Goal: Task Accomplishment & Management: Manage account settings

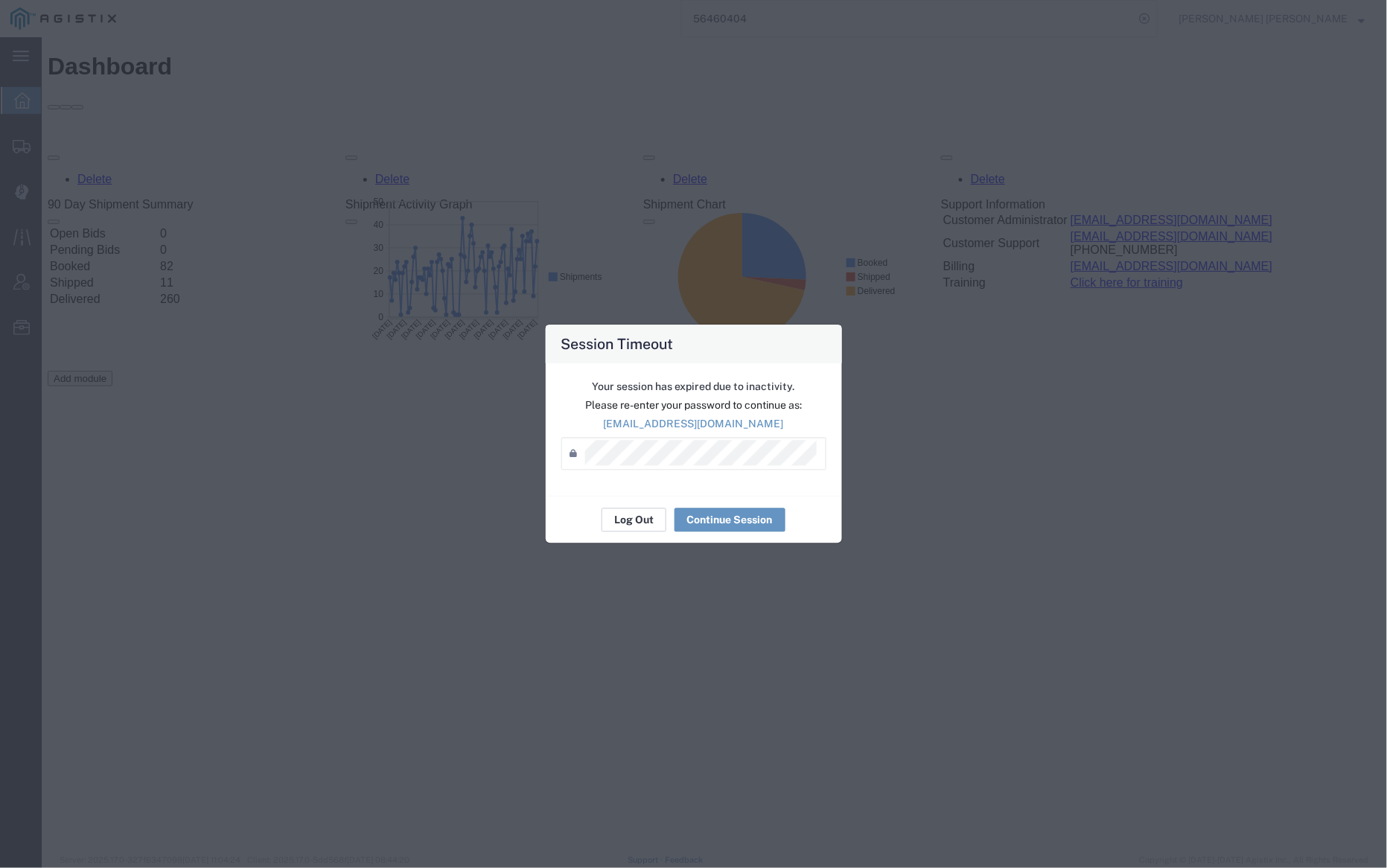
click at [629, 515] on button "Log Out" at bounding box center [634, 521] width 65 height 24
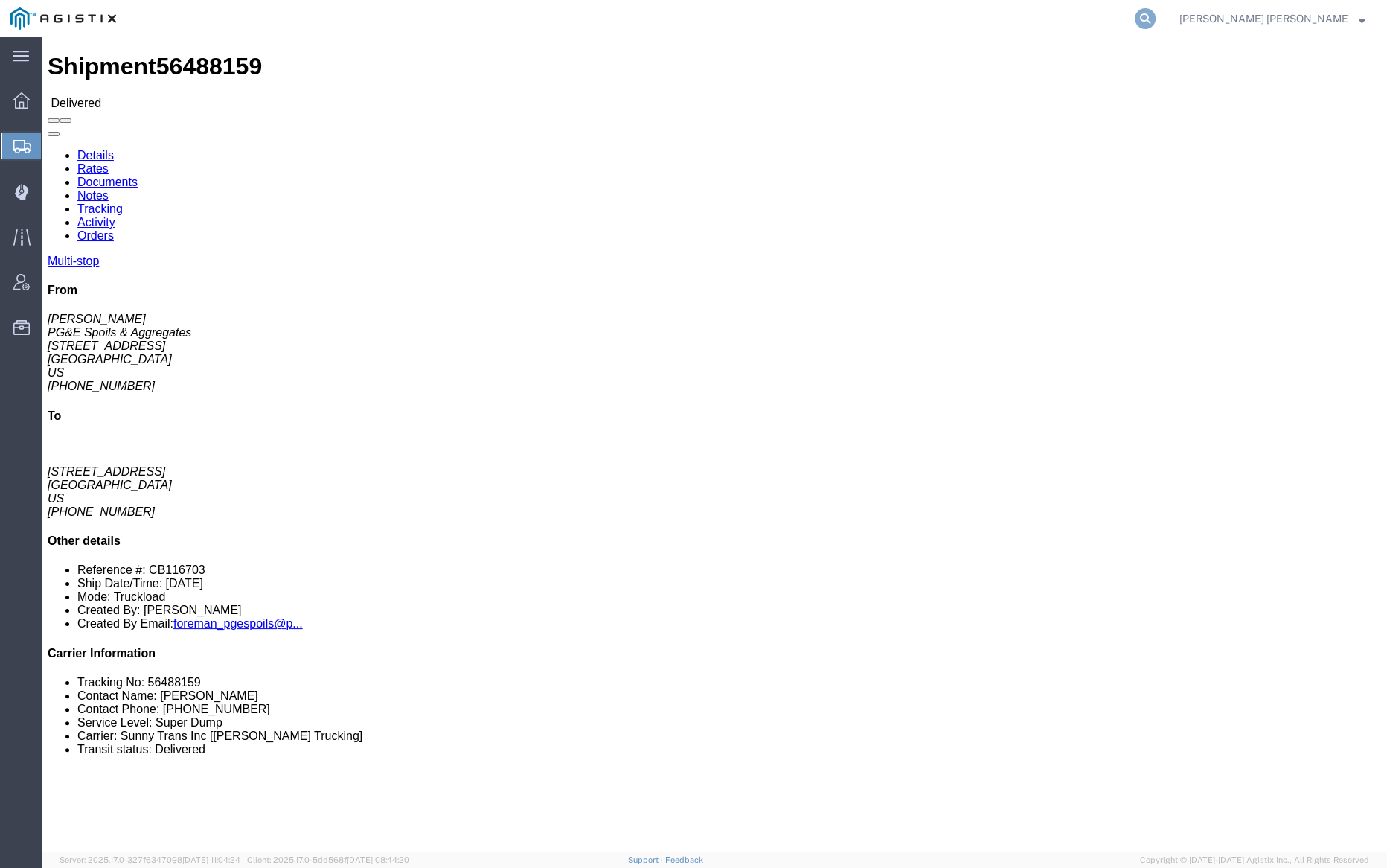
click at [1156, 11] on icon at bounding box center [1145, 19] width 21 height 21
click at [1050, 14] on input "search" at bounding box center [909, 18] width 453 height 35
paste input "56392310"
click at [1156, 16] on icon at bounding box center [1145, 19] width 21 height 21
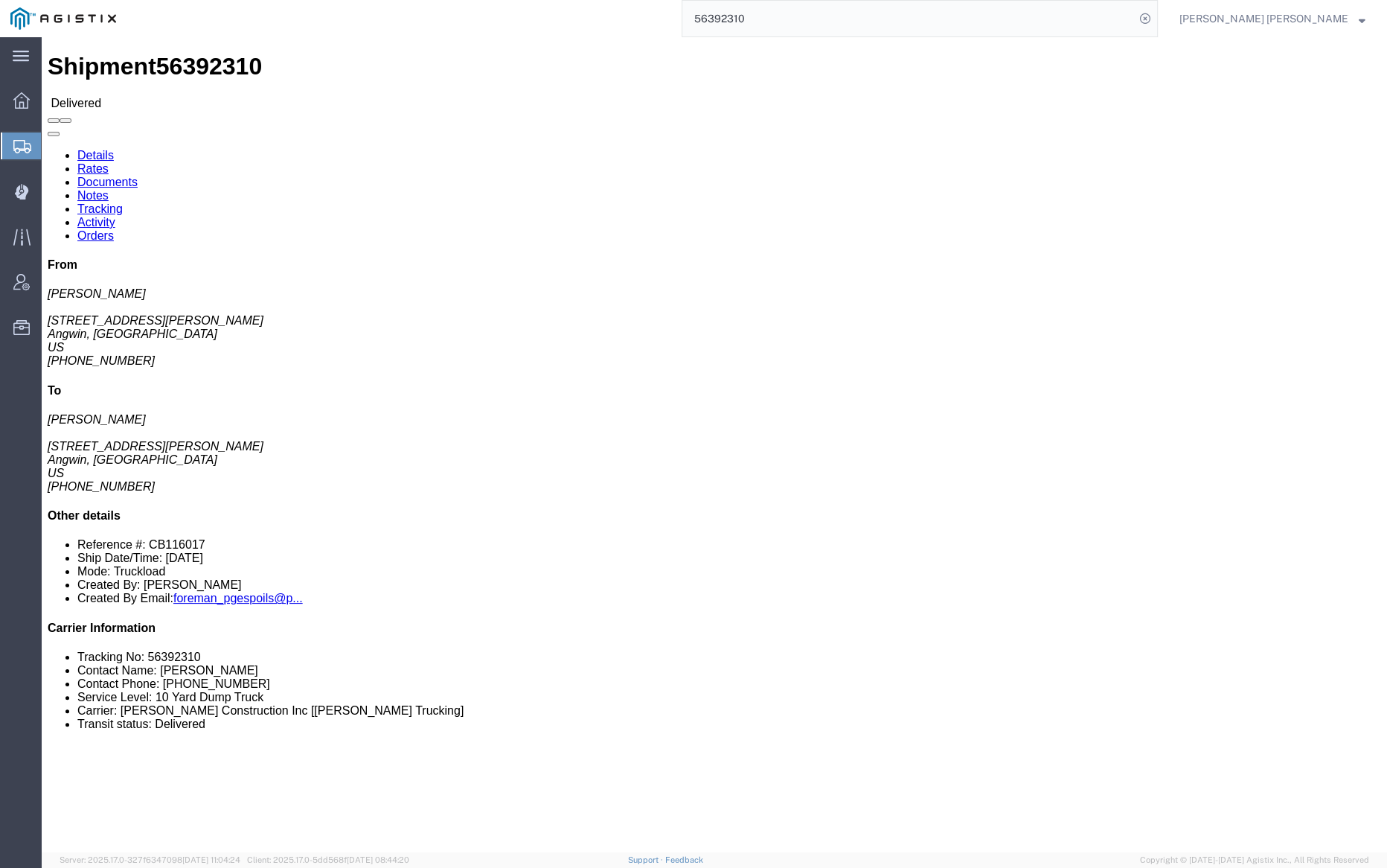
click link "Notes"
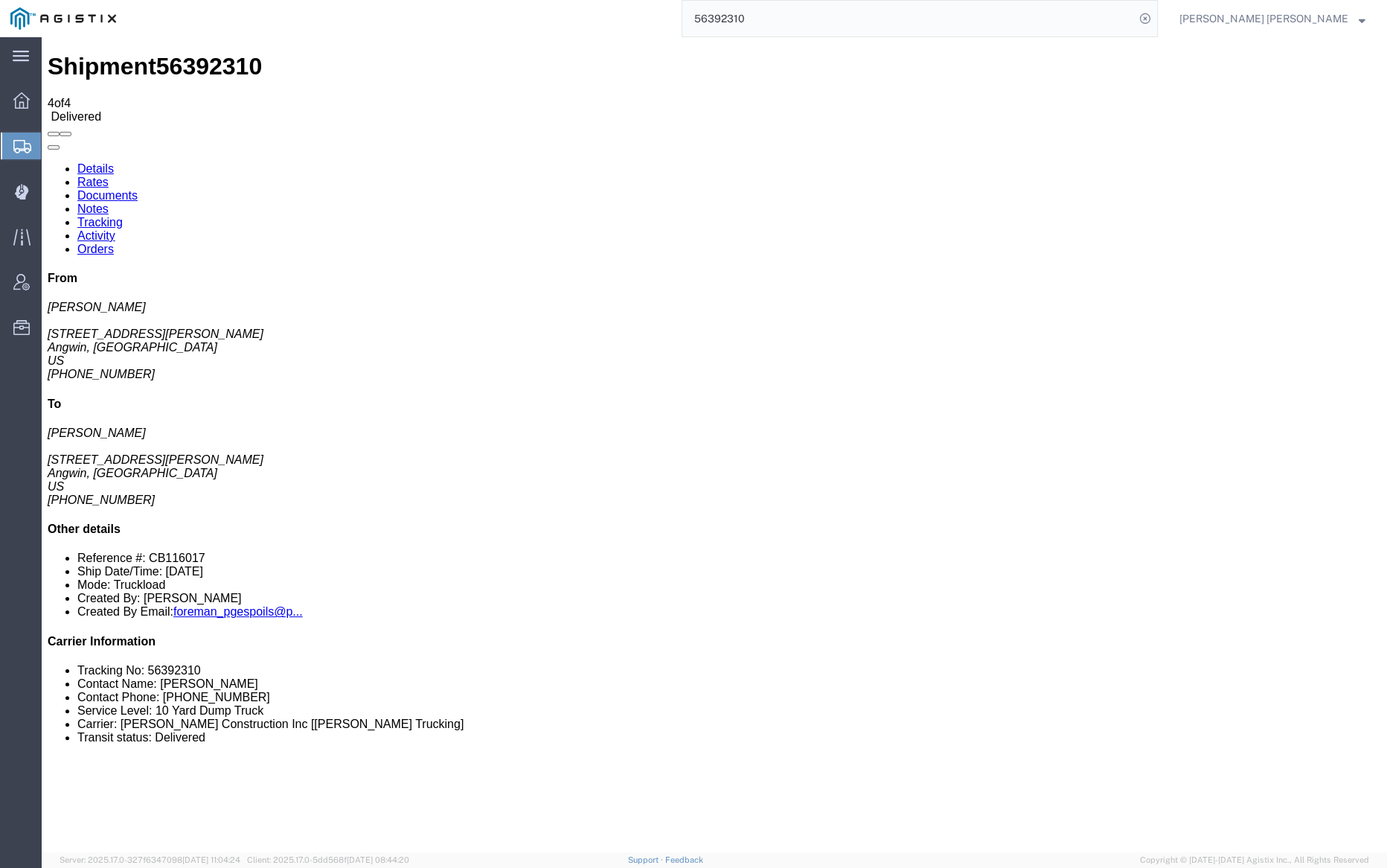
click at [123, 215] on link "Tracking" at bounding box center [100, 222] width 45 height 13
click at [138, 189] on link "Documents" at bounding box center [108, 195] width 60 height 13
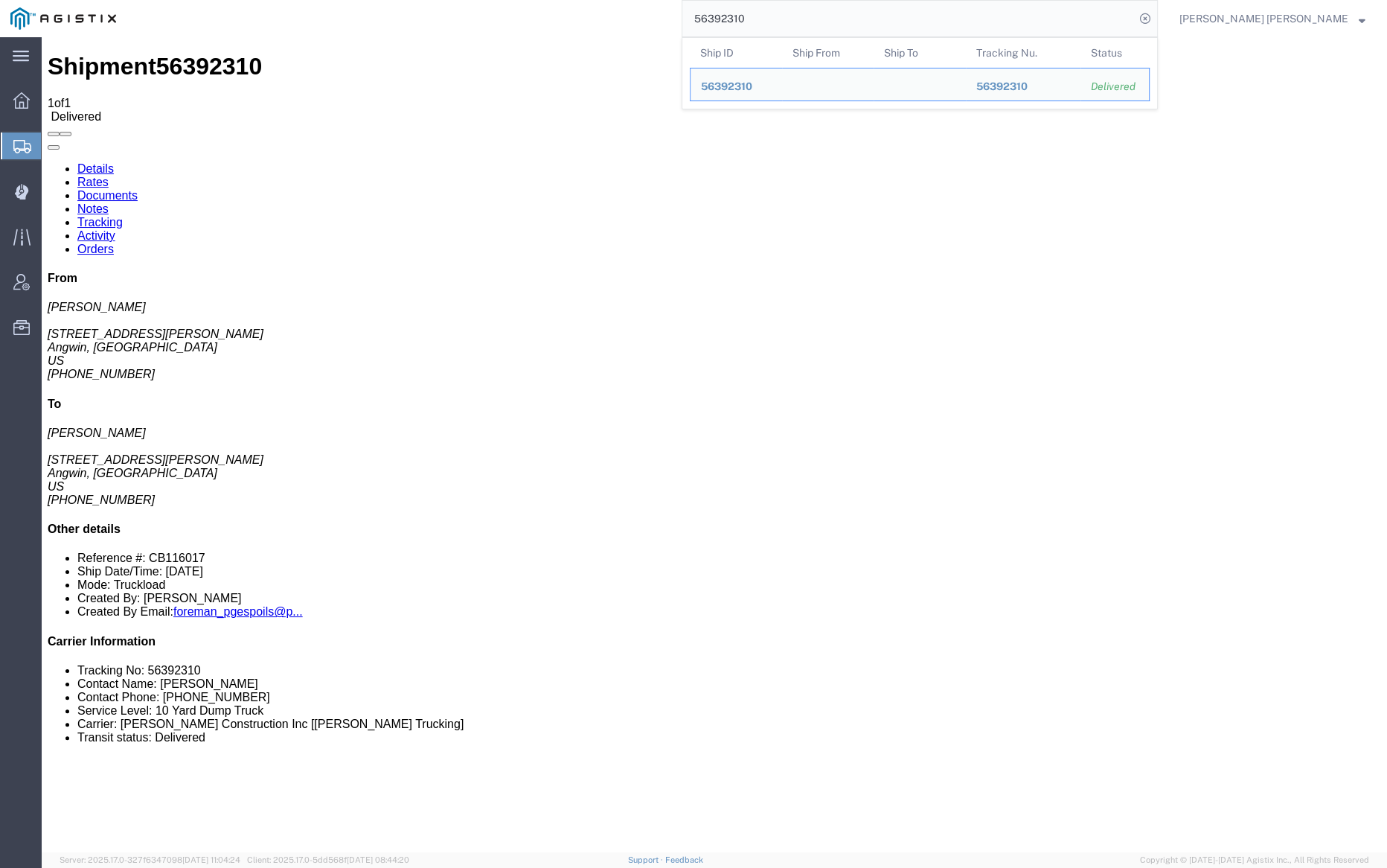
click at [801, 23] on input "56392310" at bounding box center [909, 18] width 453 height 35
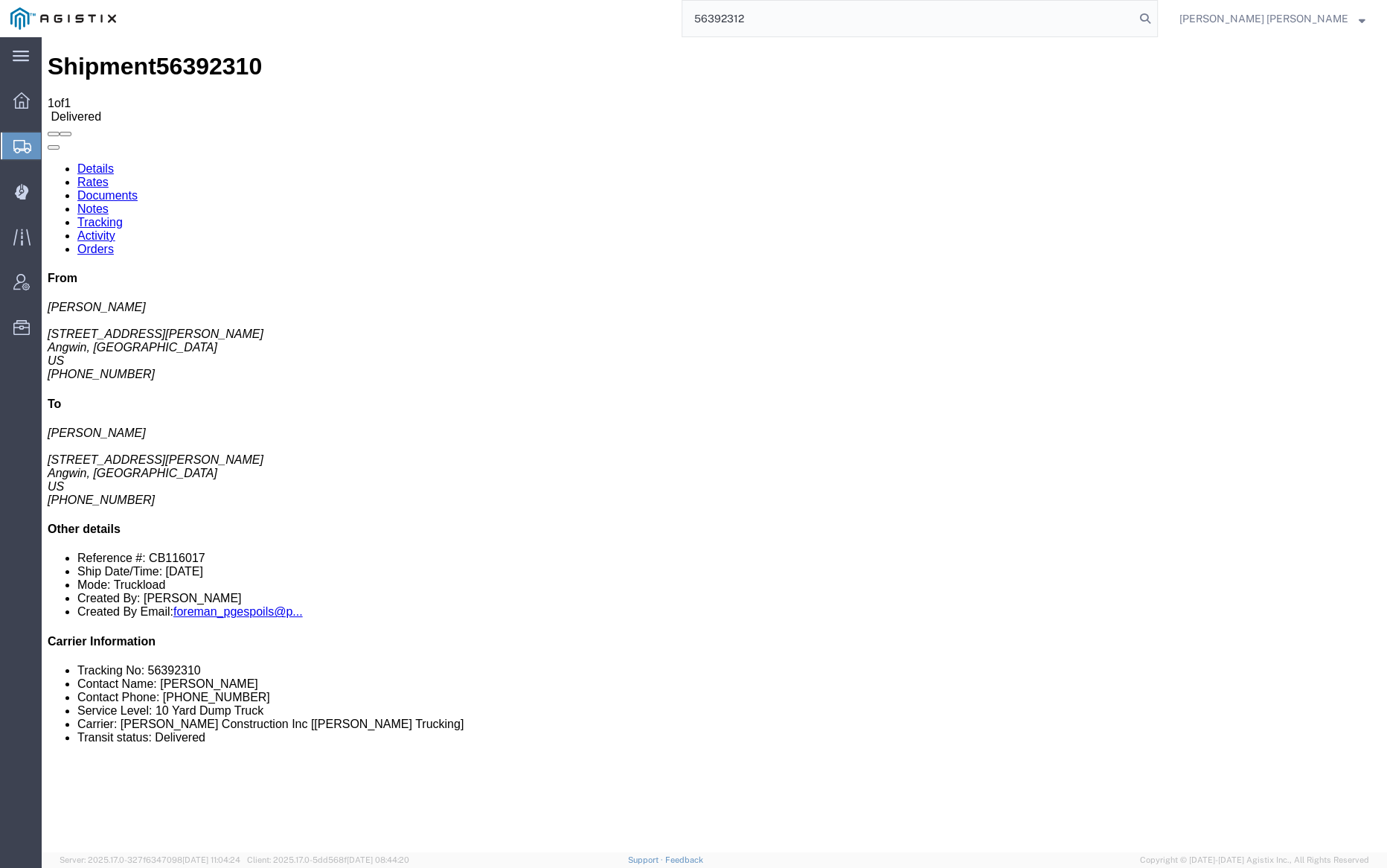
drag, startPoint x: 1230, startPoint y: 14, endPoint x: 1202, endPoint y: 14, distance: 28.0
click at [1156, 14] on icon at bounding box center [1145, 19] width 21 height 21
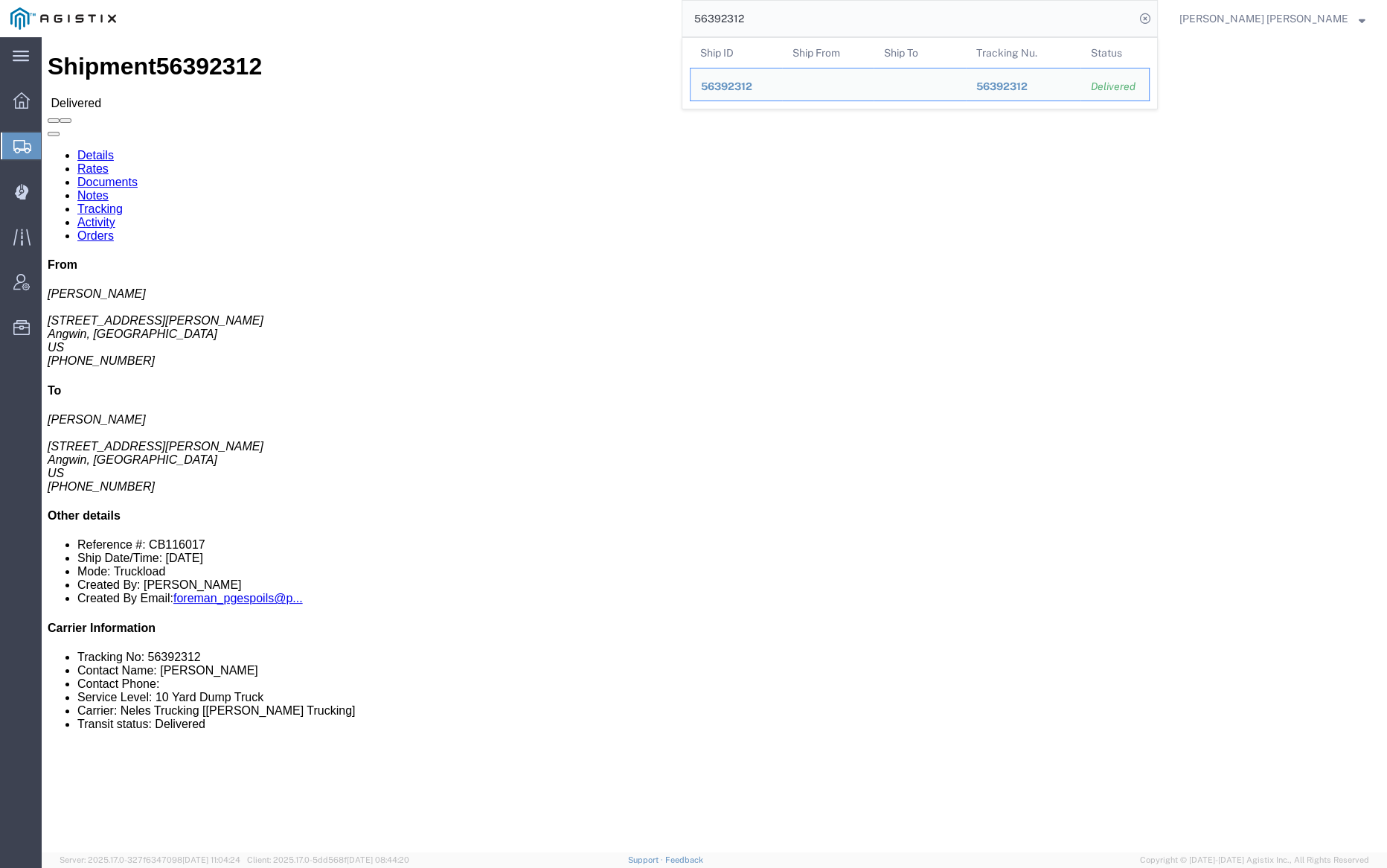
click link "Notes"
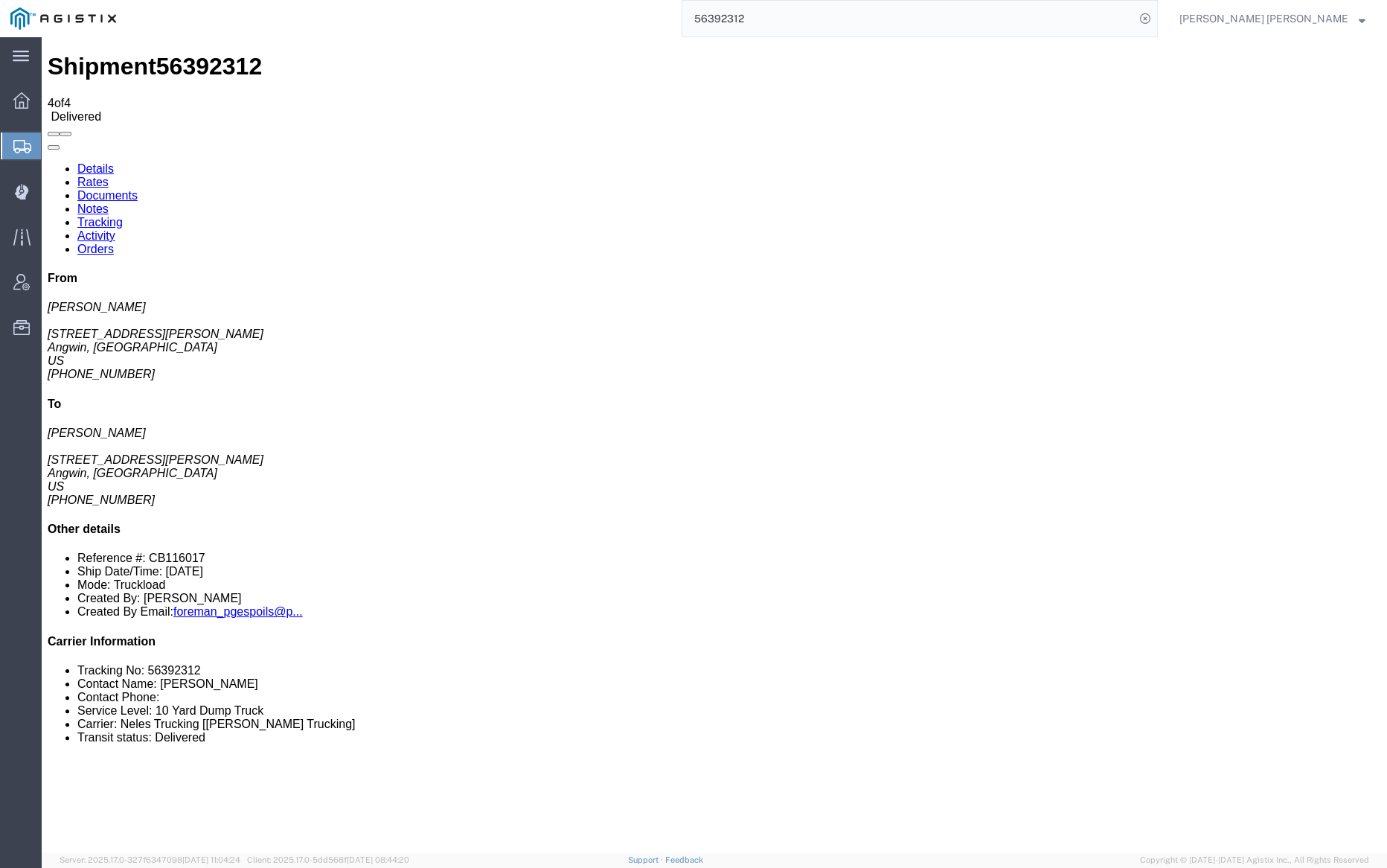
click at [123, 215] on link "Tracking" at bounding box center [100, 222] width 45 height 13
click at [138, 189] on link "Documents" at bounding box center [108, 195] width 60 height 13
click at [796, 26] on input "56392312" at bounding box center [909, 18] width 453 height 35
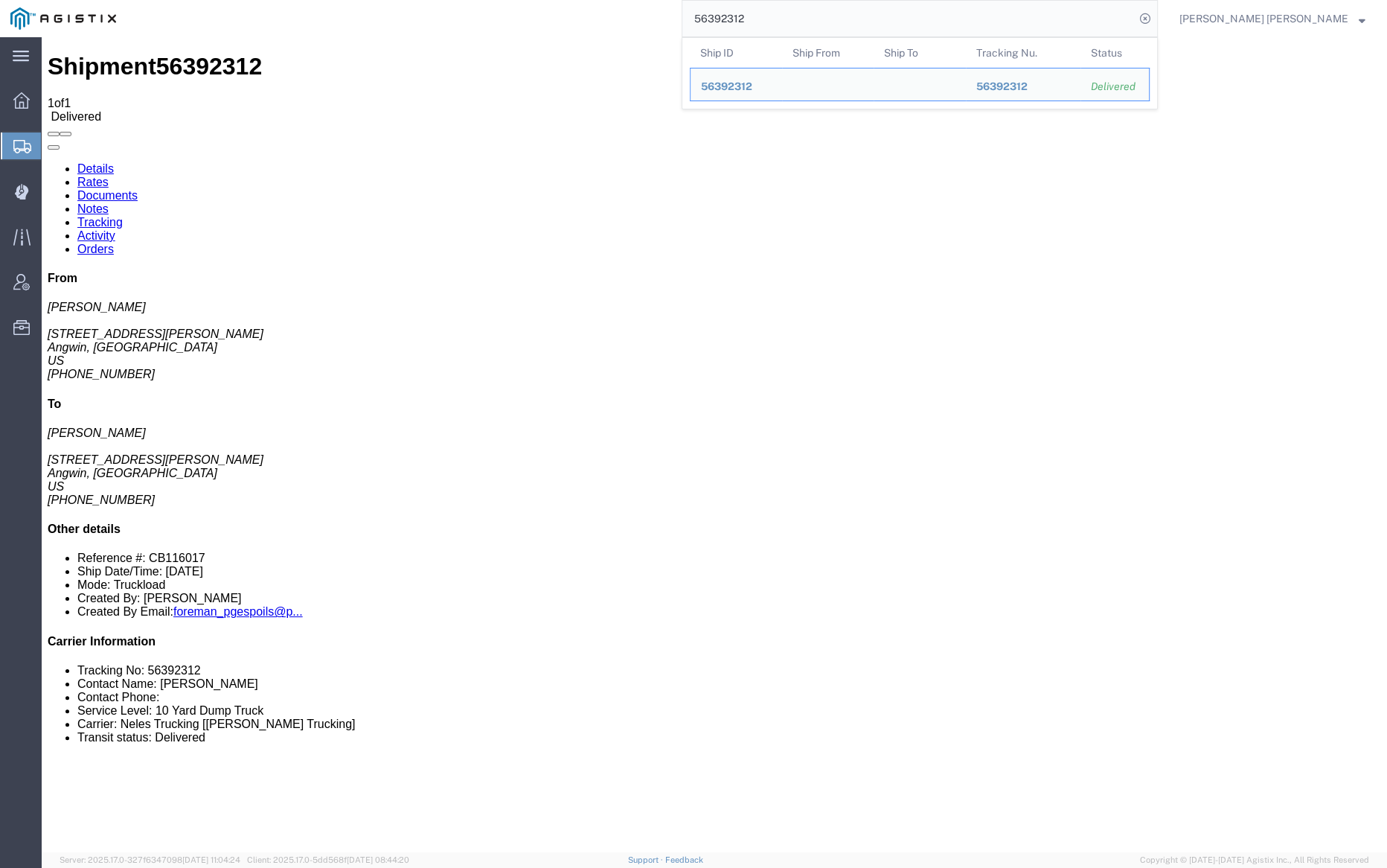
click at [796, 26] on input "56392312" at bounding box center [909, 18] width 453 height 35
paste input "88205"
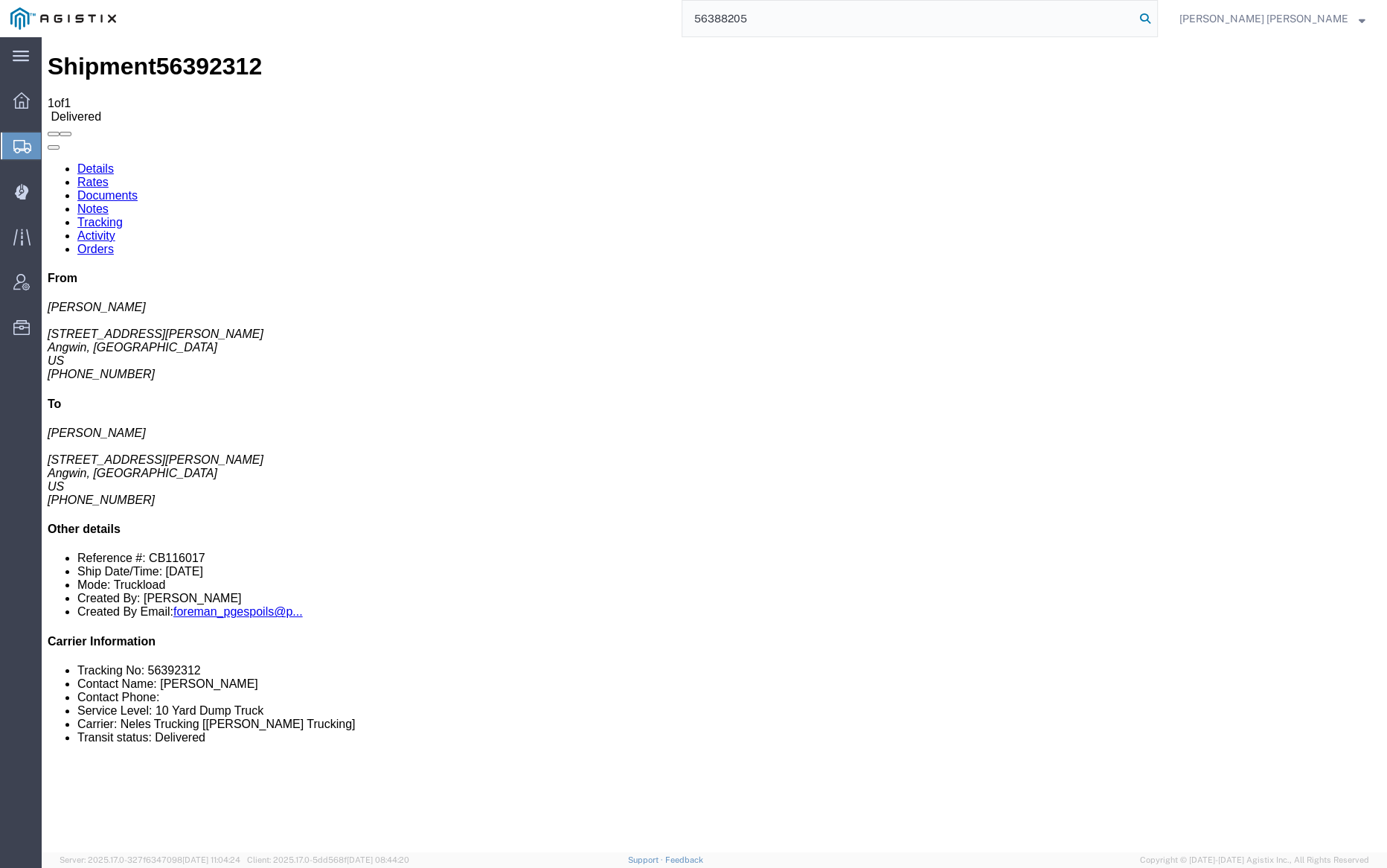
click at [1156, 15] on icon at bounding box center [1145, 19] width 21 height 21
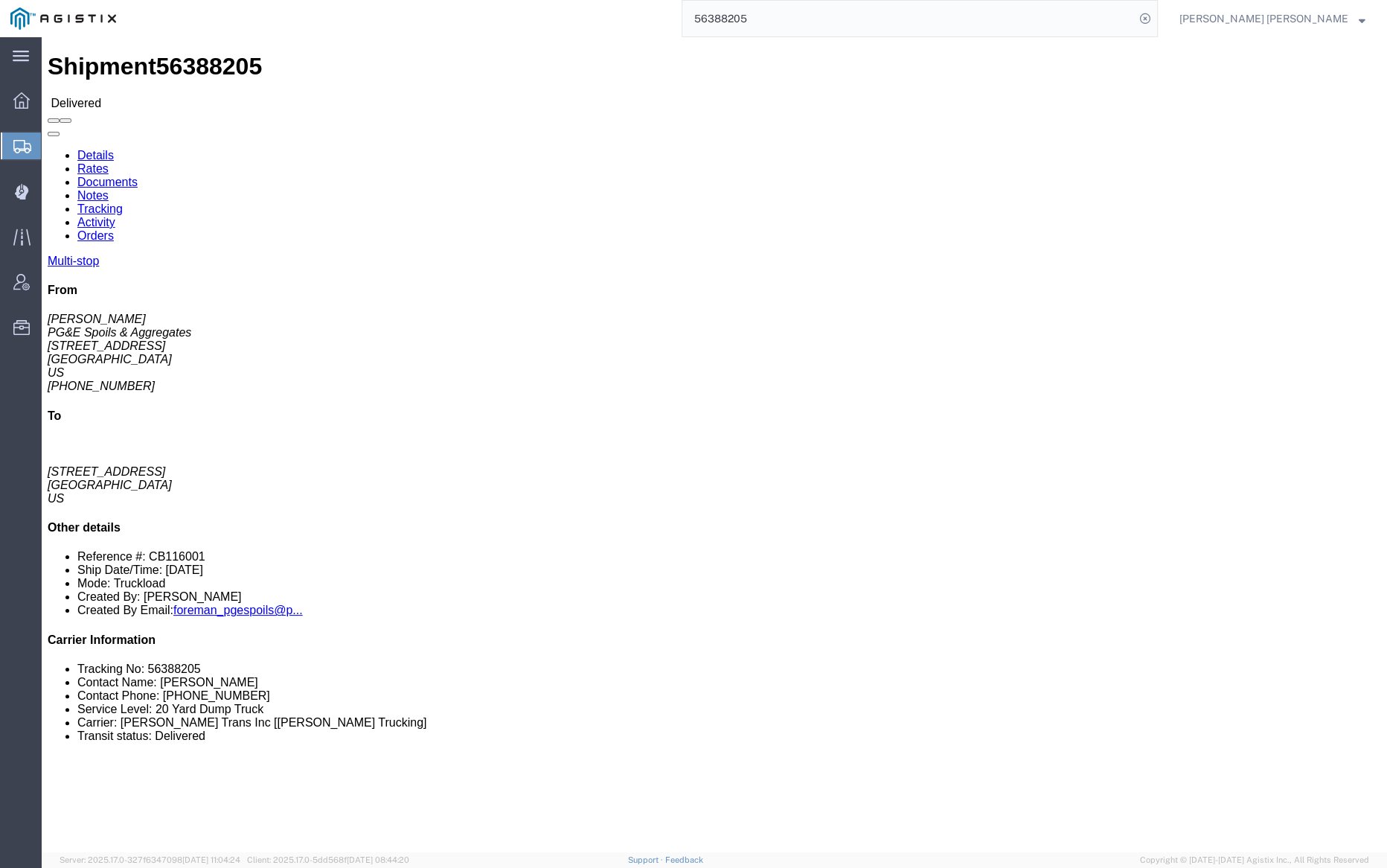
click link "Documents"
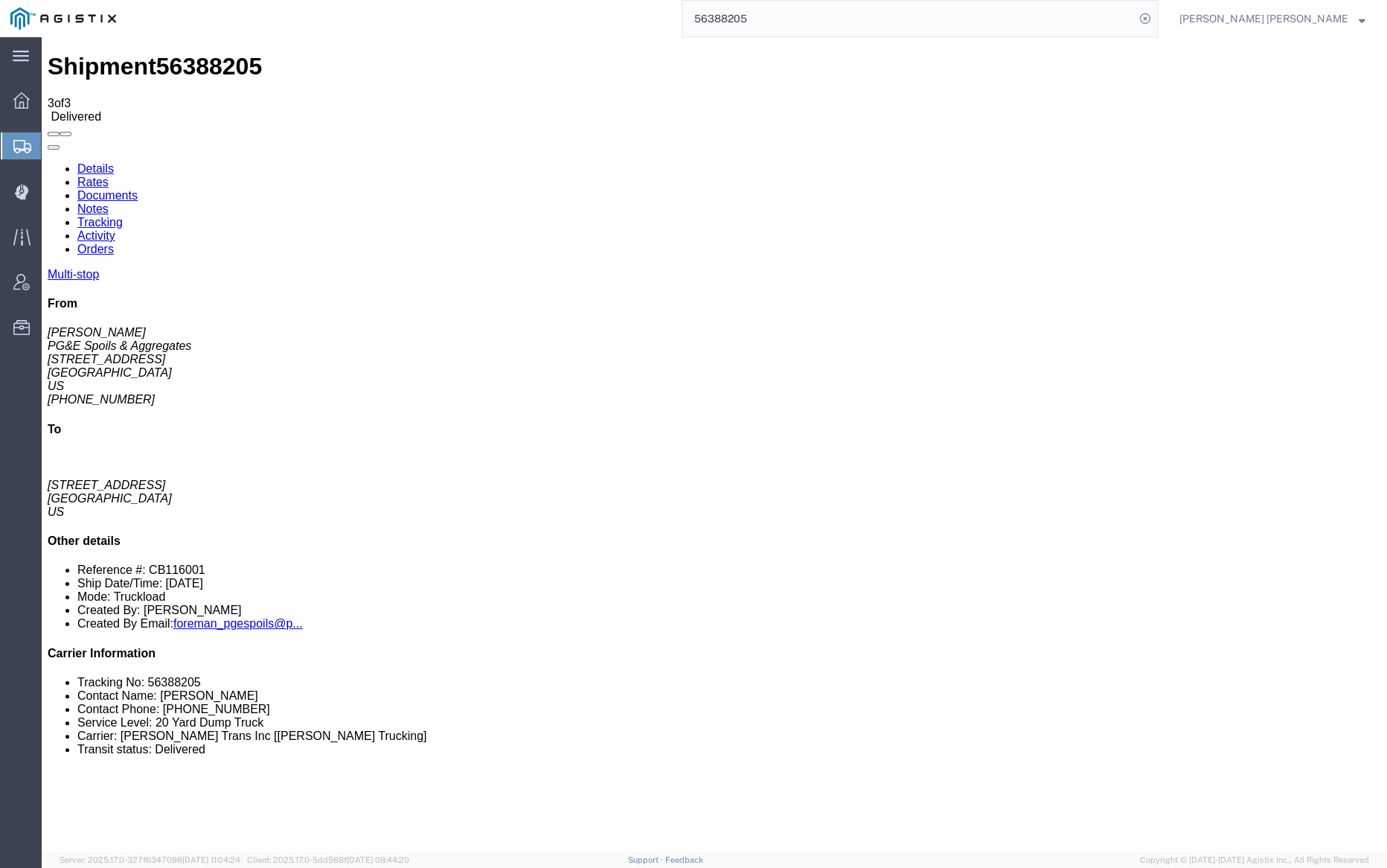
click at [138, 189] on link "Documents" at bounding box center [108, 195] width 60 height 13
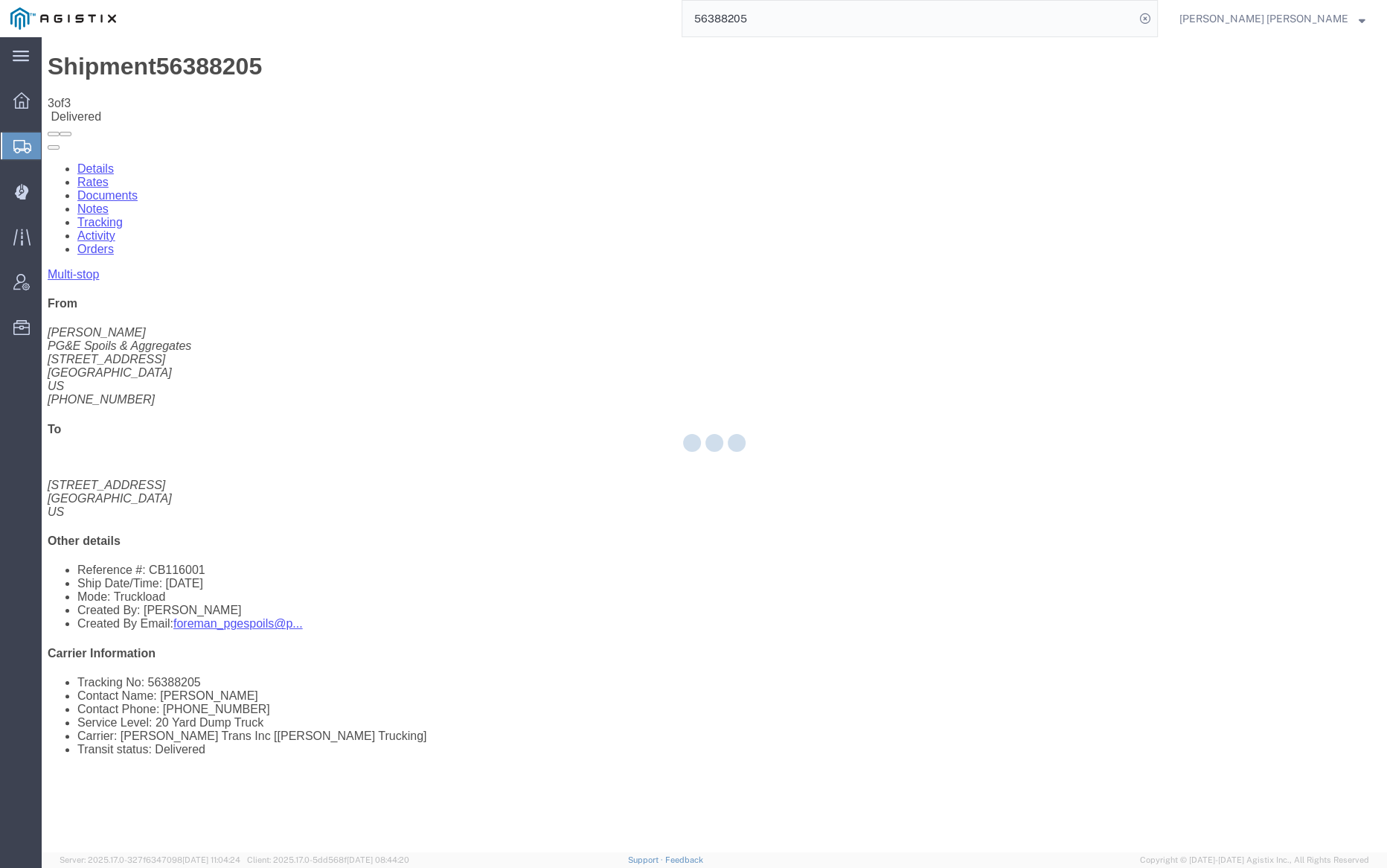
click at [105, 95] on div at bounding box center [714, 445] width 1346 height 815
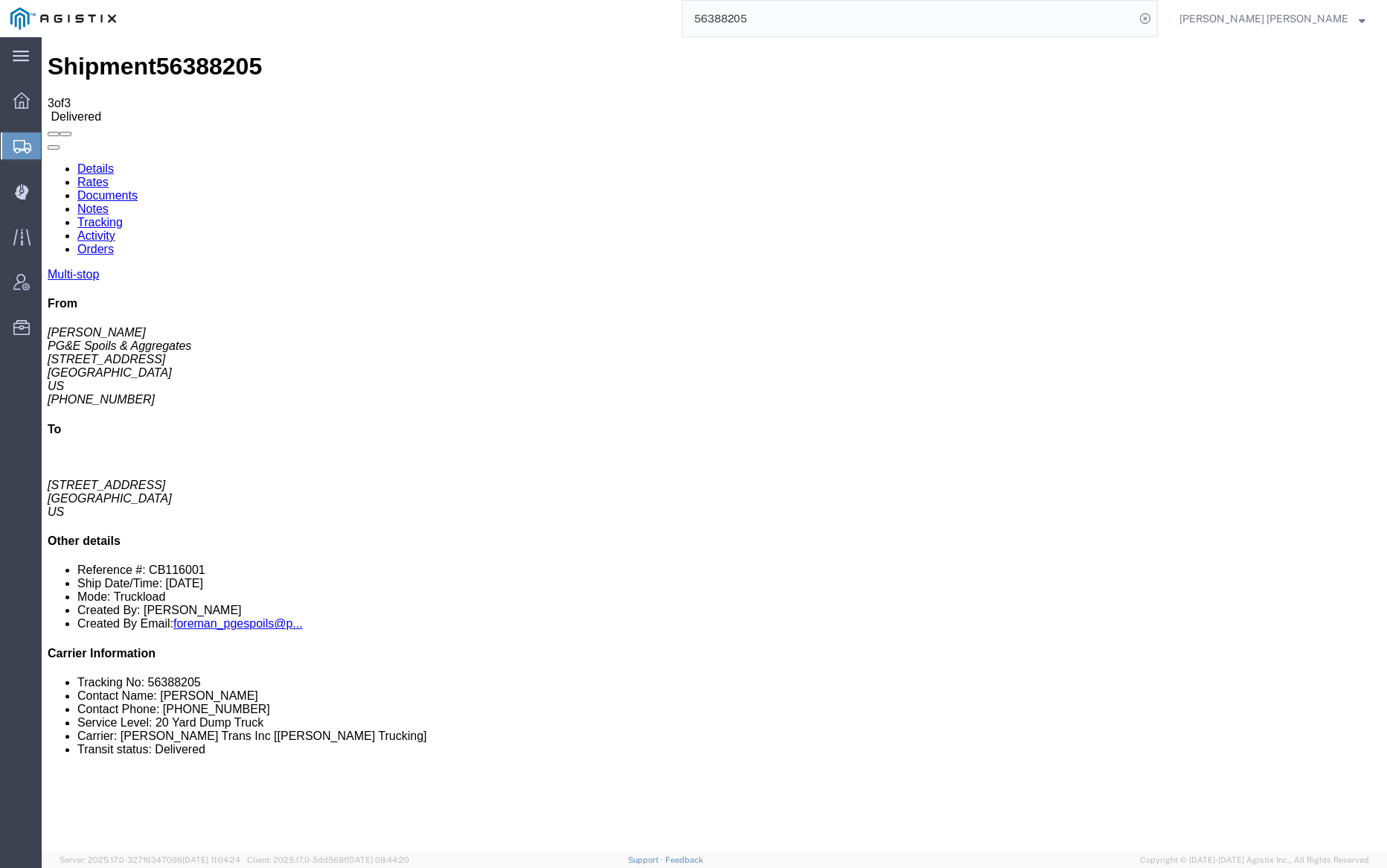
click at [105, 162] on link "Details" at bounding box center [96, 168] width 36 height 13
drag, startPoint x: 273, startPoint y: 89, endPoint x: 231, endPoint y: 51, distance: 56.6
click link "Notes"
click at [138, 189] on link "Documents" at bounding box center [108, 195] width 60 height 13
click at [123, 215] on link "Tracking" at bounding box center [100, 222] width 45 height 13
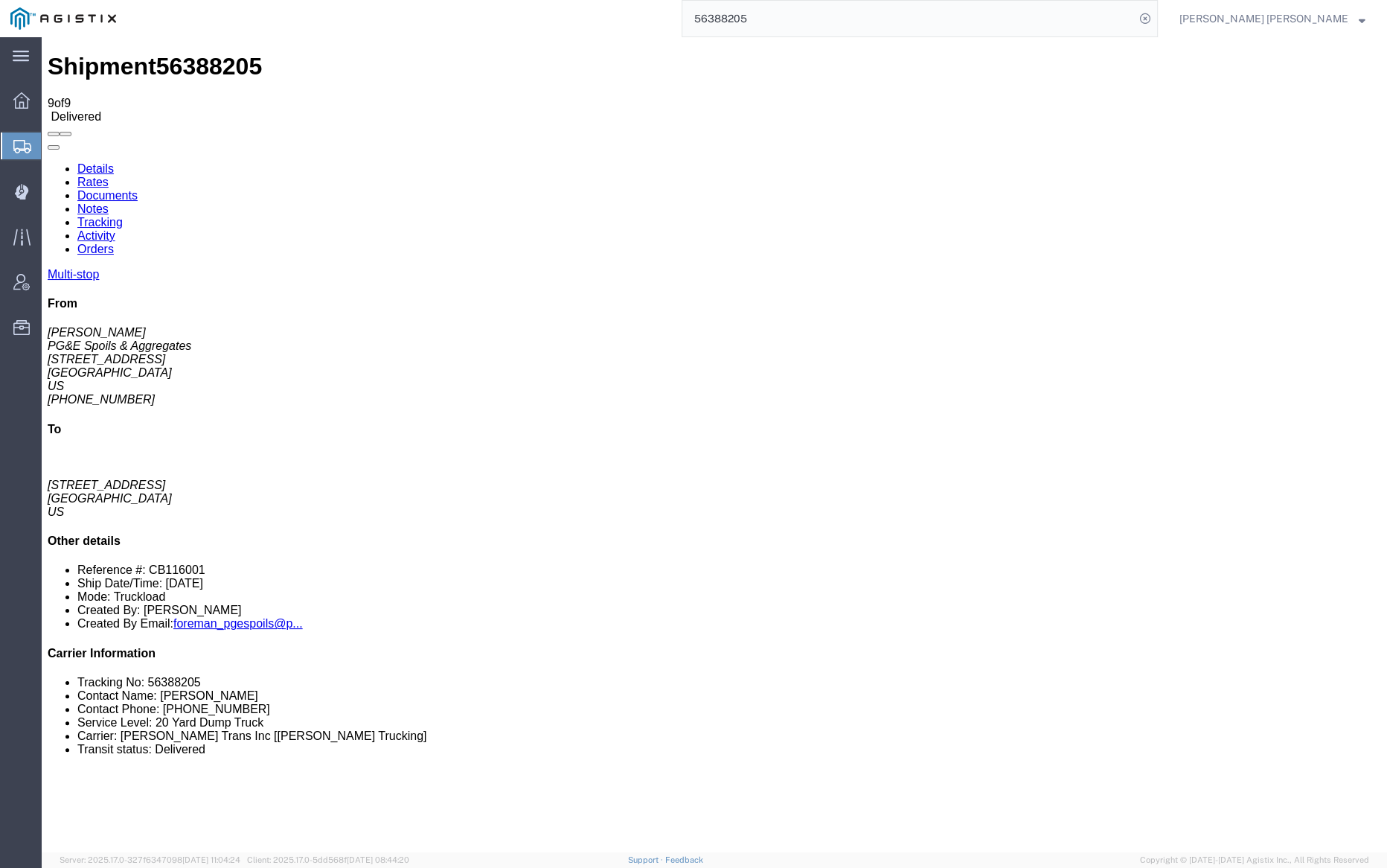
click at [138, 189] on link "Documents" at bounding box center [108, 195] width 60 height 13
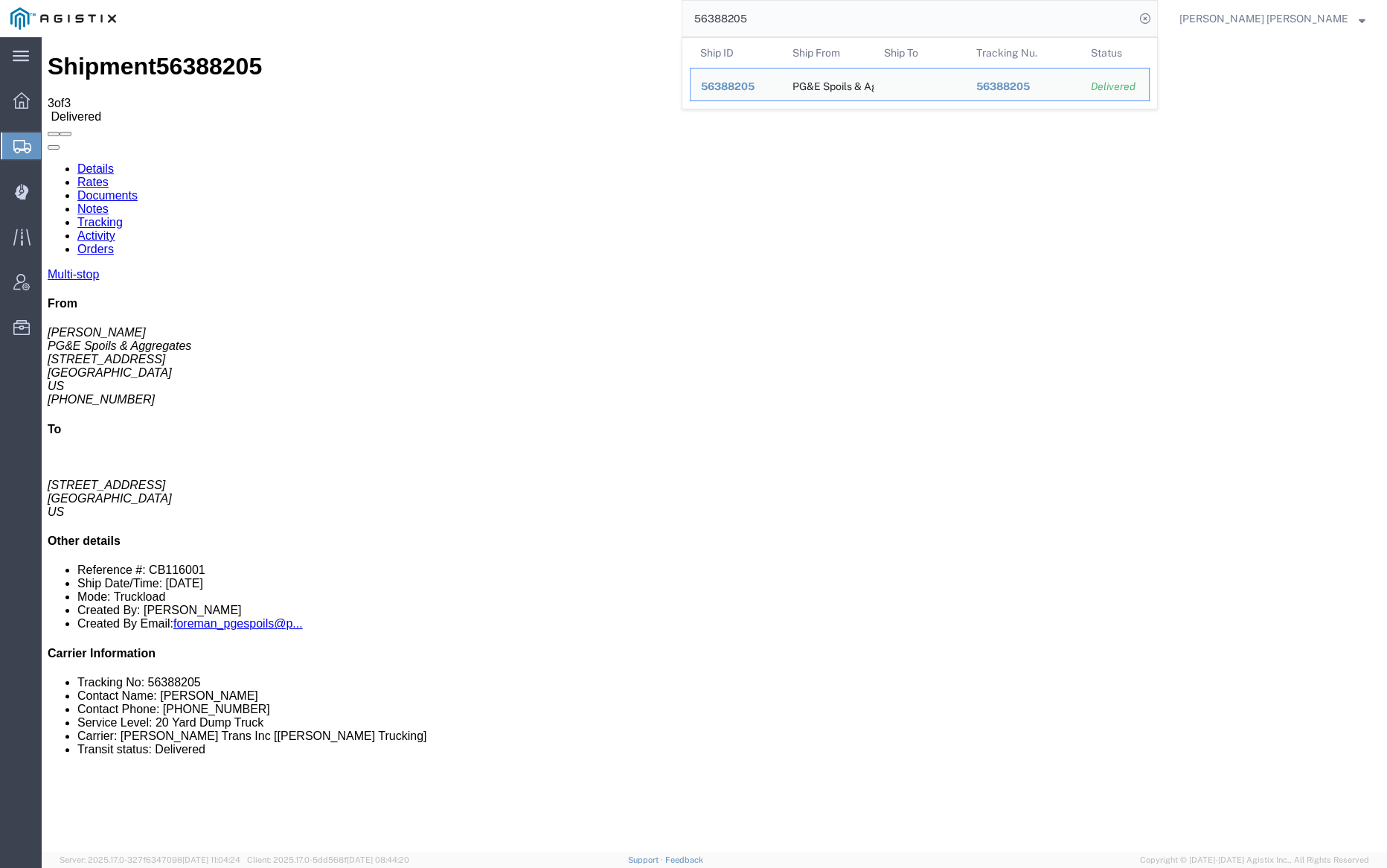
click at [796, 15] on input "56388205" at bounding box center [909, 18] width 453 height 35
paste input "424502"
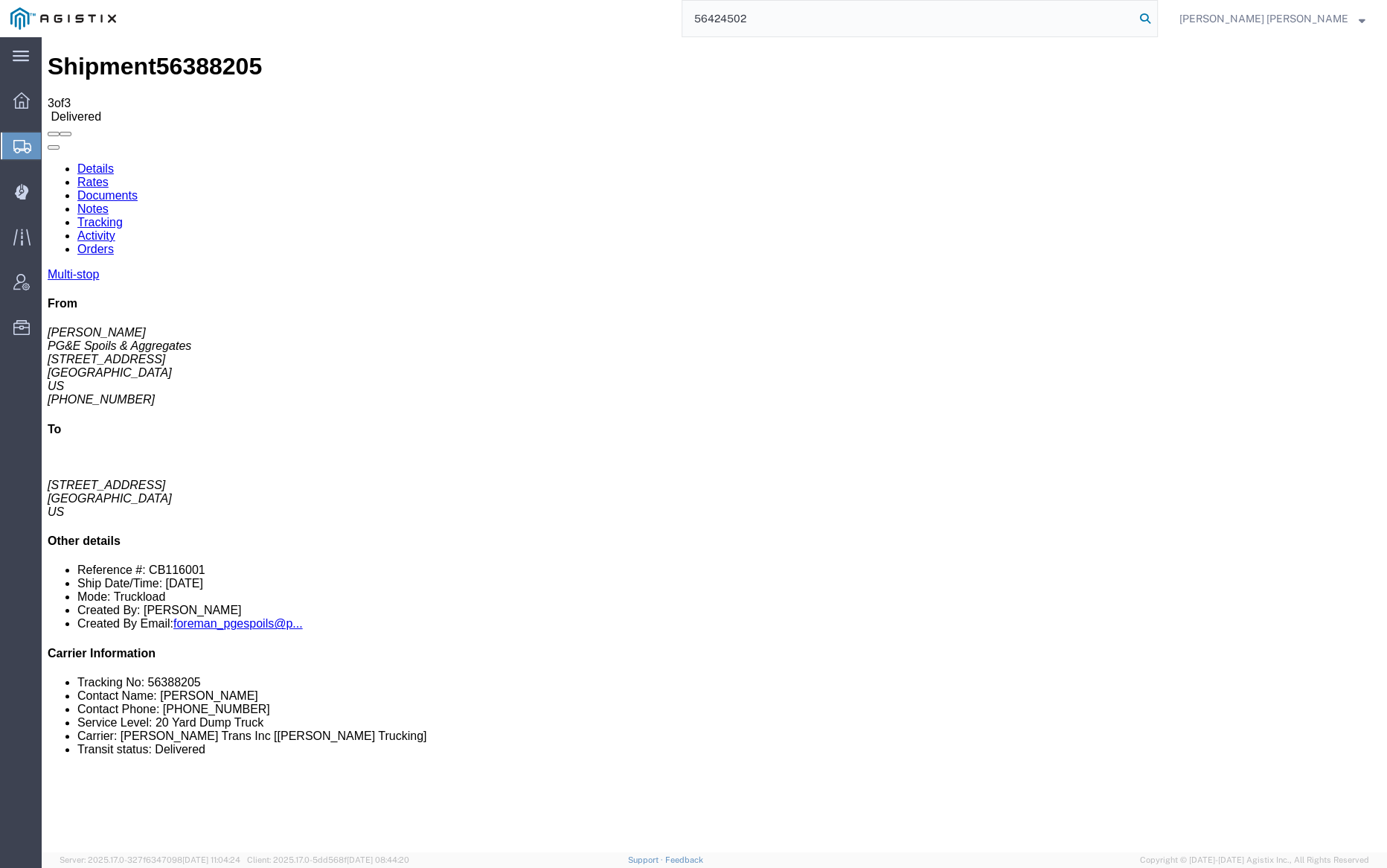
click at [1156, 14] on icon at bounding box center [1145, 19] width 21 height 21
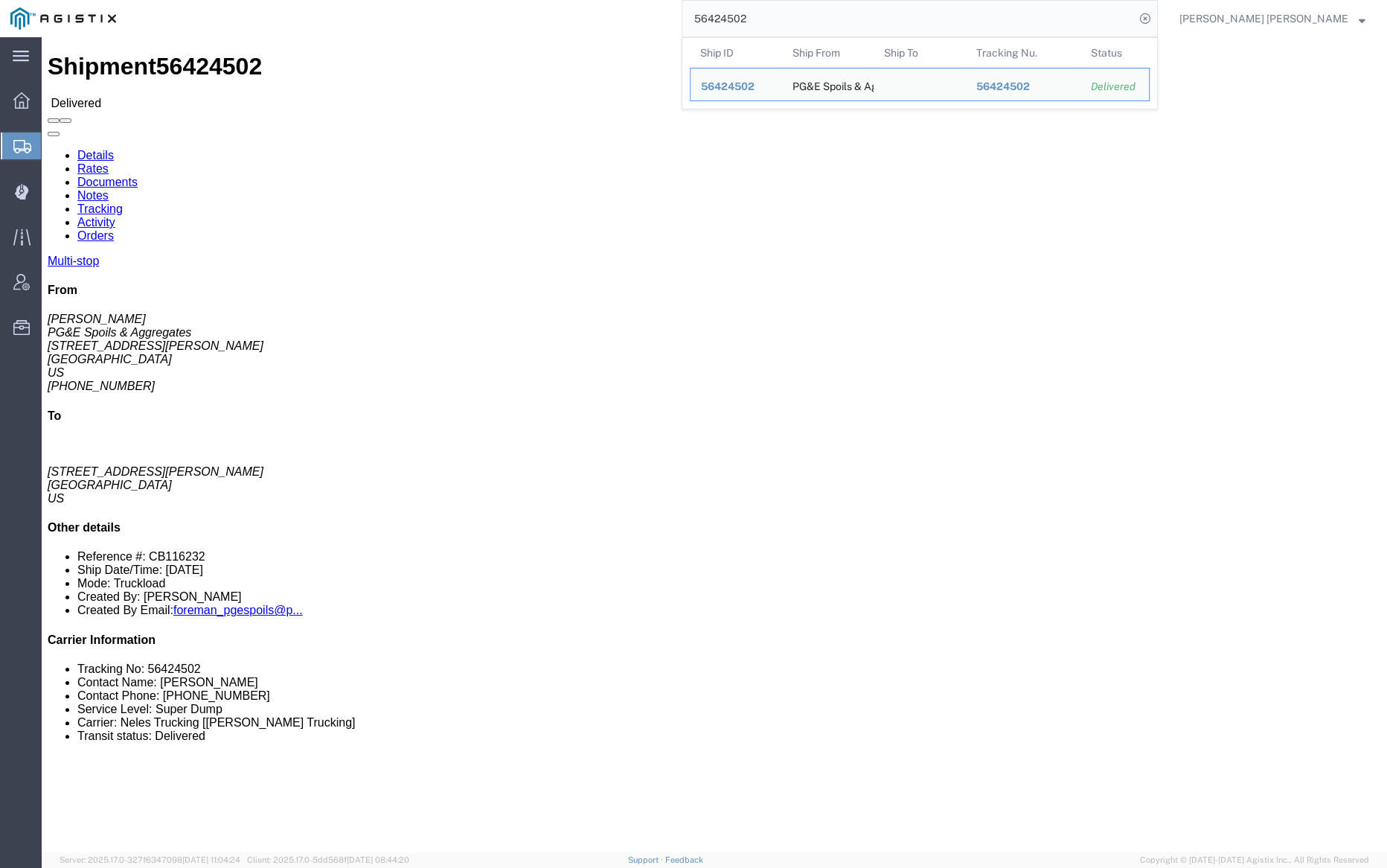
click link "Documents"
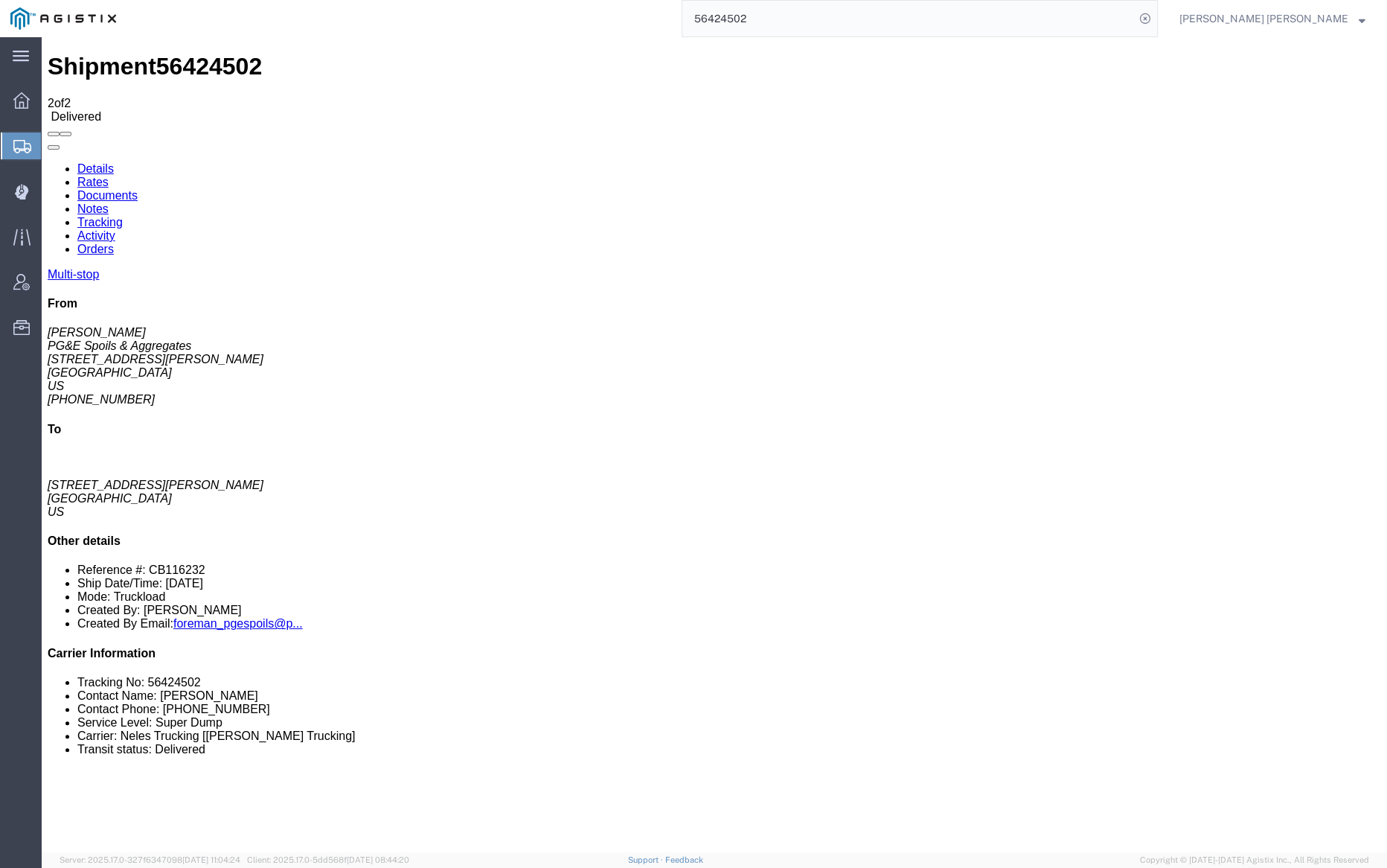
click at [108, 203] on link "Notes" at bounding box center [93, 209] width 31 height 13
click at [808, 23] on input "56424502" at bounding box center [909, 18] width 453 height 35
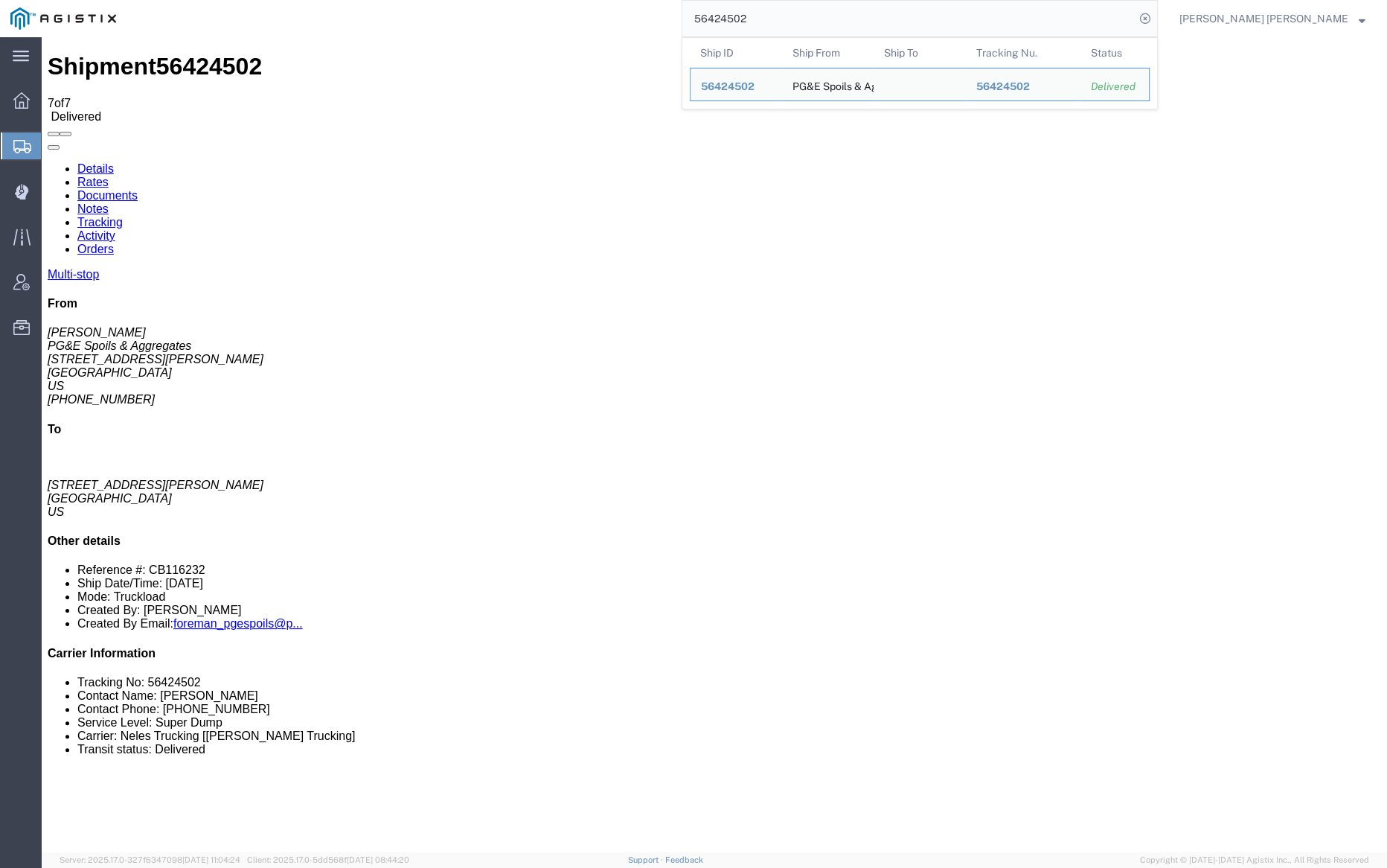
click at [809, 23] on input "56424502" at bounding box center [909, 18] width 453 height 35
paste input "33086"
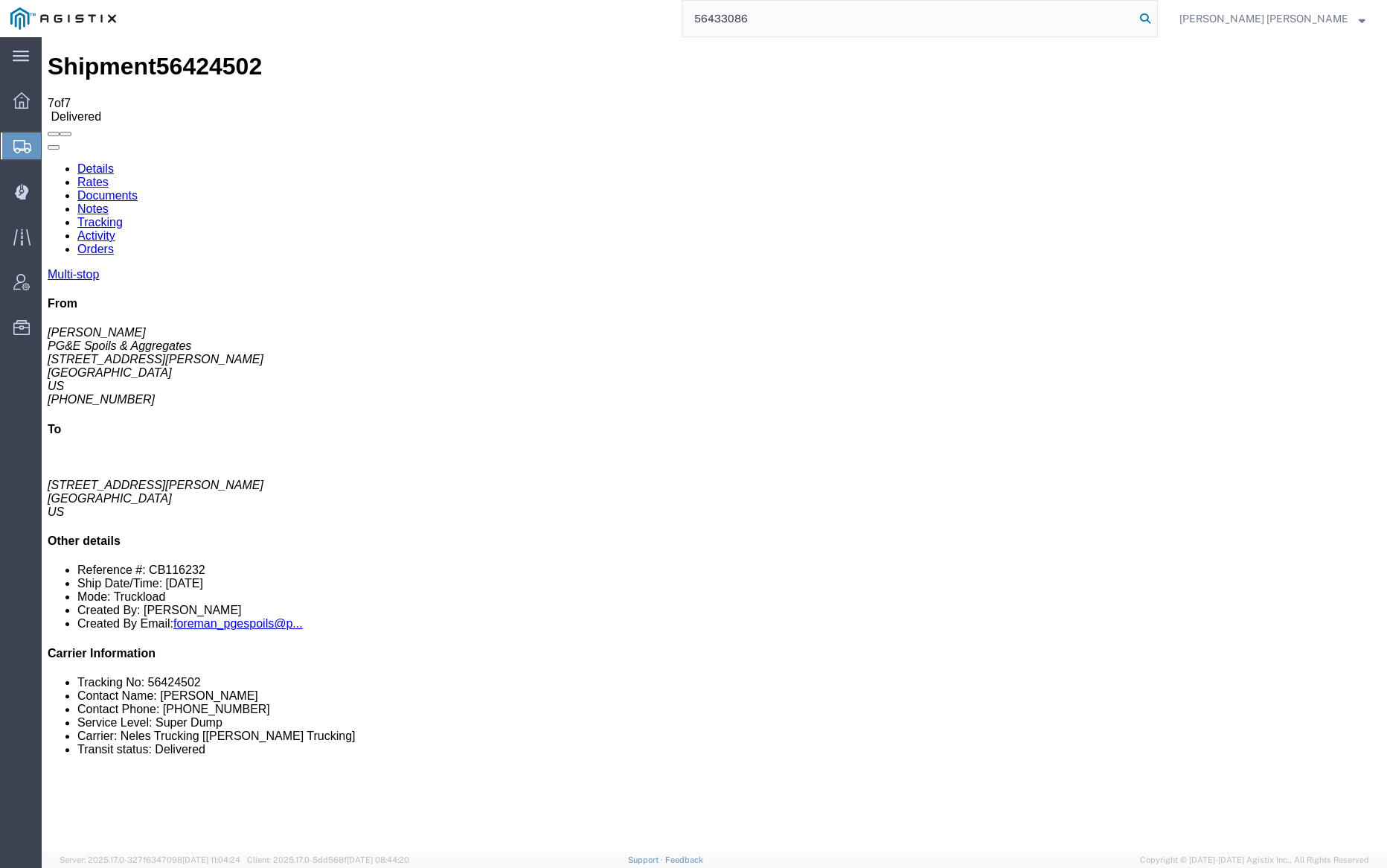
click at [1156, 17] on icon at bounding box center [1145, 19] width 21 height 21
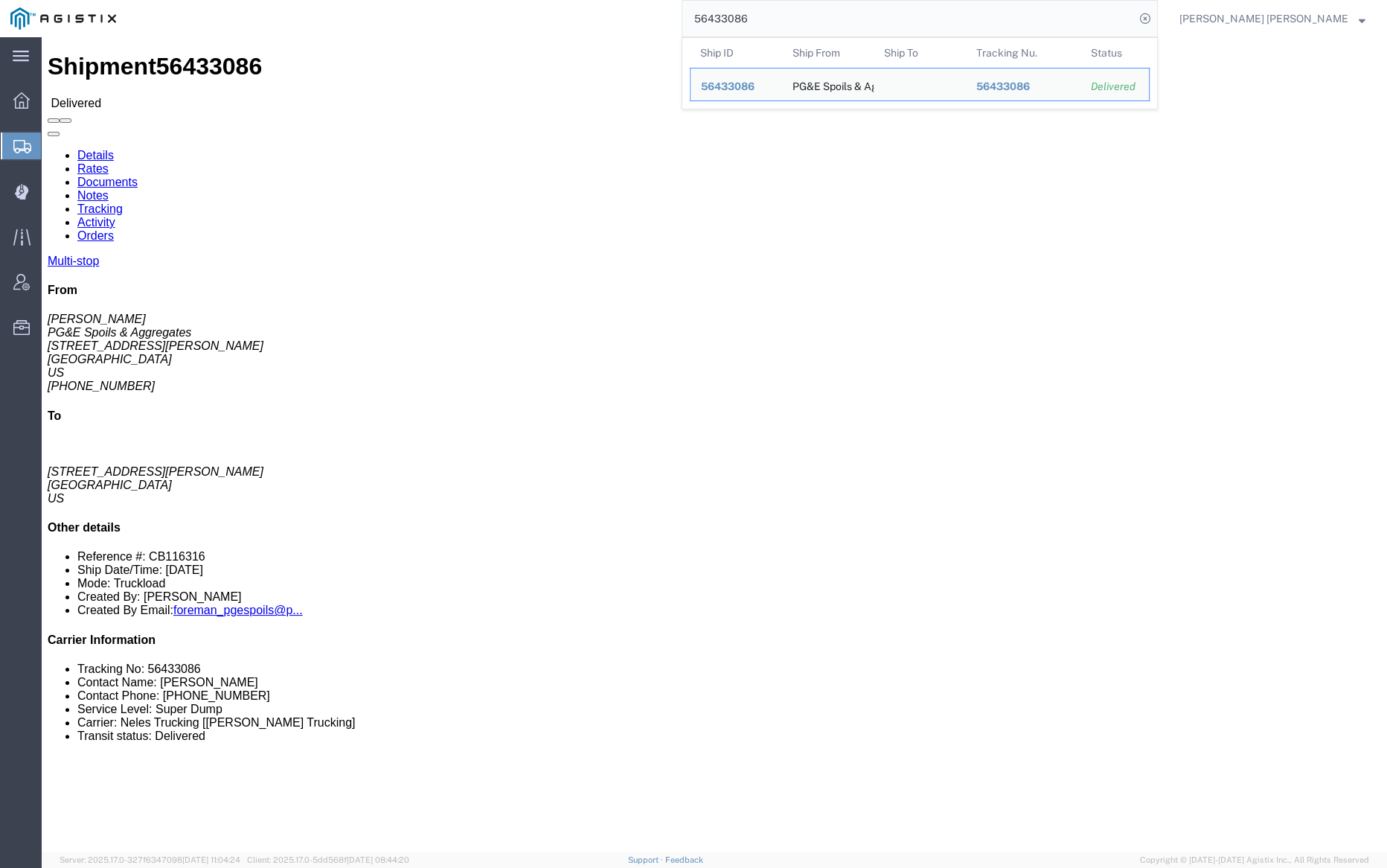
click link "Notes"
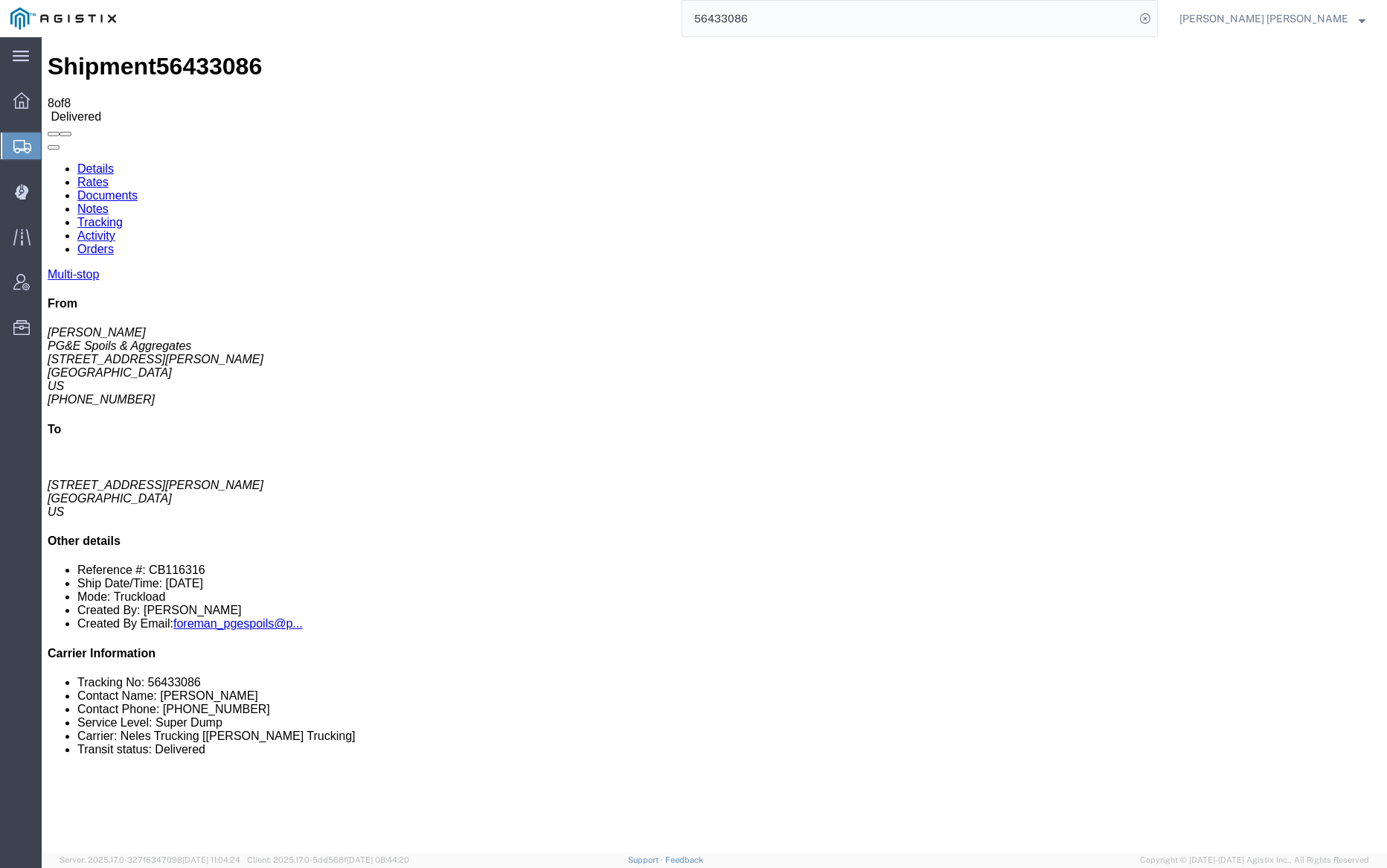
click at [123, 215] on link "Tracking" at bounding box center [100, 222] width 45 height 13
click at [88, 162] on link "Details" at bounding box center [96, 168] width 36 height 13
click span "56433086"
click link "Notes"
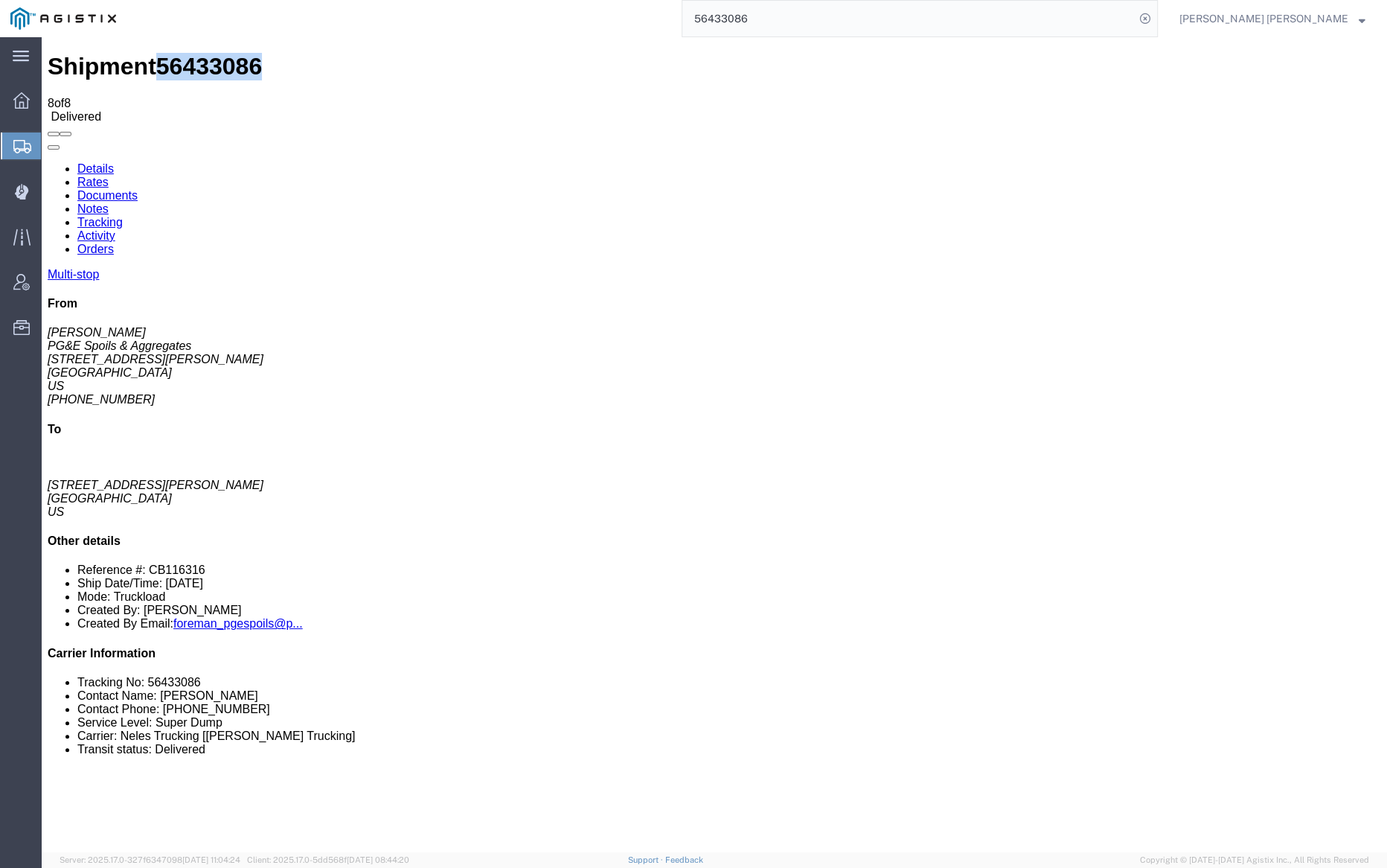
click at [138, 189] on link "Documents" at bounding box center [108, 195] width 60 height 13
click at [793, 11] on input "56433086" at bounding box center [909, 18] width 453 height 35
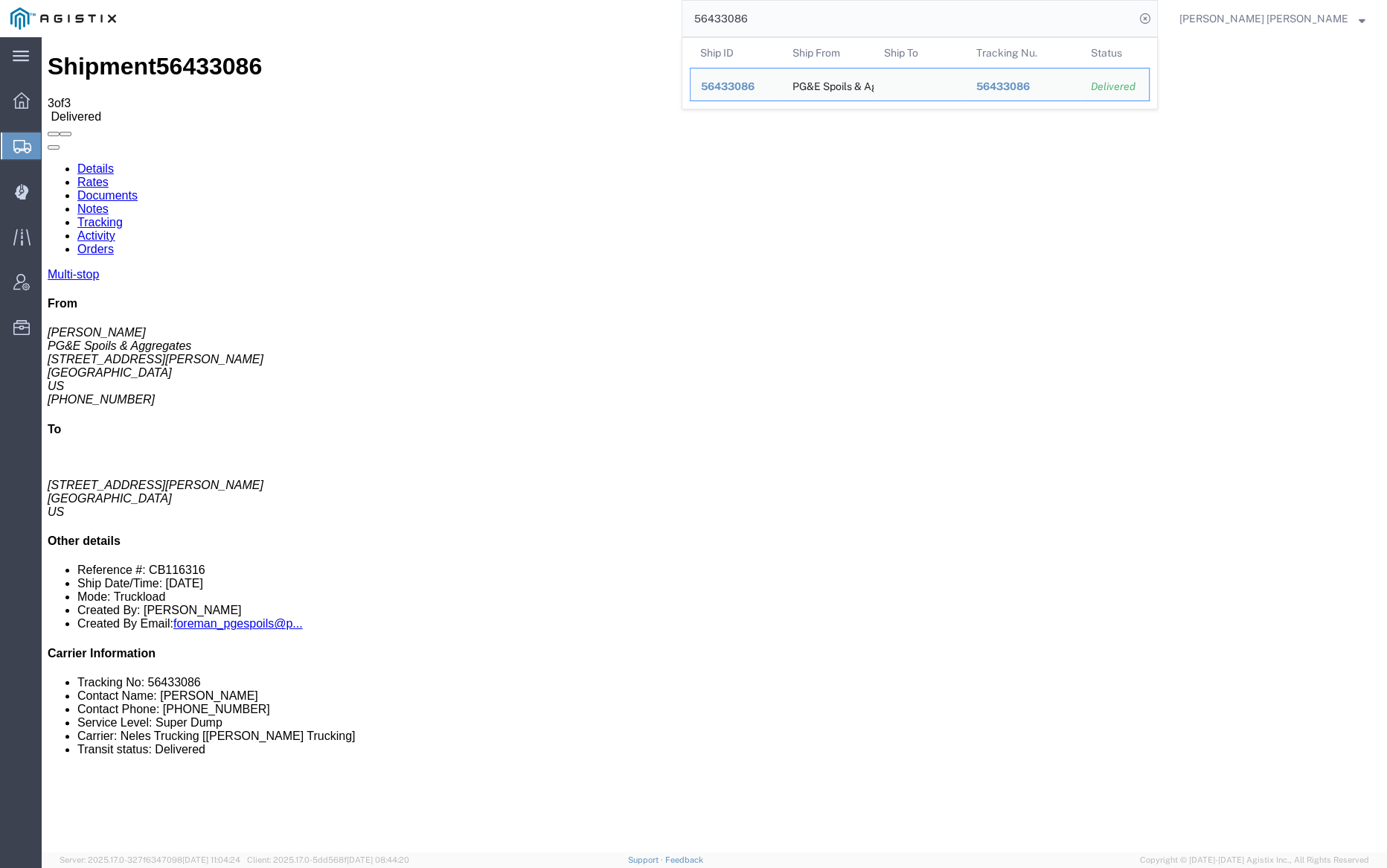
click at [793, 11] on input "56433086" at bounding box center [909, 18] width 453 height 35
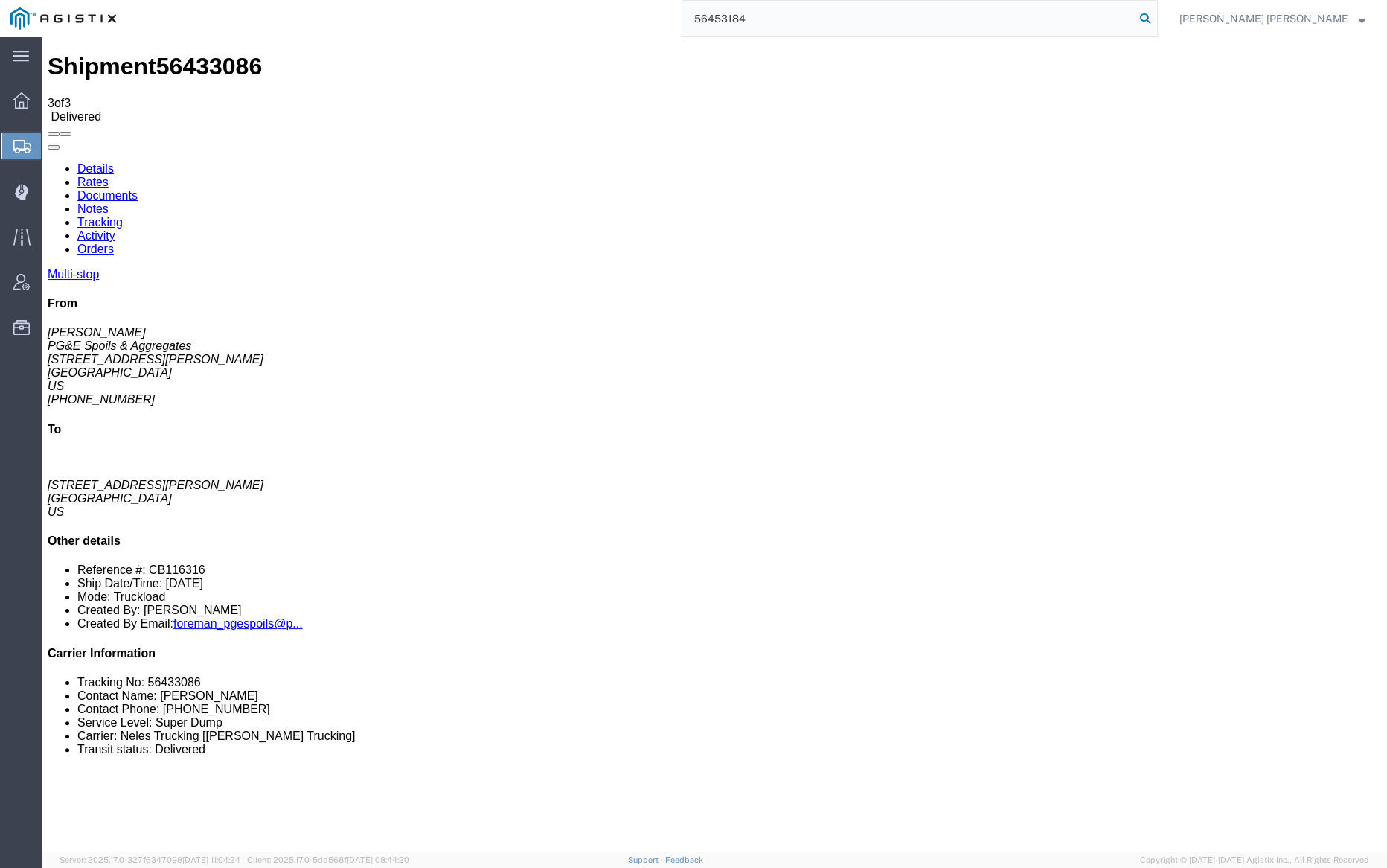
click at [1156, 20] on icon at bounding box center [1145, 19] width 21 height 21
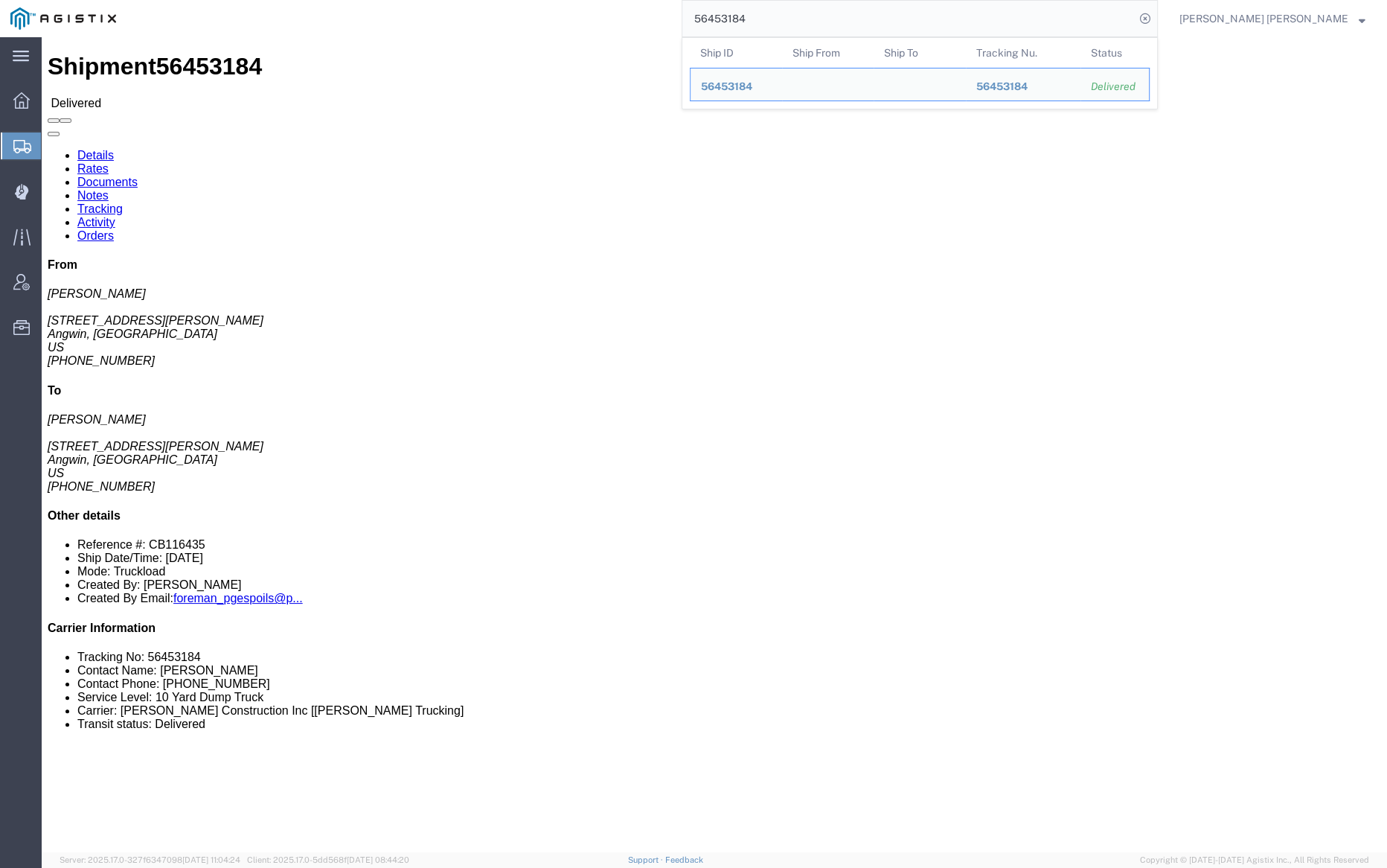
click link "Notes"
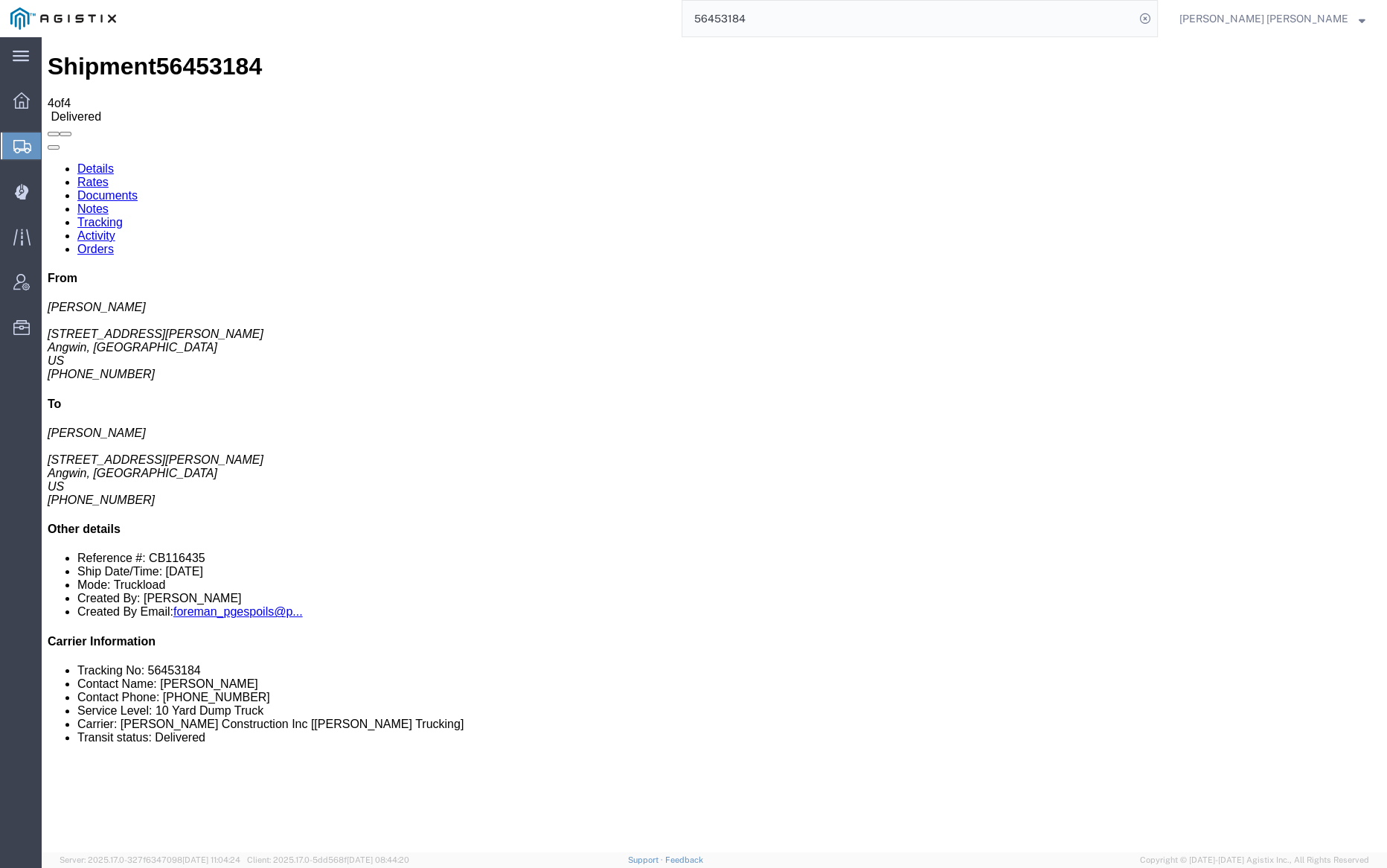
click at [123, 215] on link "Tracking" at bounding box center [100, 222] width 45 height 13
click at [138, 189] on link "Documents" at bounding box center [108, 195] width 60 height 13
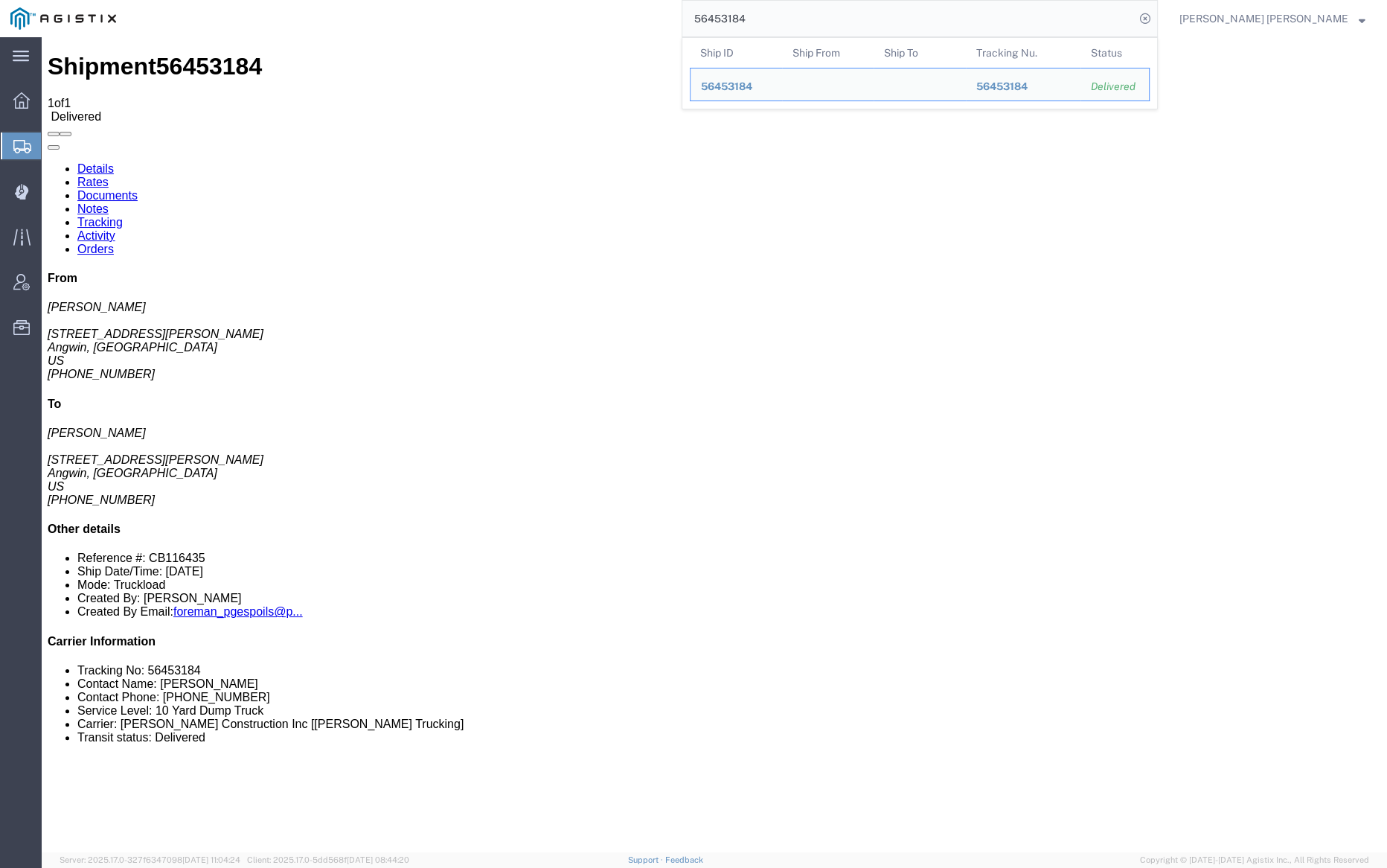
click at [798, 24] on input "56453184" at bounding box center [909, 18] width 453 height 35
paste input "5"
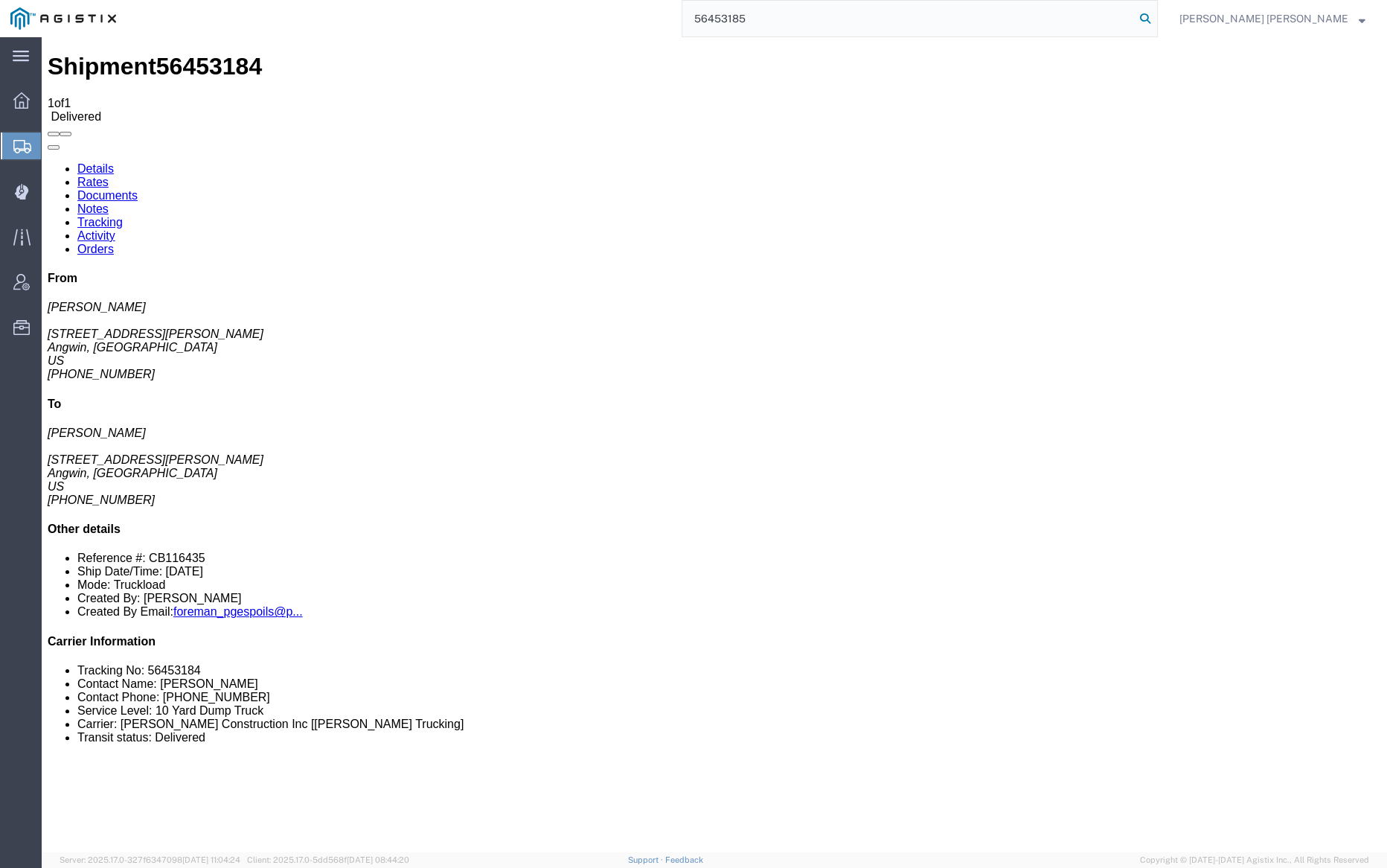
click at [1156, 14] on icon at bounding box center [1145, 19] width 21 height 21
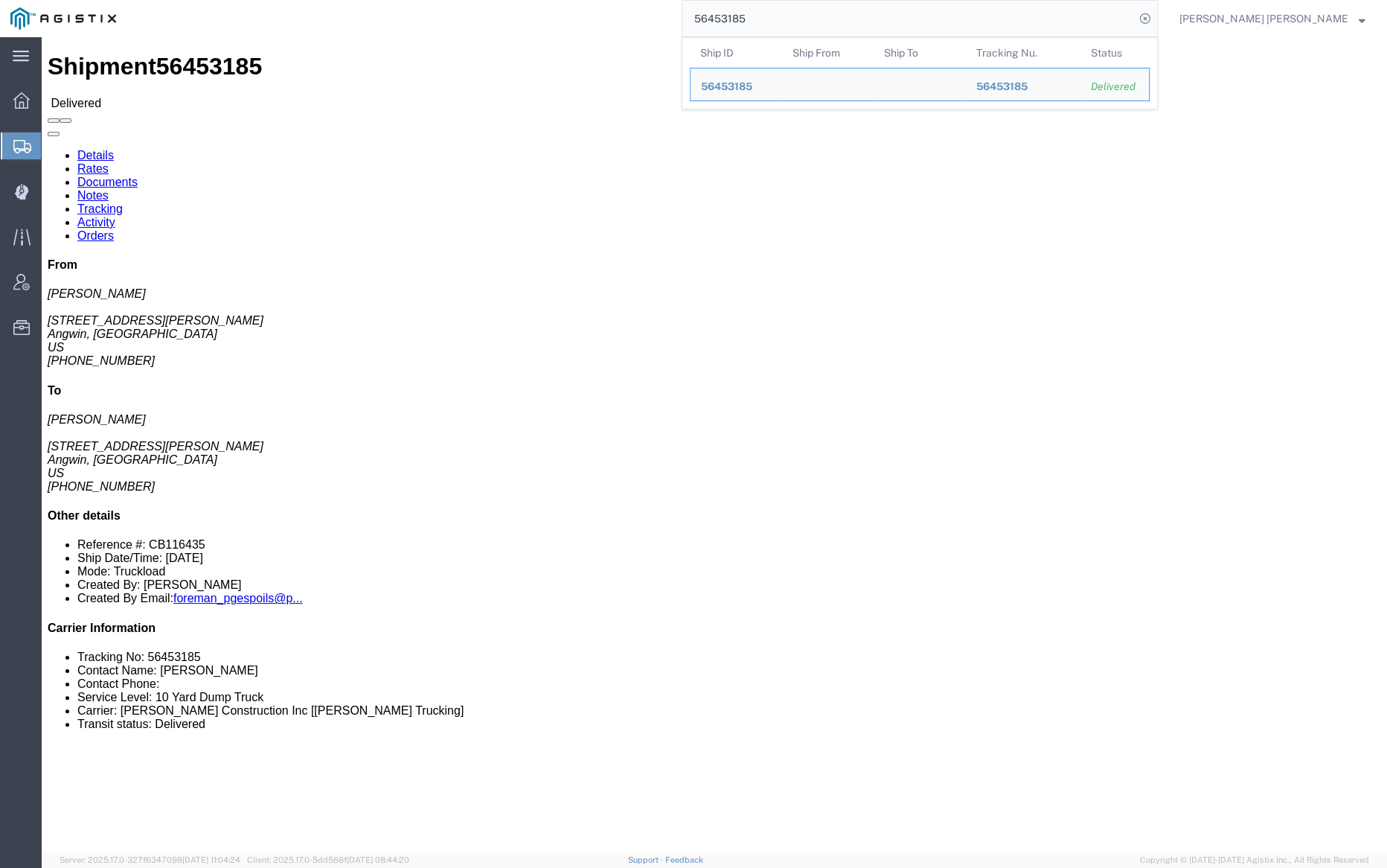
click link "Notes"
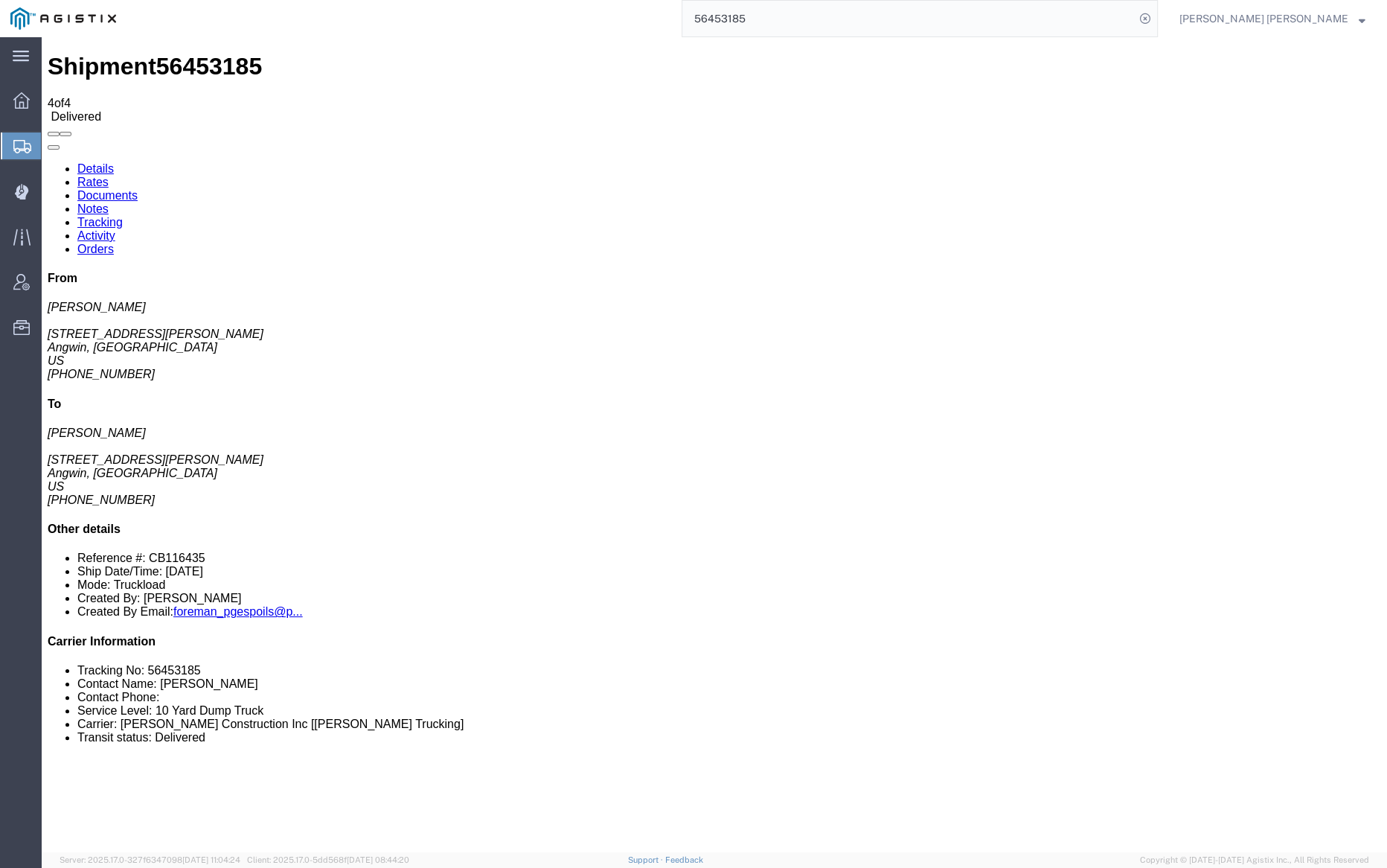
click at [123, 215] on link "Tracking" at bounding box center [100, 222] width 45 height 13
click at [138, 189] on link "Documents" at bounding box center [108, 195] width 60 height 13
click at [801, 14] on input "56453185" at bounding box center [909, 18] width 453 height 35
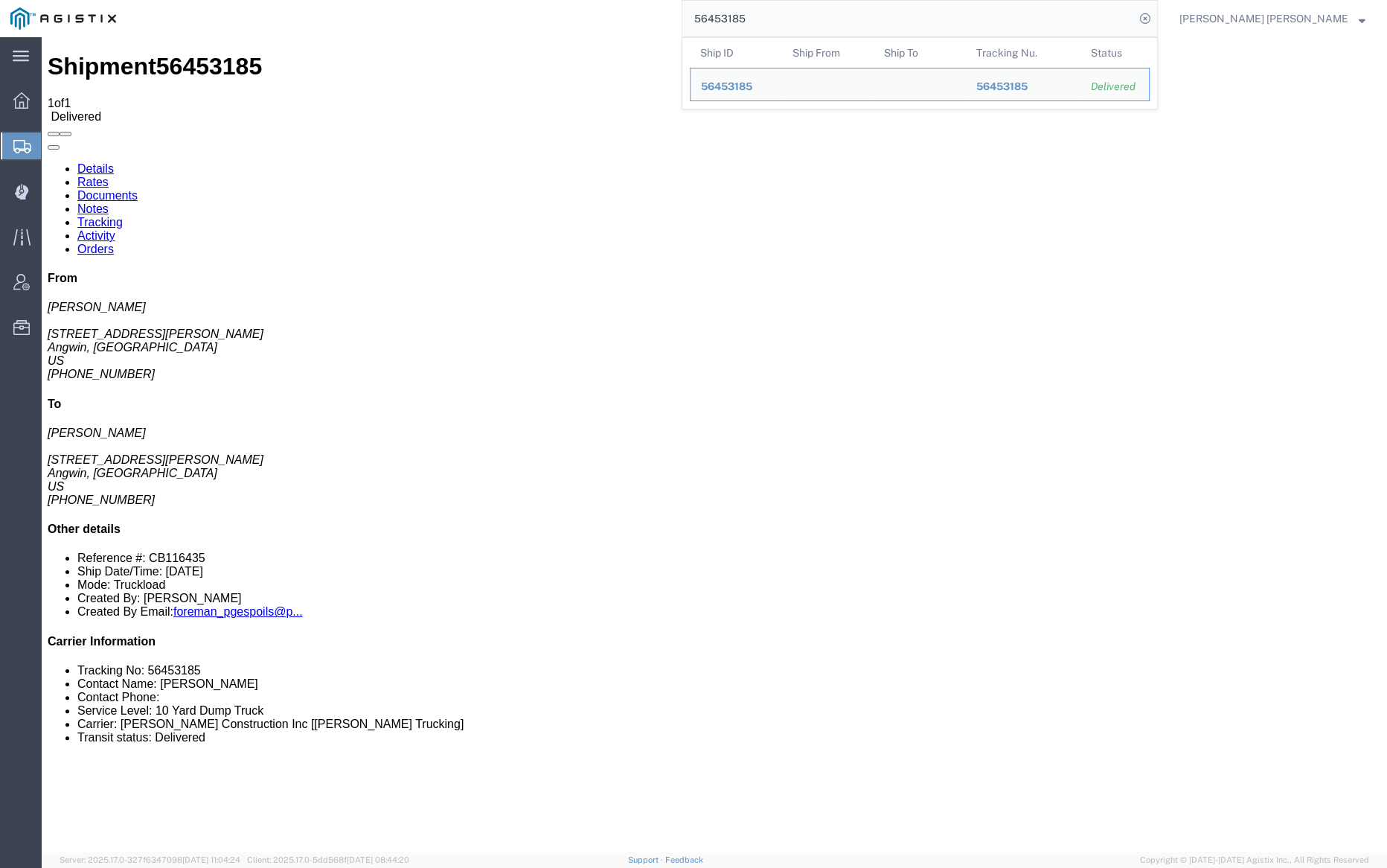
click at [801, 14] on input "56453185" at bounding box center [909, 18] width 453 height 35
paste input "61229"
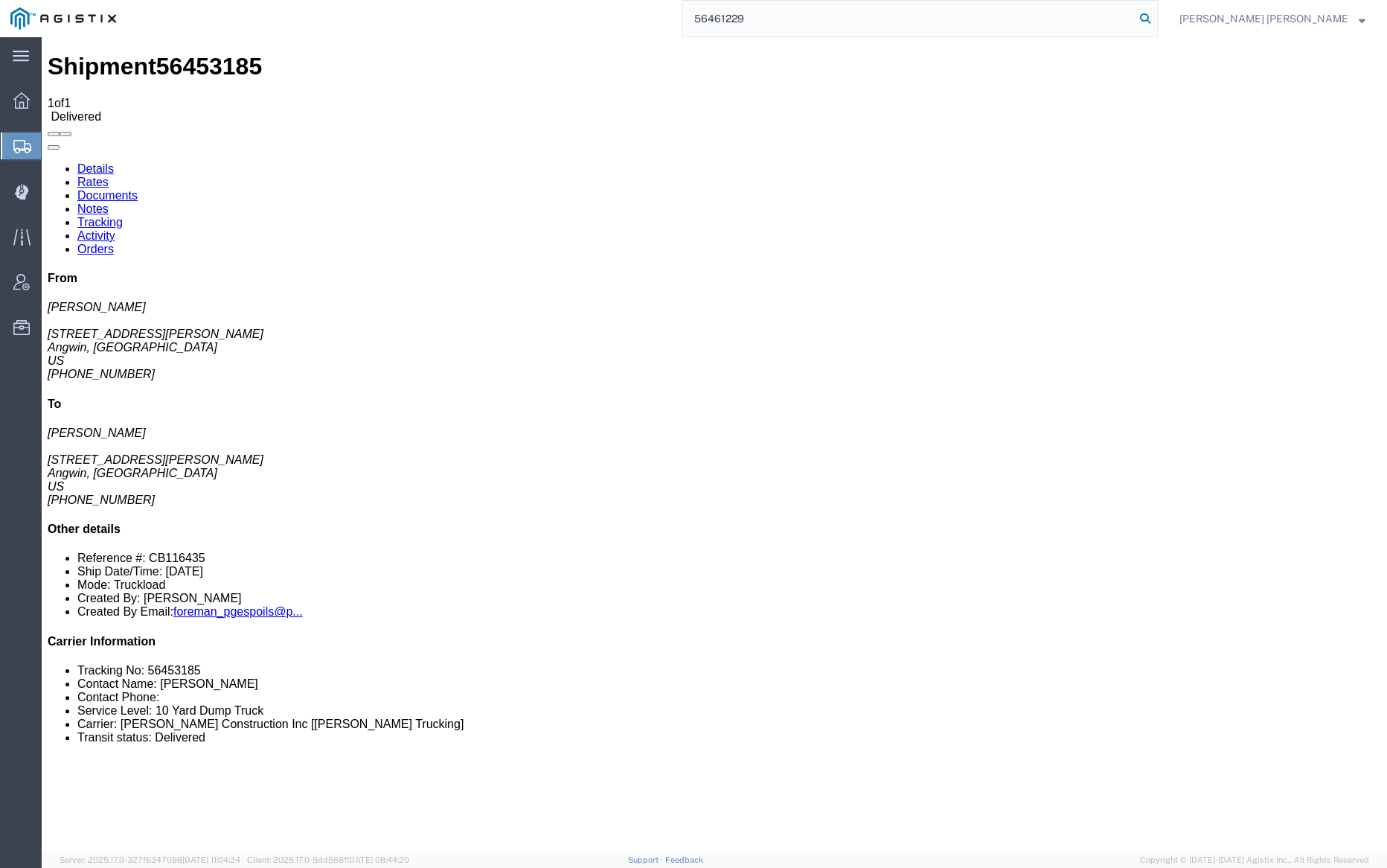
click at [1156, 14] on icon at bounding box center [1145, 19] width 21 height 21
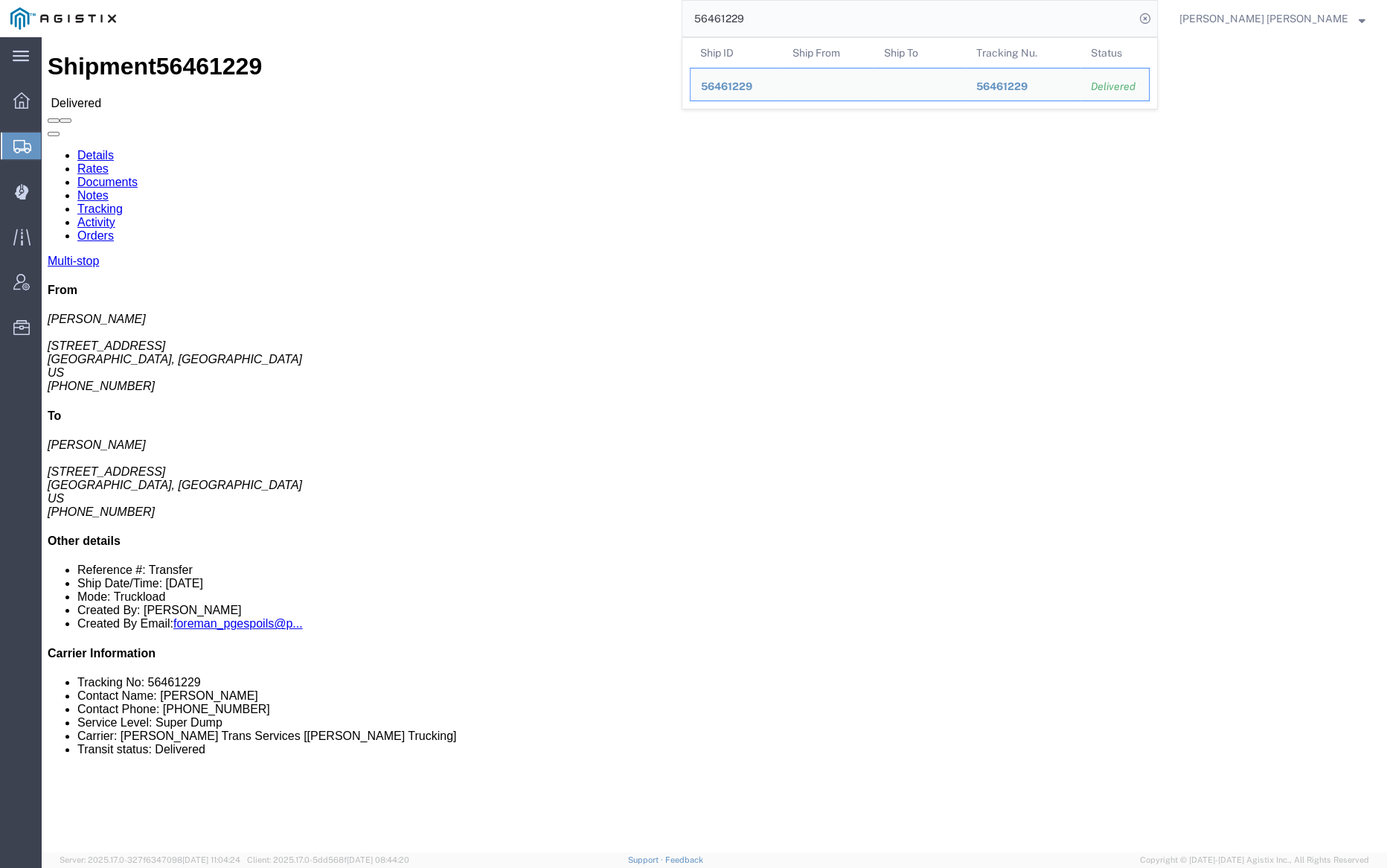
click link "Notes"
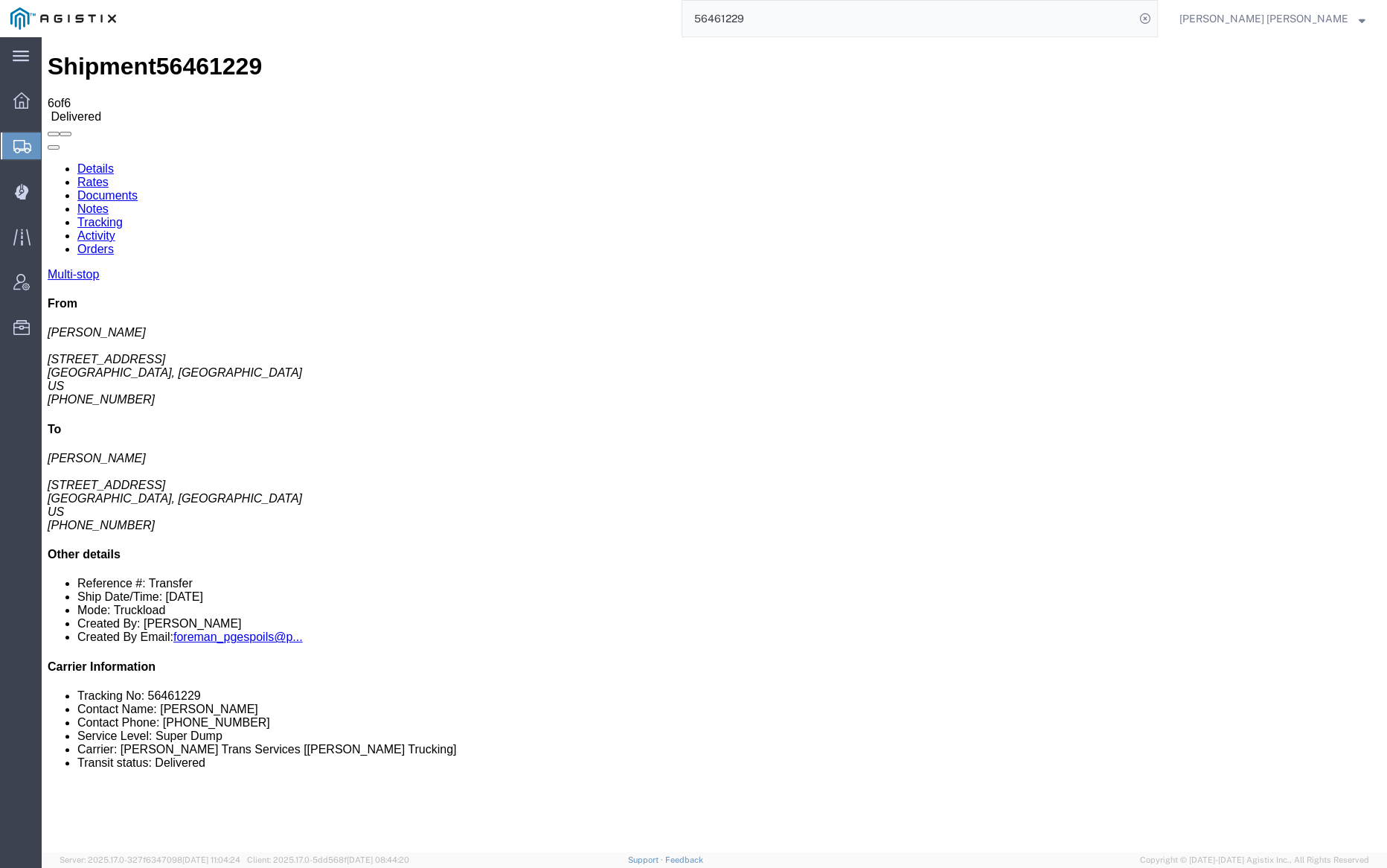
click at [123, 215] on link "Tracking" at bounding box center [100, 222] width 45 height 13
click at [138, 189] on link "Documents" at bounding box center [108, 195] width 60 height 13
click at [808, 16] on input "56461229" at bounding box center [909, 18] width 453 height 35
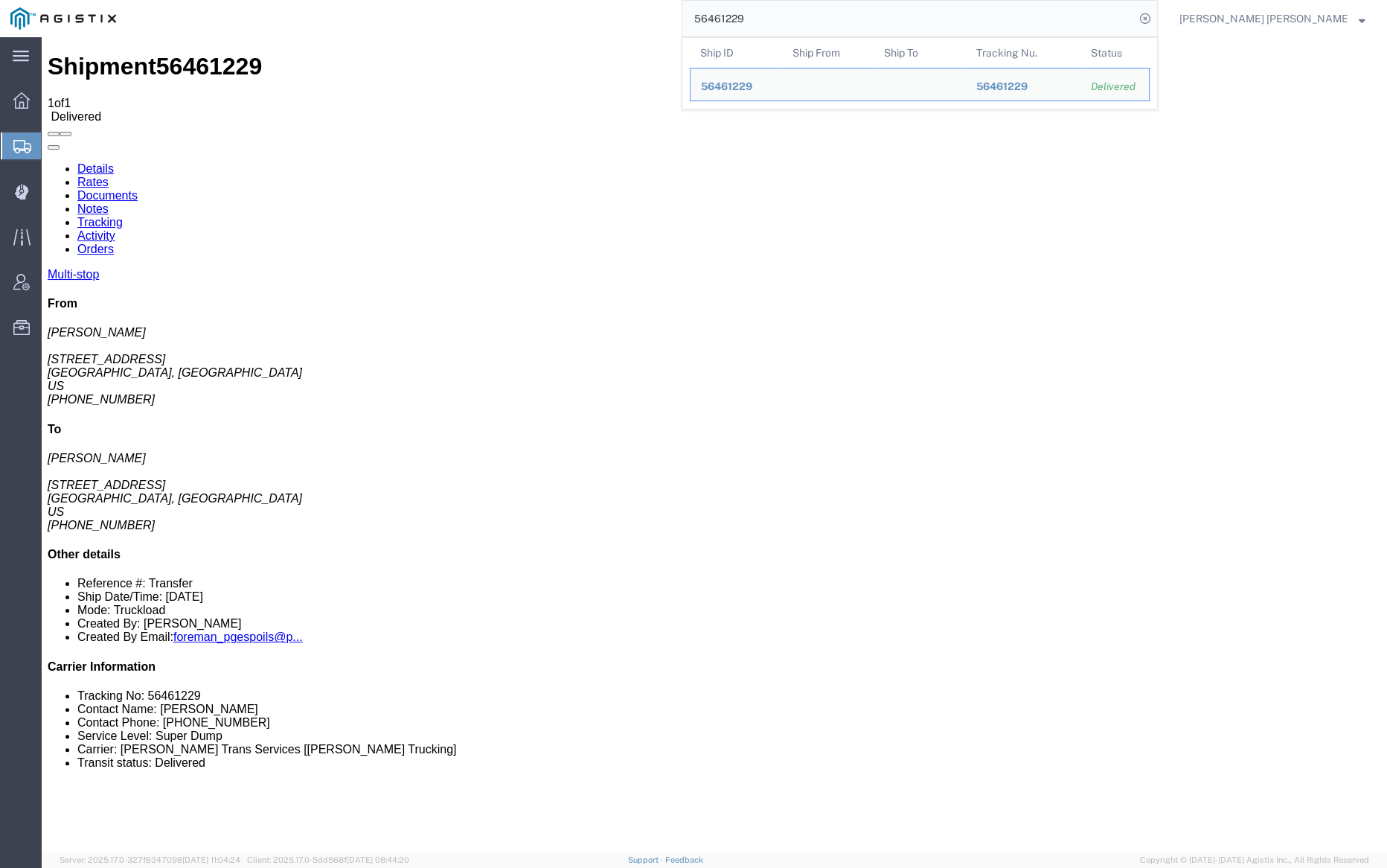
paste input "0393"
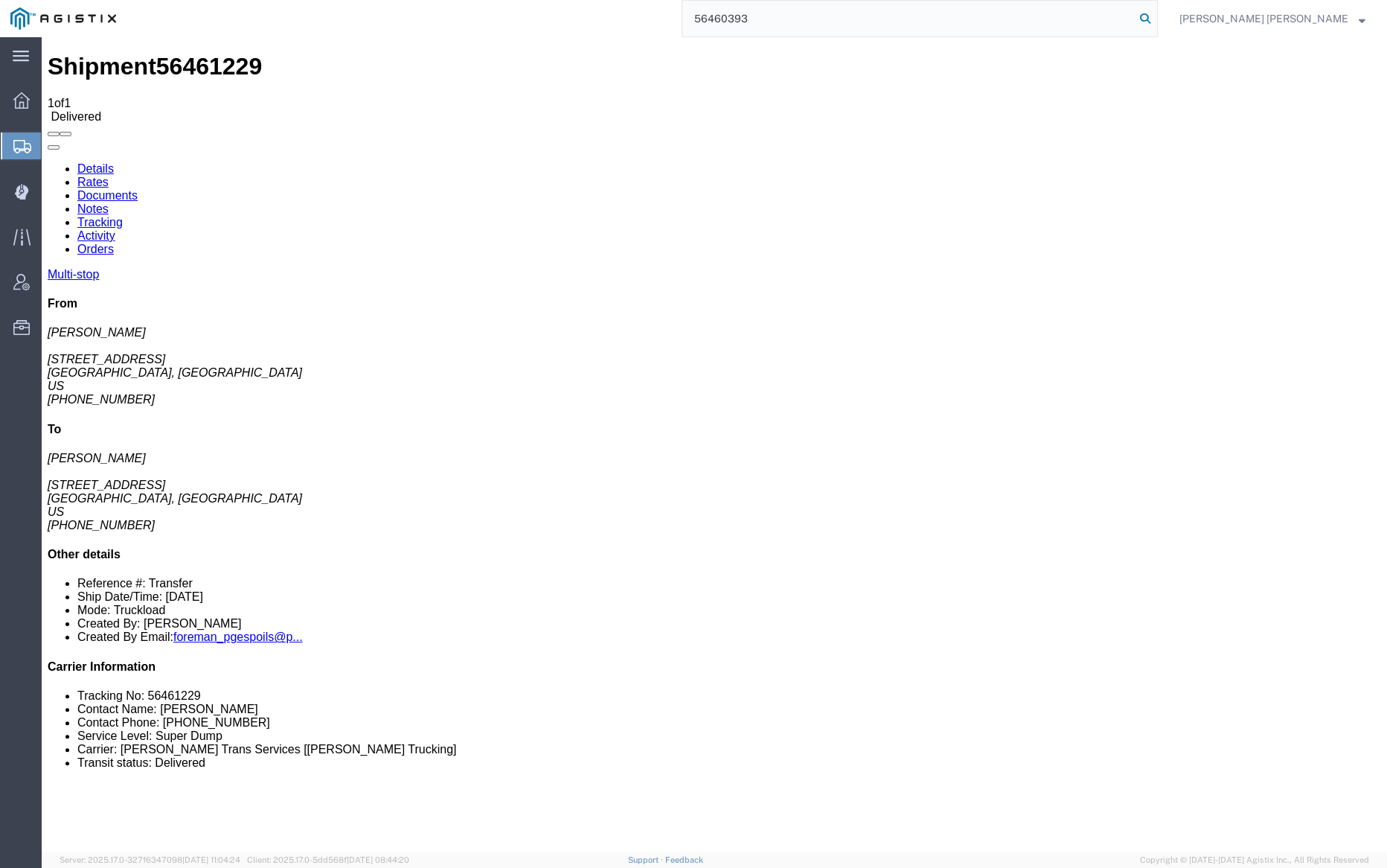
click at [1156, 18] on icon at bounding box center [1145, 19] width 21 height 21
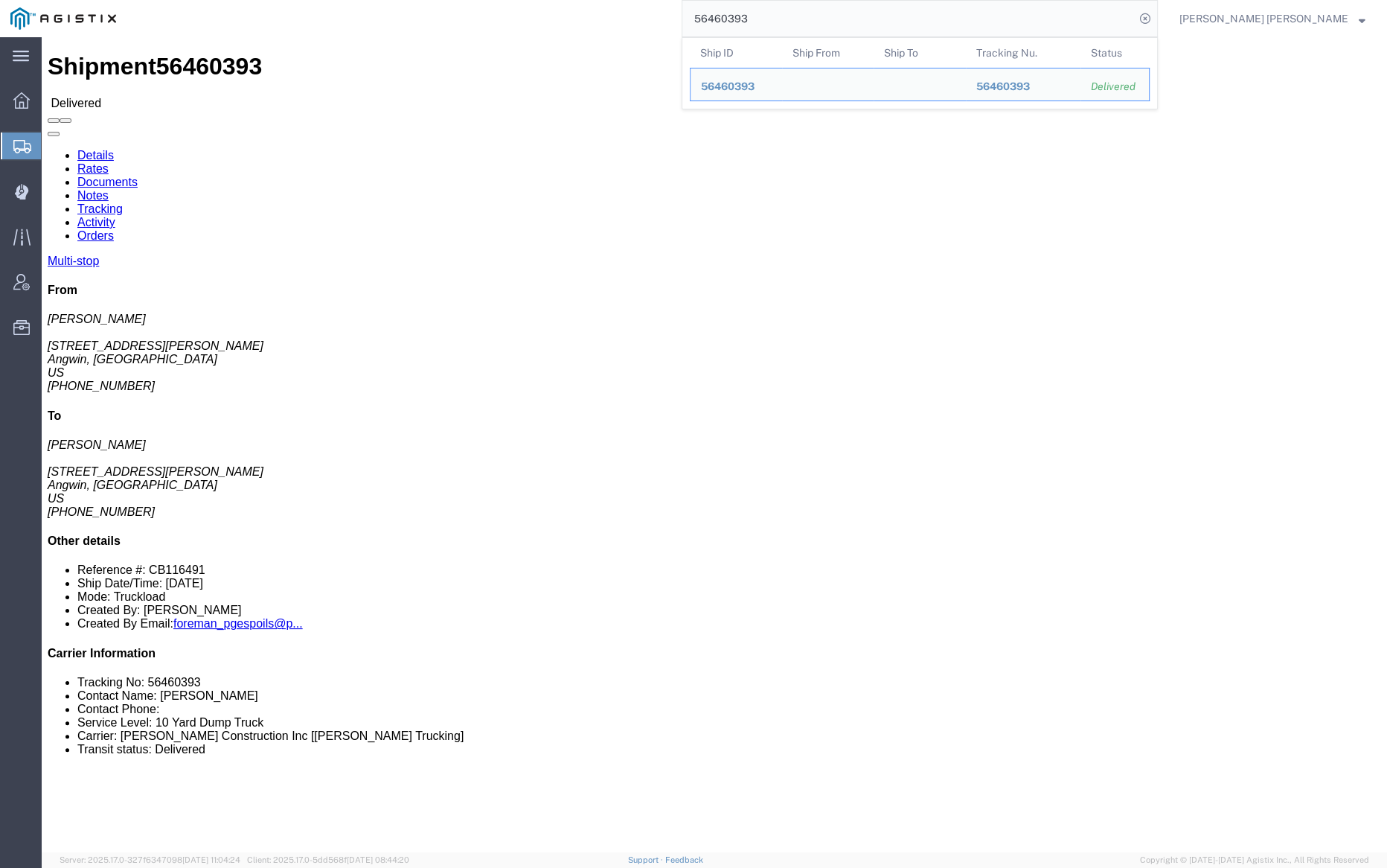
click link "Notes"
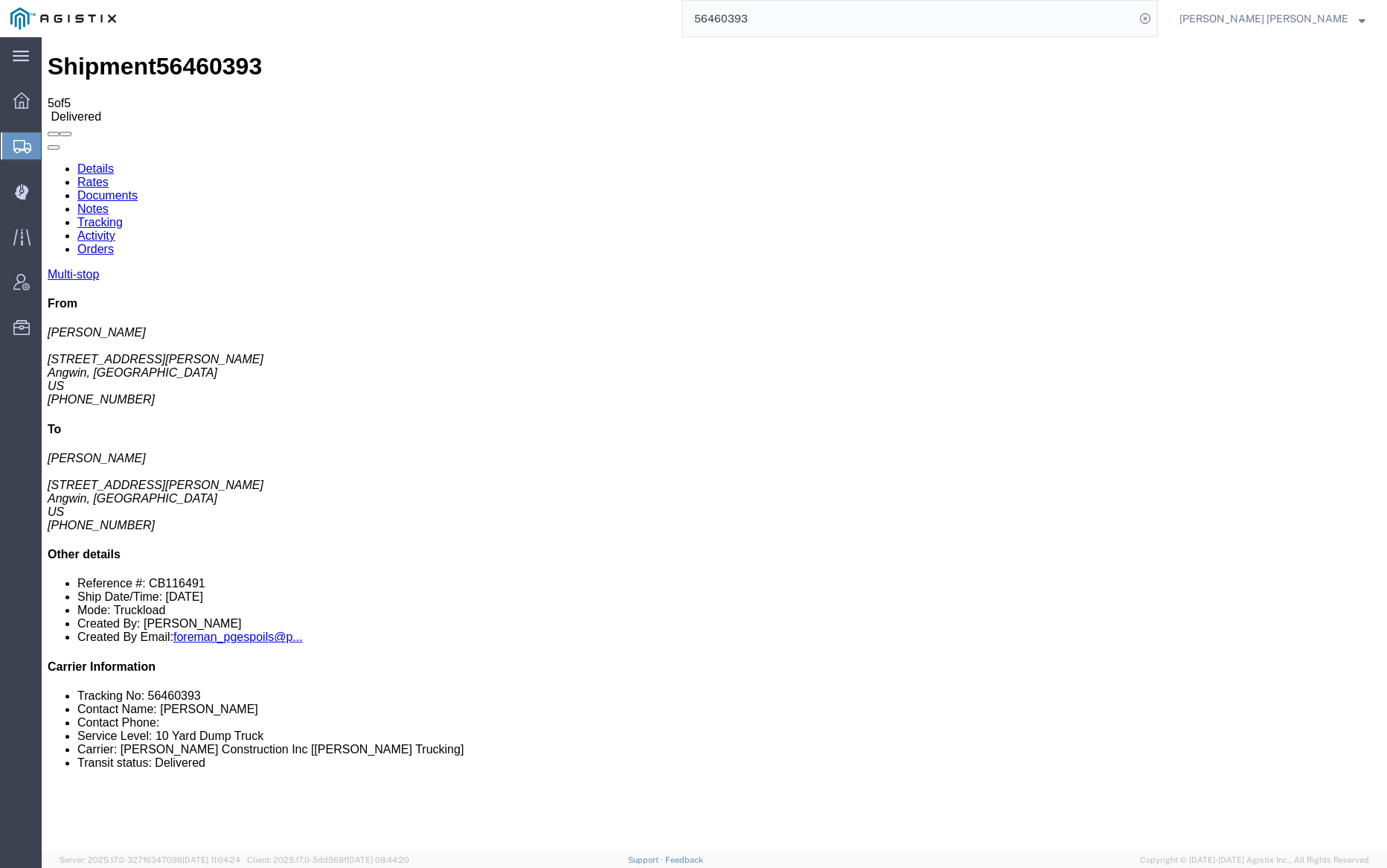
click at [123, 215] on link "Tracking" at bounding box center [100, 222] width 45 height 13
click at [138, 189] on link "Documents" at bounding box center [108, 195] width 60 height 13
click at [791, 15] on input "56460393" at bounding box center [909, 18] width 453 height 35
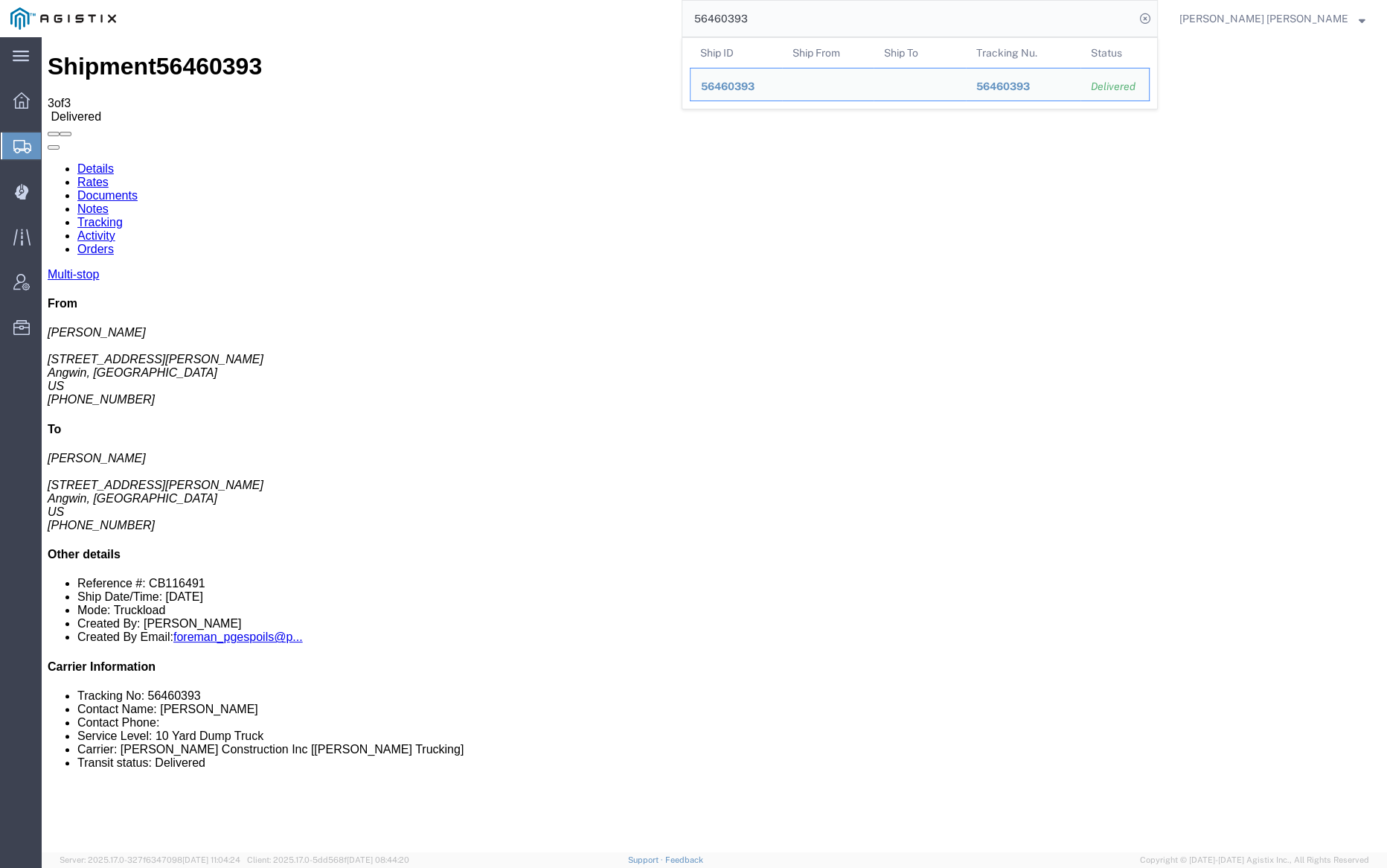
click at [791, 15] on input "56460393" at bounding box center [909, 18] width 453 height 35
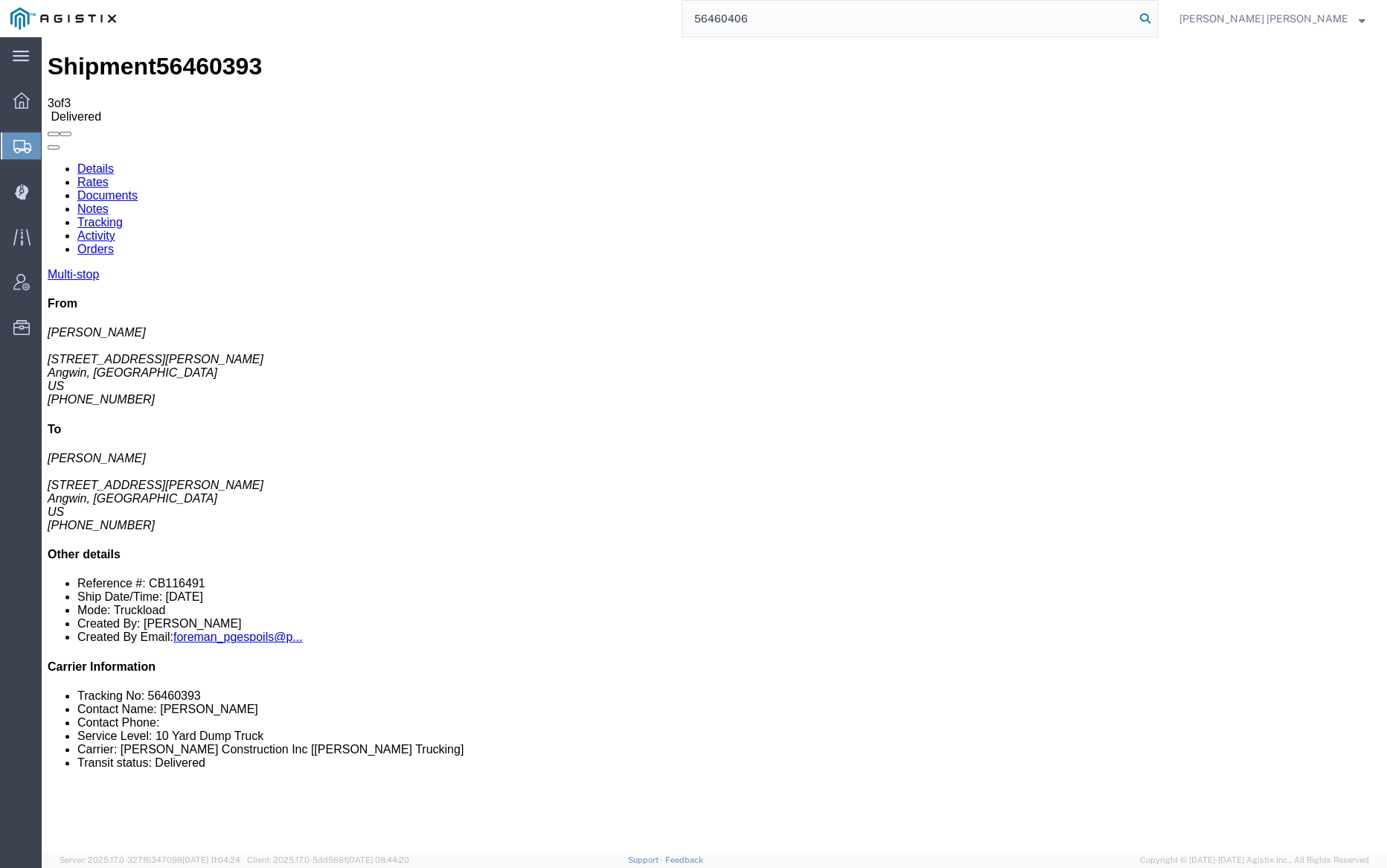
click at [1156, 20] on icon at bounding box center [1145, 19] width 21 height 21
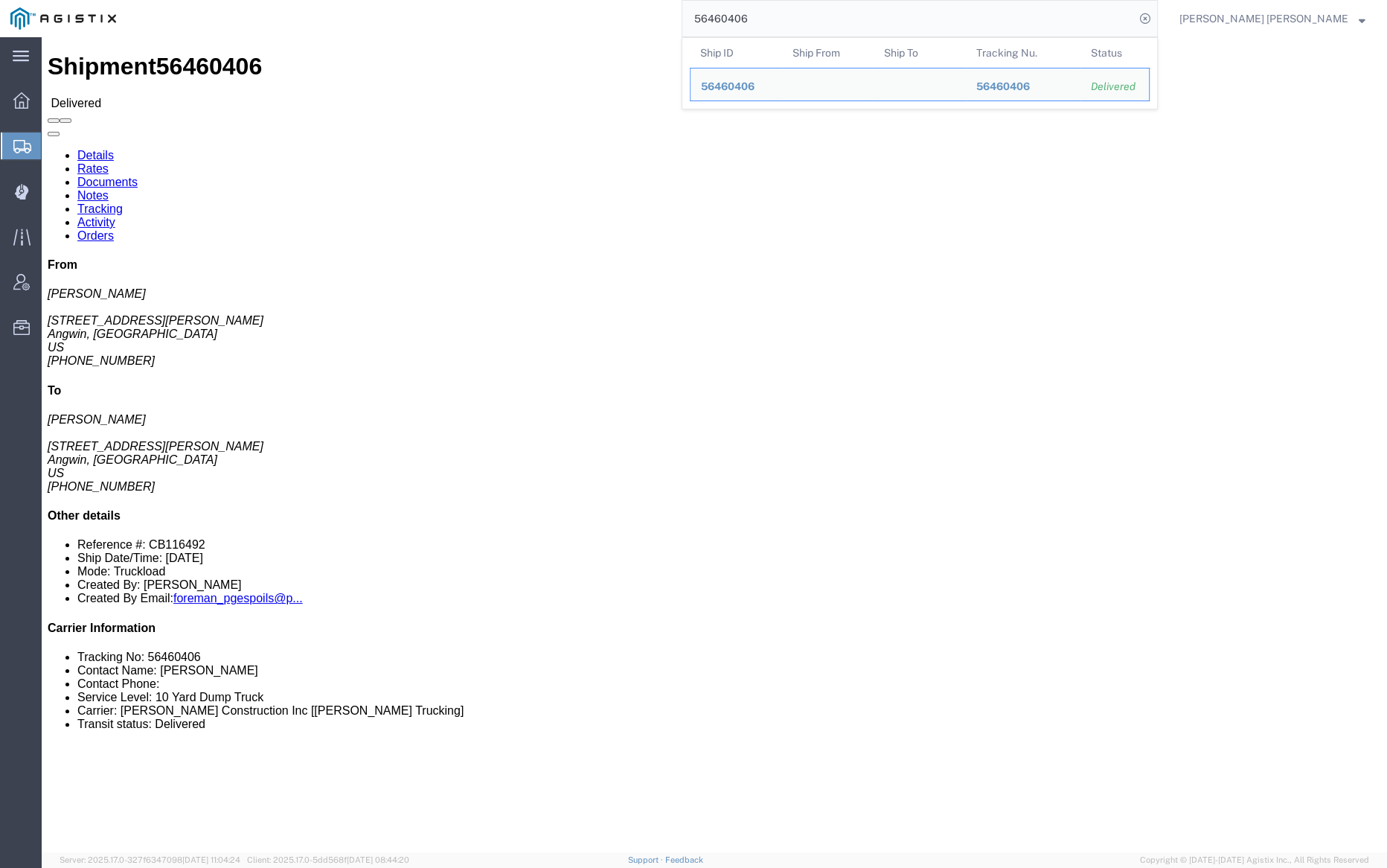
click link "Notes"
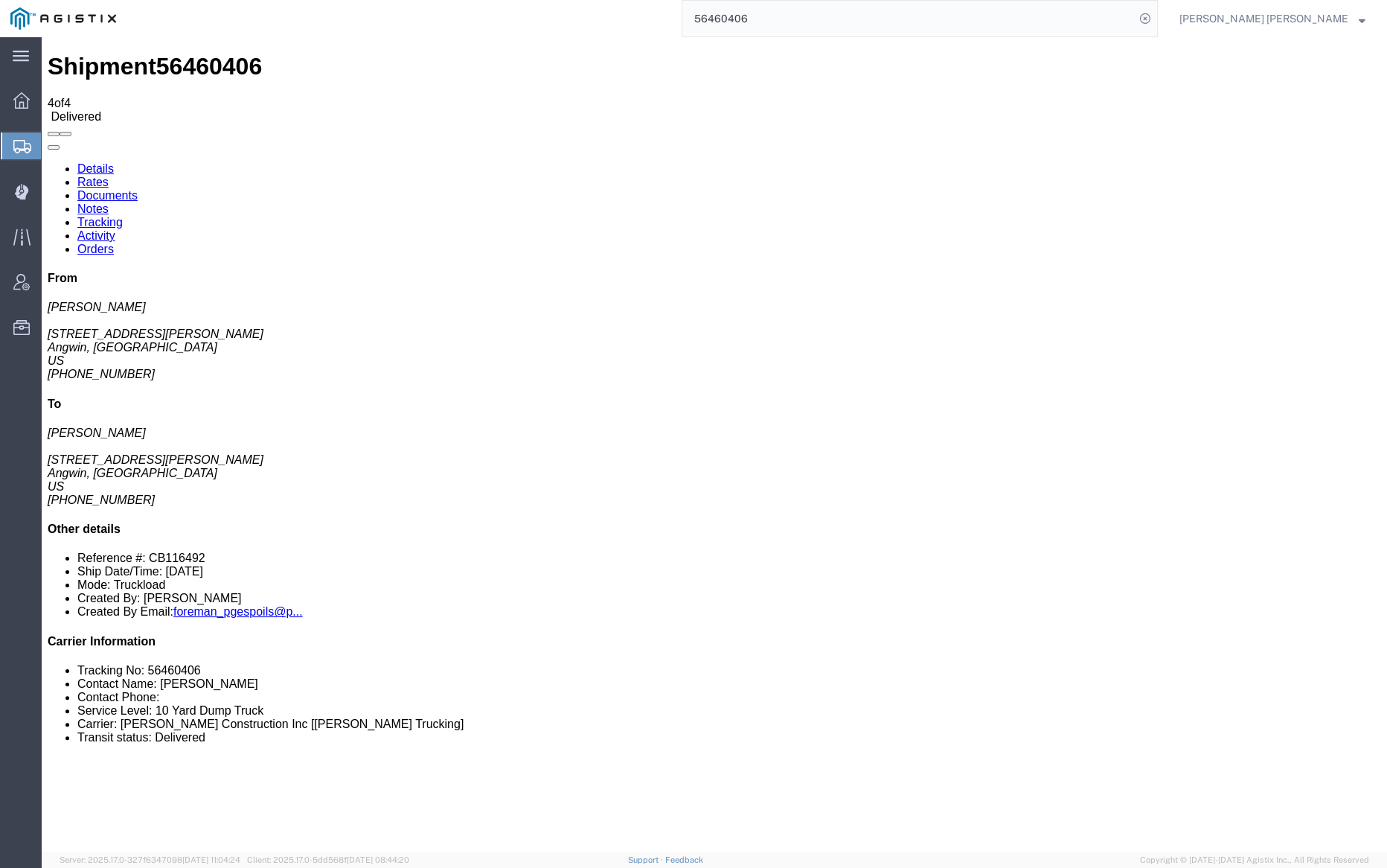
click at [123, 215] on link "Tracking" at bounding box center [100, 222] width 45 height 13
click at [138, 189] on link "Documents" at bounding box center [108, 195] width 60 height 13
click at [800, 22] on input "56460406" at bounding box center [909, 18] width 453 height 35
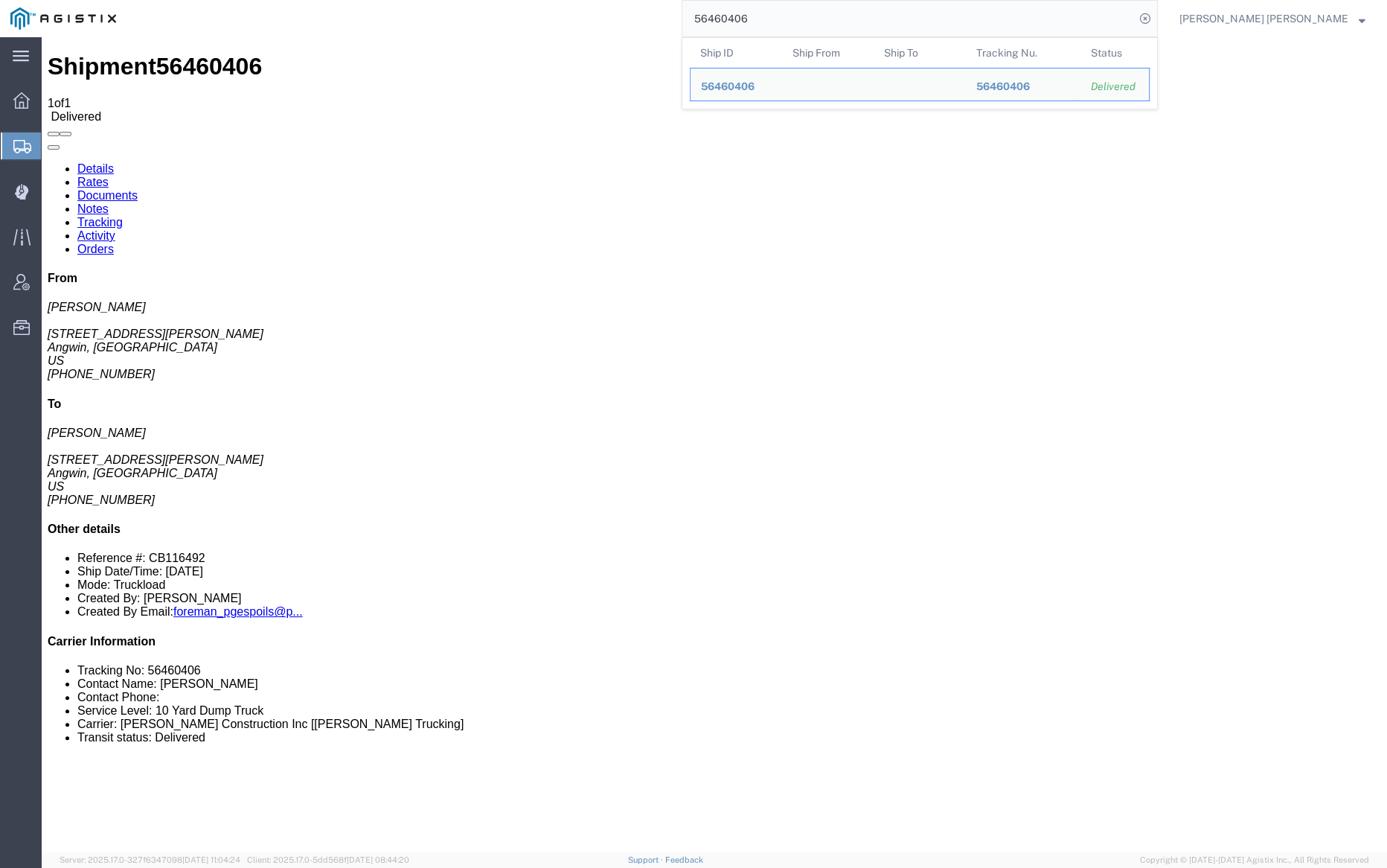
click at [799, 21] on input "56460406" at bounding box center [909, 18] width 453 height 35
paste input "1239"
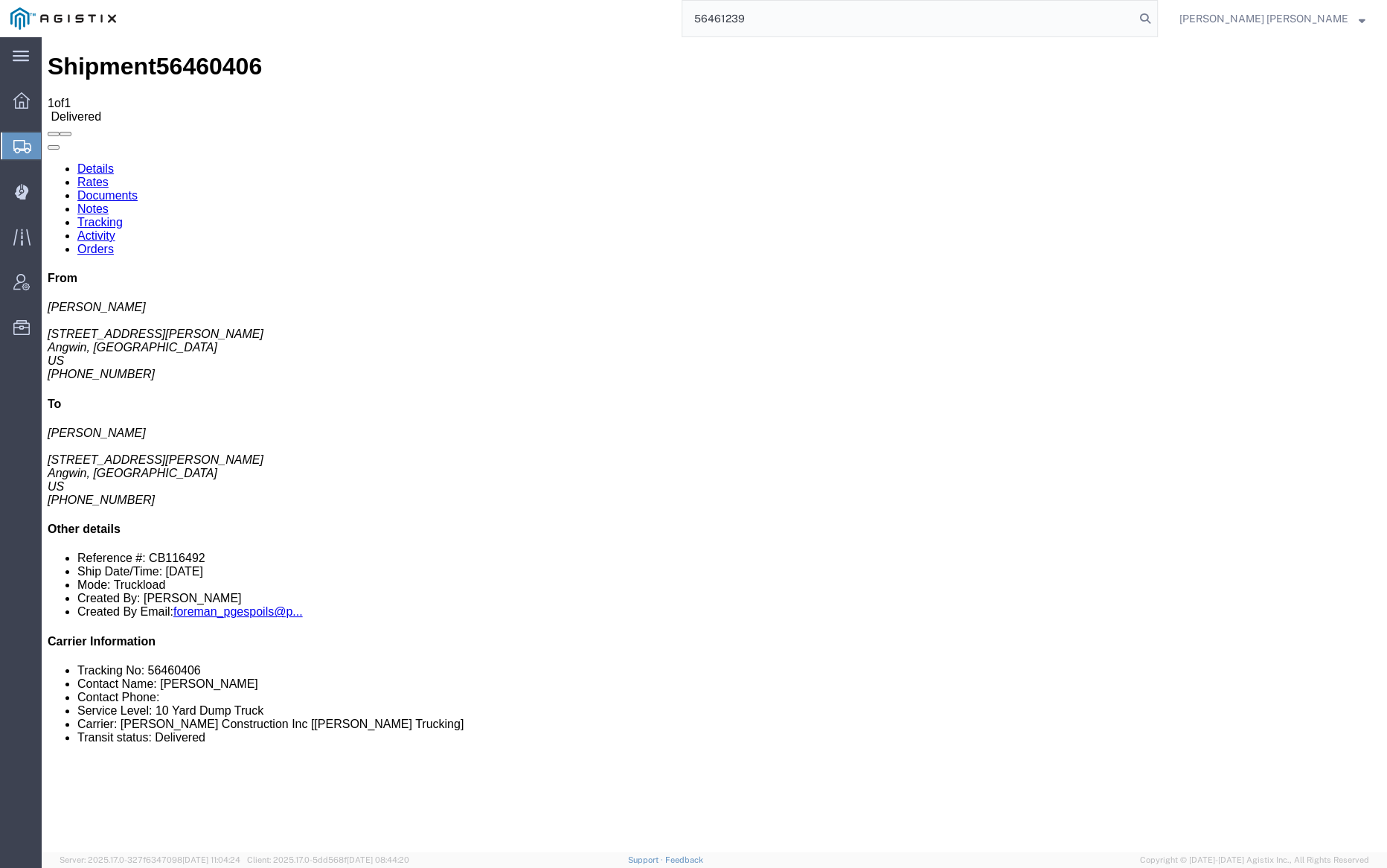
drag, startPoint x: 1231, startPoint y: 14, endPoint x: 1213, endPoint y: 11, distance: 18.2
click at [1156, 14] on icon at bounding box center [1145, 19] width 21 height 21
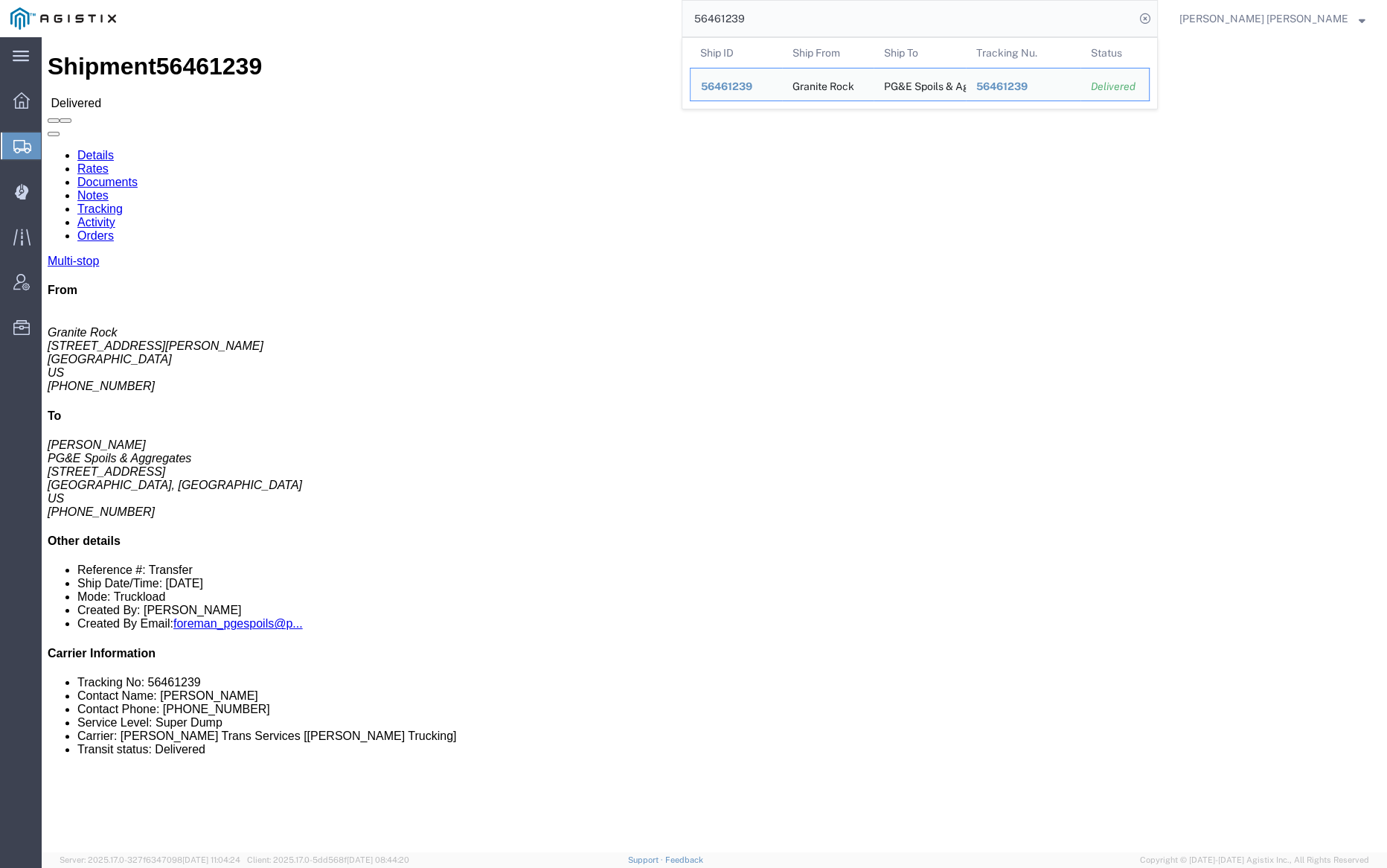
click link "Notes"
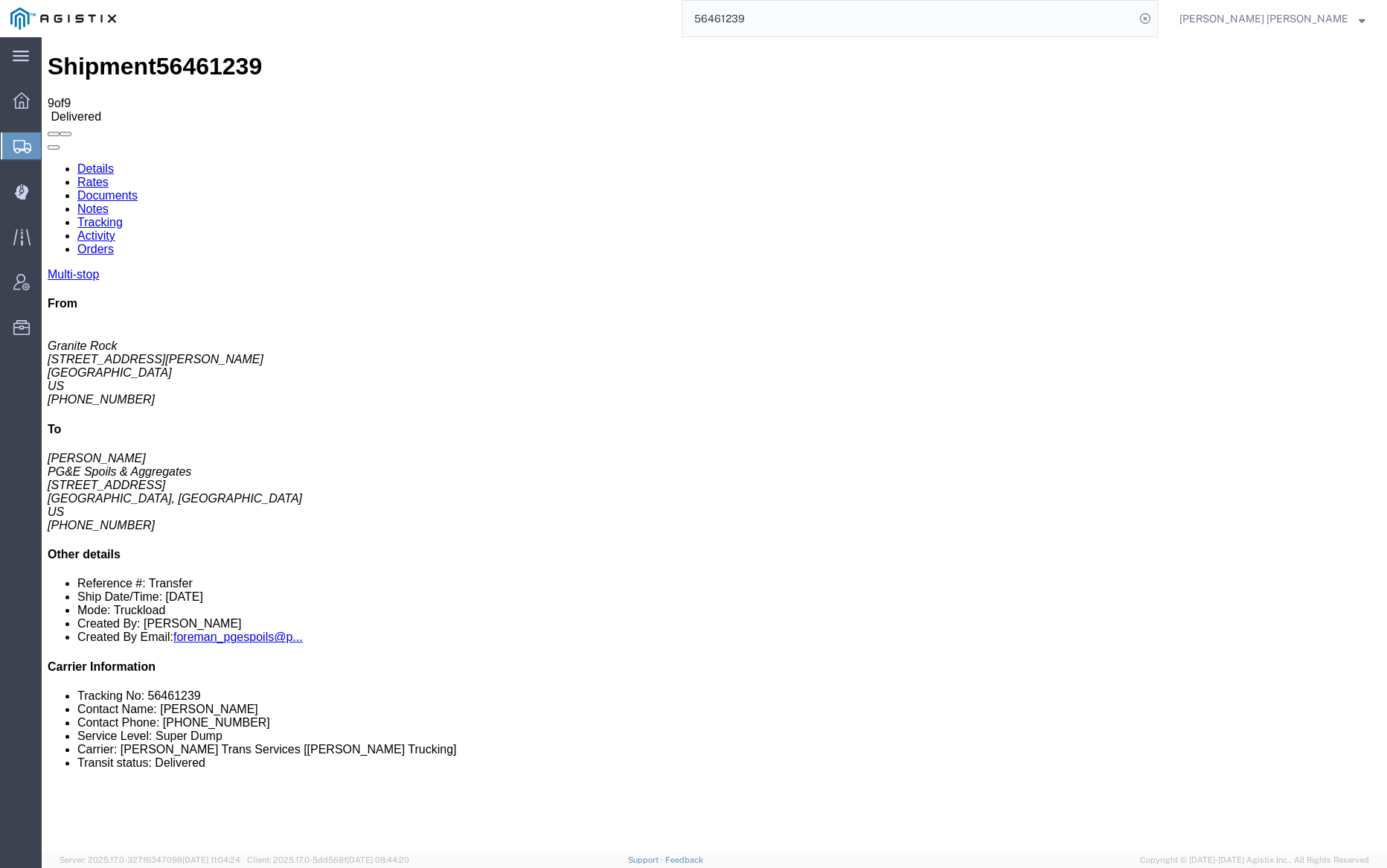
click at [123, 215] on link "Tracking" at bounding box center [100, 222] width 45 height 13
click at [138, 189] on link "Documents" at bounding box center [108, 195] width 60 height 13
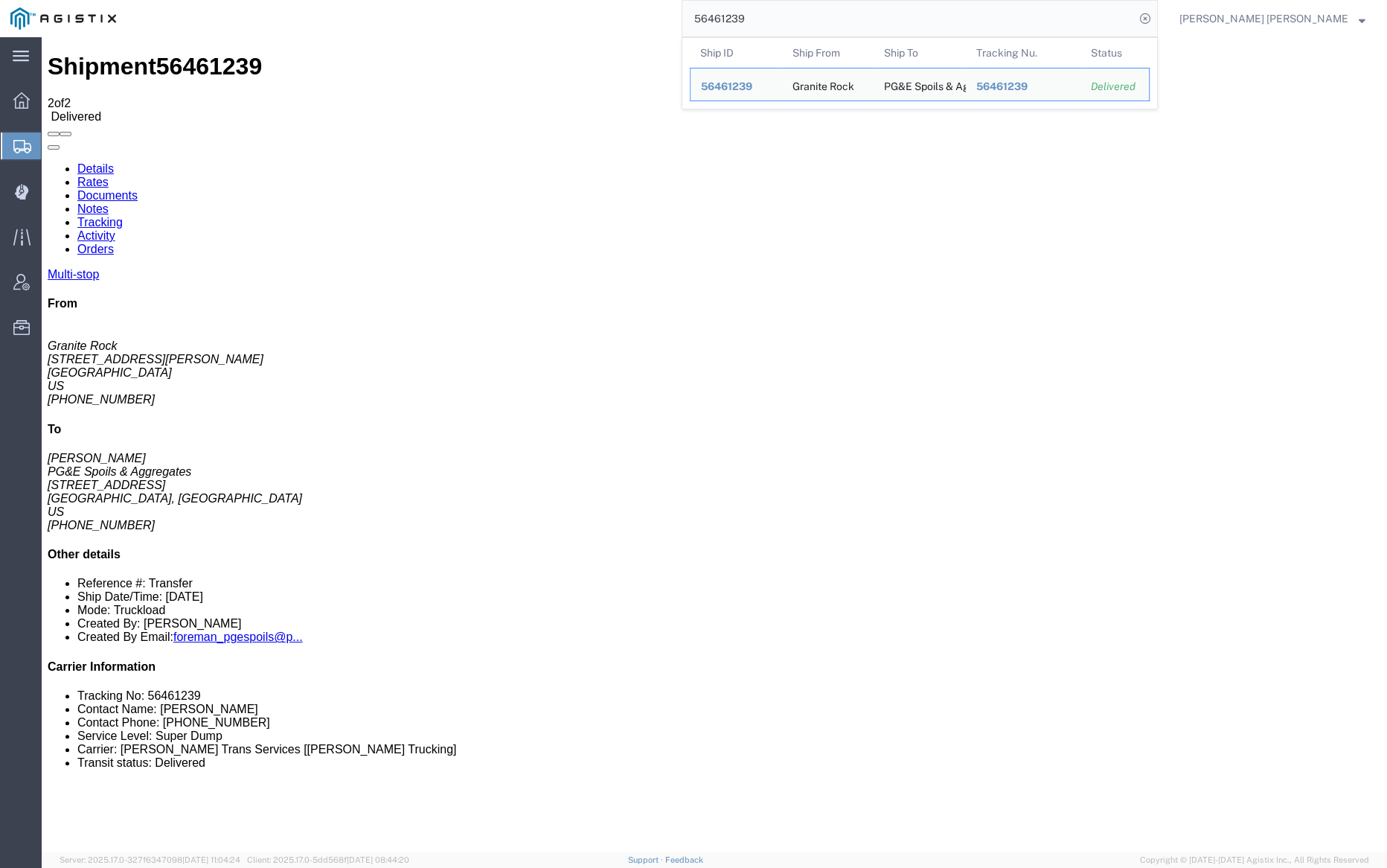
click at [807, 23] on input "56461239" at bounding box center [909, 18] width 453 height 35
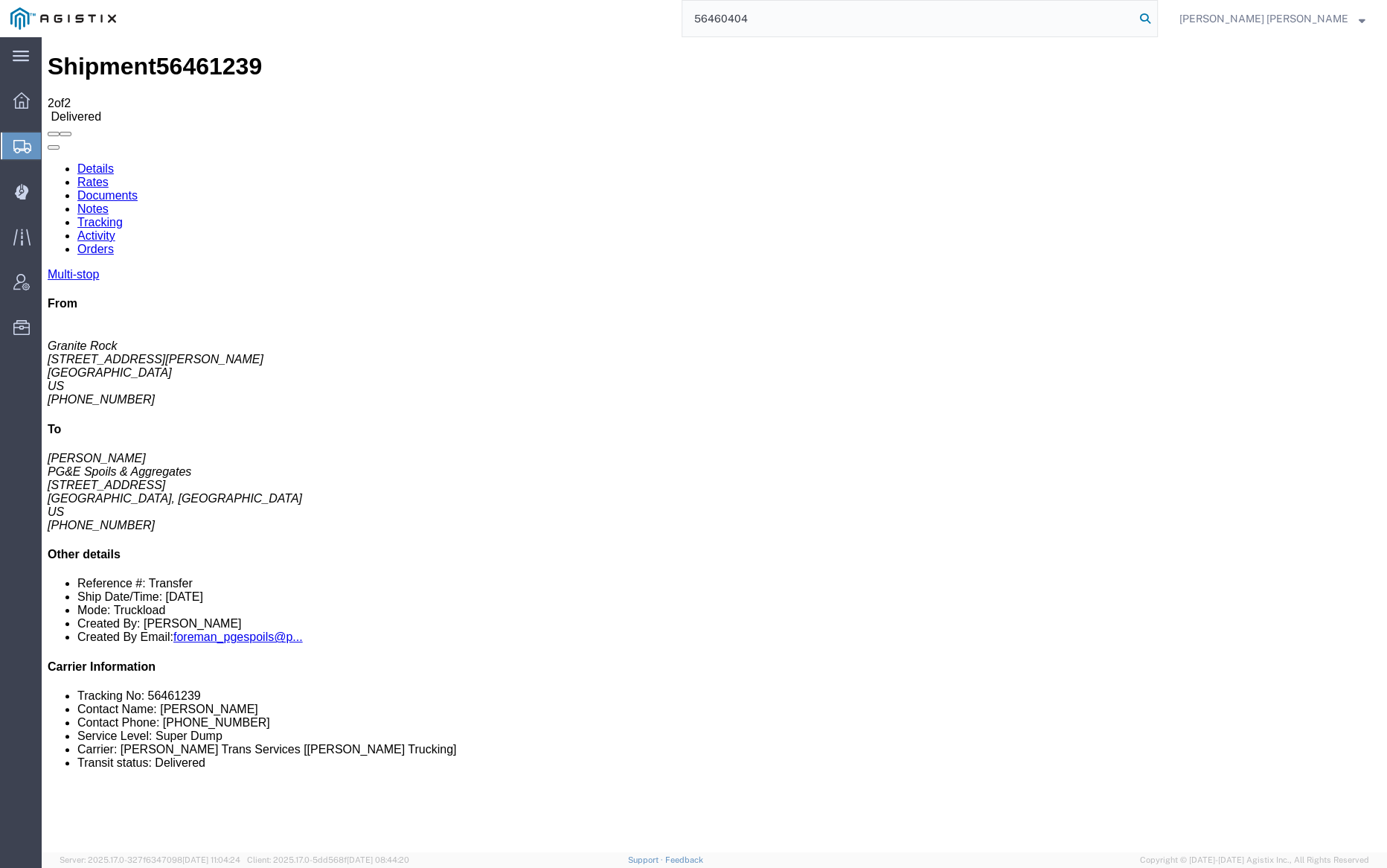
click at [1156, 20] on icon at bounding box center [1145, 19] width 21 height 21
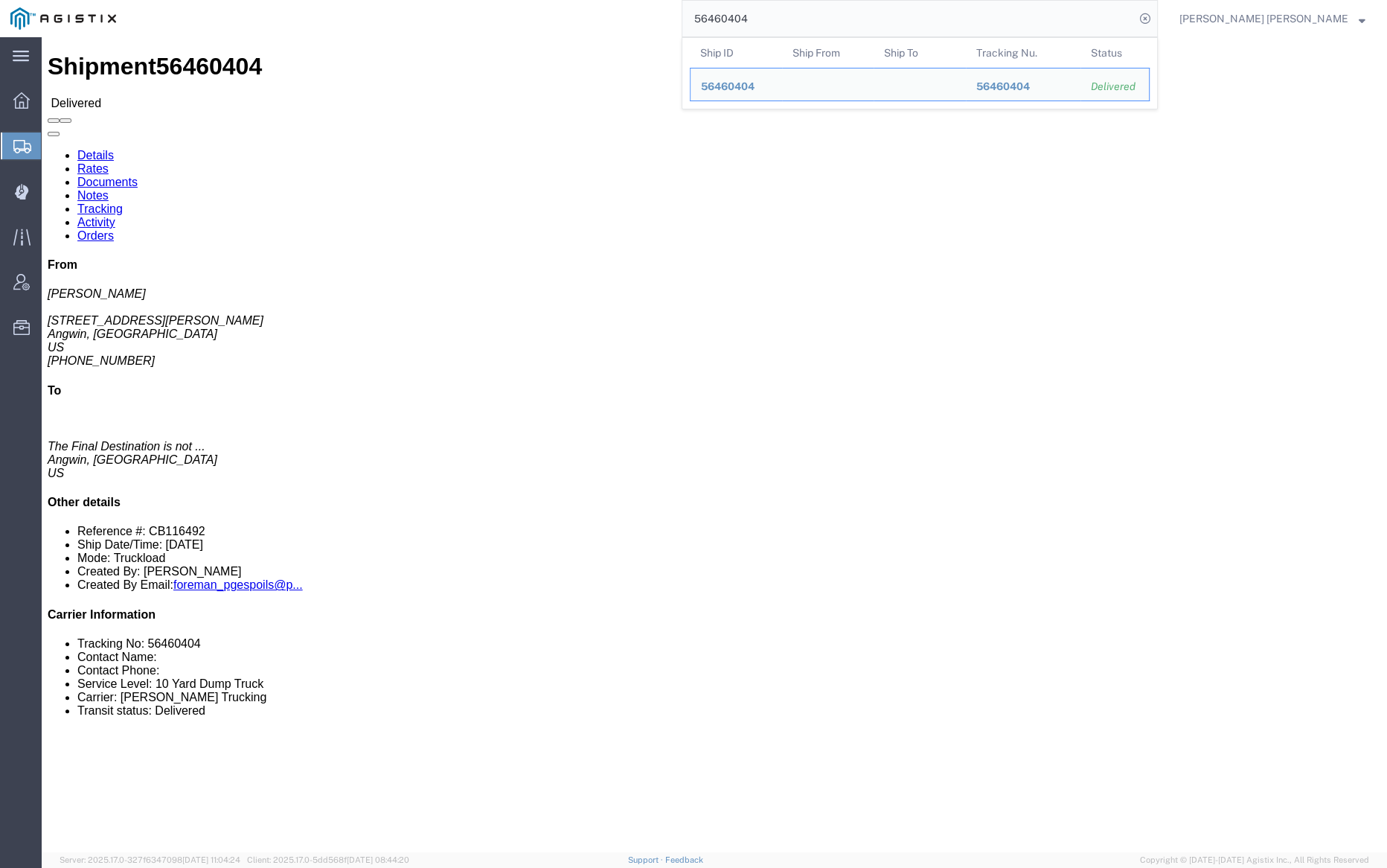
click link "Notes"
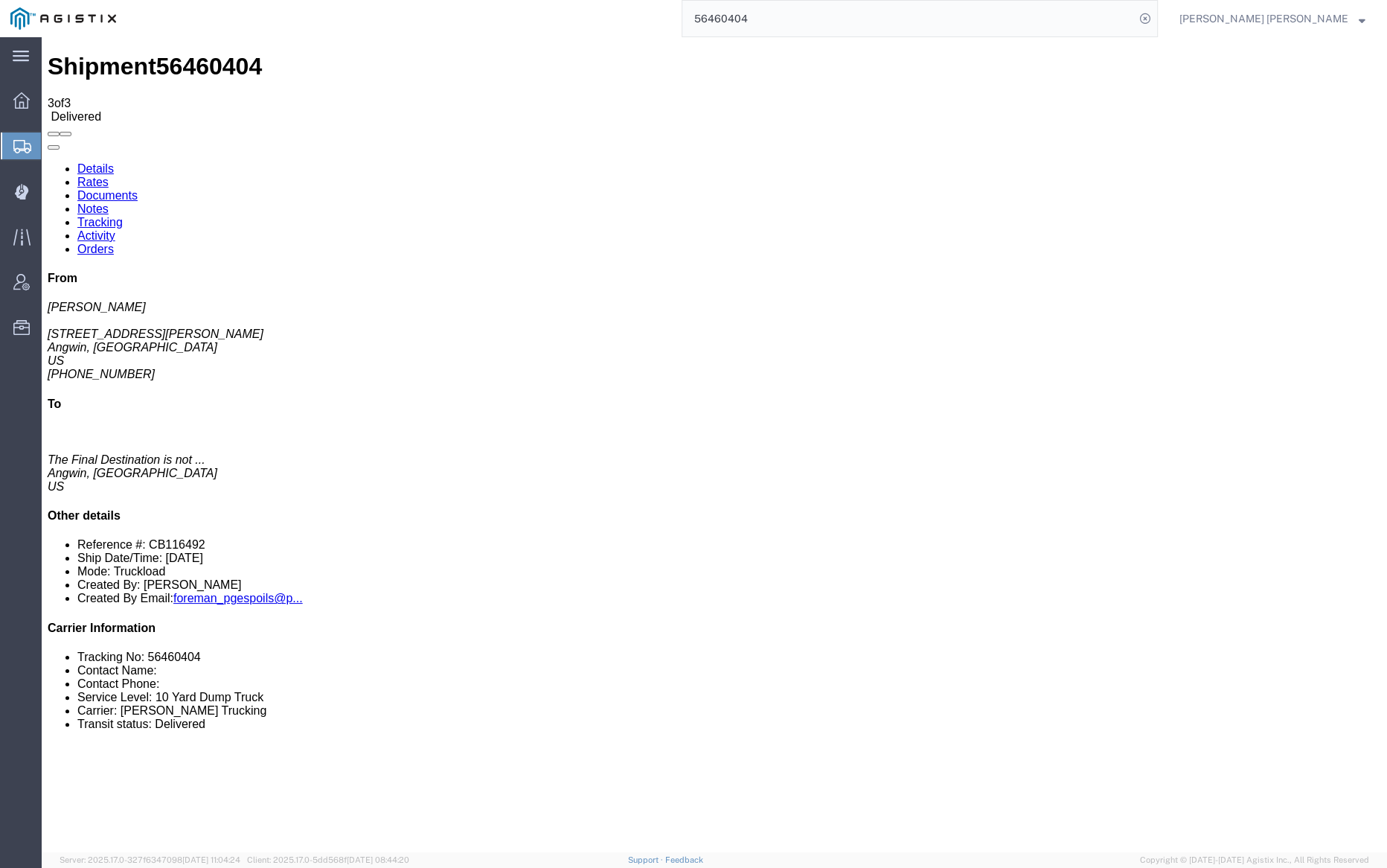
click at [123, 215] on link "Tracking" at bounding box center [100, 222] width 45 height 13
click at [138, 189] on link "Documents" at bounding box center [108, 195] width 60 height 13
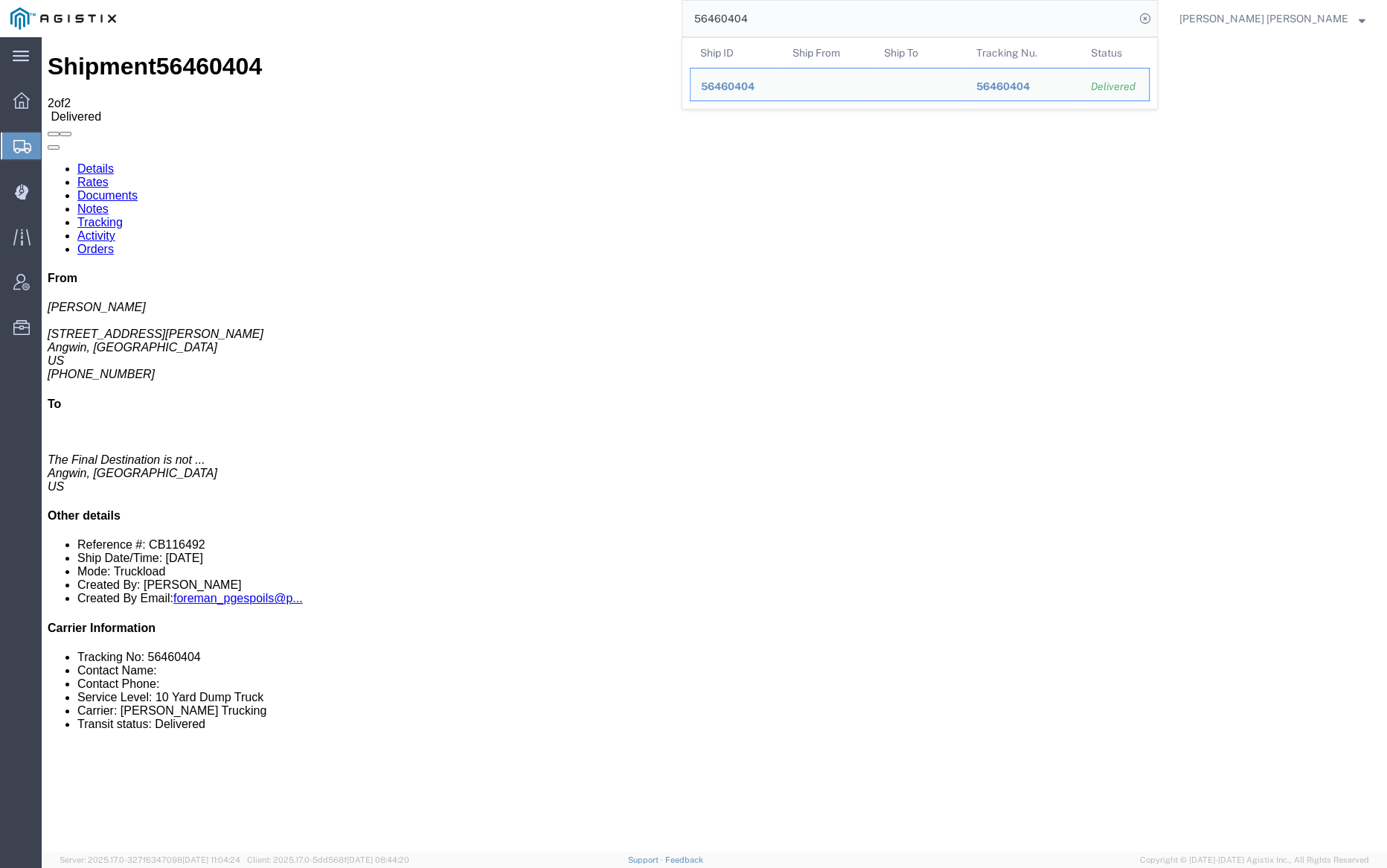
click at [801, 10] on input "56460404" at bounding box center [909, 18] width 453 height 35
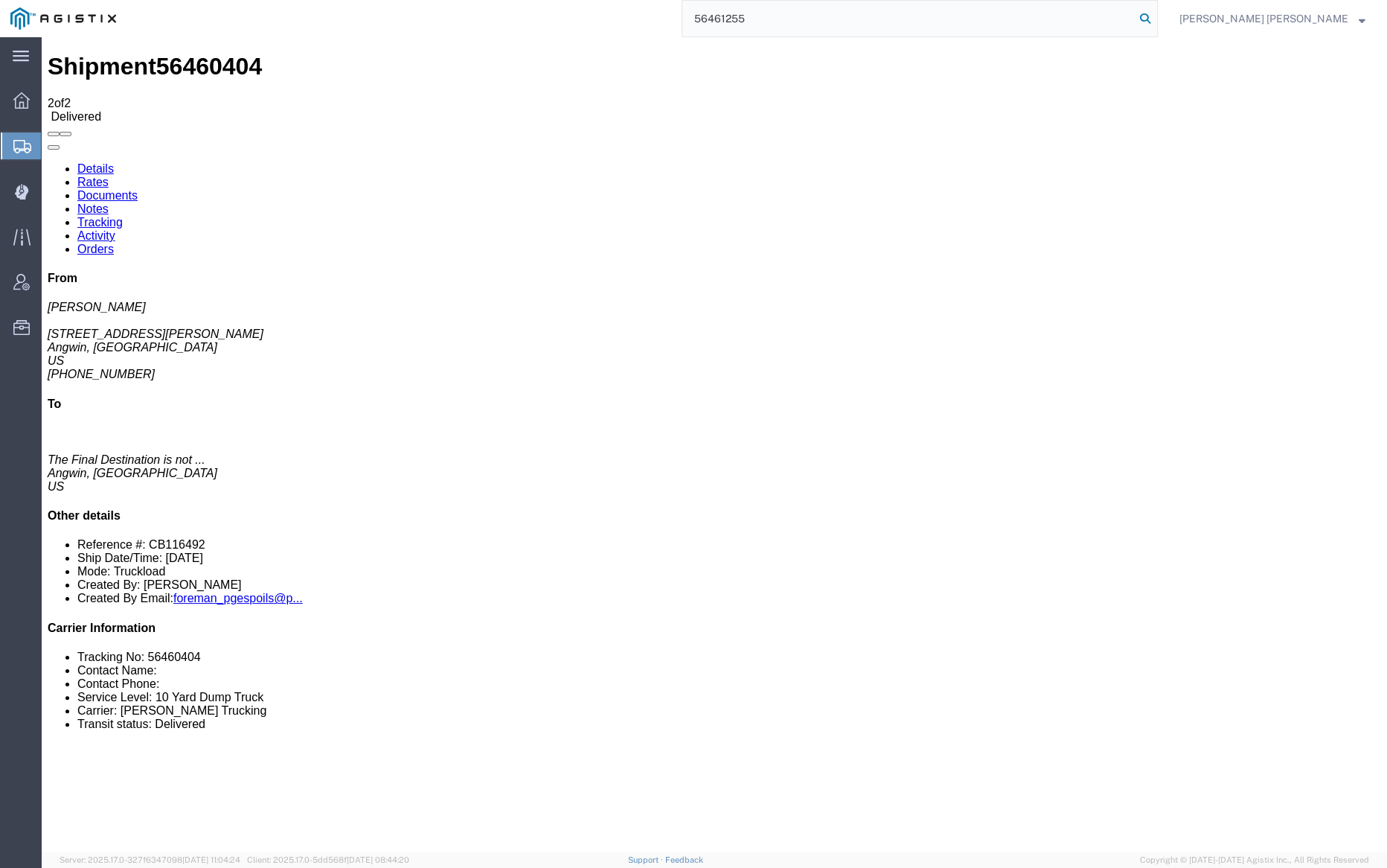
type input "56461255"
drag, startPoint x: 1227, startPoint y: 17, endPoint x: 1202, endPoint y: 24, distance: 26.0
click at [1156, 17] on icon at bounding box center [1145, 19] width 21 height 21
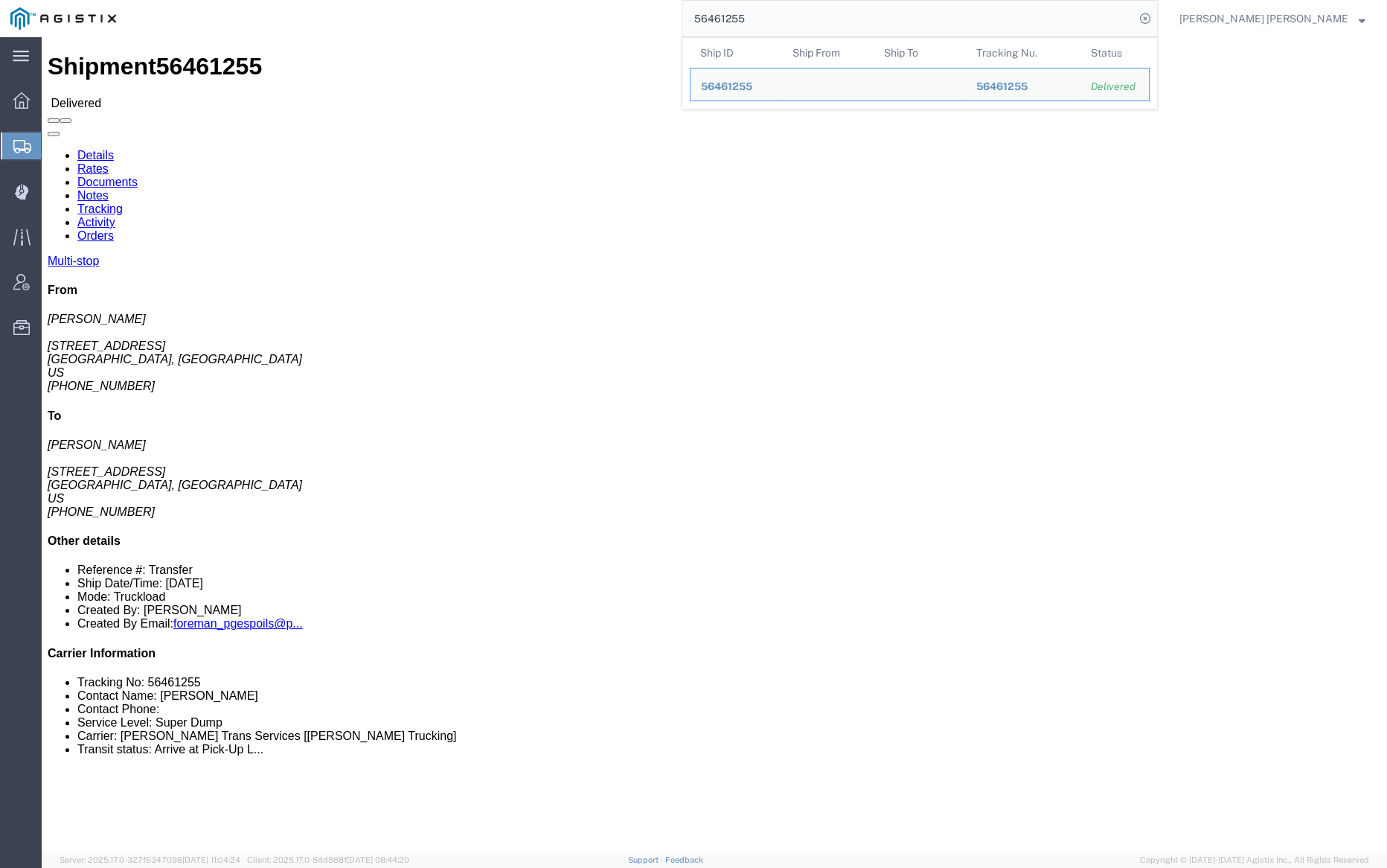
click link "Notes"
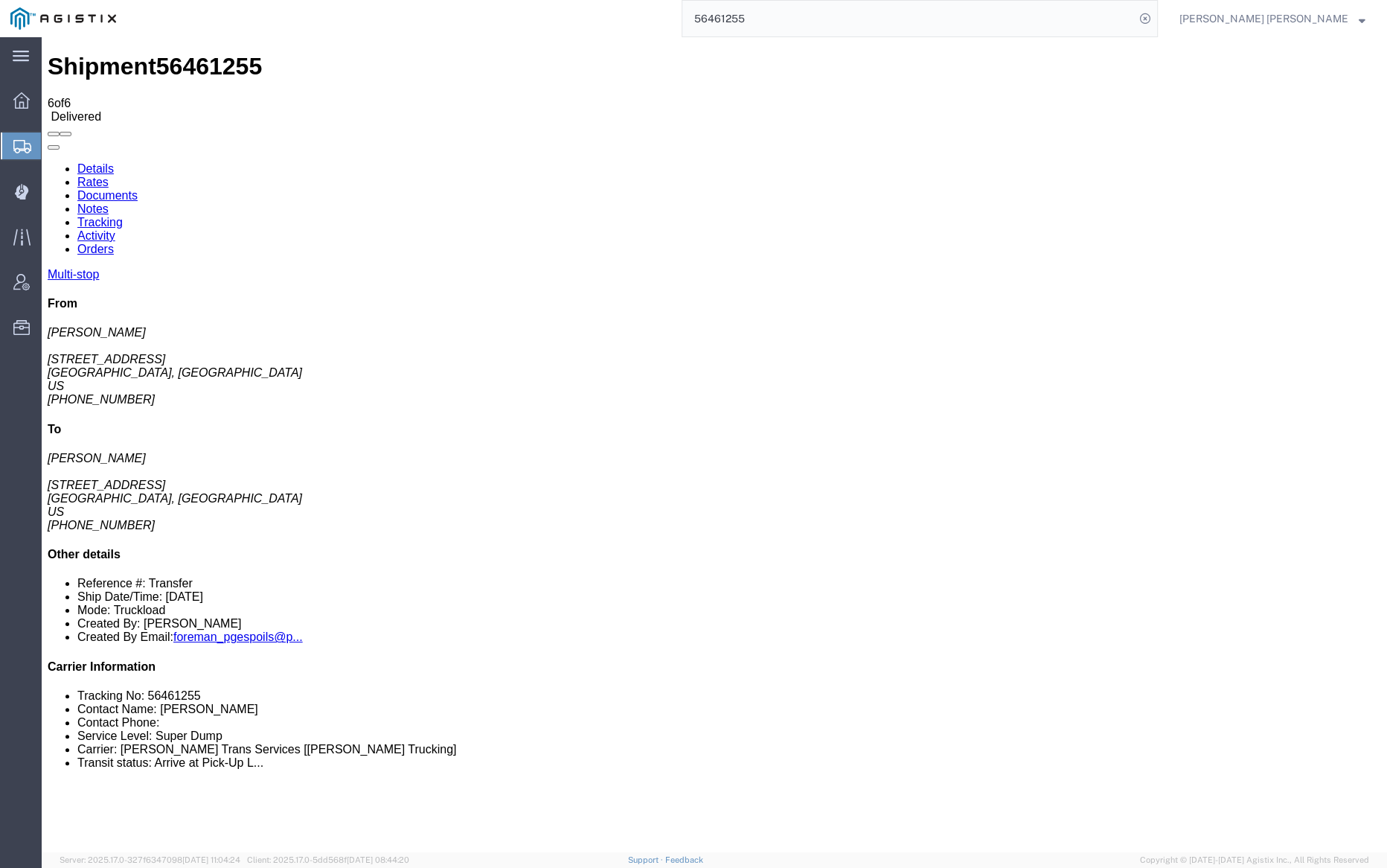
click at [123, 215] on link "Tracking" at bounding box center [100, 222] width 45 height 13
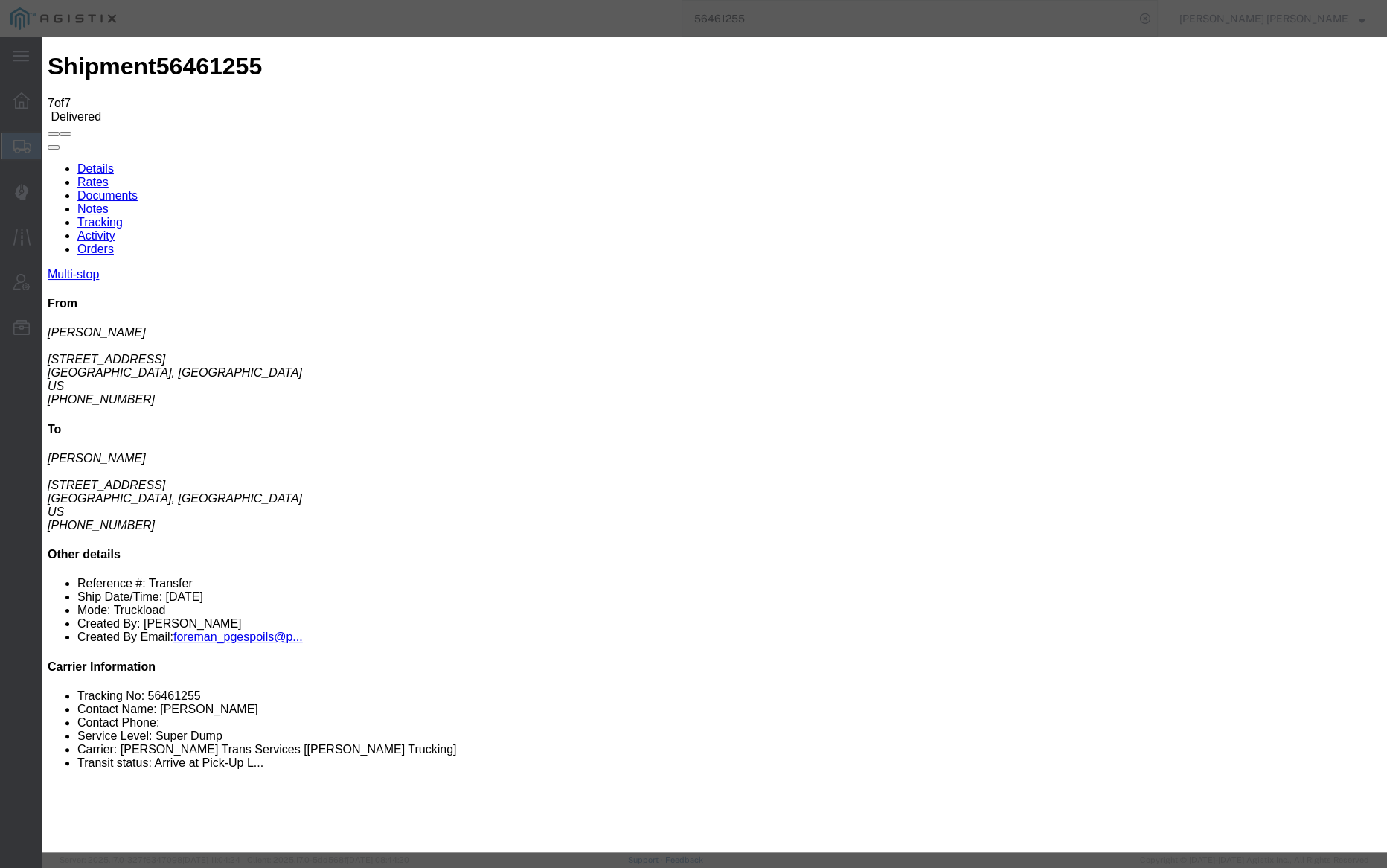
type input "08/16/2025"
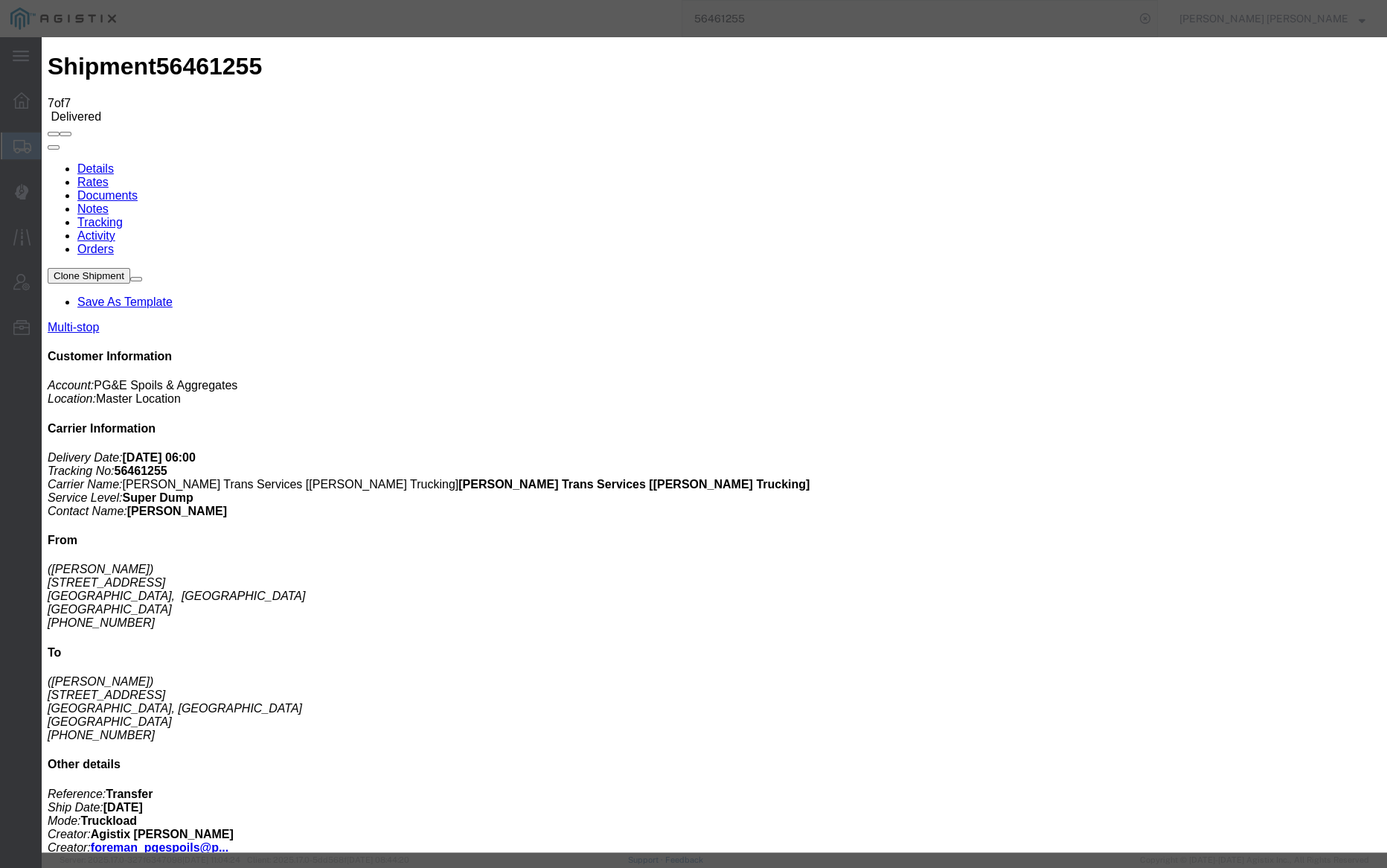
type input "08/16/2025"
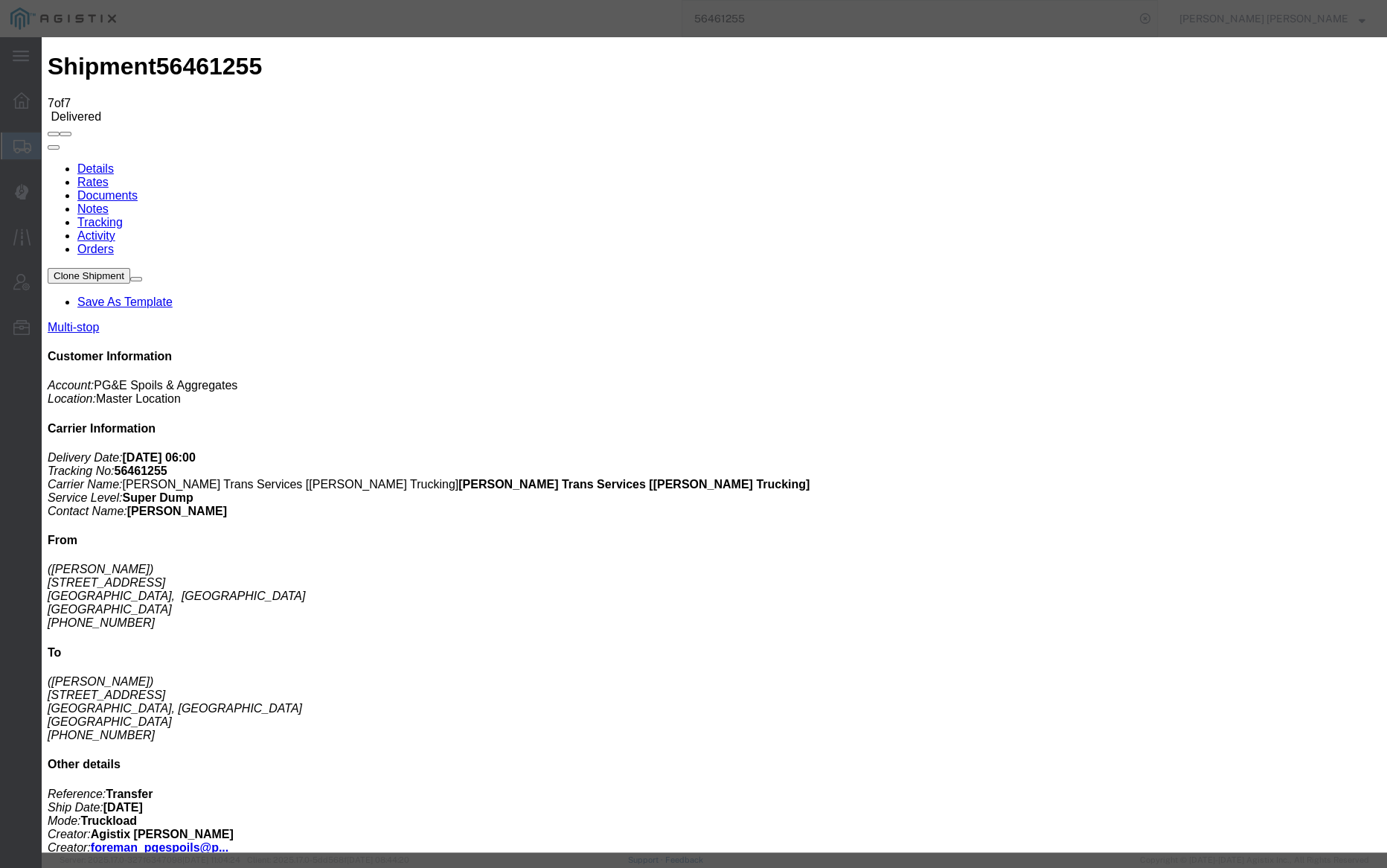
type input "08/16/2025"
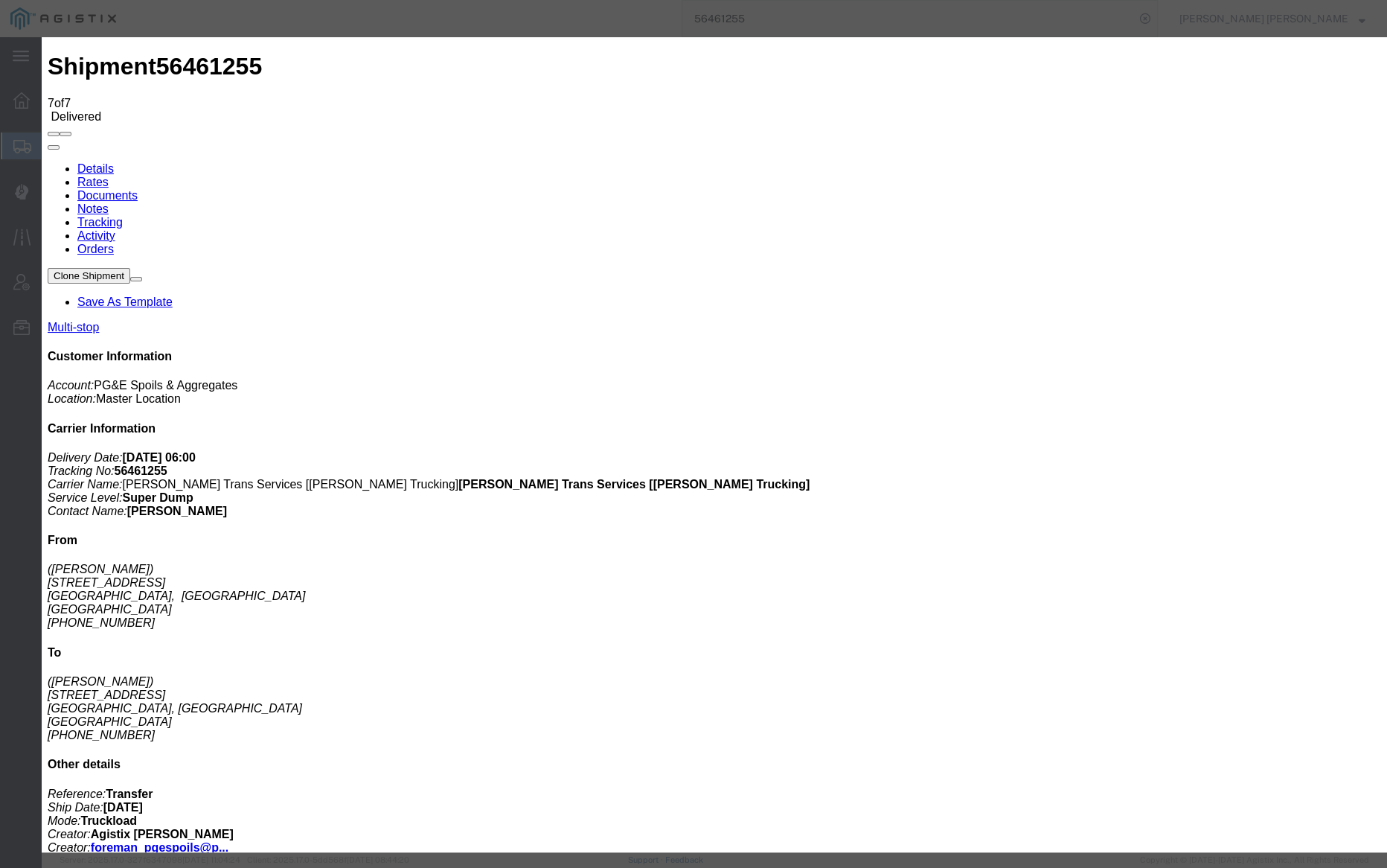
type input "08/16/2025"
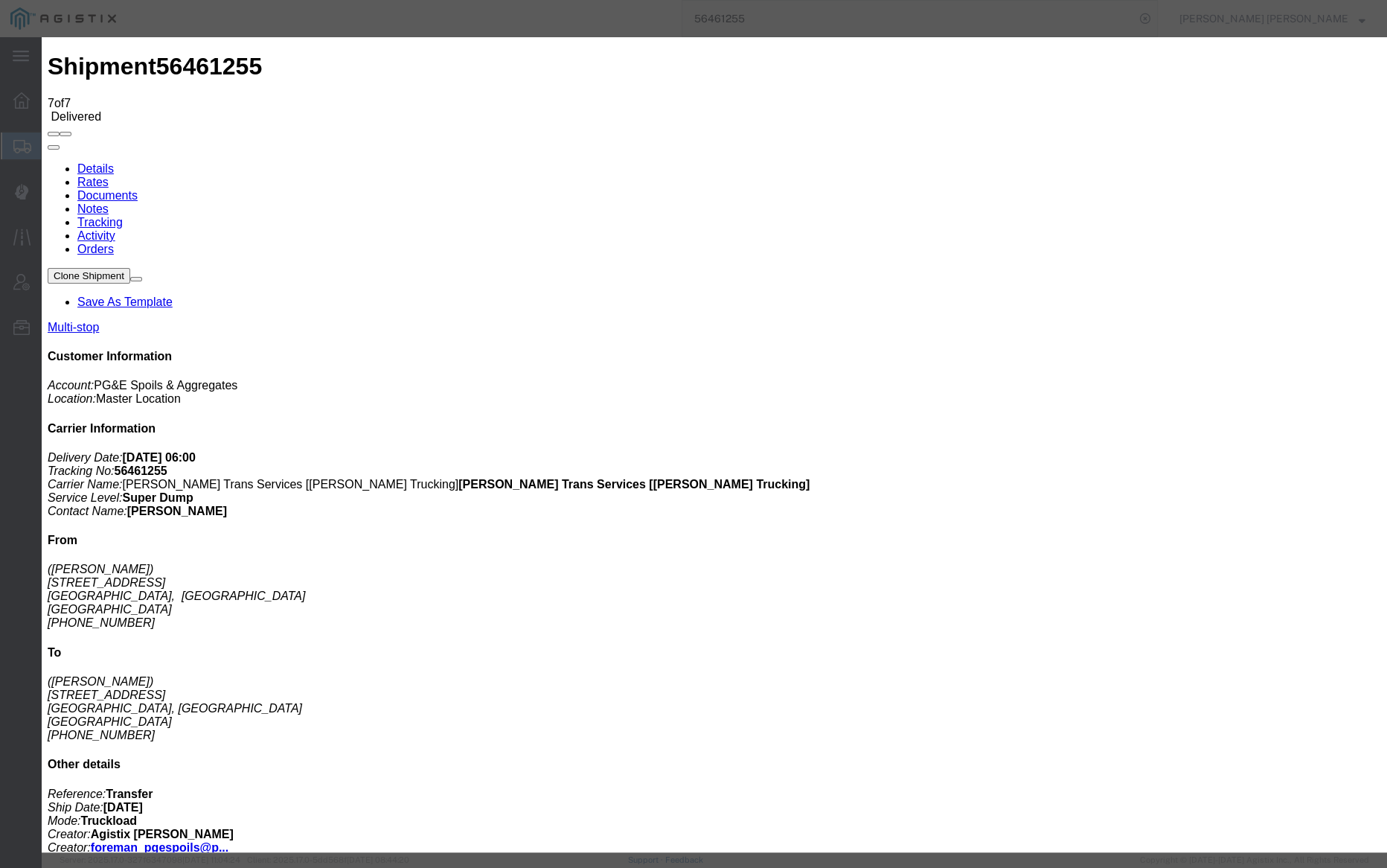
type input "08/16/2025"
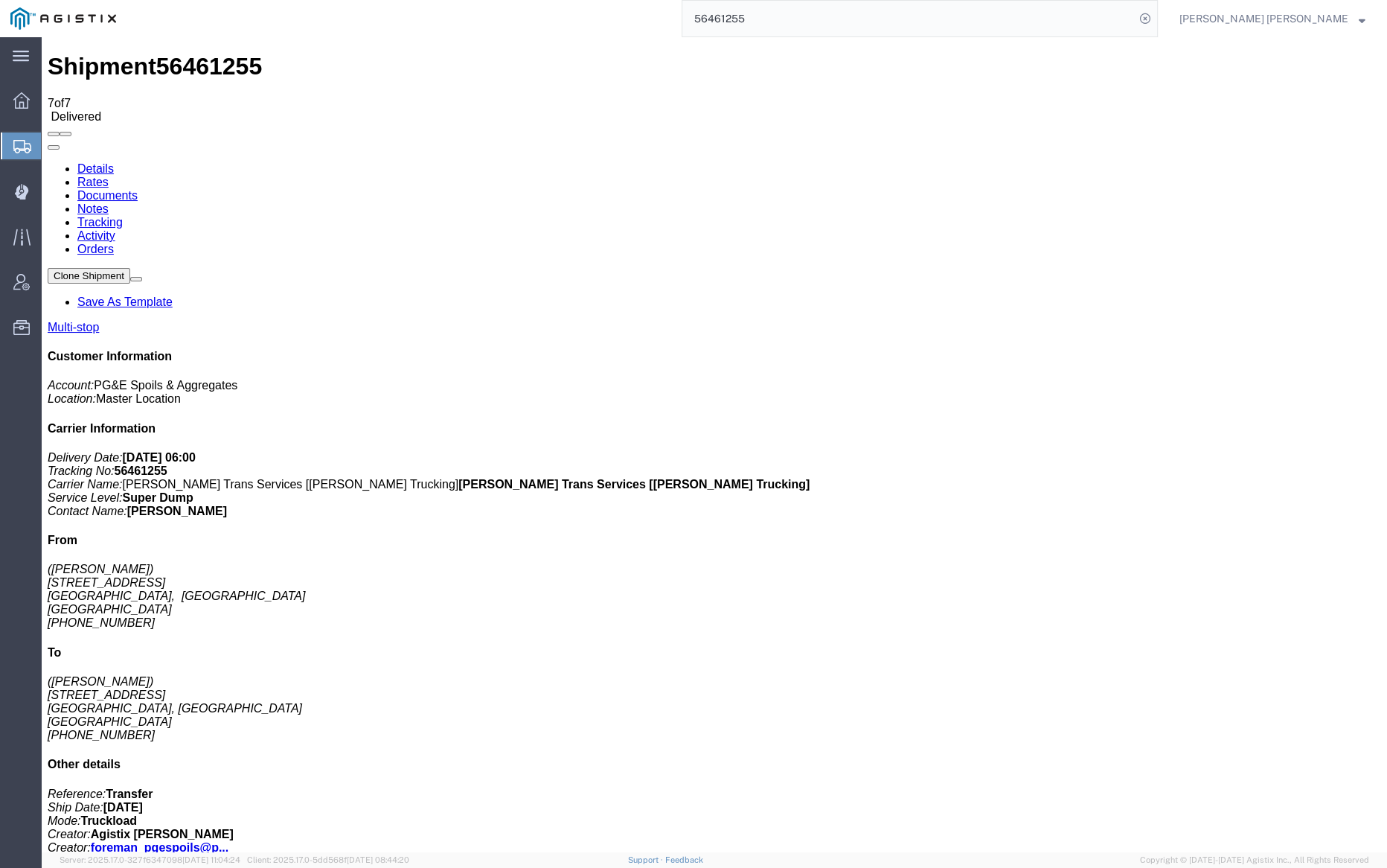
click at [108, 203] on link "Notes" at bounding box center [93, 209] width 31 height 13
click at [803, 14] on input "56461255" at bounding box center [909, 18] width 453 height 35
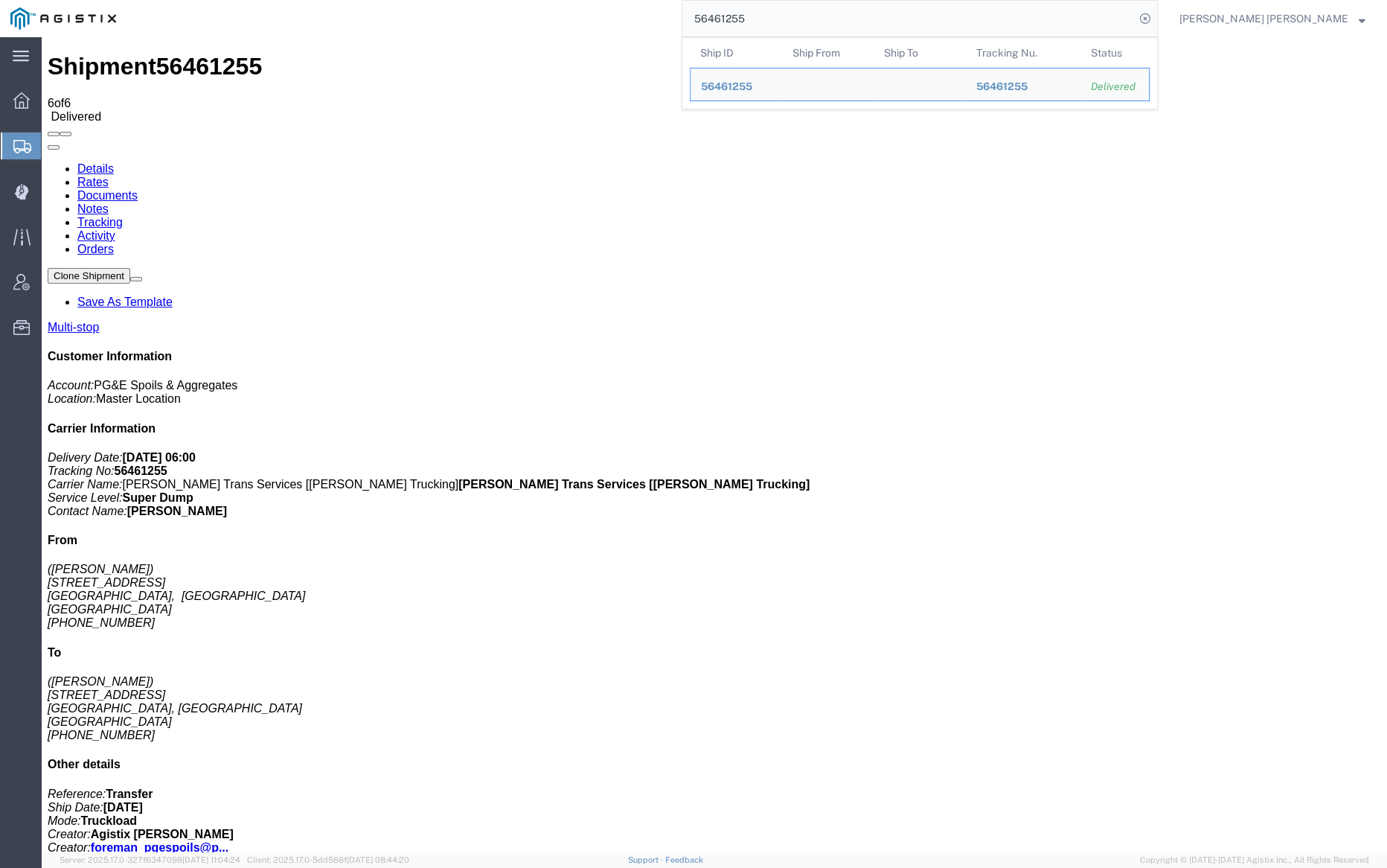
paste input "9"
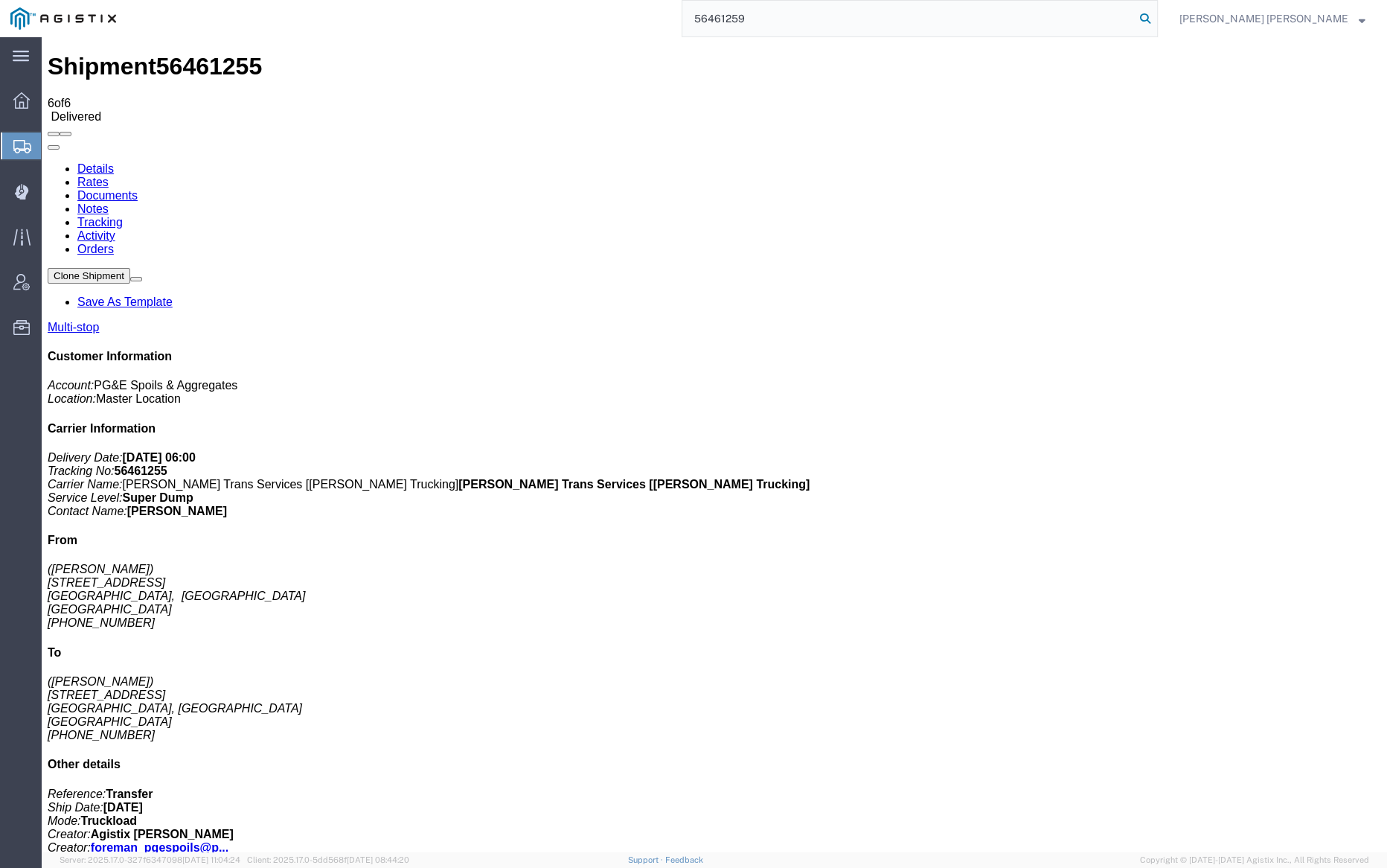
click at [1156, 24] on icon at bounding box center [1145, 19] width 21 height 21
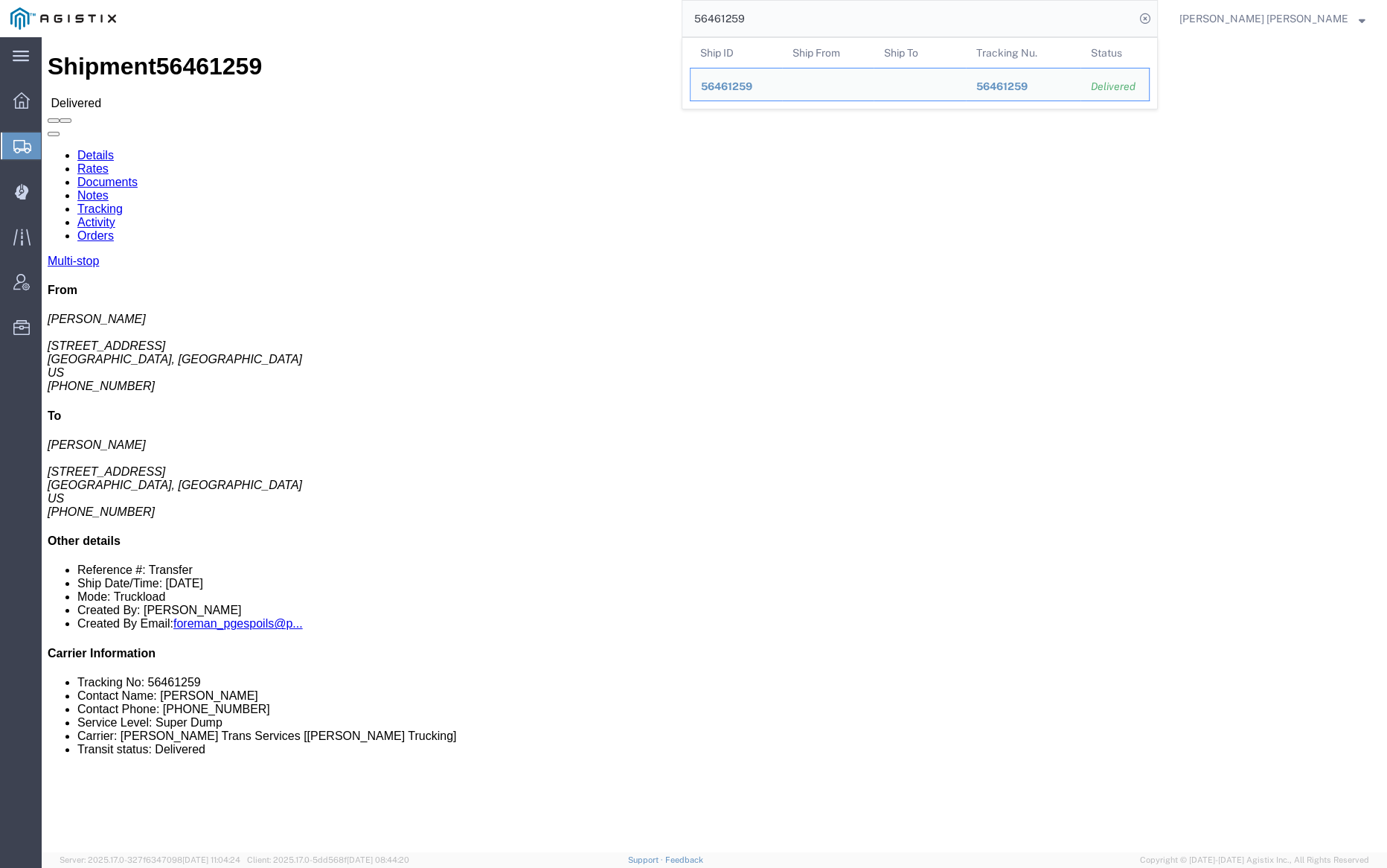
click link "Notes"
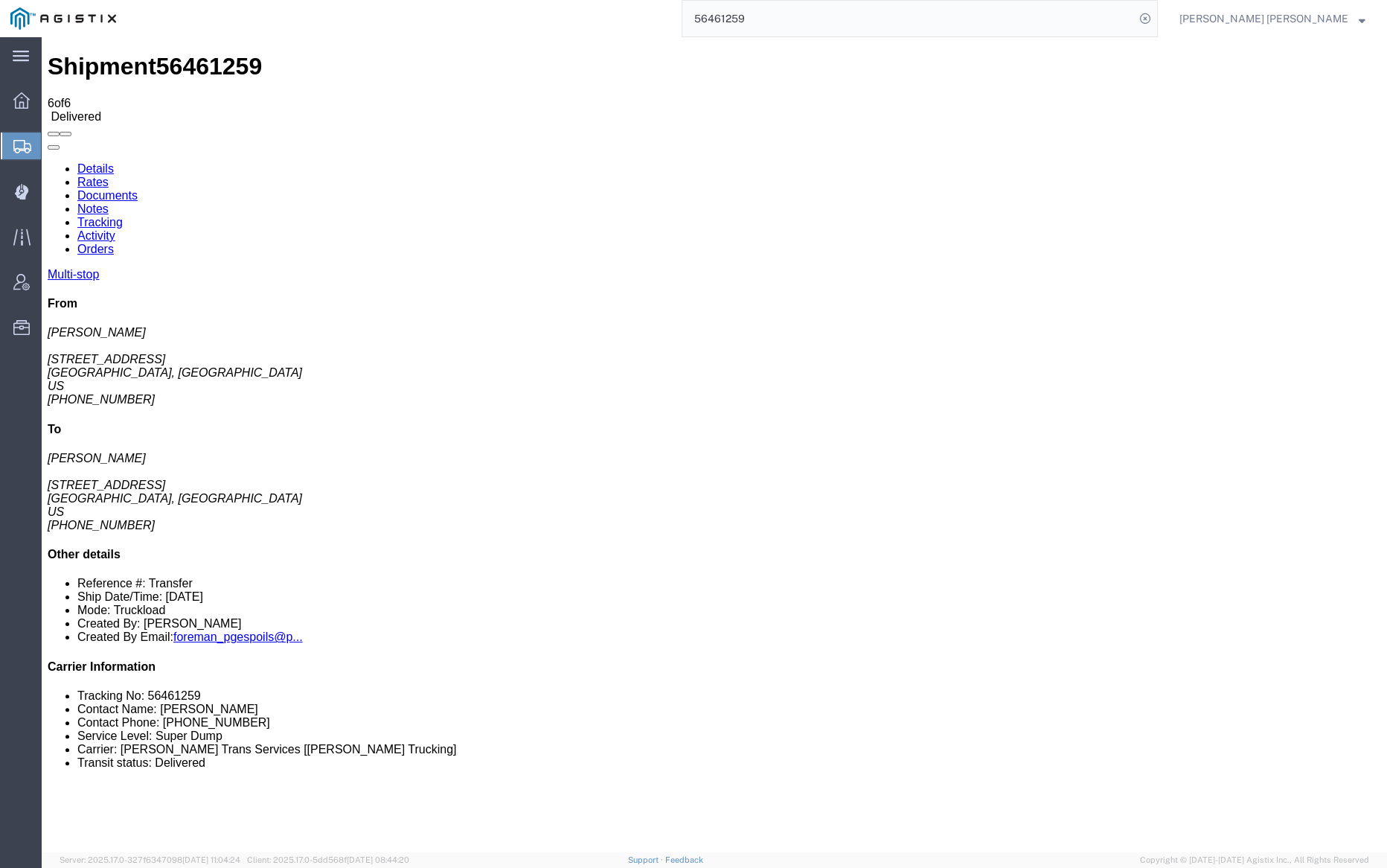
click at [800, 11] on input "56461259" at bounding box center [909, 18] width 453 height 35
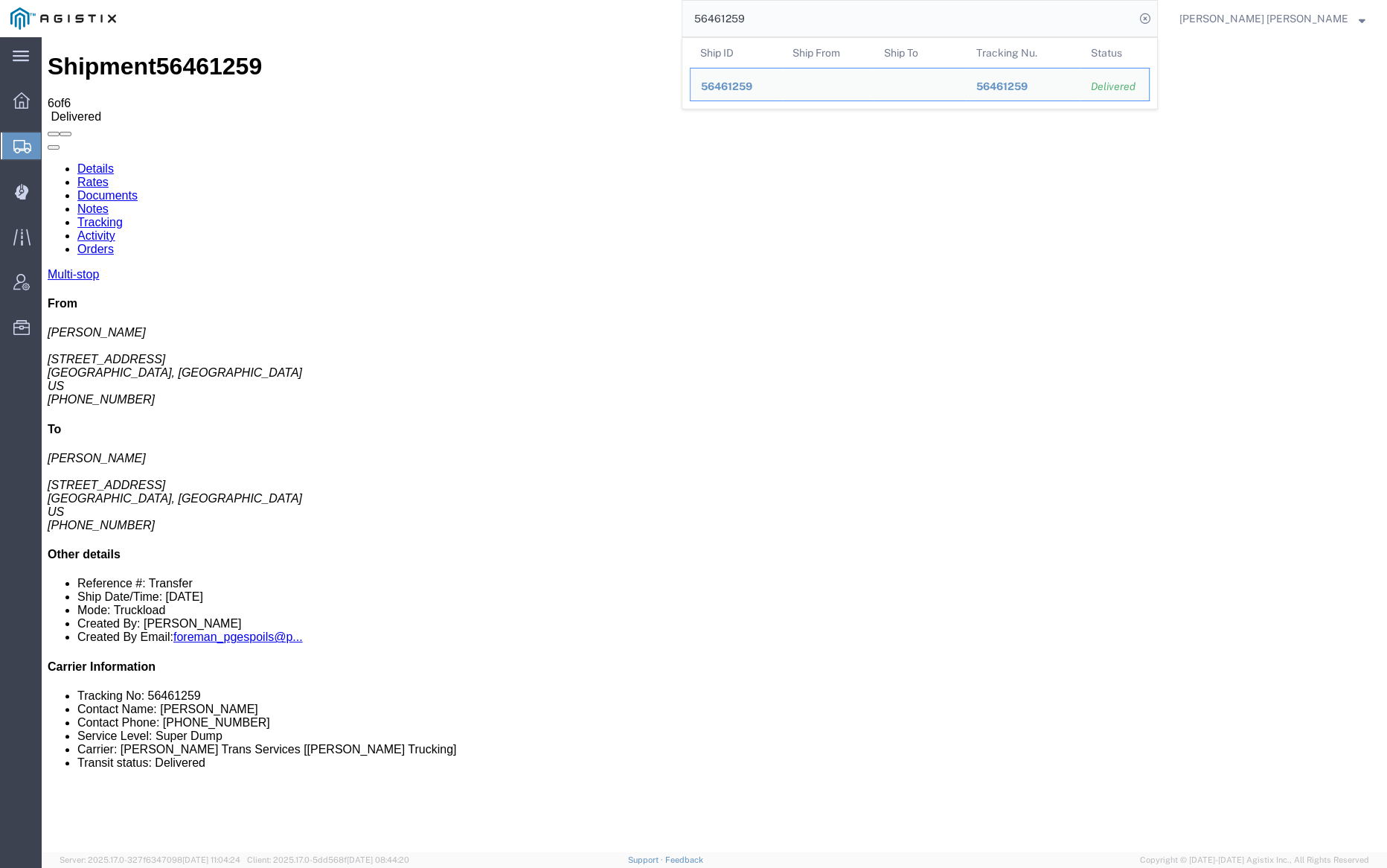
paste input "501588"
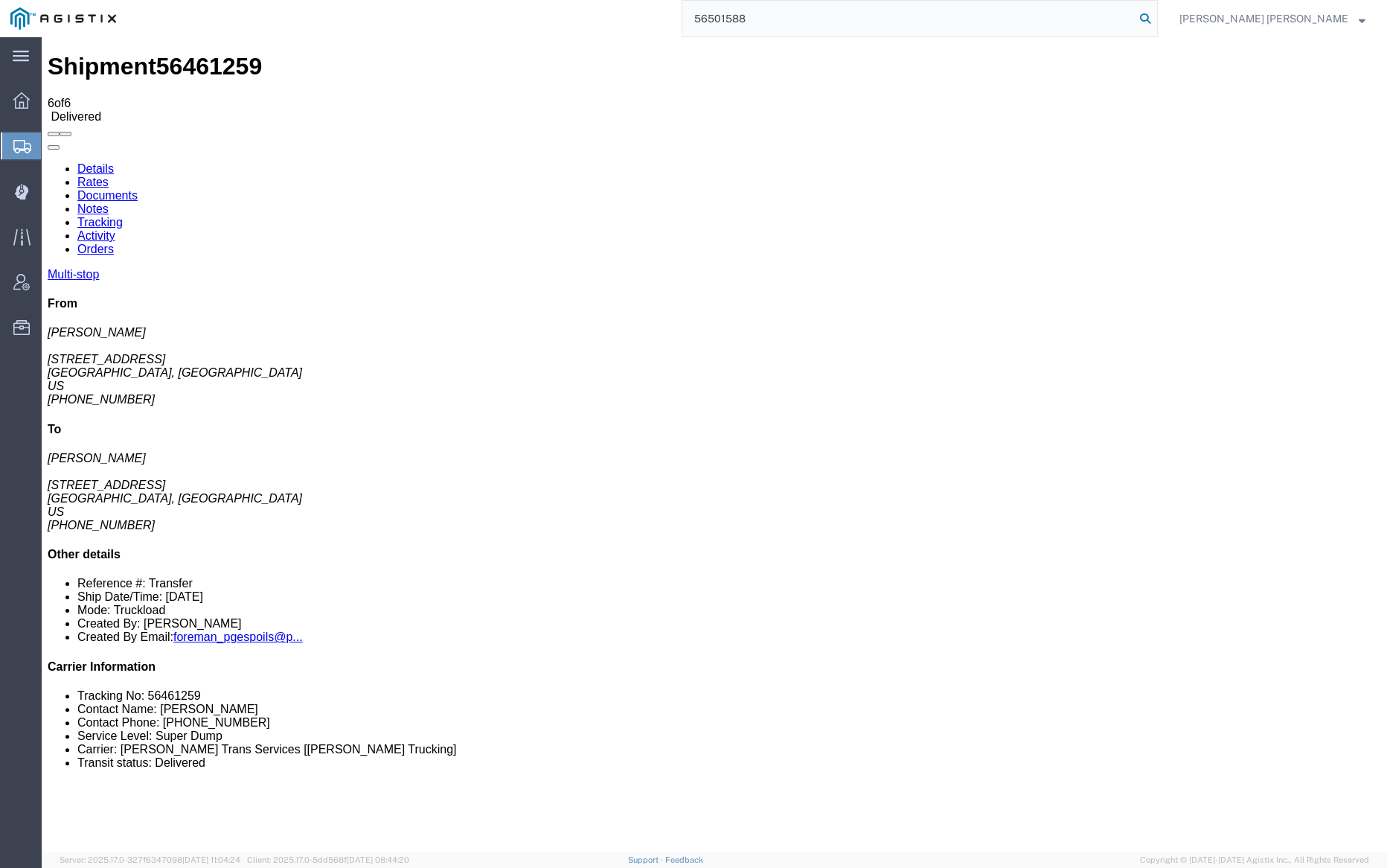
click at [1156, 11] on icon at bounding box center [1145, 19] width 21 height 21
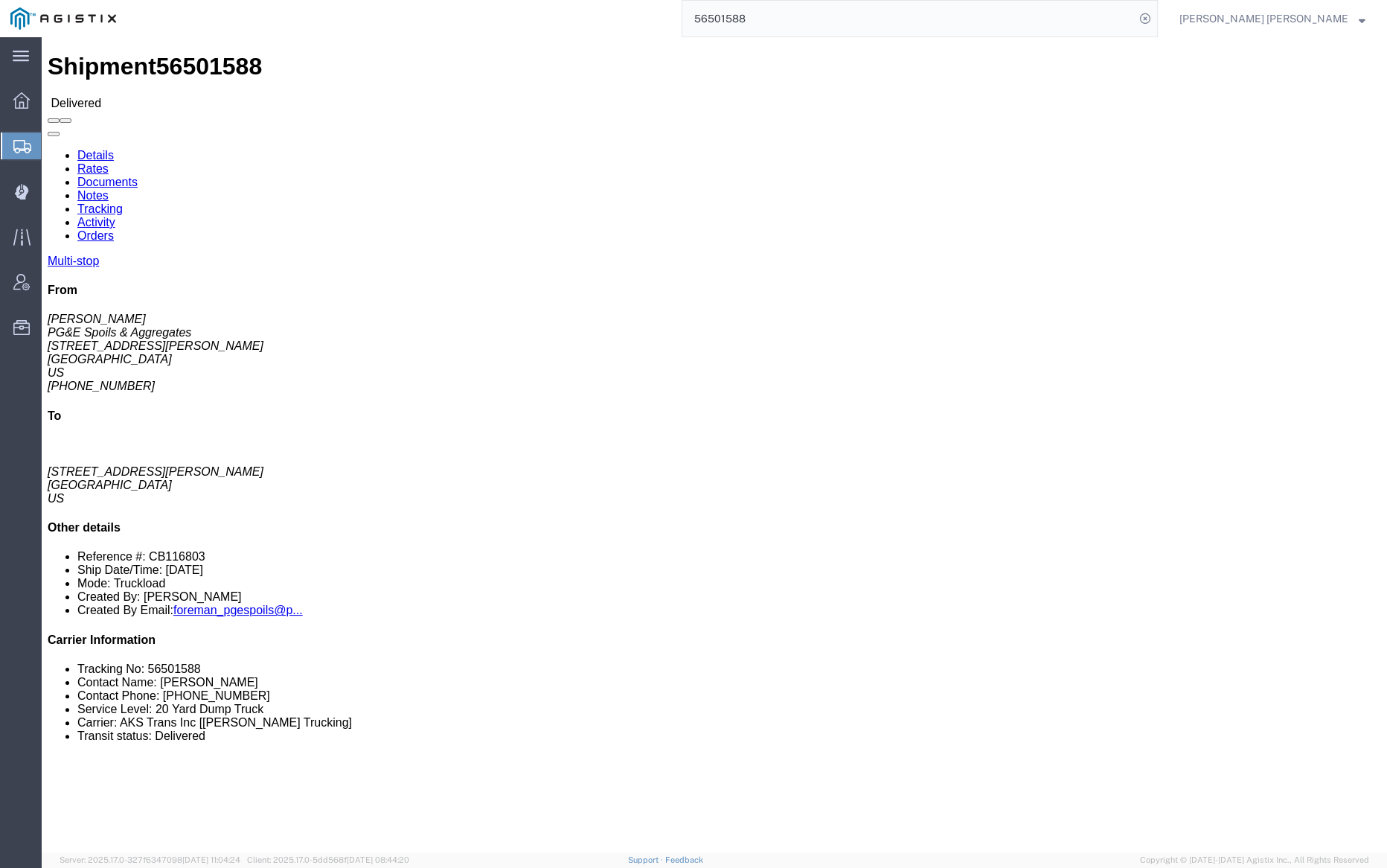
click link "Notes"
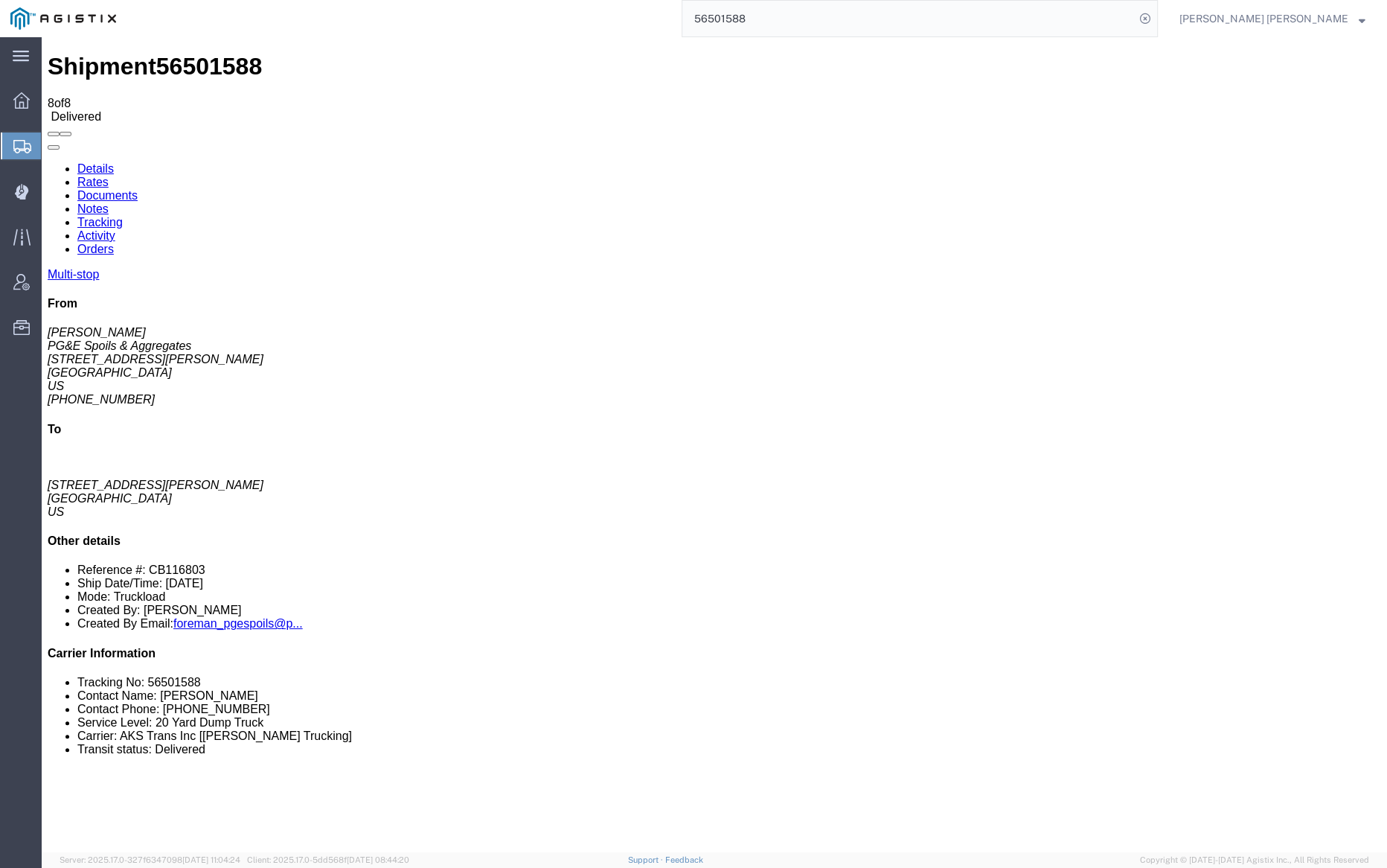
click at [123, 215] on link "Tracking" at bounding box center [100, 222] width 45 height 13
click at [138, 189] on link "Documents" at bounding box center [108, 195] width 60 height 13
click at [810, 21] on input "56501588" at bounding box center [909, 18] width 453 height 35
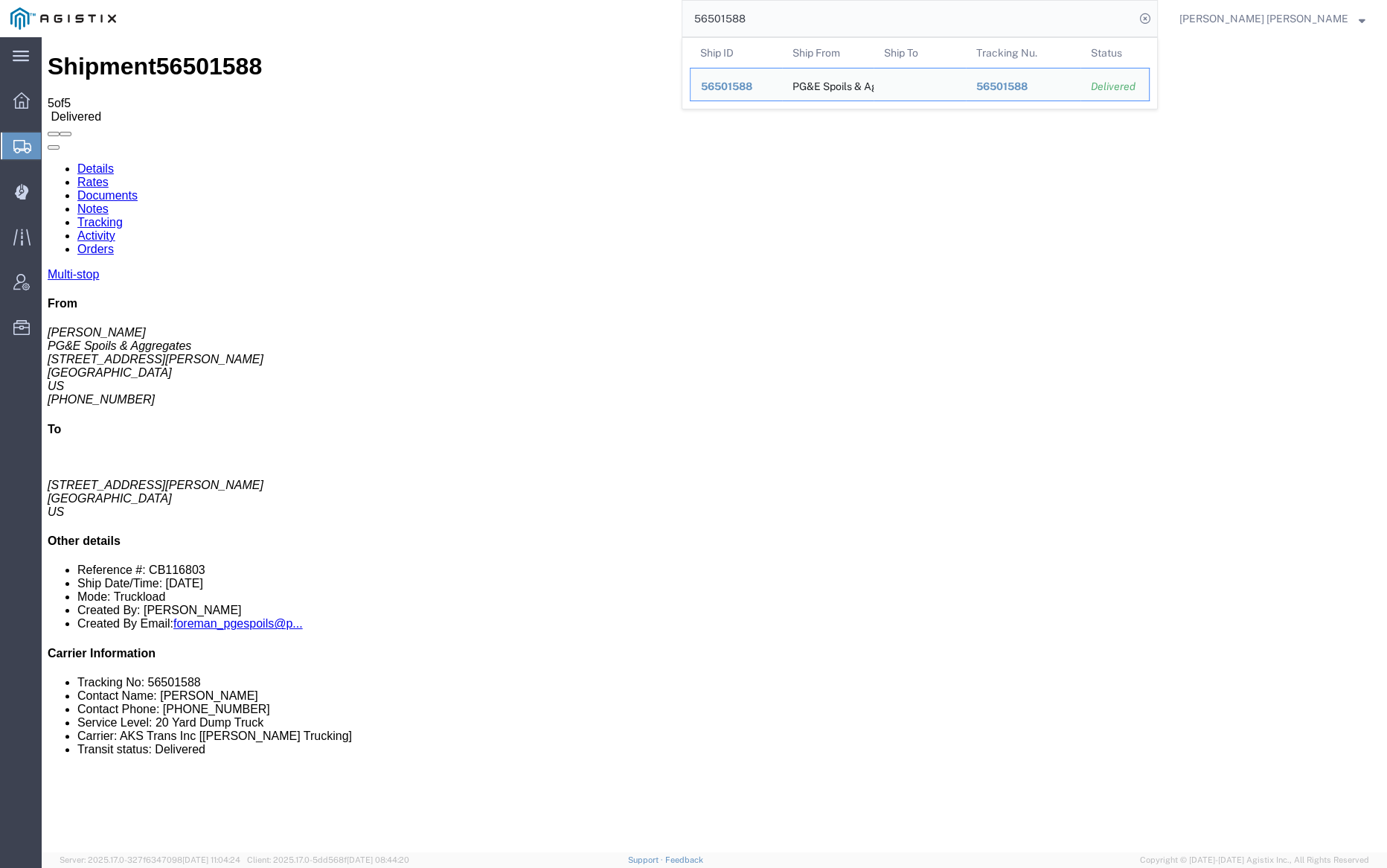
click at [810, 21] on input "56501588" at bounding box center [909, 18] width 453 height 35
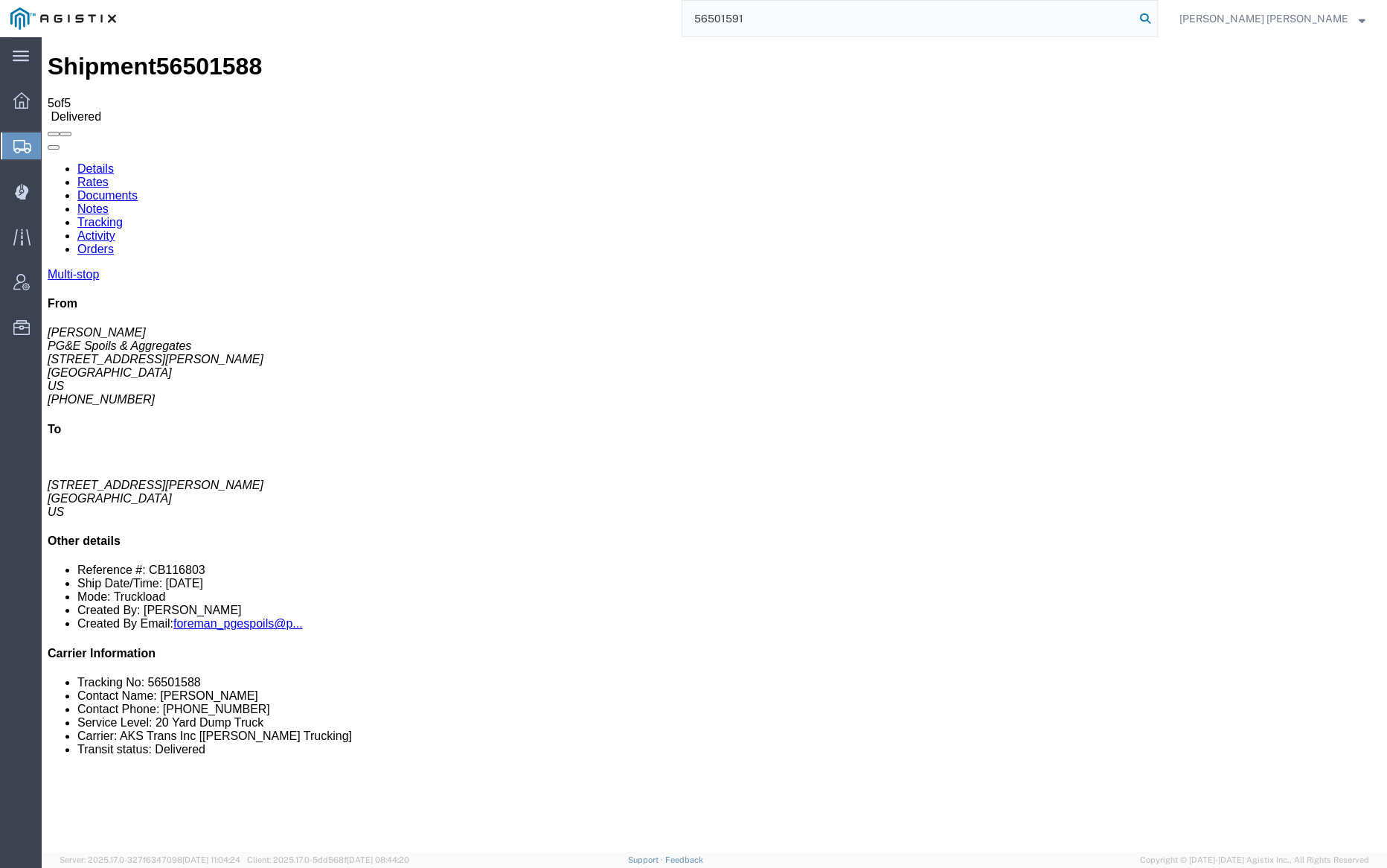
click at [1156, 19] on icon at bounding box center [1145, 19] width 21 height 21
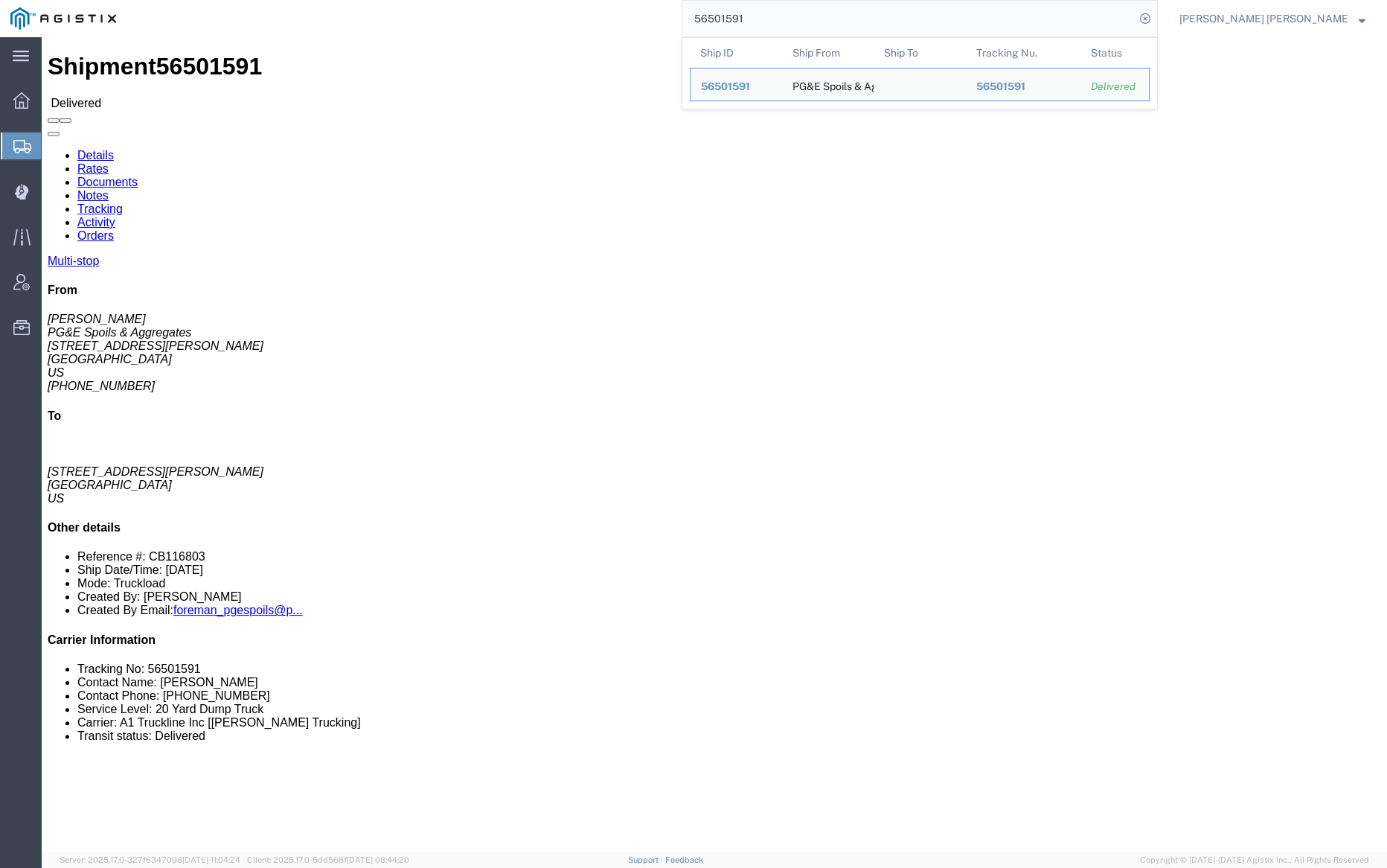
click link "Notes"
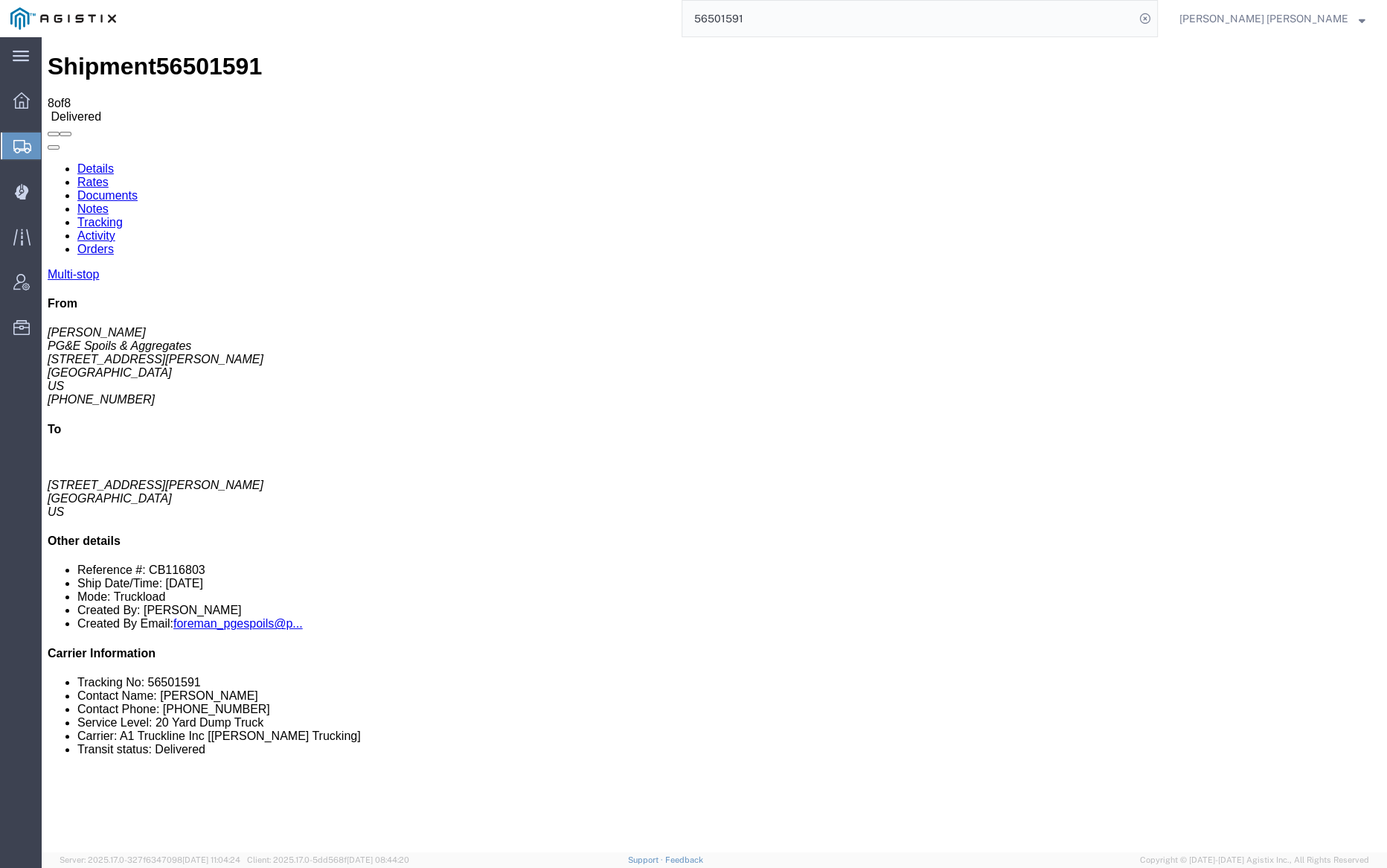
click at [123, 215] on link "Tracking" at bounding box center [100, 222] width 45 height 13
click at [138, 189] on link "Documents" at bounding box center [108, 195] width 60 height 13
click at [786, 20] on input "56501591" at bounding box center [909, 18] width 453 height 35
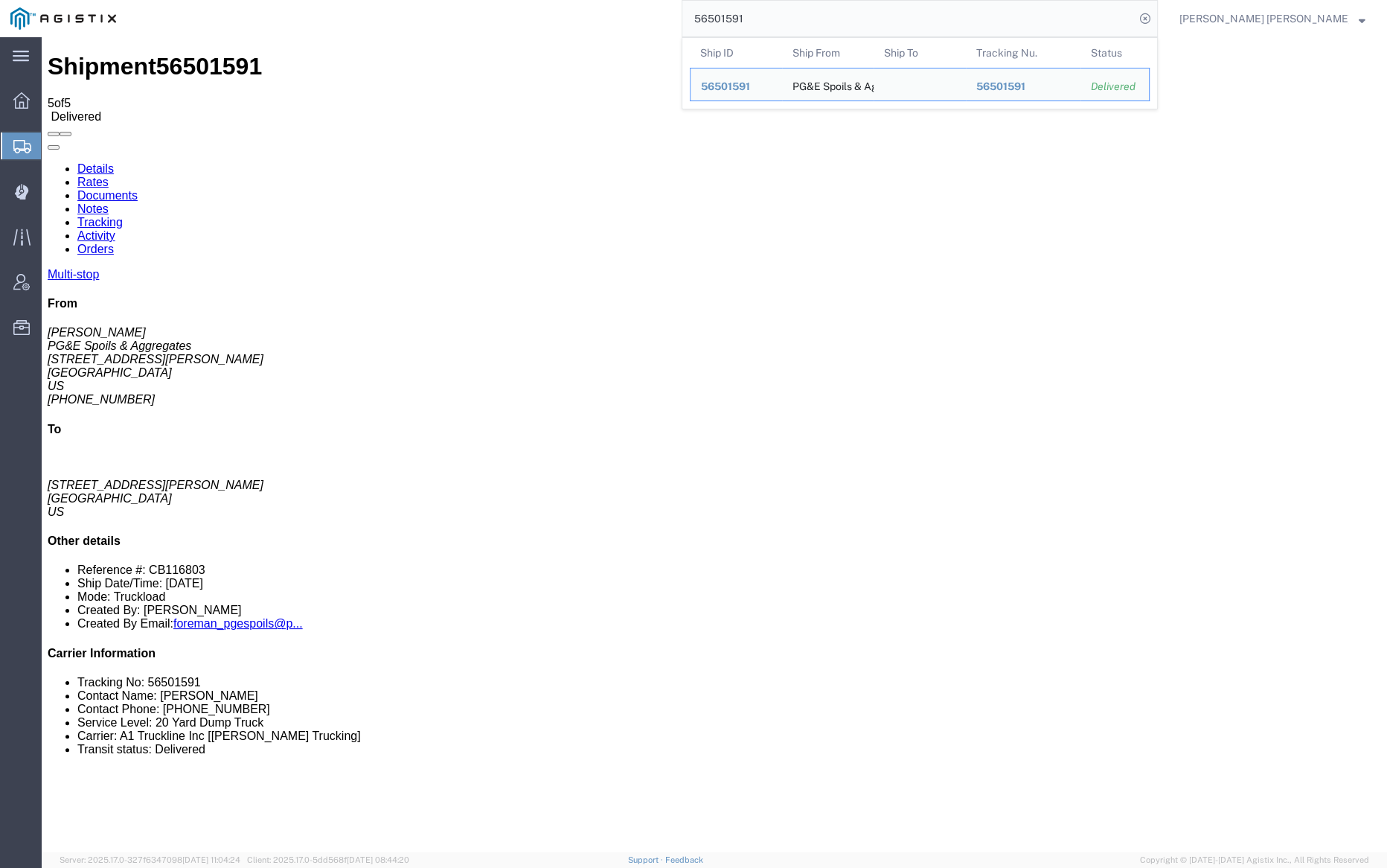
click at [787, 20] on input "56501591" at bounding box center [909, 18] width 453 height 35
paste input "5"
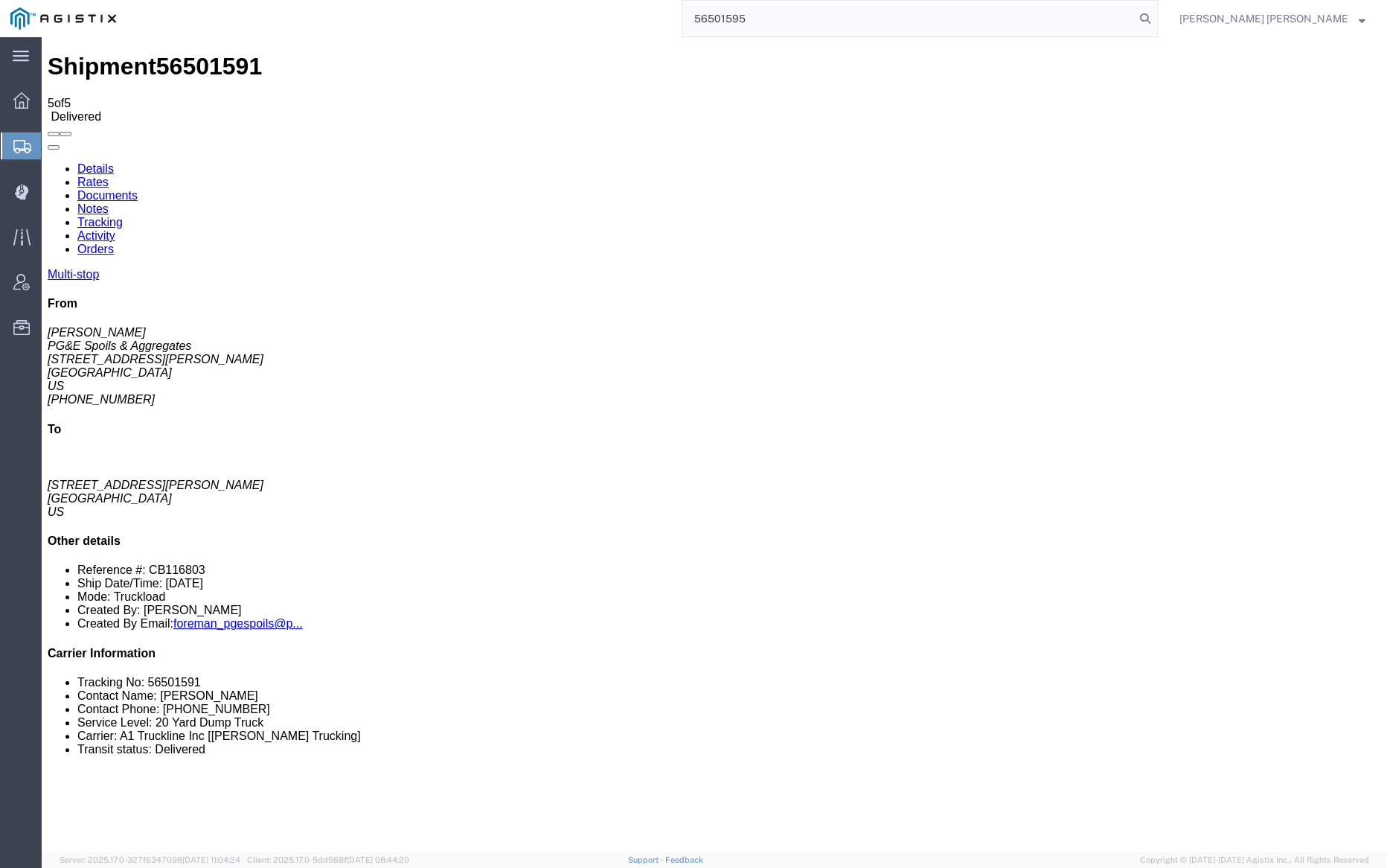
drag, startPoint x: 1230, startPoint y: 19, endPoint x: 1217, endPoint y: 20, distance: 13.0
click at [1156, 19] on icon at bounding box center [1145, 19] width 21 height 21
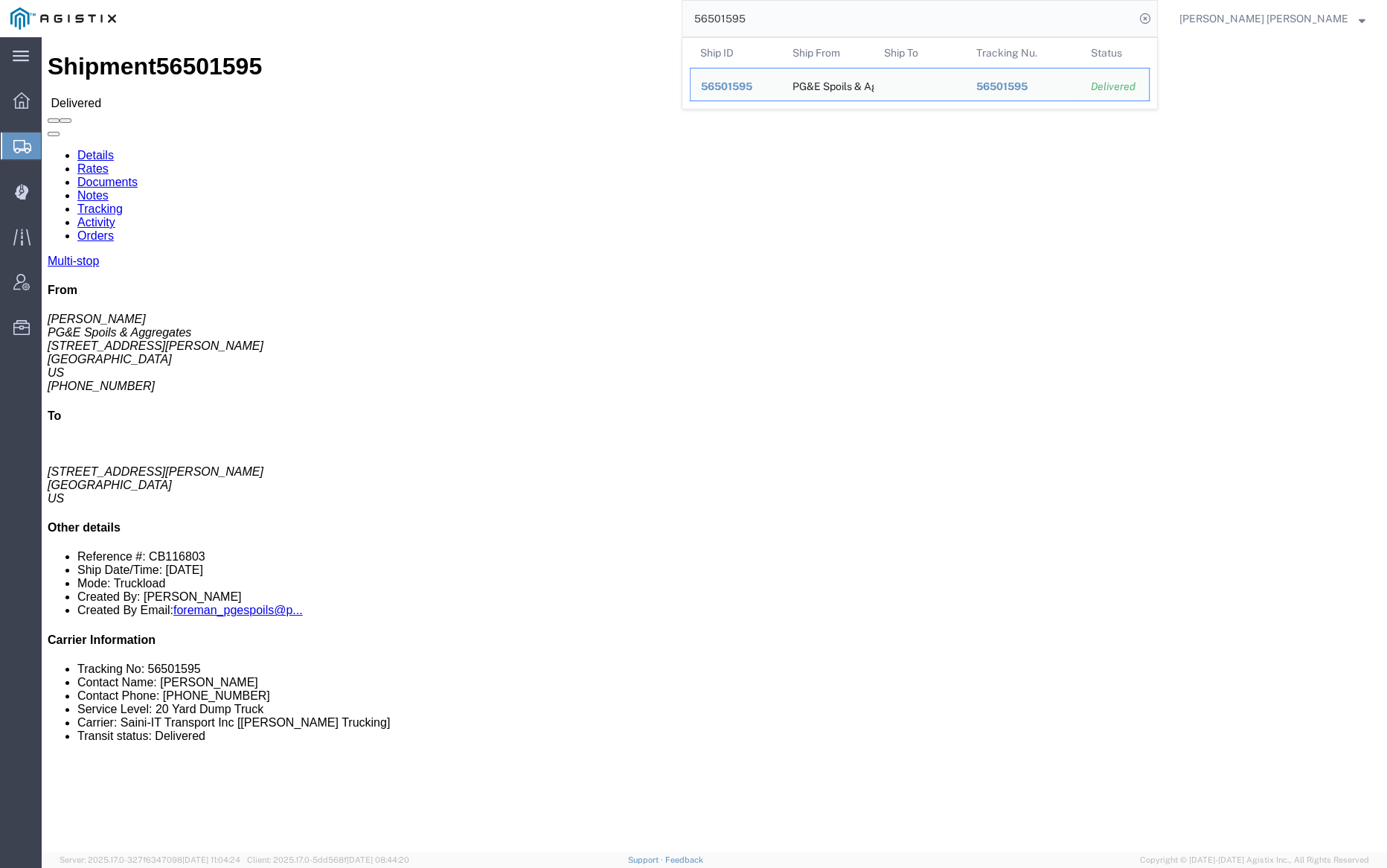
click link "Notes"
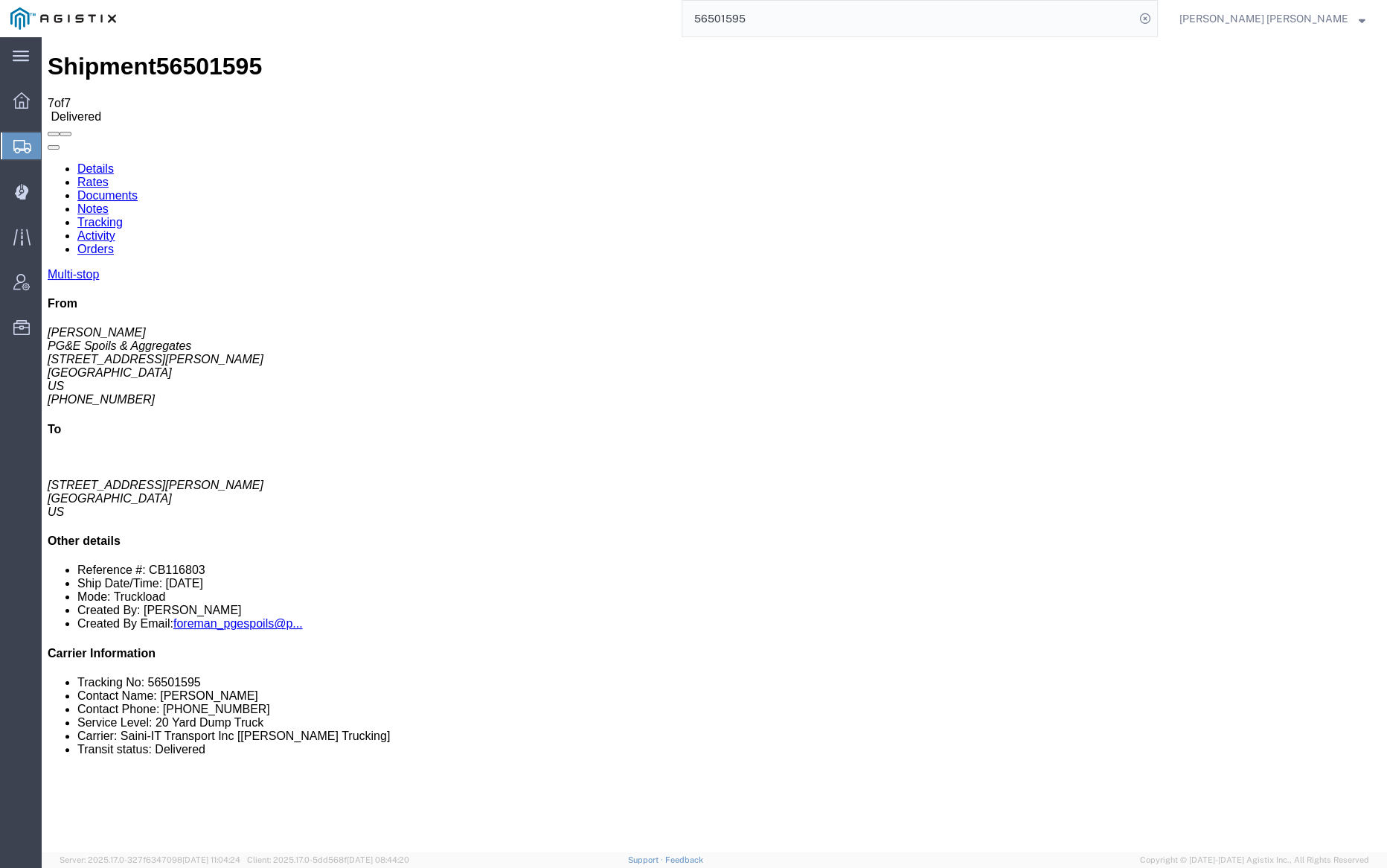
click at [123, 215] on link "Tracking" at bounding box center [100, 222] width 45 height 13
click at [138, 189] on link "Documents" at bounding box center [108, 195] width 60 height 13
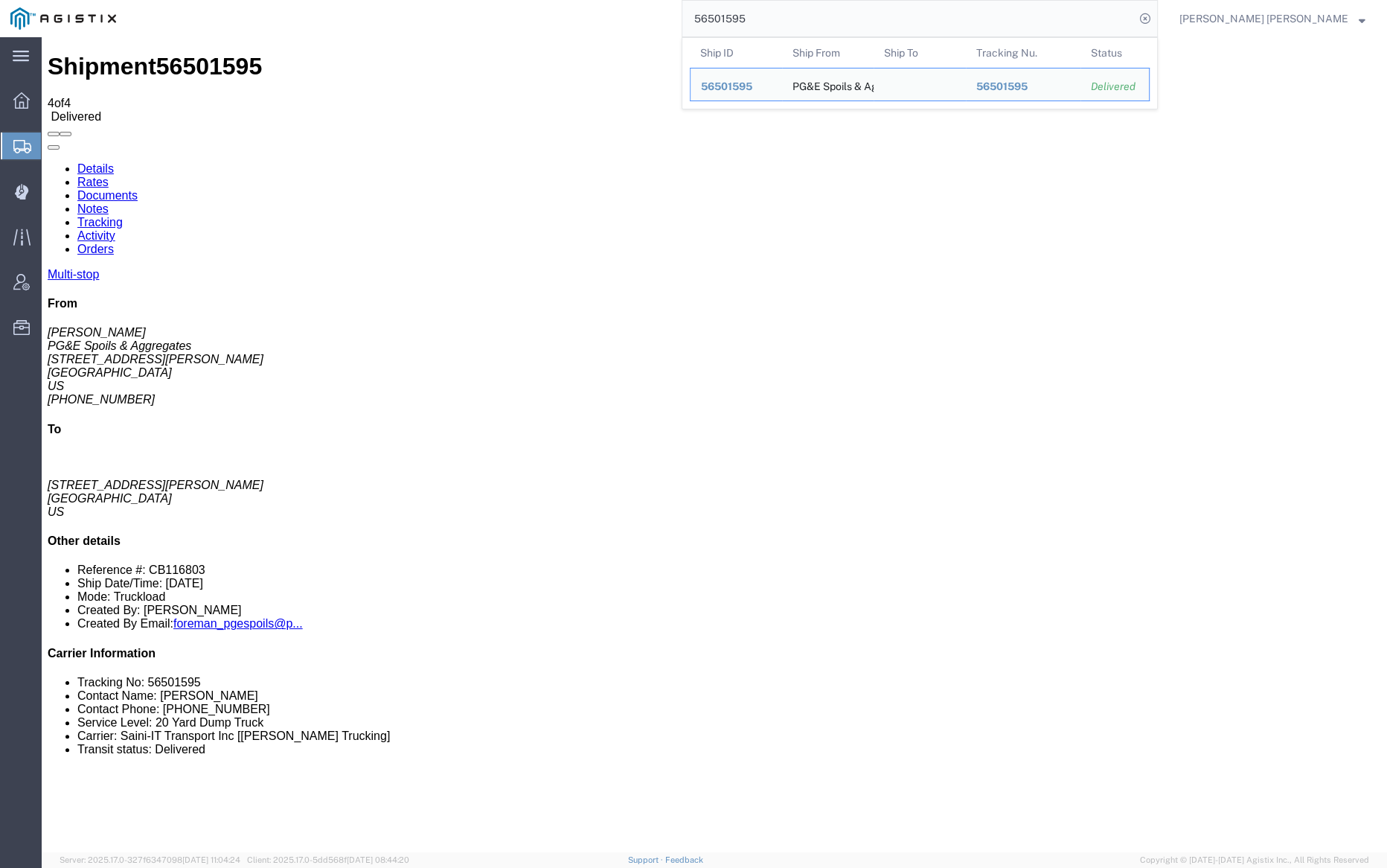
click at [797, 19] on input "56501595" at bounding box center [909, 18] width 453 height 35
paste input "600"
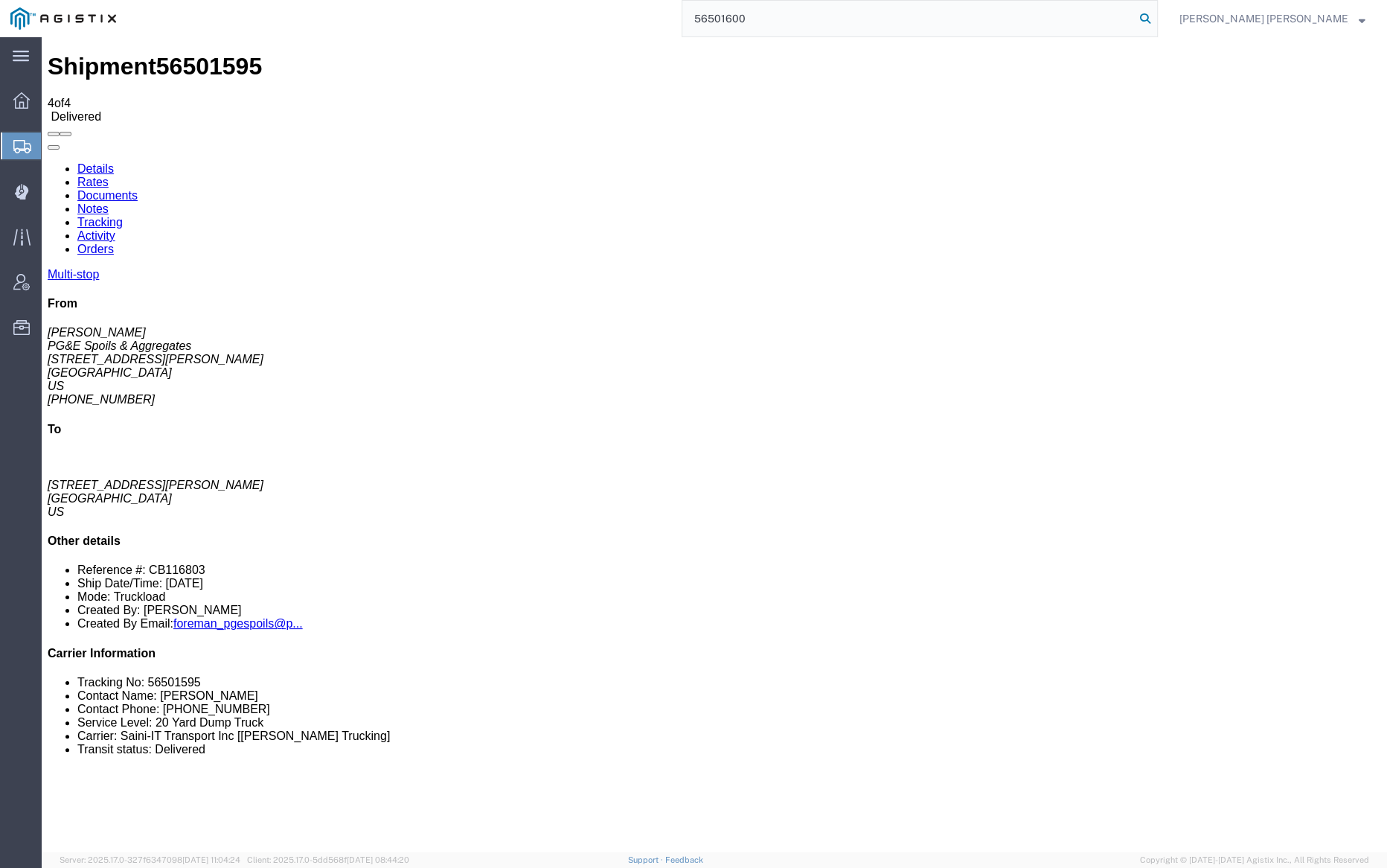
click at [1156, 20] on icon at bounding box center [1145, 19] width 21 height 21
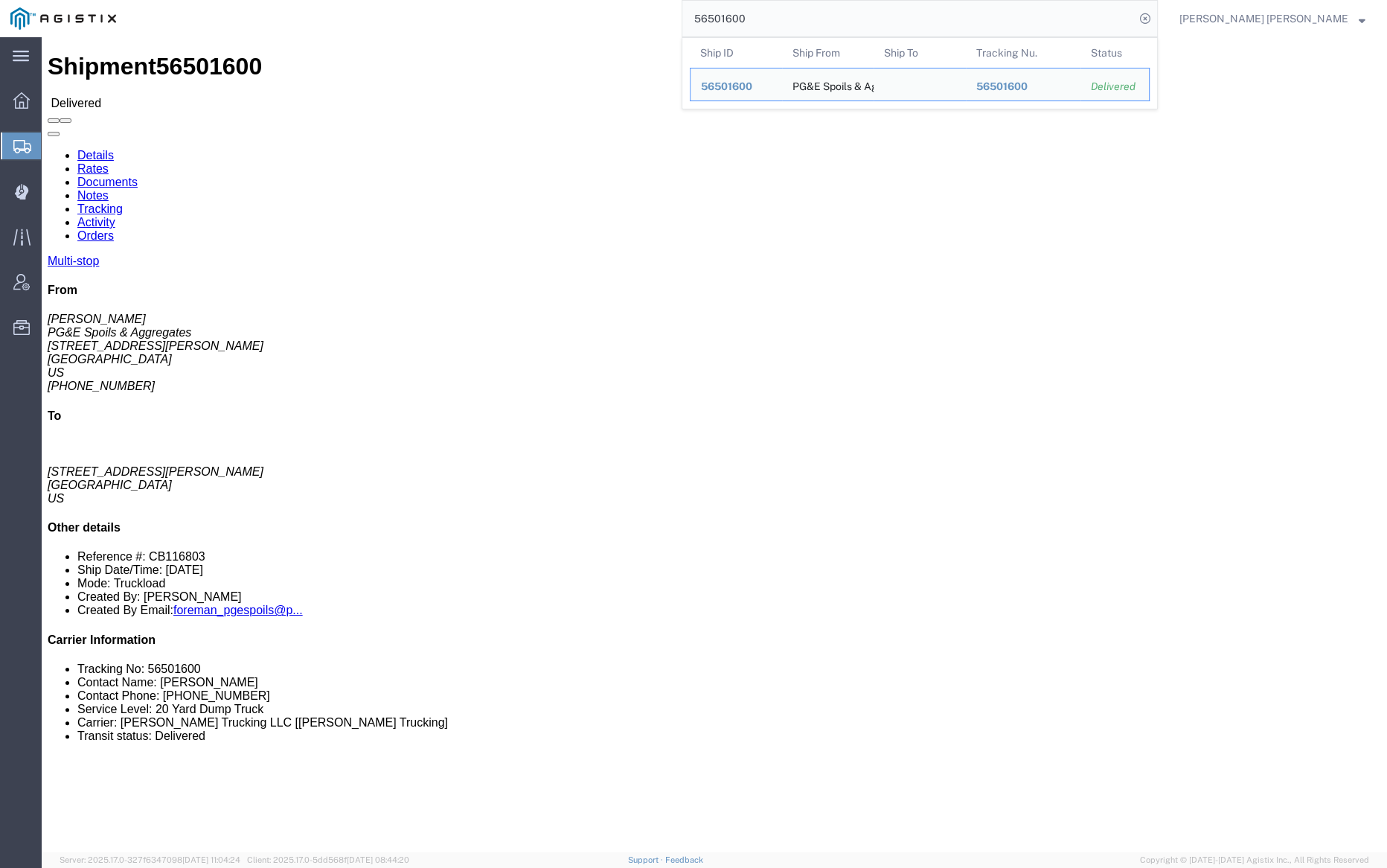
click link "Notes"
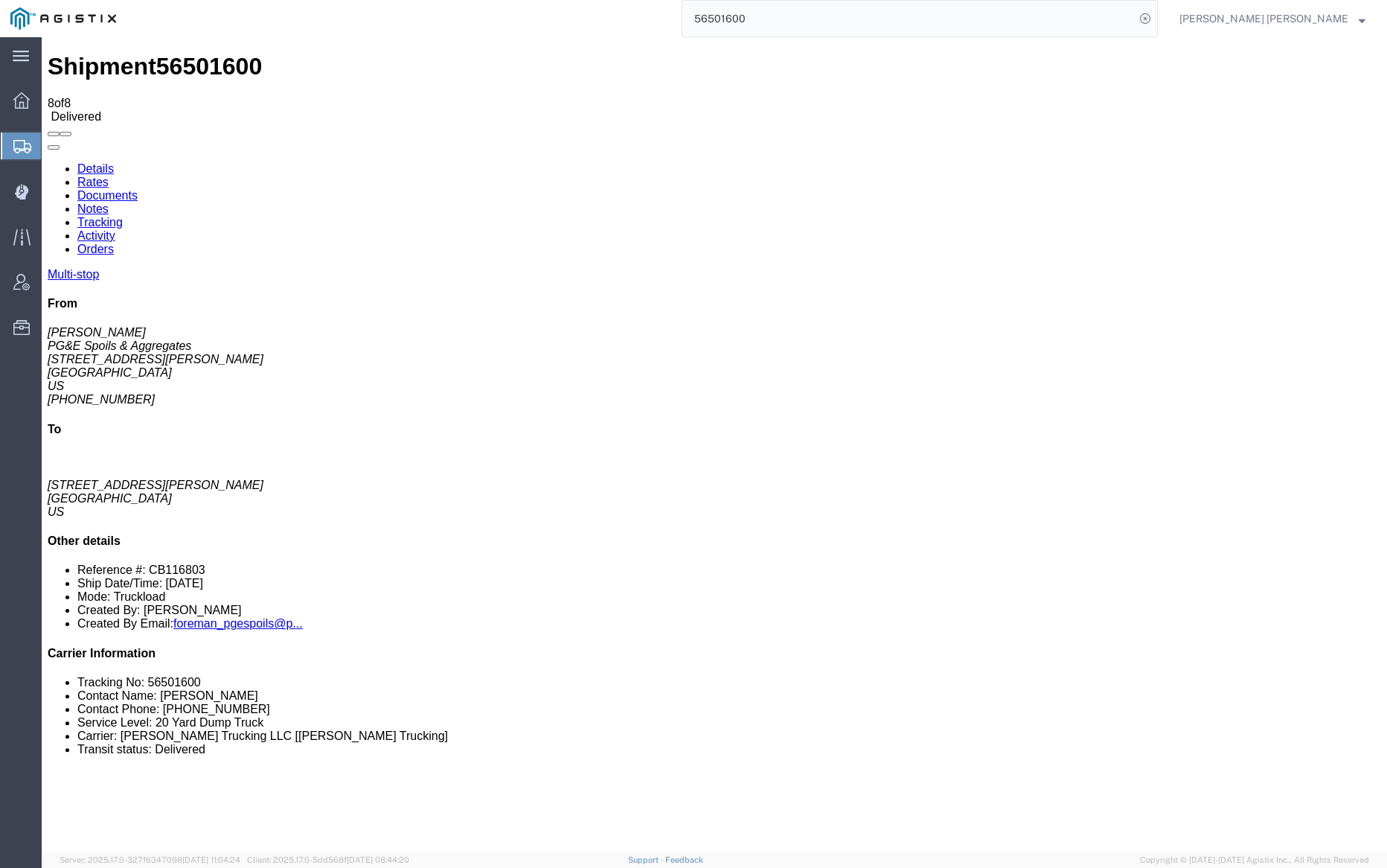
click at [123, 215] on link "Tracking" at bounding box center [100, 222] width 45 height 13
click at [138, 189] on link "Documents" at bounding box center [108, 195] width 60 height 13
click at [793, 20] on input "56501600" at bounding box center [909, 18] width 453 height 35
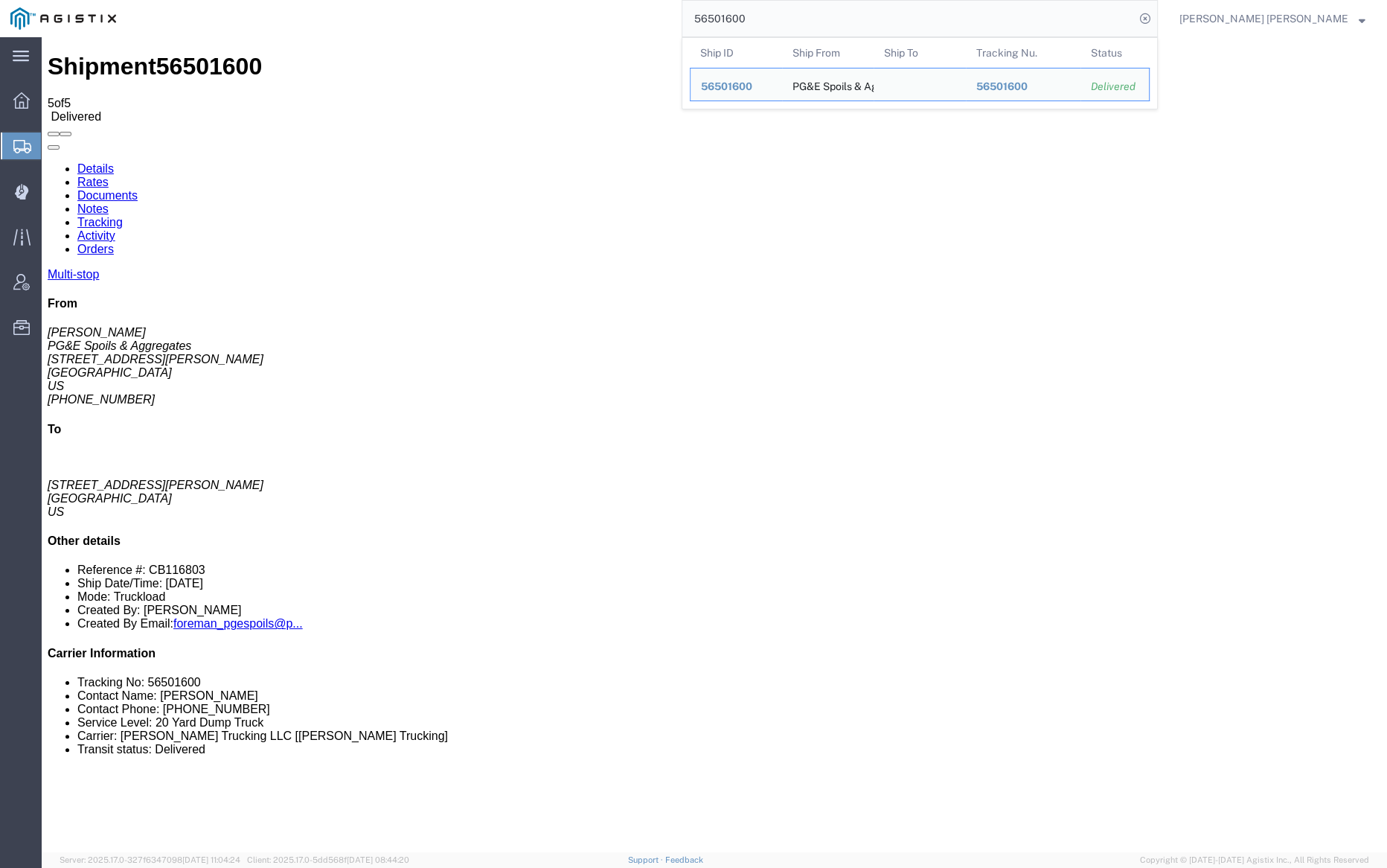
click at [793, 20] on input "56501600" at bounding box center [909, 18] width 453 height 35
paste input "1"
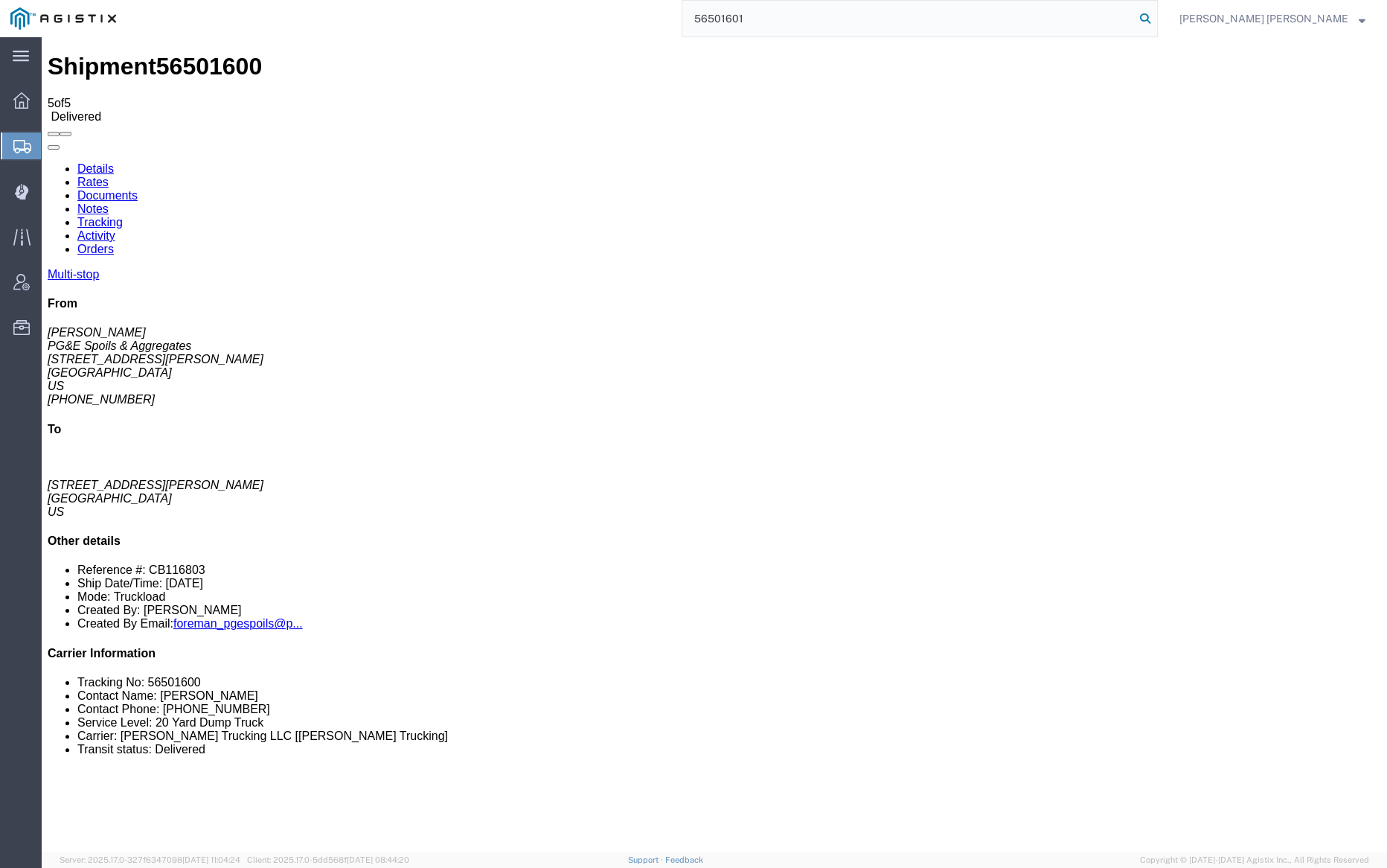
click at [1156, 17] on icon at bounding box center [1145, 19] width 21 height 21
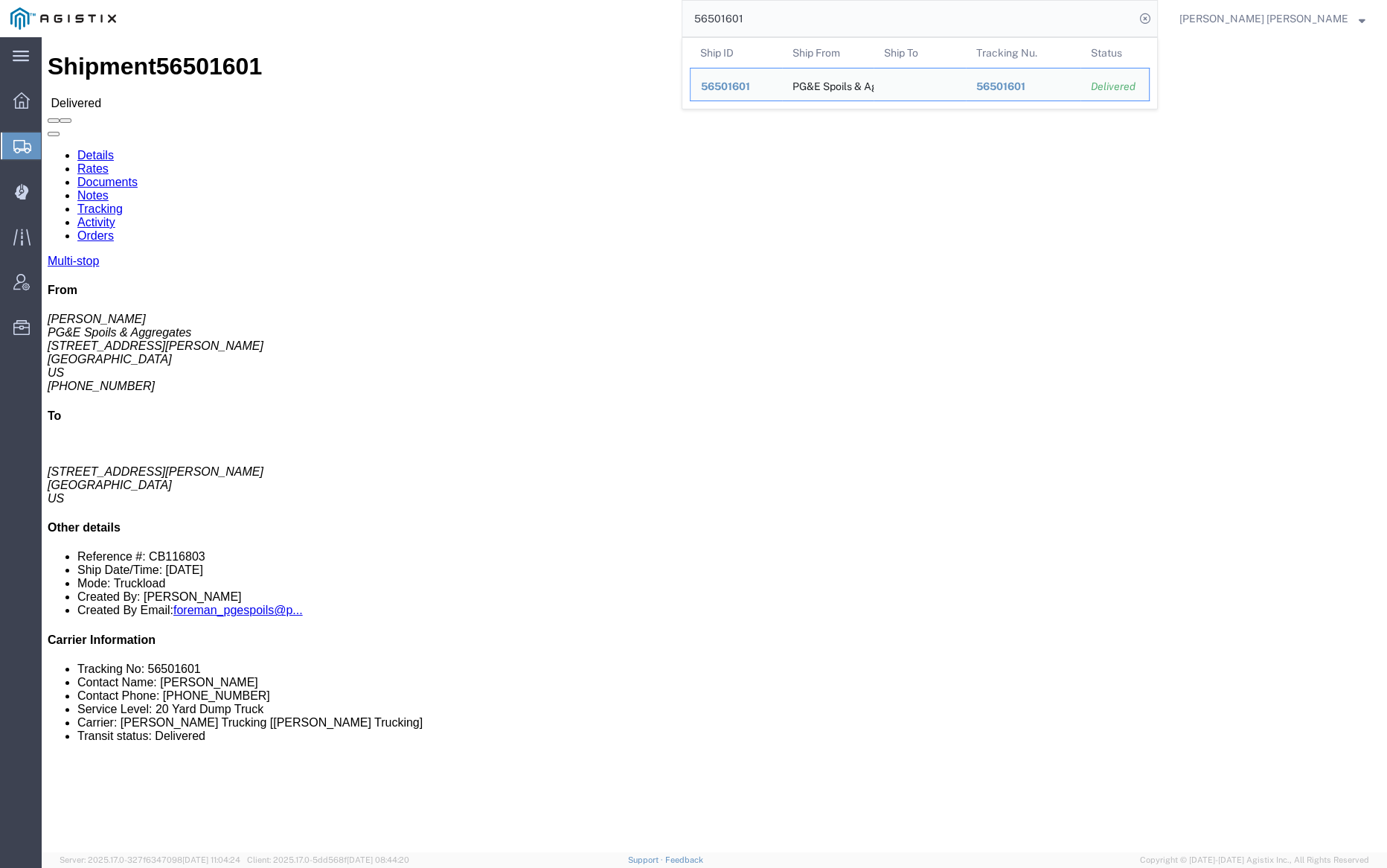
click link "Notes"
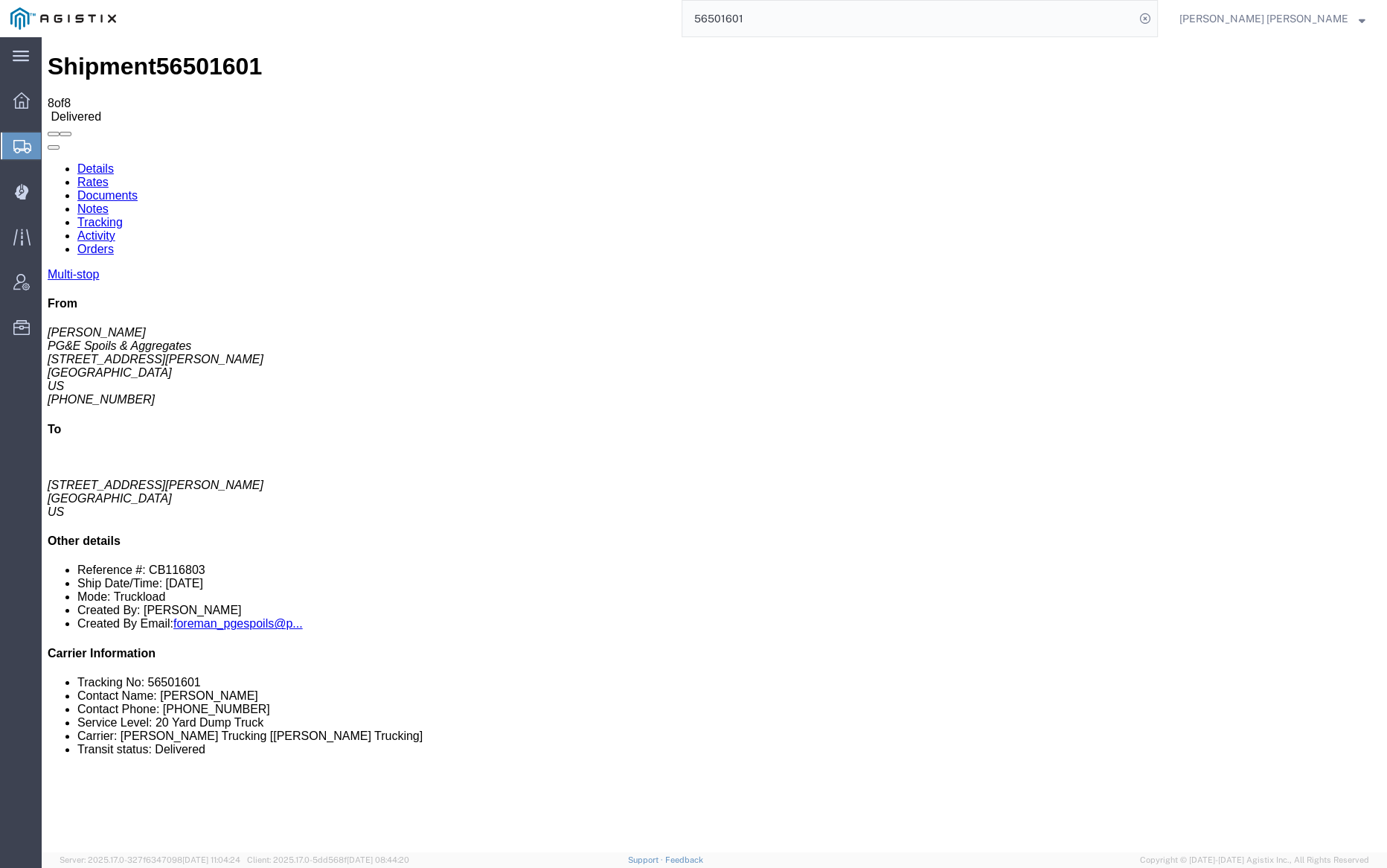
click at [138, 189] on link "Documents" at bounding box center [108, 195] width 60 height 13
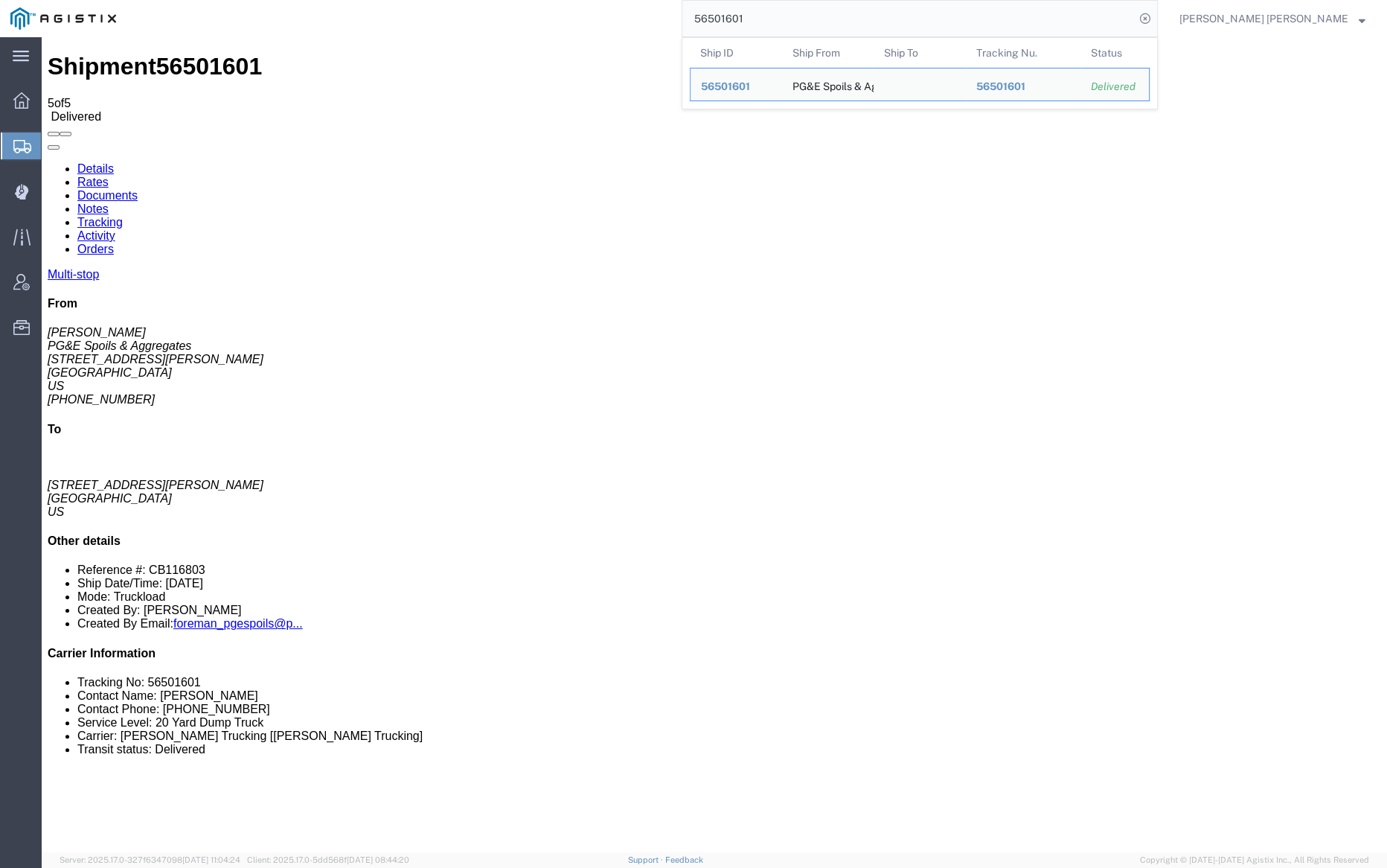
click at [805, 19] on input "56501601" at bounding box center [909, 18] width 453 height 35
paste input "5854"
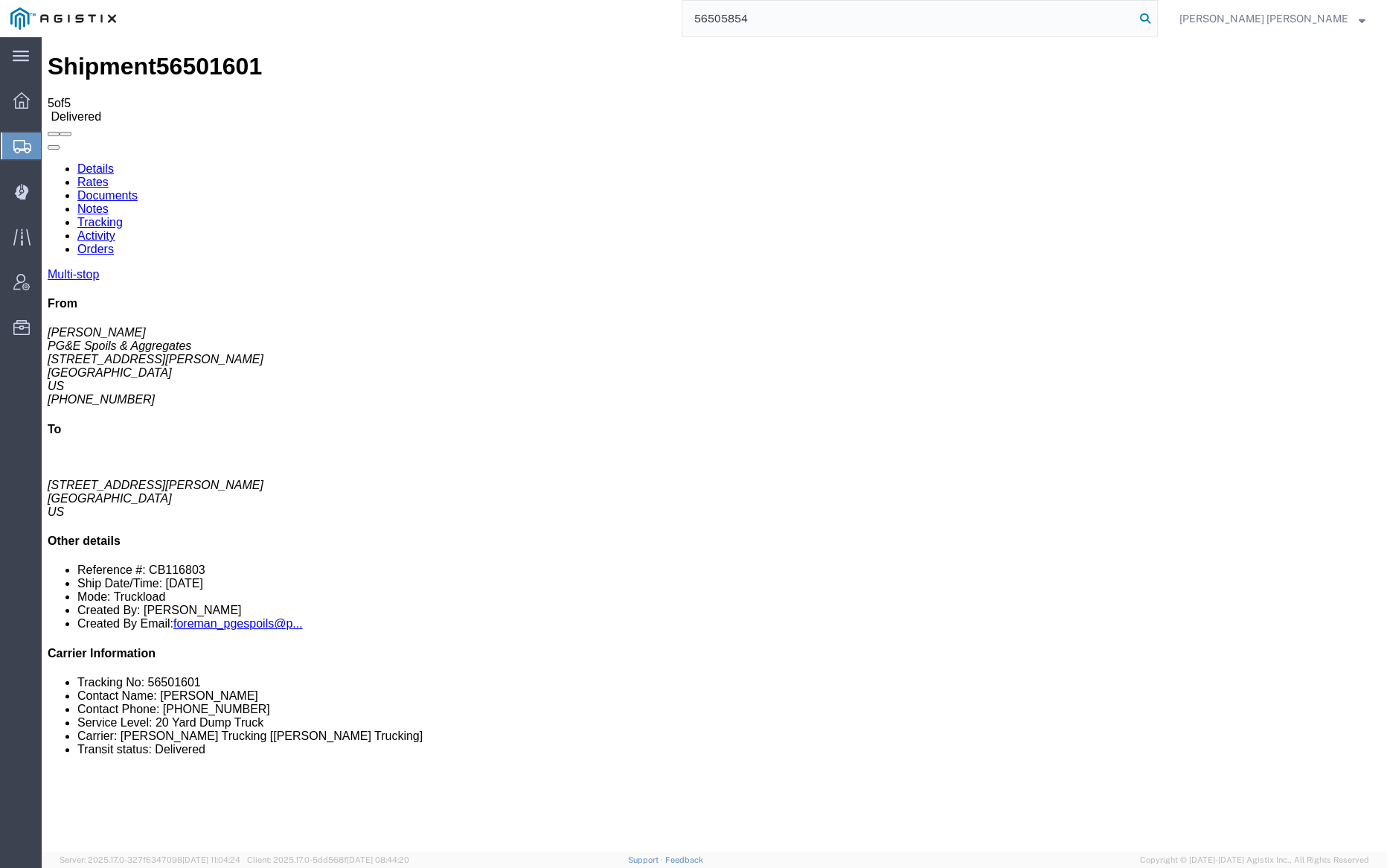
click at [1156, 17] on icon at bounding box center [1145, 19] width 21 height 21
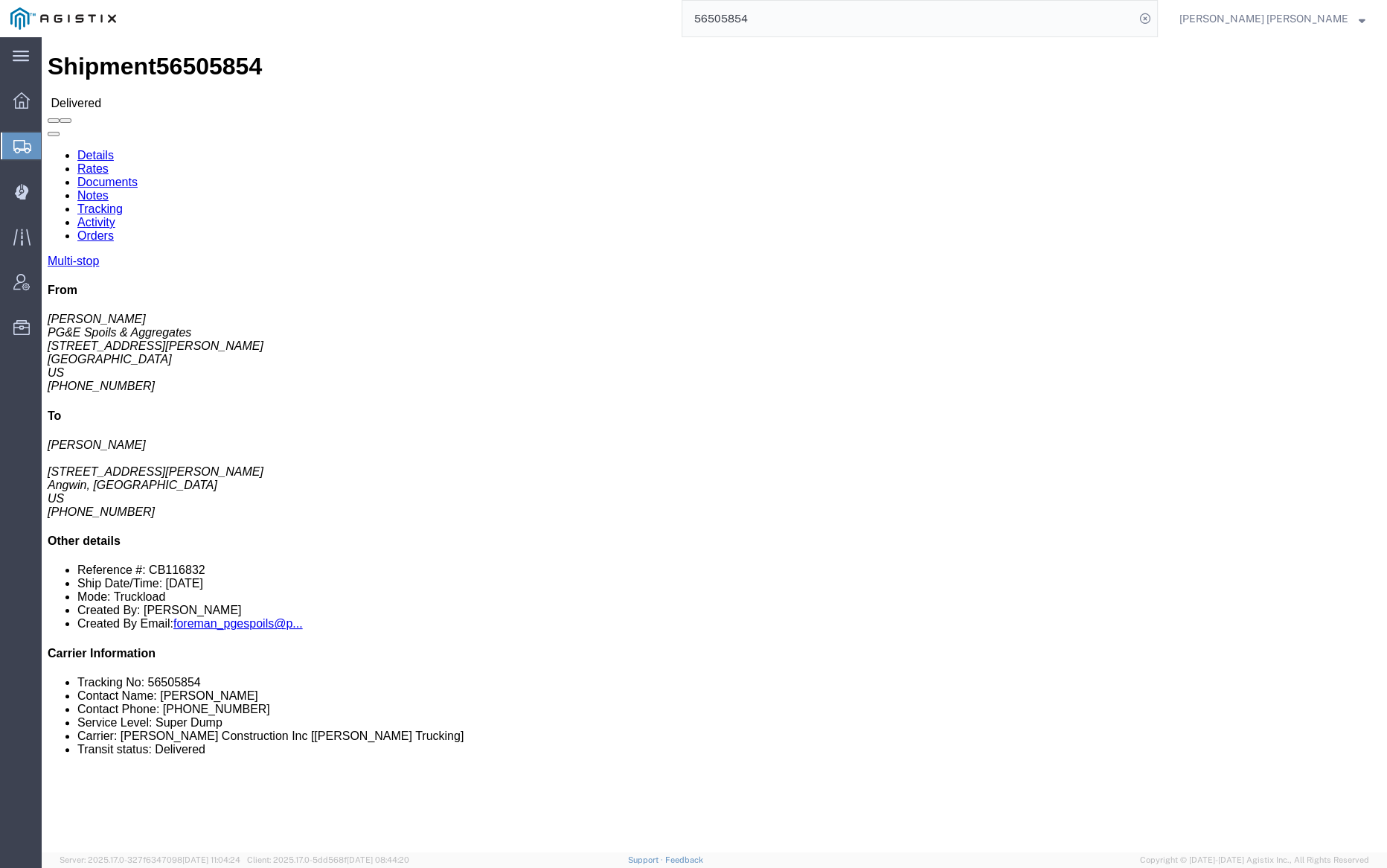
click link "Notes"
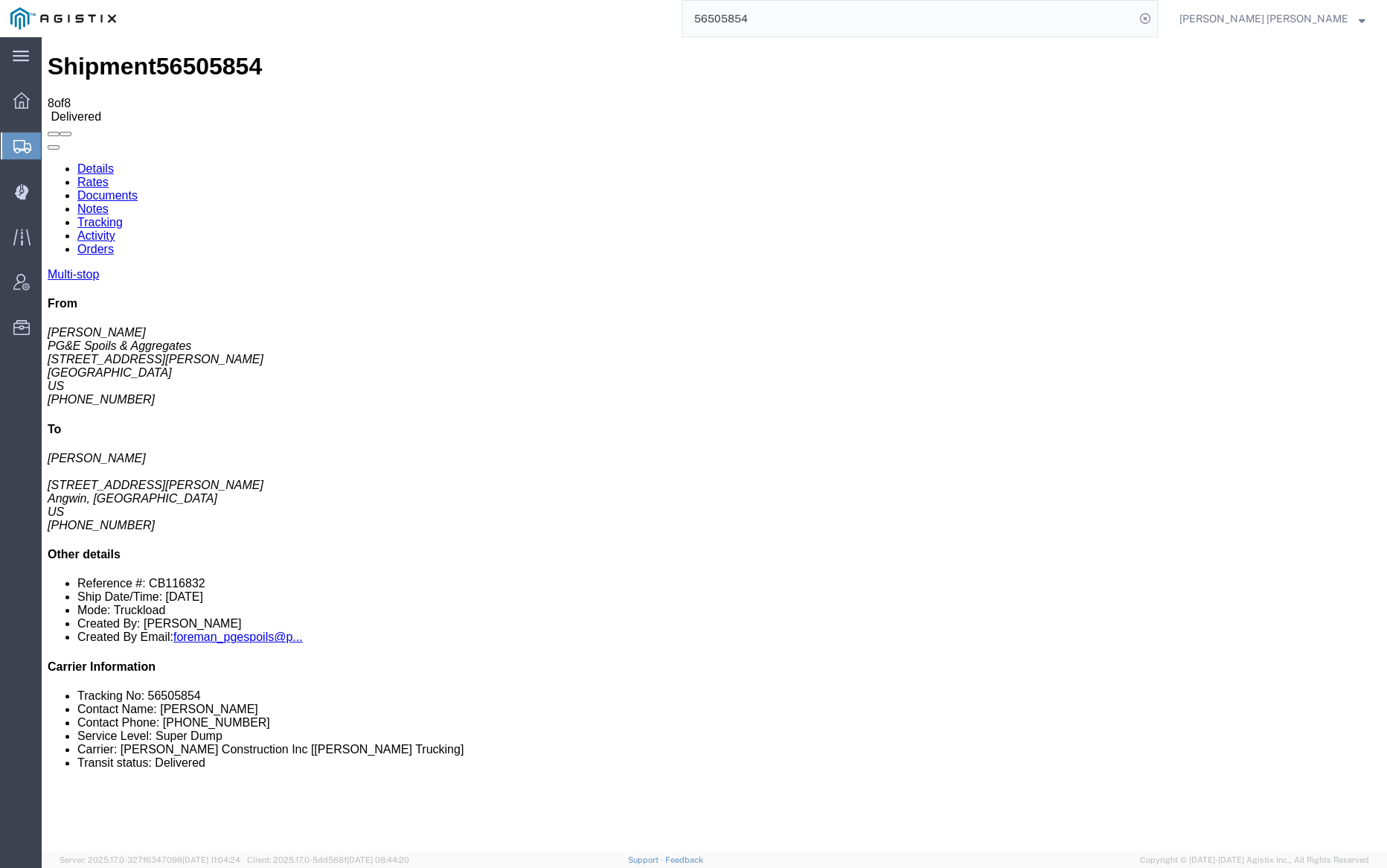
click at [123, 215] on link "Tracking" at bounding box center [100, 222] width 45 height 13
click at [138, 189] on link "Documents" at bounding box center [108, 195] width 60 height 13
click at [808, 16] on input "56505854" at bounding box center [909, 18] width 453 height 35
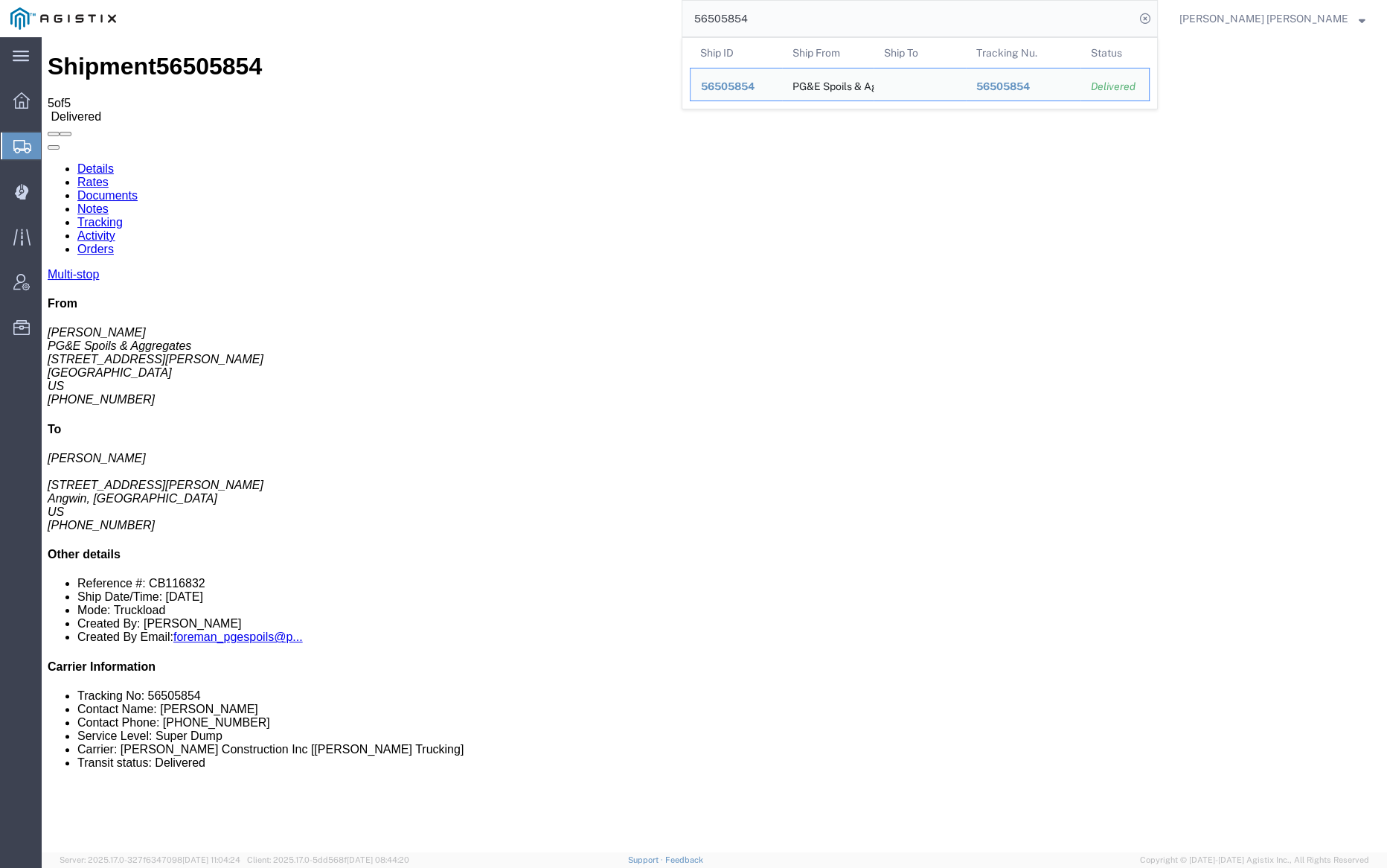
click at [808, 16] on input "56505854" at bounding box center [909, 18] width 453 height 35
paste input "78"
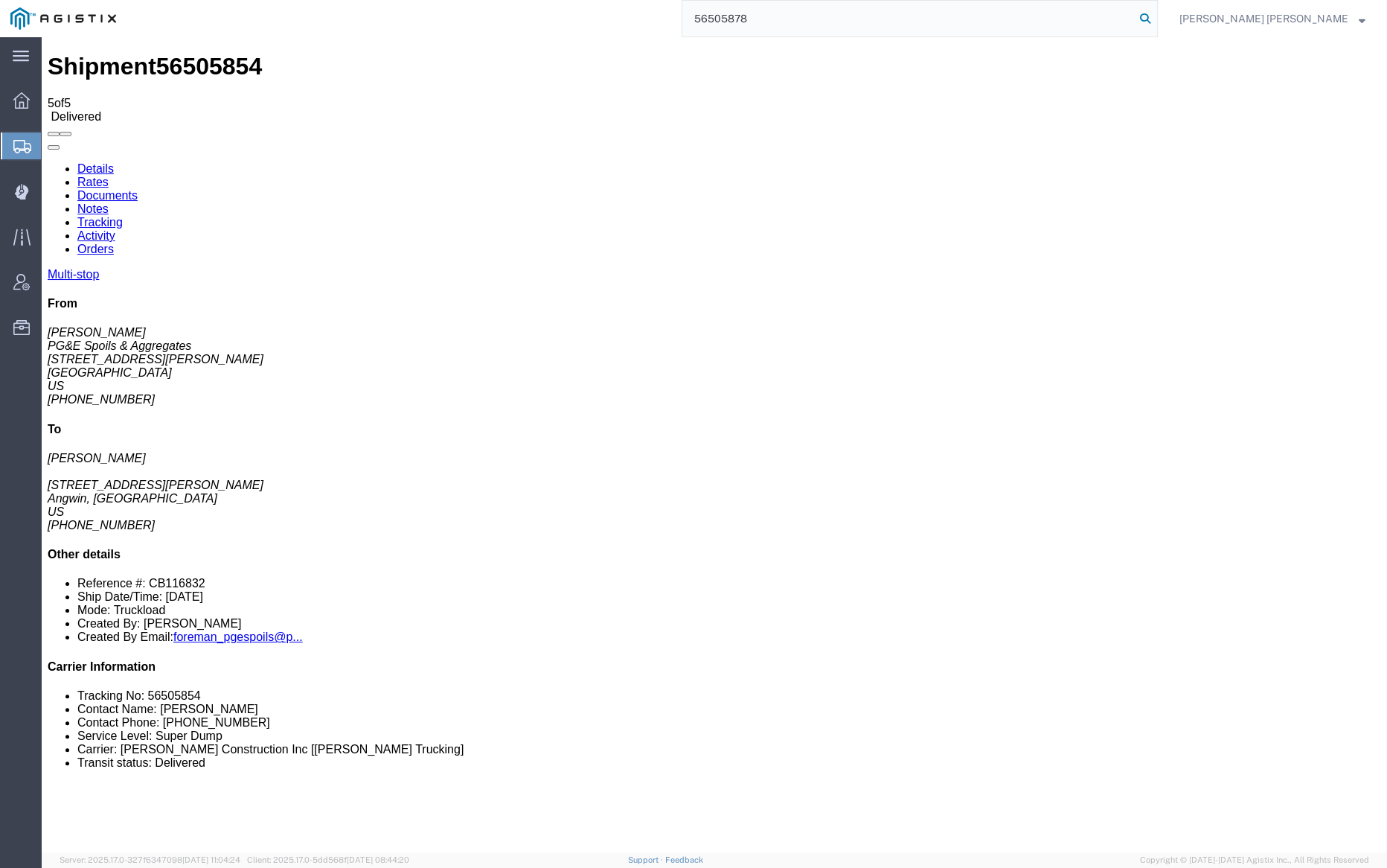
type input "56505878"
click at [1156, 13] on icon at bounding box center [1145, 19] width 21 height 21
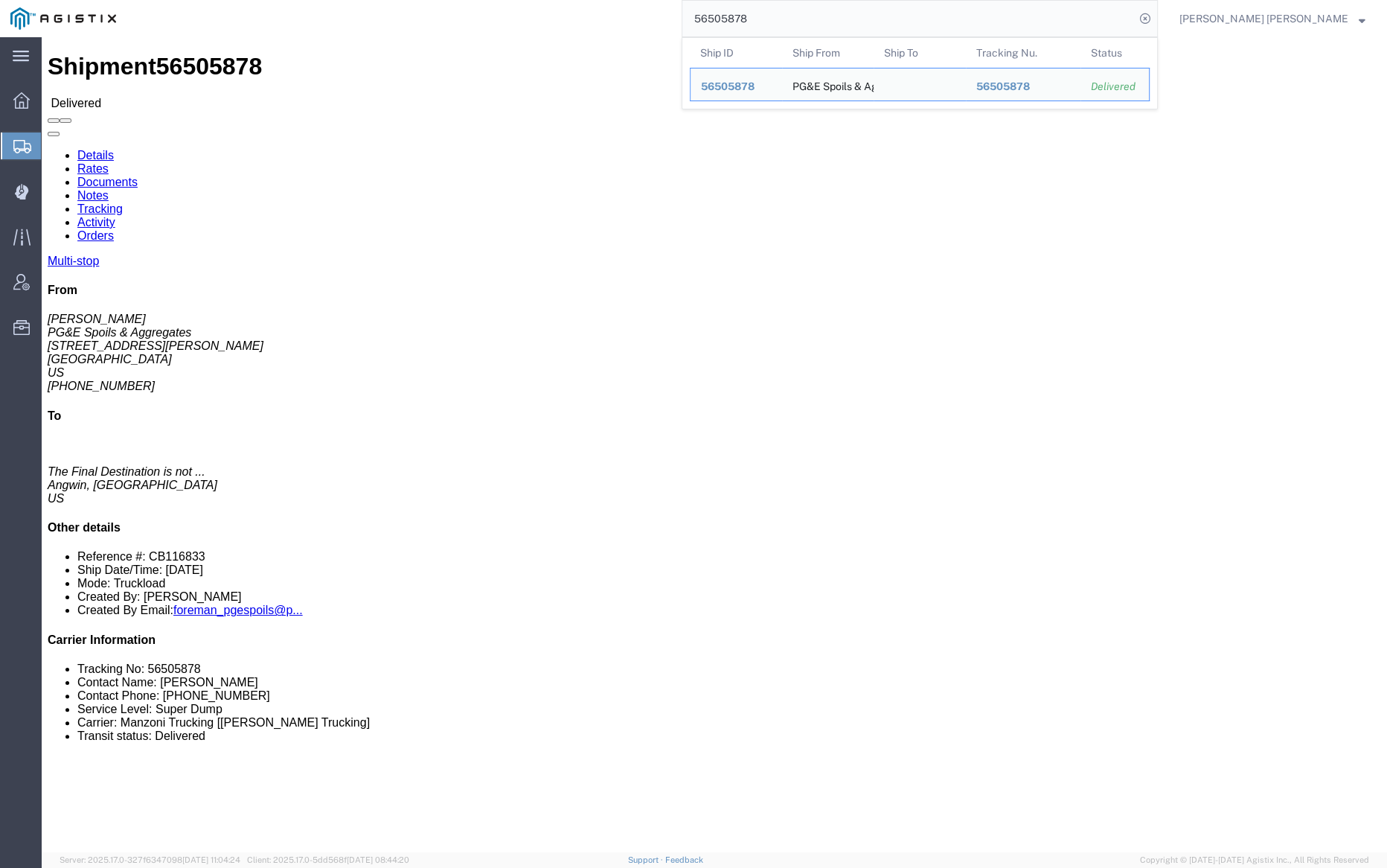
click link "Notes"
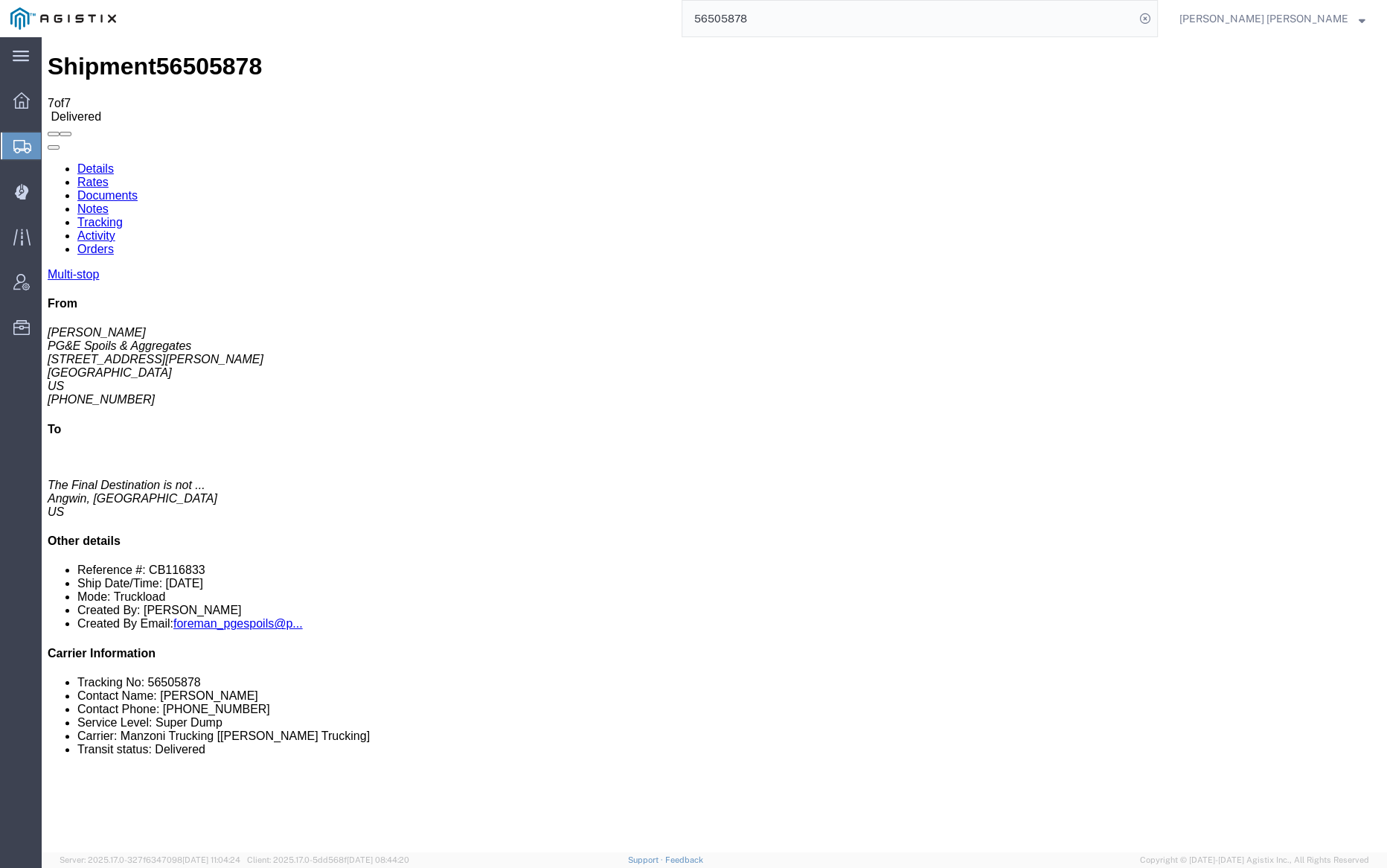
click at [123, 215] on link "Tracking" at bounding box center [100, 222] width 45 height 13
click at [138, 189] on link "Documents" at bounding box center [108, 195] width 60 height 13
click at [51, 191] on span "Dispatch Manager" at bounding box center [46, 191] width 11 height 30
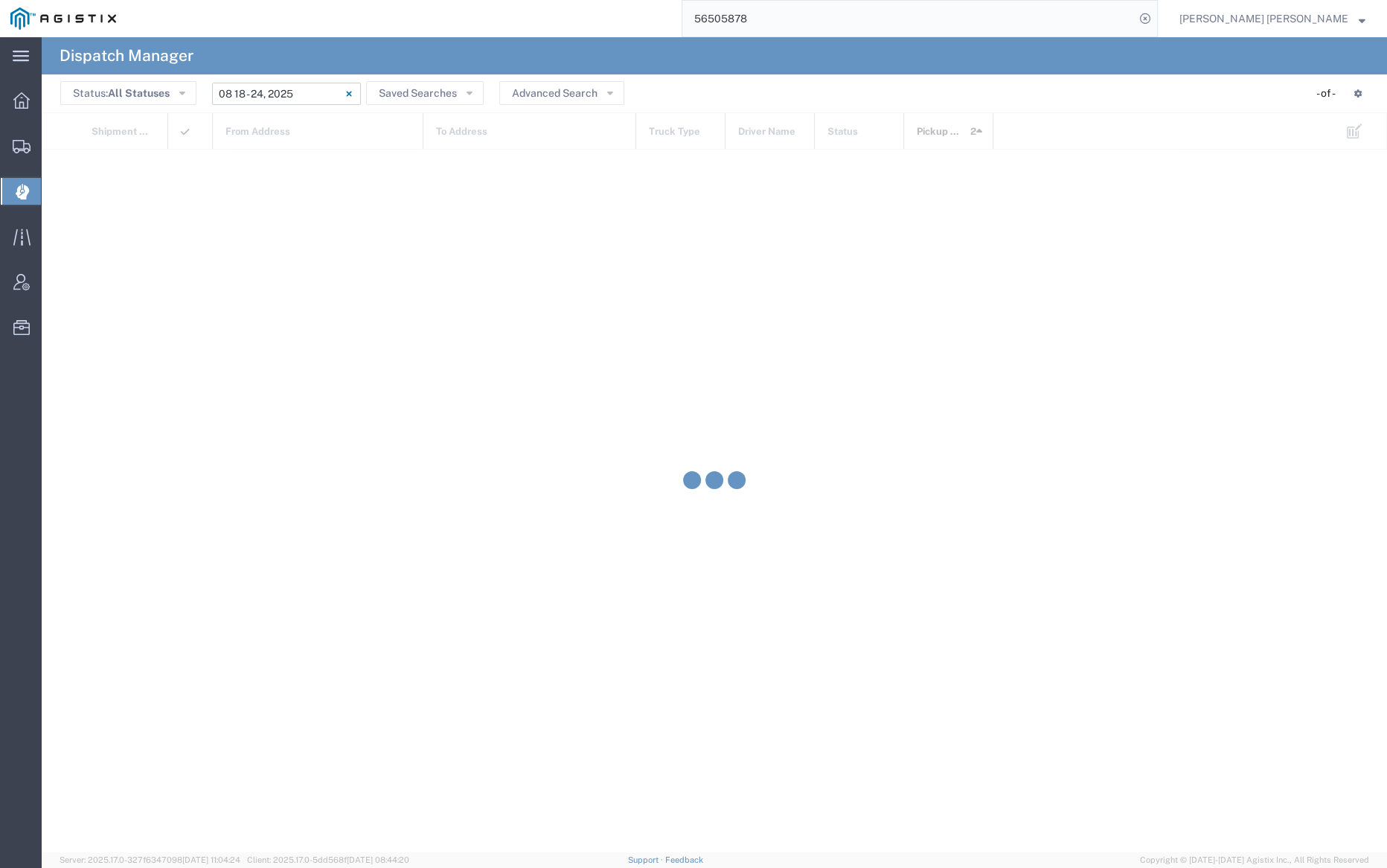
click at [276, 92] on input "08/18/2025 - 08/24/2025" at bounding box center [287, 94] width 149 height 23
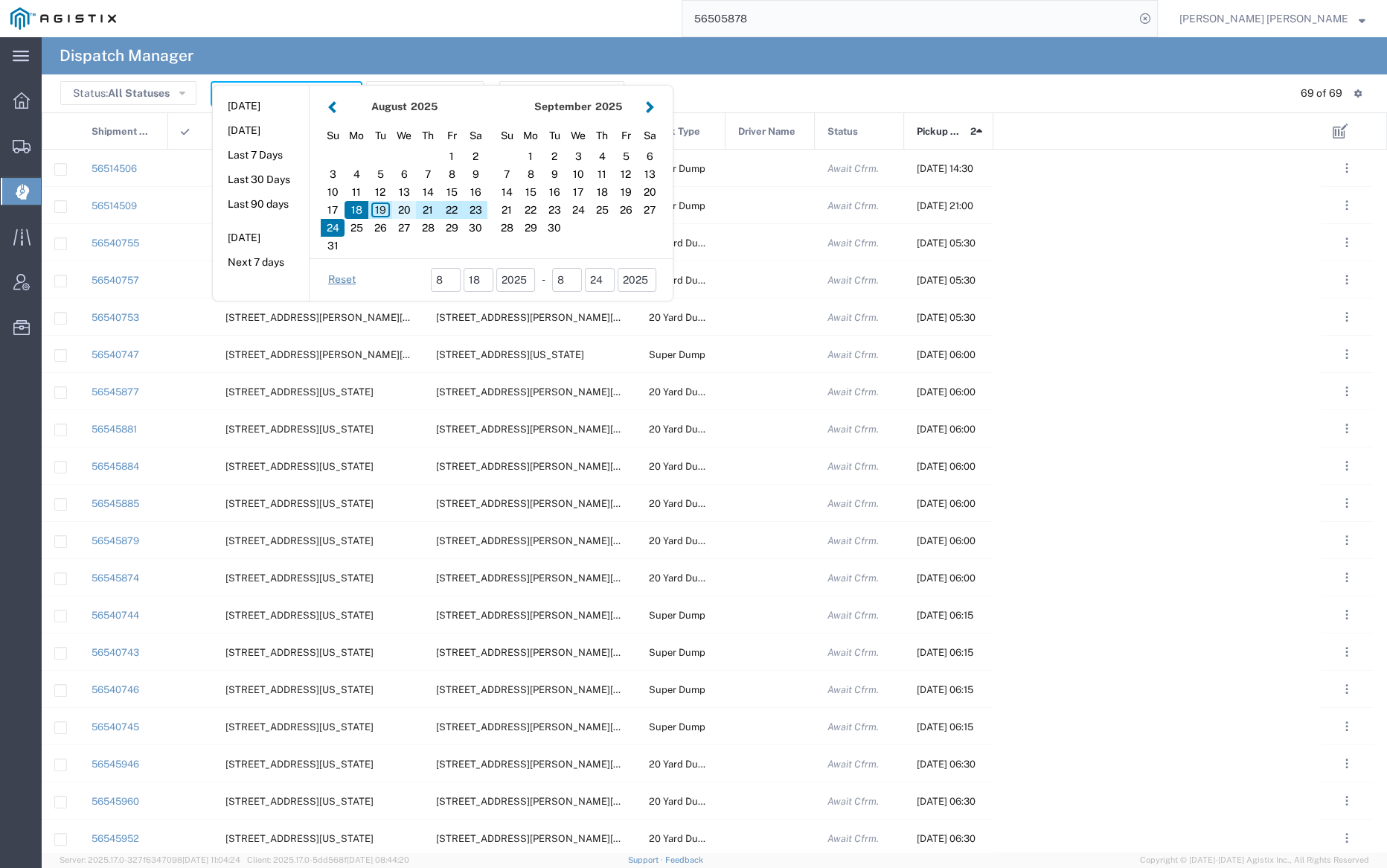
click at [402, 209] on div "20" at bounding box center [405, 210] width 24 height 18
type input "08/20/2025"
type input "08/20/2025 - 08/20/2025"
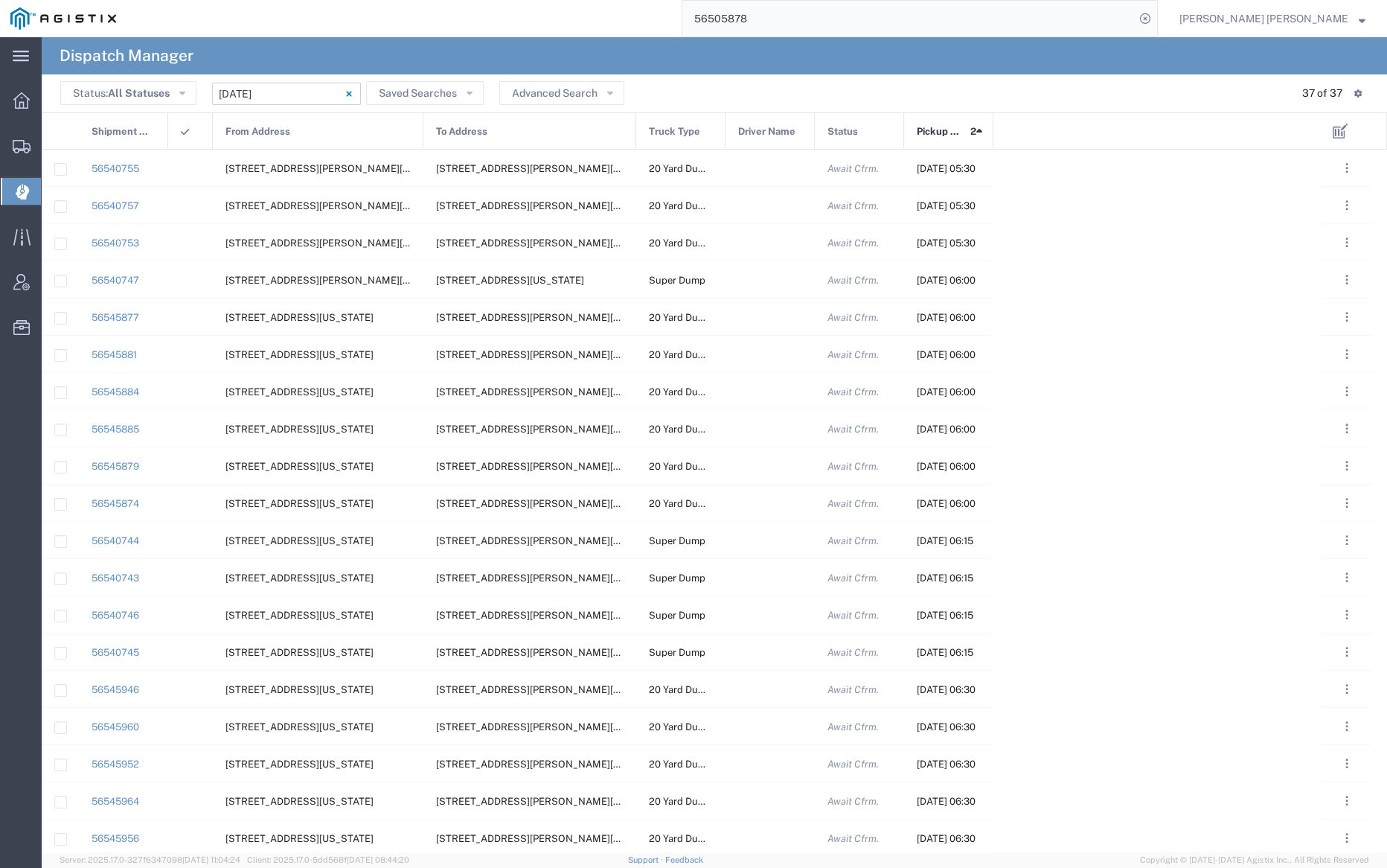
click at [281, 130] on span "From Address" at bounding box center [258, 131] width 65 height 37
click at [272, 87] on input "08/20/2025 - 08/20/2025" at bounding box center [287, 94] width 149 height 23
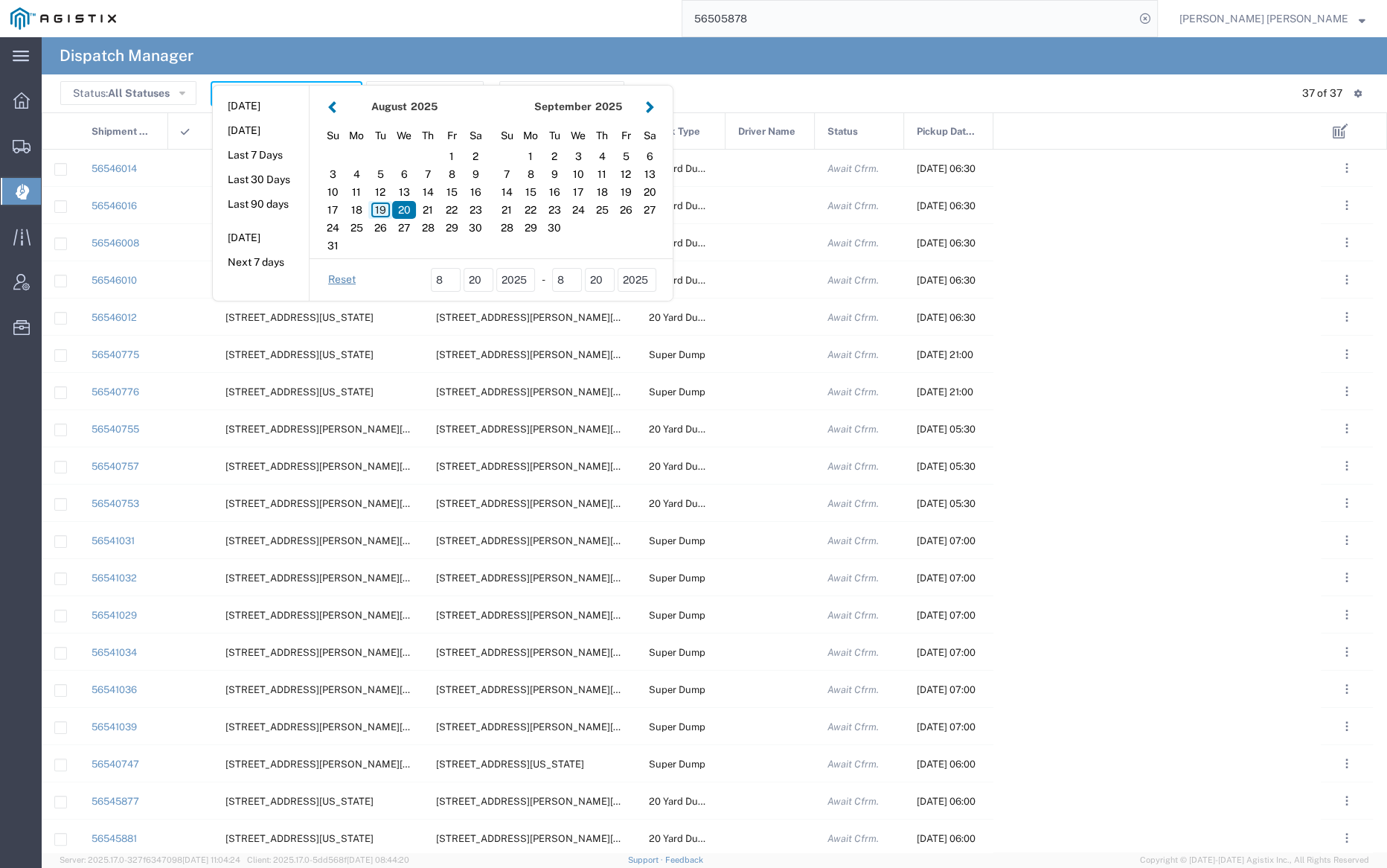
click at [377, 209] on div "19" at bounding box center [380, 210] width 24 height 18
type input "08/19/2025"
type input "08/19/2025 - 08/19/2025"
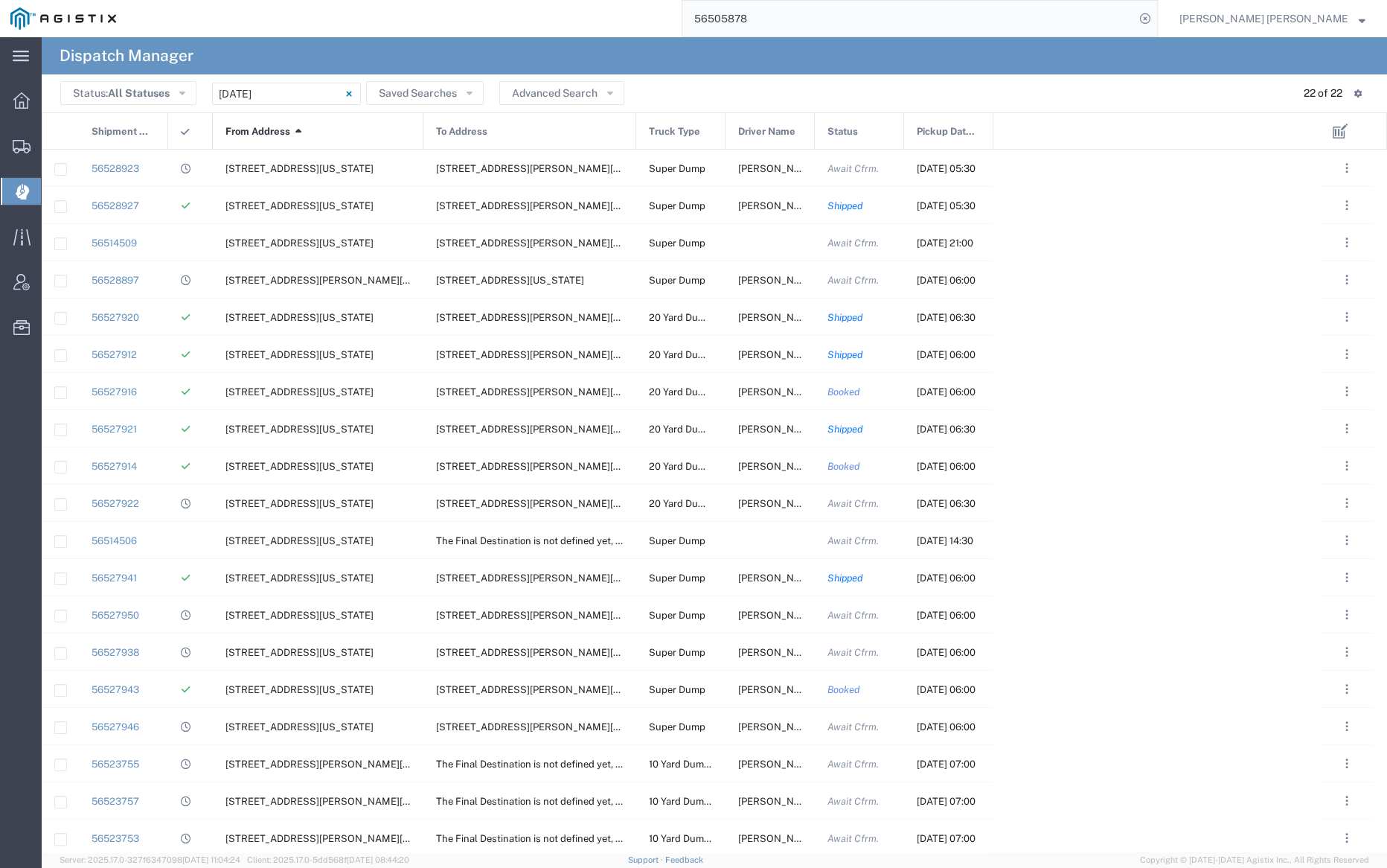
click at [255, 128] on span "From Address" at bounding box center [258, 131] width 65 height 37
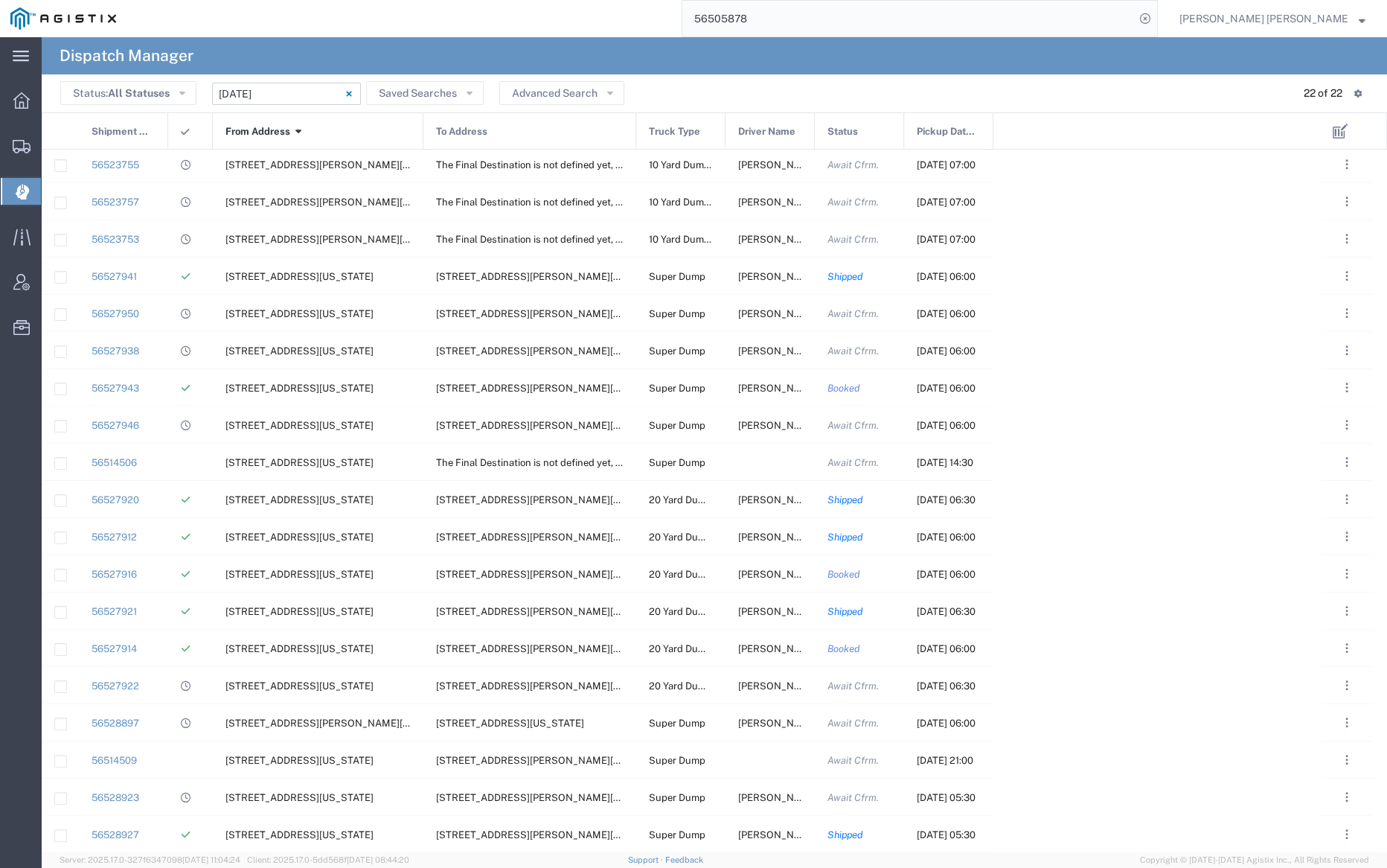
click at [280, 90] on input "08/19/2025 - 08/19/2025" at bounding box center [287, 94] width 149 height 23
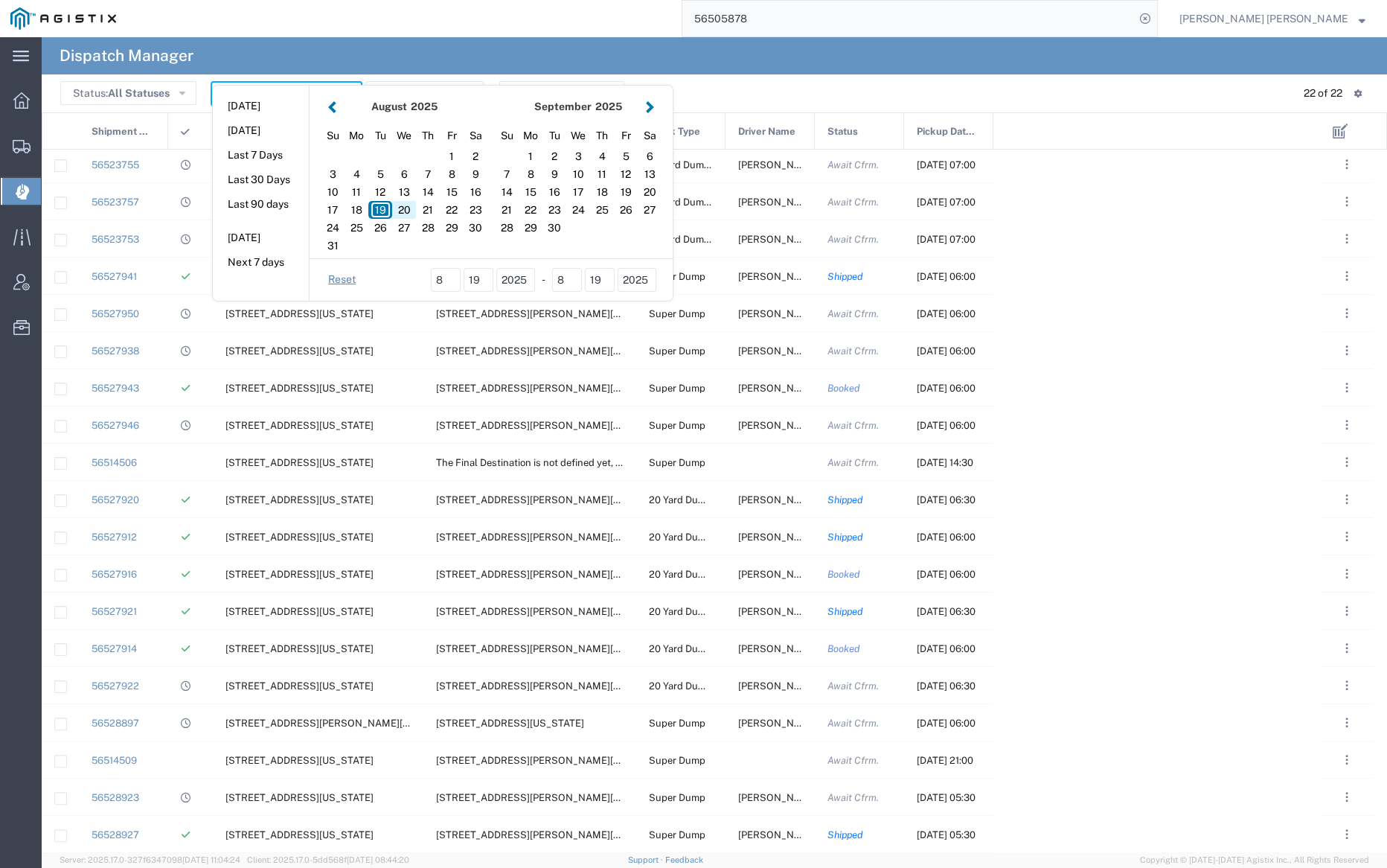
click at [403, 209] on div "20" at bounding box center [405, 210] width 24 height 18
type input "08/20/2025"
type input "08/20/2025 - 08/20/2025"
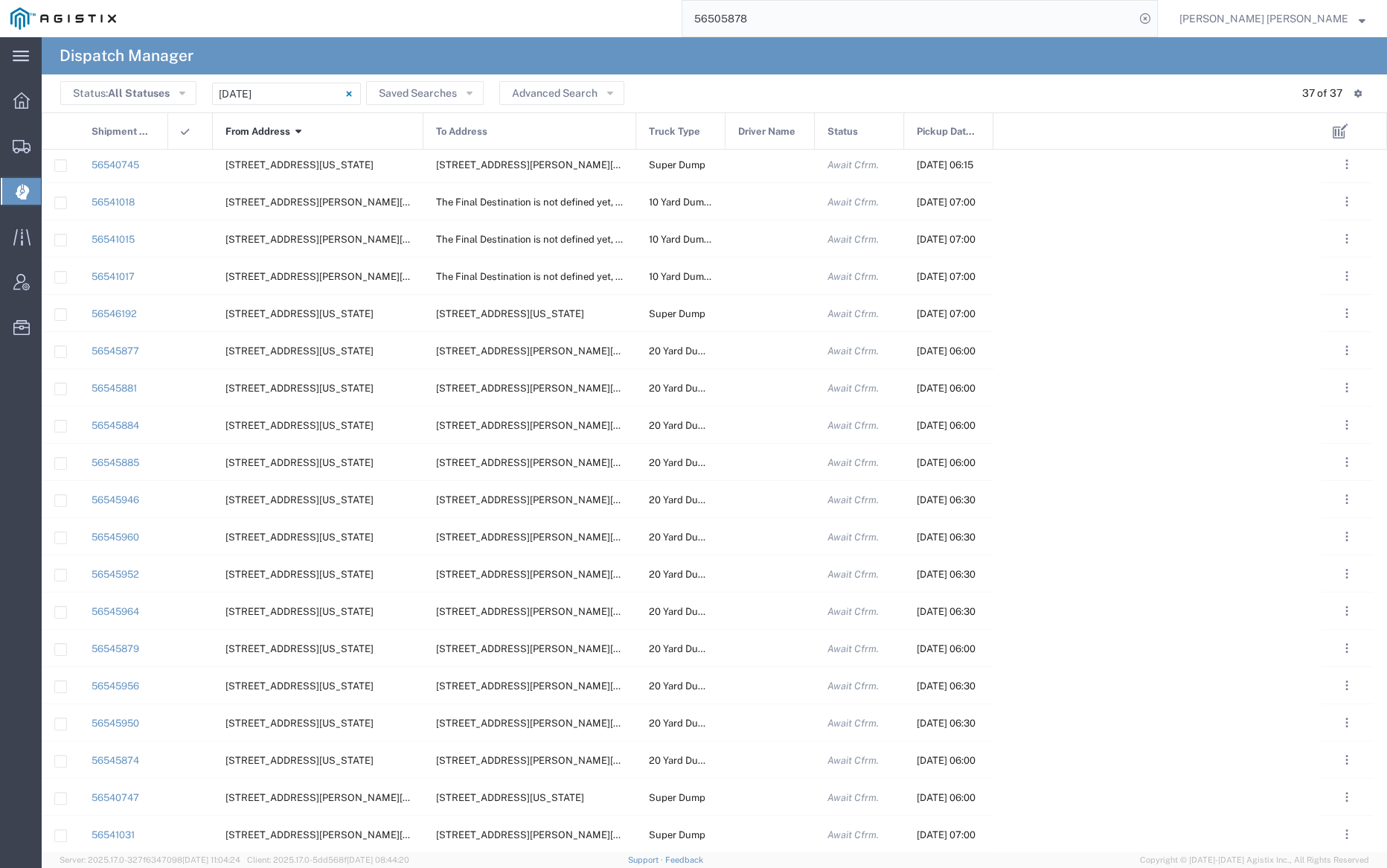
click at [246, 129] on span "From Address" at bounding box center [258, 131] width 65 height 37
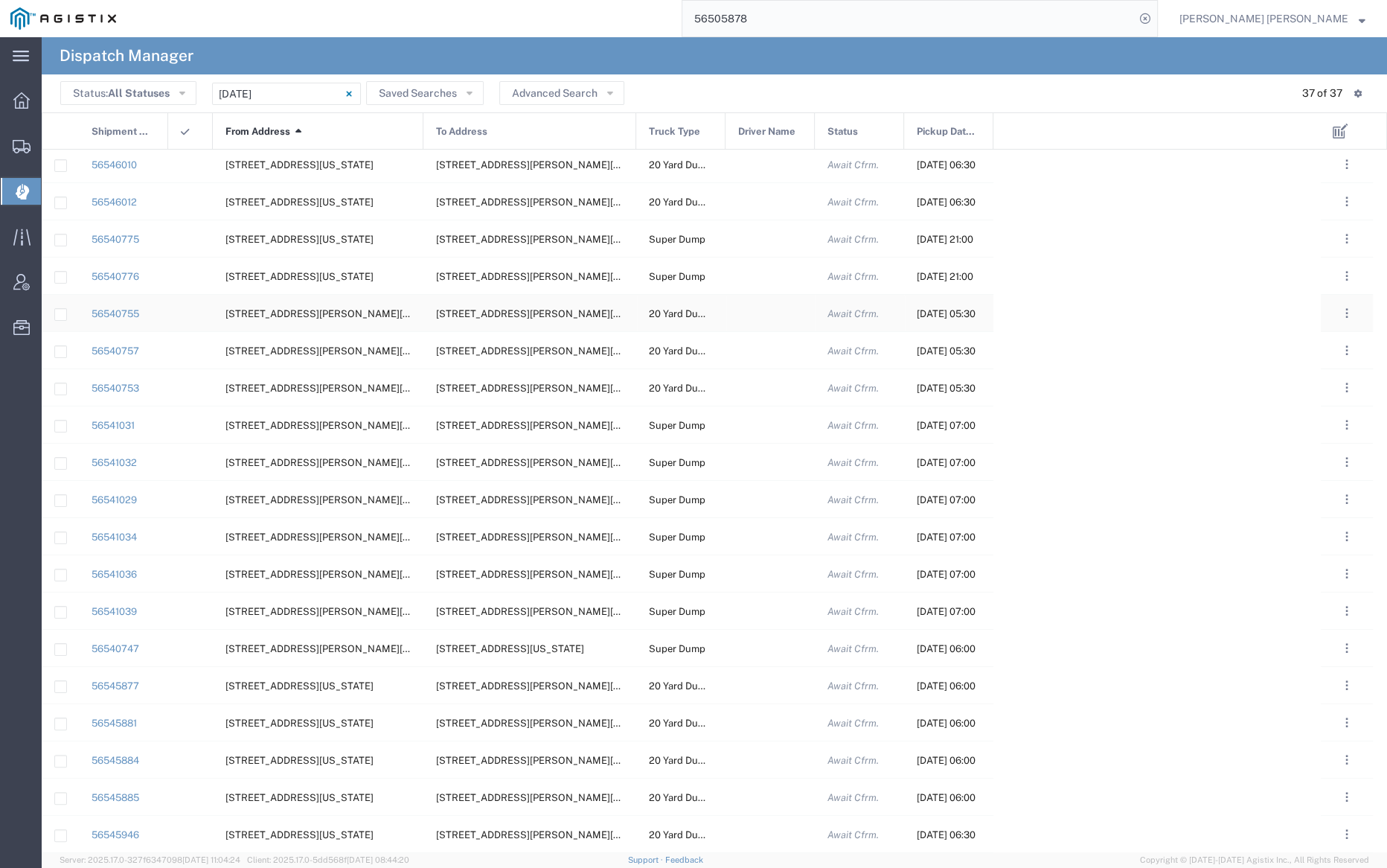
click at [753, 310] on div at bounding box center [770, 313] width 90 height 36
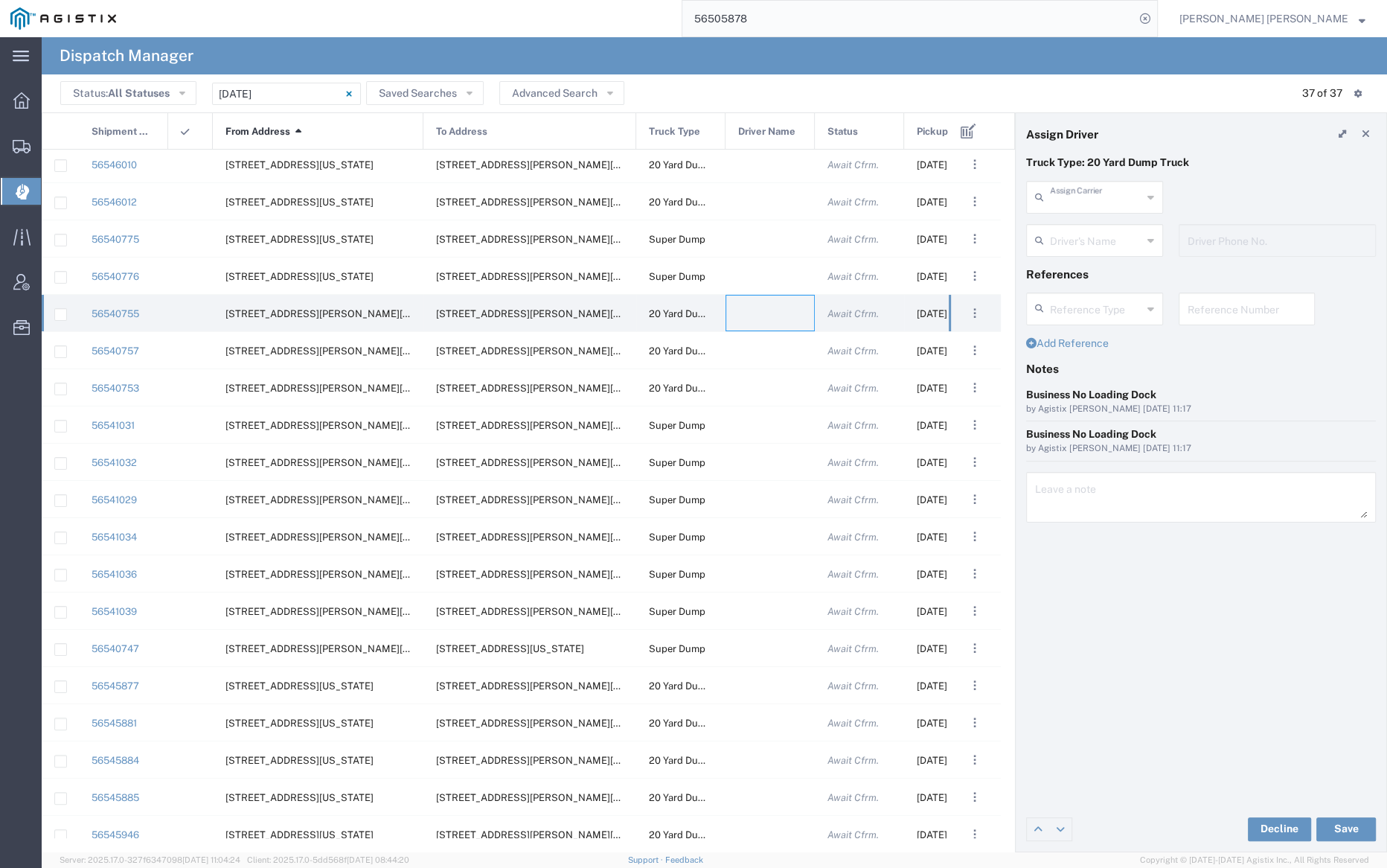
click at [1083, 190] on input "text" at bounding box center [1096, 196] width 92 height 26
click at [1087, 232] on span "Neles Trucking" at bounding box center [1094, 229] width 134 height 23
type input "Neles Trucking"
click at [1087, 233] on input "text" at bounding box center [1097, 239] width 93 height 26
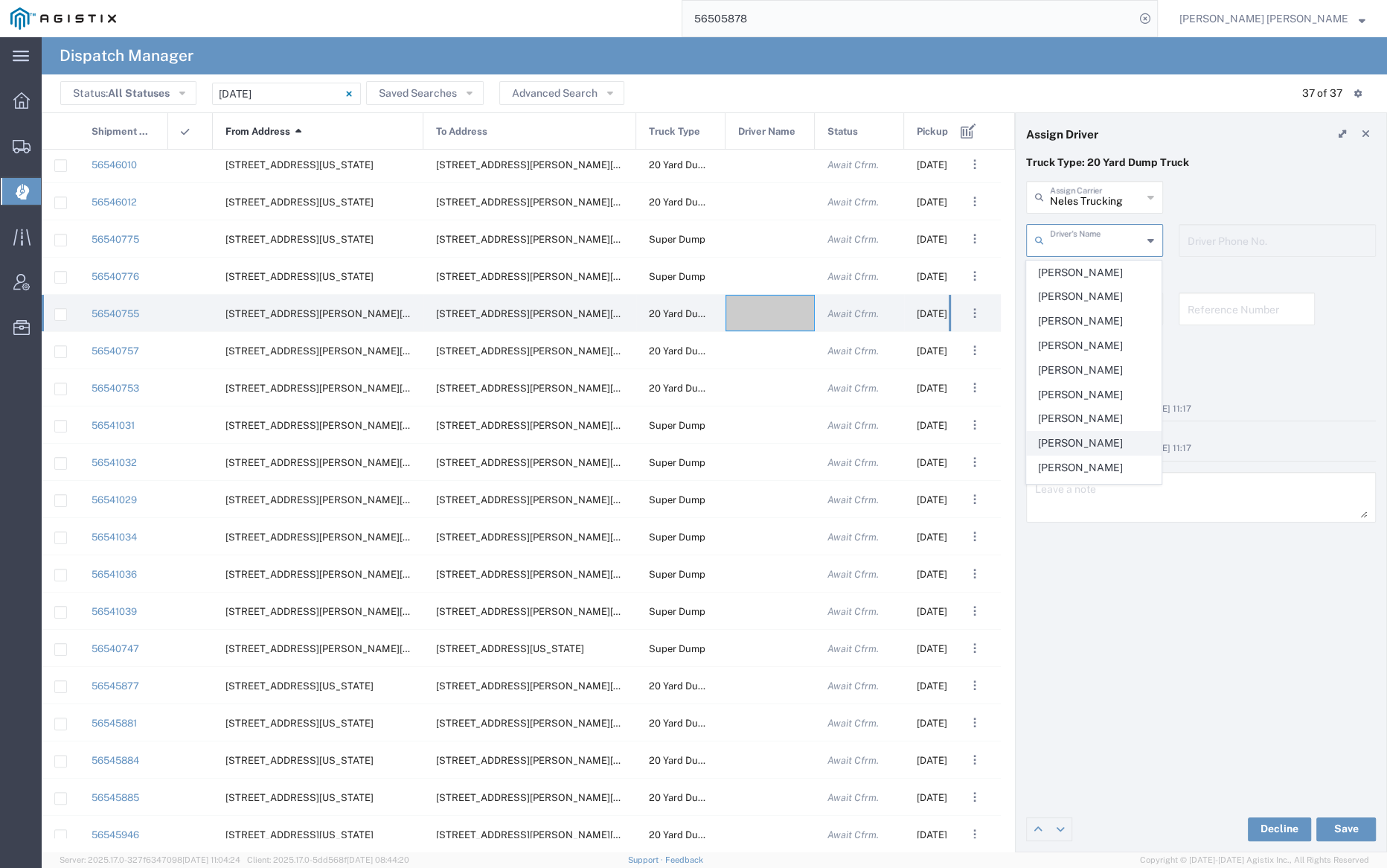
click at [1101, 432] on span "Corey Deleon" at bounding box center [1094, 443] width 134 height 23
type input "Corey Deleon"
type input "7076415781"
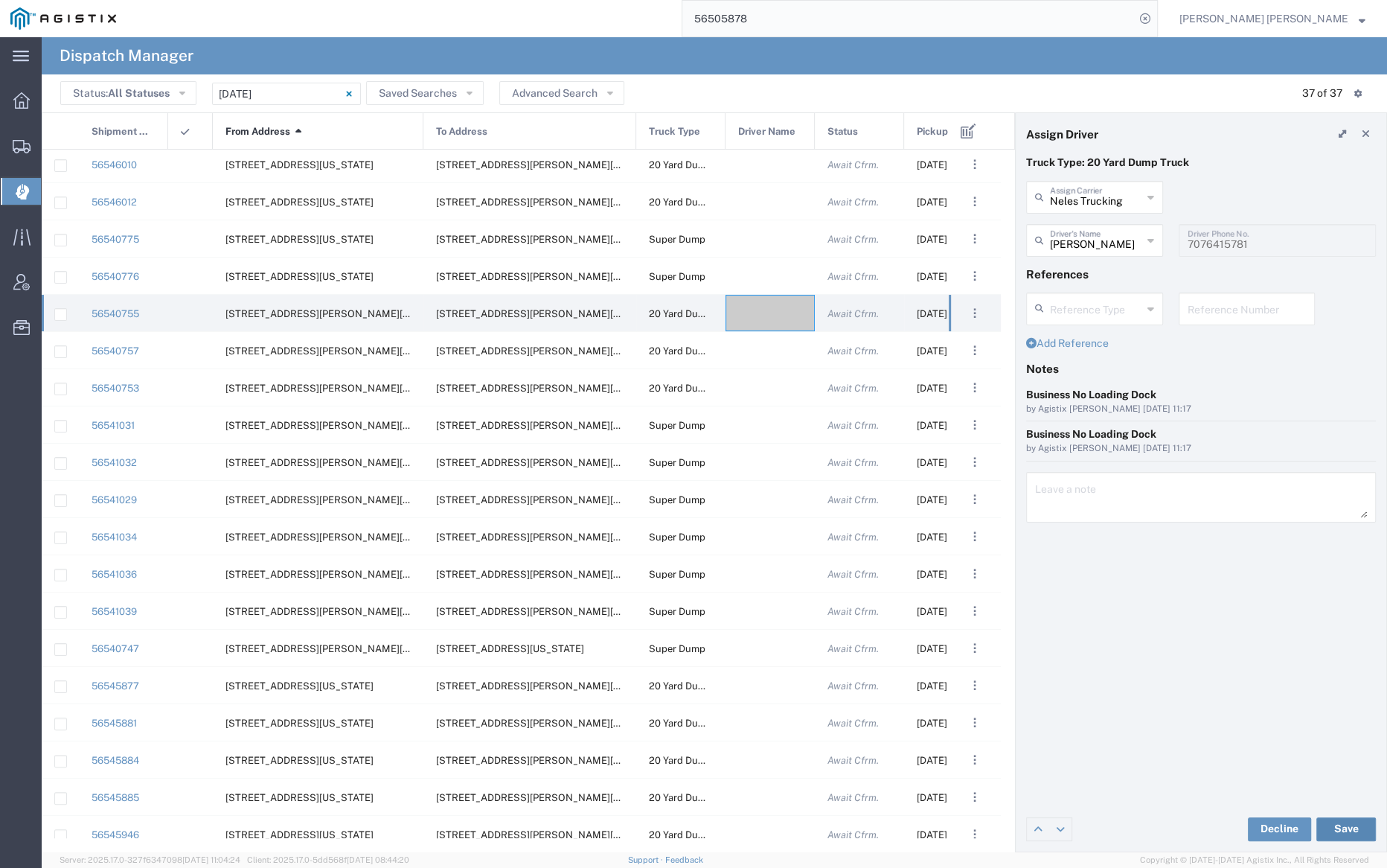
click at [1354, 827] on button "Save" at bounding box center [1346, 830] width 60 height 24
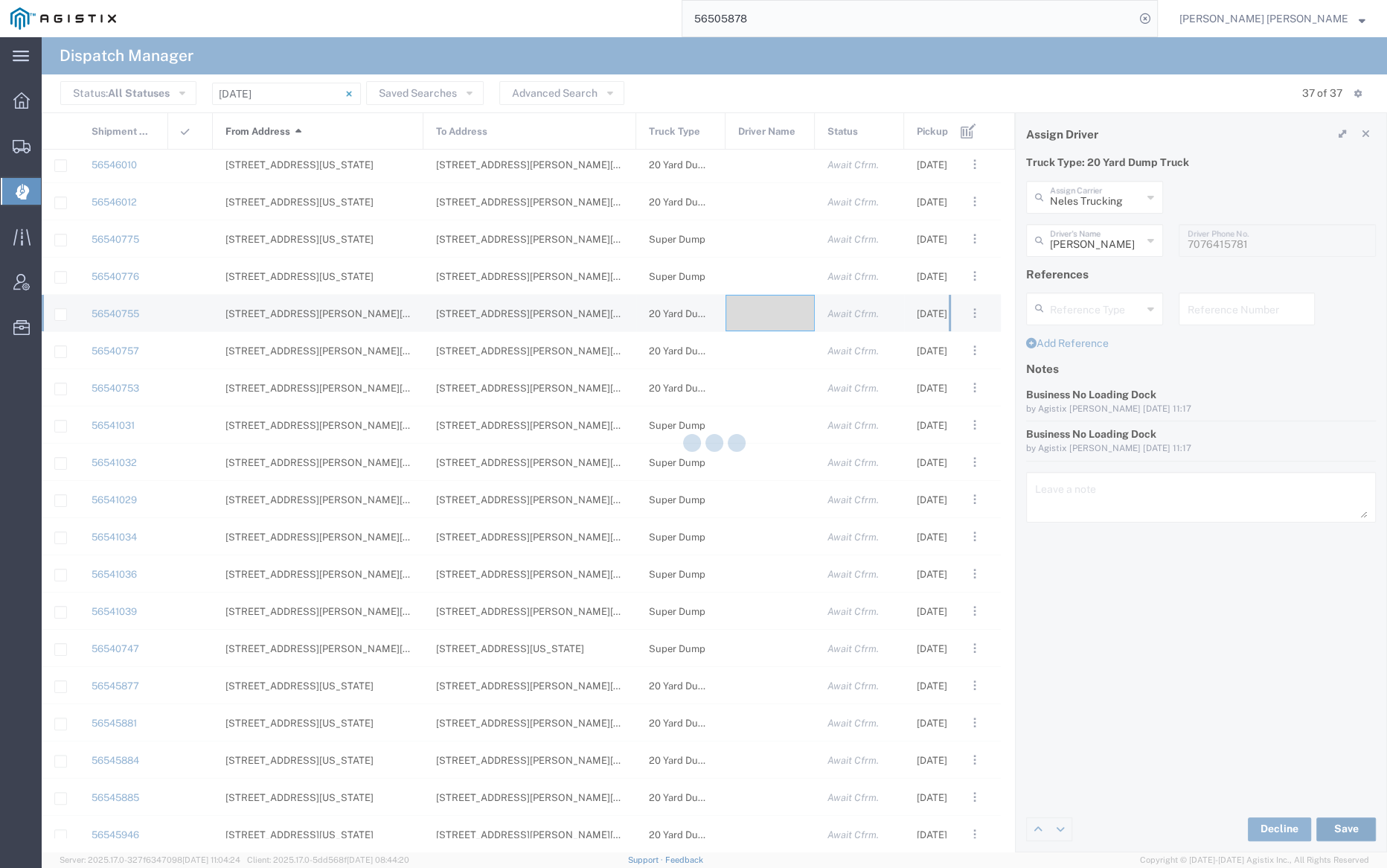
type input "Corey Deleon"
type input "Neles Trucking"
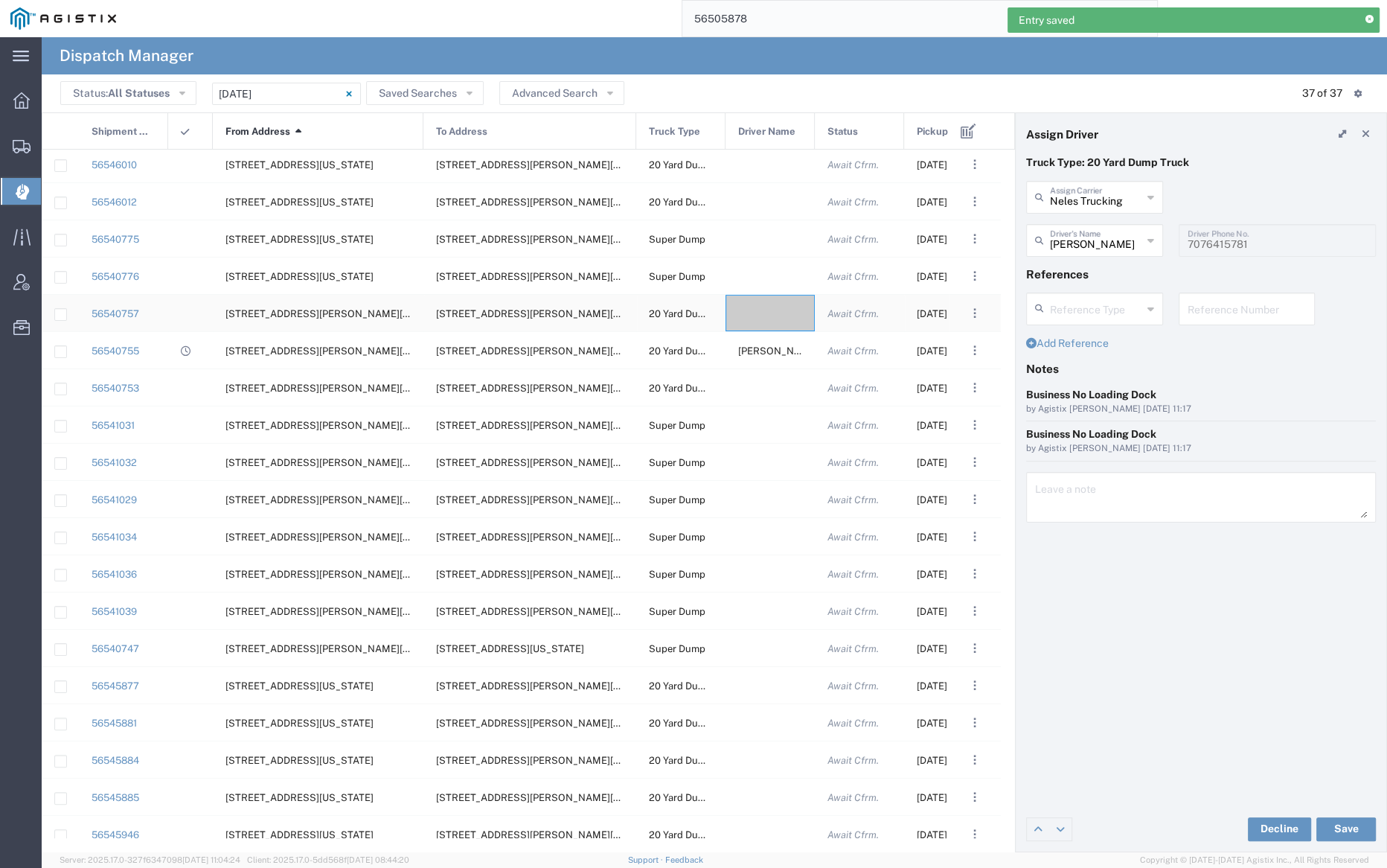
click at [758, 314] on div at bounding box center [770, 313] width 90 height 36
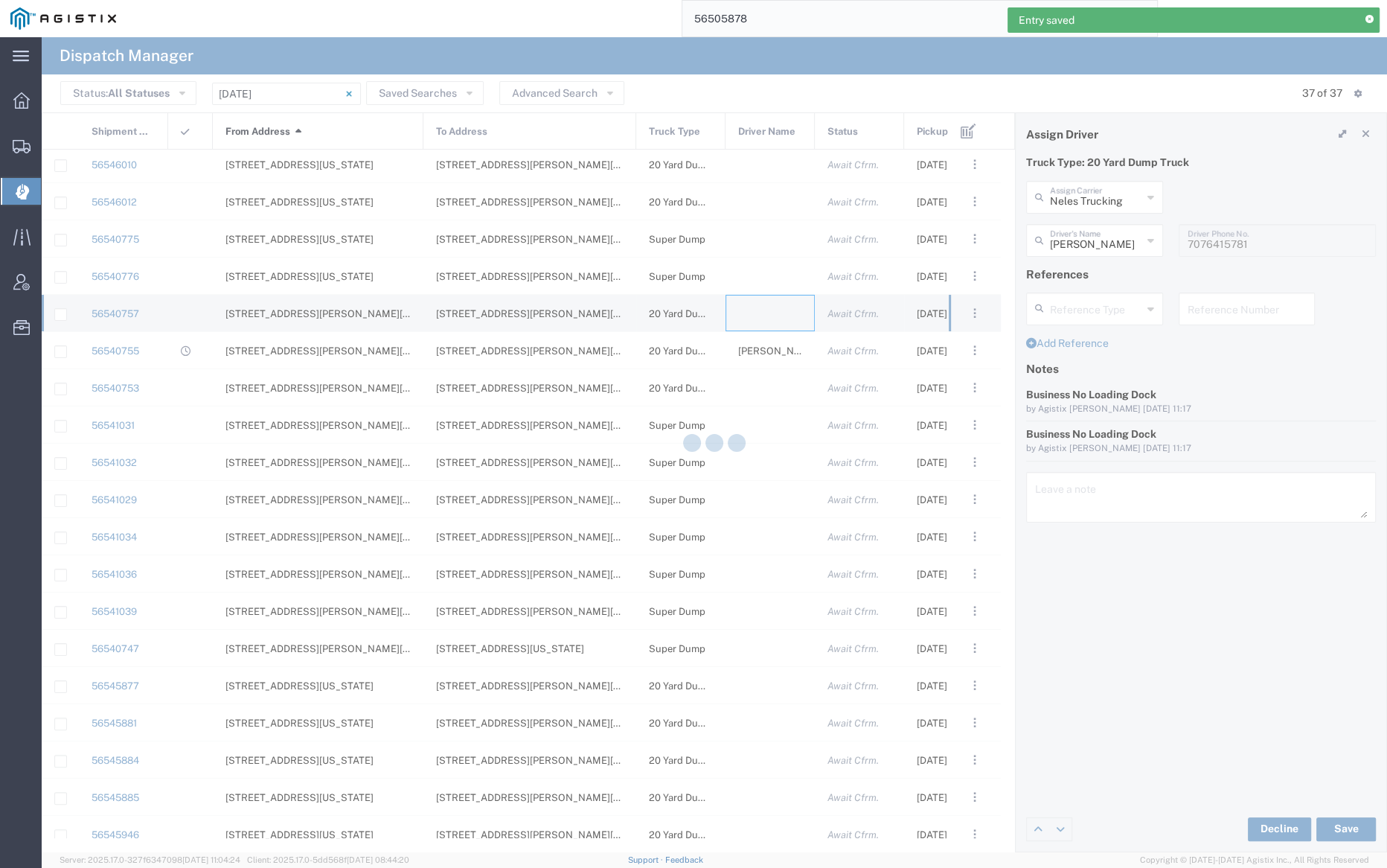
type input "Bray Trucking"
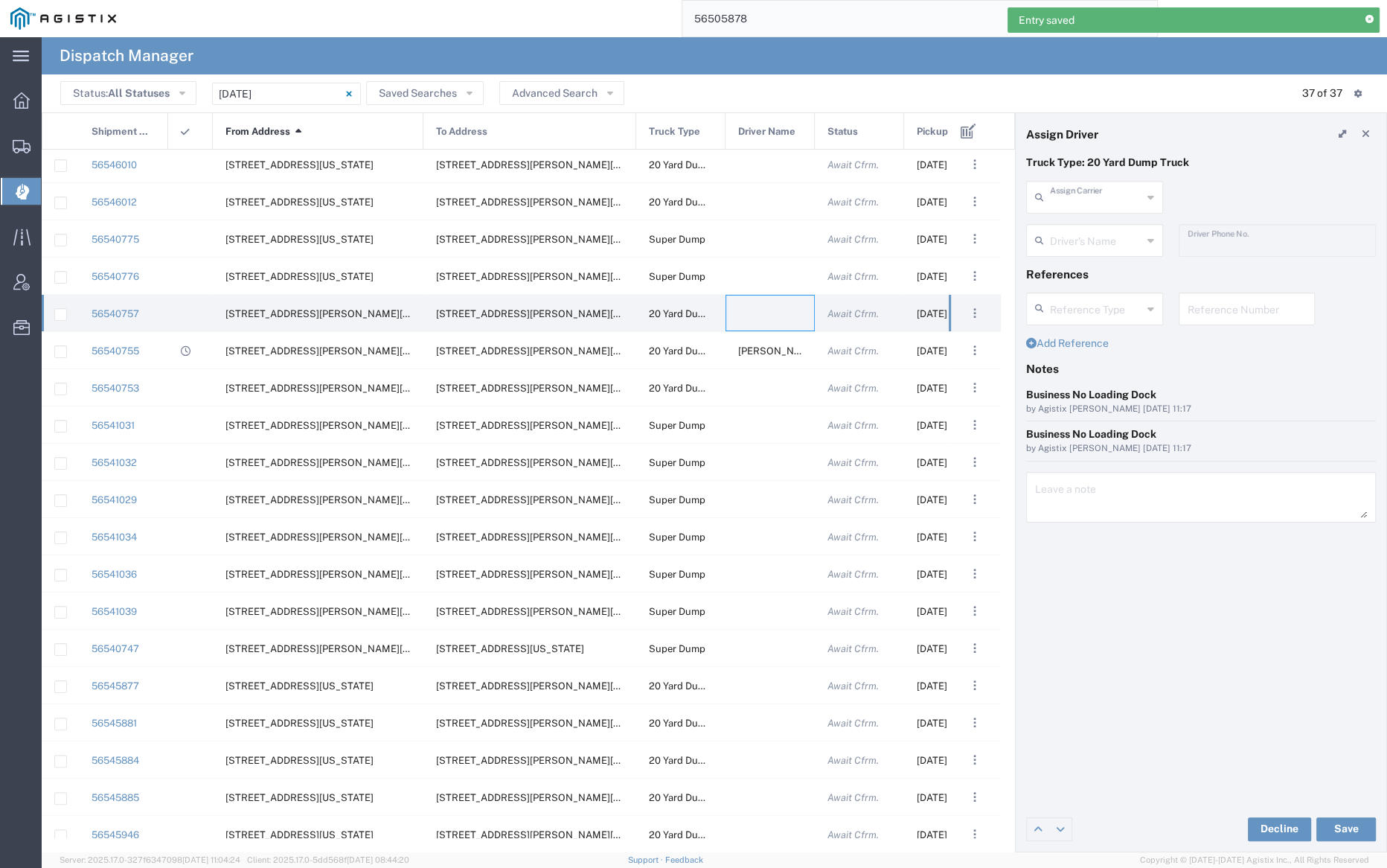
click at [1098, 195] on input "text" at bounding box center [1096, 196] width 92 height 26
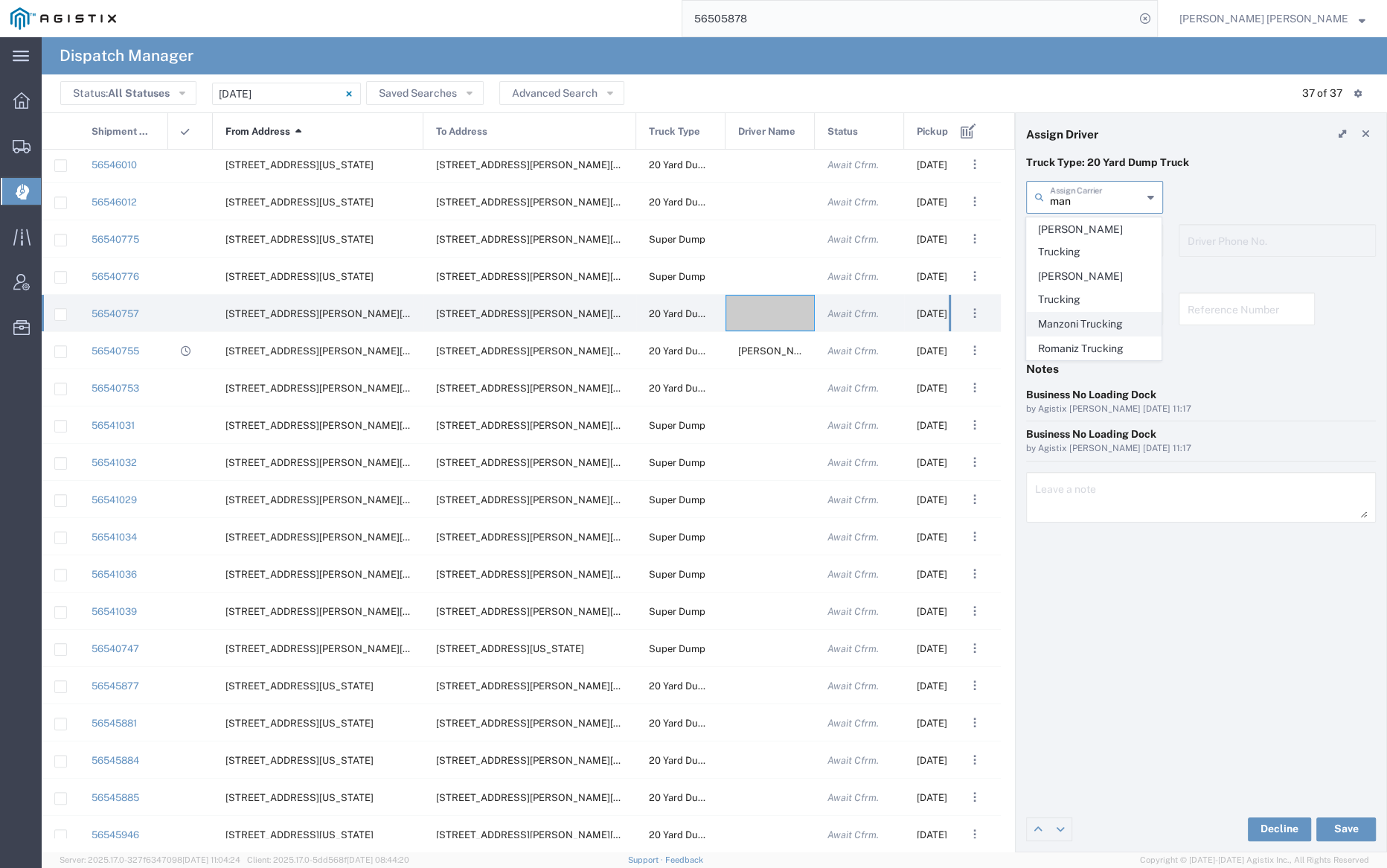
click at [1105, 313] on span "Manzoni Trucking" at bounding box center [1094, 324] width 134 height 23
type input "Manzoni Trucking"
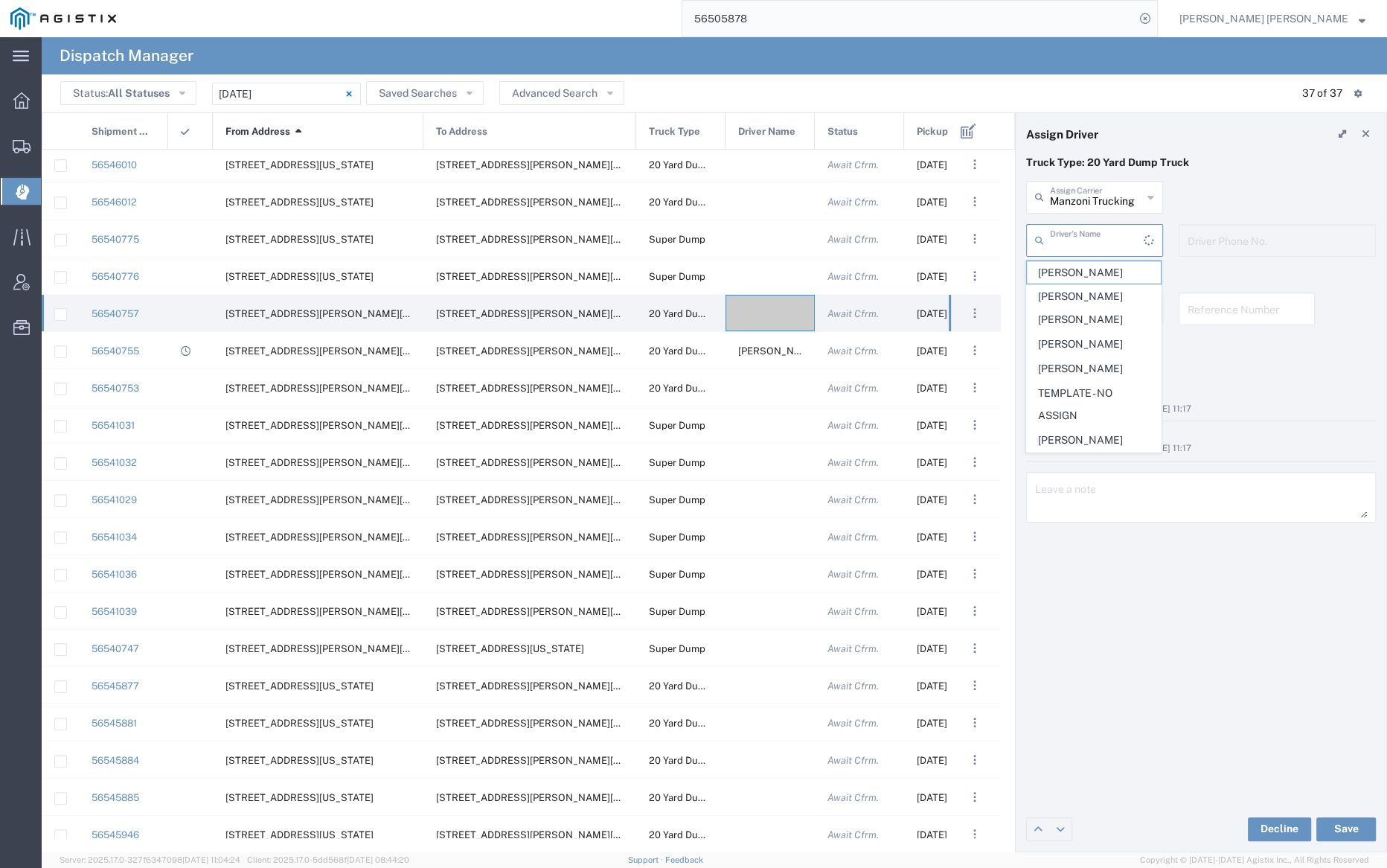
click at [1091, 234] on input "text" at bounding box center [1097, 239] width 93 height 26
click at [1097, 266] on span "Anthony Andrews" at bounding box center [1094, 273] width 134 height 23
type input "Anthony Andrews"
type input "510-313-3589"
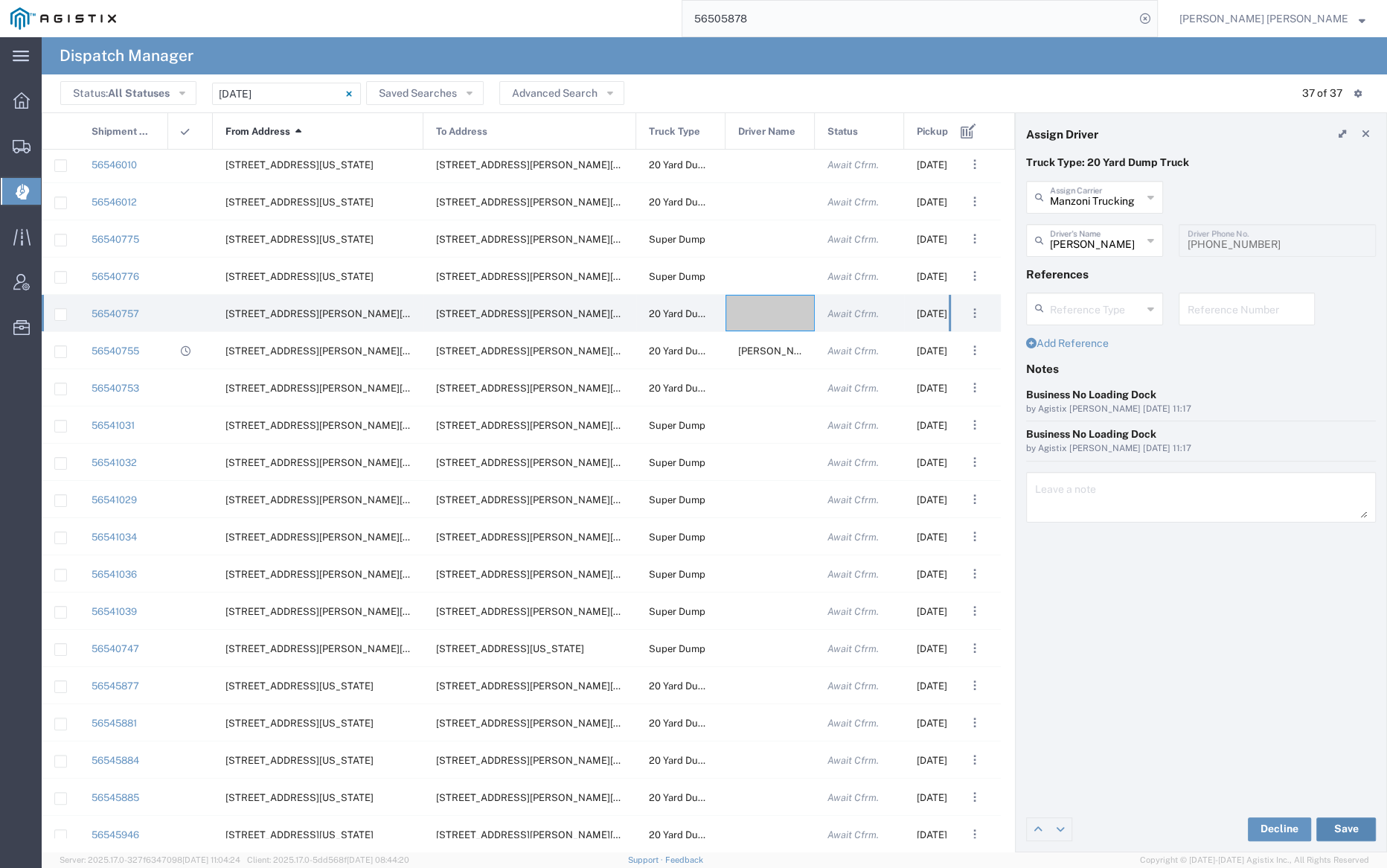
click at [1350, 831] on button "Save" at bounding box center [1346, 830] width 60 height 24
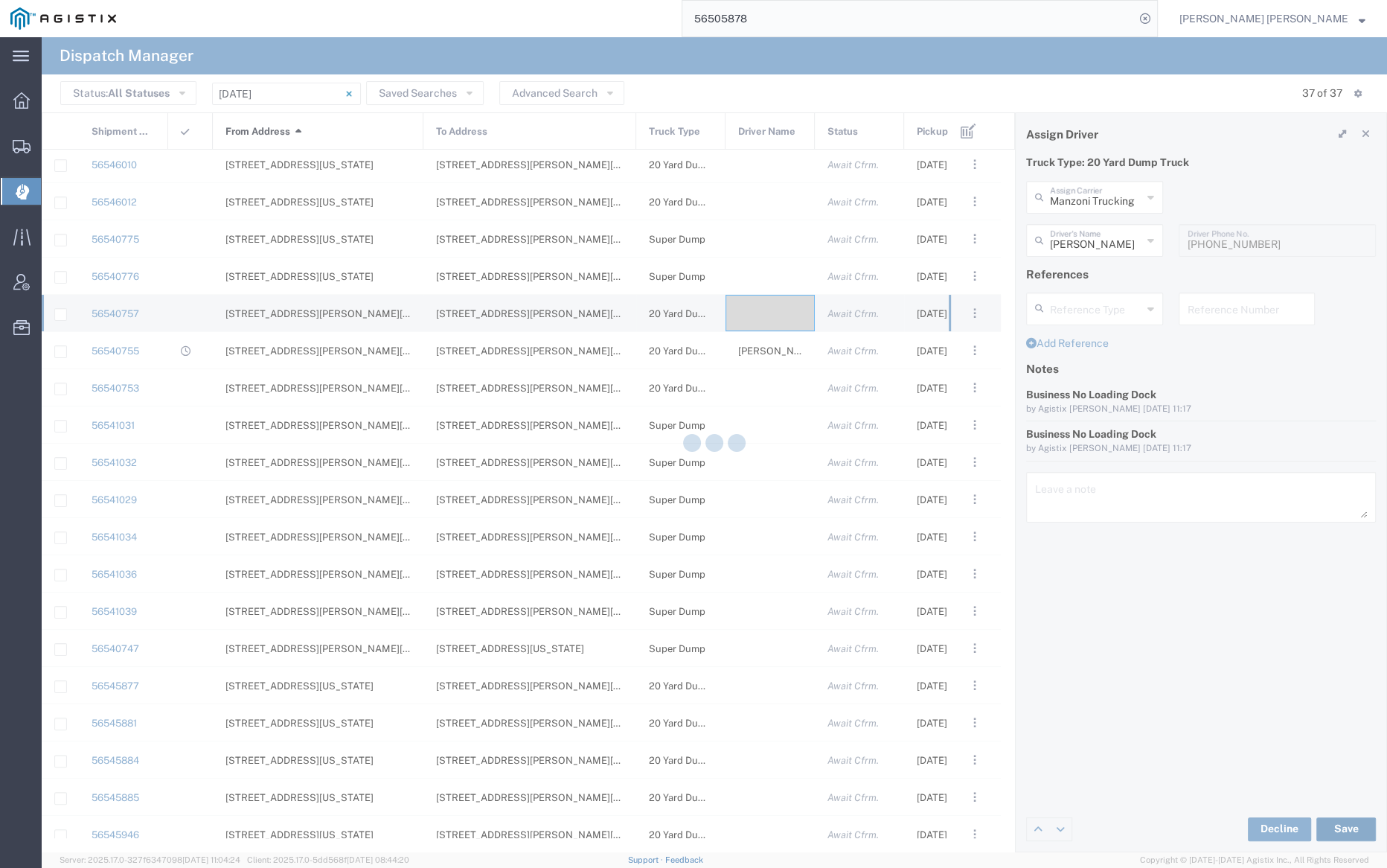
type input "Anthony Andrews"
type input "Manzoni Trucking"
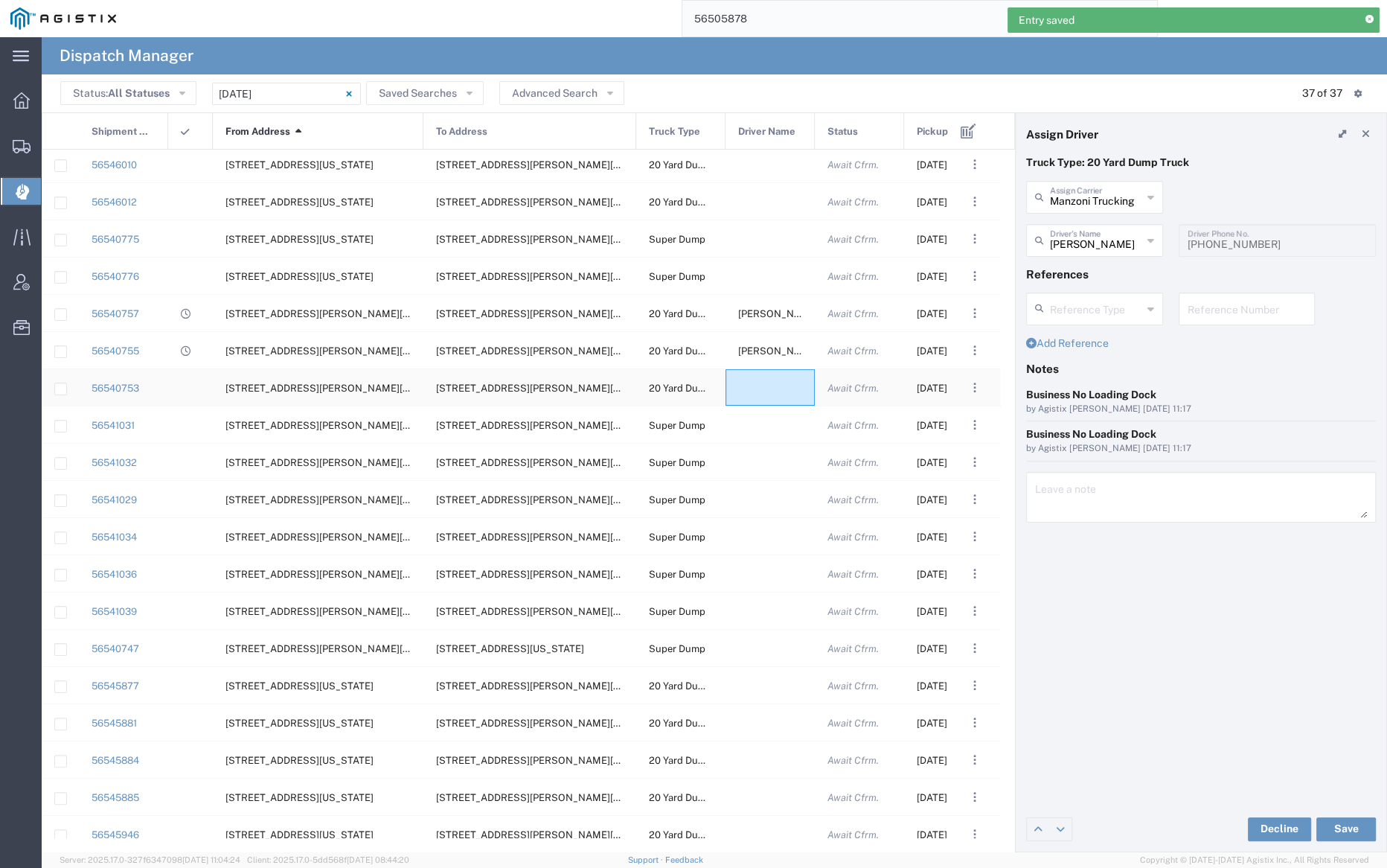
click at [765, 386] on div at bounding box center [770, 387] width 90 height 36
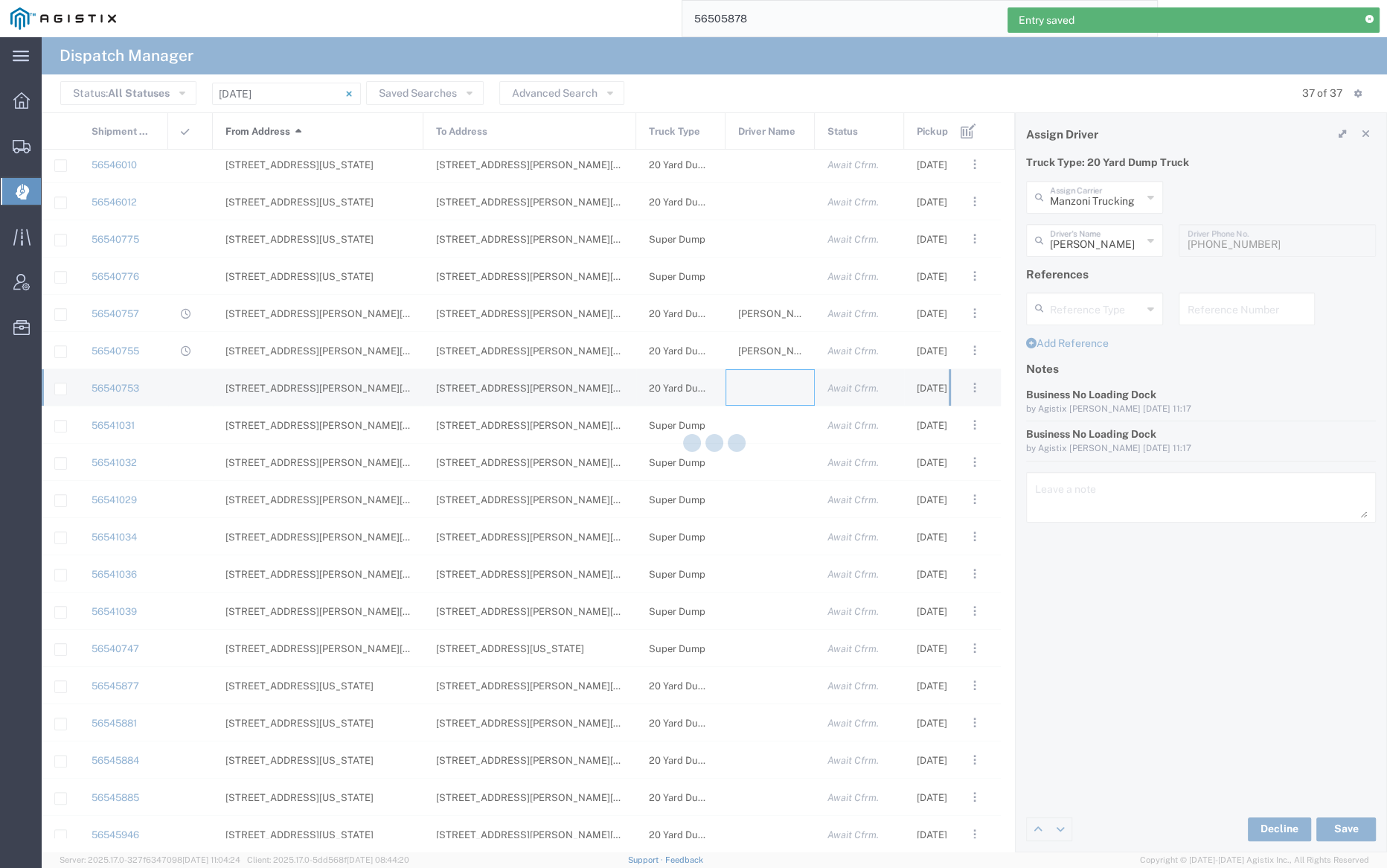
type input "Bray Trucking"
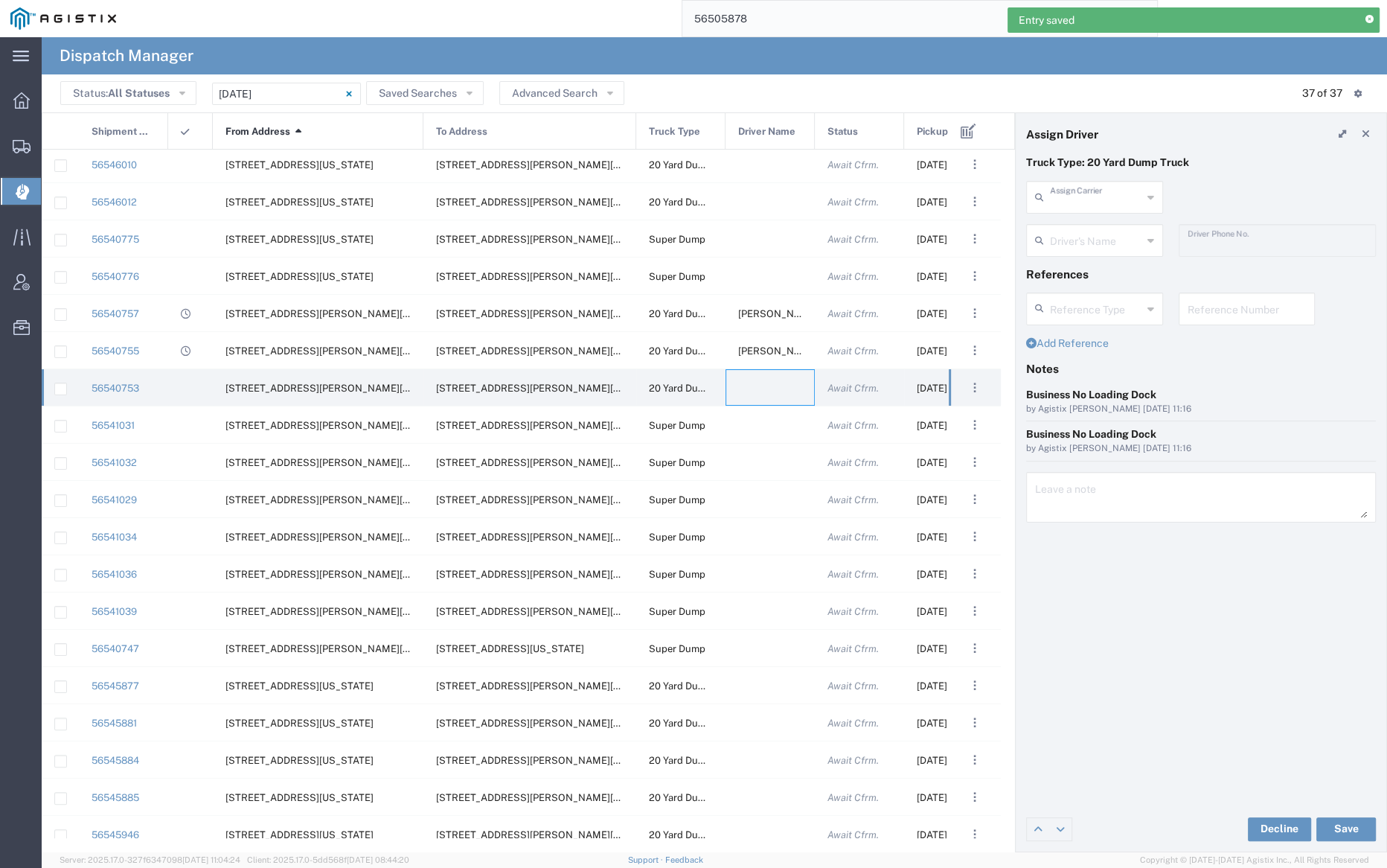
click at [1097, 197] on input "text" at bounding box center [1096, 196] width 92 height 26
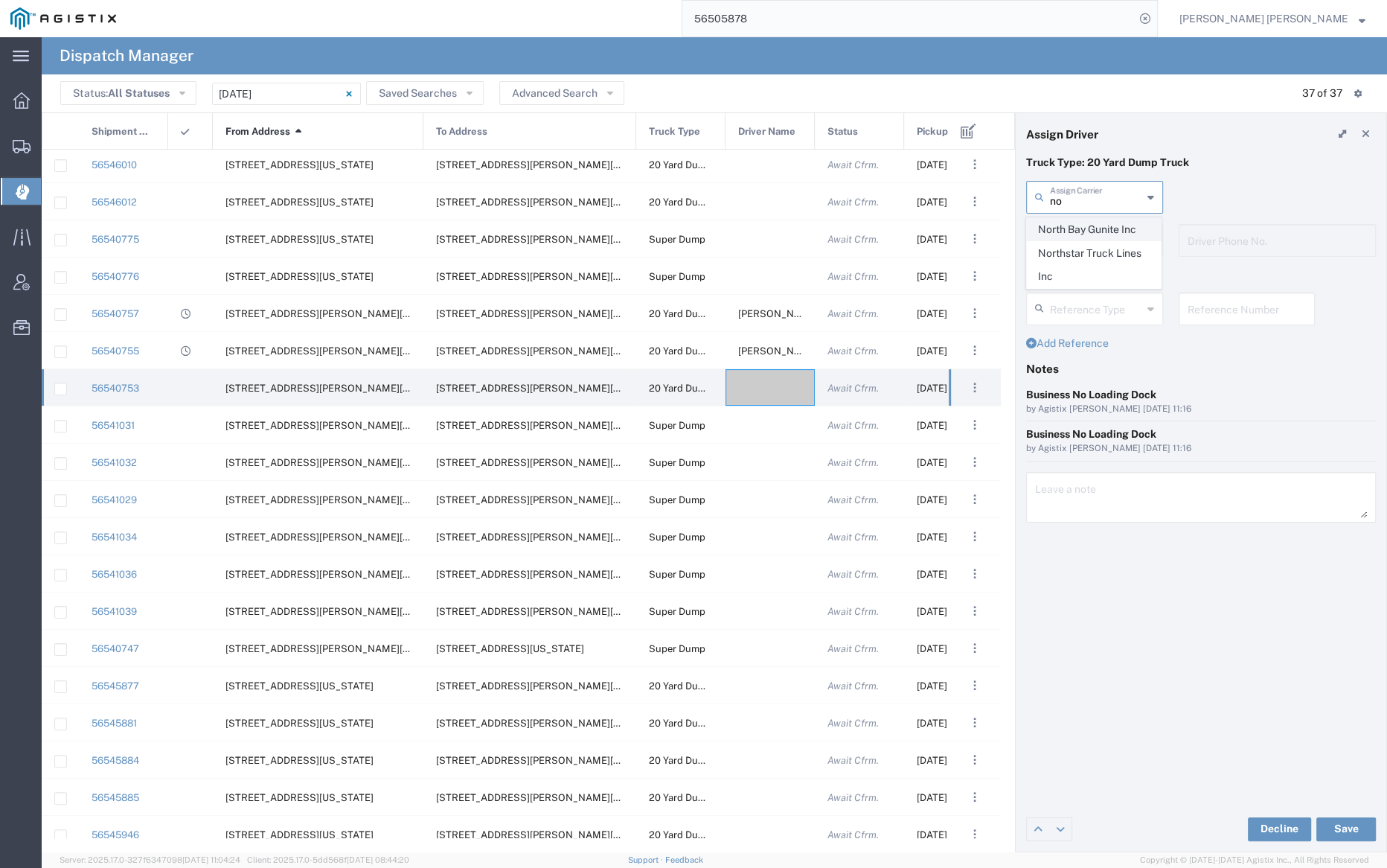
click at [1098, 230] on span "North Bay Gunite Inc" at bounding box center [1094, 229] width 134 height 23
type input "North Bay Gunite Inc"
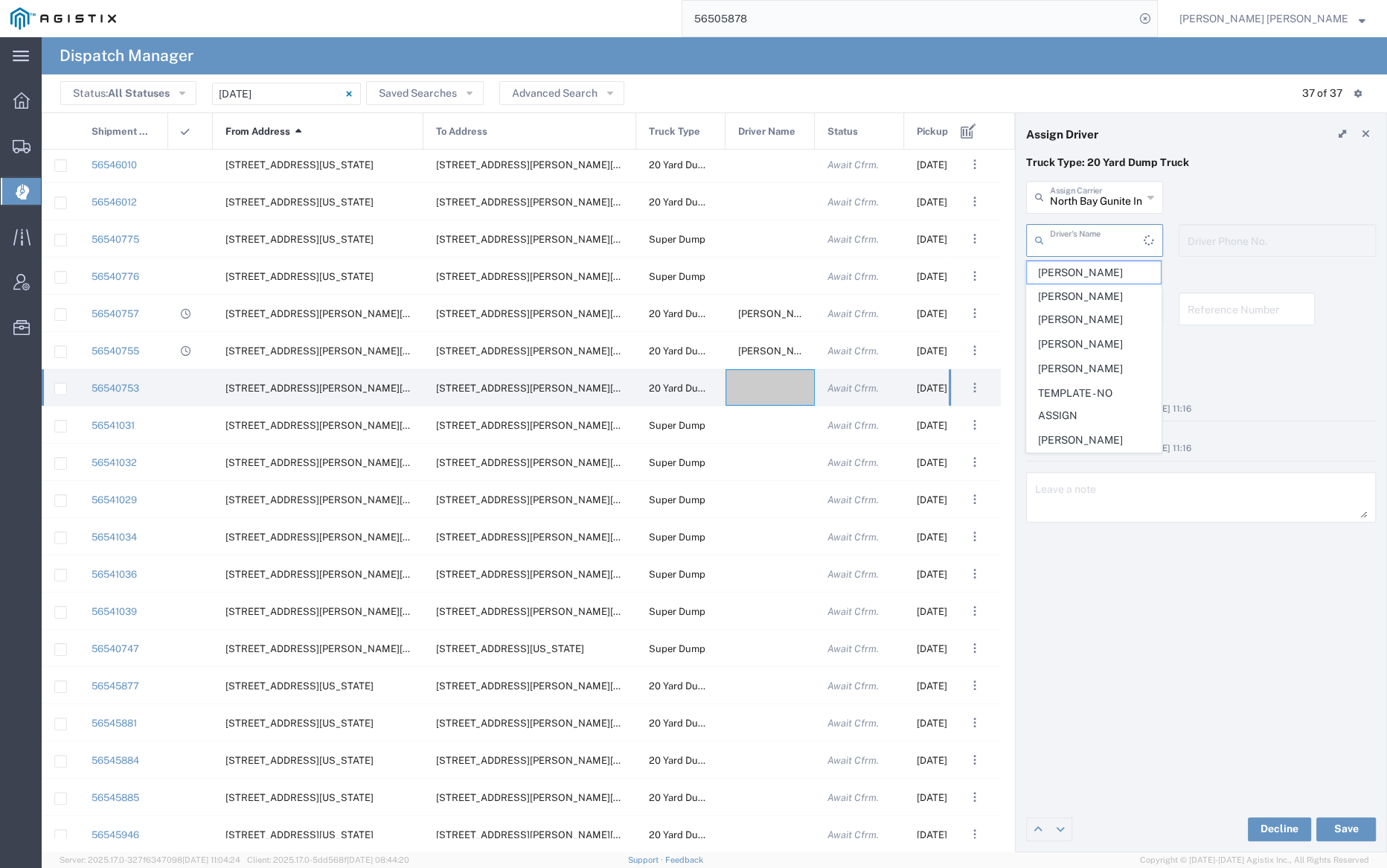
click at [1098, 245] on input "text" at bounding box center [1097, 239] width 93 height 26
click at [1101, 265] on span "Ed Vera" at bounding box center [1094, 273] width 134 height 23
type input "Ed Vera"
type input "7077584968"
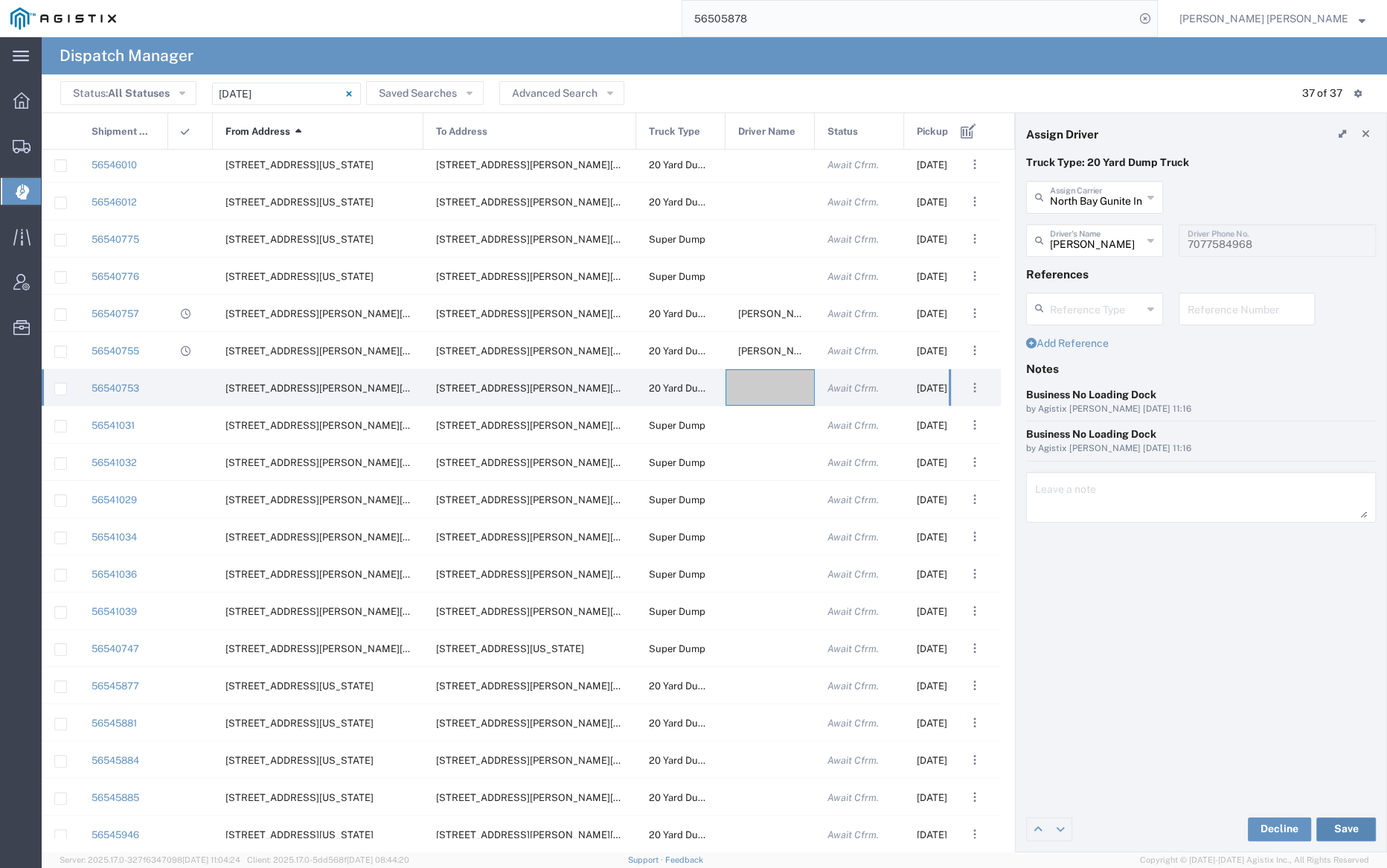
click at [1349, 828] on button "Save" at bounding box center [1346, 830] width 60 height 24
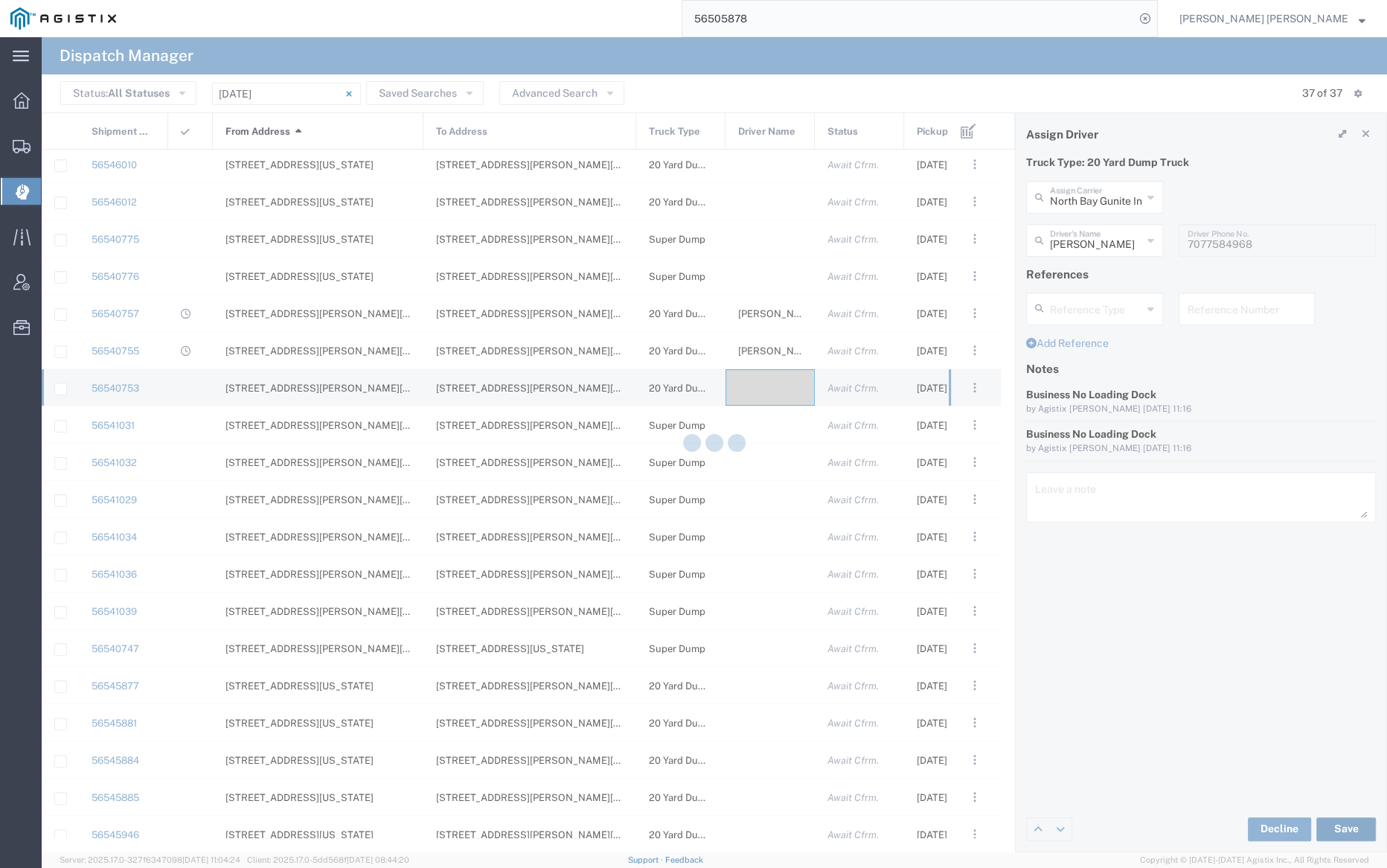
type input "Ed Vera"
type input "North Bay Gunite Inc"
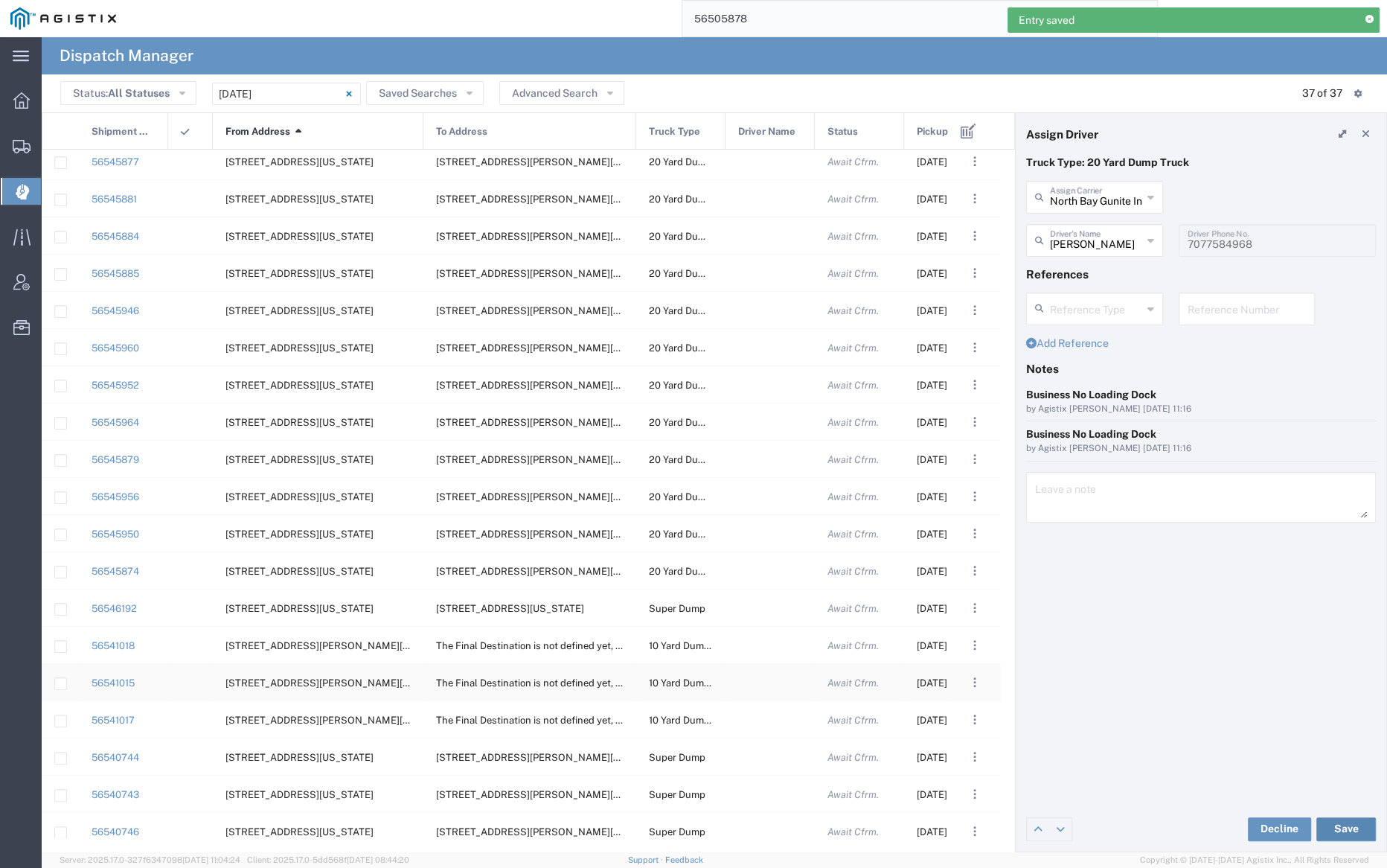
scroll to position [689, 0]
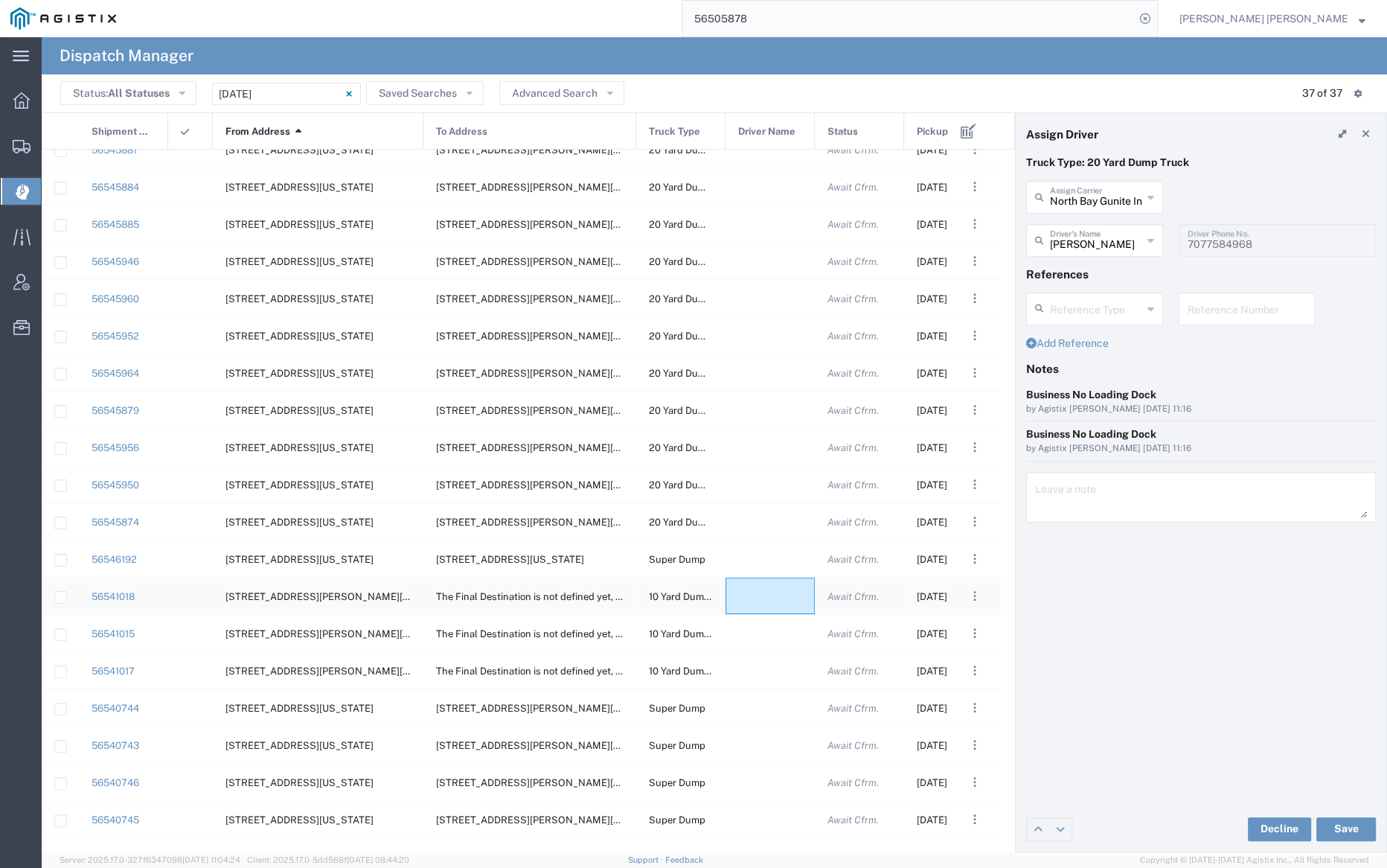
click at [756, 594] on div at bounding box center [770, 596] width 90 height 36
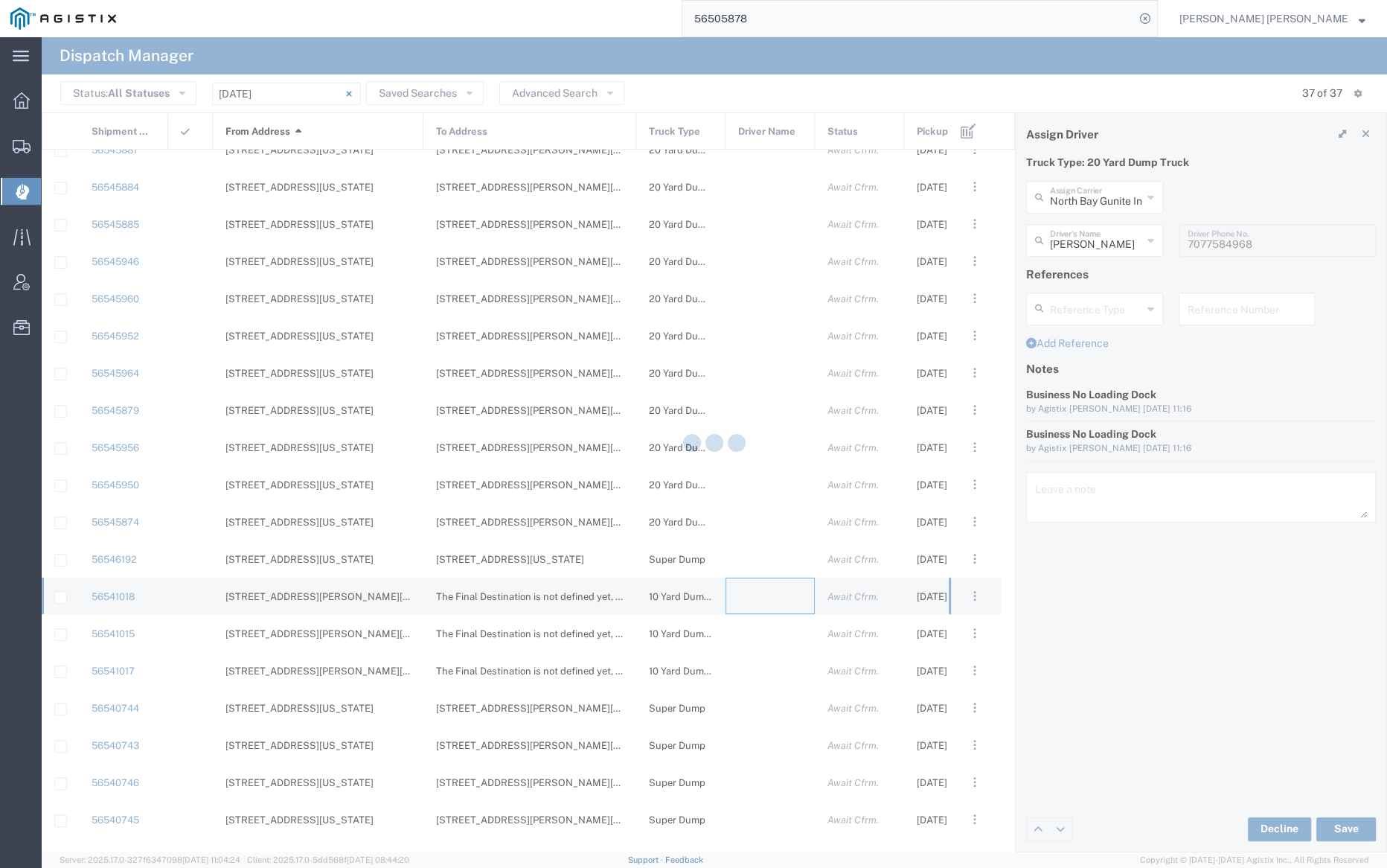
type input "Bray Trucking"
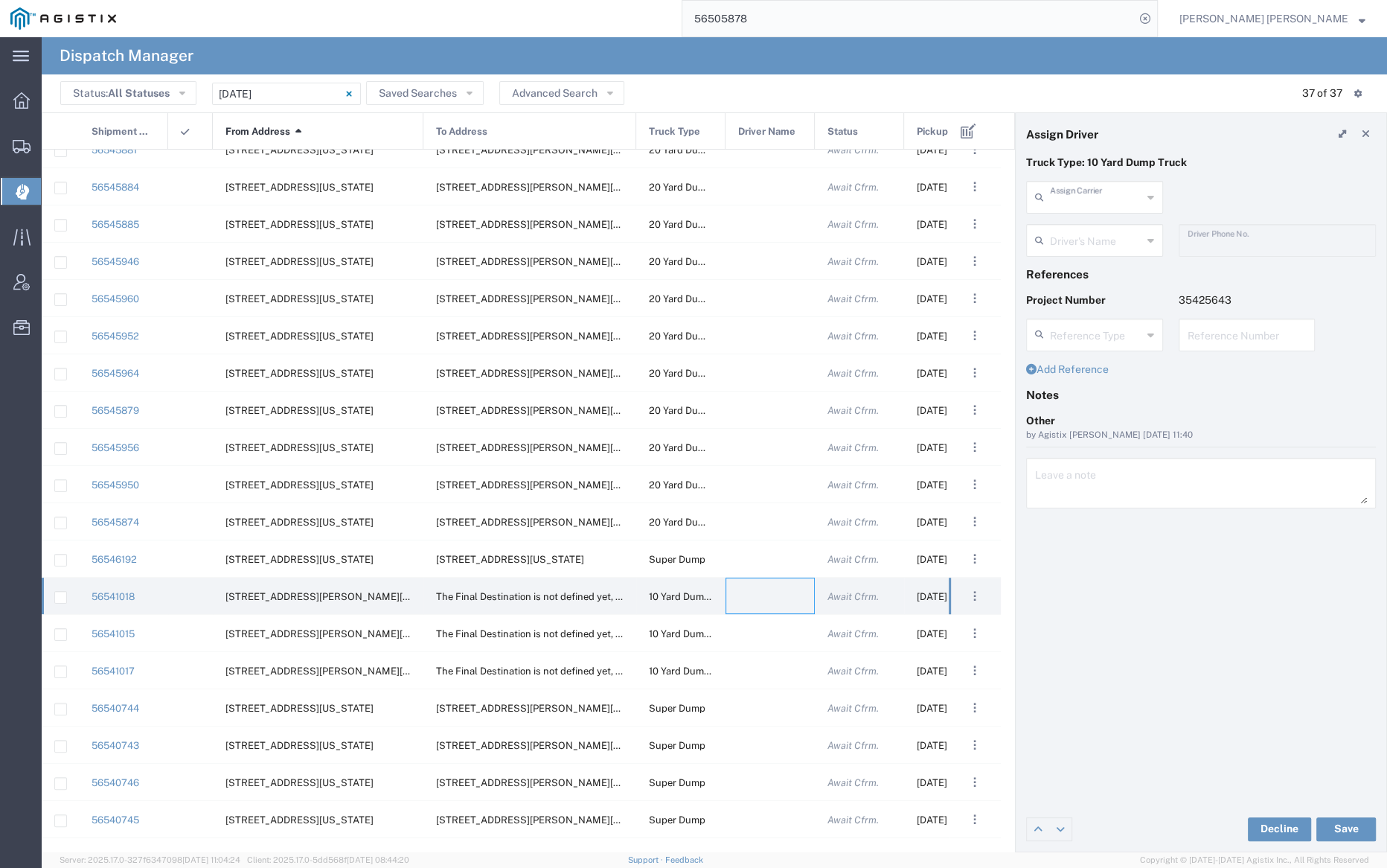
click at [1098, 195] on input "text" at bounding box center [1096, 196] width 92 height 26
click at [1103, 230] on span "Eisenhauer Construction Inc" at bounding box center [1094, 240] width 134 height 46
type input "Eisenhauer Construction Inc"
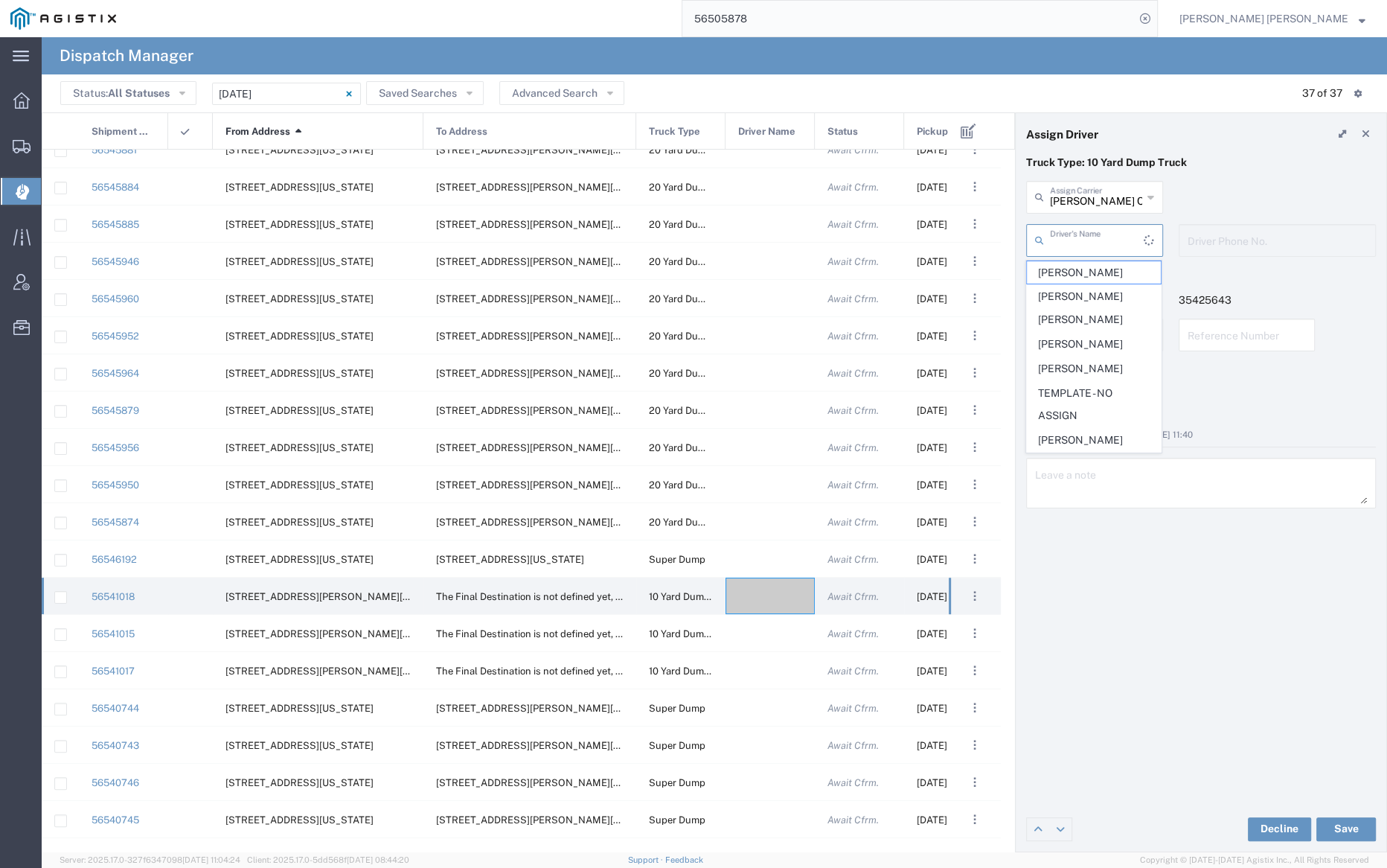
click at [1098, 250] on input "text" at bounding box center [1097, 239] width 93 height 26
click at [1098, 338] on span "Kelly Dickey" at bounding box center [1094, 348] width 134 height 23
type input "Kelly Dickey"
type input "7072927224"
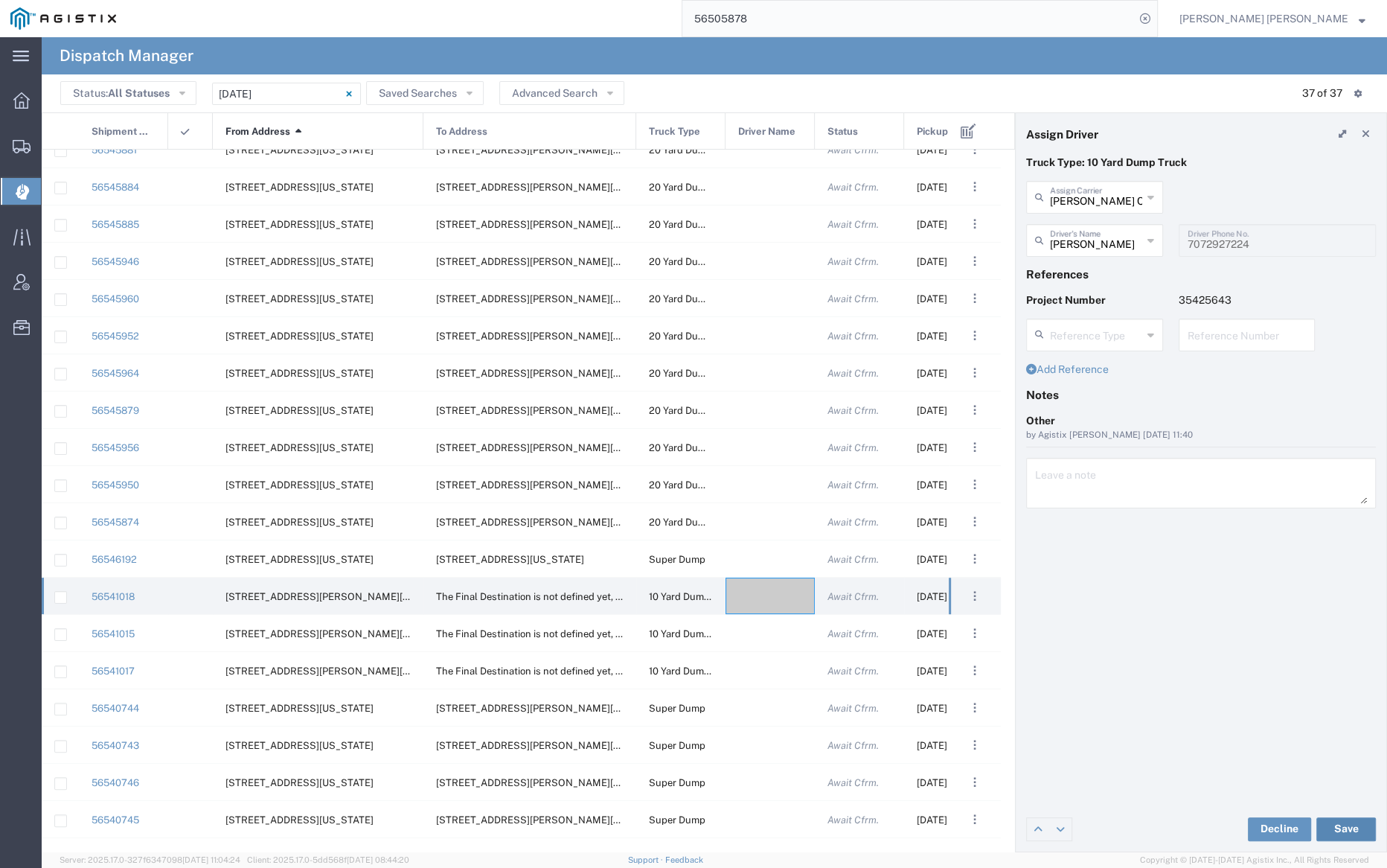
click at [1345, 827] on button "Save" at bounding box center [1346, 830] width 60 height 24
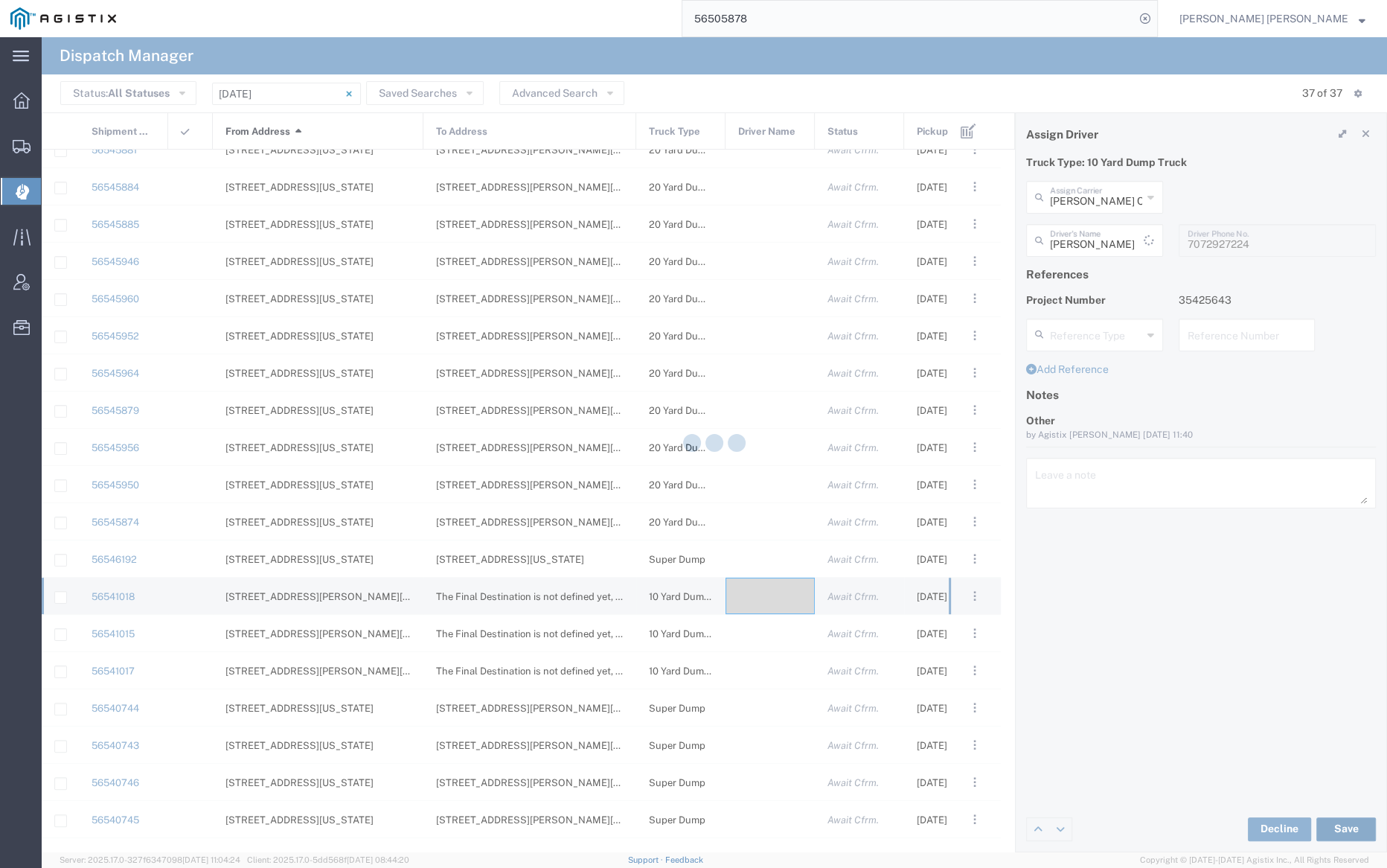
type input "Kelly Dickey"
type input "Eisenhauer Construction Inc"
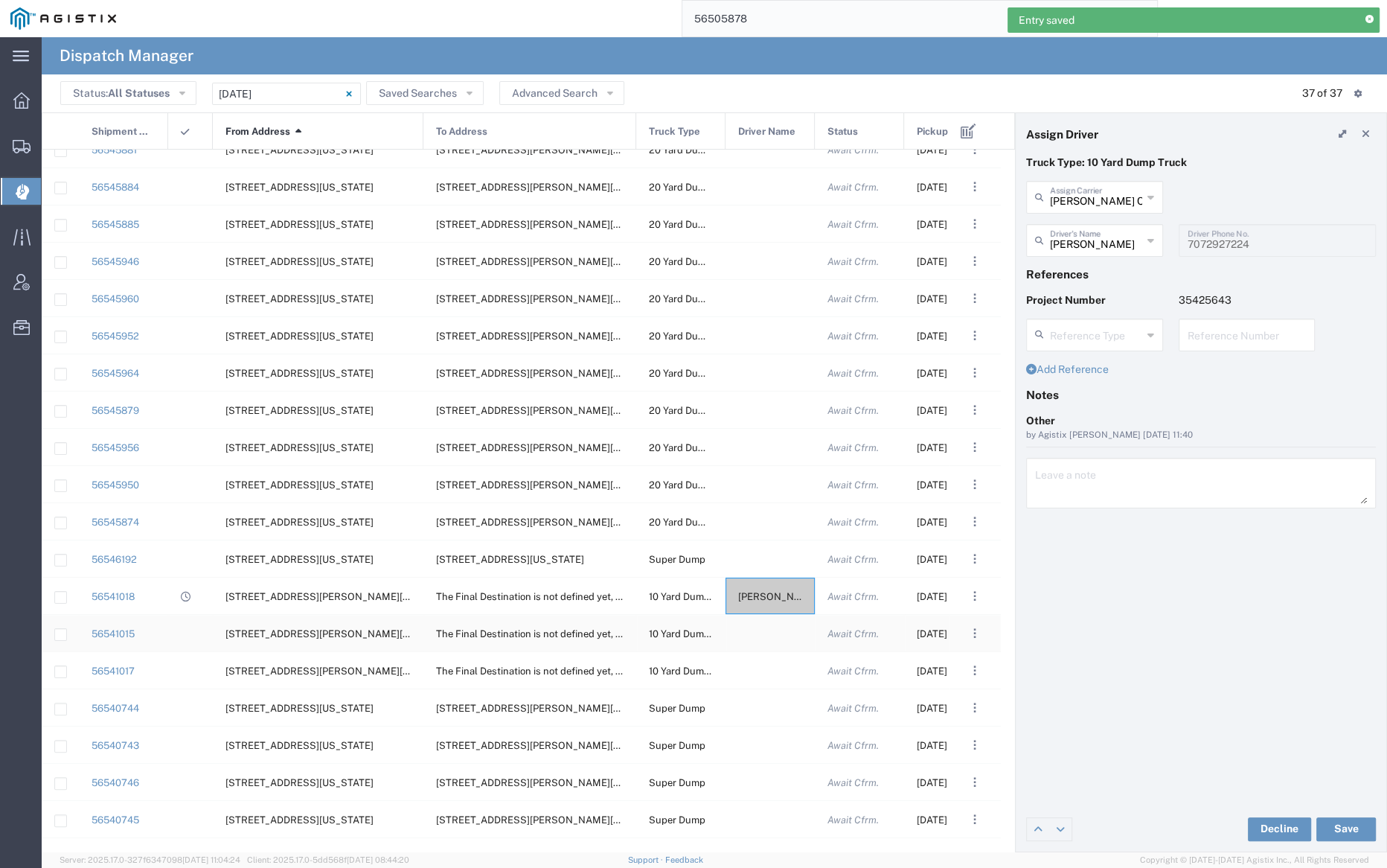
click at [771, 631] on div at bounding box center [770, 633] width 90 height 36
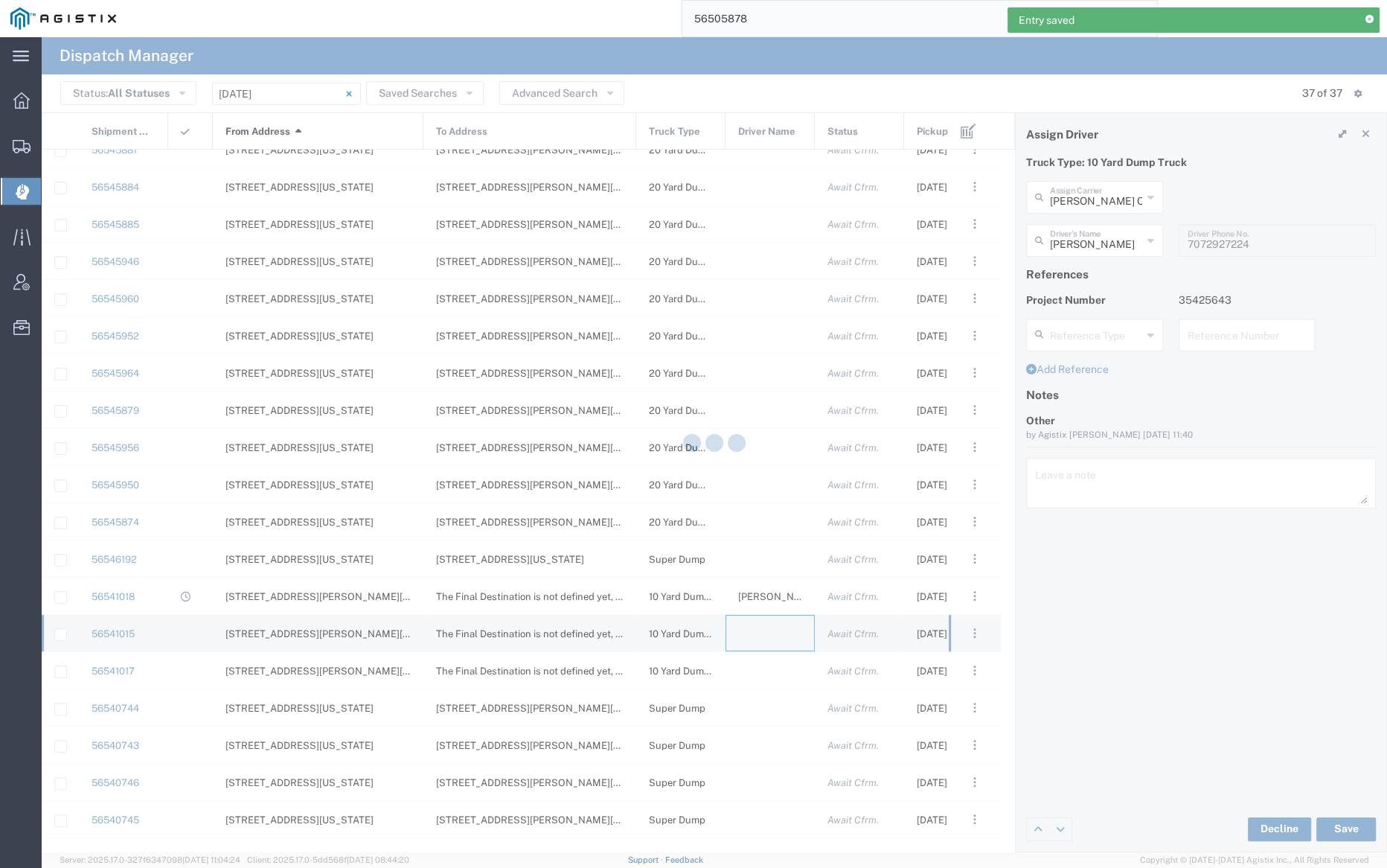
type input "Bray Trucking"
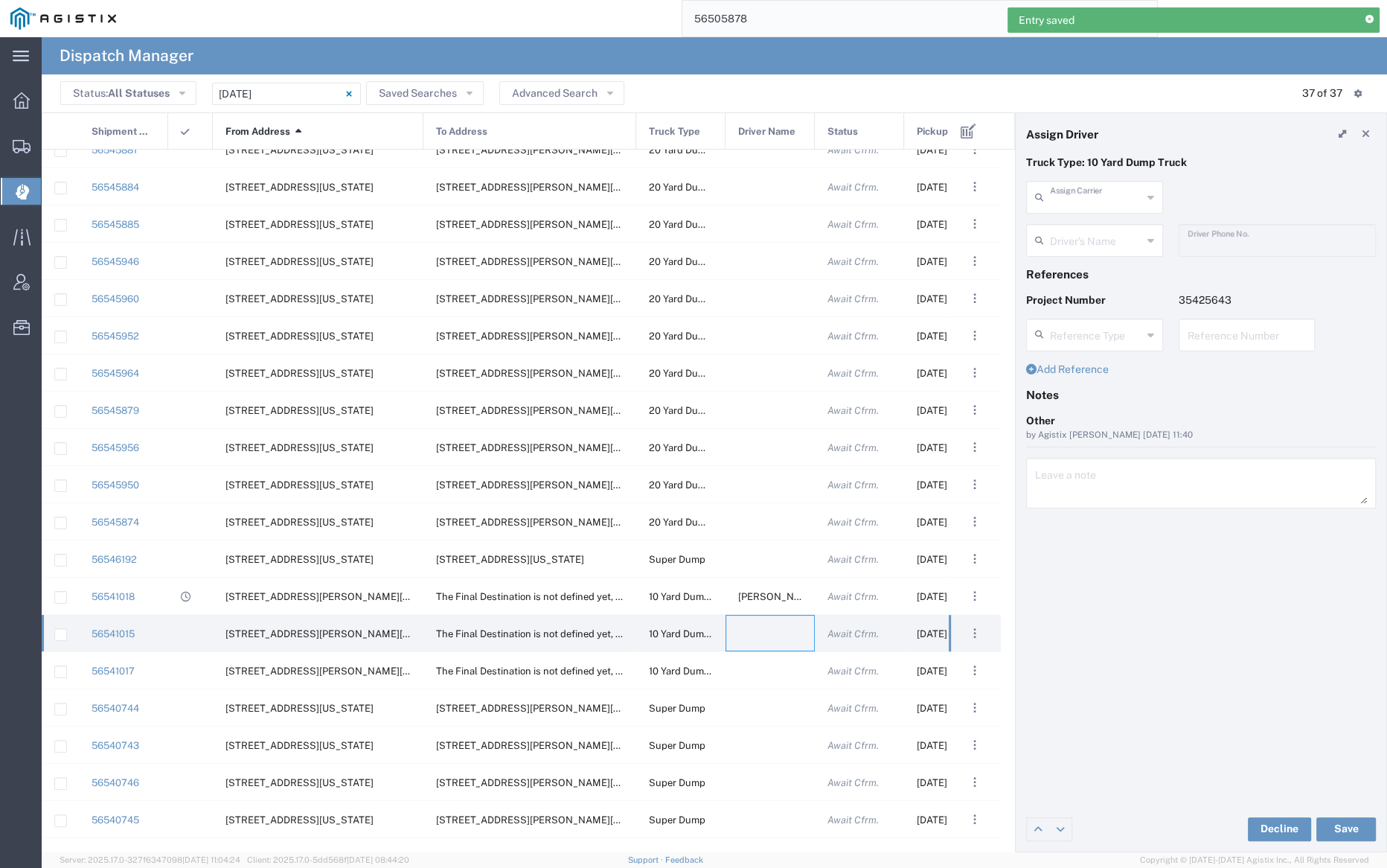
click at [1092, 197] on input "text" at bounding box center [1096, 196] width 92 height 26
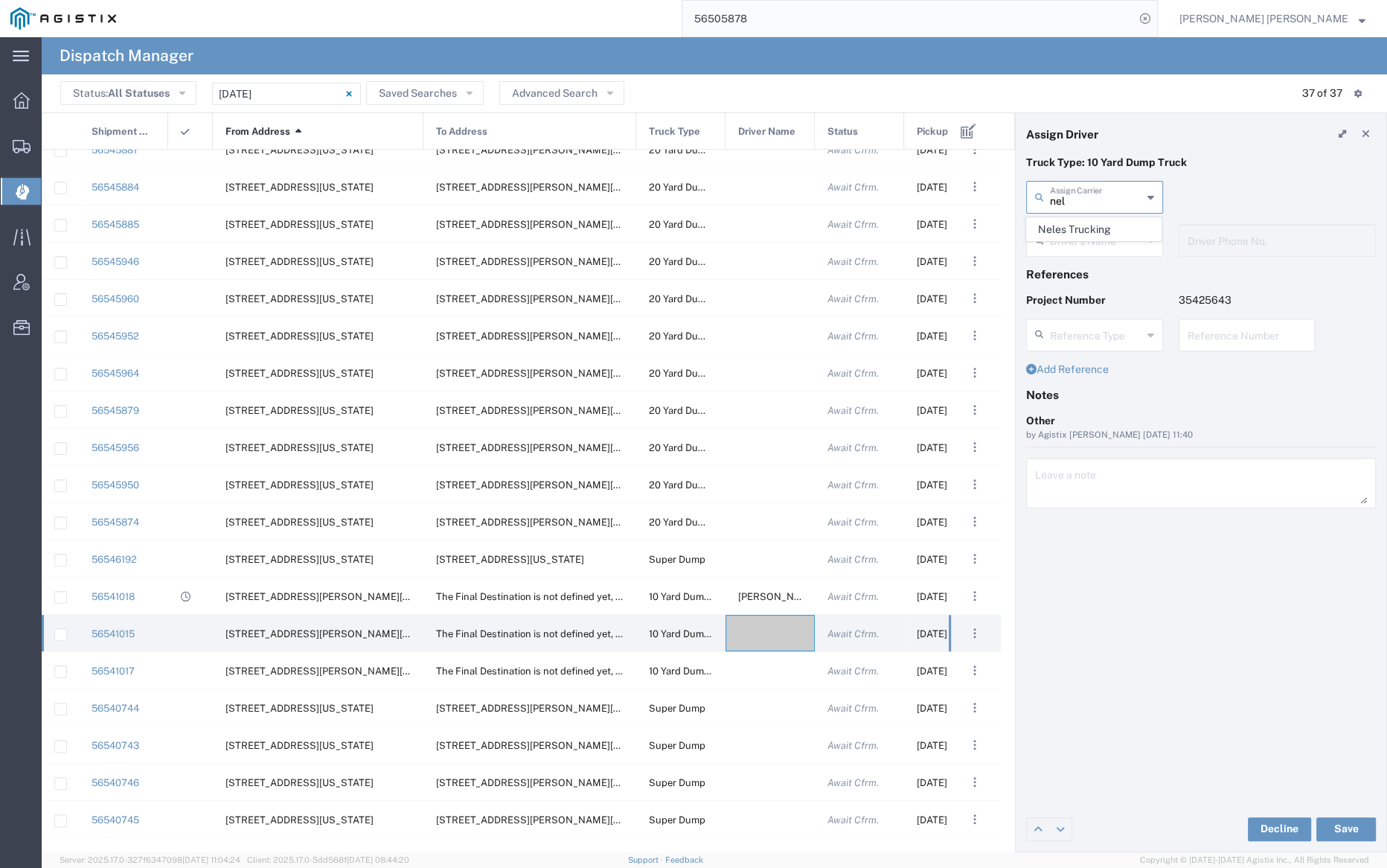
click at [1100, 228] on span "Neles Trucking" at bounding box center [1094, 229] width 134 height 23
type input "Neles Trucking"
click at [1096, 235] on input "text" at bounding box center [1097, 239] width 93 height 26
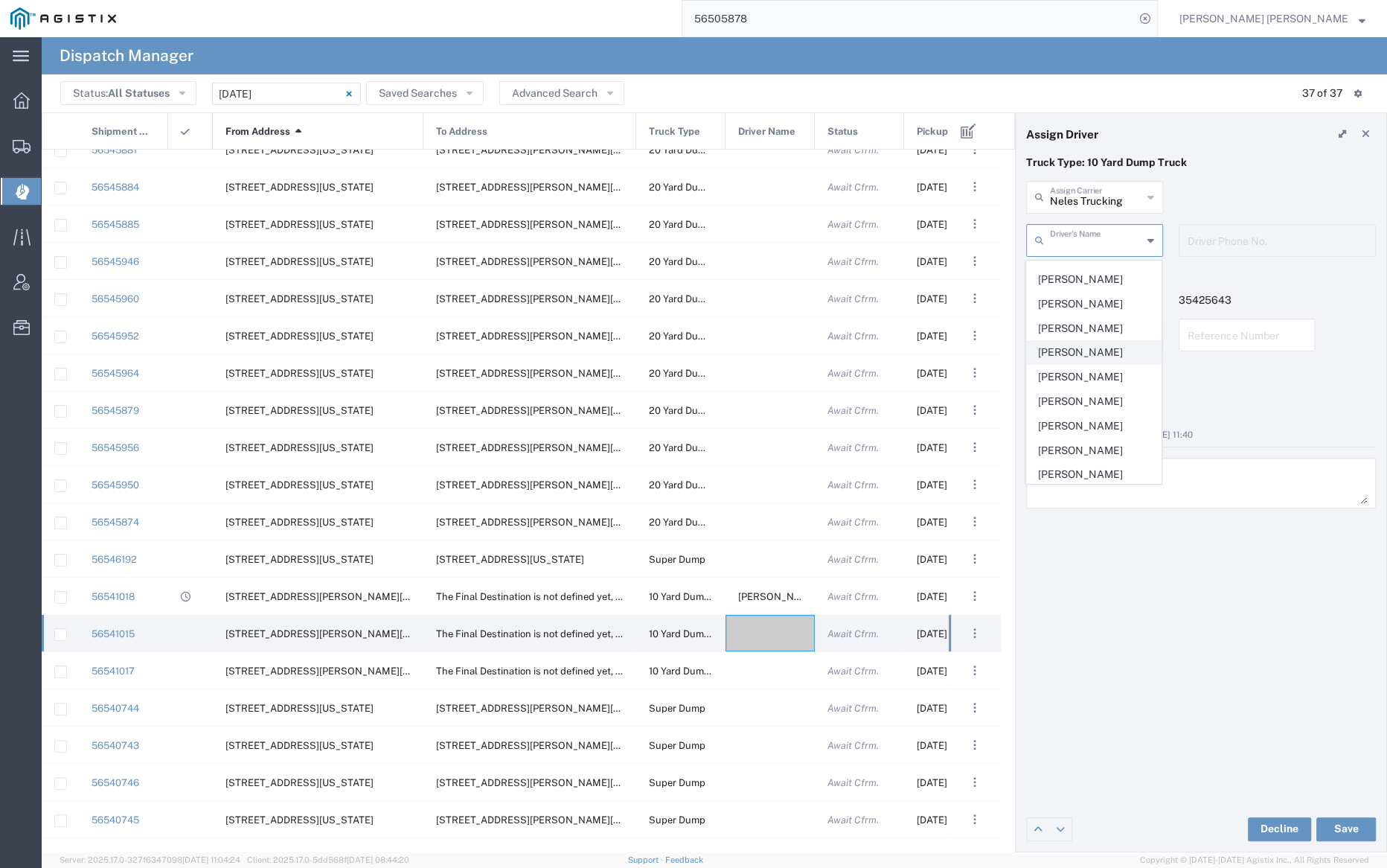
scroll to position [766, 0]
click at [1074, 276] on span "Rafael Pugga" at bounding box center [1094, 287] width 134 height 23
type input "Rafael Pugga"
type input "(707) 889-8810"
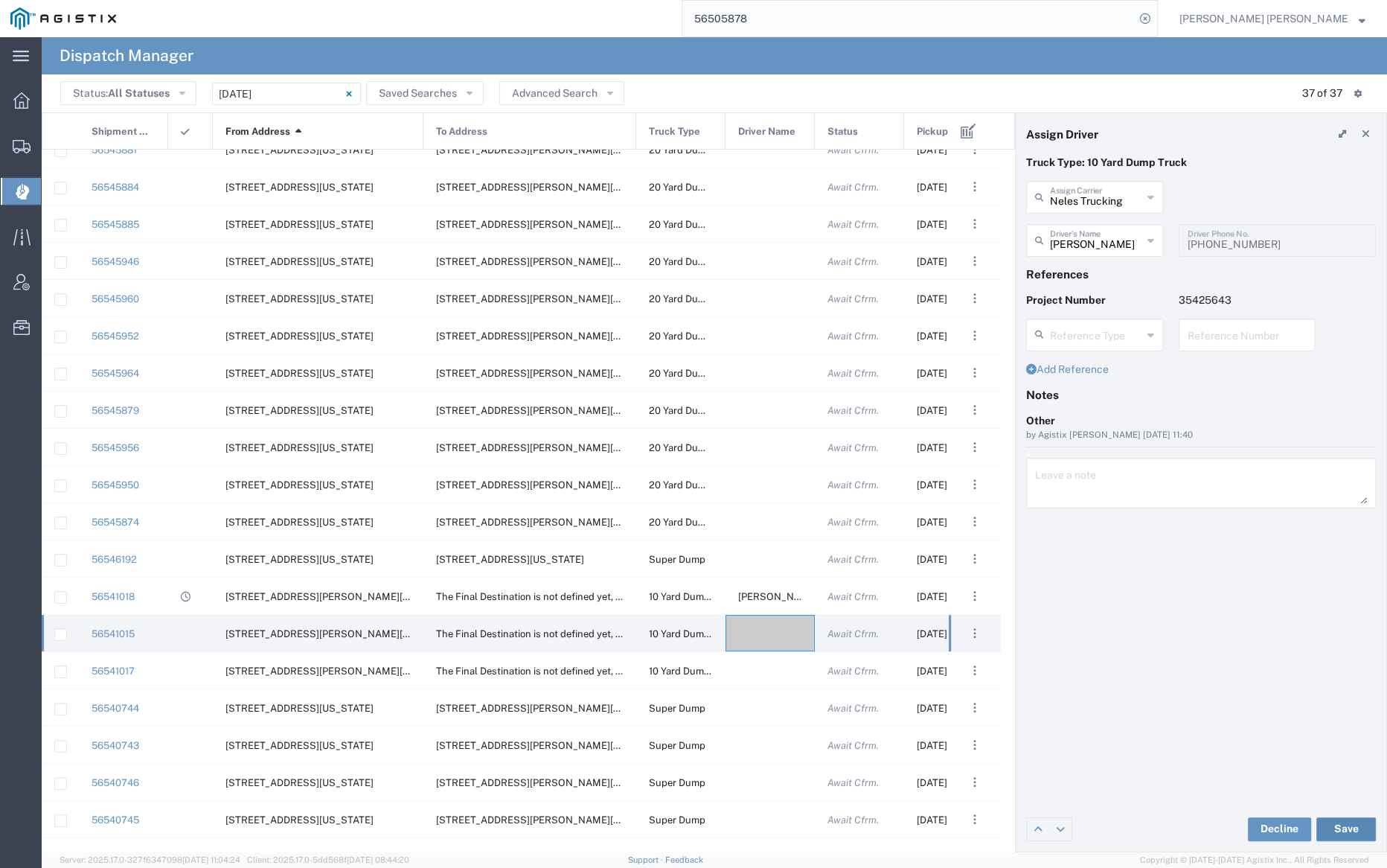
click at [1355, 827] on button "Save" at bounding box center [1346, 830] width 60 height 24
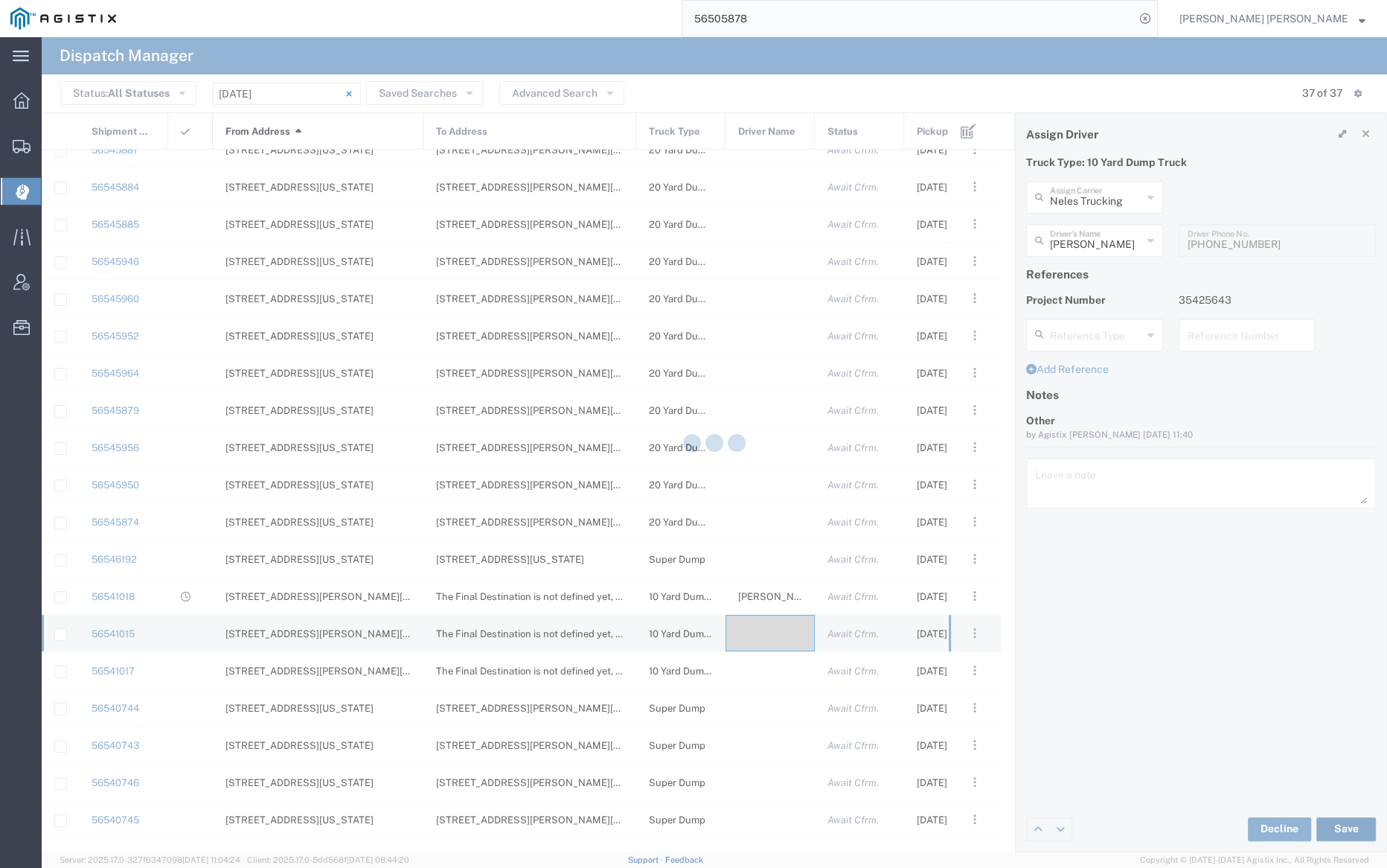
type input "Rafael Pugga"
type input "Neles Trucking"
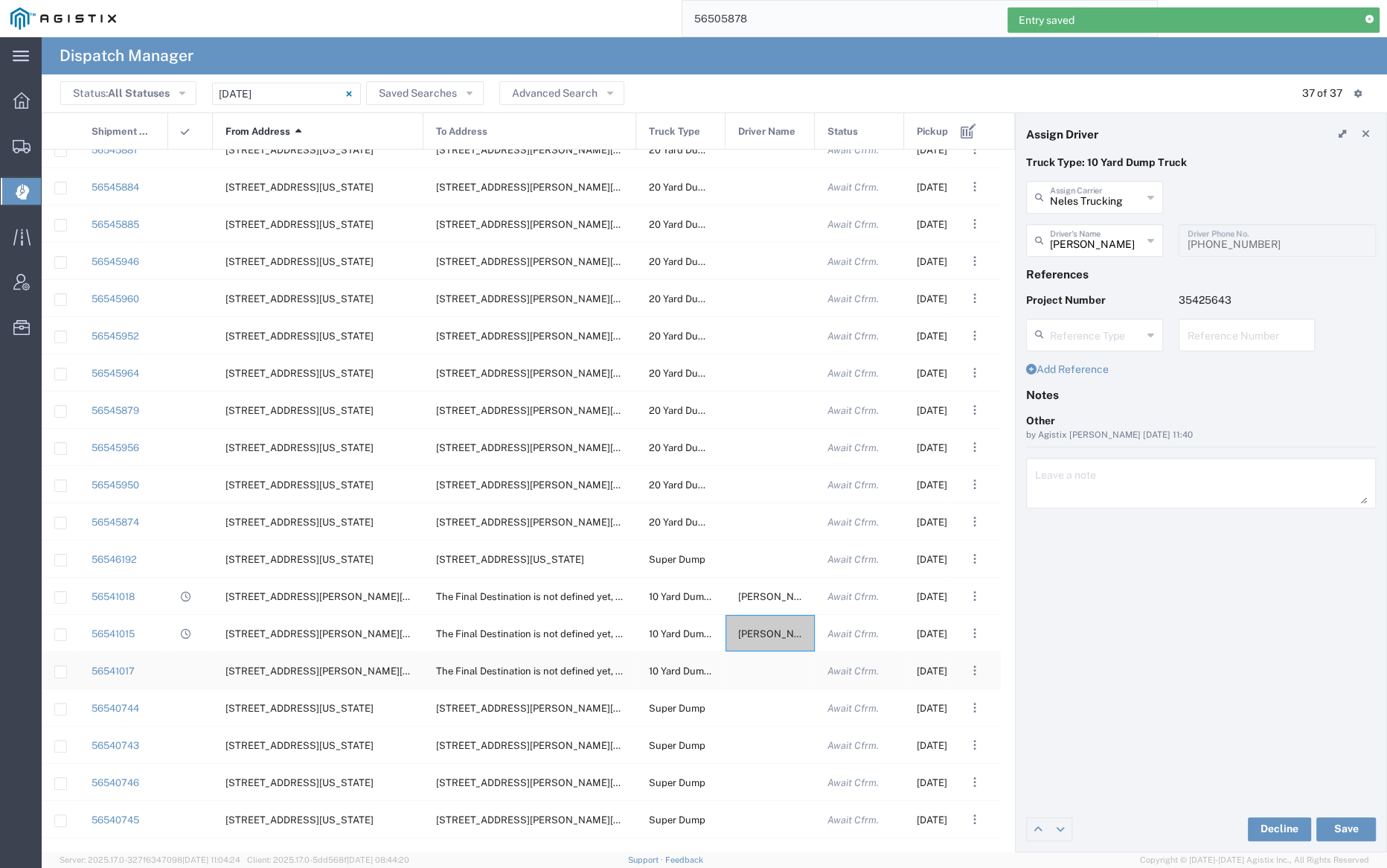
click at [765, 667] on div at bounding box center [770, 670] width 90 height 36
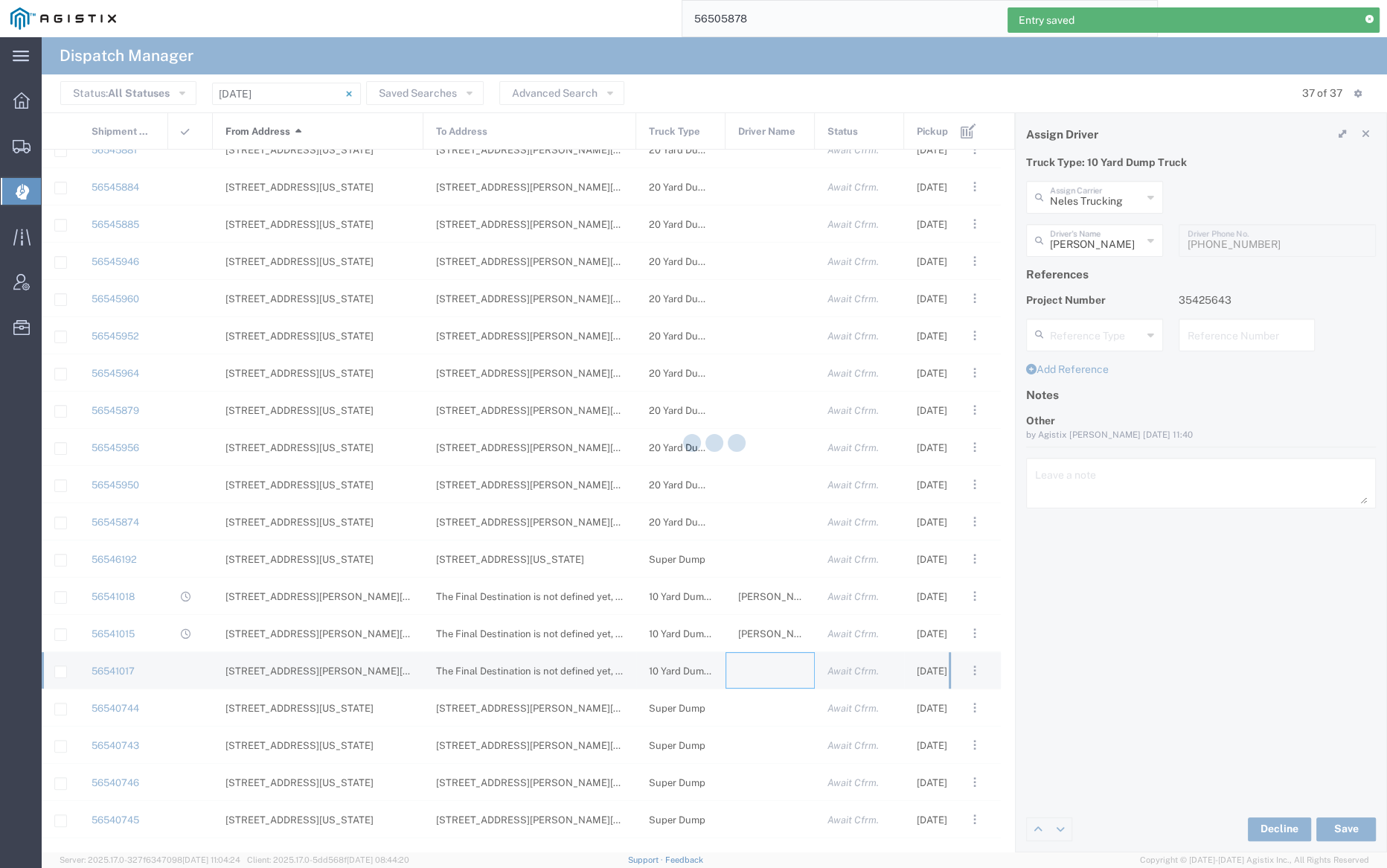
type input "Bray Trucking"
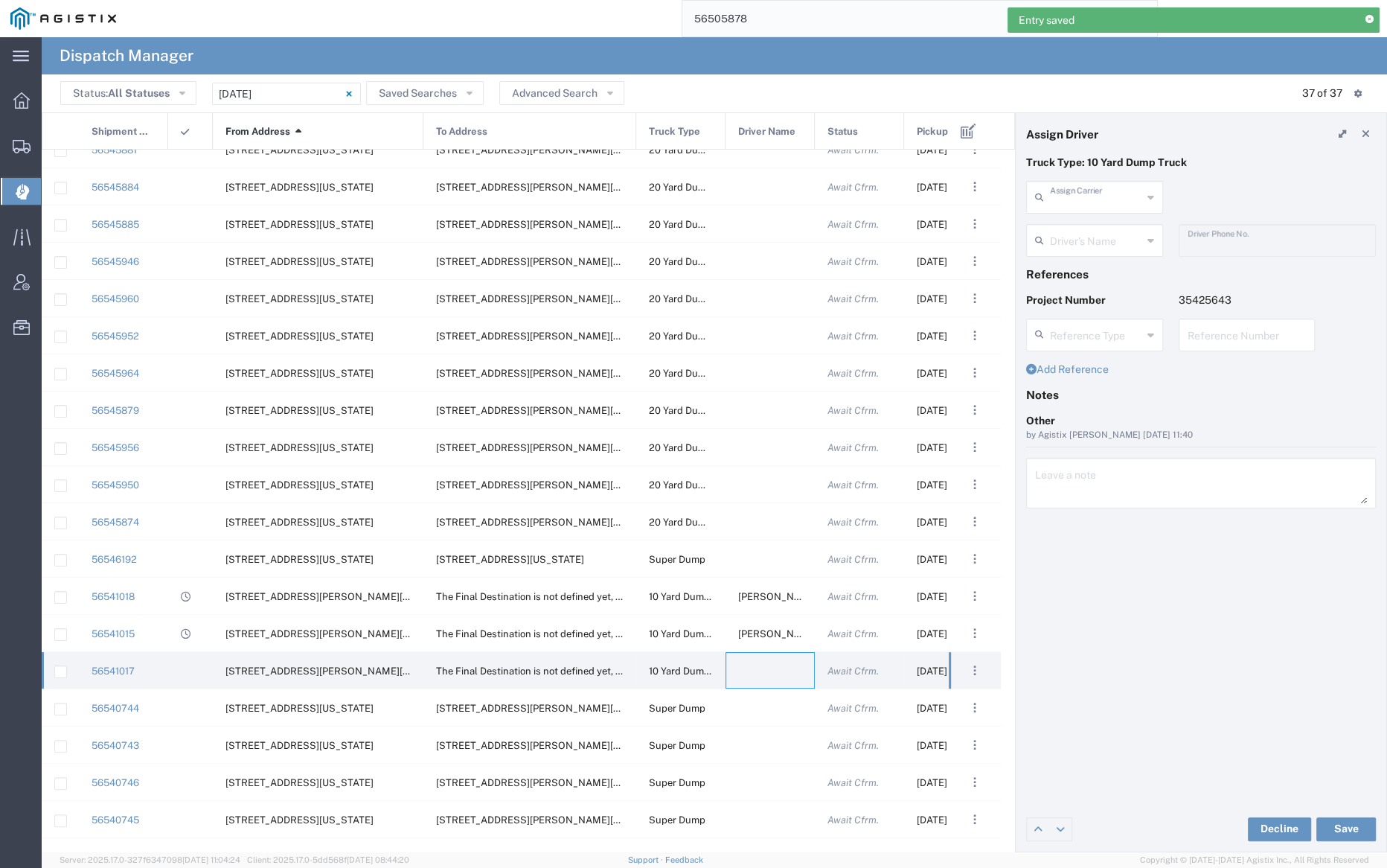
click at [1077, 193] on input "text" at bounding box center [1096, 196] width 92 height 26
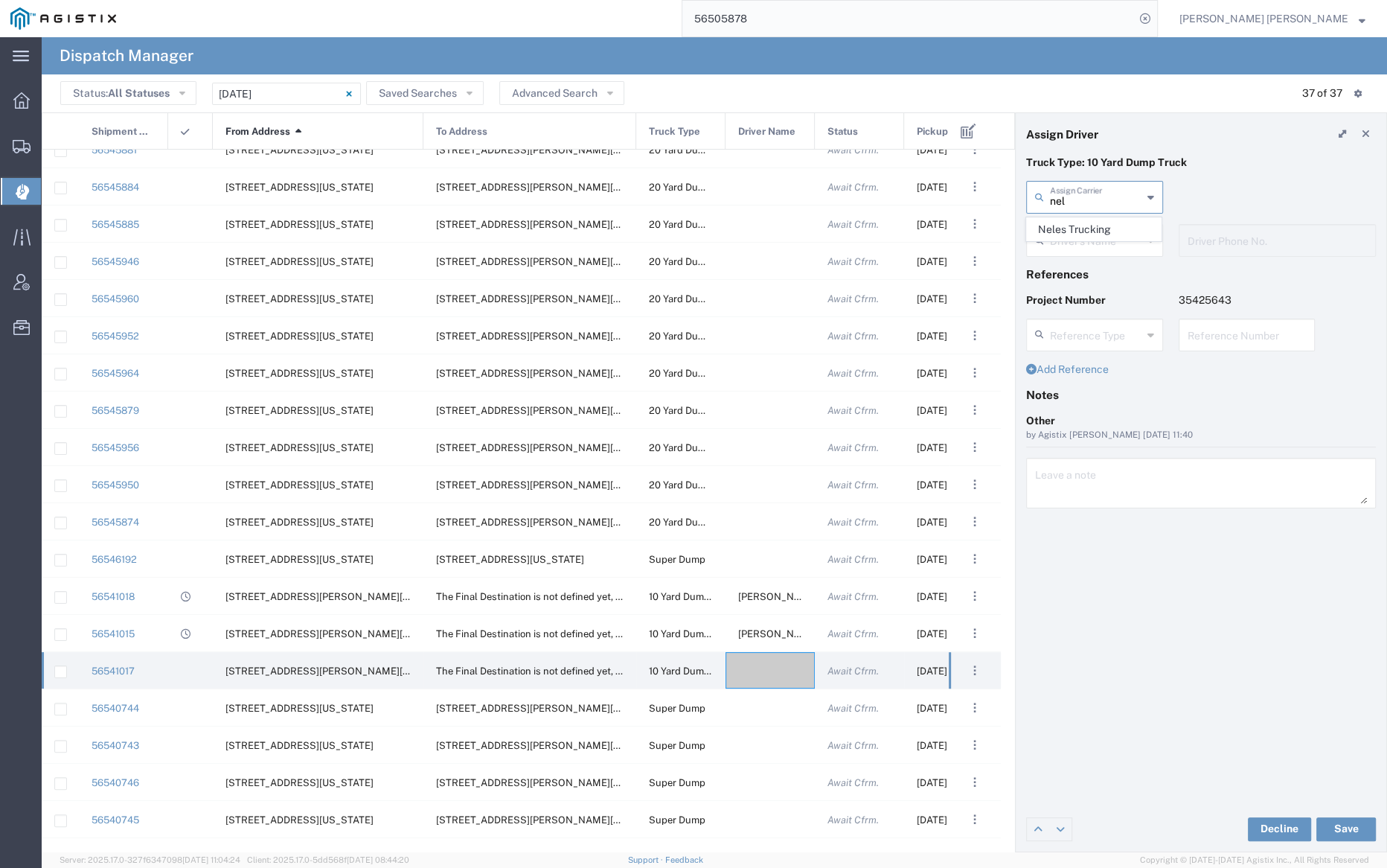
drag, startPoint x: 1079, startPoint y: 218, endPoint x: 1080, endPoint y: 228, distance: 10.0
click at [1080, 219] on span "Neles Trucking" at bounding box center [1094, 229] width 134 height 23
type input "Neles Trucking"
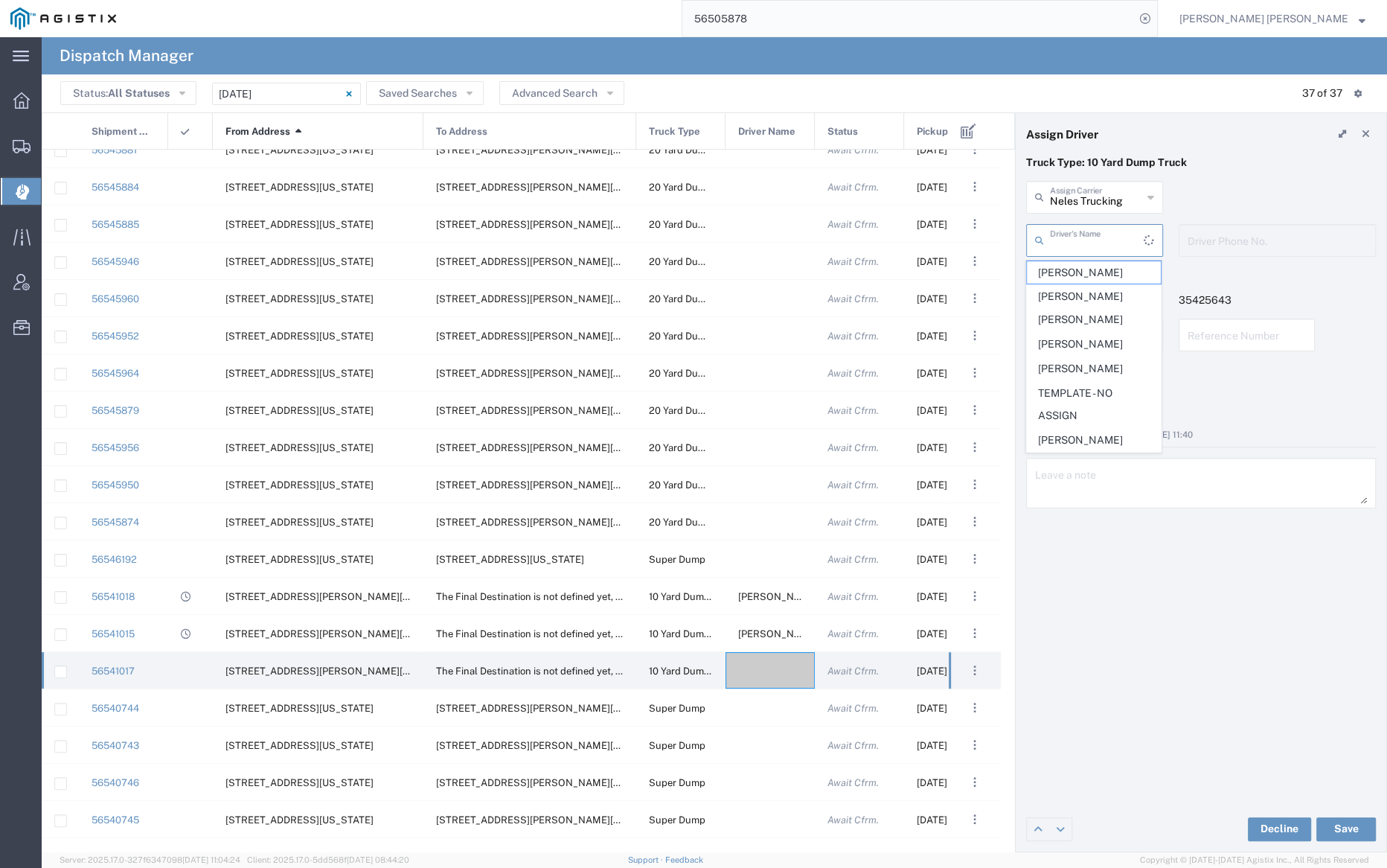
click at [1079, 237] on input "text" at bounding box center [1097, 239] width 93 height 26
click at [1114, 466] on span "Dave Pimentel" at bounding box center [1094, 468] width 134 height 23
type input "Dave Pimentel"
type input "707-210-6266"
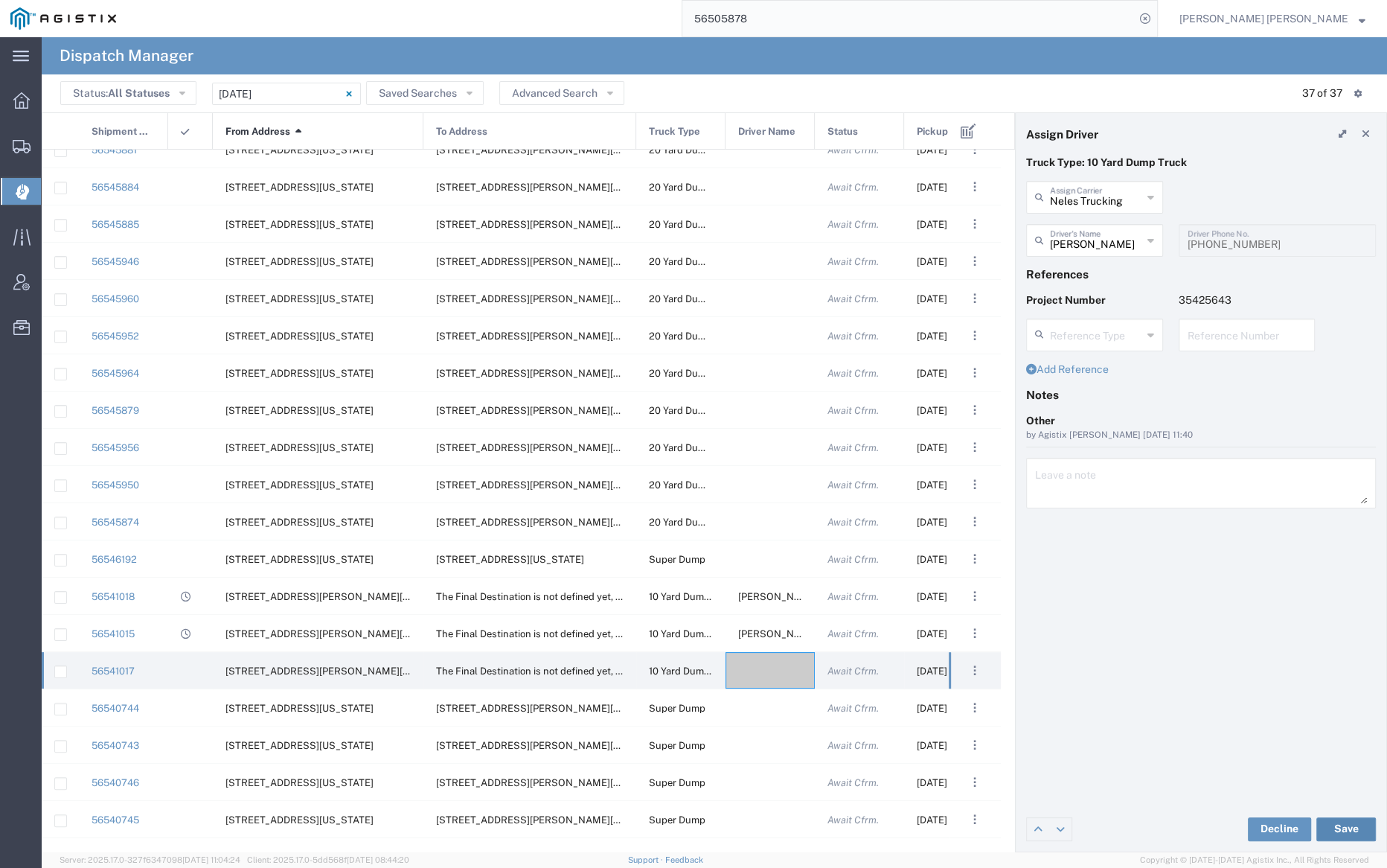
click at [1343, 827] on button "Save" at bounding box center [1346, 830] width 60 height 24
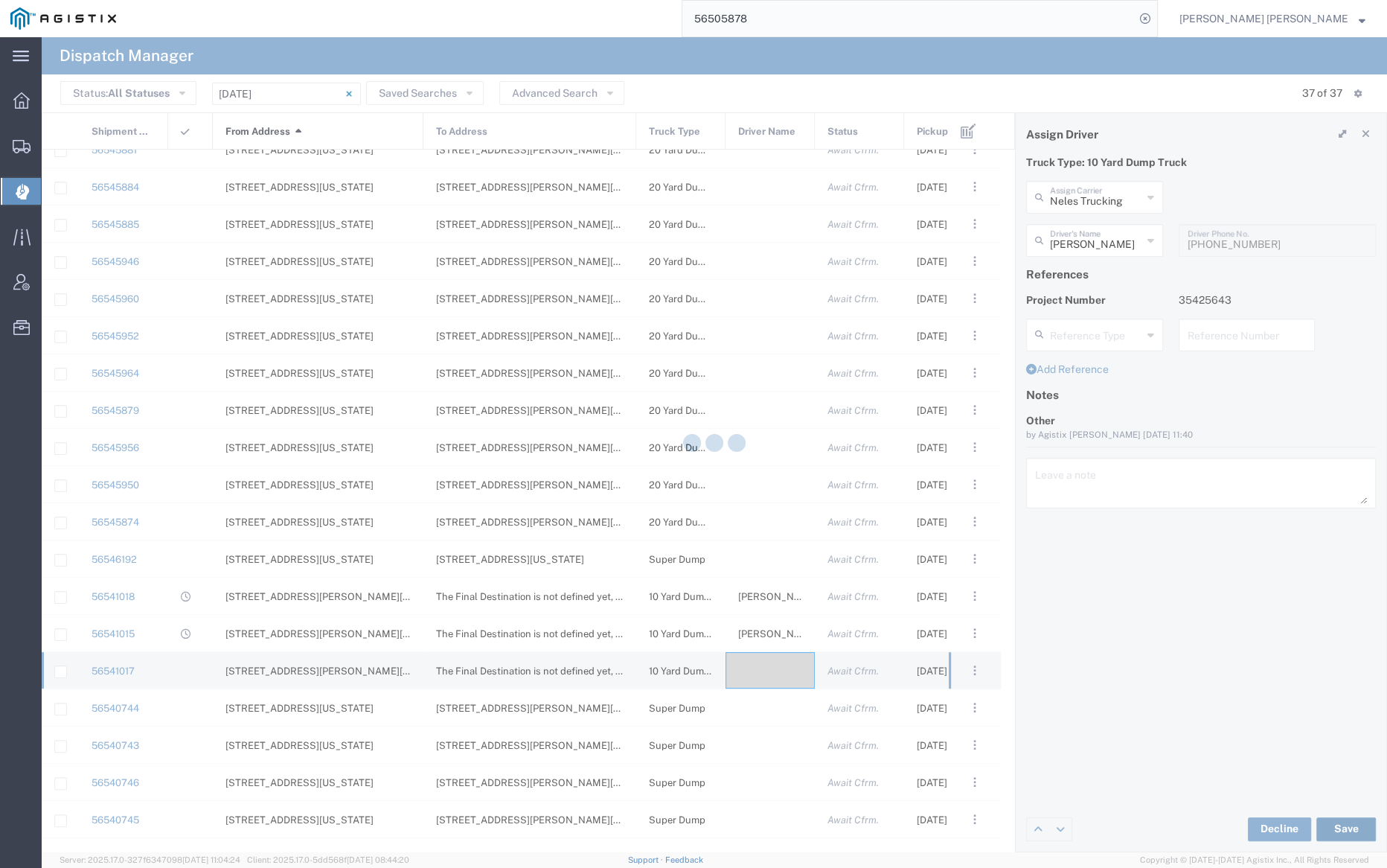
type input "Dave Pimentel"
type input "Neles Trucking"
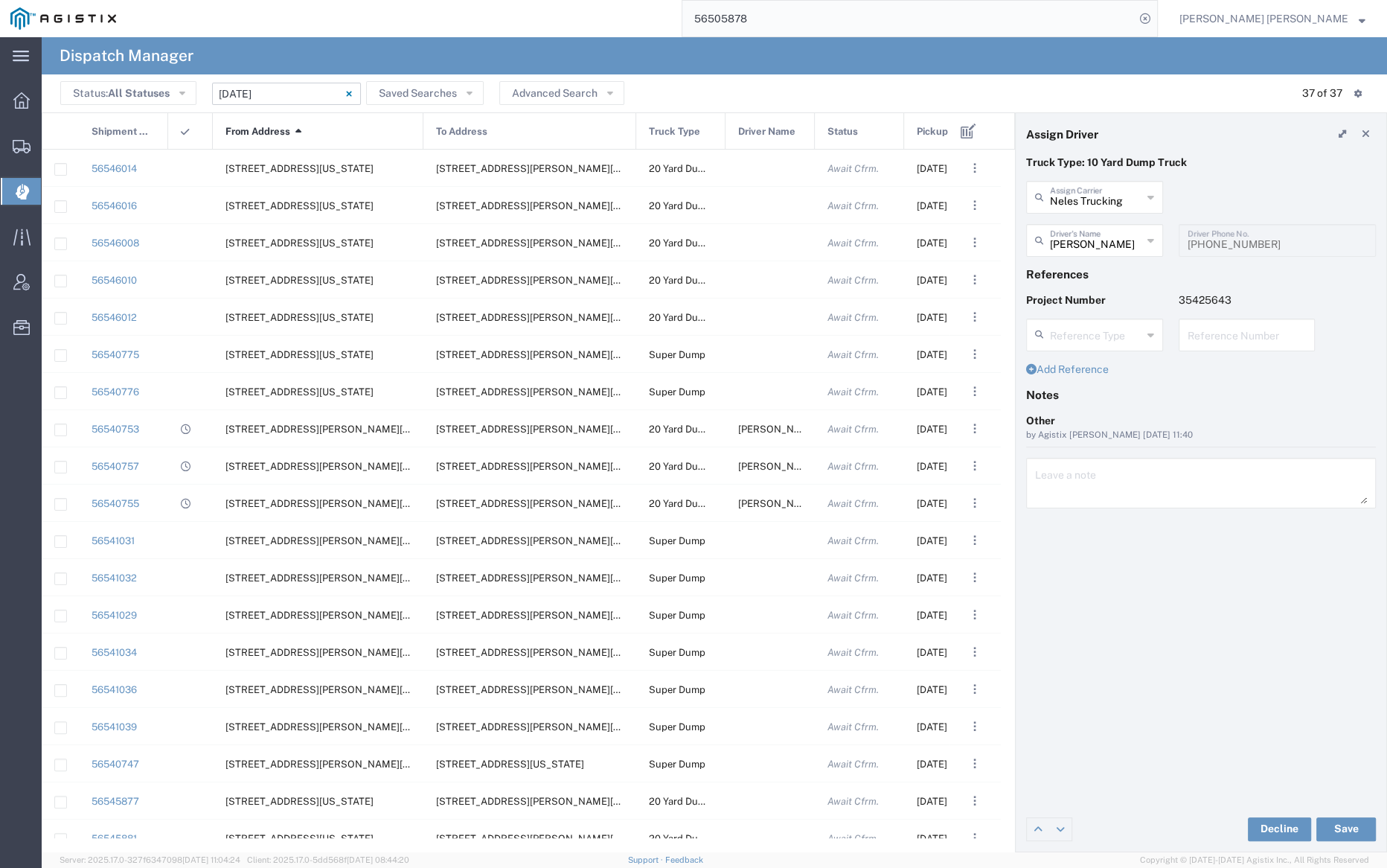
click at [307, 90] on input "08/20/2025 - 08/20/2025" at bounding box center [287, 94] width 149 height 23
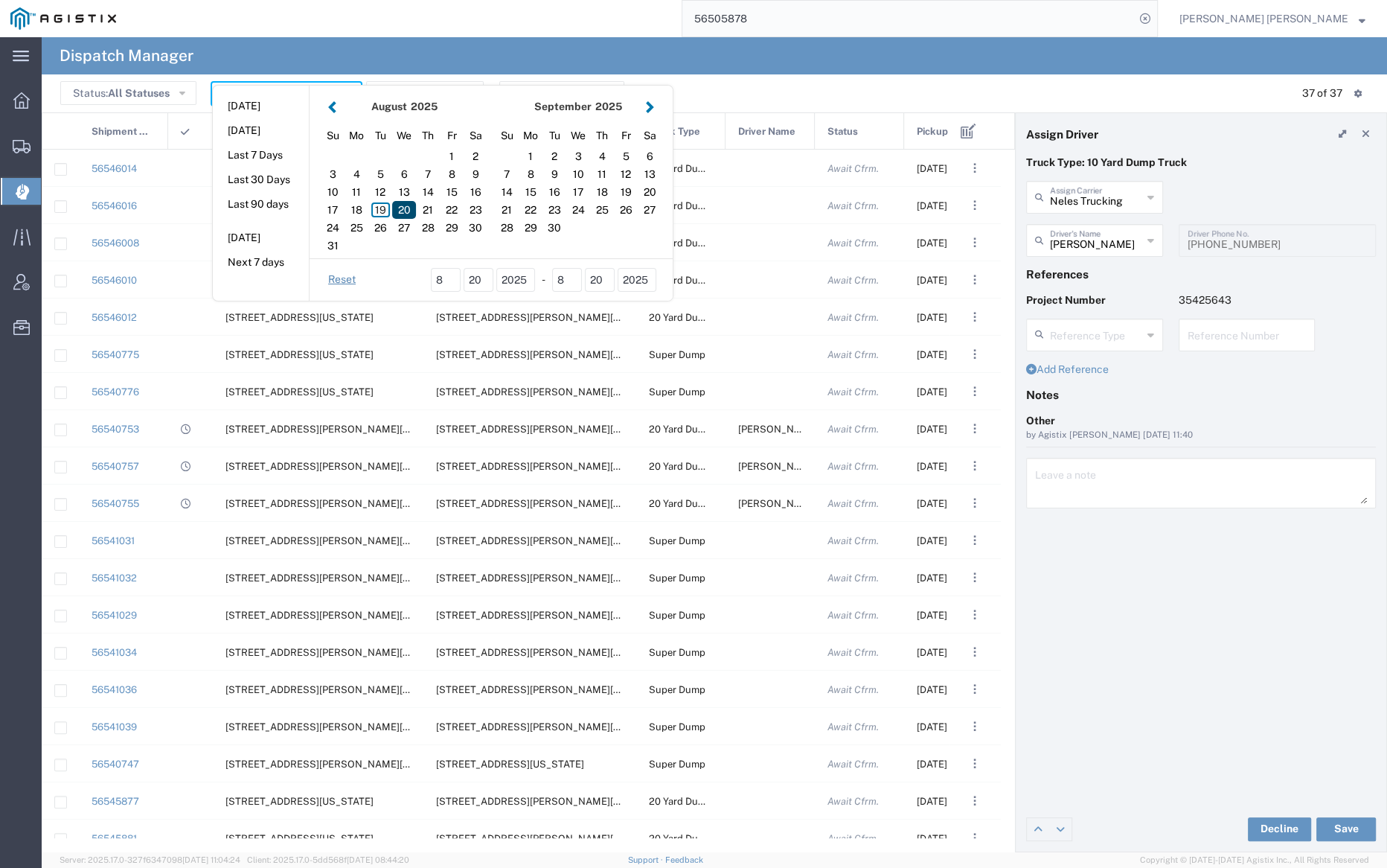
click at [401, 206] on div "20" at bounding box center [405, 210] width 24 height 18
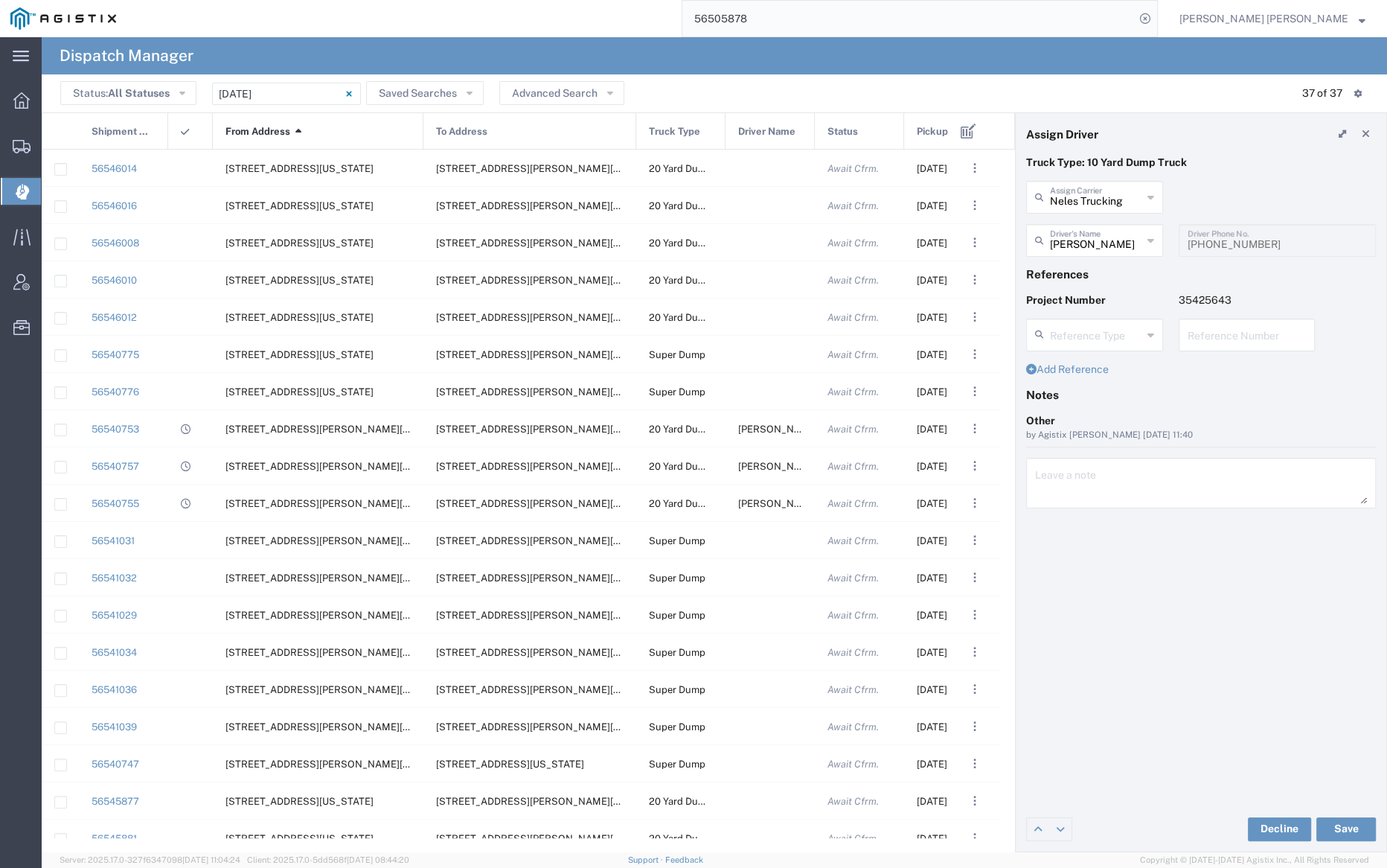
click at [332, 45] on agx-page-header "Dispatch Manager" at bounding box center [714, 55] width 1346 height 37
click at [1196, 637] on div "Truck Type: 10 Yard Dump Truck Neles Trucking Assign Carrier Neles Trucking A&D…" at bounding box center [1201, 480] width 371 height 652
click at [294, 126] on div "From Address 1" at bounding box center [319, 131] width 211 height 37
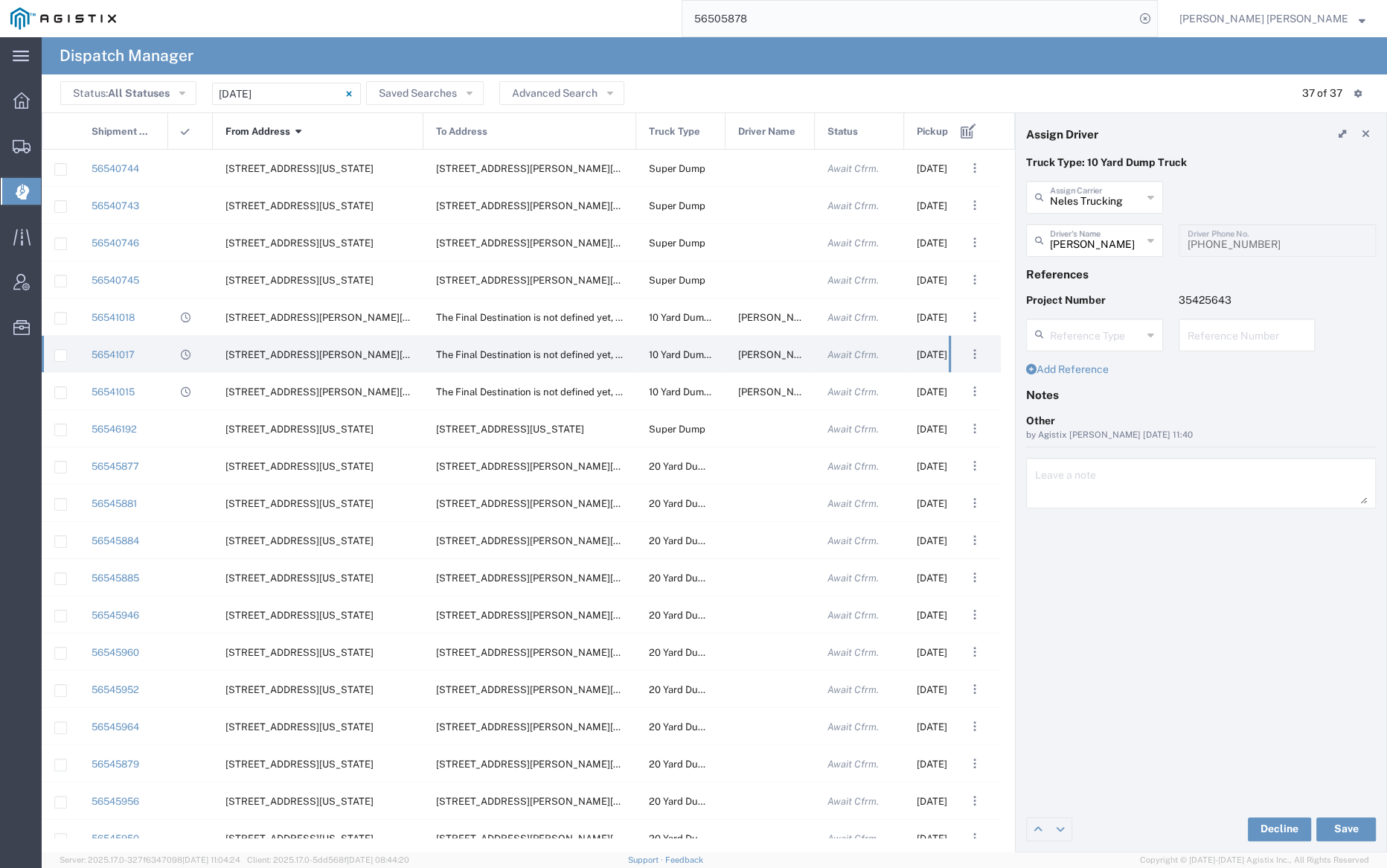
click at [294, 126] on div "From Address 1" at bounding box center [319, 131] width 211 height 37
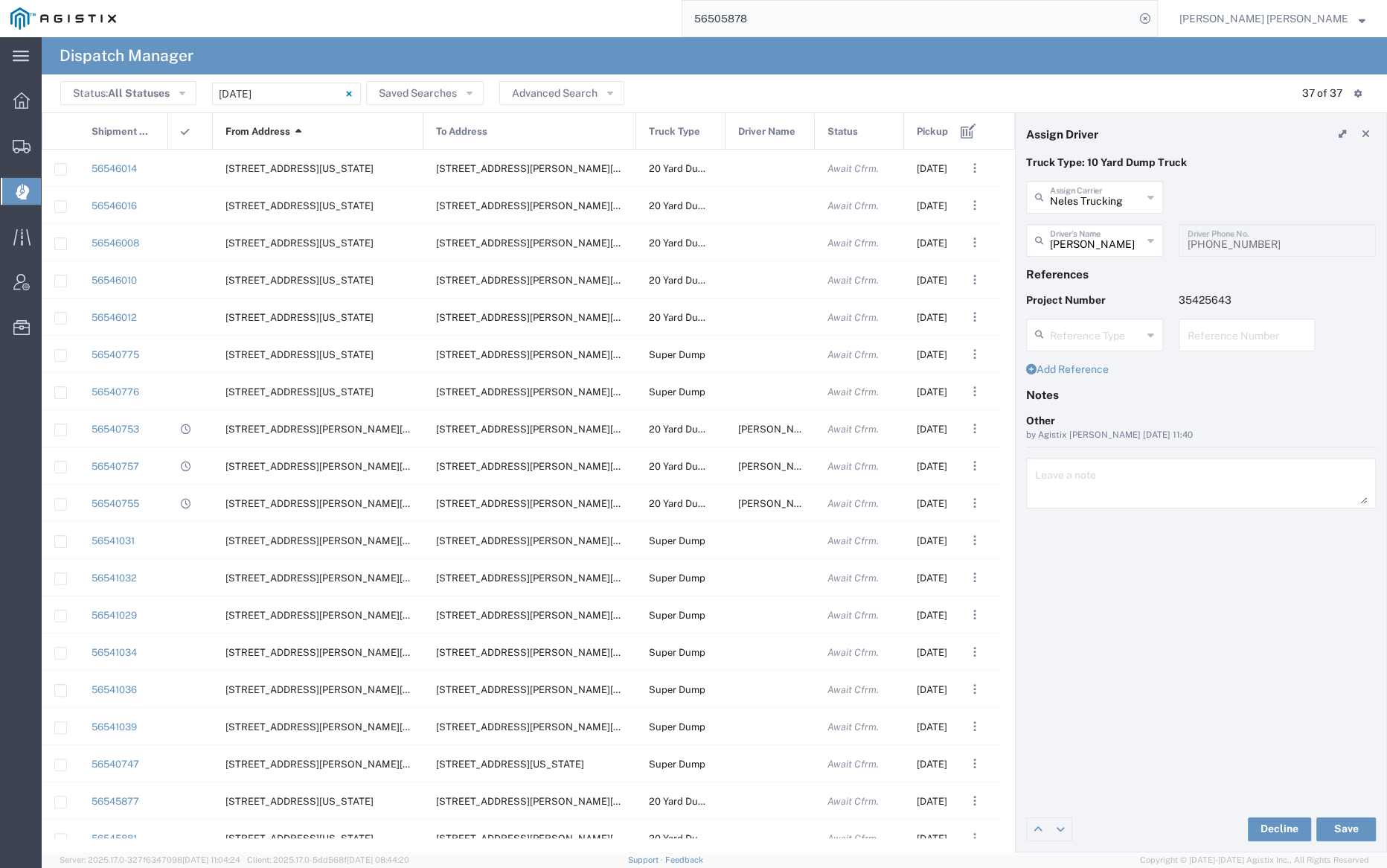
click at [933, 130] on span "Pickup Date and Time" at bounding box center [947, 131] width 60 height 37
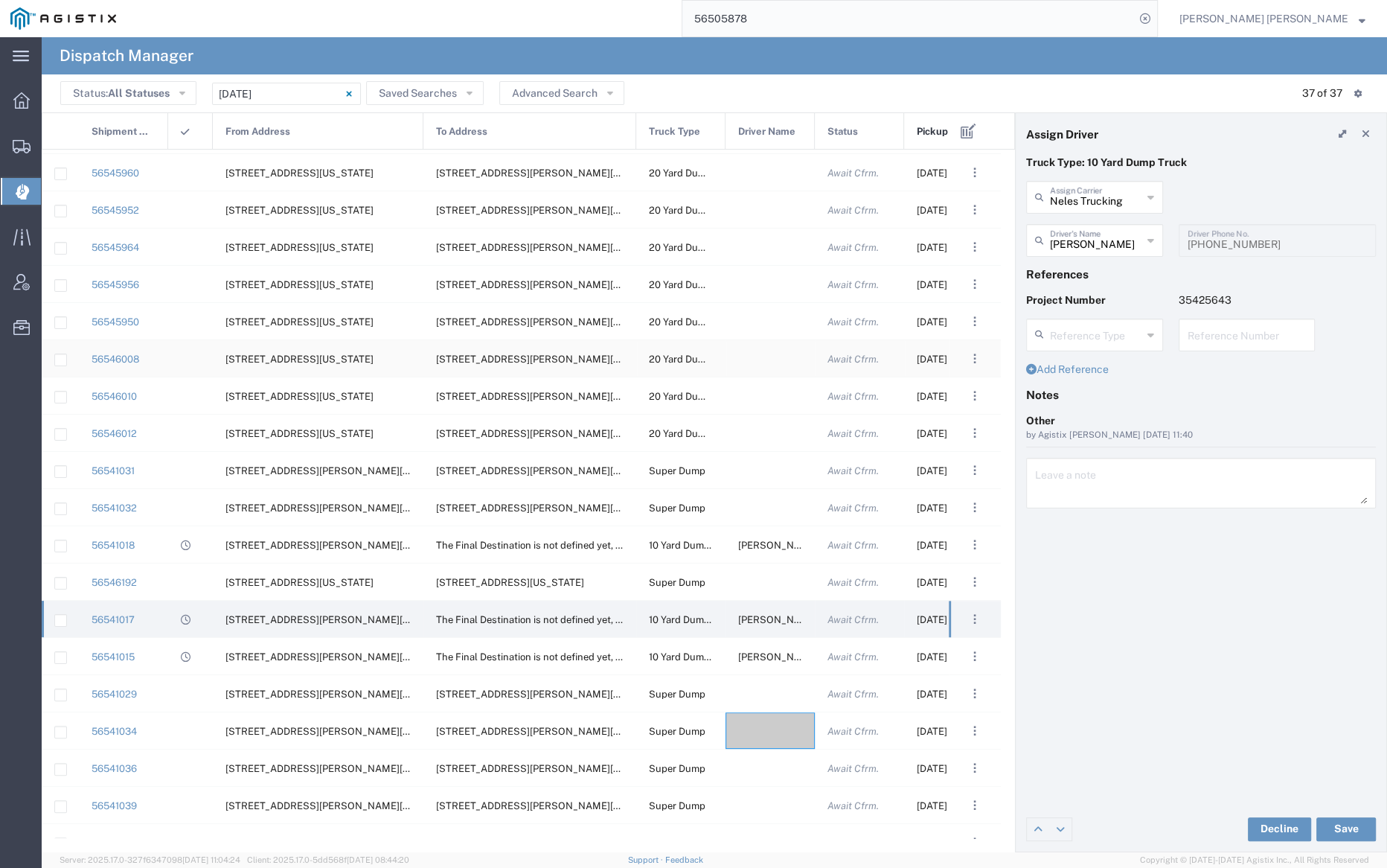
scroll to position [624, 0]
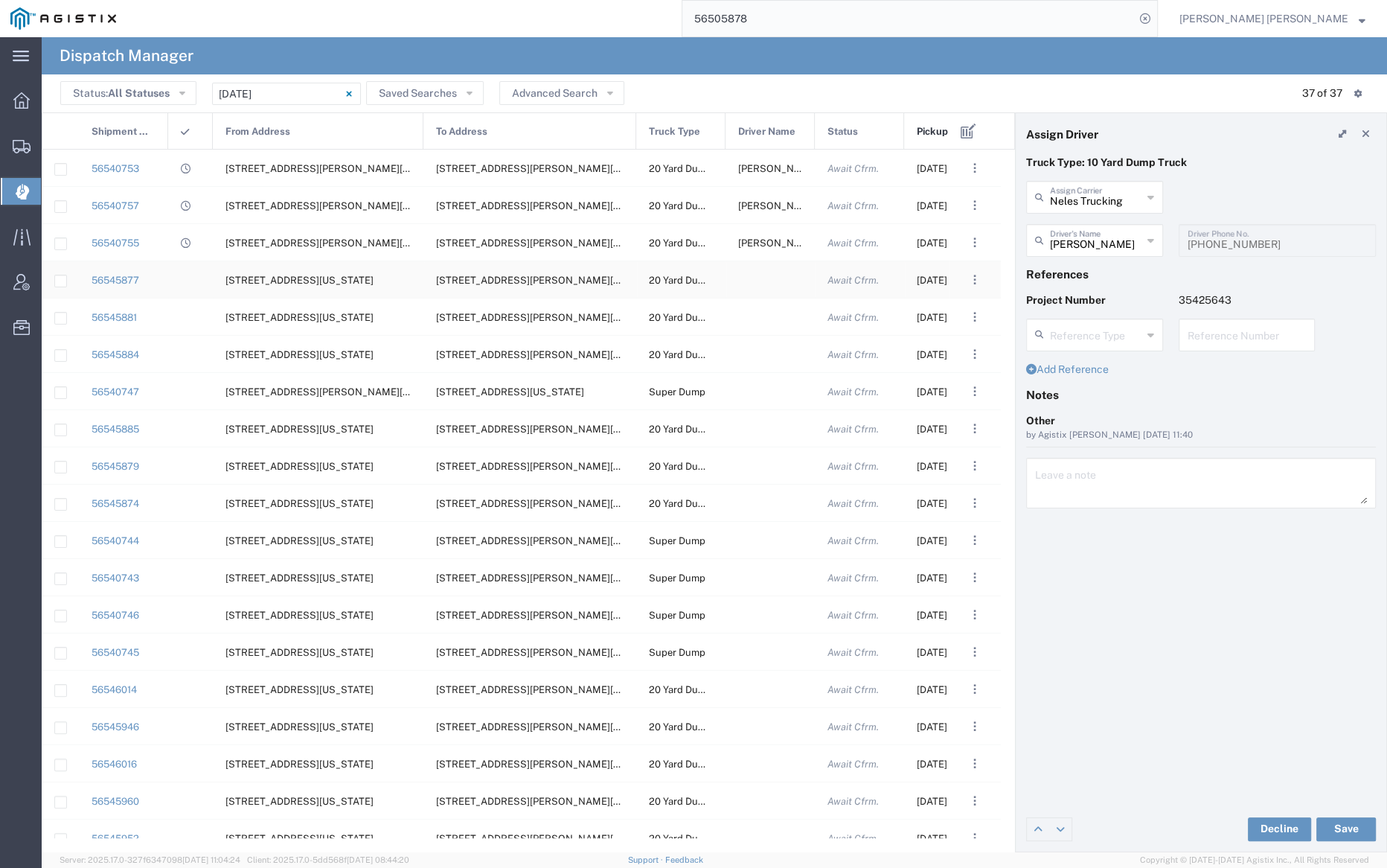
click at [761, 277] on div at bounding box center [770, 280] width 90 height 36
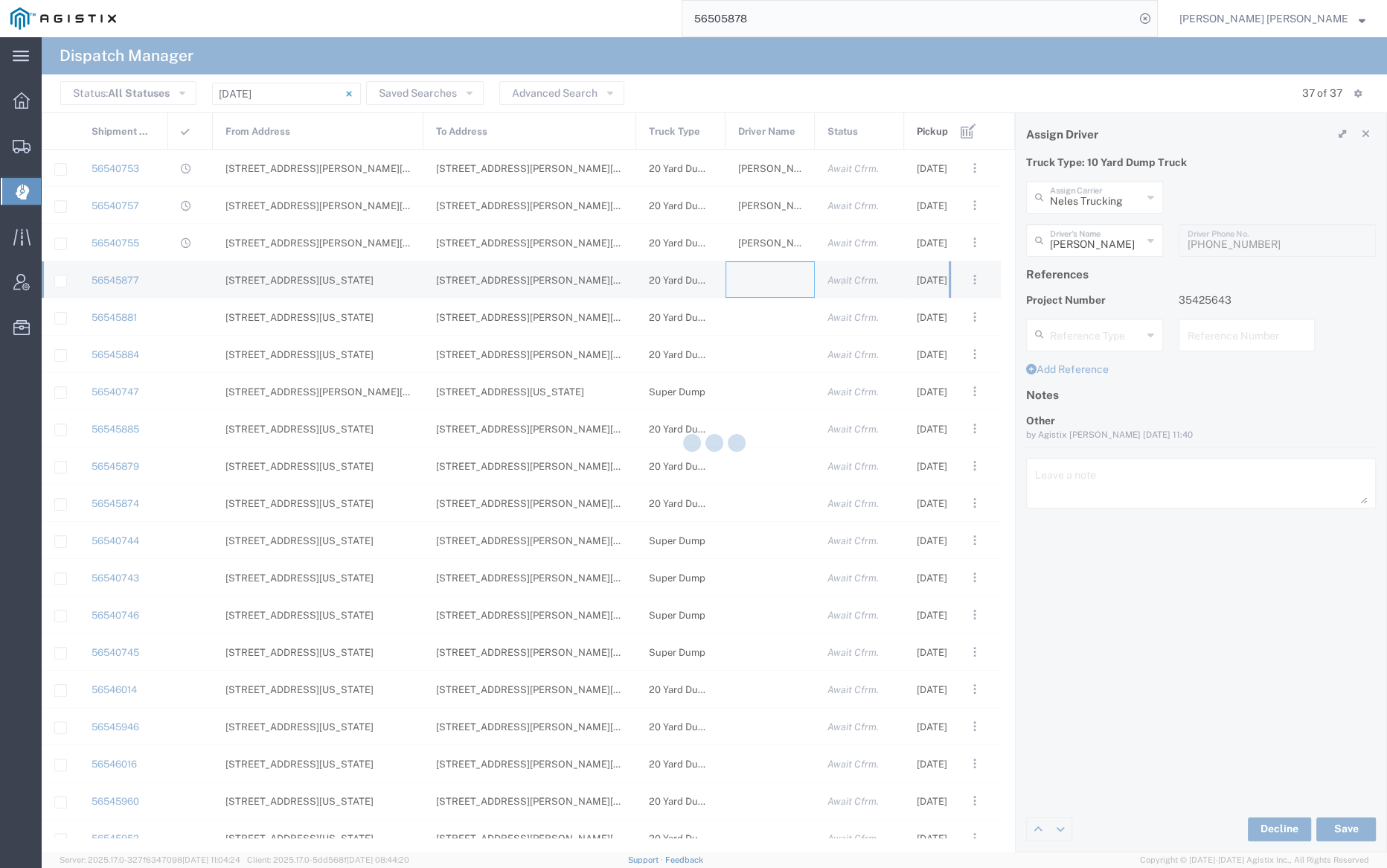
type input "Bray Trucking"
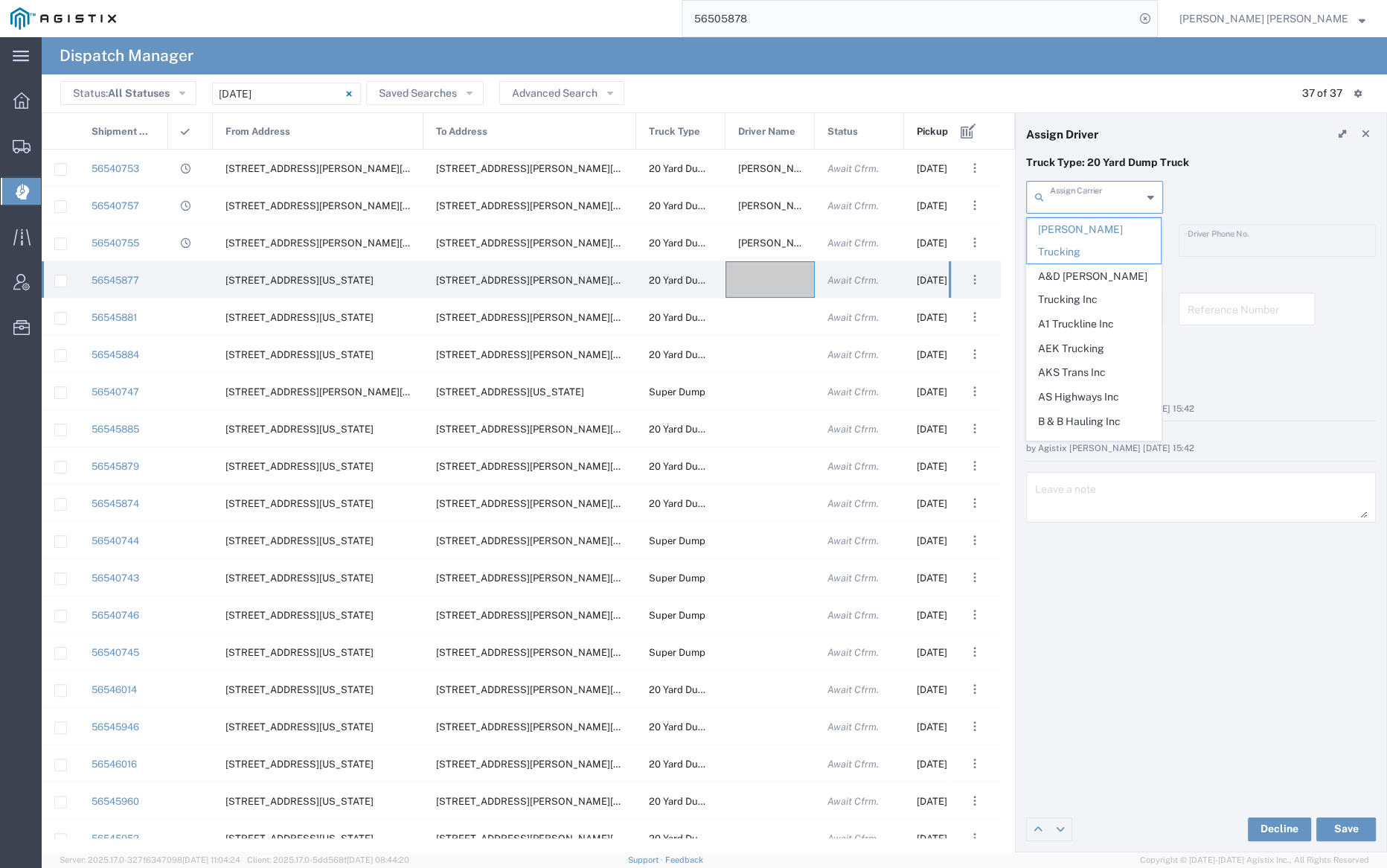
click at [1084, 197] on input "text" at bounding box center [1096, 196] width 92 height 26
click at [1092, 265] on span "M A Martinez Trucking LLC" at bounding box center [1094, 288] width 134 height 46
type input "M A Martinez Trucking LLC"
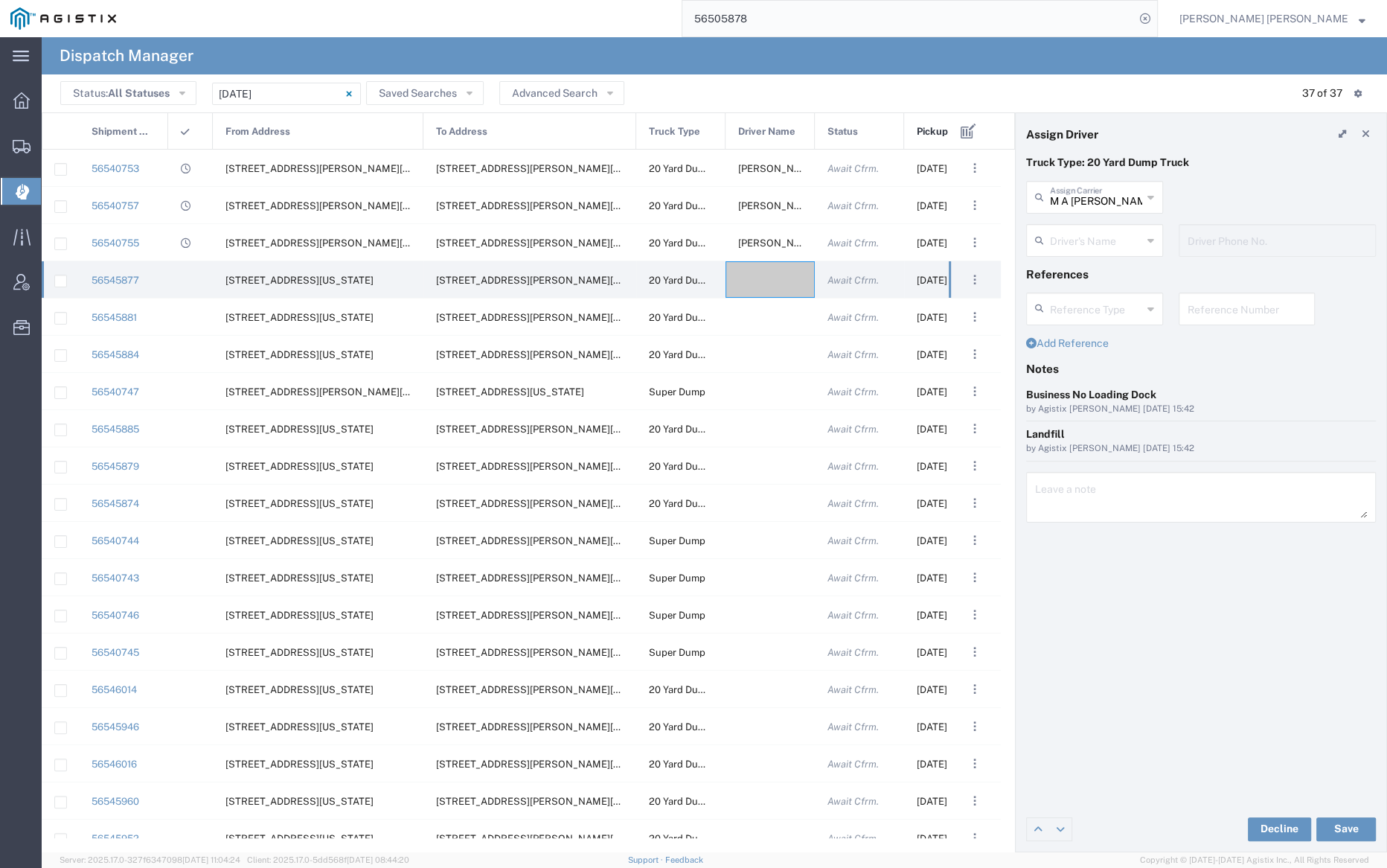
click at [1085, 242] on input "text" at bounding box center [1096, 239] width 92 height 26
click at [1087, 270] on span "Marco Martinez" at bounding box center [1094, 273] width 134 height 23
type input "Marco Martinez"
type input "559-977-7411"
click at [1346, 827] on button "Save" at bounding box center [1346, 830] width 60 height 24
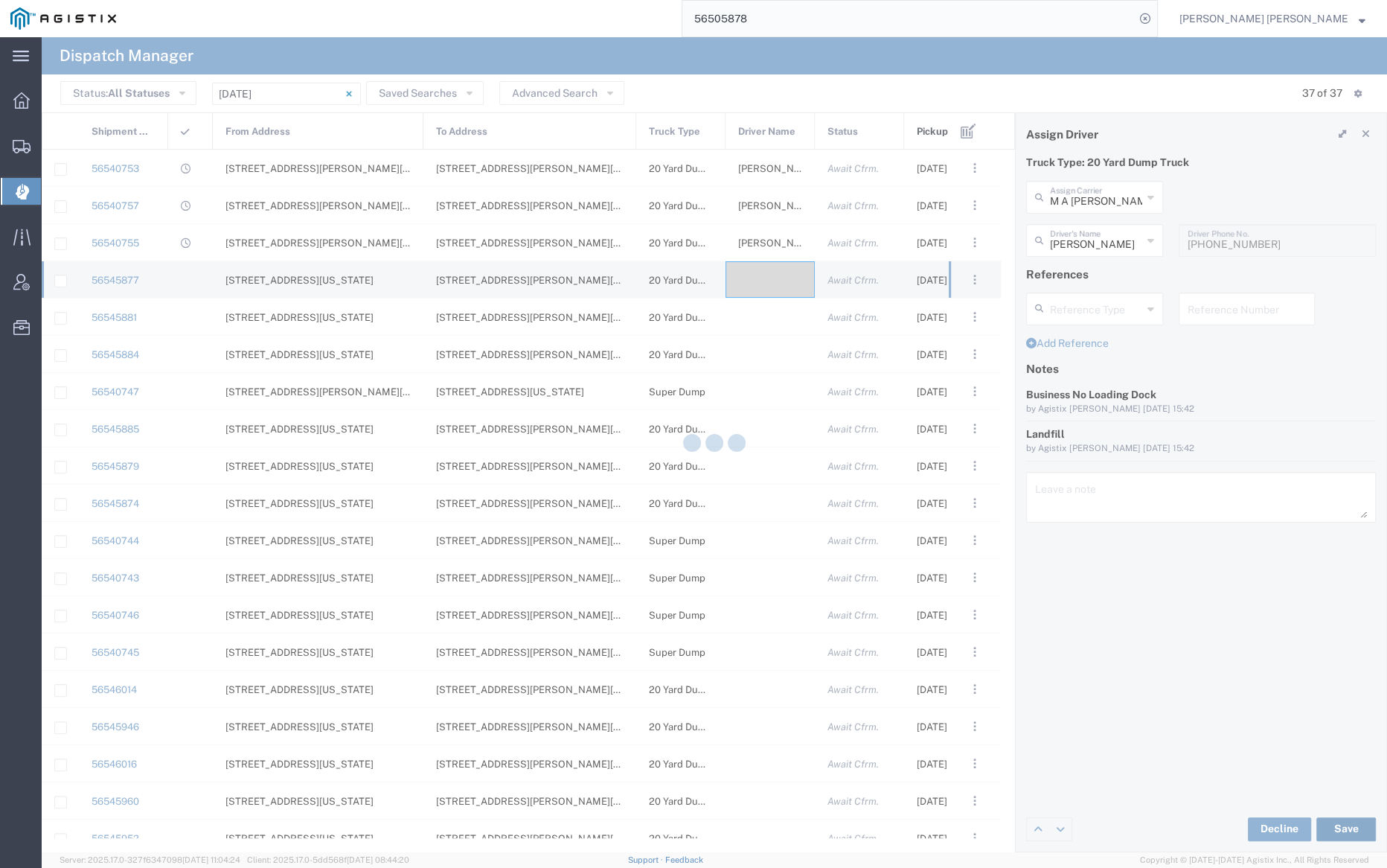
type input "Marco Martinez"
type input "M A Martinez Trucking LLC"
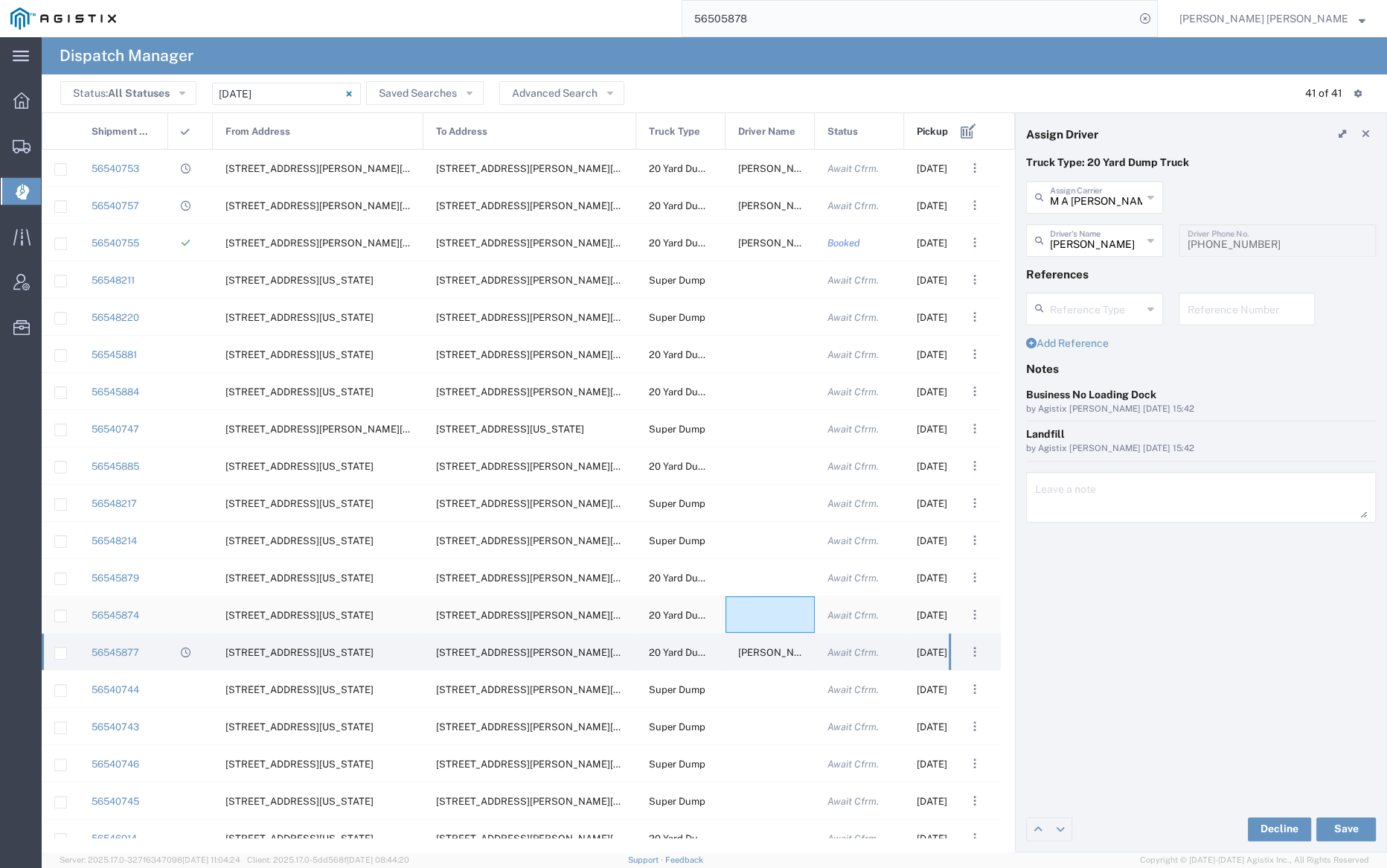
click at [750, 609] on div at bounding box center [770, 614] width 90 height 36
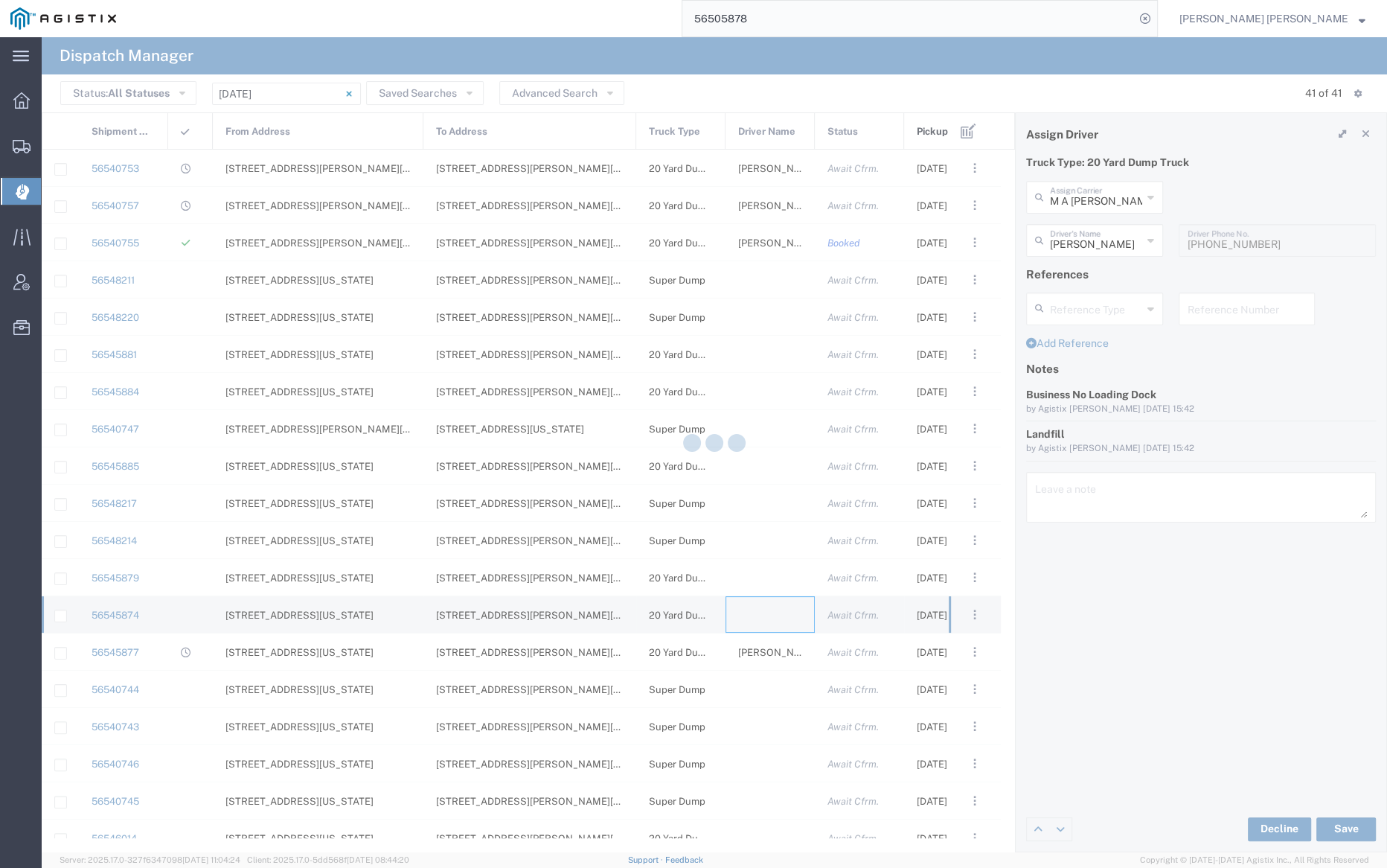
type input "Bray Trucking"
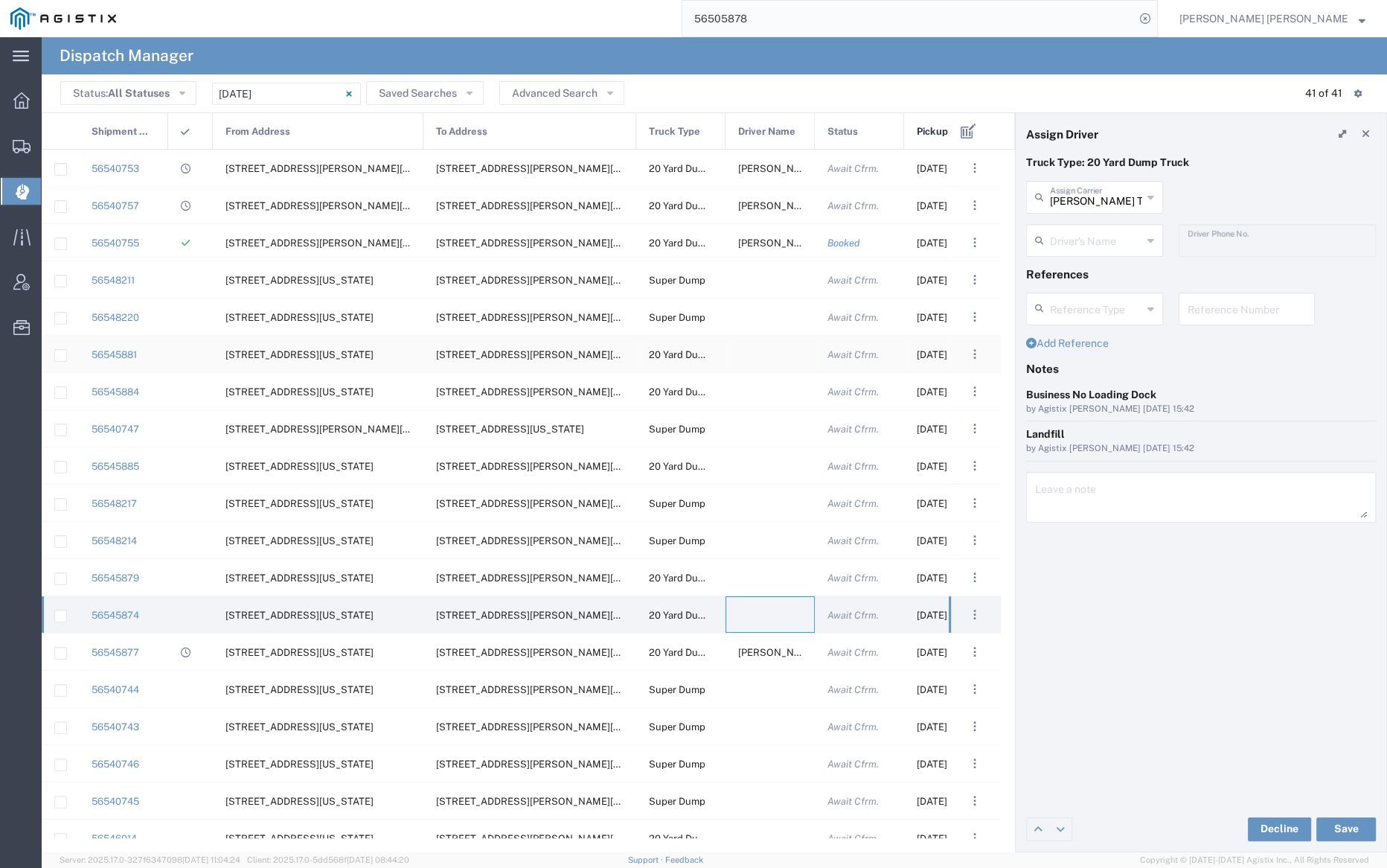
click at [759, 353] on div at bounding box center [770, 354] width 90 height 36
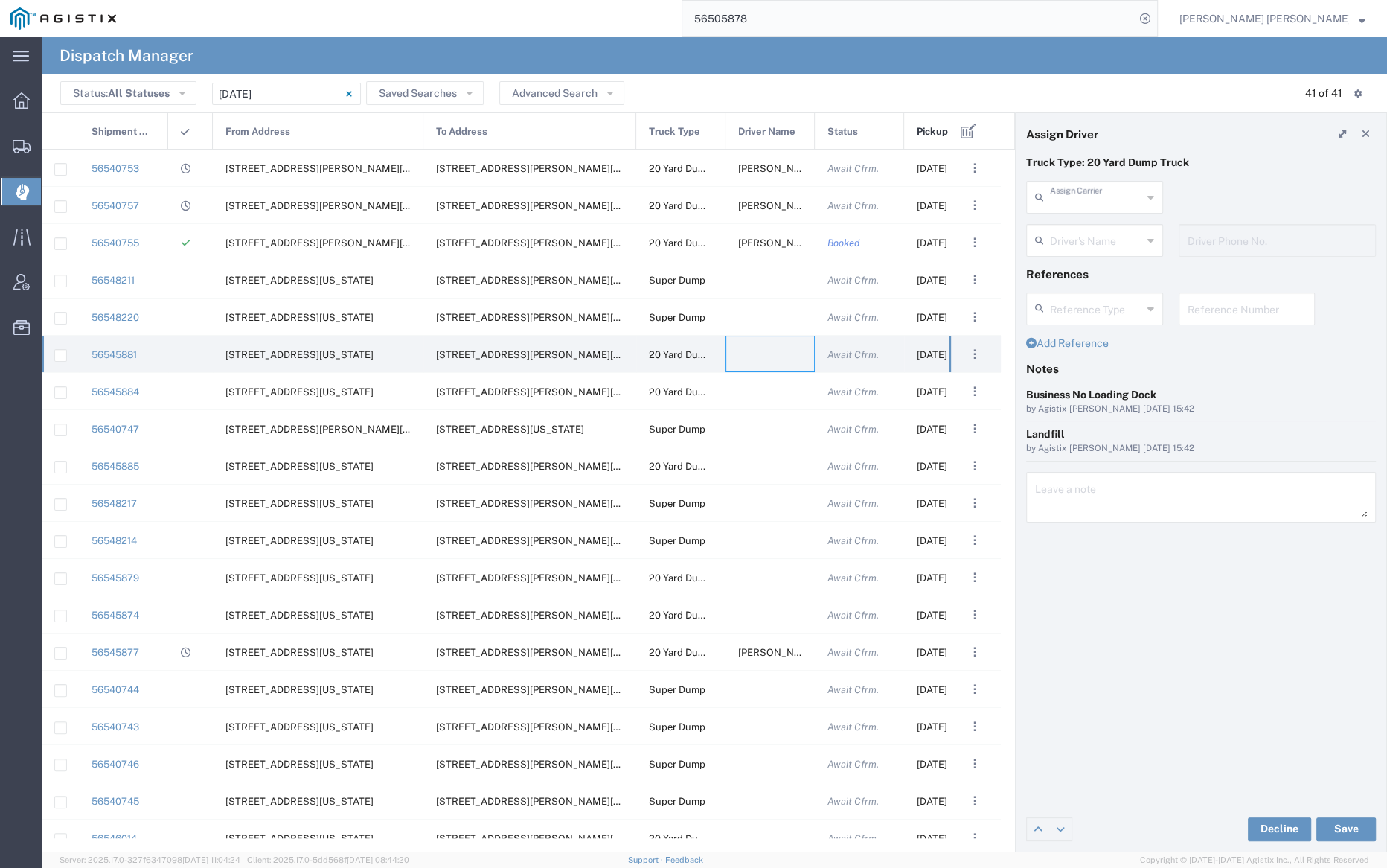
click at [1079, 194] on input "text" at bounding box center [1096, 196] width 92 height 26
click at [1083, 270] on span "Kifer Trucking" at bounding box center [1094, 288] width 134 height 46
type input "Kifer Trucking"
click at [1082, 232] on input "text" at bounding box center [1096, 239] width 92 height 26
click at [1090, 265] on span "Dave Kifer" at bounding box center [1094, 273] width 134 height 23
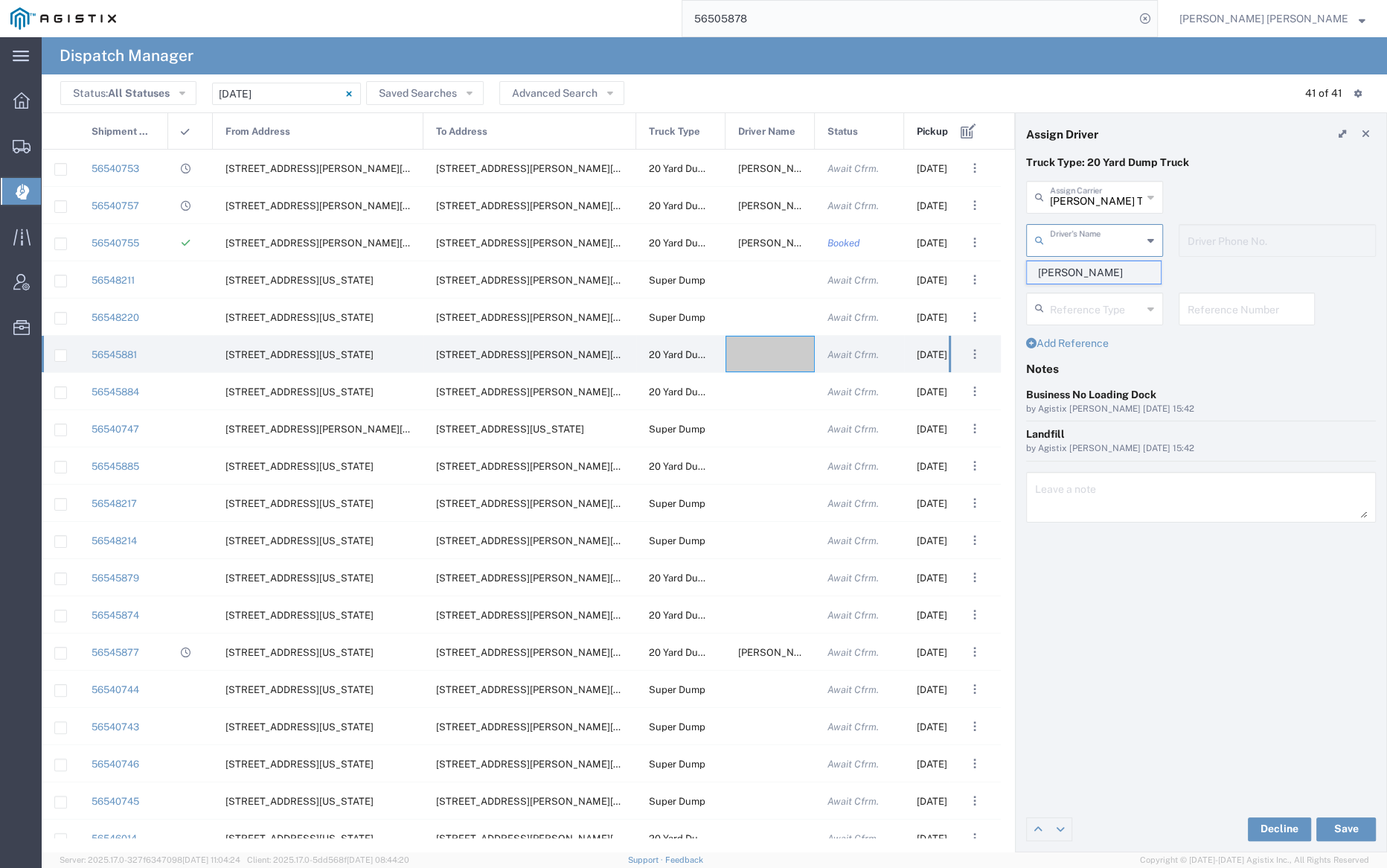
type input "Dave Kifer"
type input "9253838798"
click at [1347, 824] on button "Save" at bounding box center [1346, 830] width 60 height 24
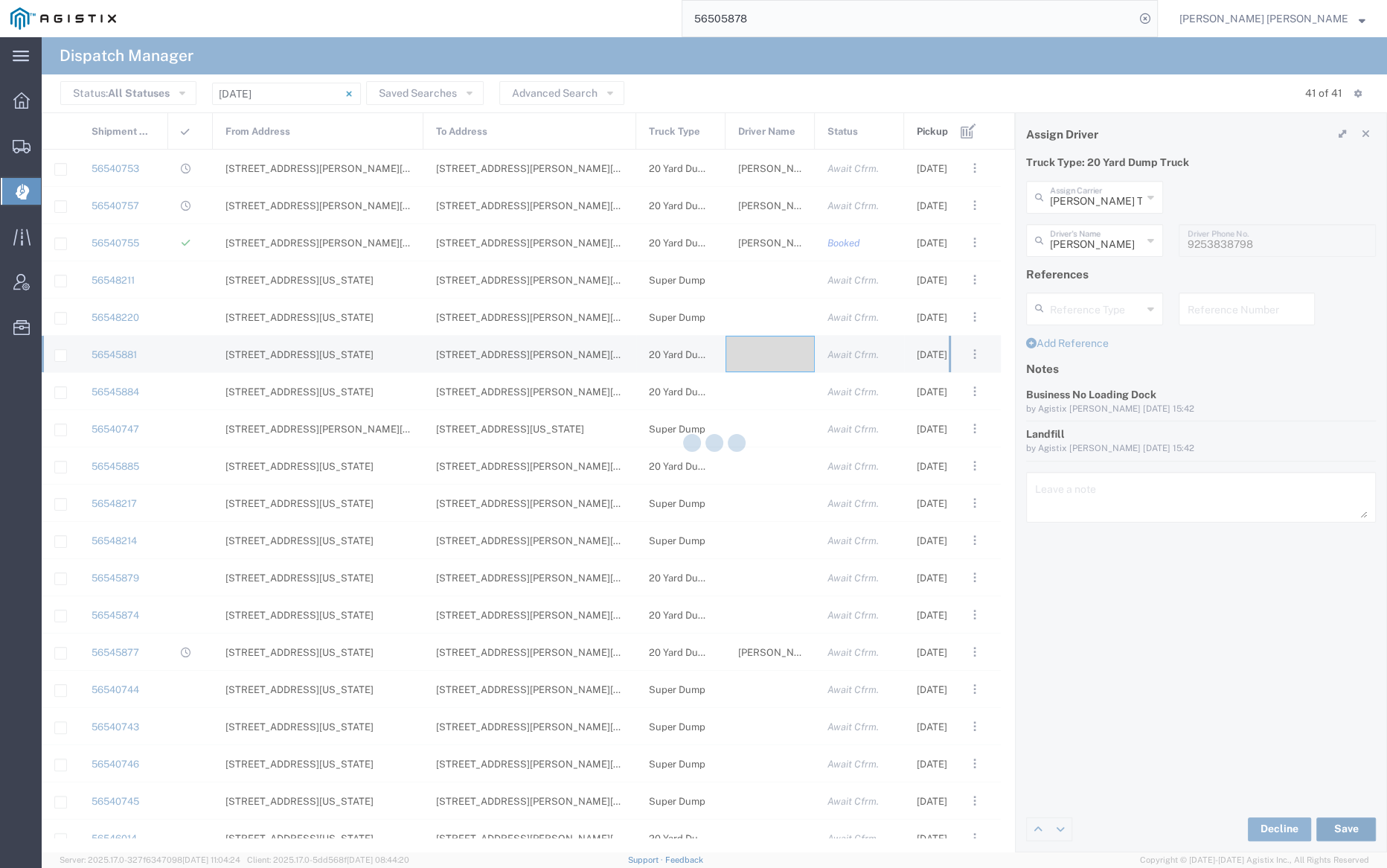
type input "Dave Kifer"
type input "Kifer Trucking"
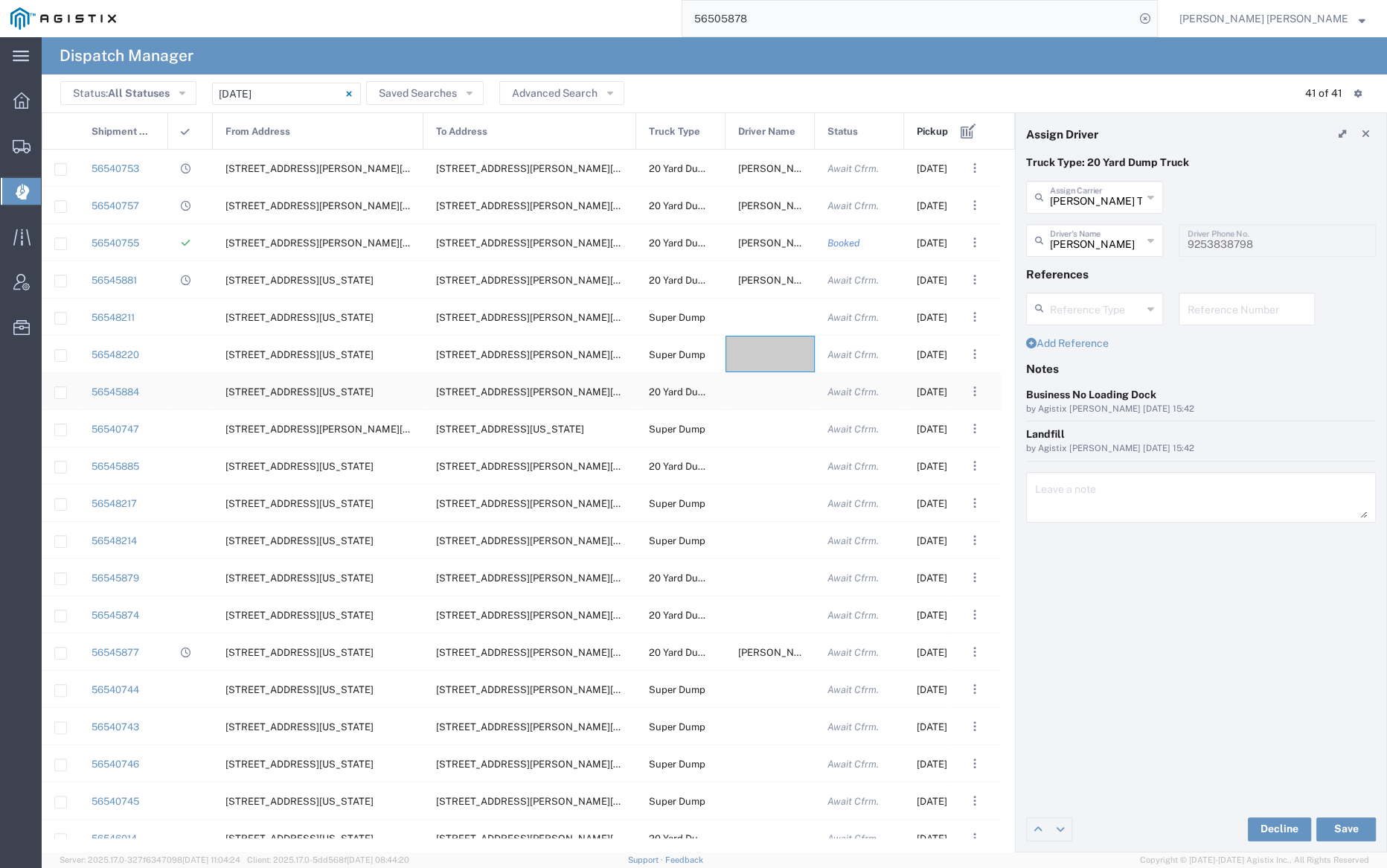
click at [772, 392] on div at bounding box center [770, 391] width 90 height 36
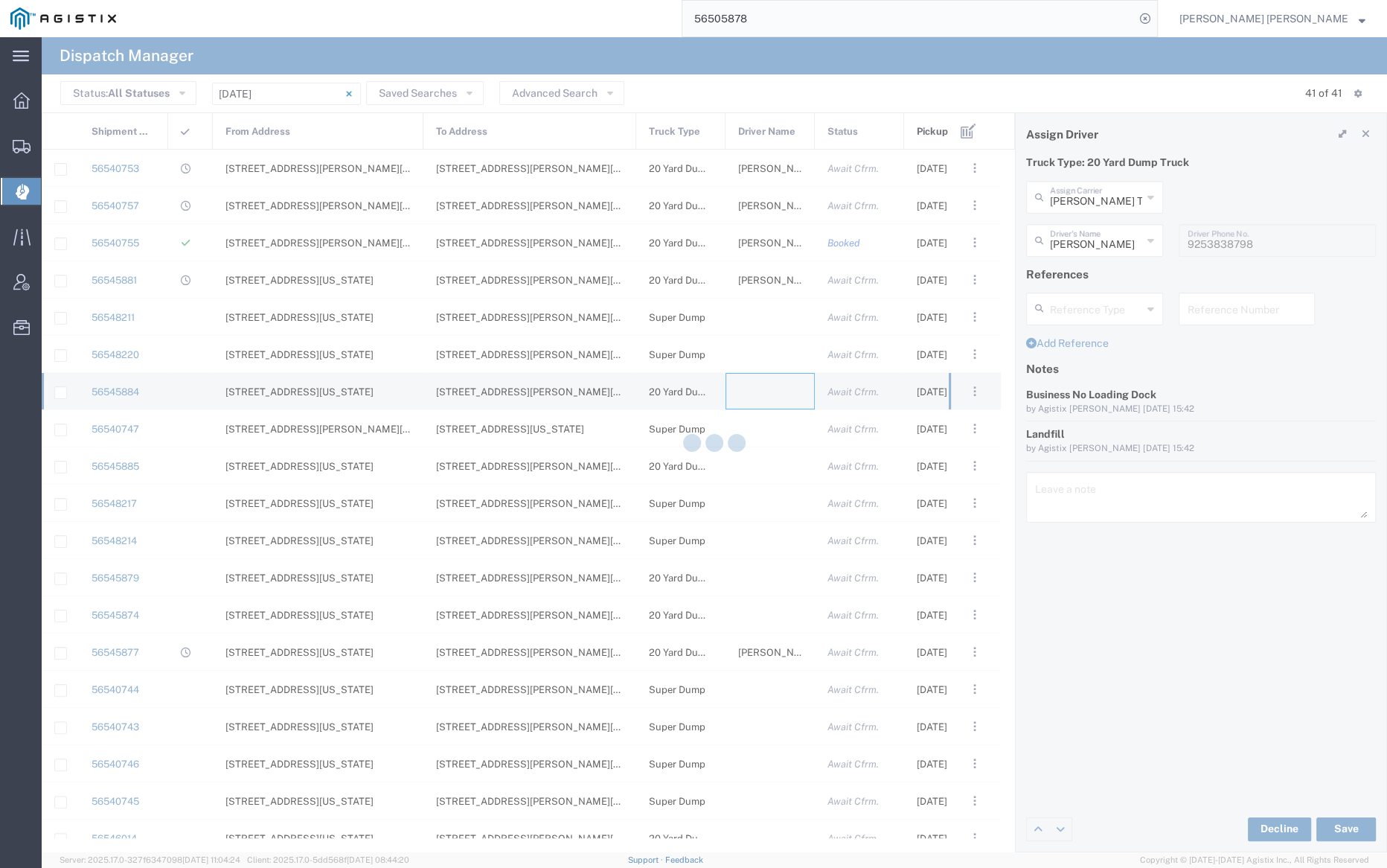
type input "Bray Trucking"
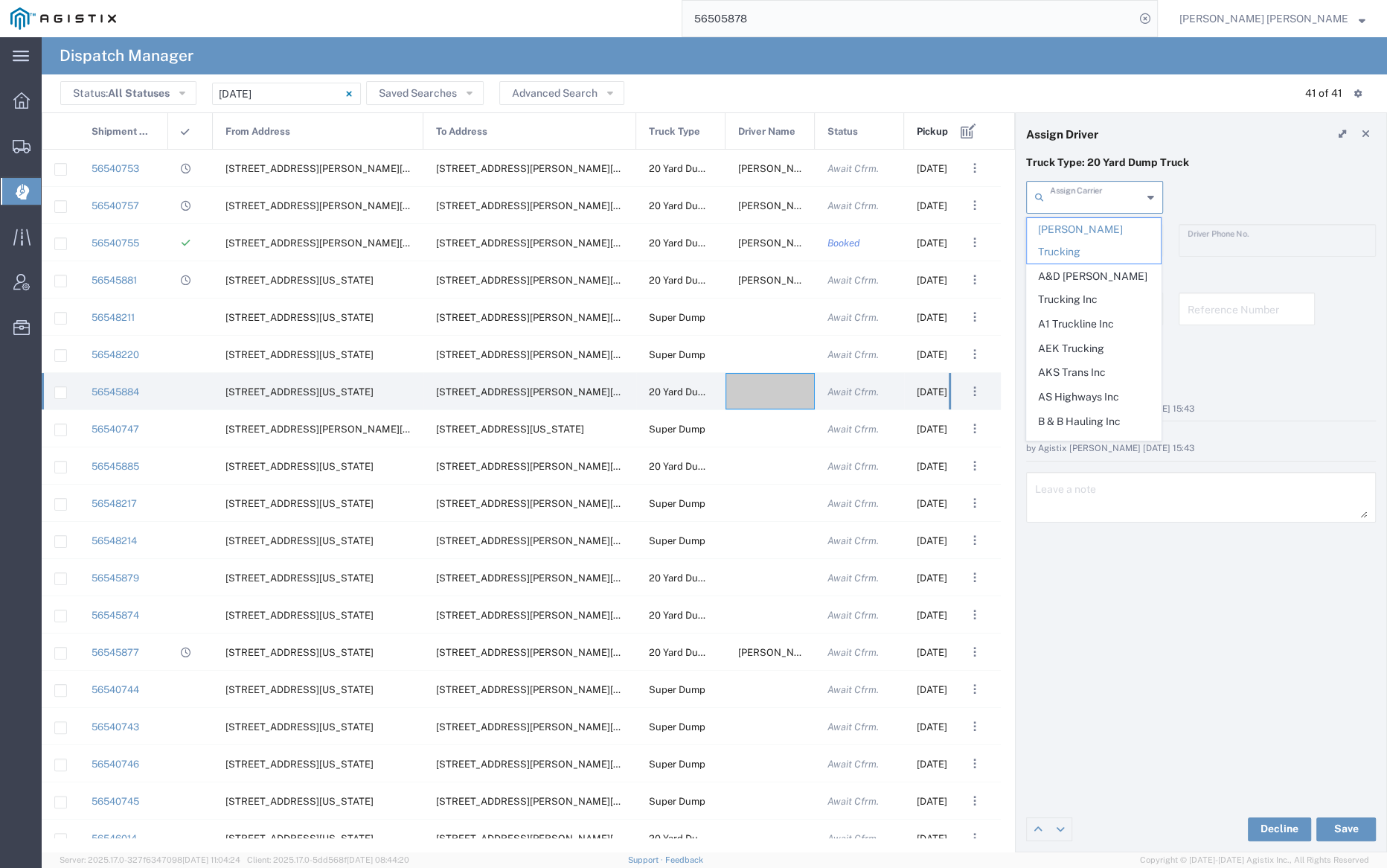
click at [1087, 189] on input "text" at bounding box center [1096, 196] width 92 height 26
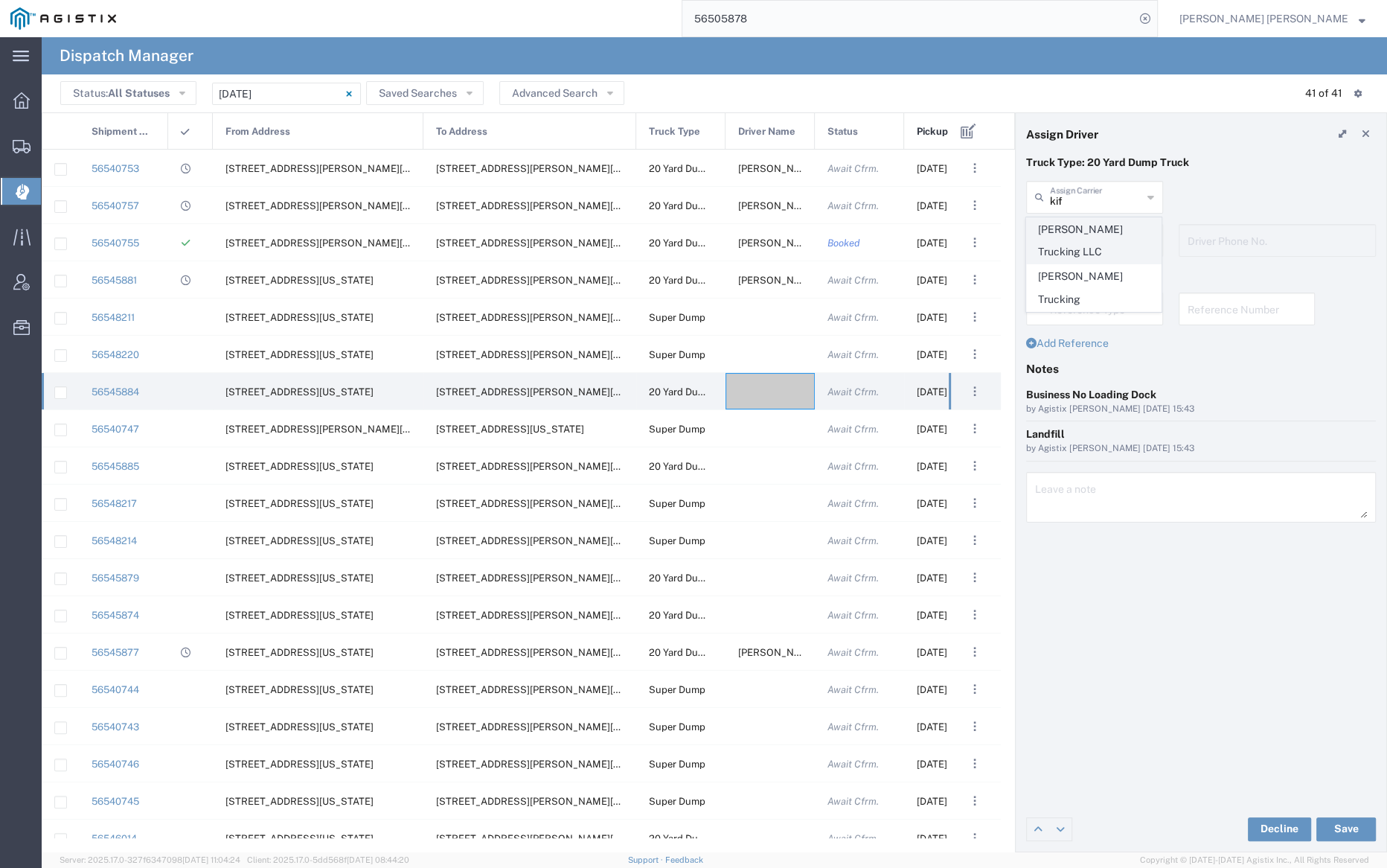
click at [1090, 235] on span "Justin Kifer Trucking LLC" at bounding box center [1094, 240] width 134 height 46
type input "Justin Kifer Trucking LLC"
click at [1089, 230] on input "text" at bounding box center [1096, 239] width 92 height 26
click at [1096, 274] on span "Justin Kifer" at bounding box center [1094, 273] width 134 height 23
type input "Justin Kifer"
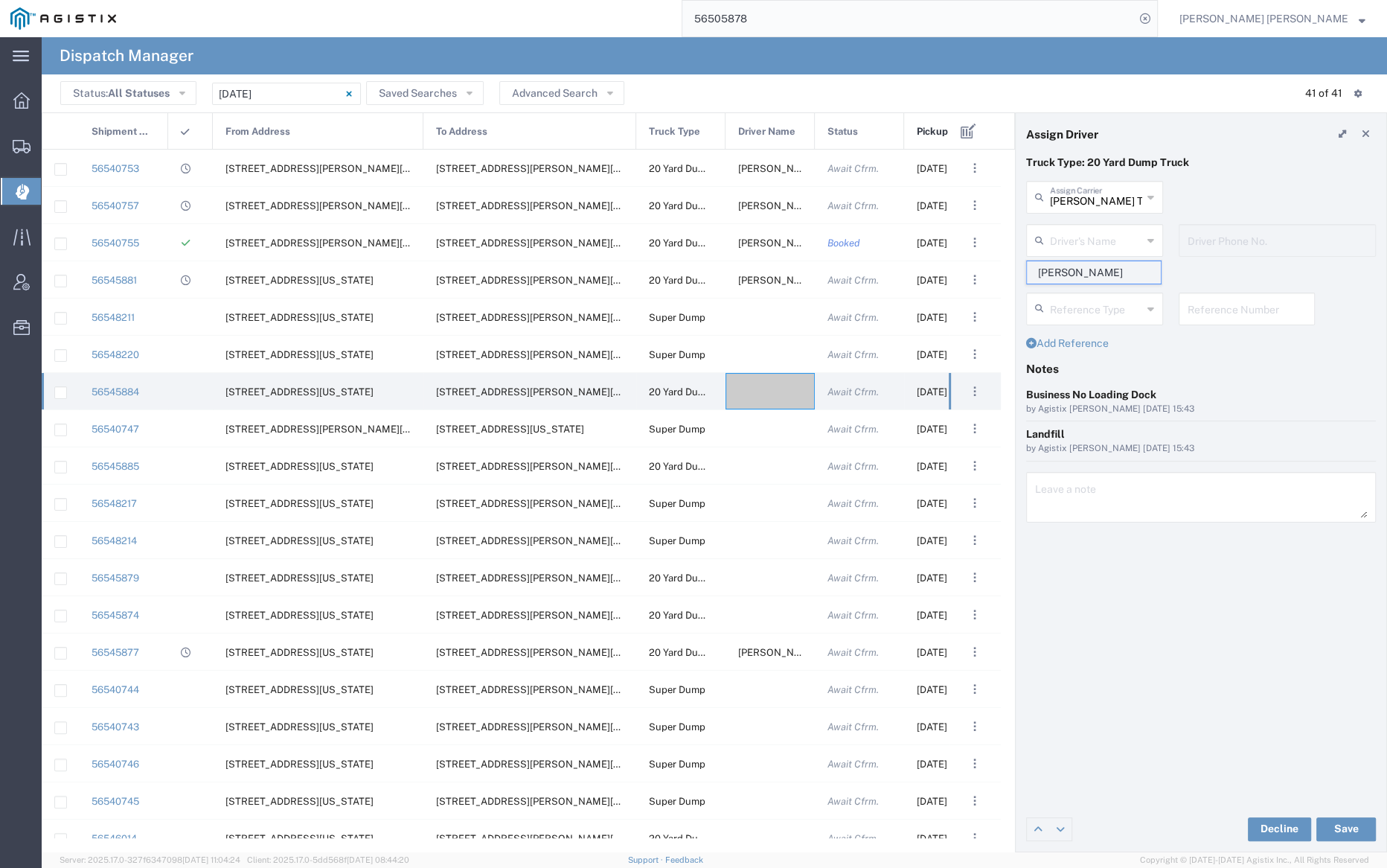
type input "9253838564"
click at [1339, 825] on button "Save" at bounding box center [1346, 830] width 60 height 24
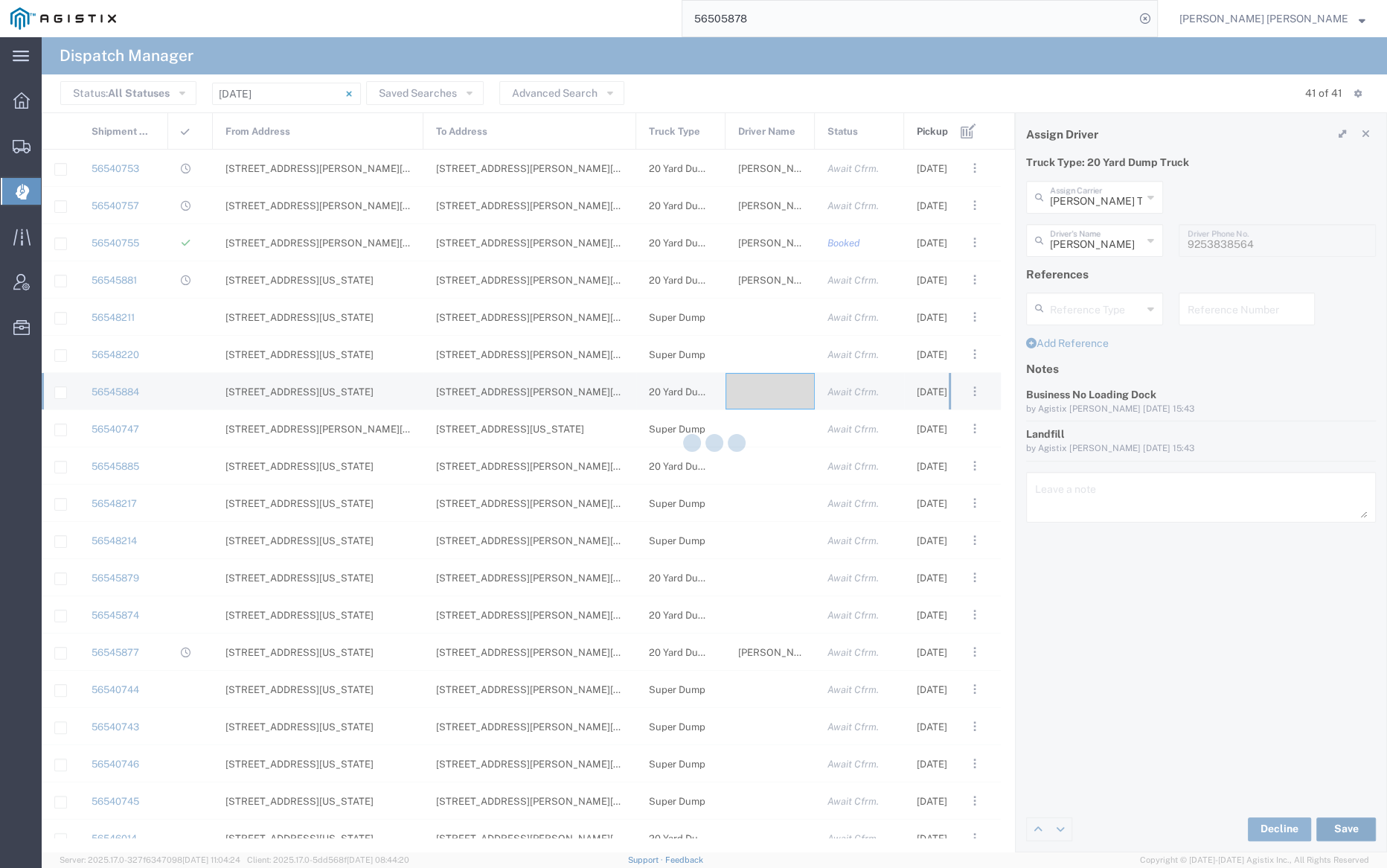
type input "Justin Kifer"
type input "Justin Kifer Trucking LLC"
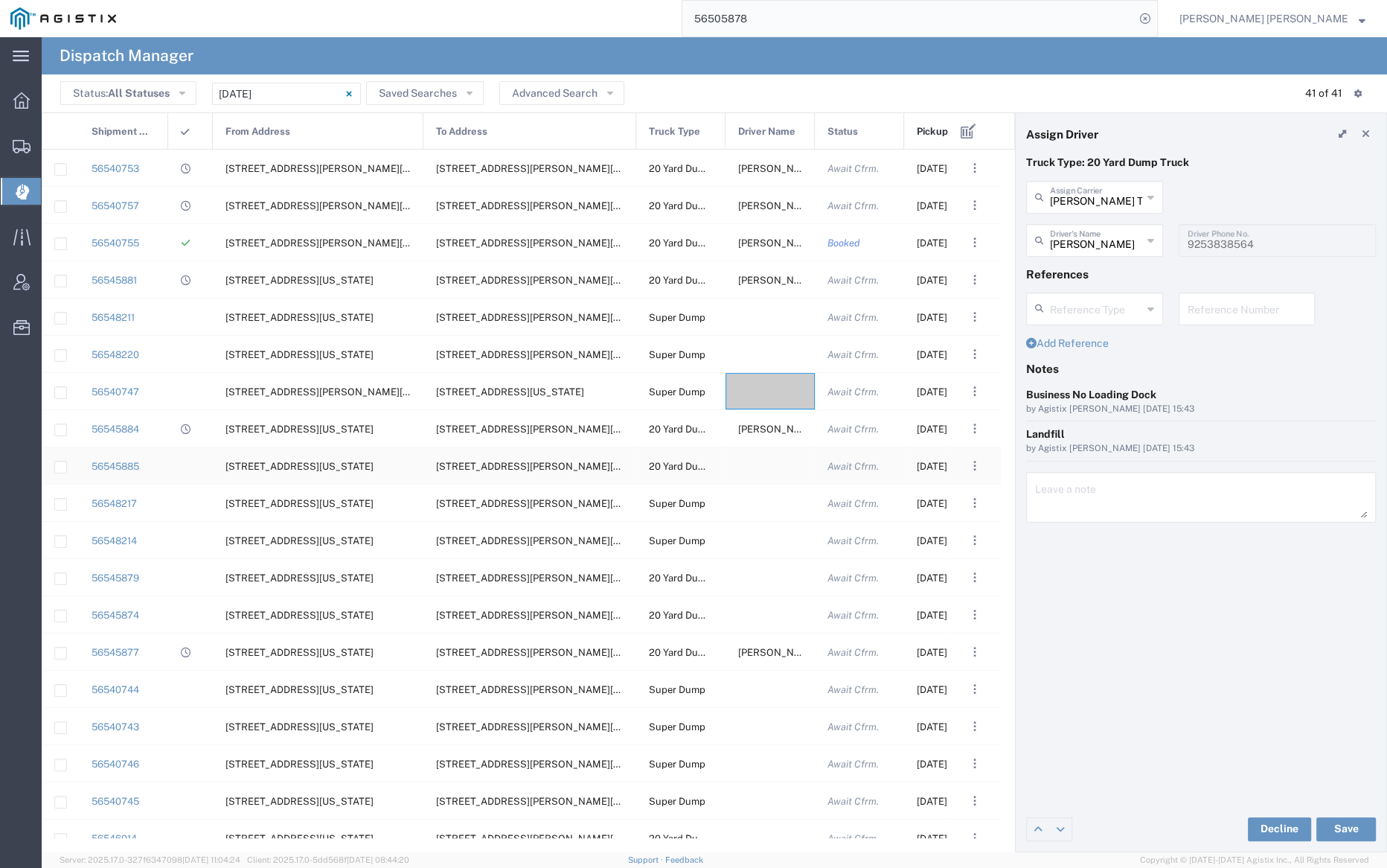
click at [760, 461] on div at bounding box center [770, 466] width 90 height 36
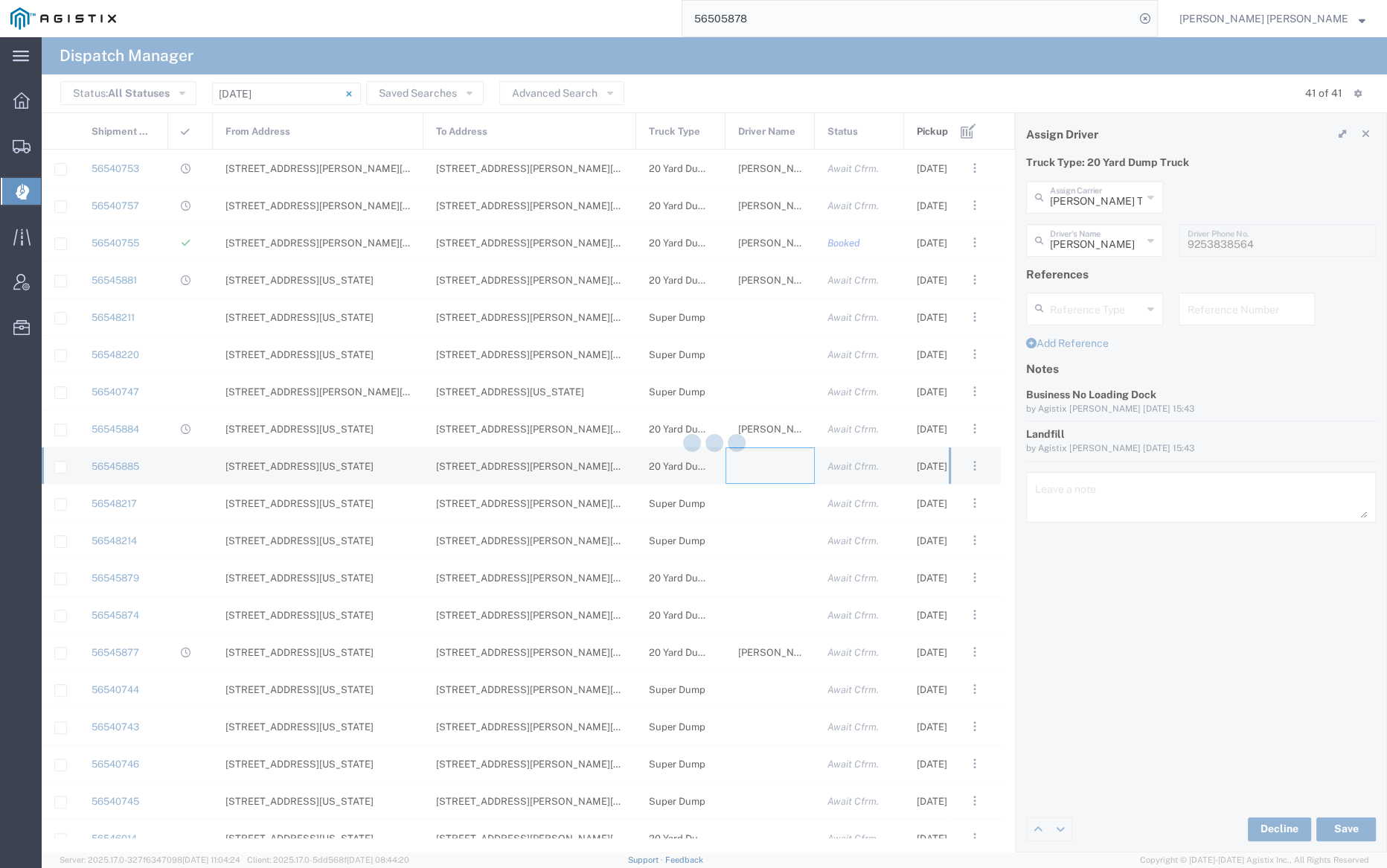
type input "Bray Trucking"
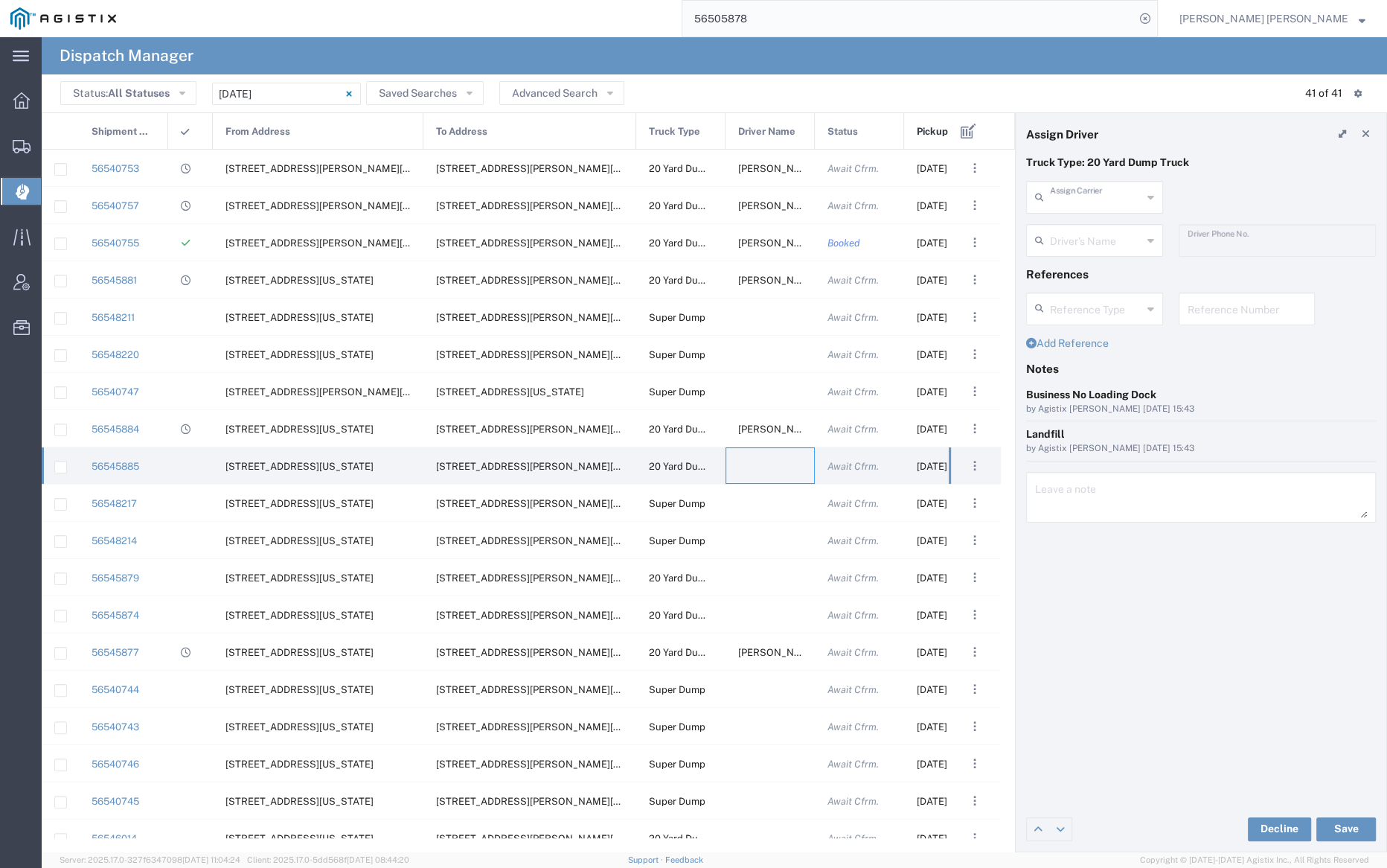
click at [1082, 200] on input "text" at bounding box center [1096, 196] width 92 height 26
click at [1081, 225] on span "GSH Transport" at bounding box center [1094, 229] width 134 height 23
type input "GSH Transport"
click at [1082, 237] on input "text" at bounding box center [1097, 239] width 93 height 26
click at [1089, 271] on span "Kulwinder Singh" at bounding box center [1094, 273] width 134 height 23
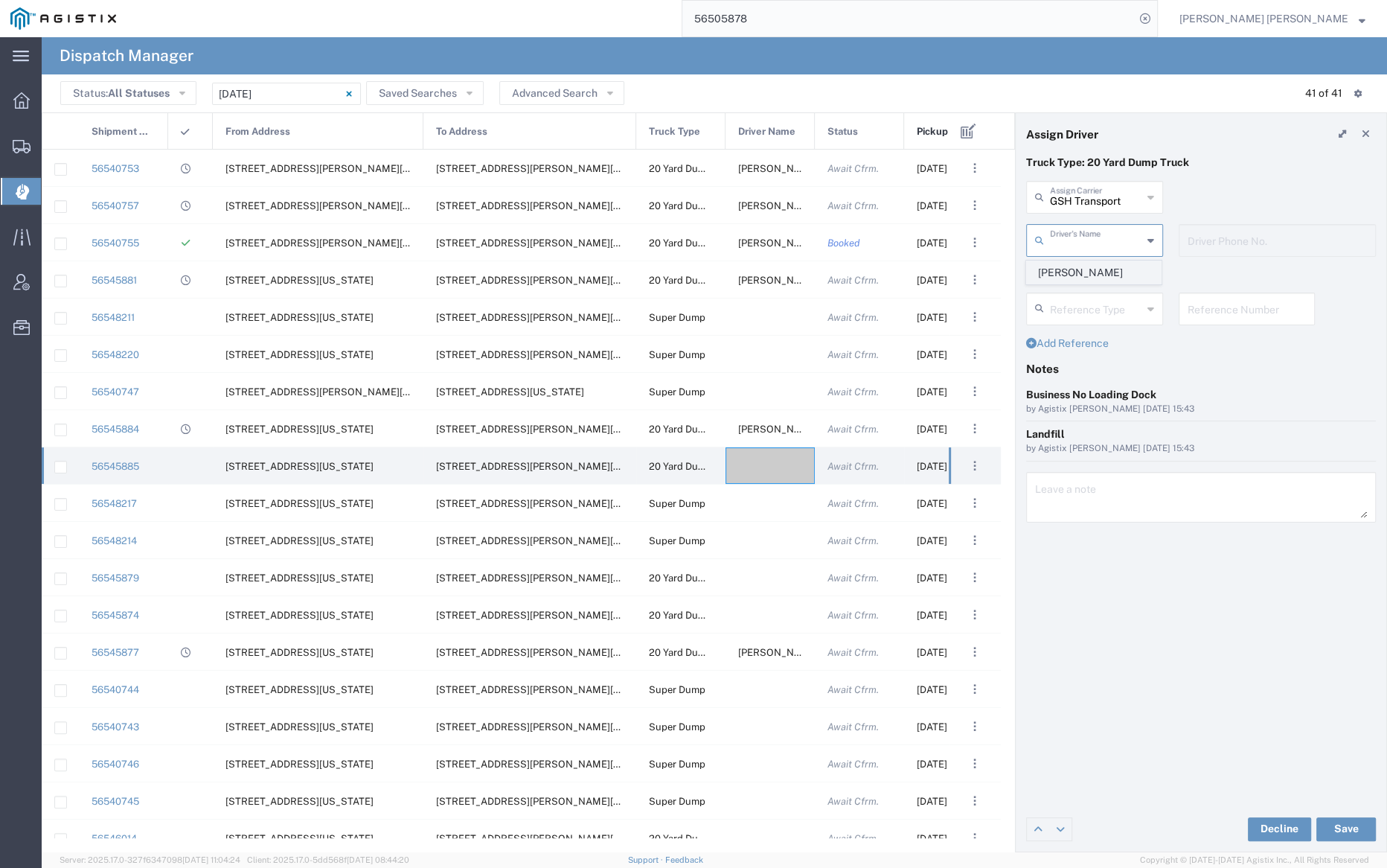
type input "Kulwinder Singh"
type input "4086873968"
click at [1350, 830] on button "Save" at bounding box center [1346, 830] width 60 height 24
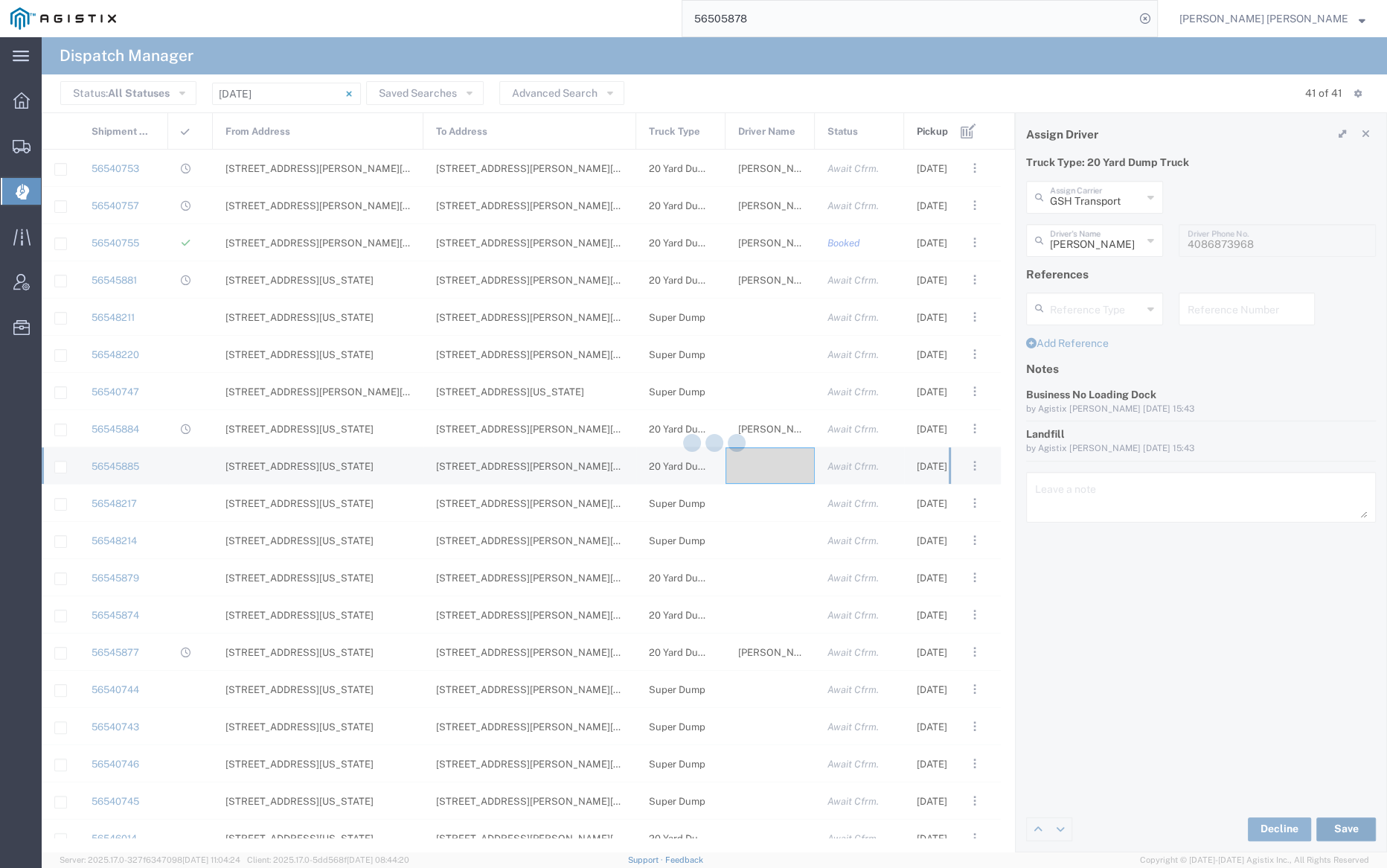
type input "Kulwinder Singh"
type input "GSH Transport"
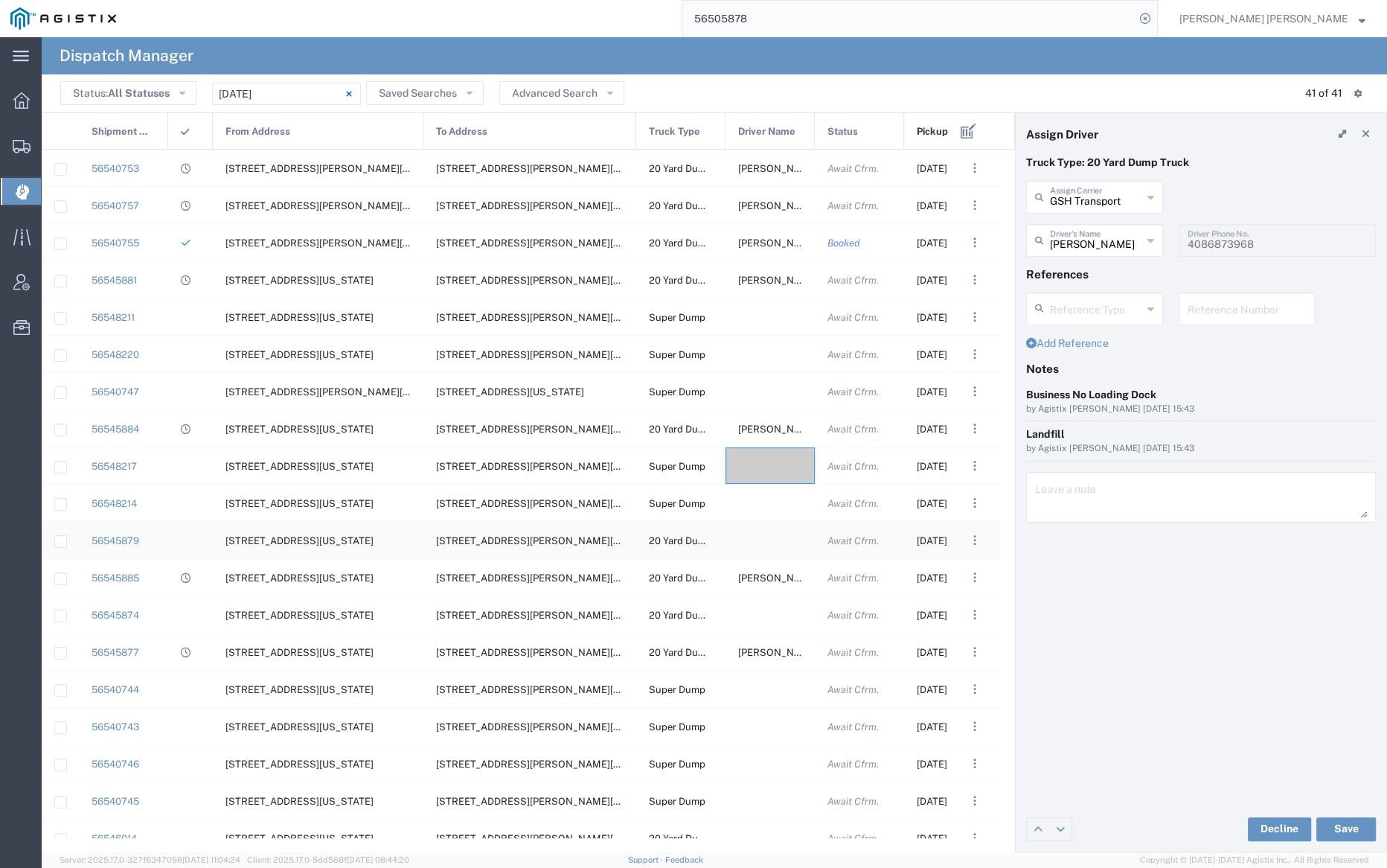
click at [759, 536] on div at bounding box center [770, 539] width 90 height 36
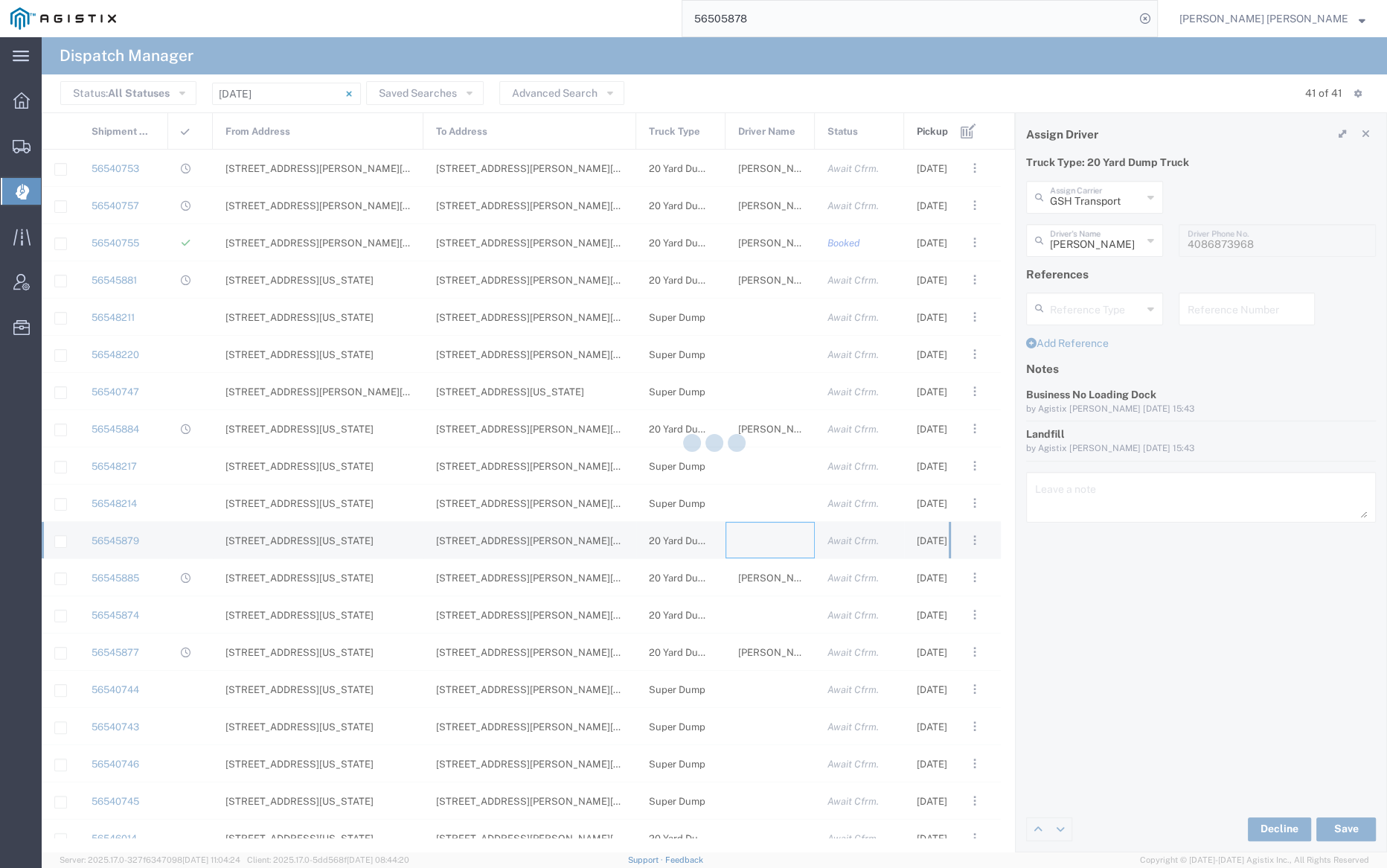
type input "Bray Trucking"
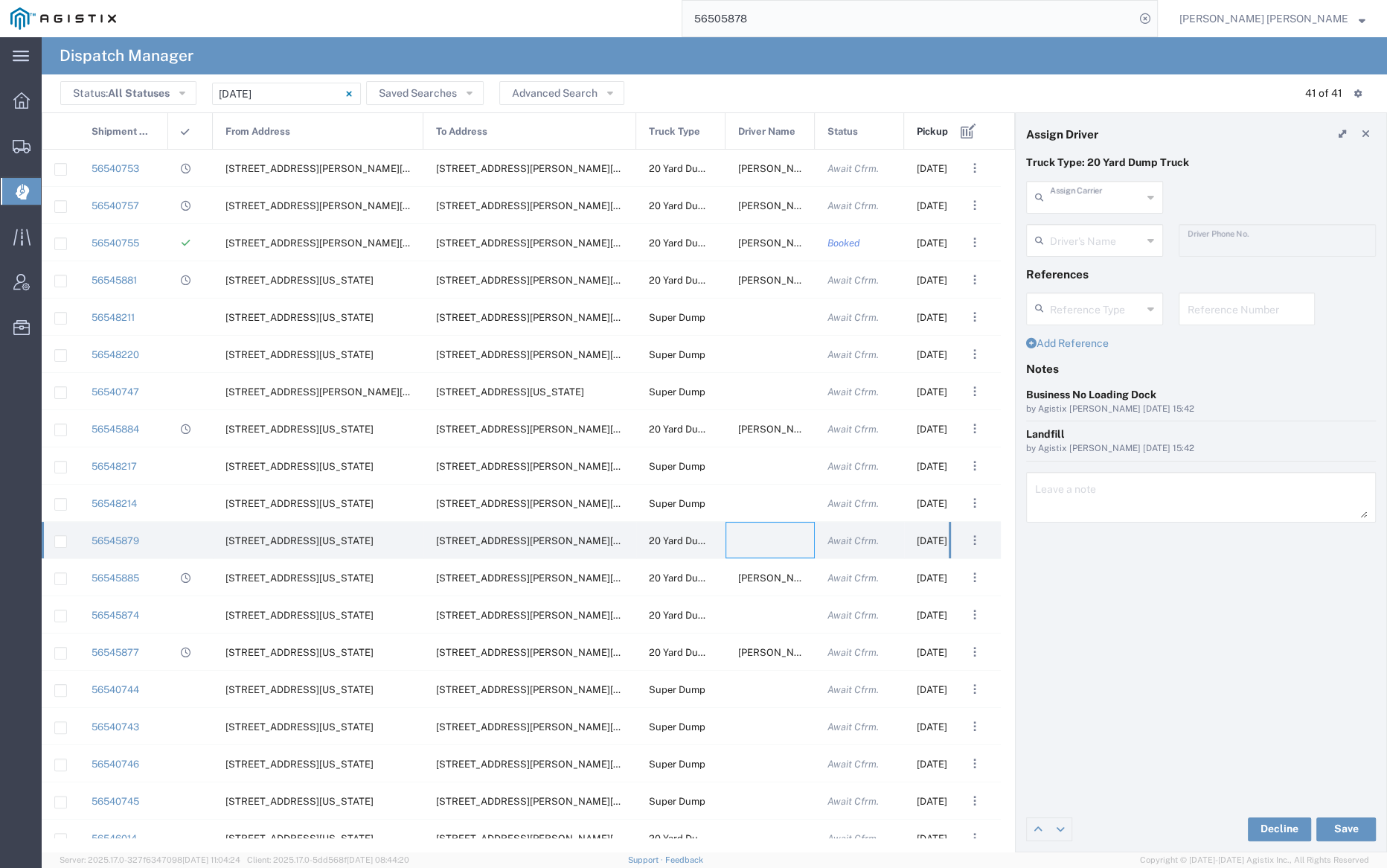
click at [1093, 194] on input "text" at bounding box center [1096, 196] width 92 height 26
click at [1103, 227] on span "Hurst Trucking" at bounding box center [1094, 240] width 134 height 46
type input "Hurst Trucking"
click at [1090, 255] on div "Driver's Name" at bounding box center [1095, 240] width 137 height 32
click at [1091, 246] on input "text" at bounding box center [1096, 239] width 92 height 26
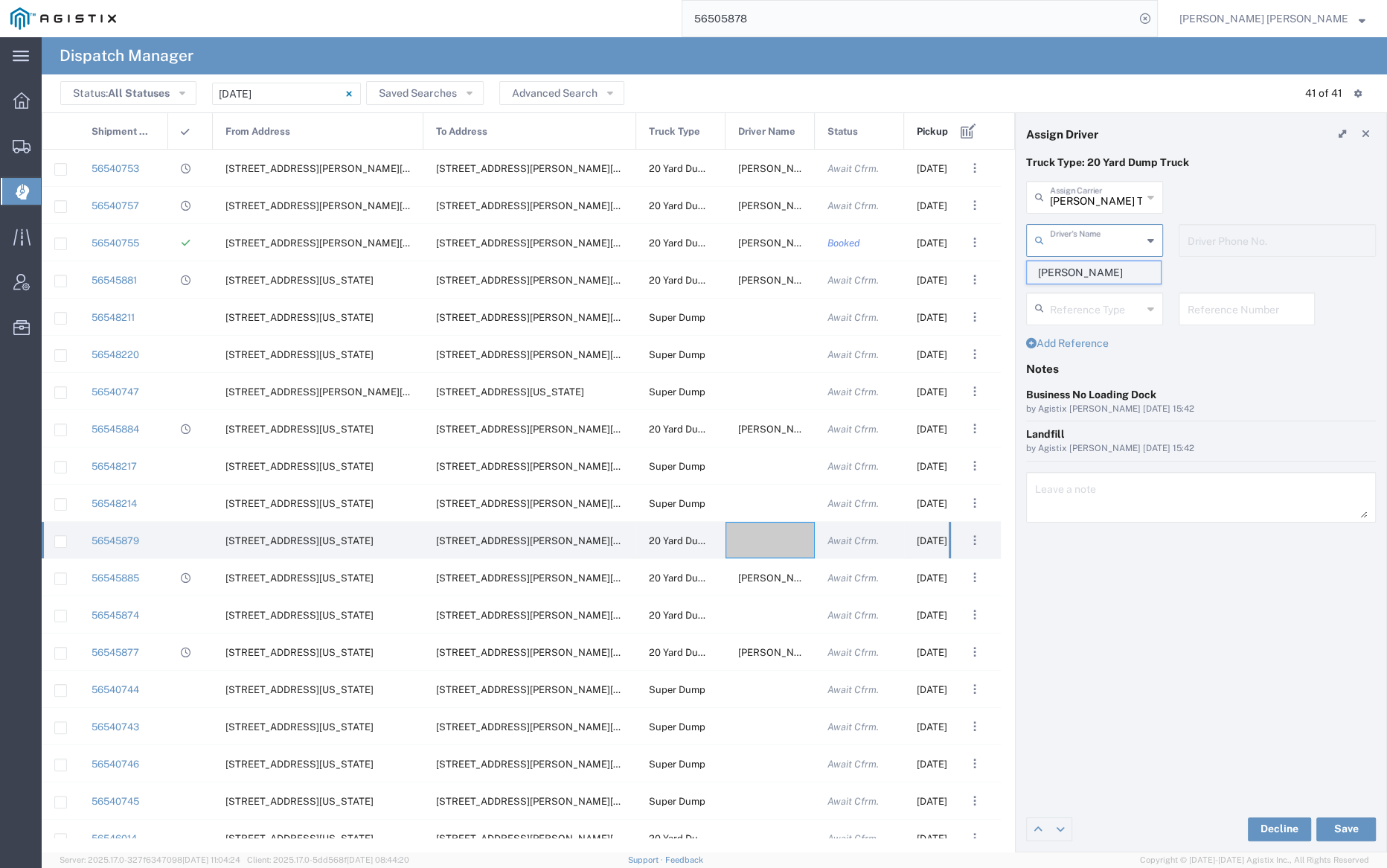
click at [1095, 270] on span "Tim Hurst" at bounding box center [1094, 273] width 134 height 23
type input "Tim Hurst"
type input "5107505775"
click at [1350, 824] on button "Save" at bounding box center [1346, 830] width 60 height 24
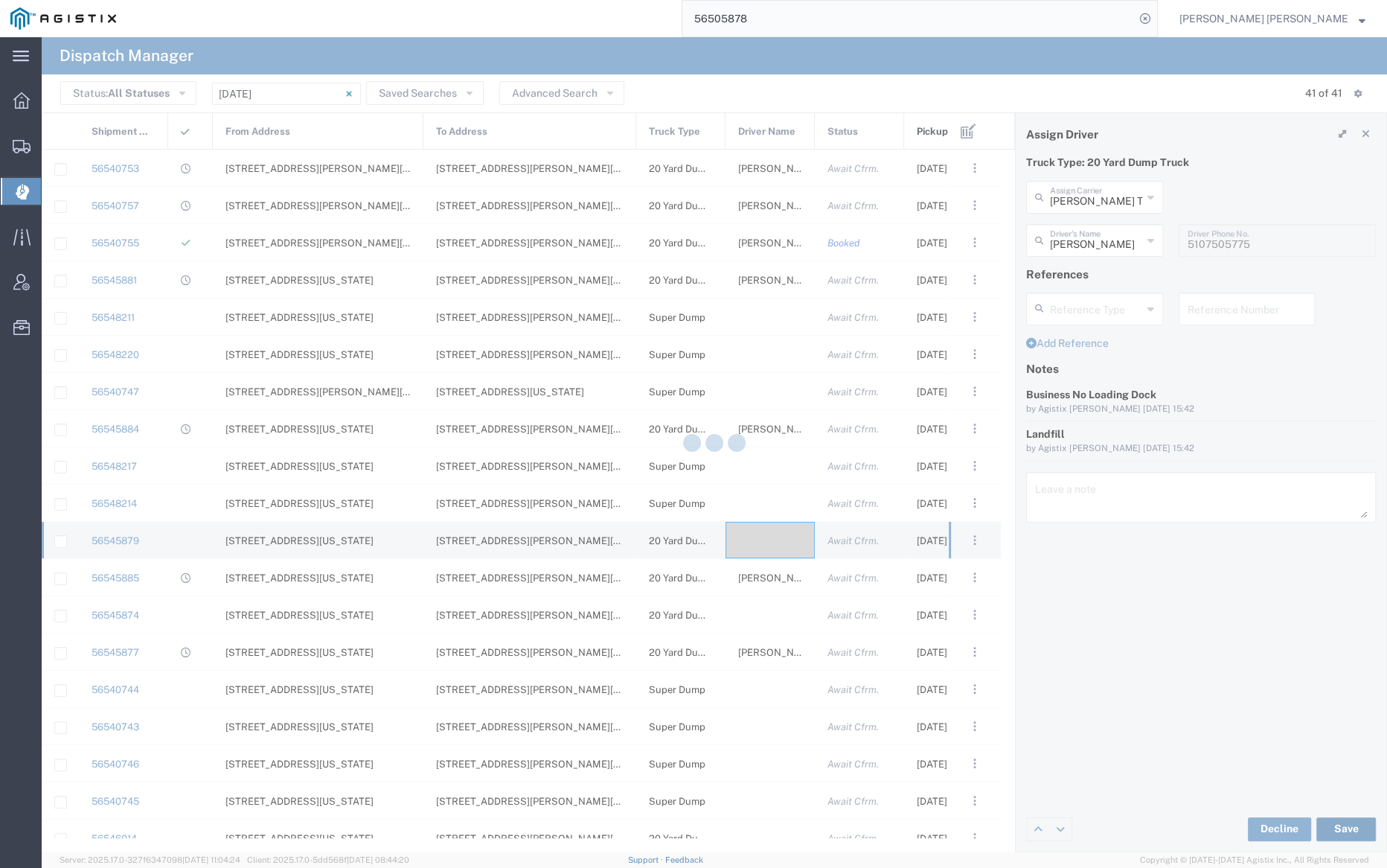
type input "Tim Hurst"
type input "Hurst Trucking"
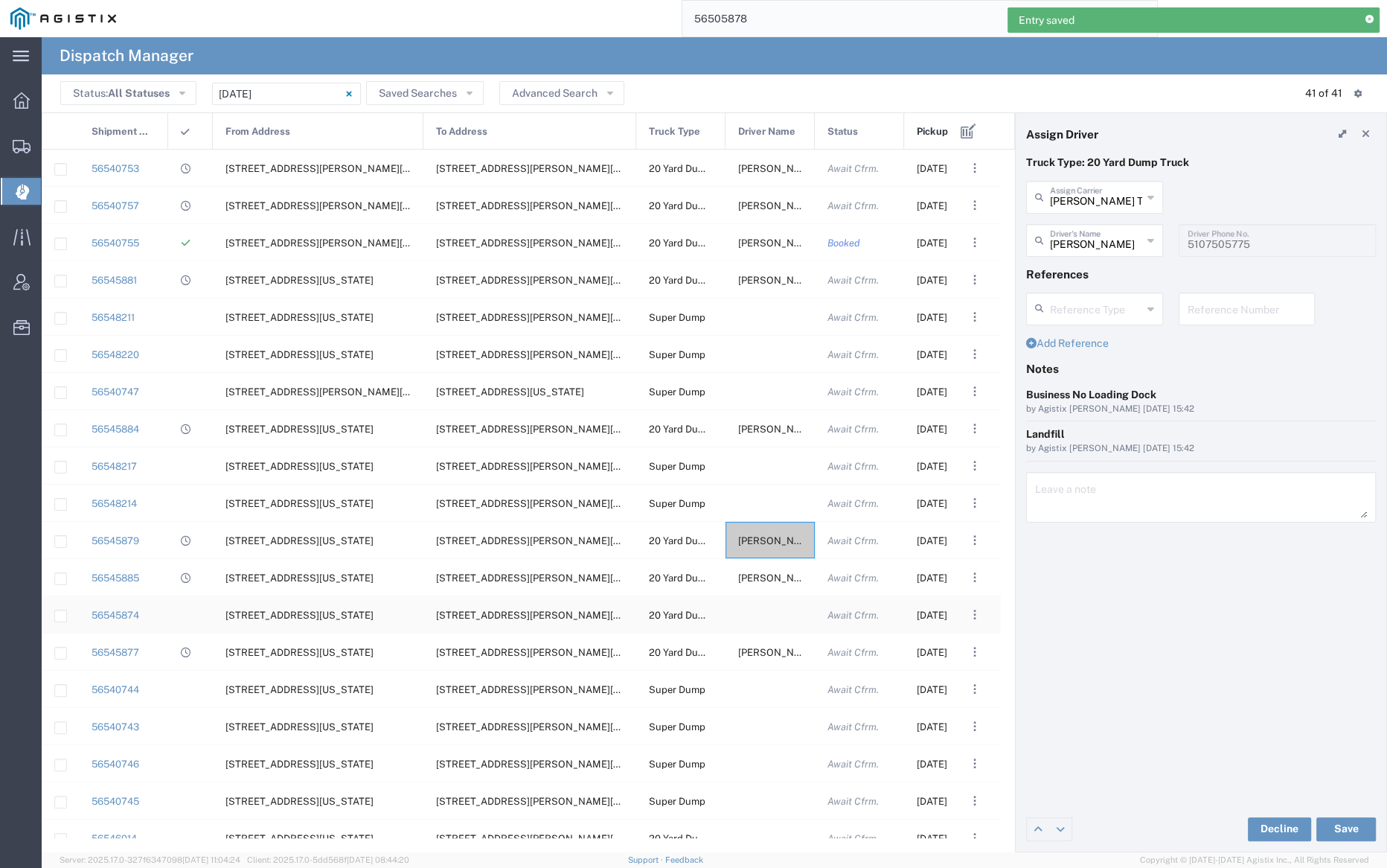
click at [771, 611] on div at bounding box center [770, 614] width 90 height 36
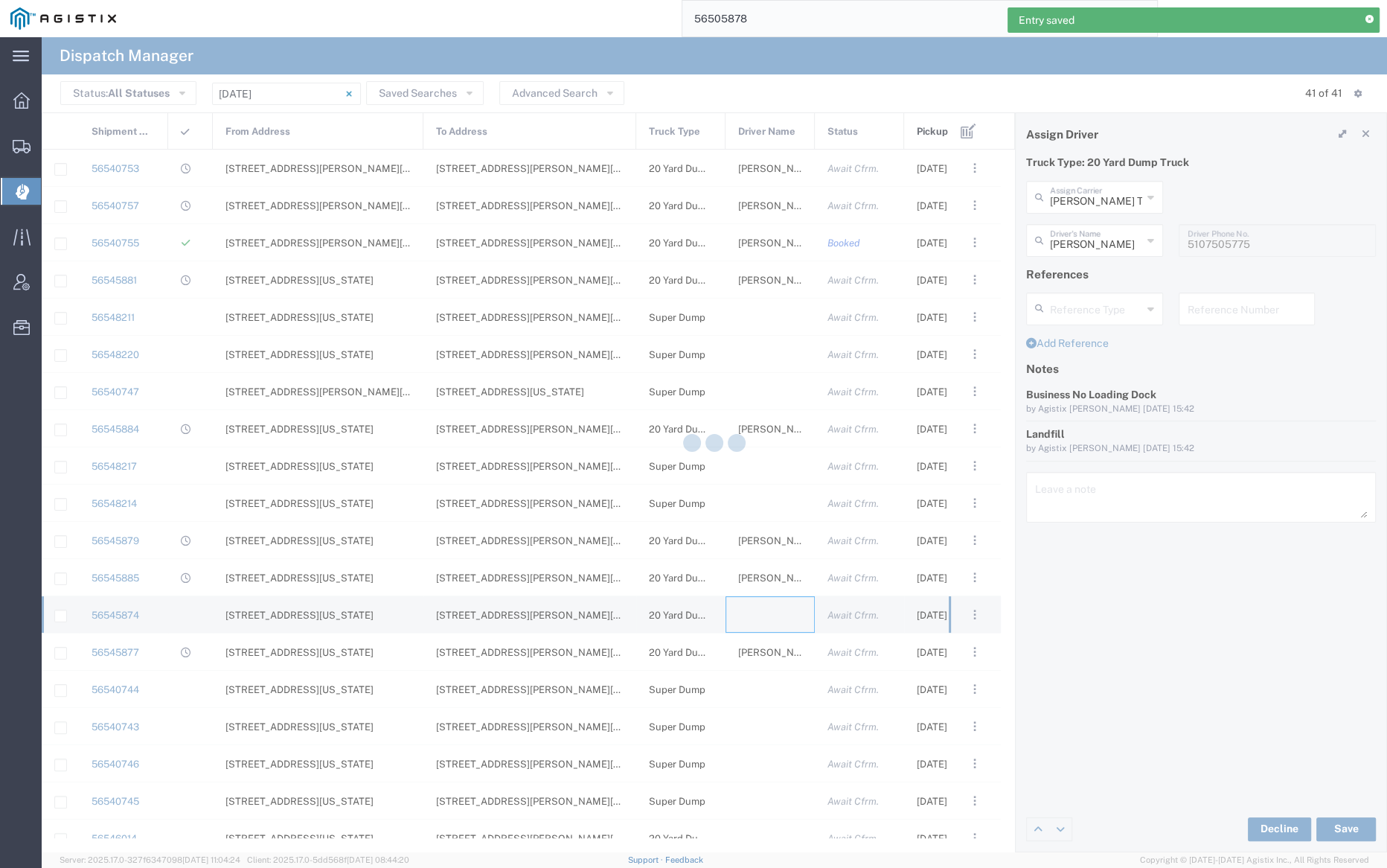
type input "Bray Trucking"
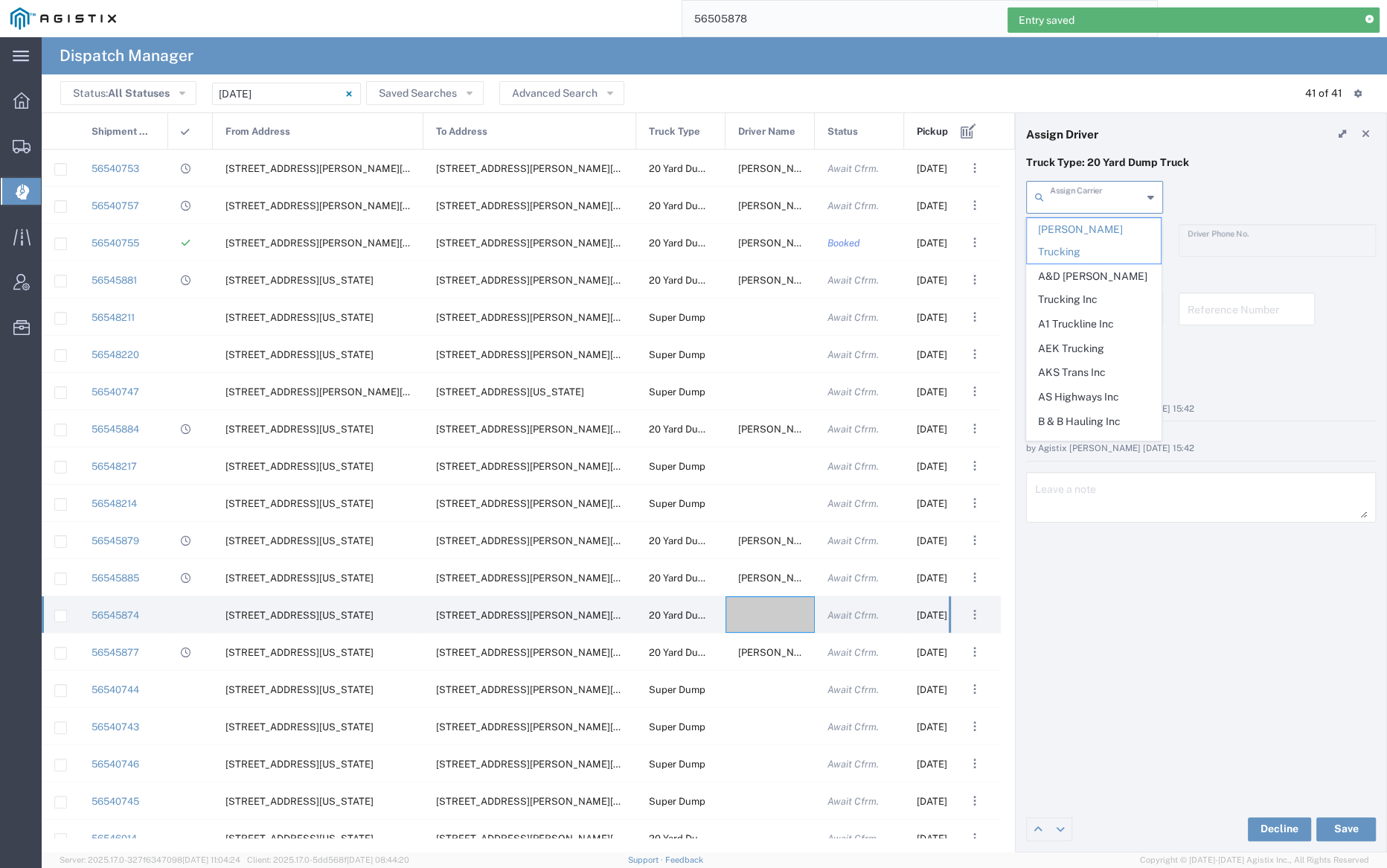
click at [1080, 190] on input "text" at bounding box center [1096, 196] width 92 height 26
click at [1089, 313] on span "A1 Truckline Inc" at bounding box center [1094, 324] width 134 height 23
type input "A1 Truckline Inc"
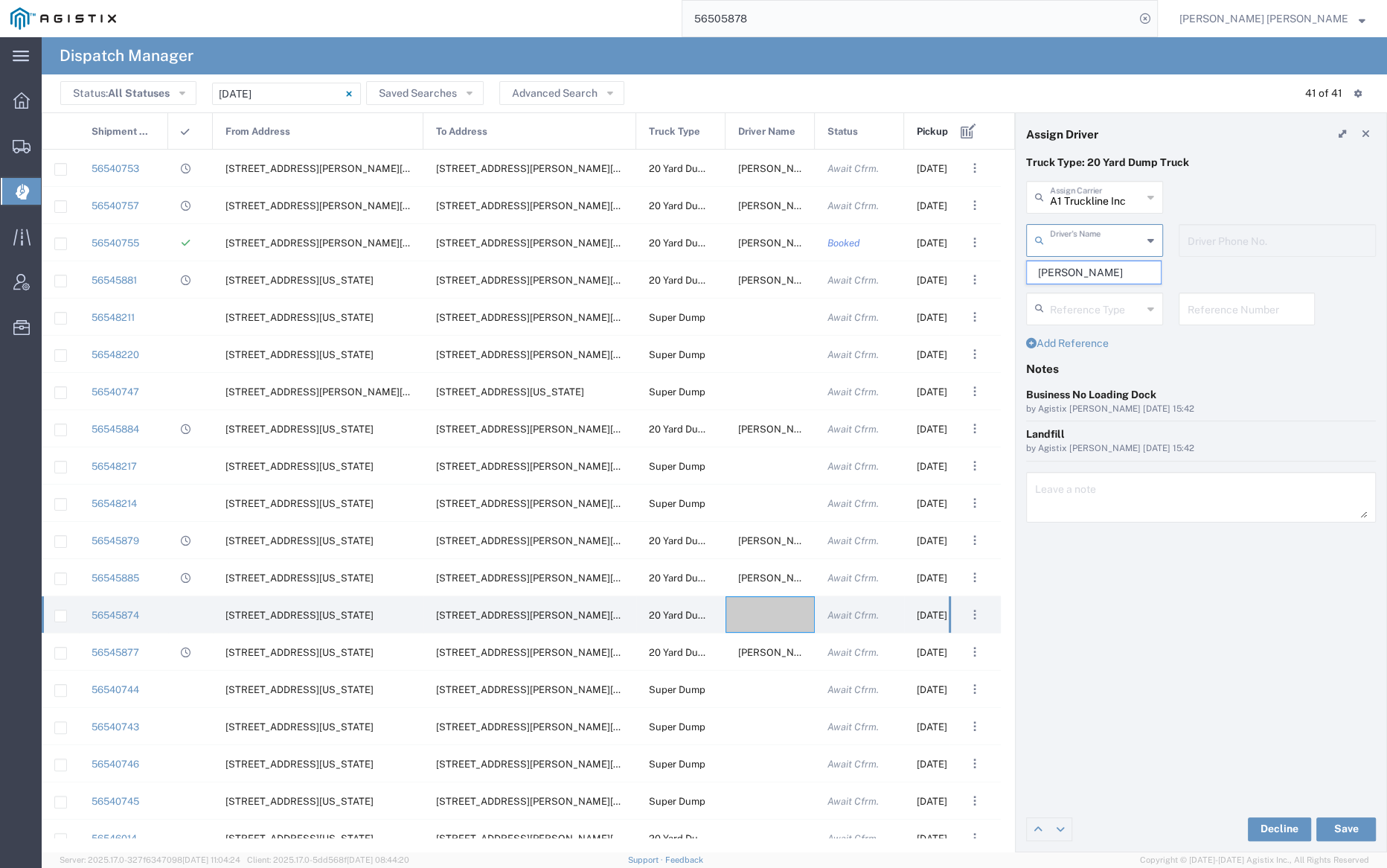
click at [1089, 239] on input "text" at bounding box center [1096, 239] width 92 height 26
click at [1098, 265] on span "Parwinder Kamboj" at bounding box center [1094, 273] width 134 height 23
type input "Parwinder Kamboj"
type input "7076997422"
click at [1349, 827] on button "Save" at bounding box center [1346, 830] width 60 height 24
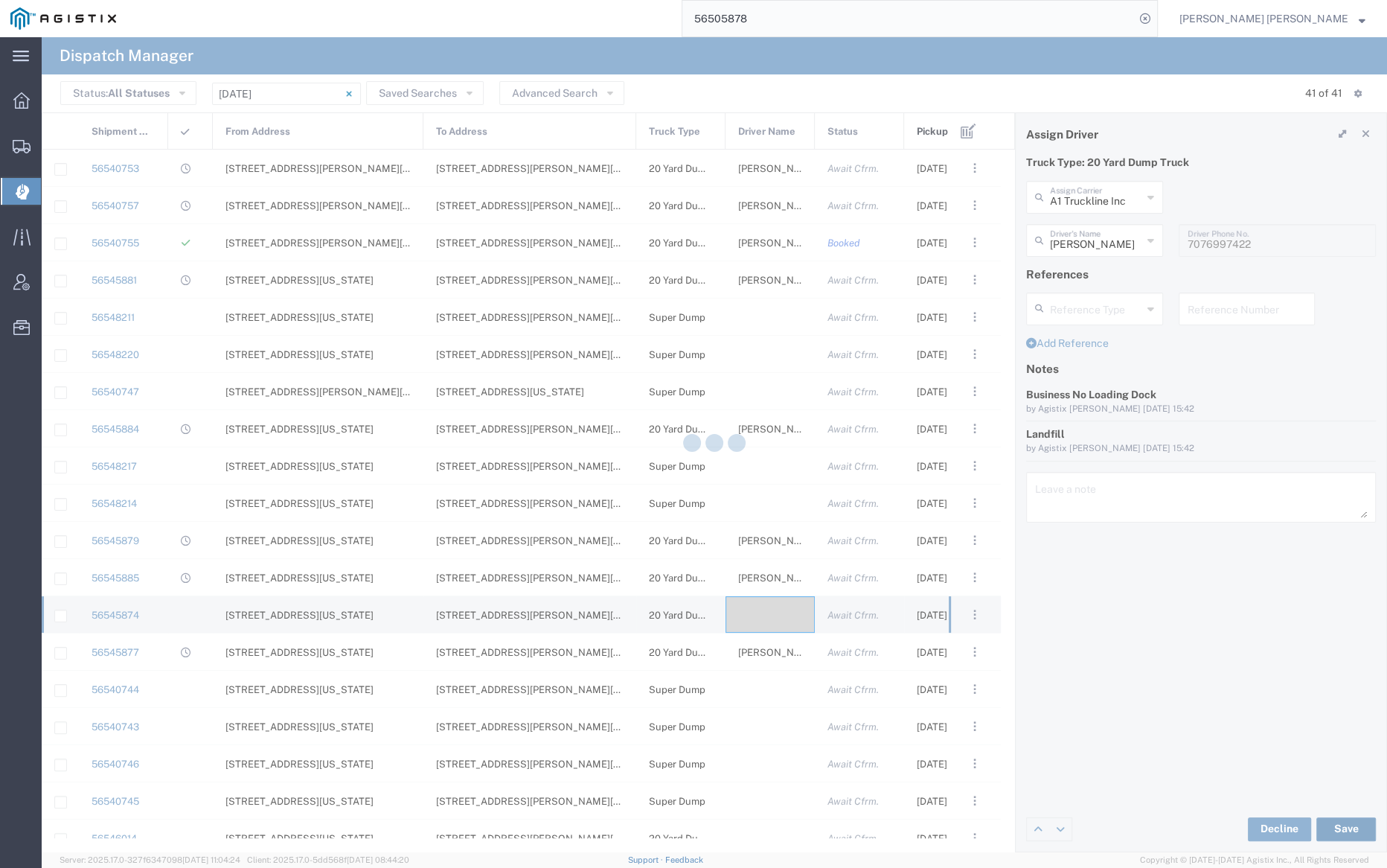
type input "Parwinder Kamboj"
type input "A1 Truckline Inc"
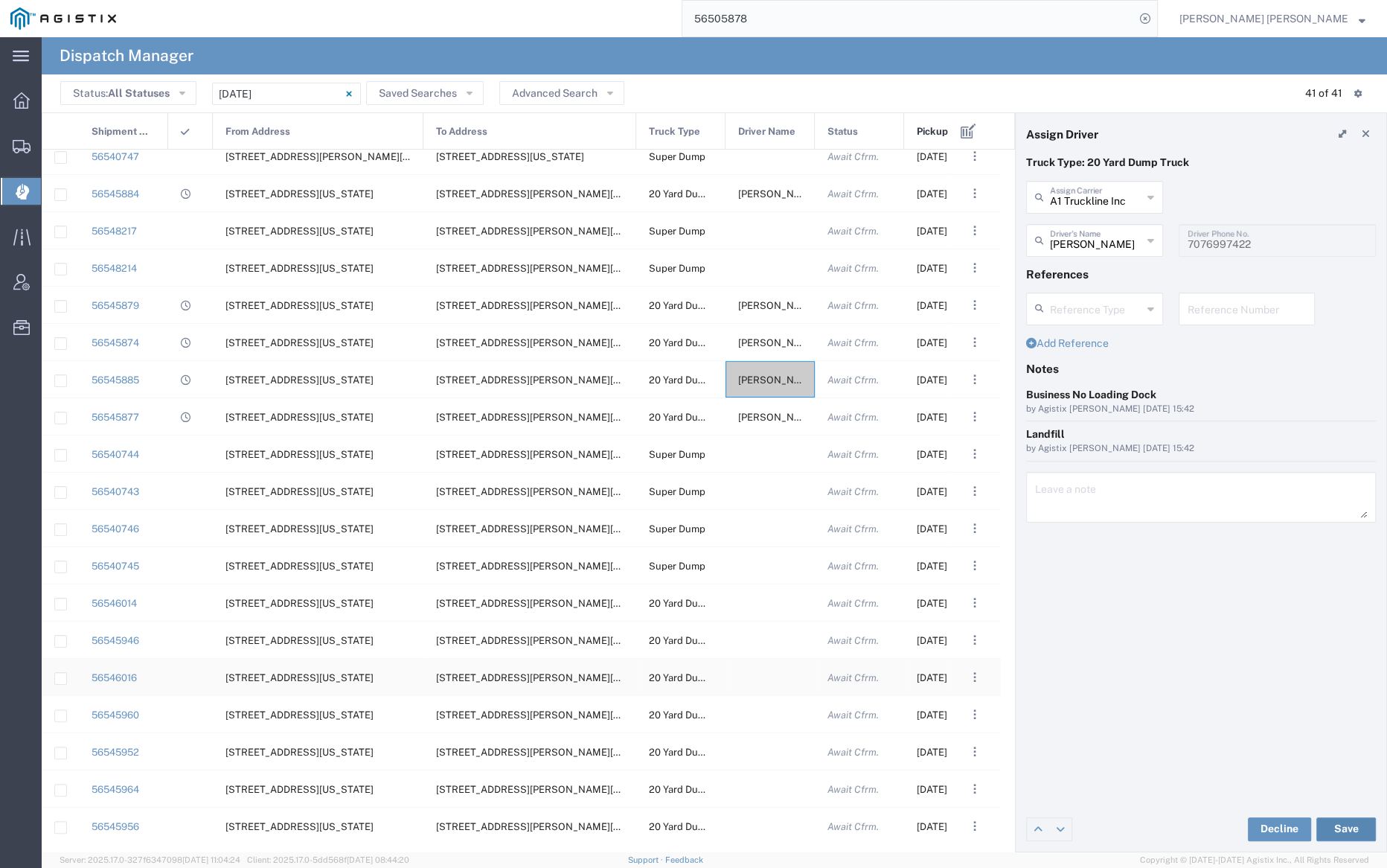
scroll to position [240, 0]
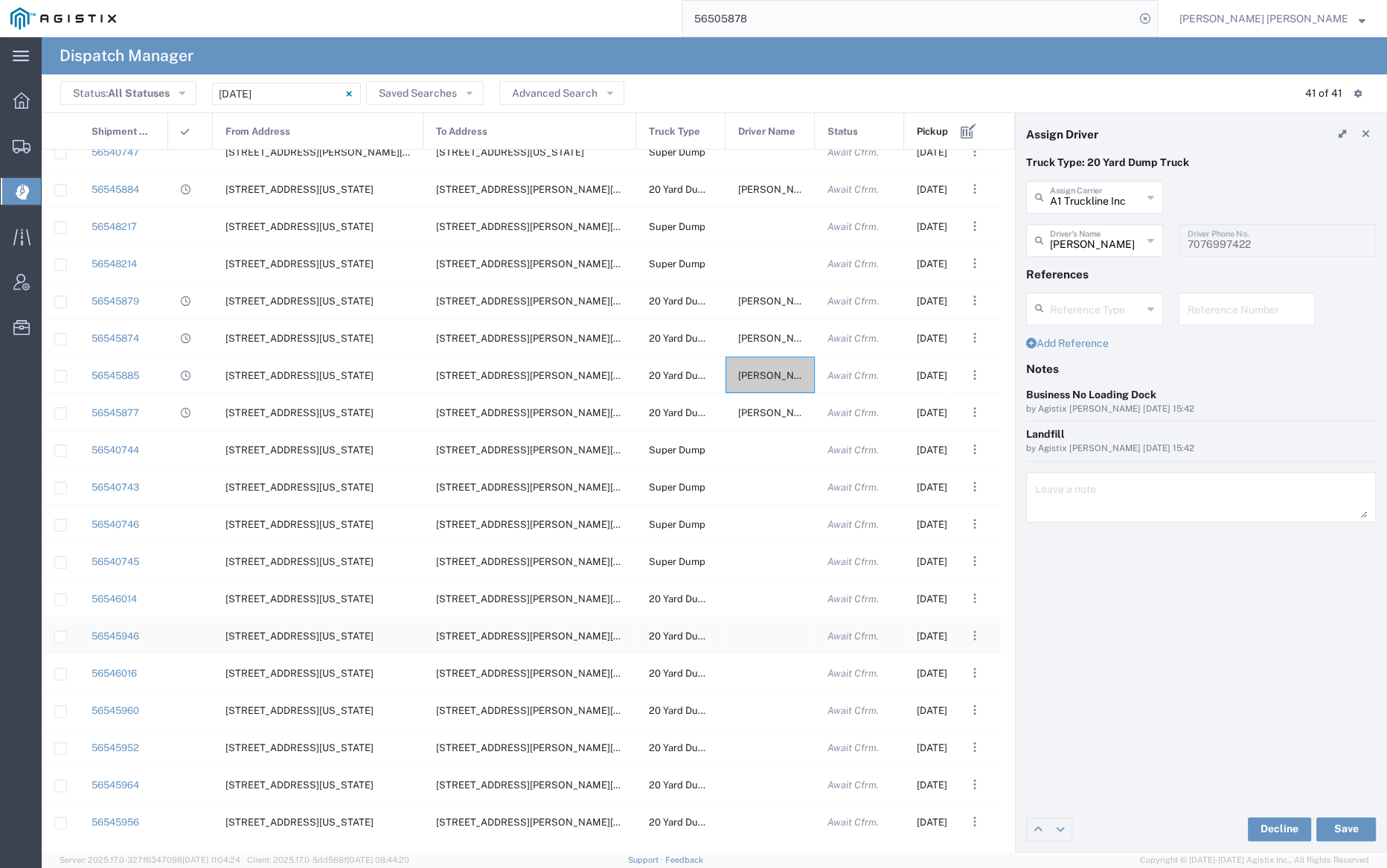
click at [762, 635] on div at bounding box center [770, 635] width 90 height 36
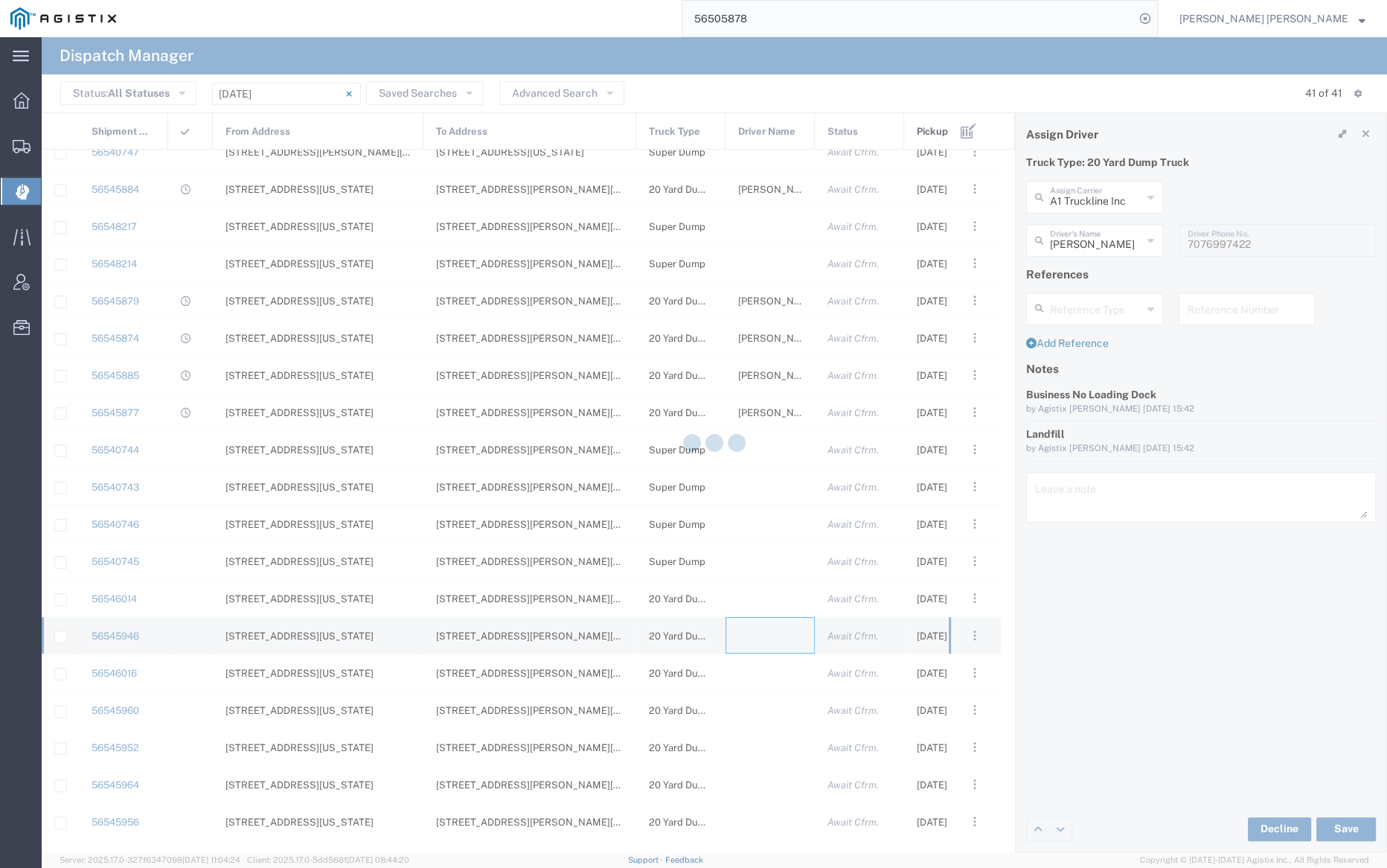
type input "Bray Trucking"
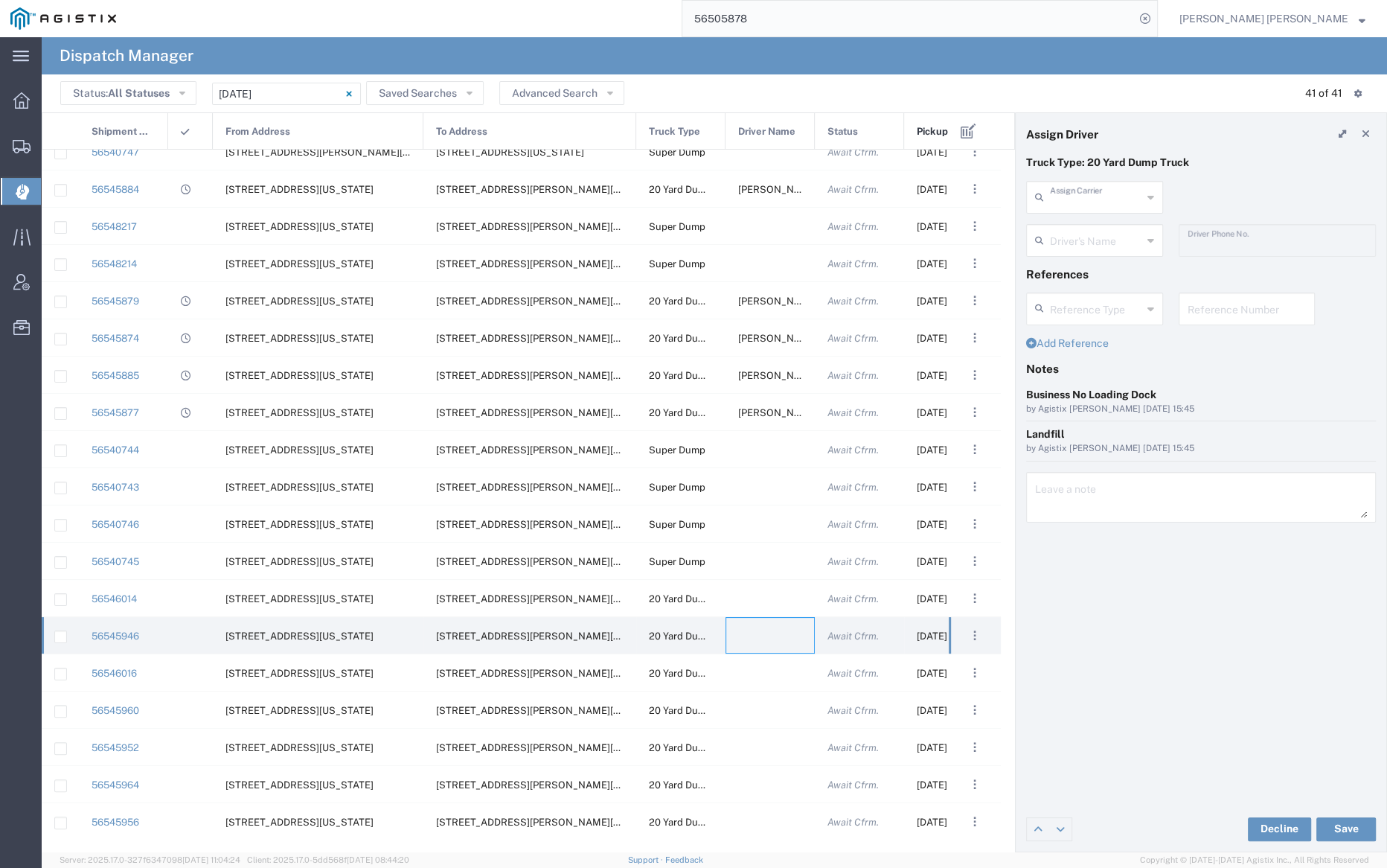
click at [1084, 197] on input "text" at bounding box center [1096, 196] width 92 height 26
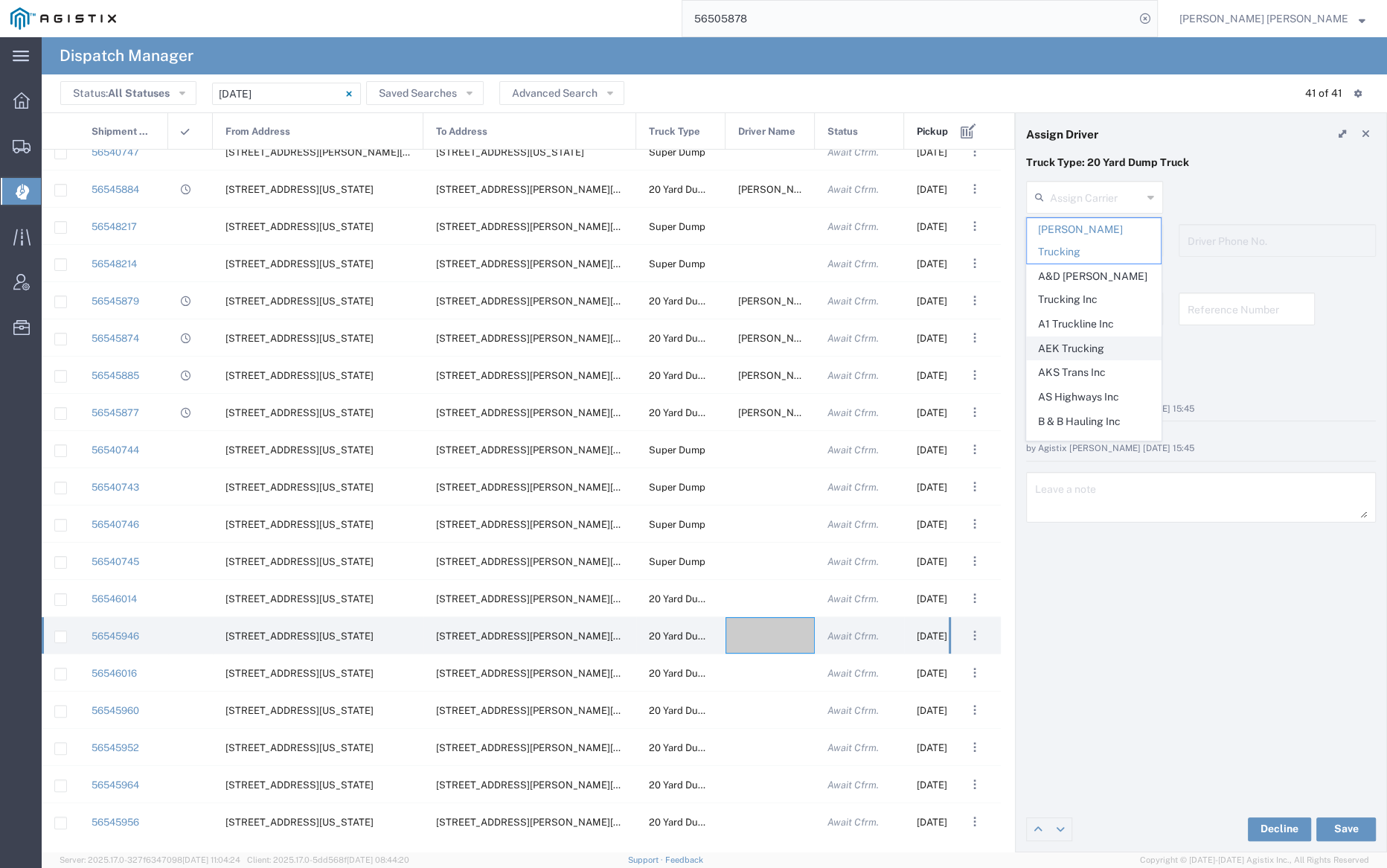
click at [1092, 337] on span "AEK Trucking" at bounding box center [1094, 348] width 134 height 23
type input "AEK Trucking"
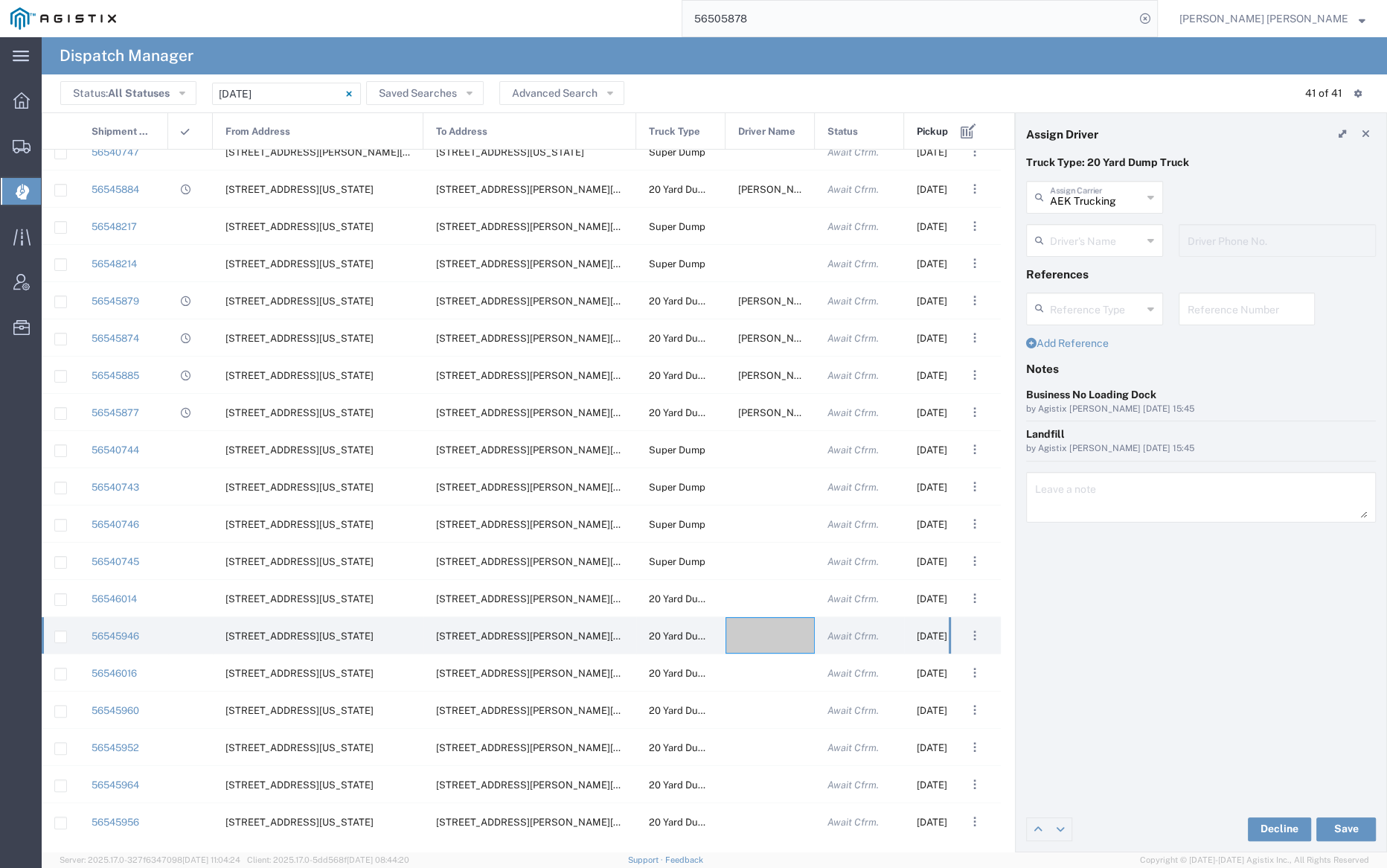
click at [1093, 243] on input "text" at bounding box center [1096, 239] width 92 height 26
click at [1095, 270] on span "Rohit Kumar" at bounding box center [1094, 273] width 134 height 23
type input "Rohit Kumar"
type input "7075800290"
click at [1346, 821] on button "Save" at bounding box center [1346, 830] width 60 height 24
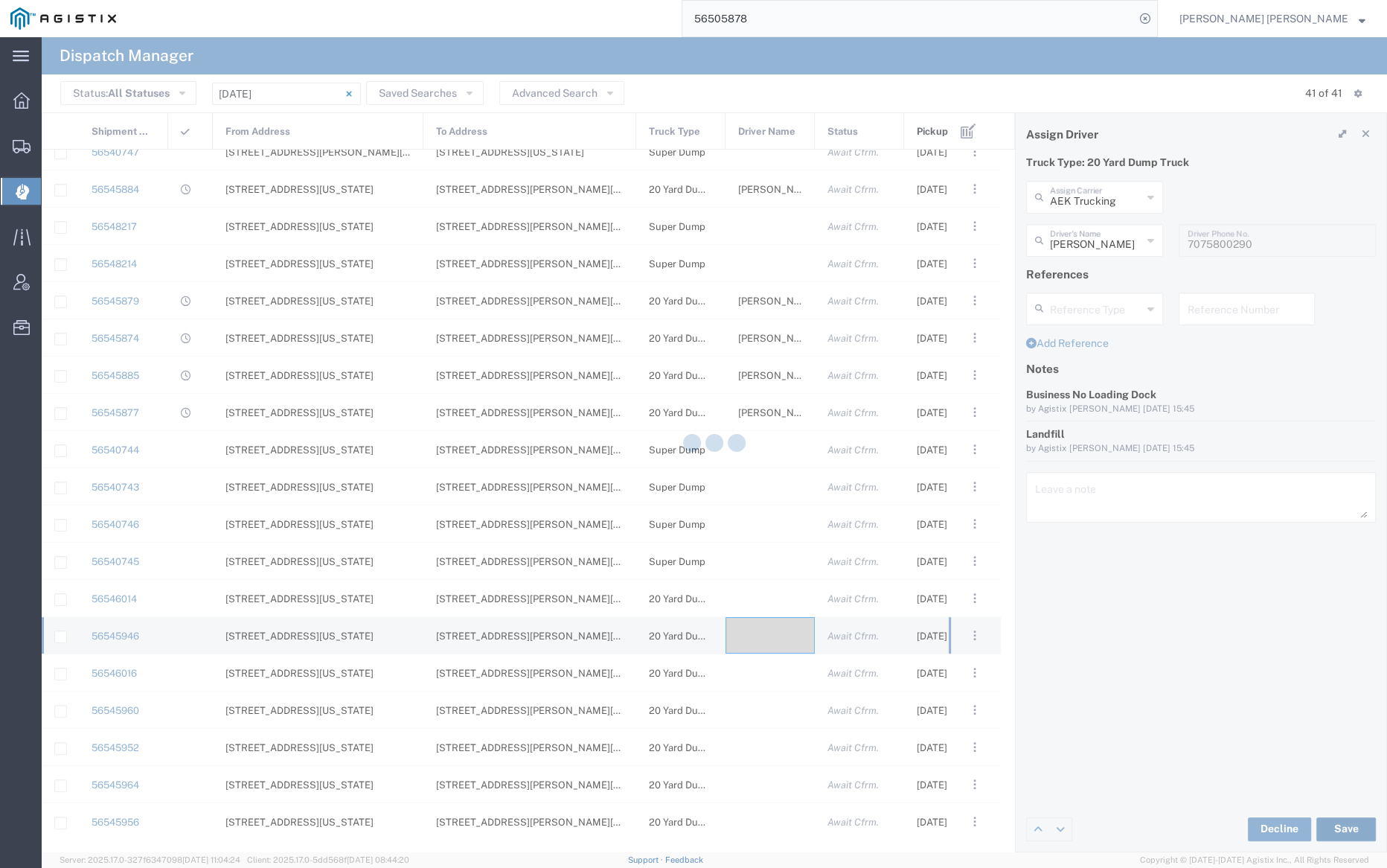
type input "Rohit Kumar"
type input "AEK Trucking"
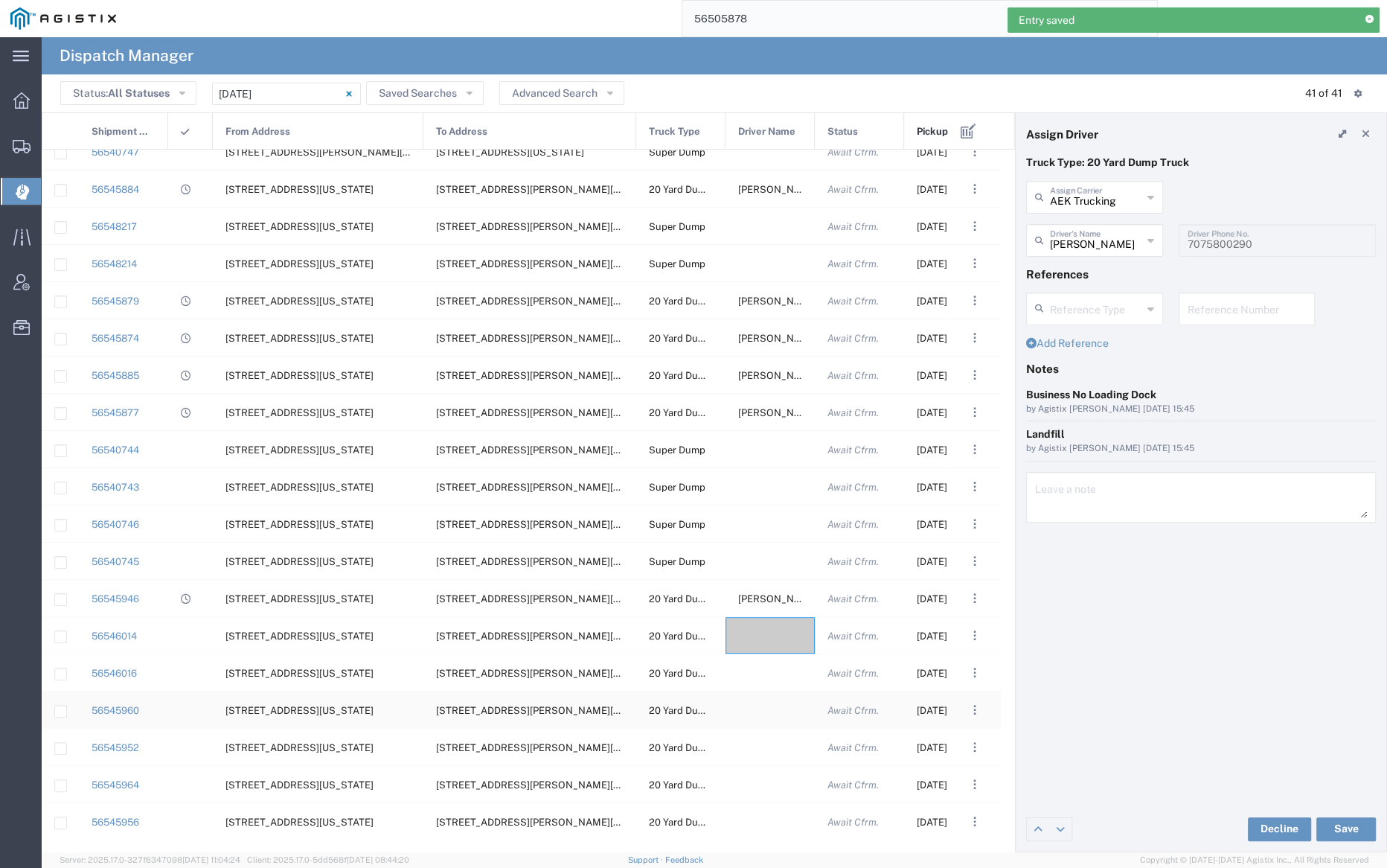
click at [759, 709] on div at bounding box center [770, 710] width 90 height 36
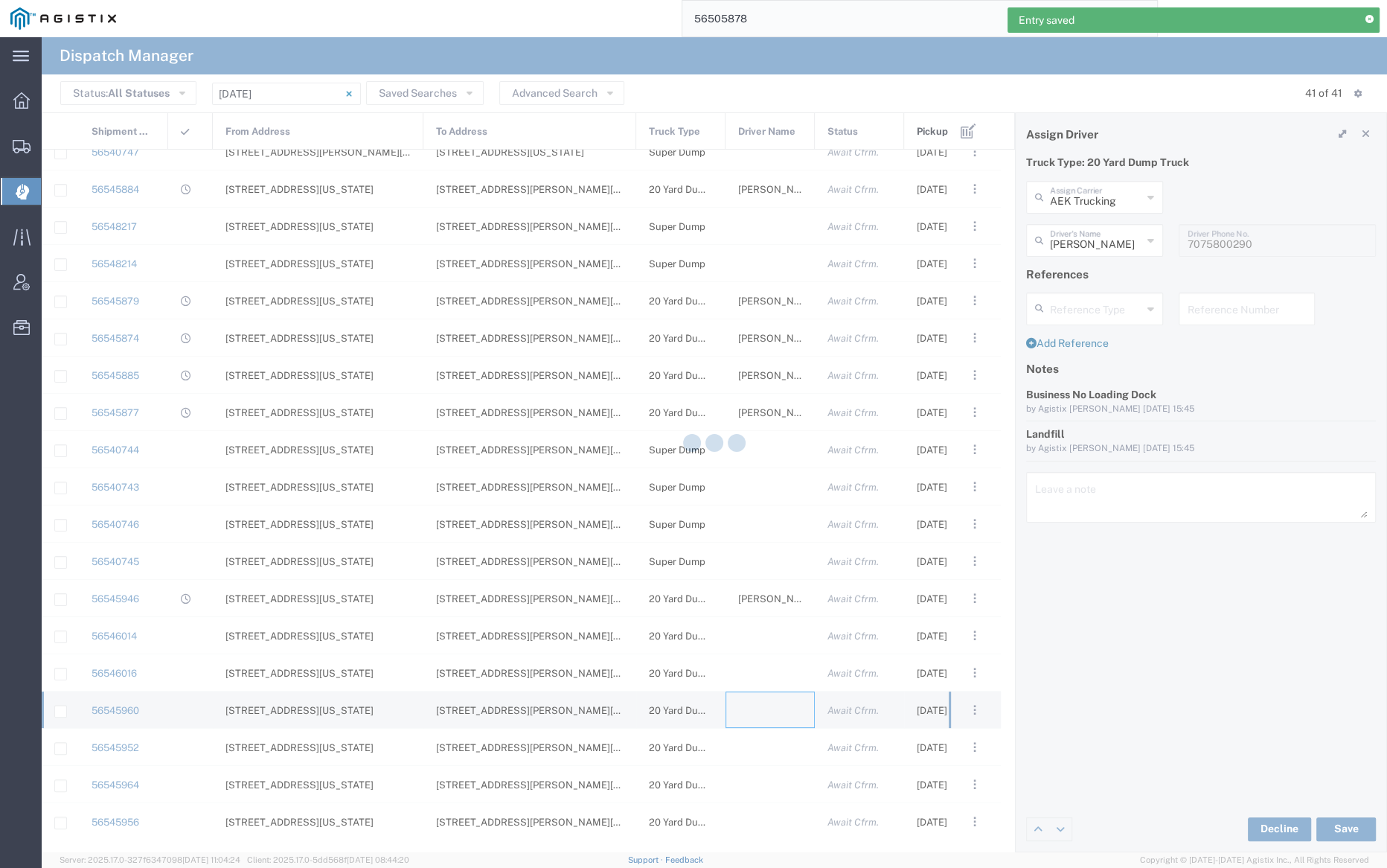
type input "Bray Trucking"
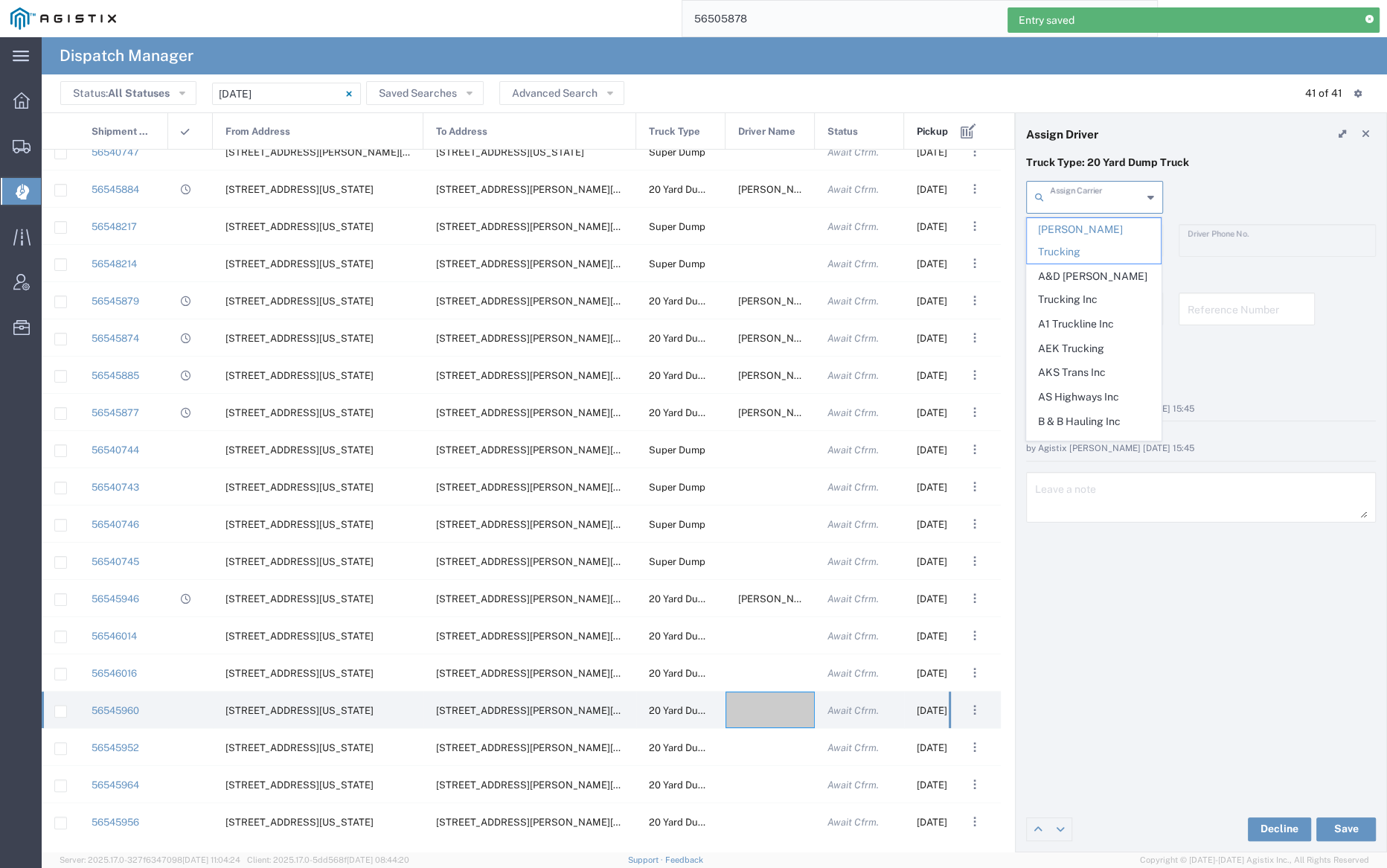
click at [1080, 192] on input "text" at bounding box center [1096, 196] width 92 height 26
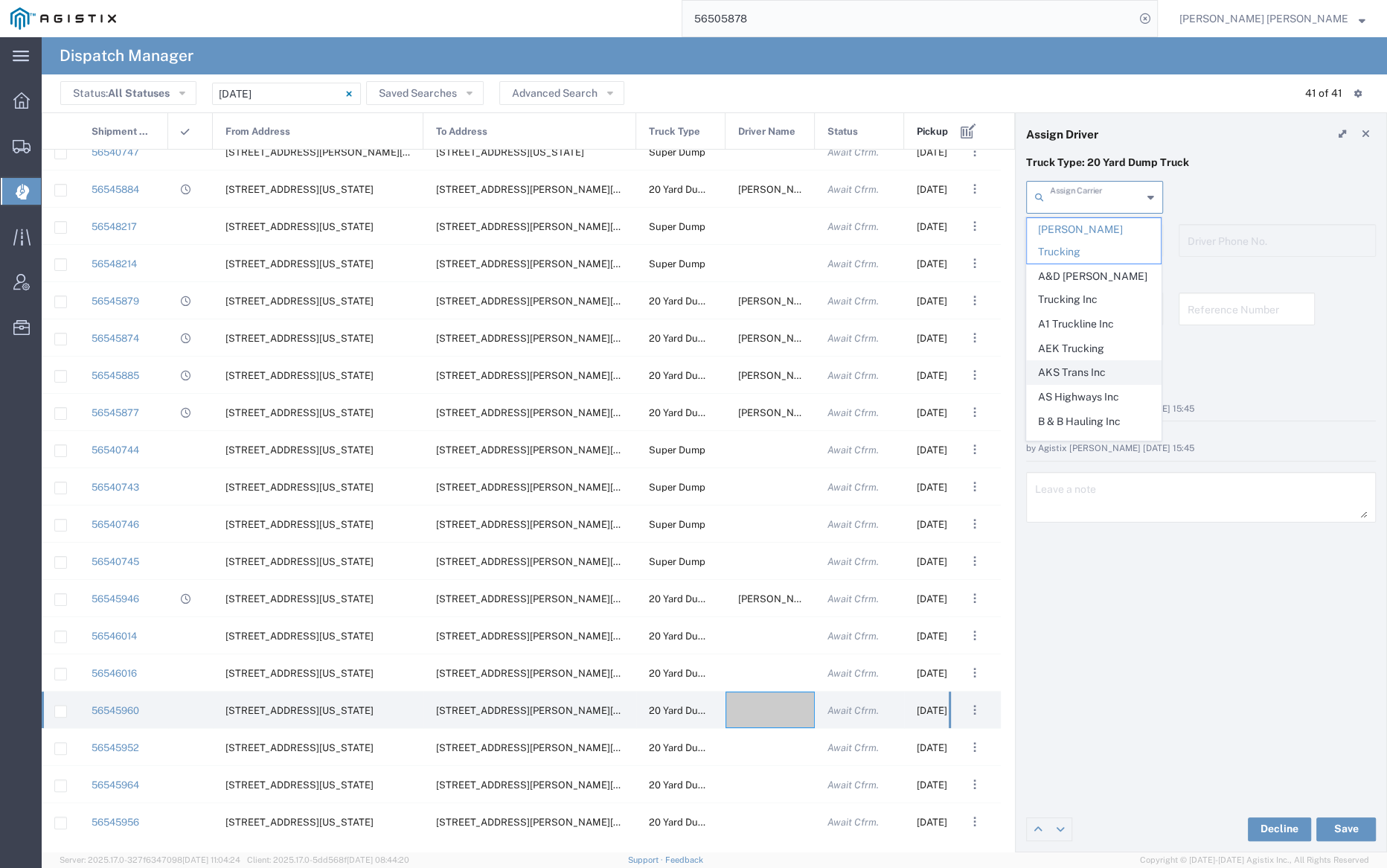
click at [1119, 361] on span "AKS Trans Inc" at bounding box center [1094, 372] width 134 height 23
type input "AKS Trans Inc"
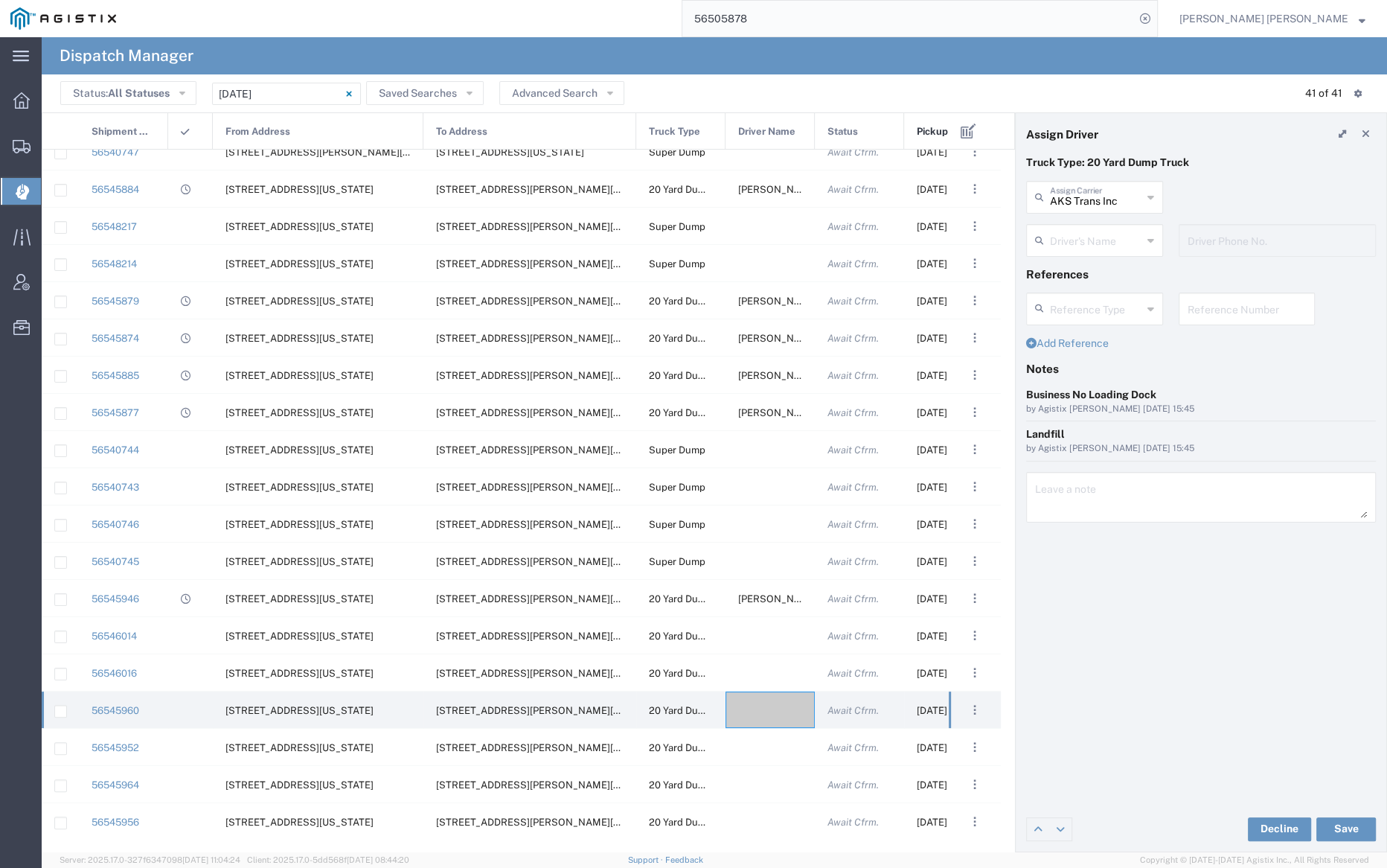
click at [1077, 236] on input "text" at bounding box center [1096, 239] width 92 height 26
click at [1084, 270] on span "Ak Rohit" at bounding box center [1094, 273] width 134 height 23
type input "Ak Rohit"
type input "7077313133"
click at [1343, 830] on button "Save" at bounding box center [1346, 830] width 60 height 24
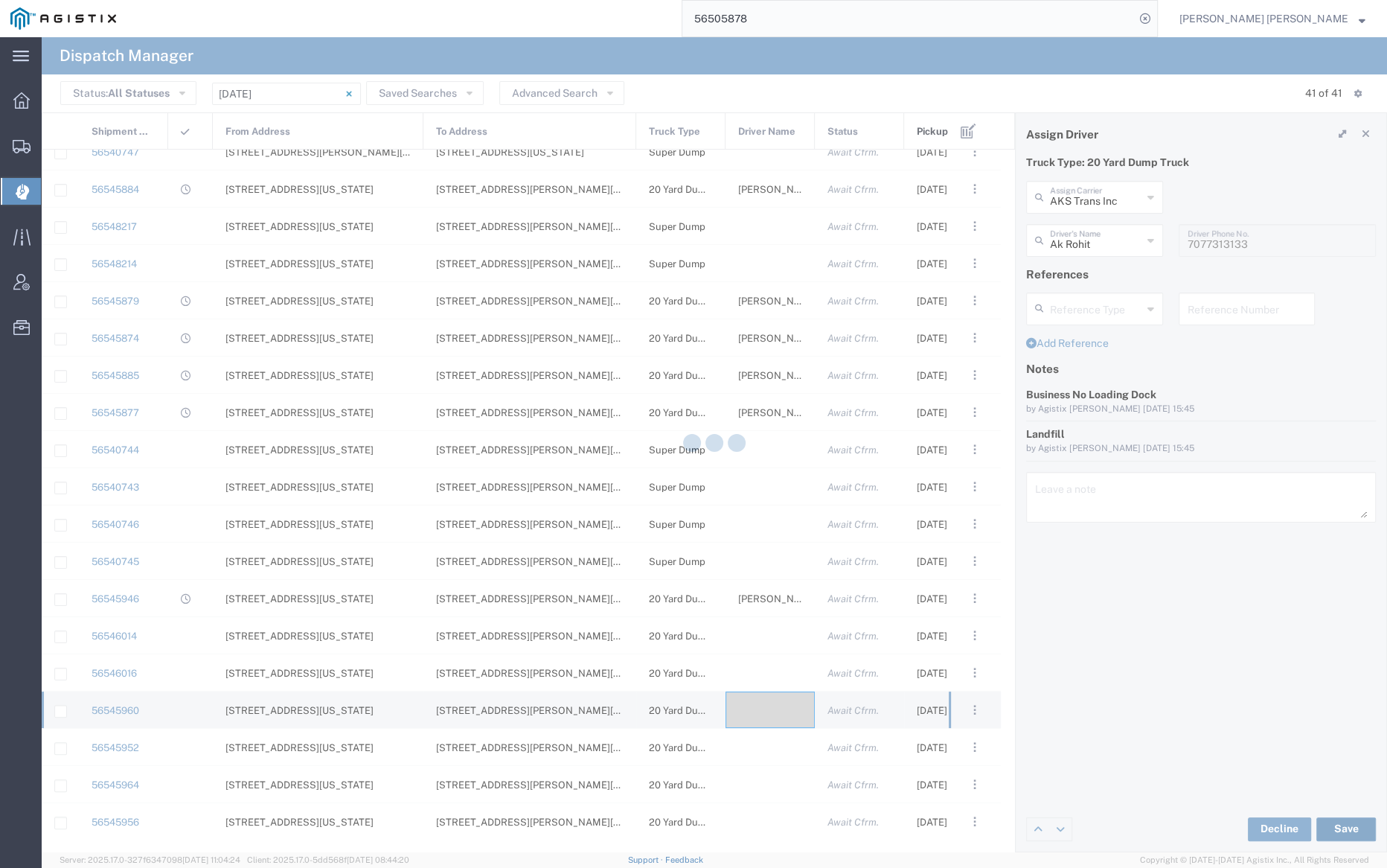
type input "Ak Rohit"
type input "AKS Trans Inc"
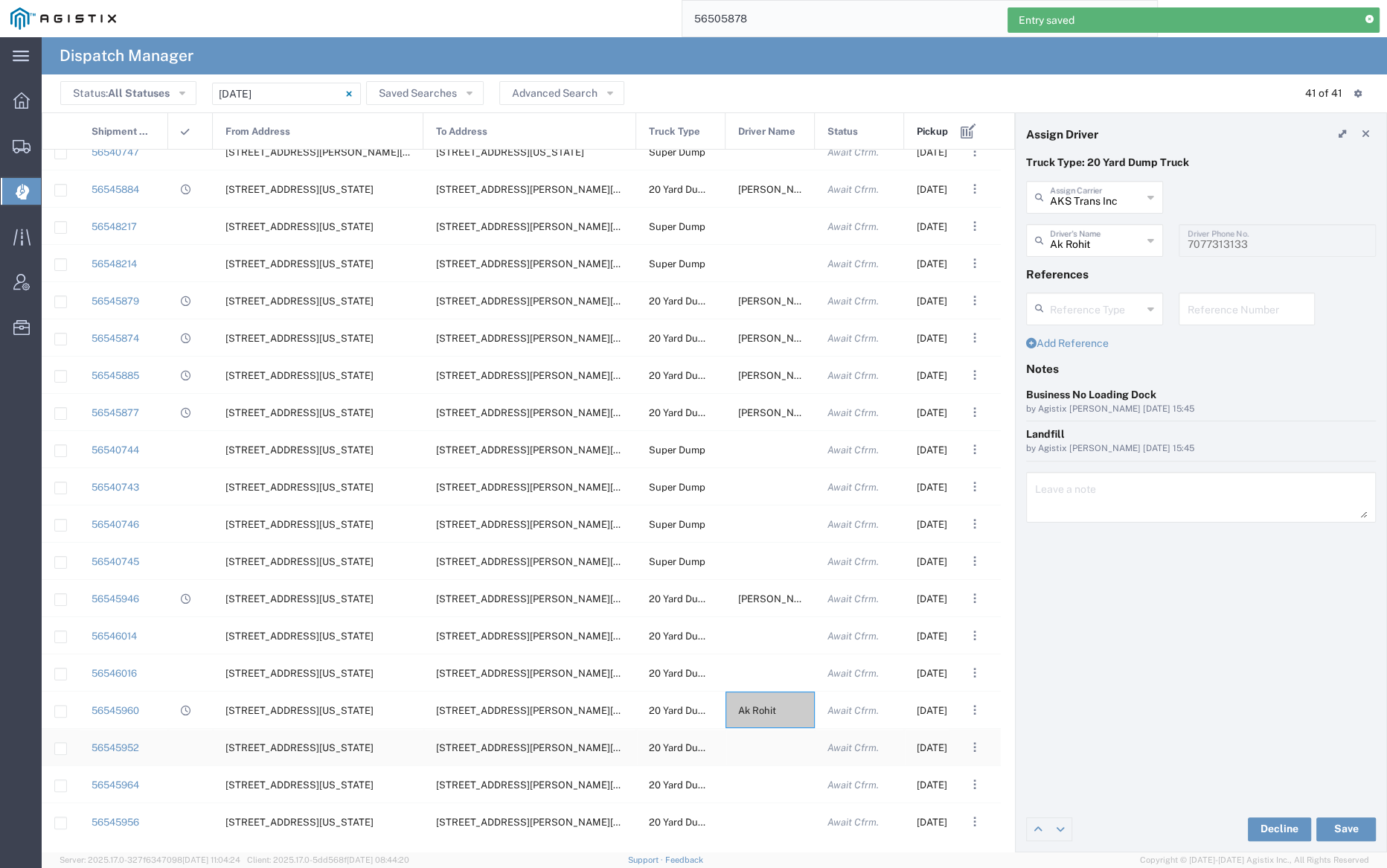
click at [761, 748] on div at bounding box center [770, 747] width 90 height 36
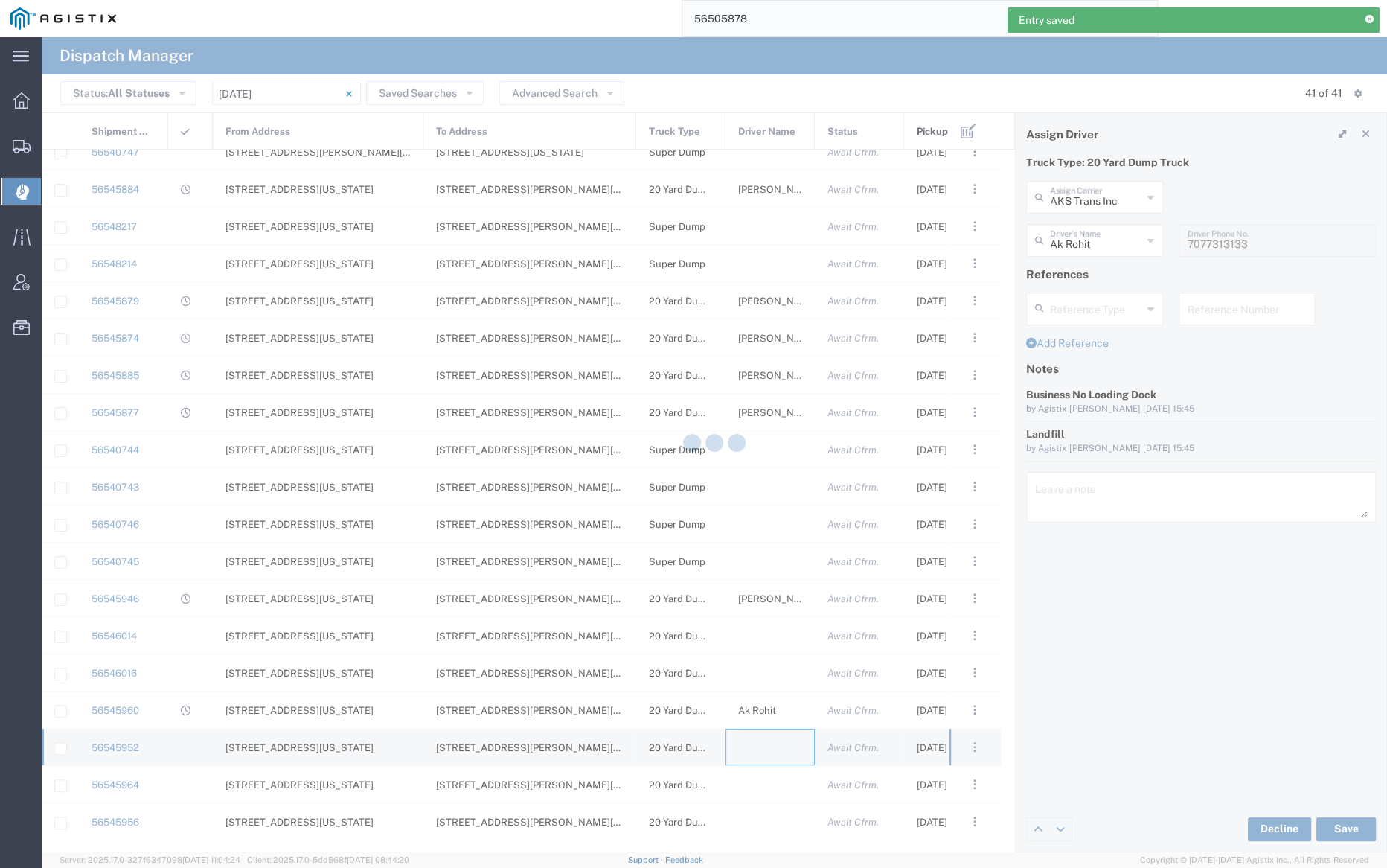
type input "Bray Trucking"
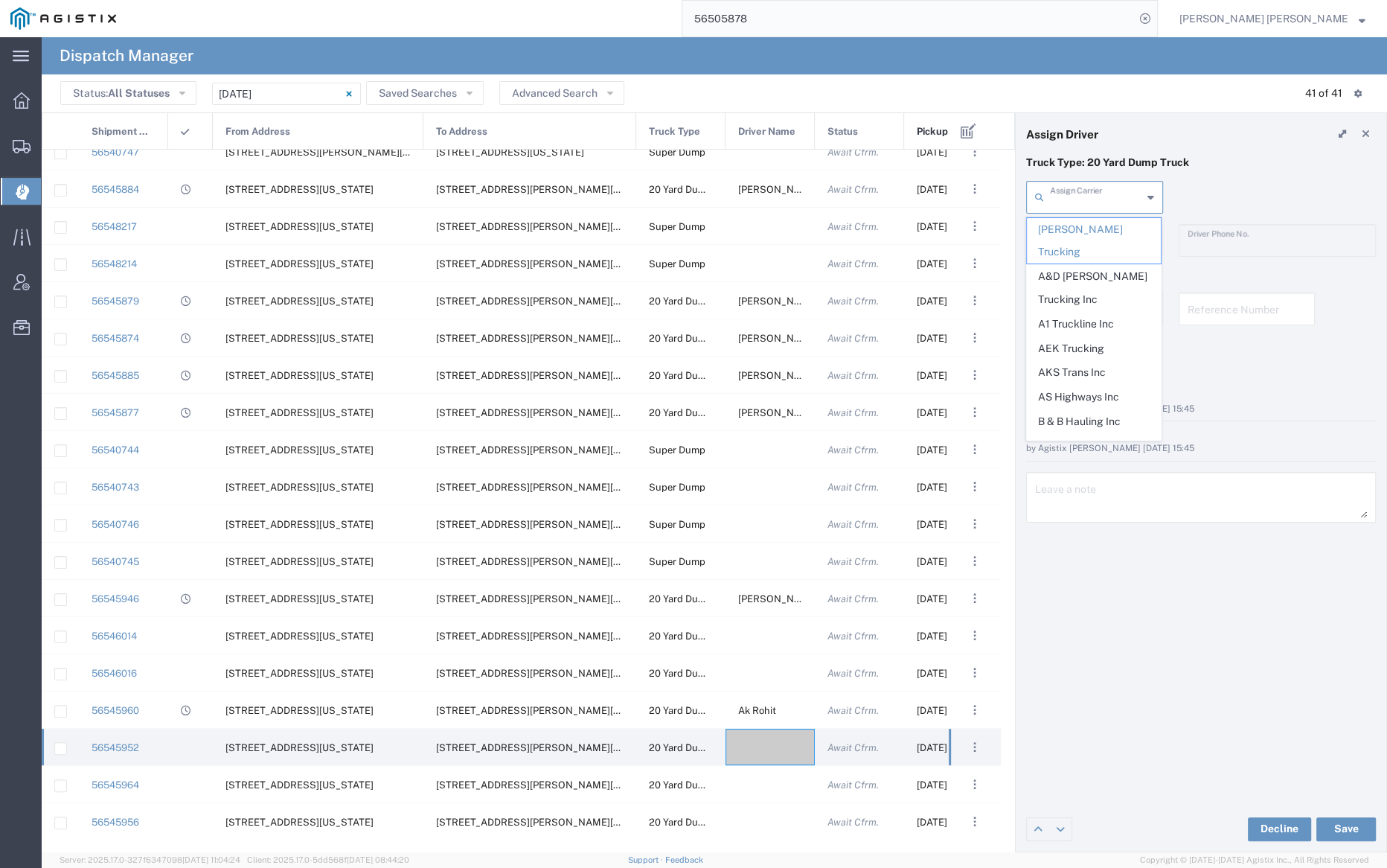
click at [1070, 201] on input "text" at bounding box center [1096, 196] width 92 height 26
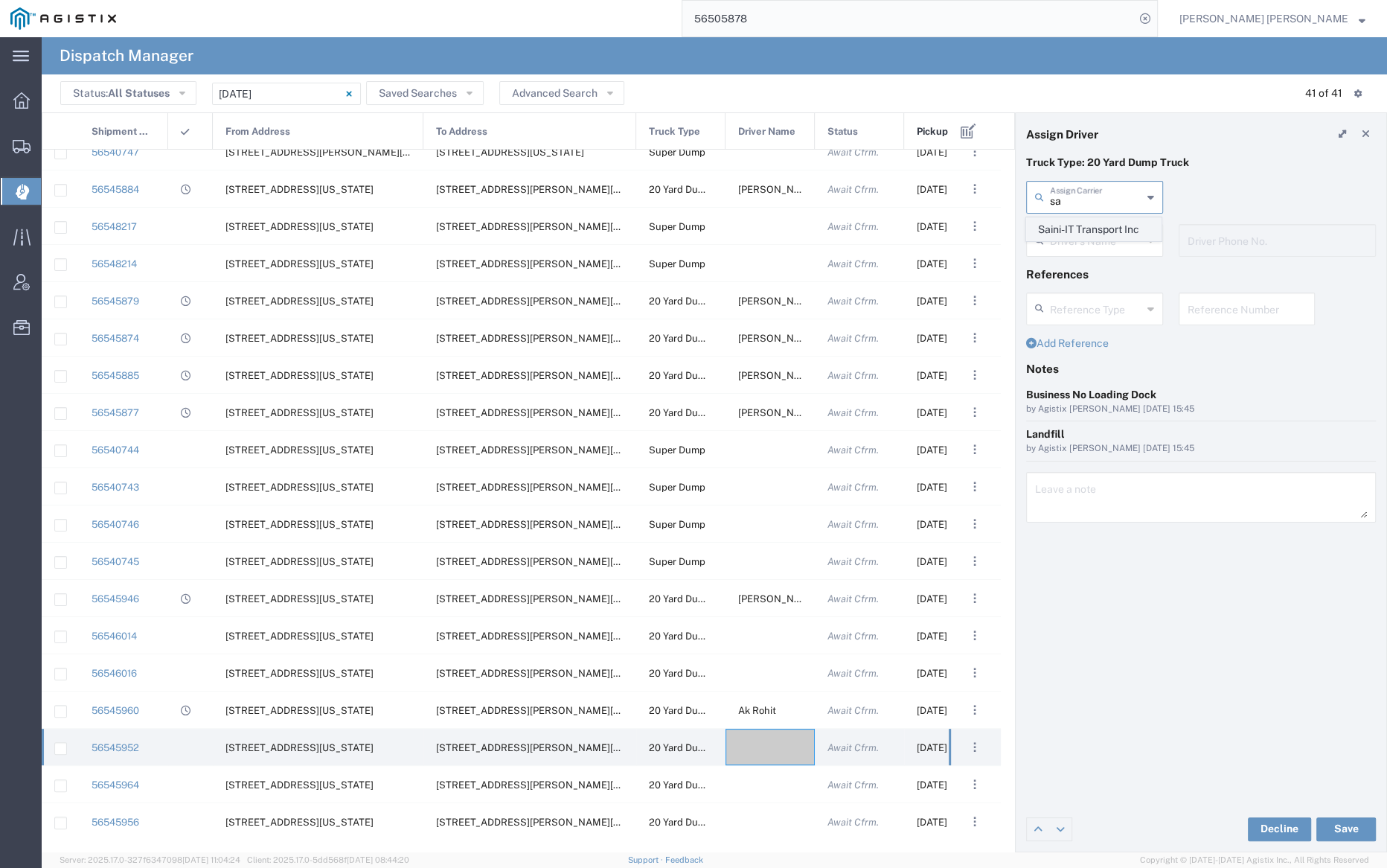
click at [1074, 224] on span "Saini-IT Transport Inc" at bounding box center [1094, 229] width 134 height 23
type input "Saini-IT Transport Inc"
click at [1083, 237] on input "text" at bounding box center [1096, 239] width 92 height 26
click at [1094, 277] on span "Karan Saini" at bounding box center [1094, 273] width 134 height 23
type input "Karan Saini"
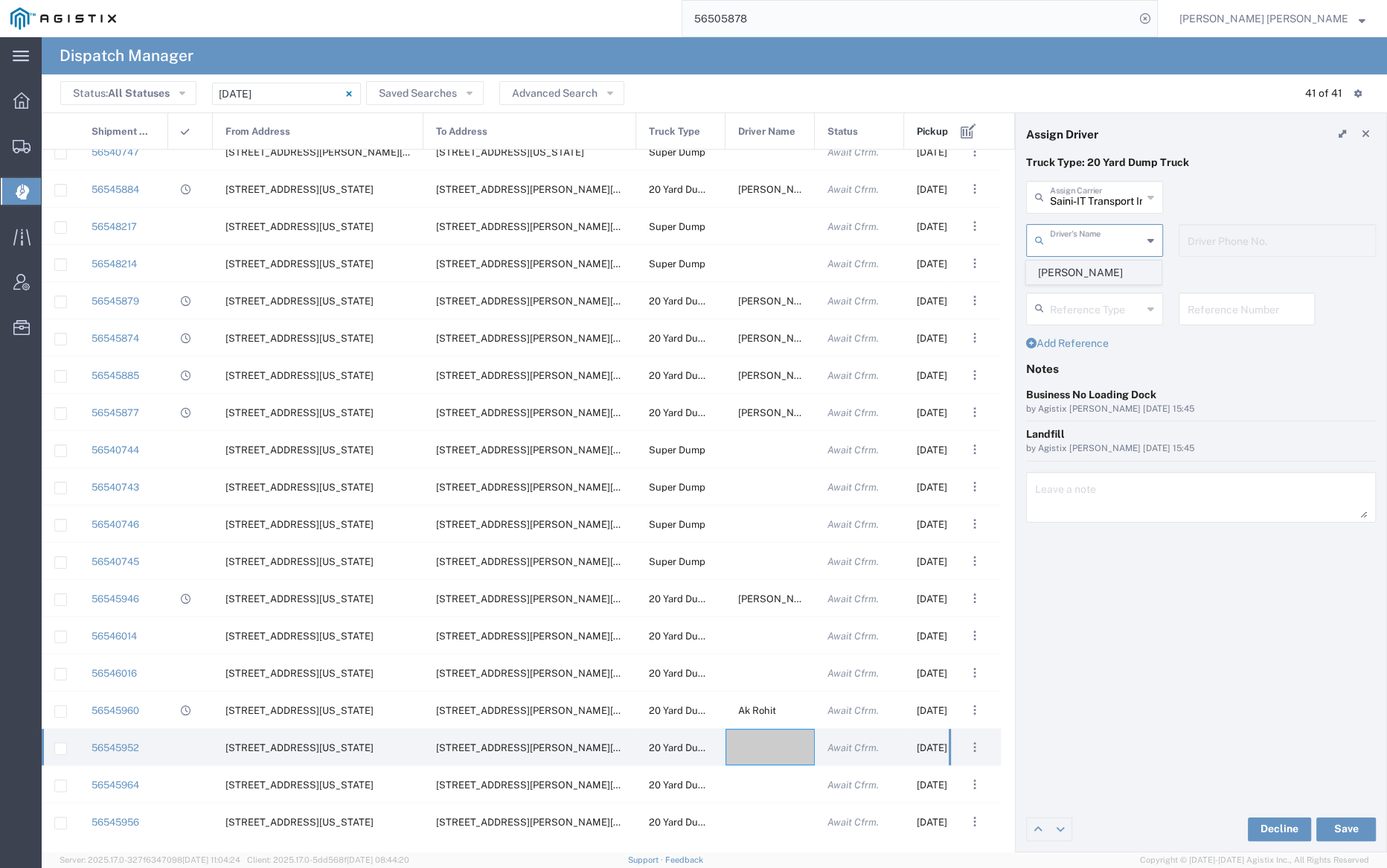
type input "7076486708"
click at [1355, 822] on button "Save" at bounding box center [1346, 830] width 60 height 24
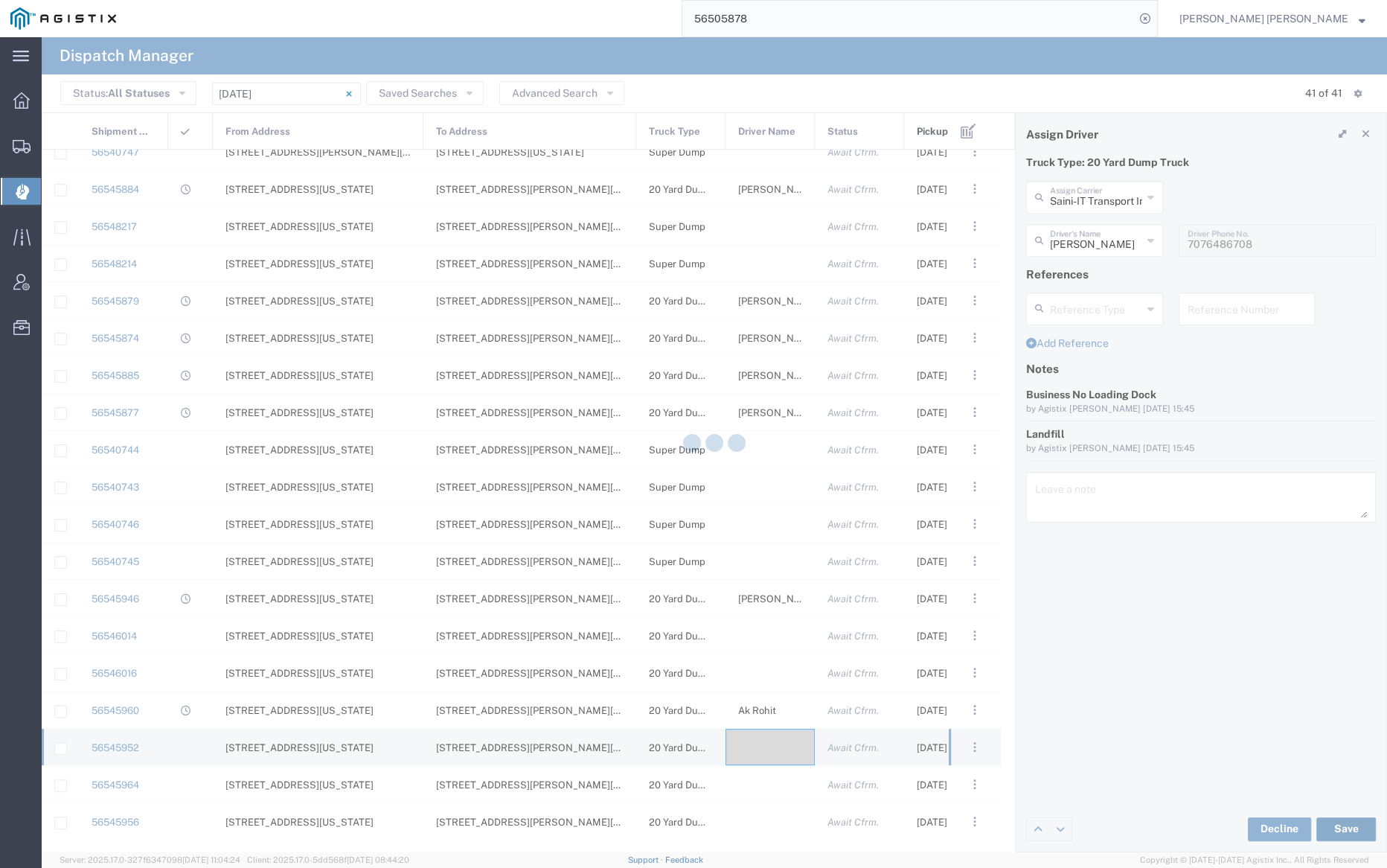
type input "Karan Saini"
type input "Saini-IT Transport Inc"
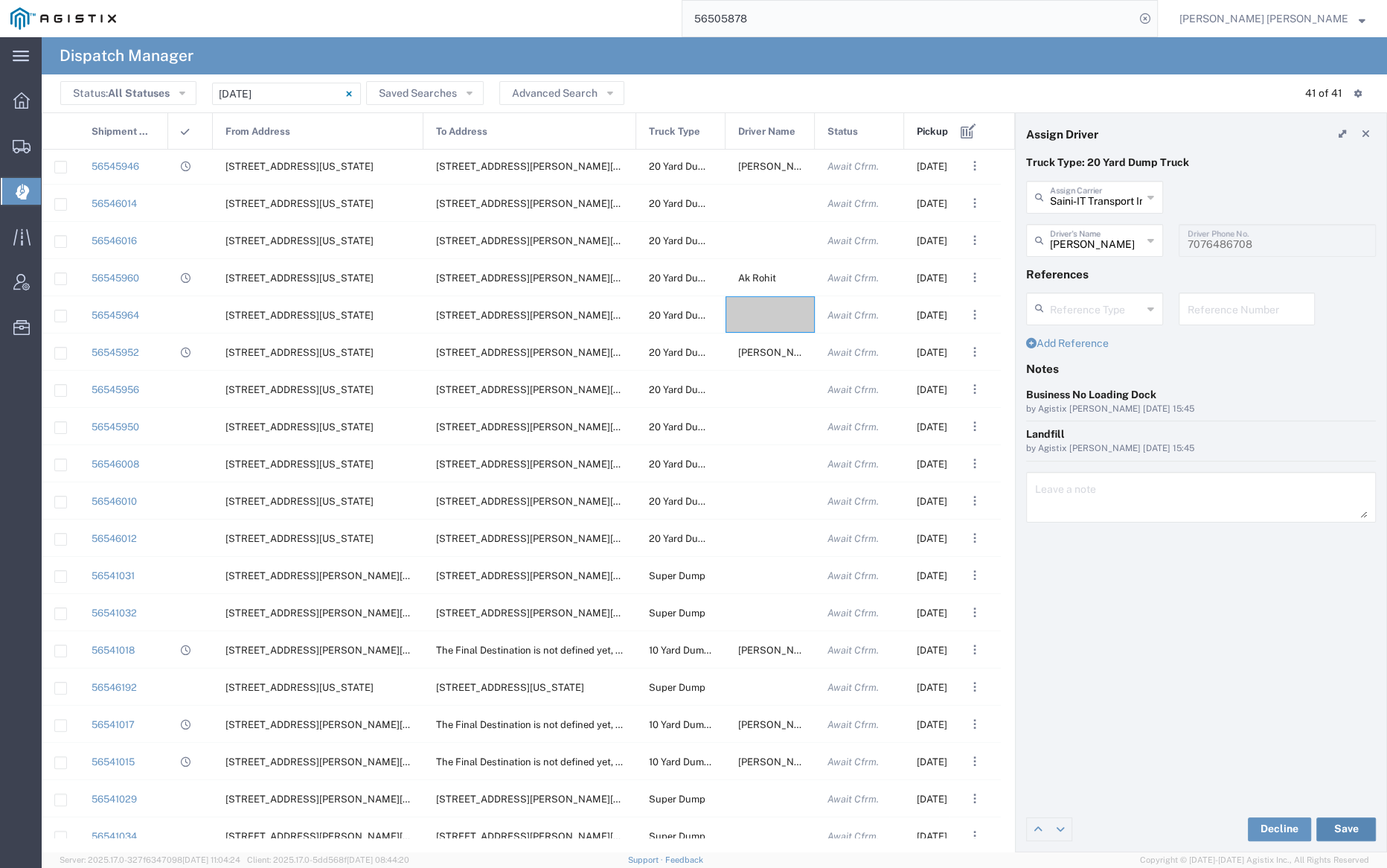
scroll to position [735, 0]
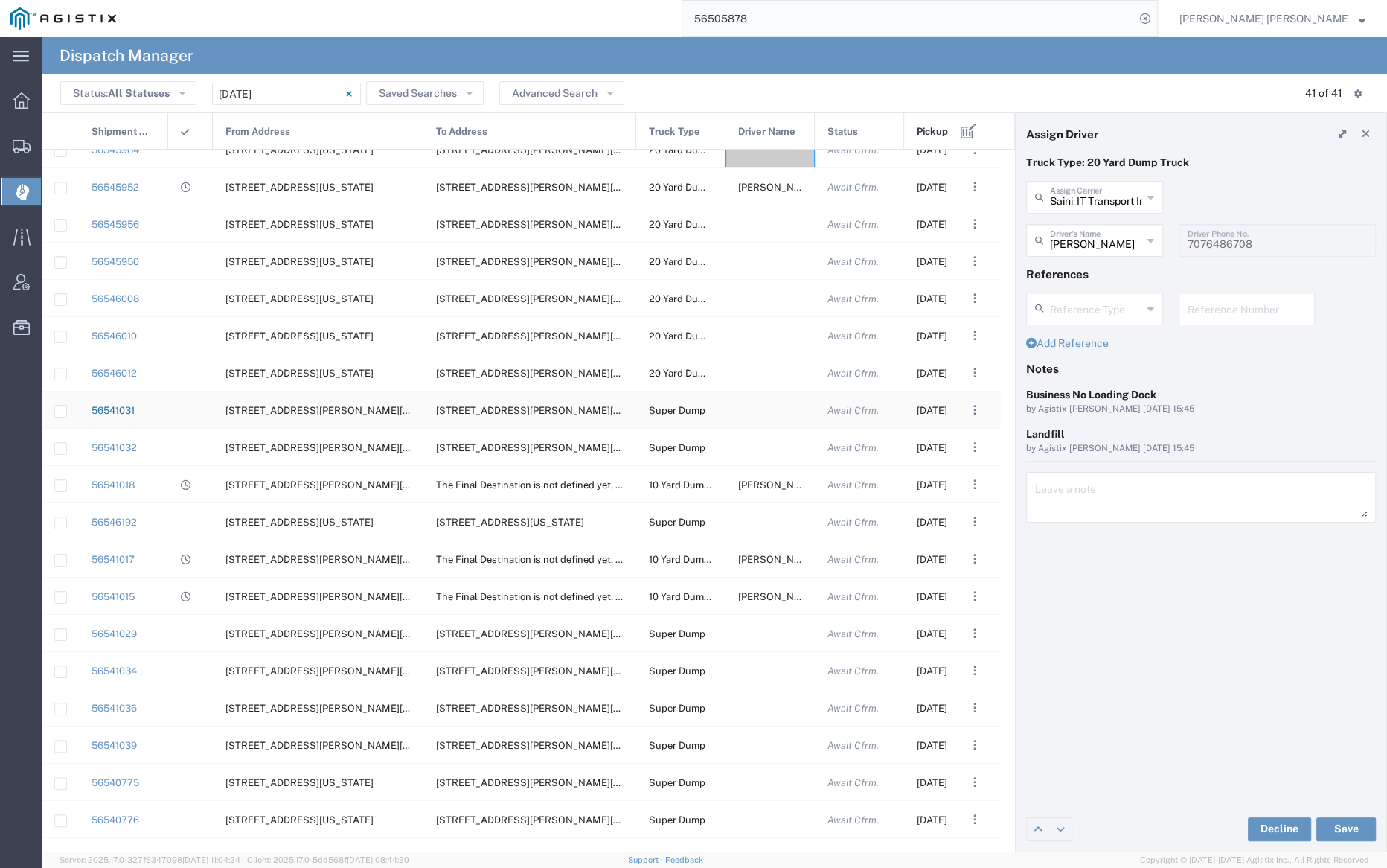
click at [121, 410] on link "56541031" at bounding box center [113, 410] width 43 height 11
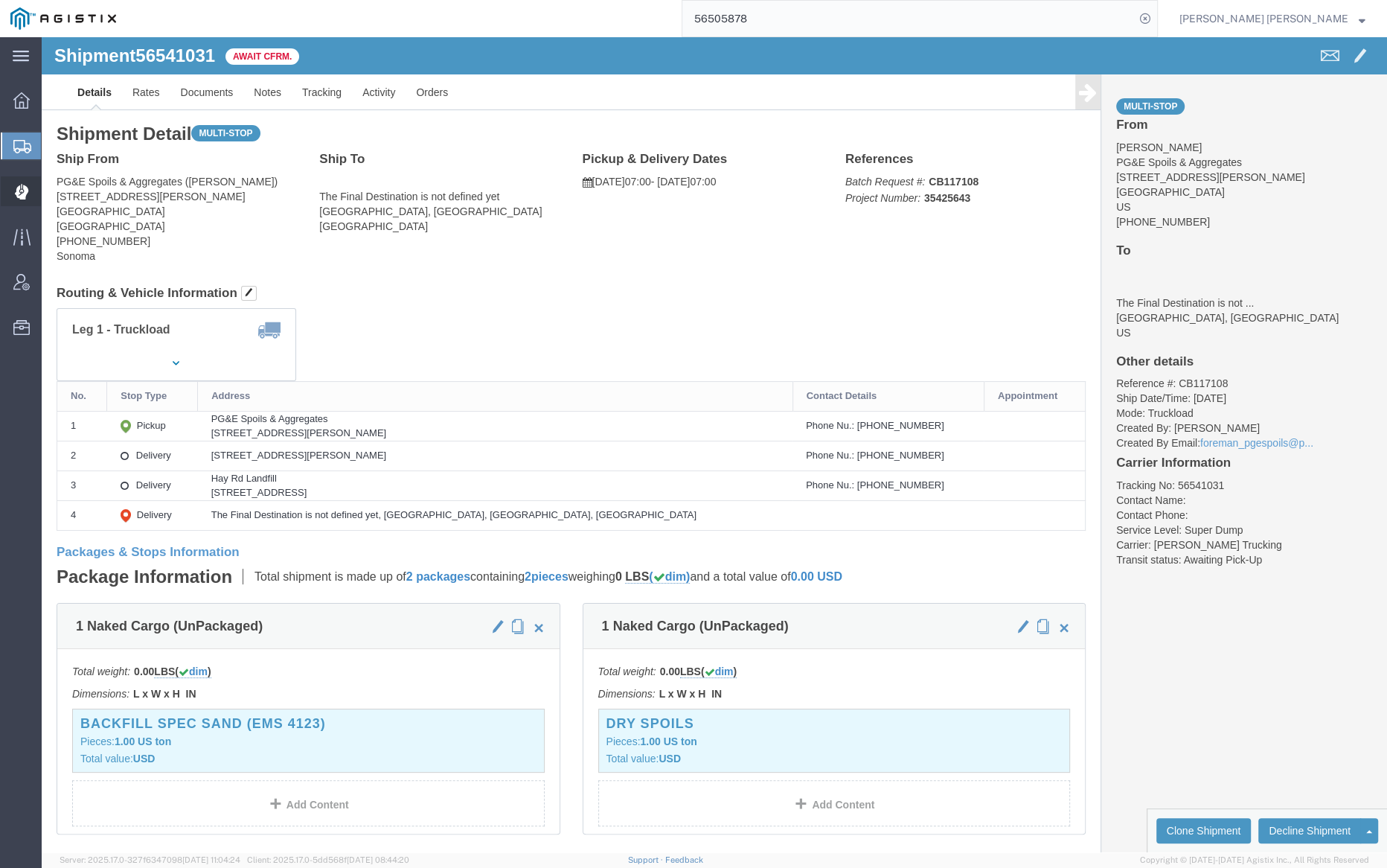
click at [51, 188] on span "Dispatch Manager" at bounding box center [46, 191] width 11 height 30
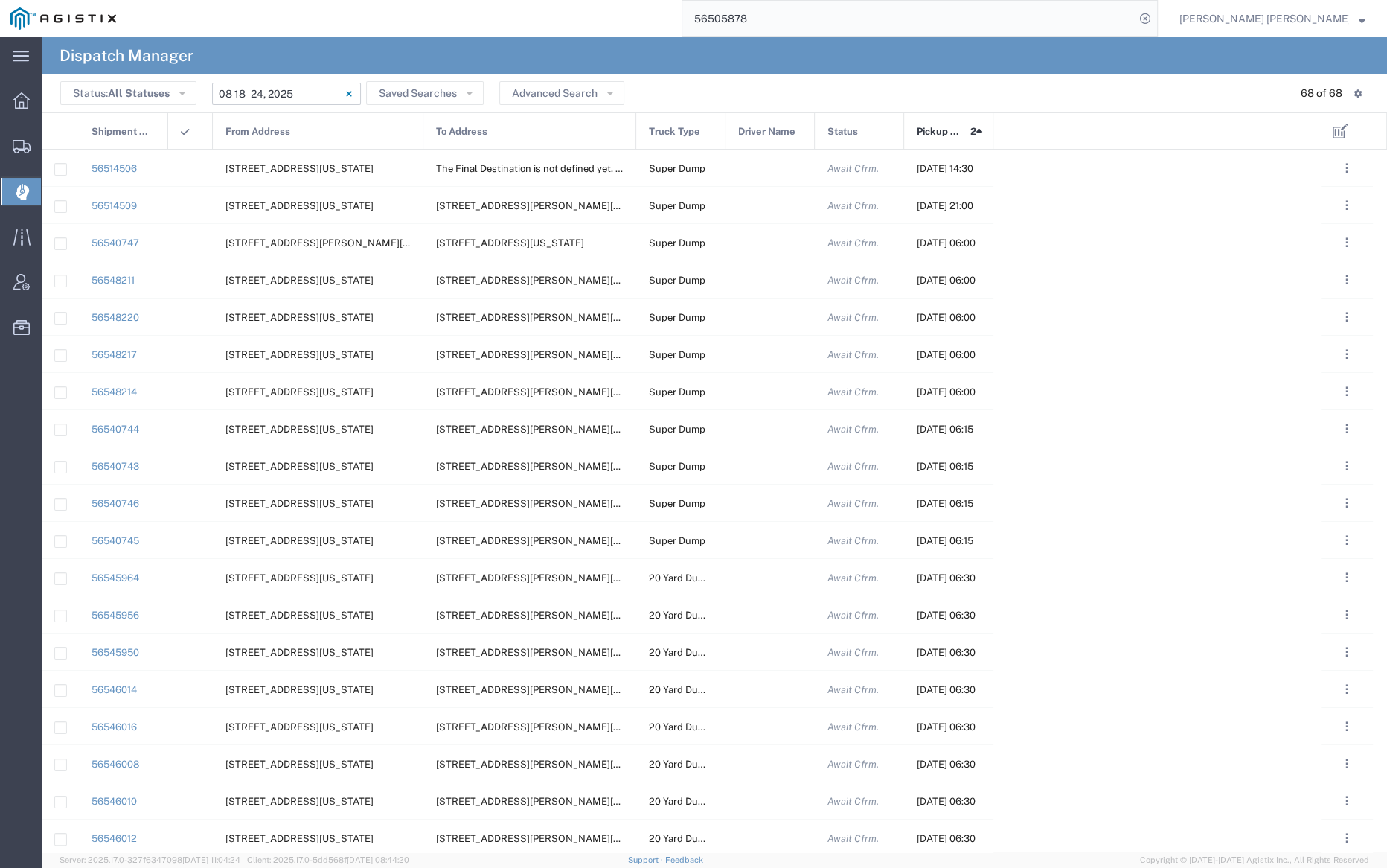
click at [287, 87] on input "08/18/2025 - 08/24/2025" at bounding box center [287, 94] width 149 height 23
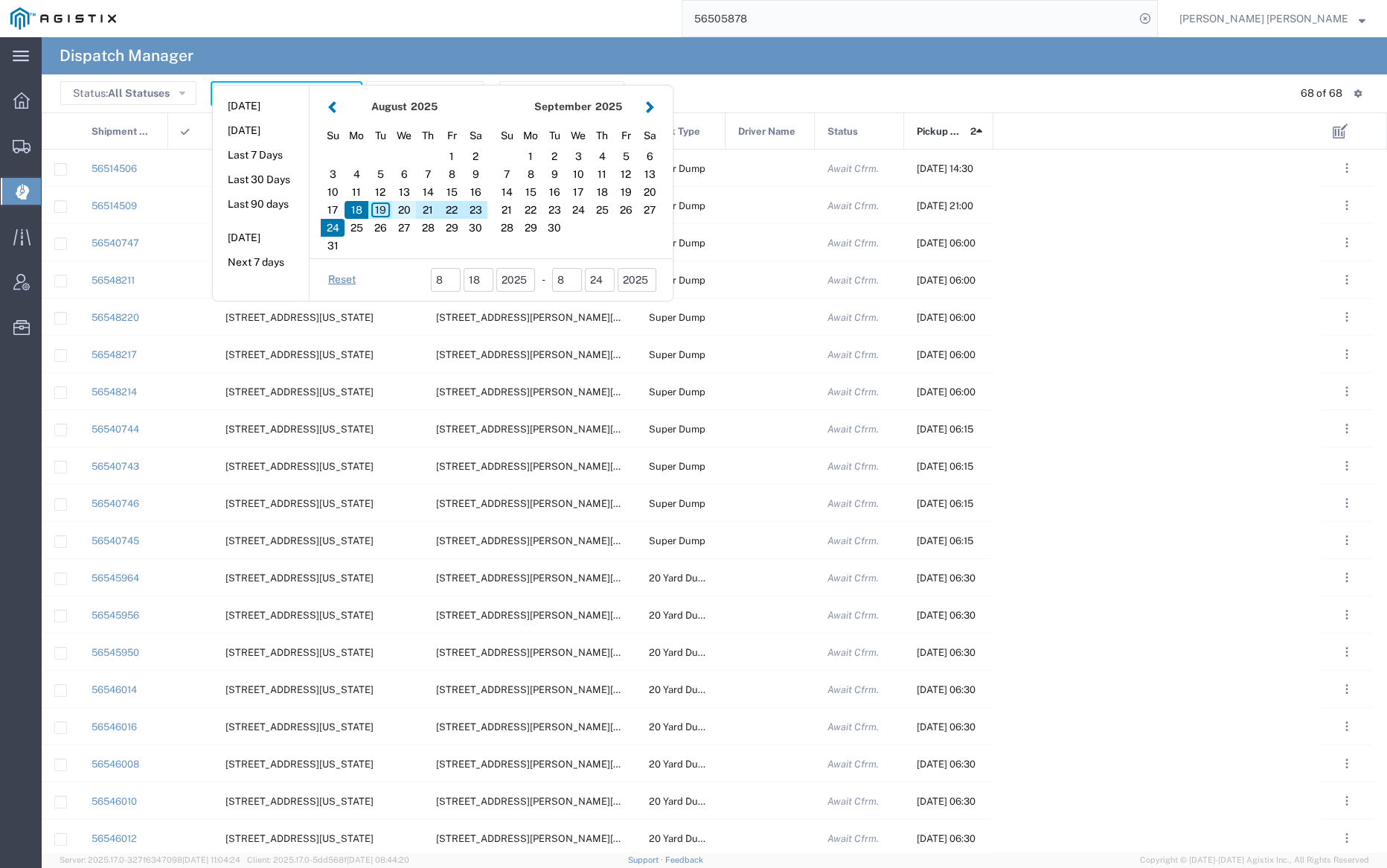
click at [407, 209] on div "20" at bounding box center [405, 210] width 24 height 18
type input "08/20/2025"
type input "08/20/2025 - 08/20/2025"
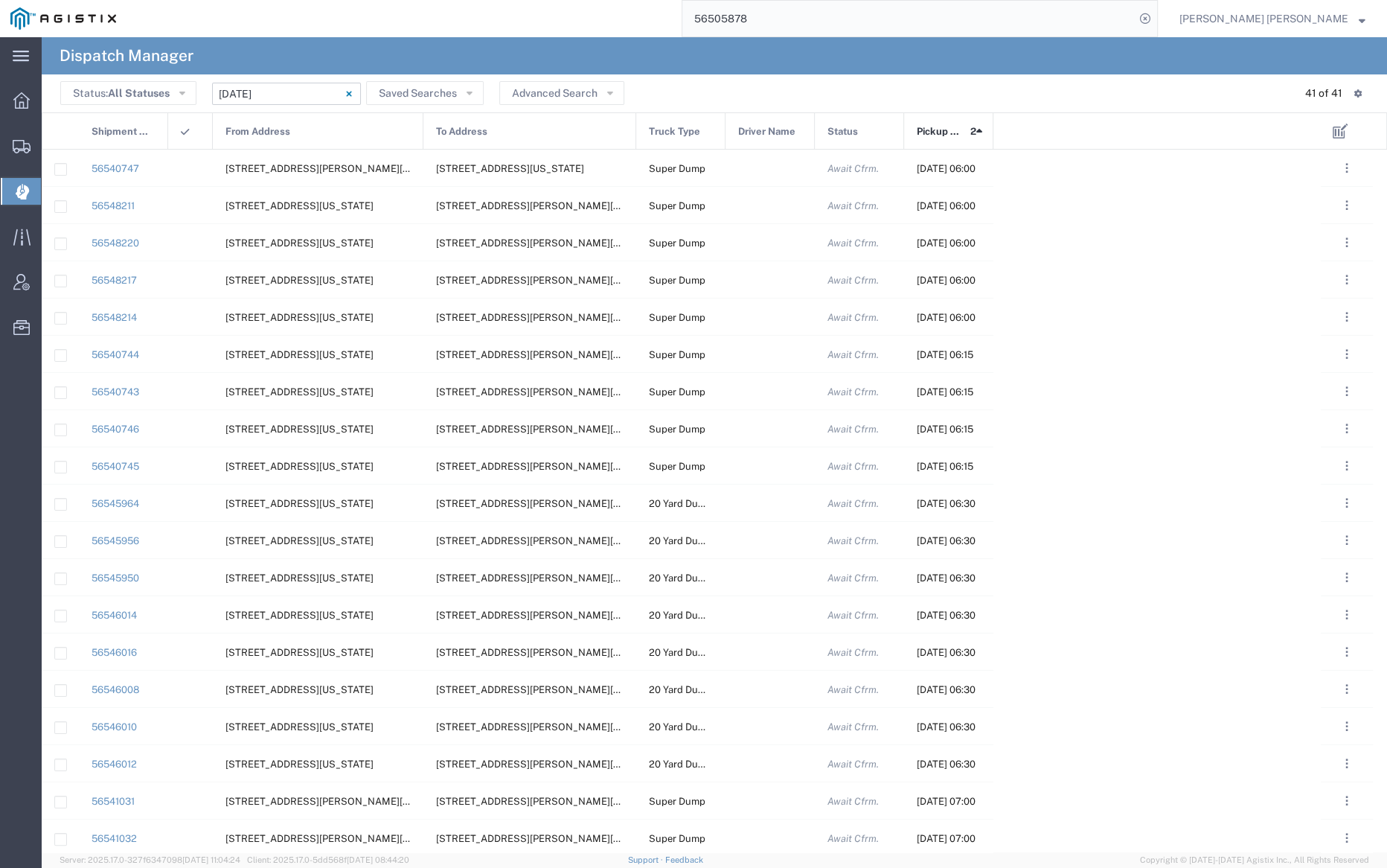
click at [929, 132] on span "Pickup Date and Time" at bounding box center [941, 131] width 48 height 37
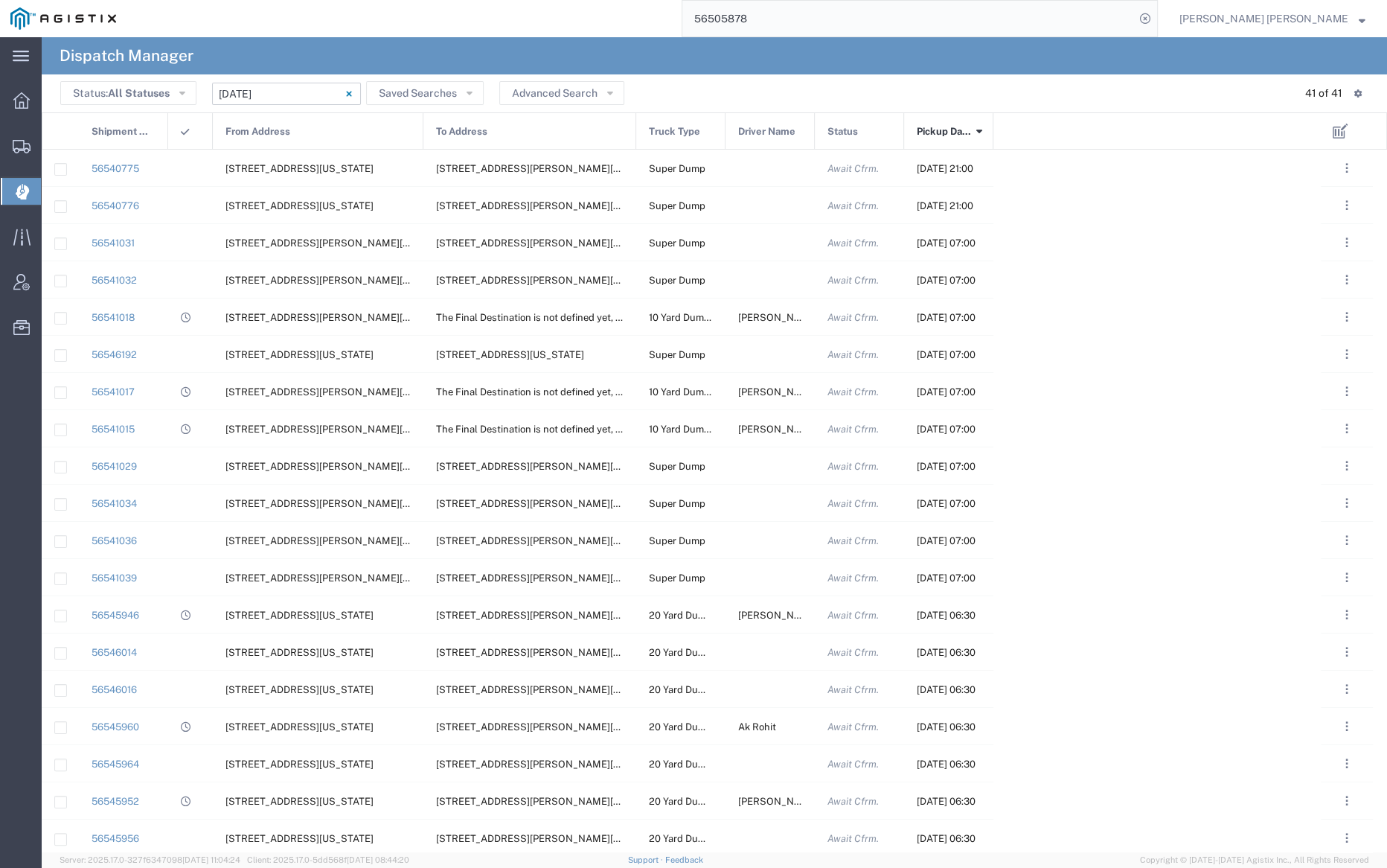
click at [945, 127] on span "Pickup Date and Time" at bounding box center [944, 131] width 54 height 37
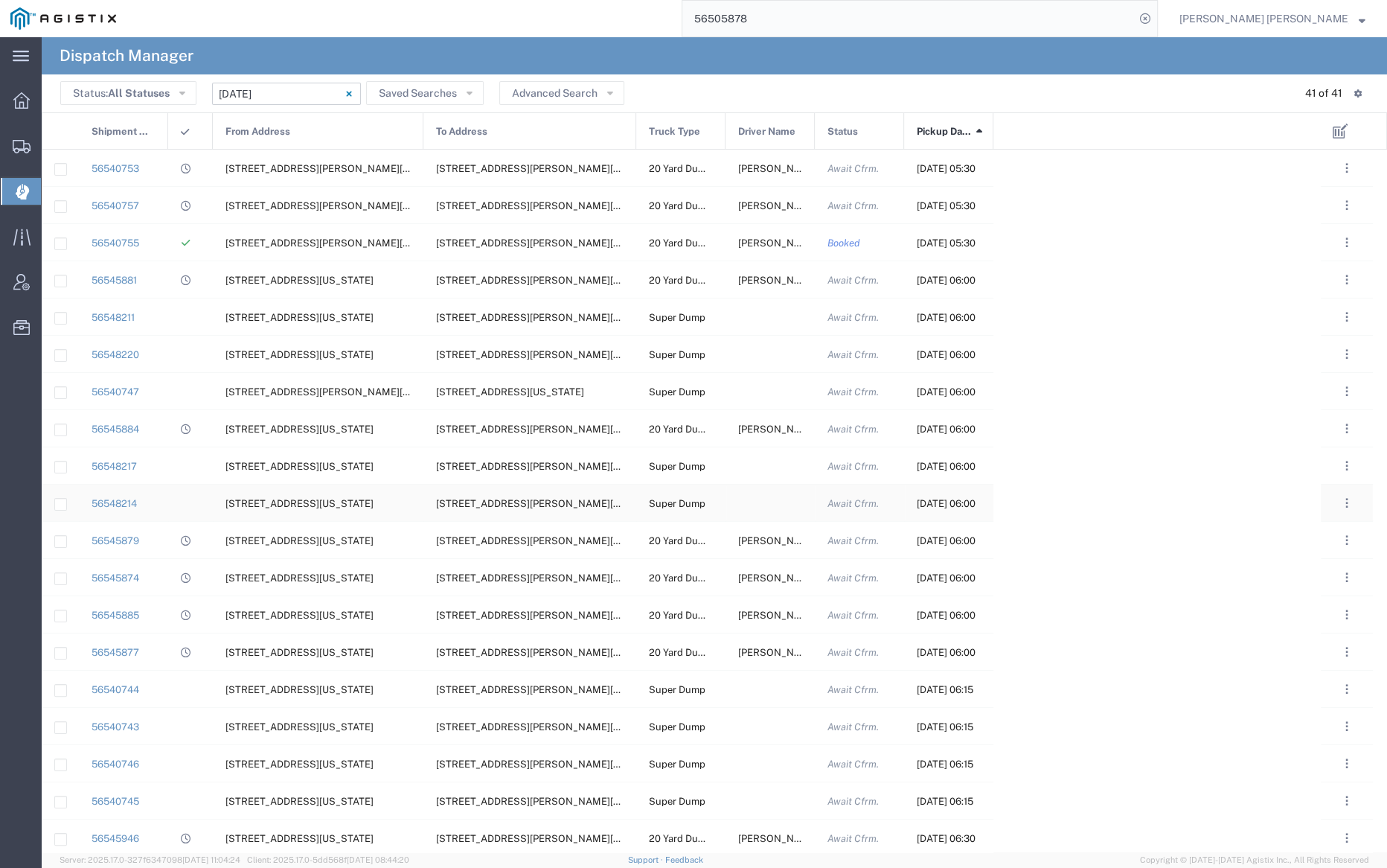
scroll to position [823, 0]
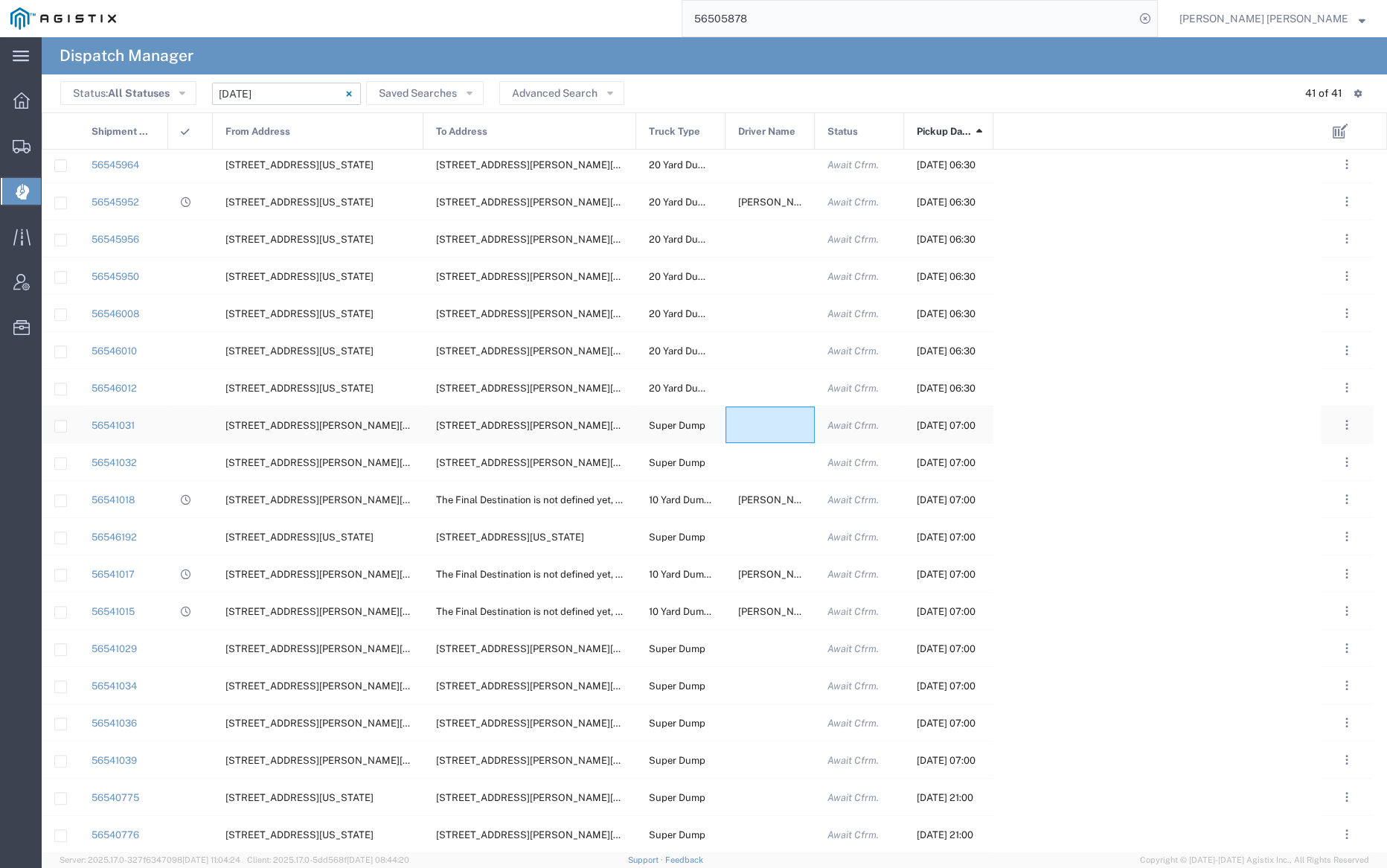
click at [756, 423] on div at bounding box center [770, 424] width 90 height 36
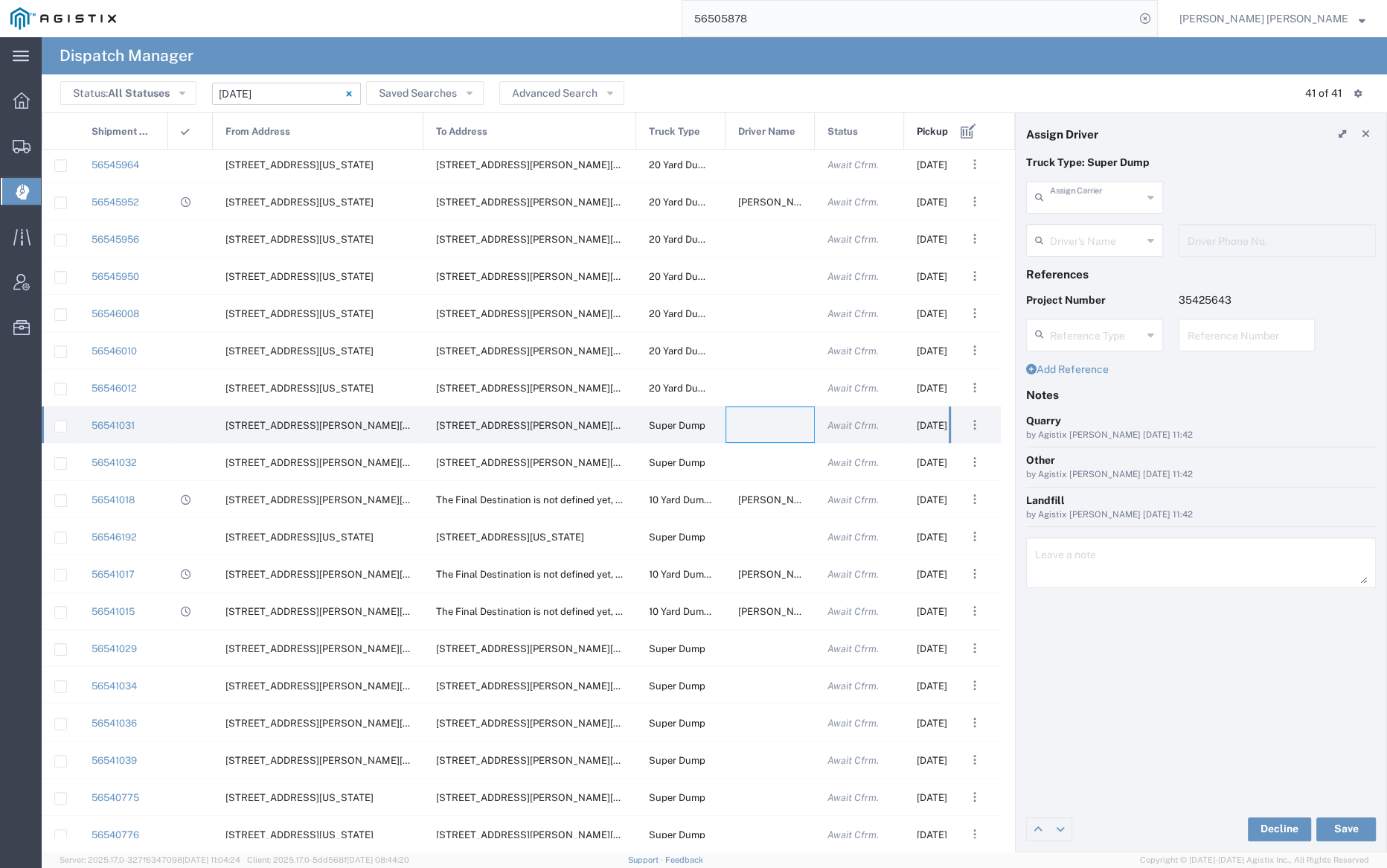
click at [1105, 193] on input "text" at bounding box center [1096, 196] width 92 height 26
click at [1107, 235] on span "Neles Trucking" at bounding box center [1094, 229] width 134 height 23
type input "Neles Trucking"
click at [1103, 249] on input "text" at bounding box center [1097, 239] width 93 height 26
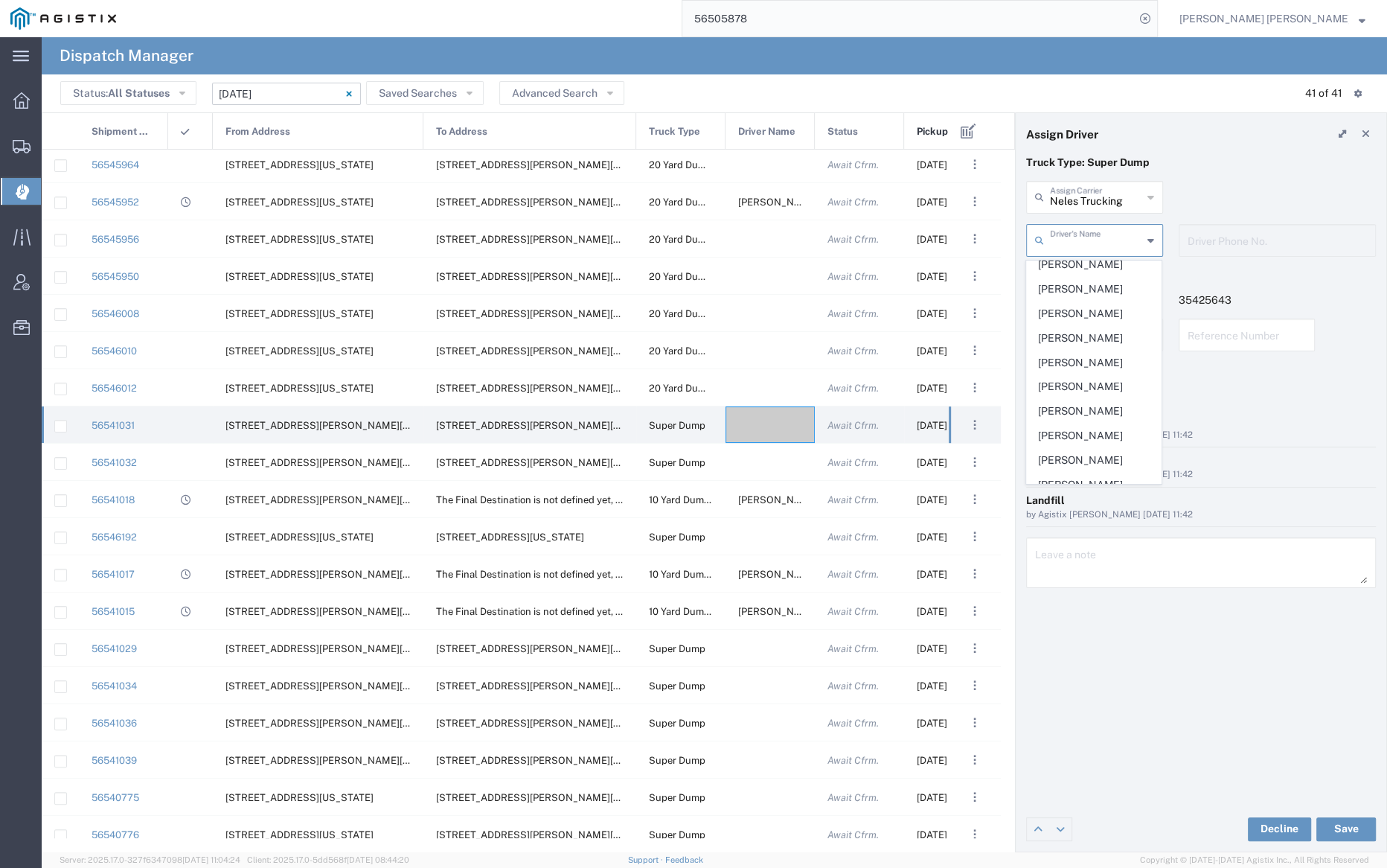
scroll to position [376, 0]
click at [1084, 350] on span "Jesus Martinez" at bounding box center [1094, 360] width 134 height 23
type input "Jesus Martinez"
type input "7074952054"
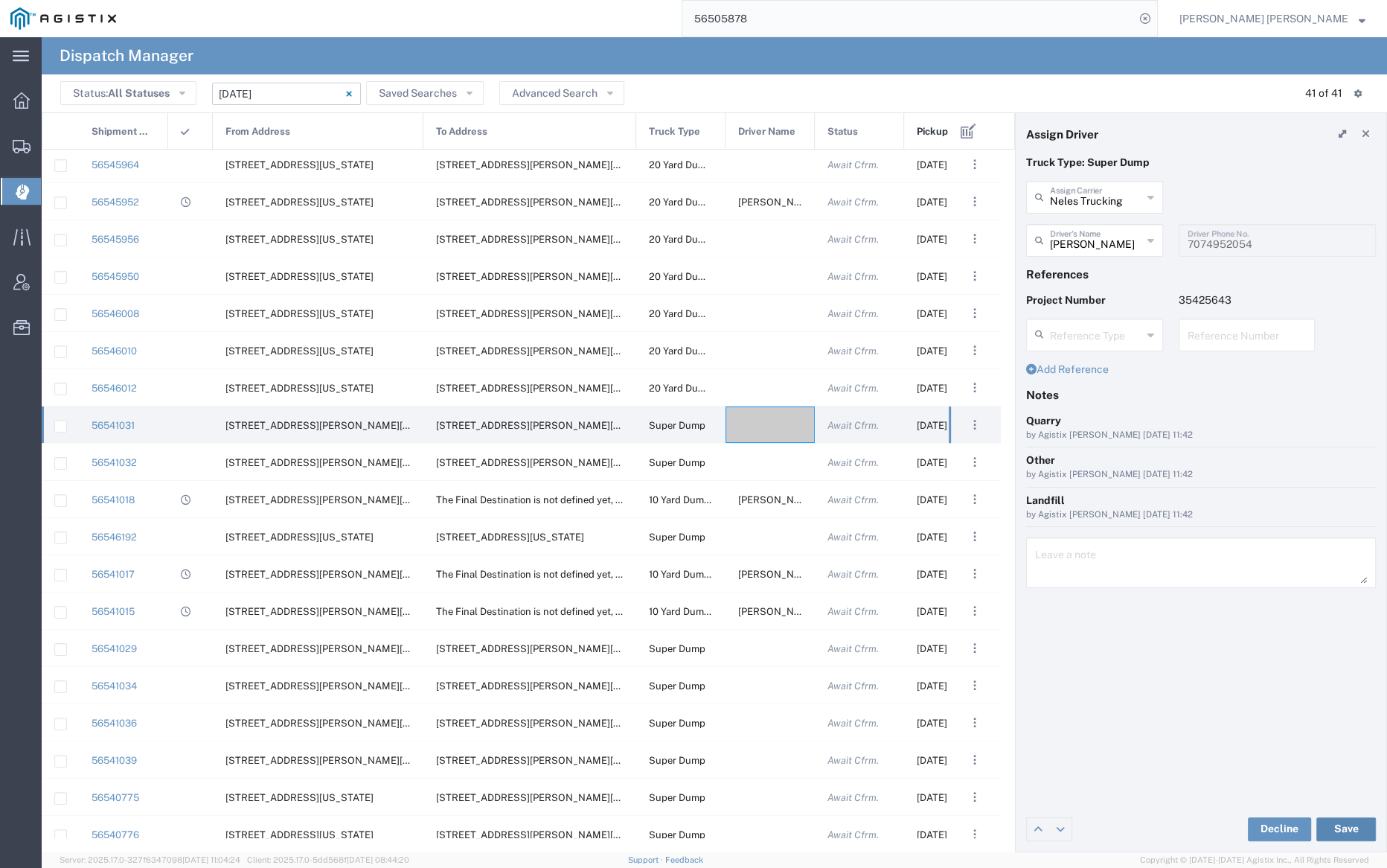
click at [1346, 826] on button "Save" at bounding box center [1346, 830] width 60 height 24
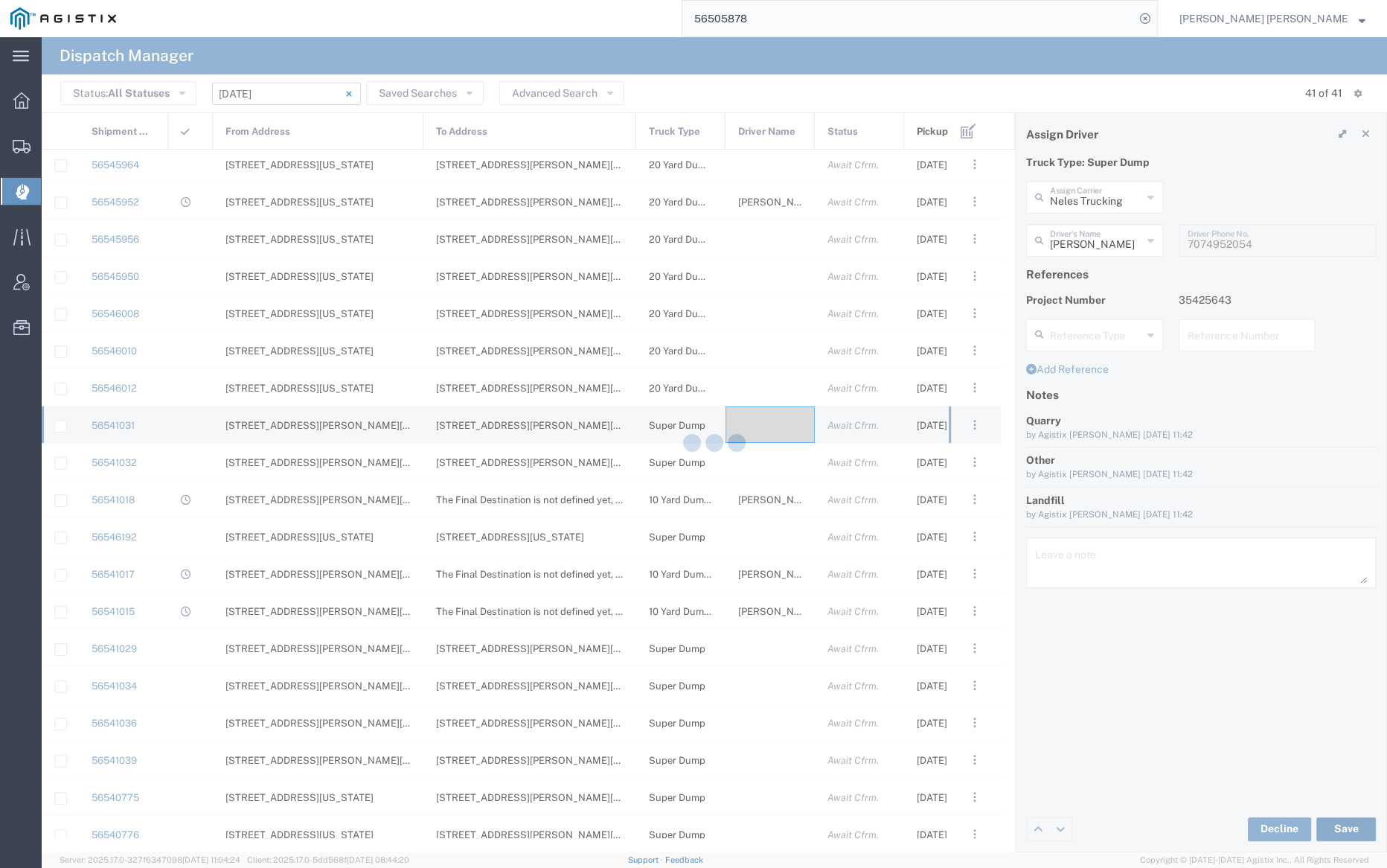
type input "Jesus Martinez"
type input "Neles Trucking"
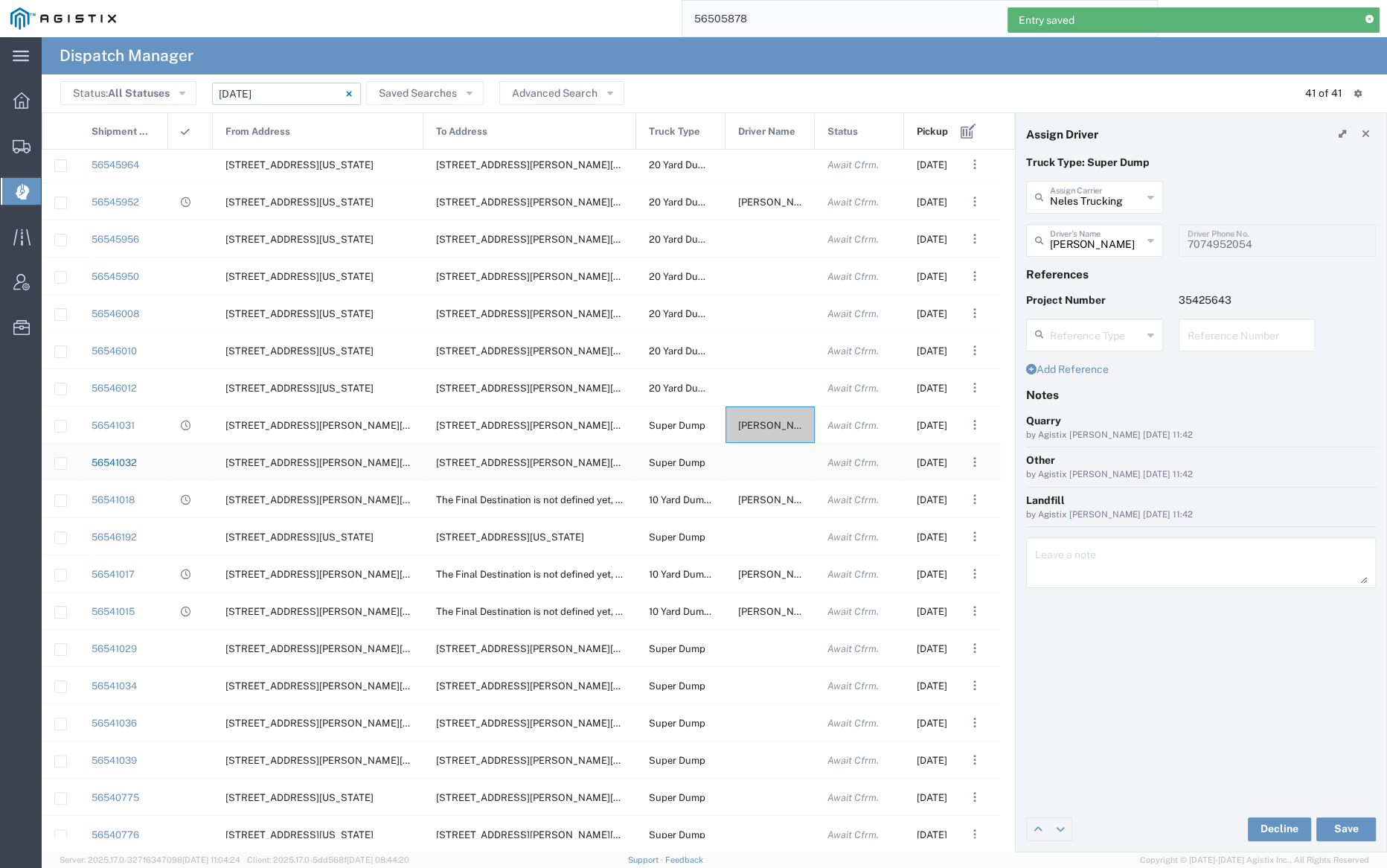
click at [106, 461] on link "56541032" at bounding box center [115, 463] width 45 height 11
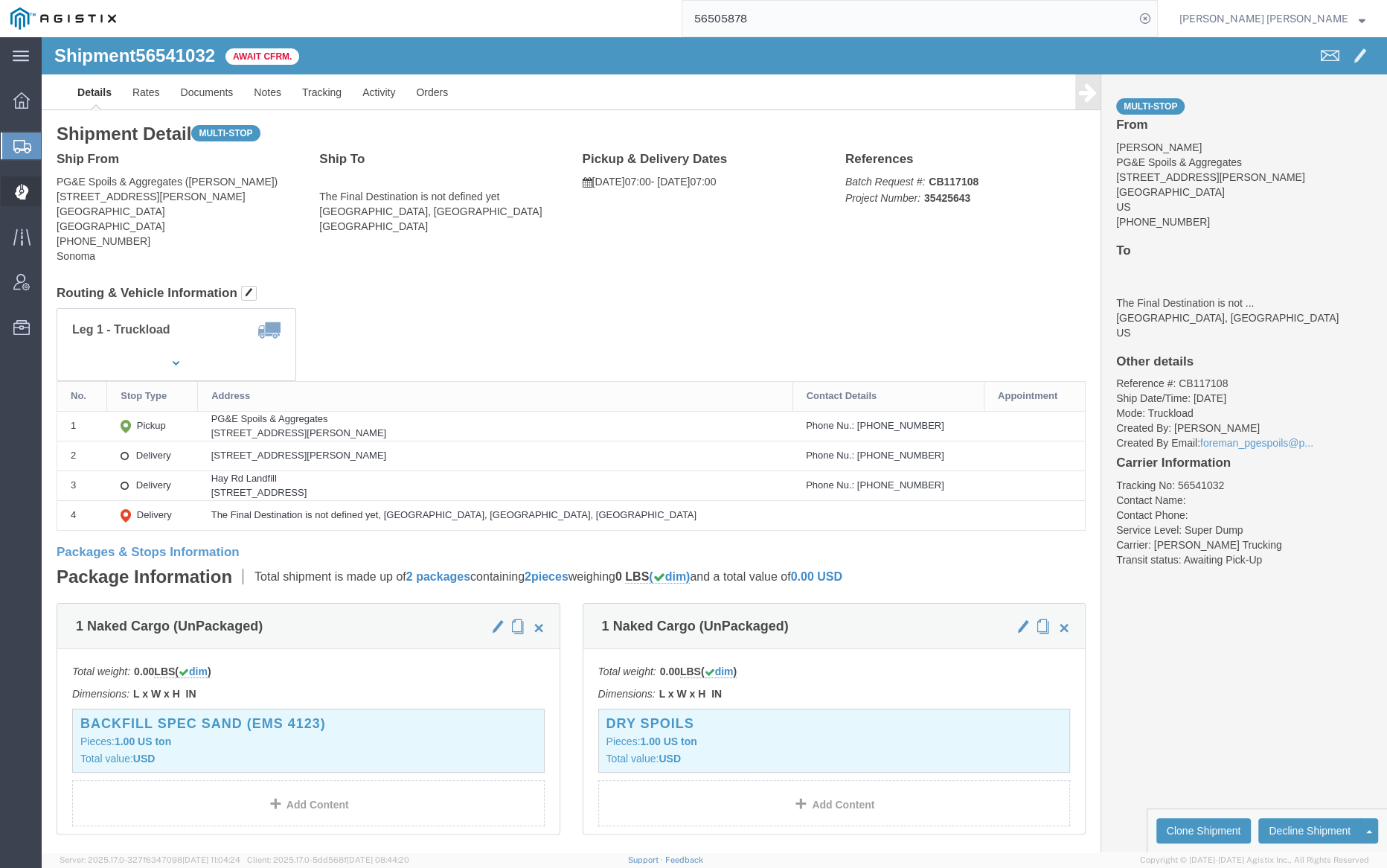
click at [51, 194] on span "Dispatch Manager" at bounding box center [46, 191] width 11 height 30
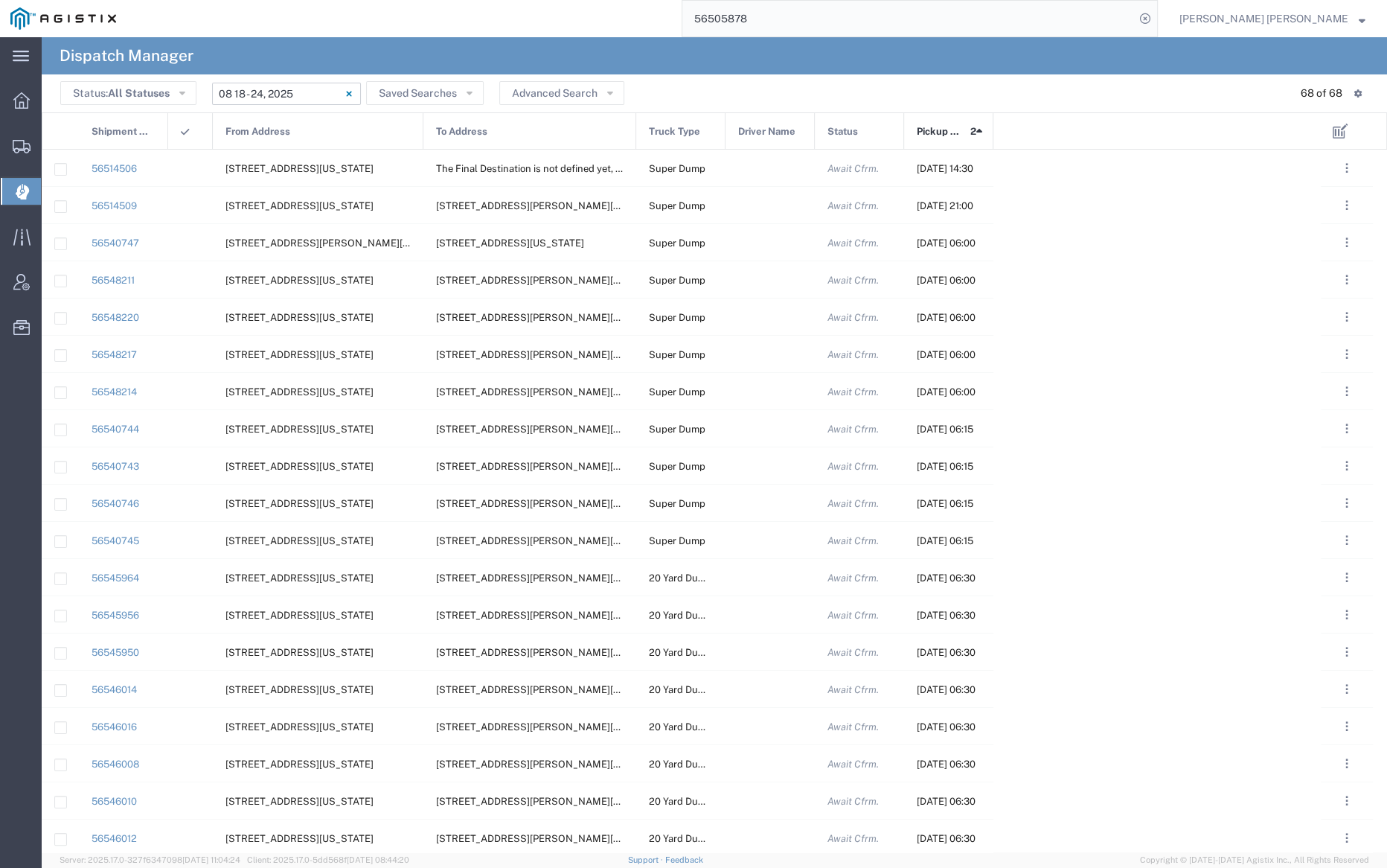
click at [313, 87] on input "08/18/2025 - 08/24/2025" at bounding box center [287, 94] width 149 height 23
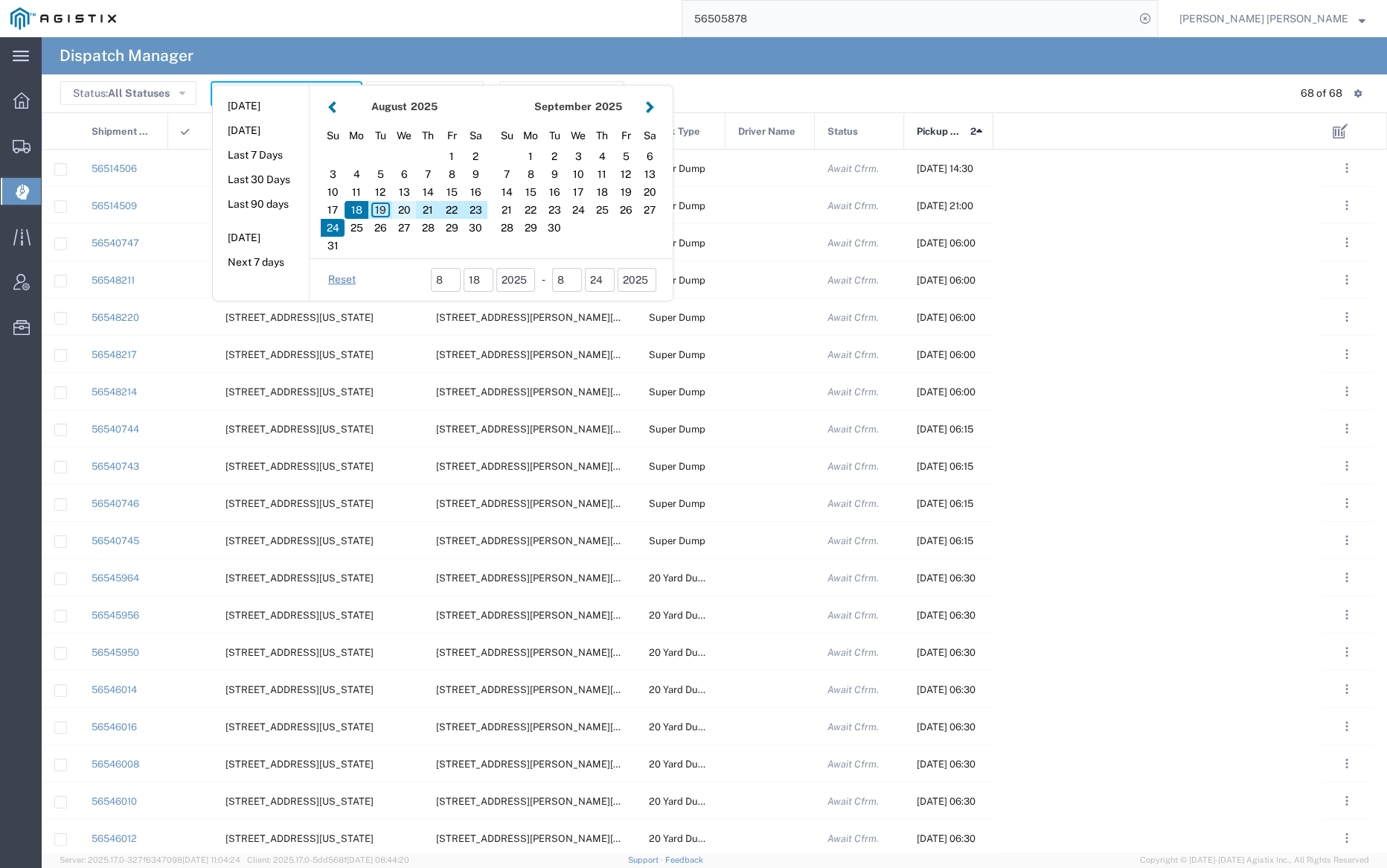
click at [404, 211] on div "20" at bounding box center [405, 210] width 24 height 18
type input "08/20/2025"
type input "08/20/2025 - 08/20/2025"
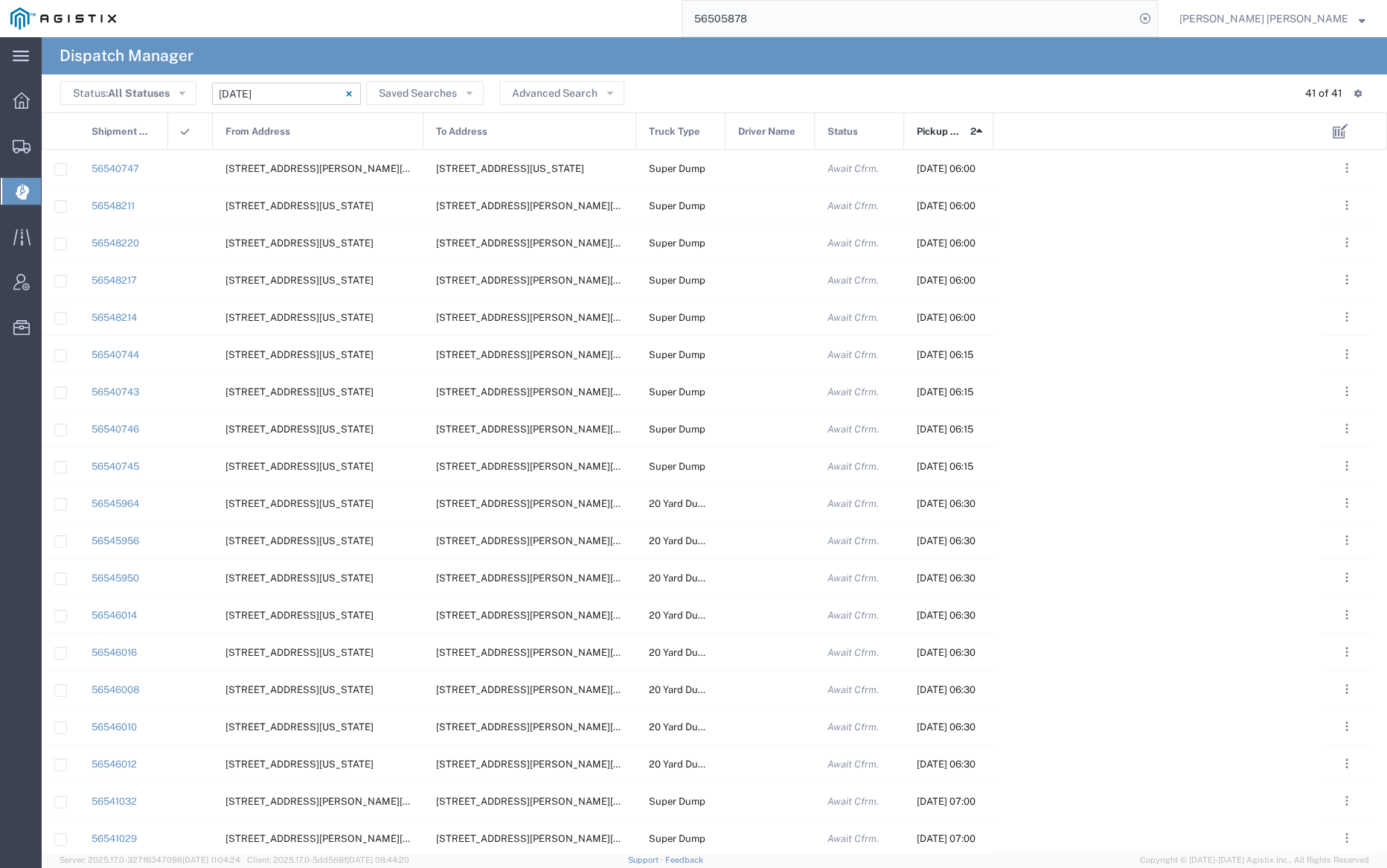
click at [950, 136] on span "Pickup Date and Time" at bounding box center [941, 131] width 48 height 37
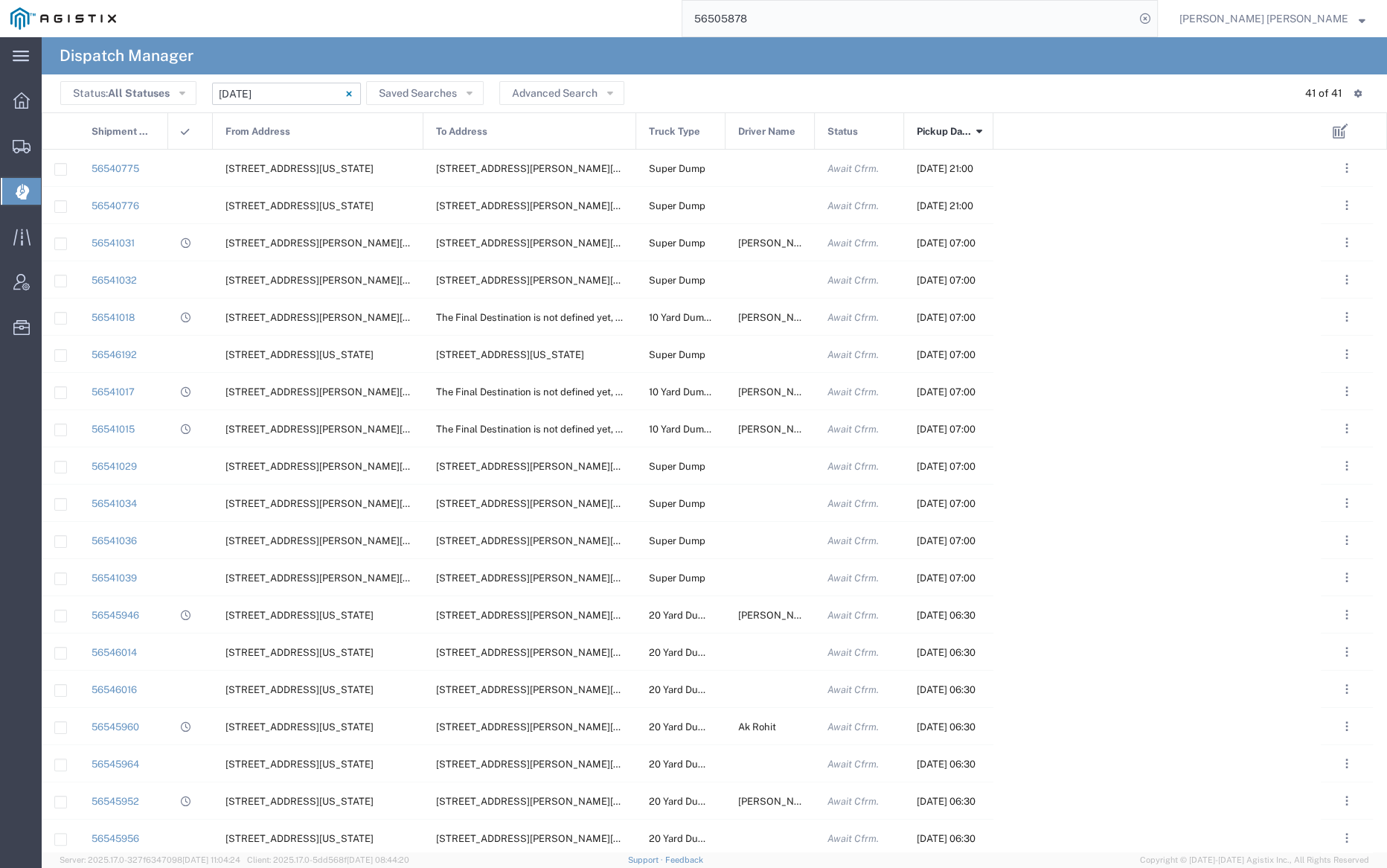
click at [946, 131] on span "Pickup Date and Time" at bounding box center [944, 131] width 54 height 37
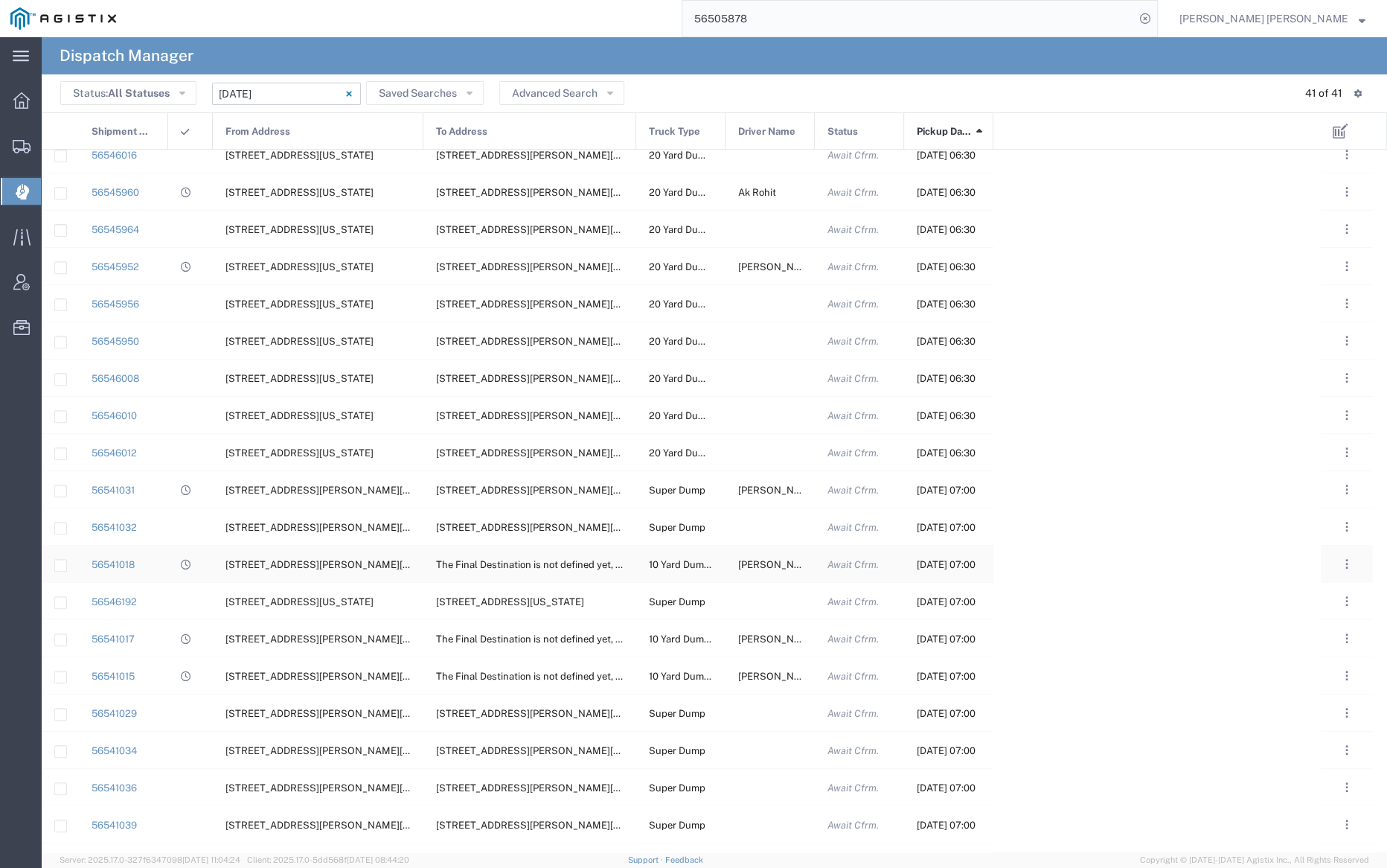
scroll to position [823, 0]
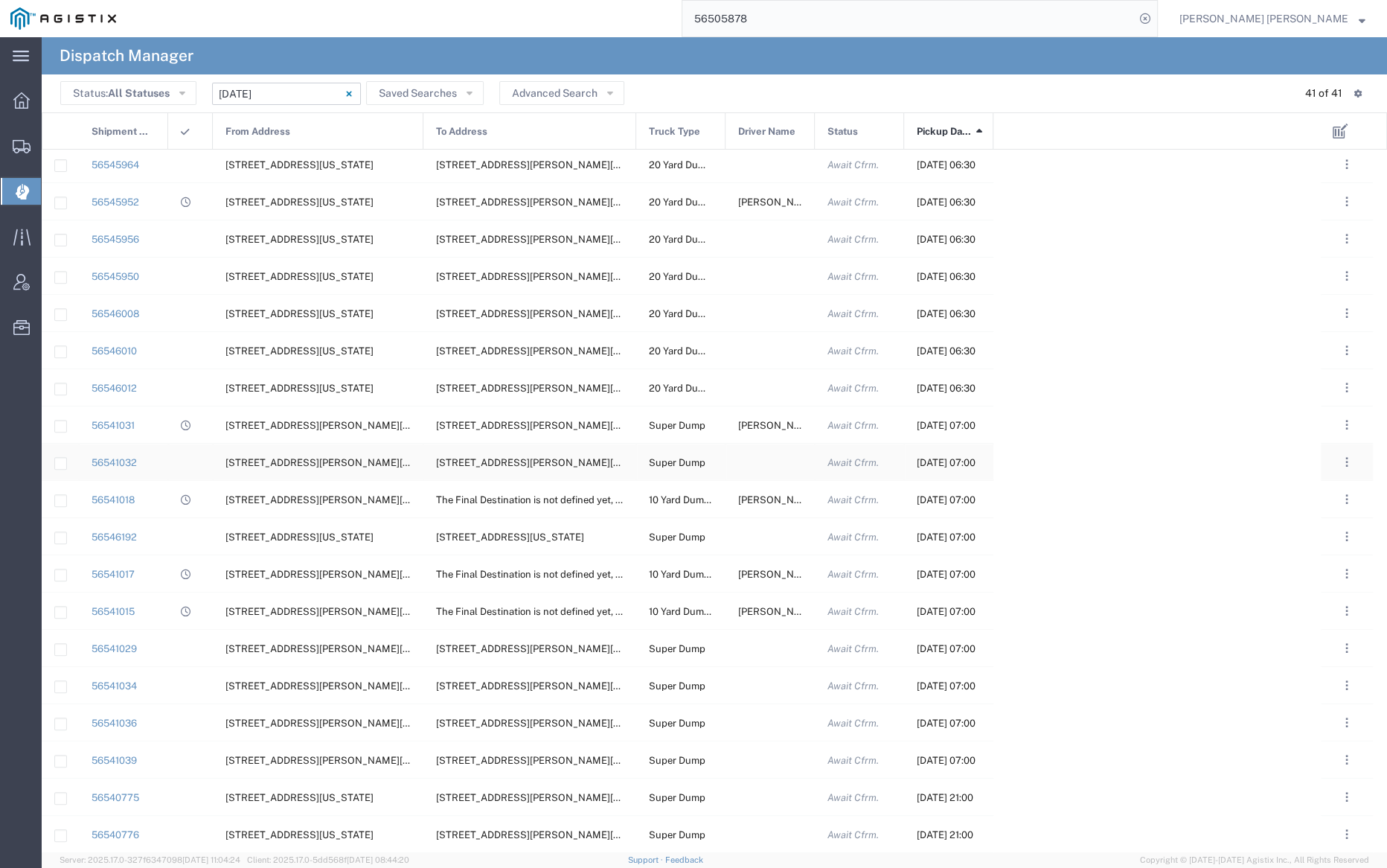
click at [770, 457] on div at bounding box center [770, 462] width 90 height 36
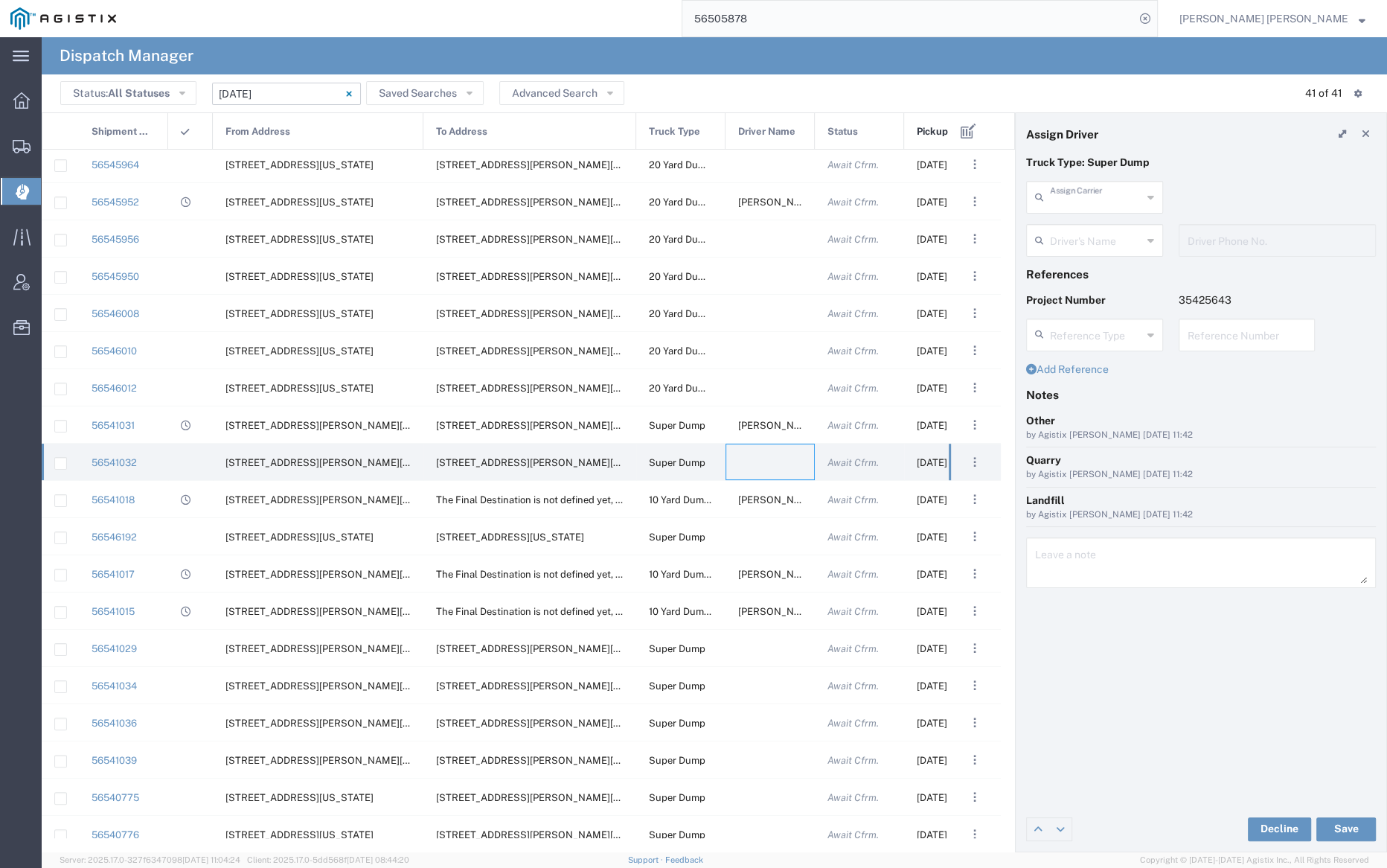
click at [1117, 205] on input "text" at bounding box center [1096, 196] width 92 height 26
click at [1110, 222] on span "Neles Trucking" at bounding box center [1094, 229] width 134 height 23
type input "Neles Trucking"
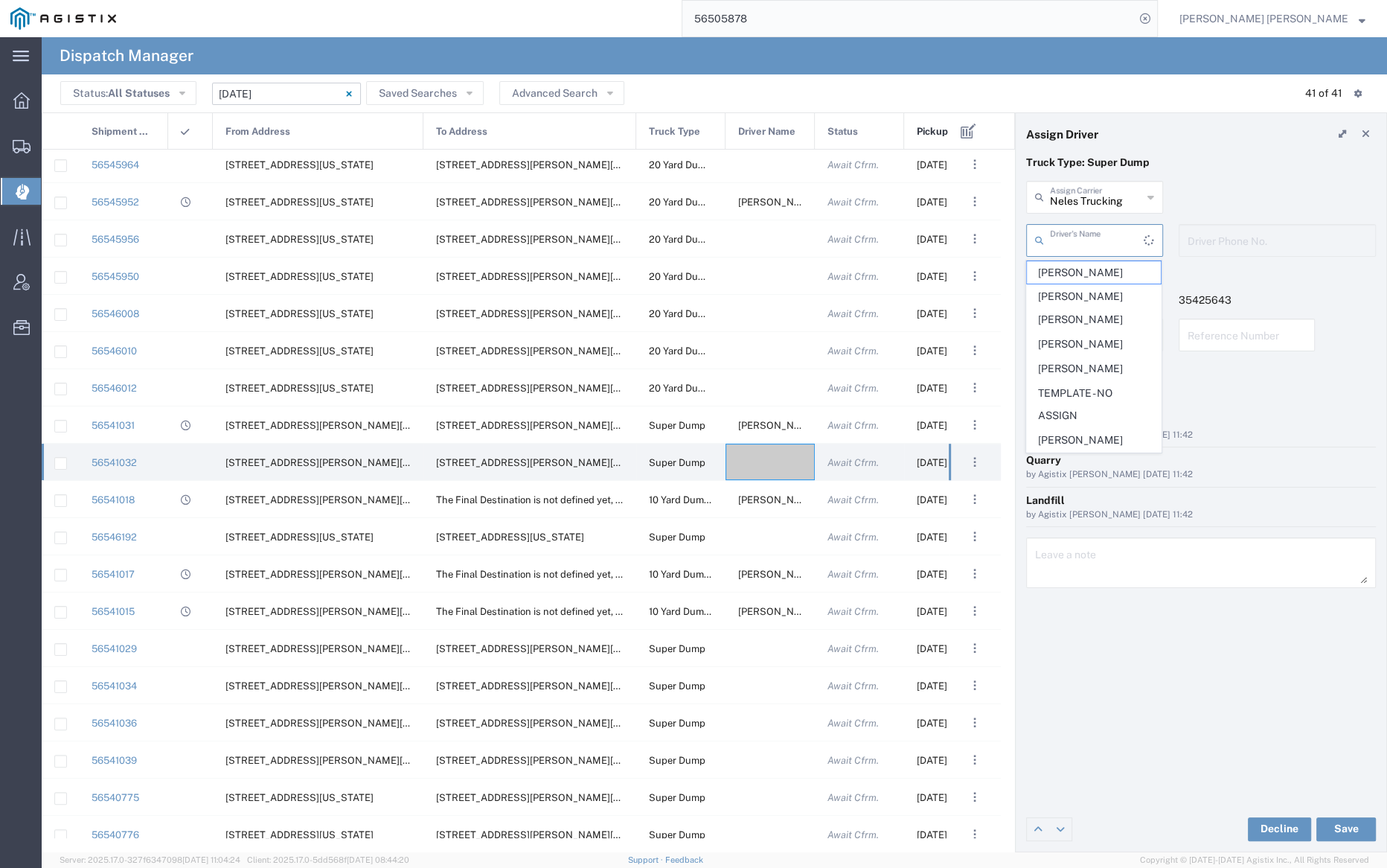
click at [1101, 238] on input "text" at bounding box center [1097, 239] width 93 height 26
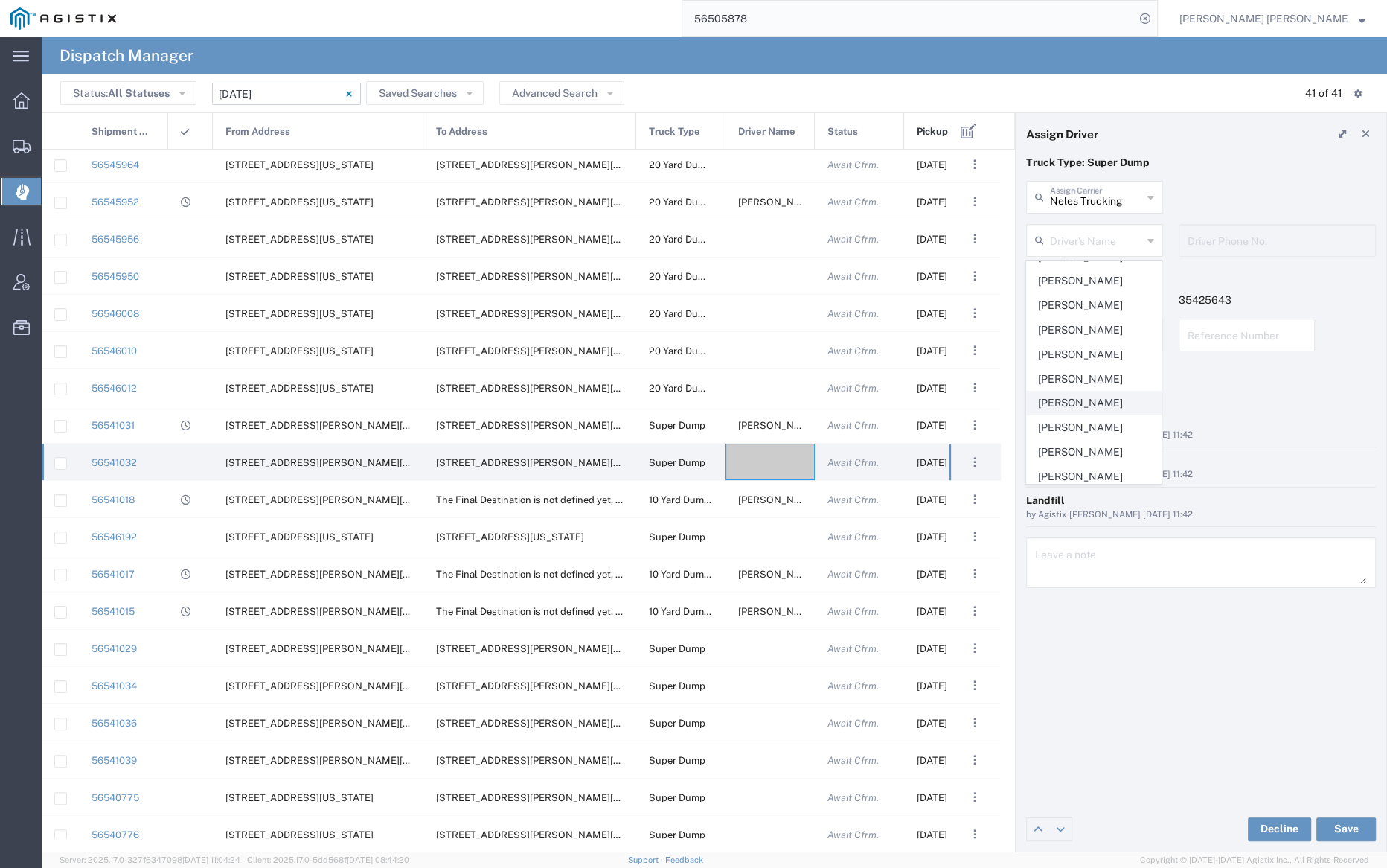
click at [1095, 392] on span "Luis Cervantes" at bounding box center [1094, 403] width 134 height 23
type input "Luis Cervantes"
type input "707-280-5291"
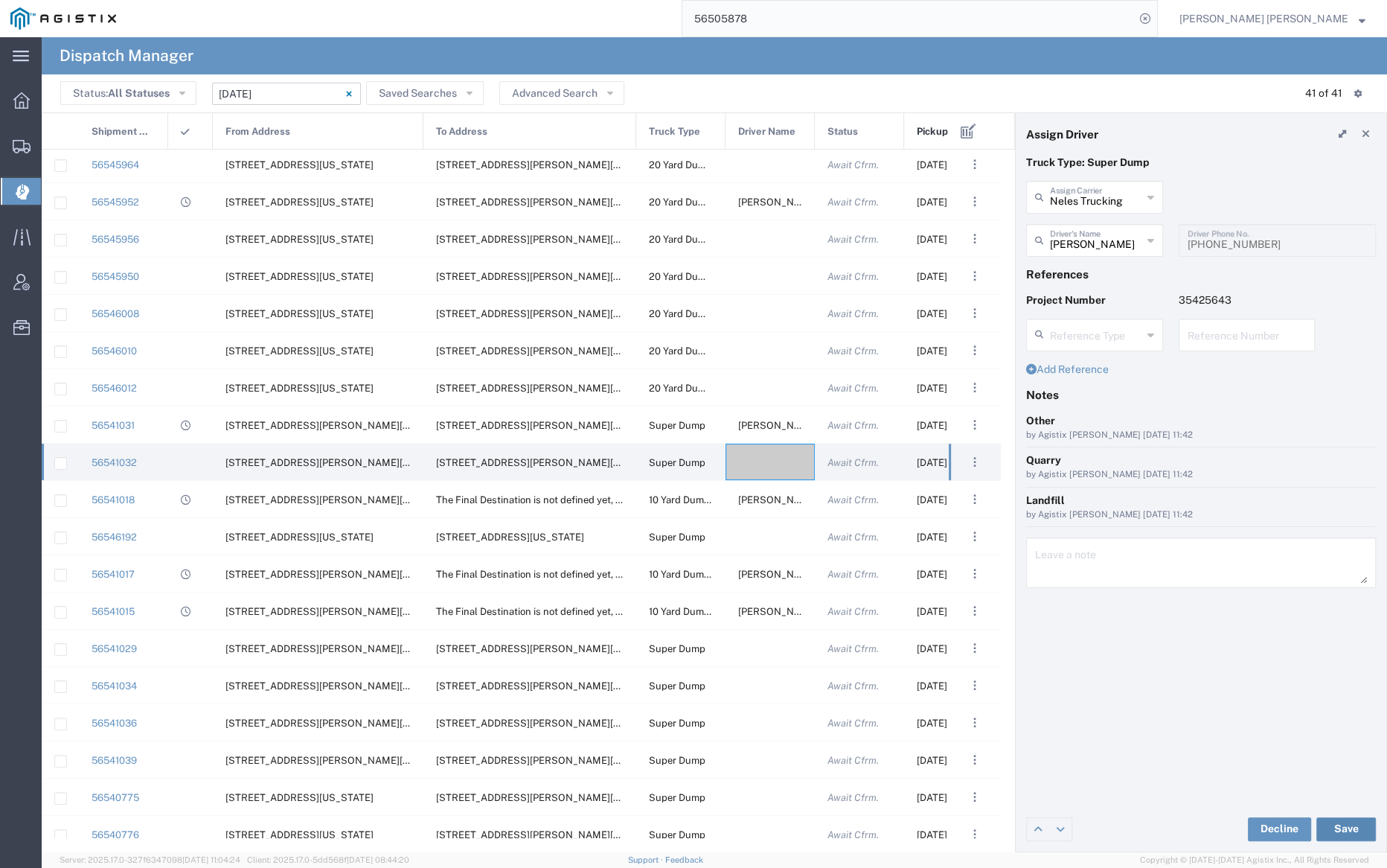
click at [1341, 827] on button "Save" at bounding box center [1346, 830] width 60 height 24
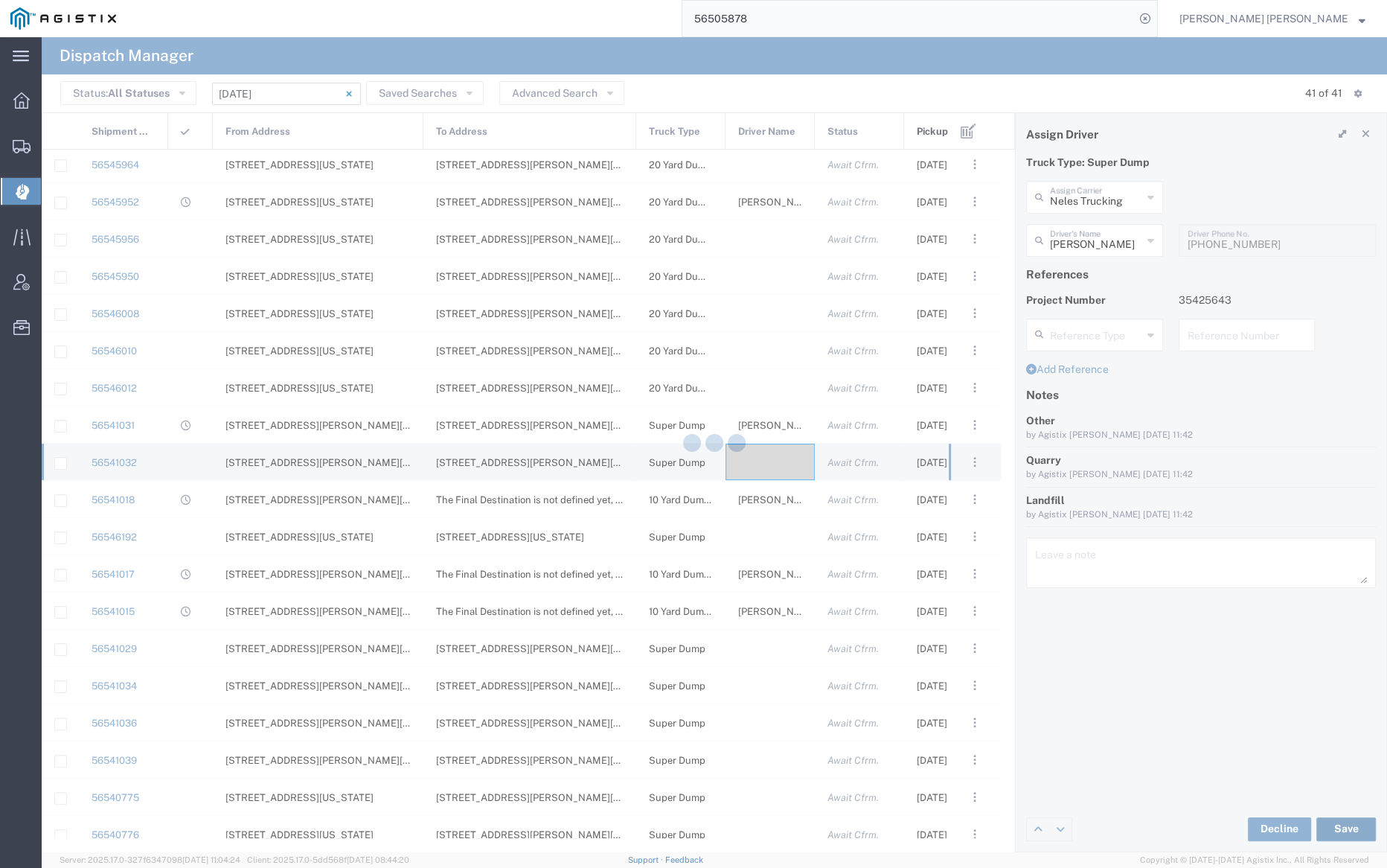
type input "Luis Cervantes"
type input "Neles Trucking"
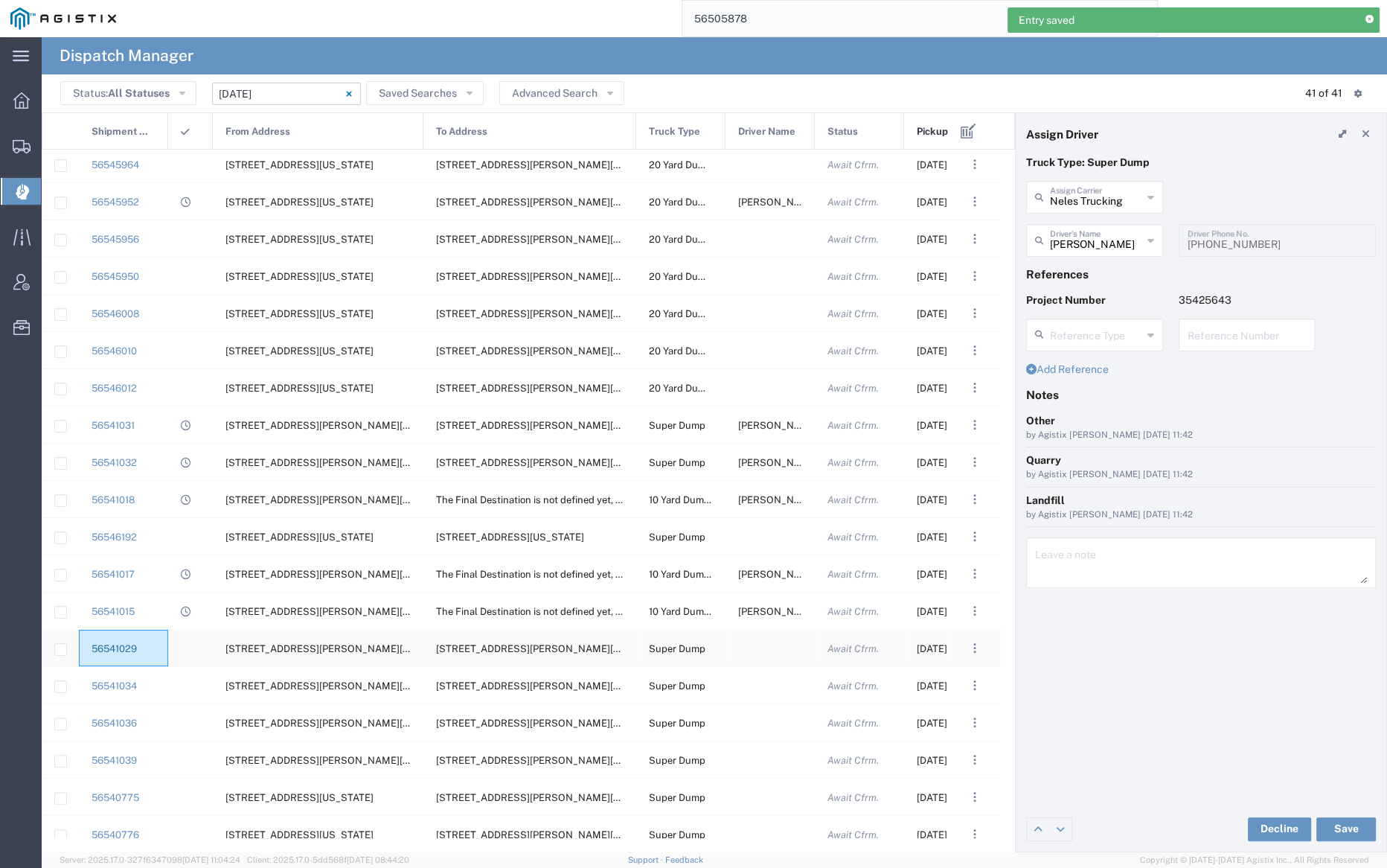
click at [124, 646] on link "56541029" at bounding box center [115, 648] width 45 height 11
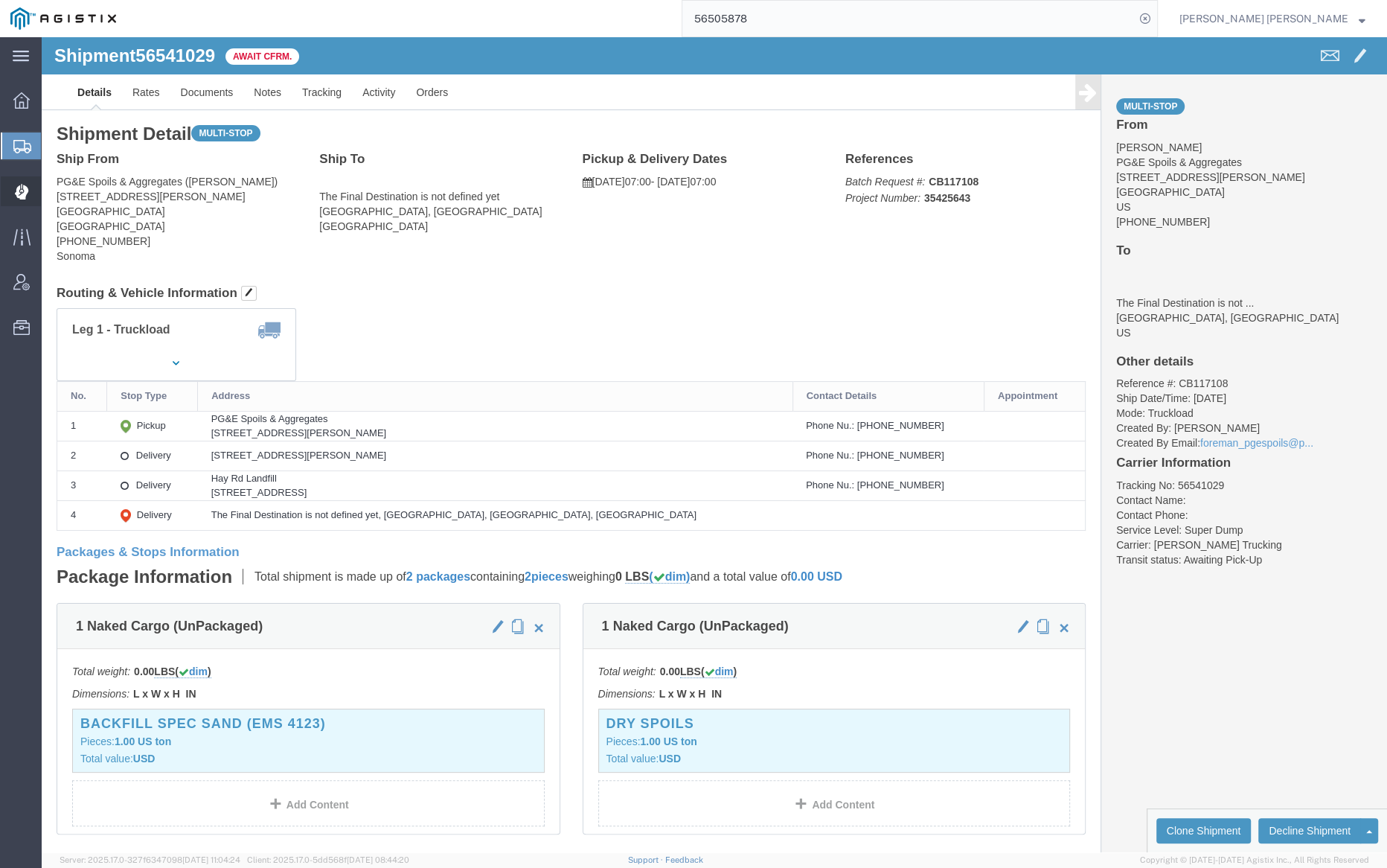
click at [51, 190] on span "Dispatch Manager" at bounding box center [46, 191] width 11 height 30
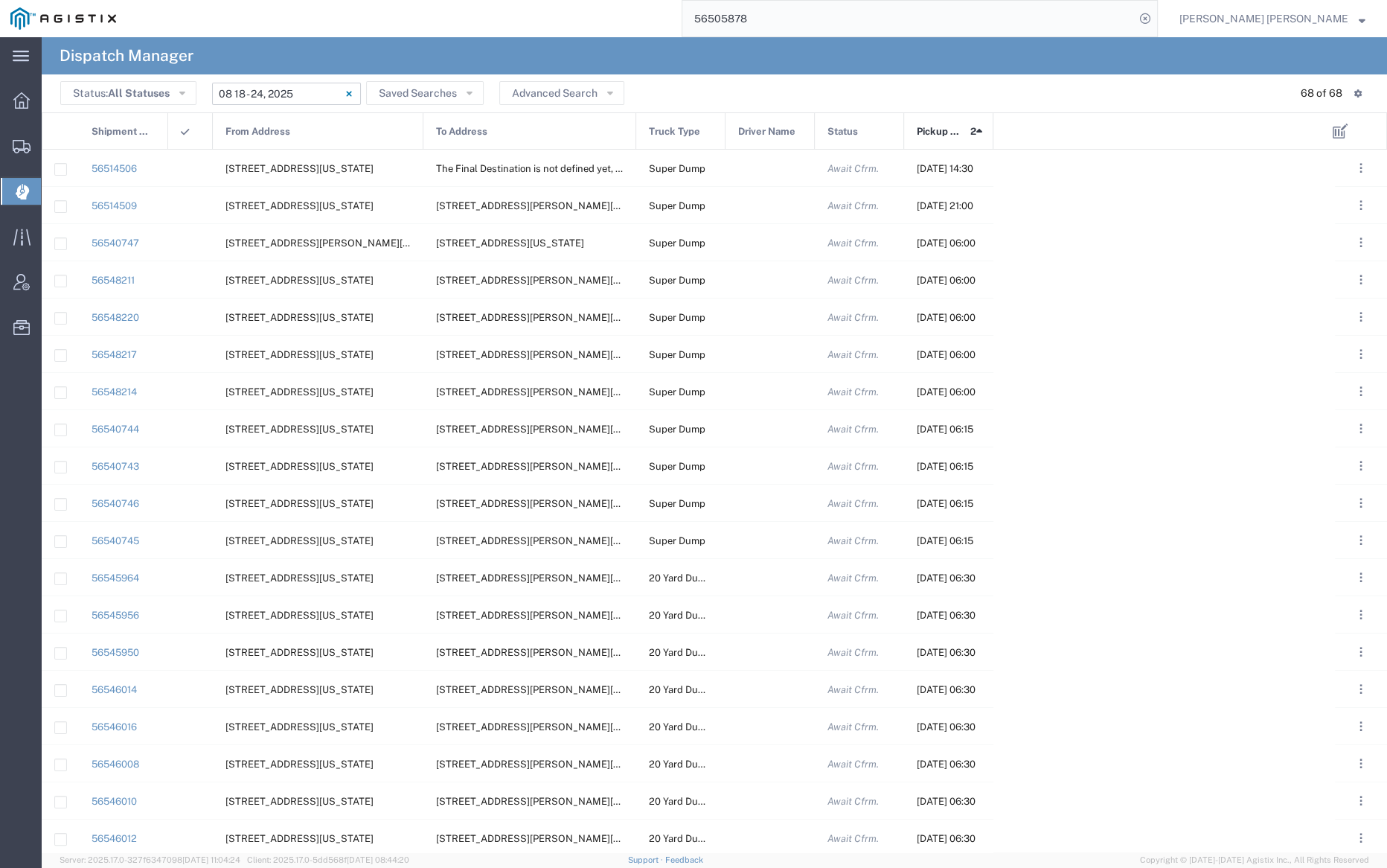
click at [293, 97] on input "08/18/2025 - 08/24/2025" at bounding box center [287, 94] width 149 height 23
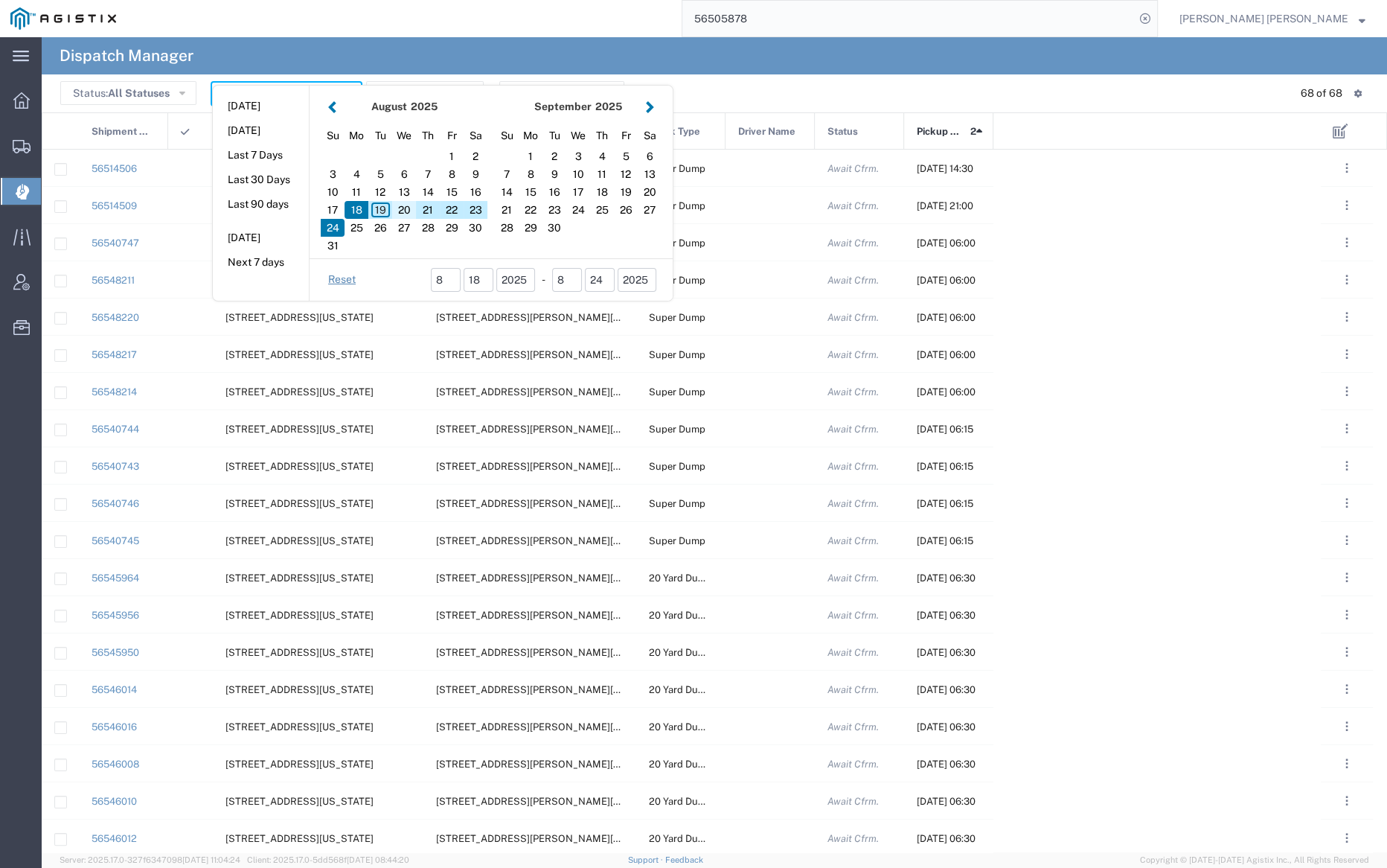
click at [405, 212] on div "20" at bounding box center [405, 210] width 24 height 18
type input "08/20/2025"
type input "08/20/2025 - 08/20/2025"
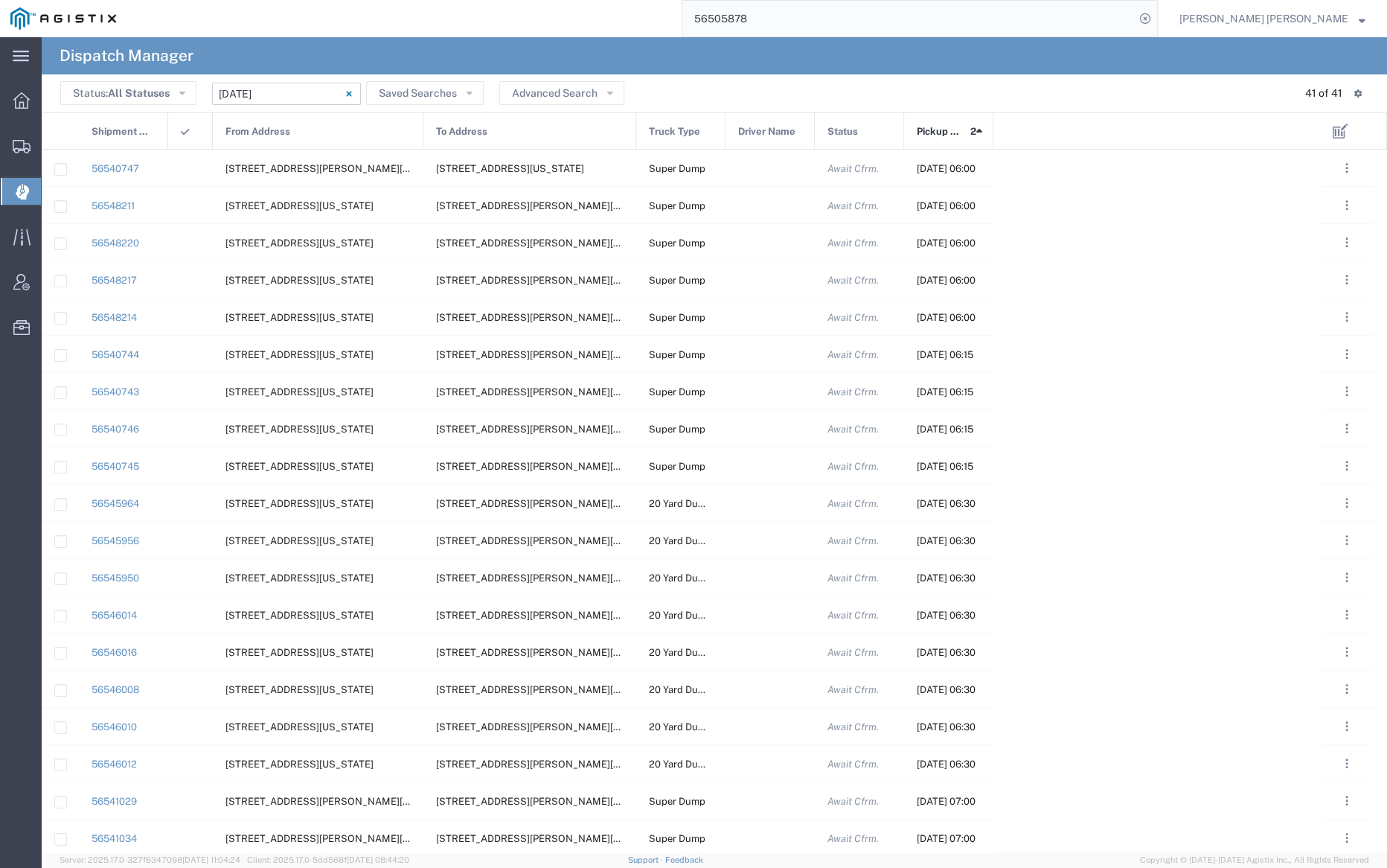
click at [950, 127] on span "Pickup Date and Time" at bounding box center [941, 131] width 48 height 37
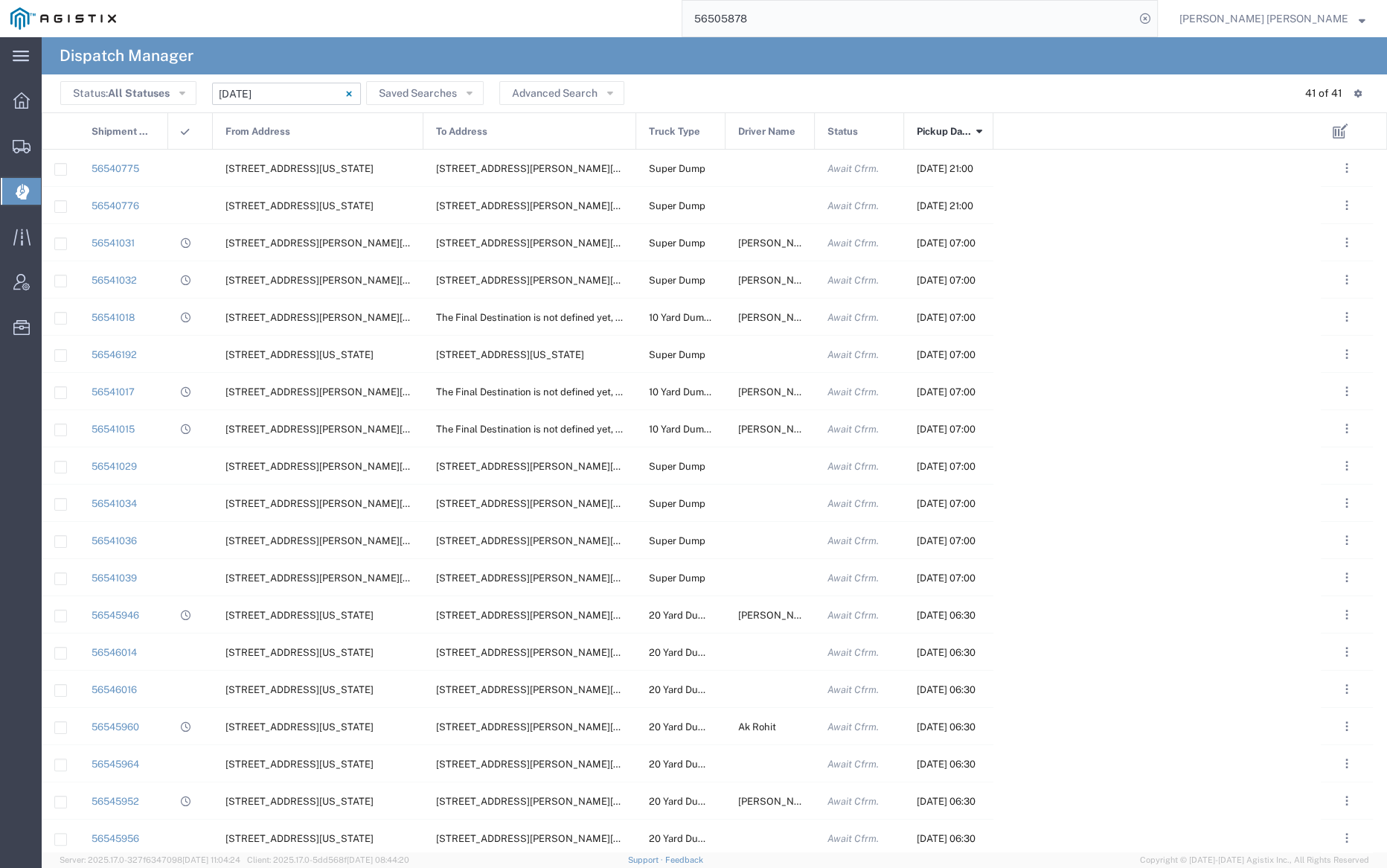
click at [950, 127] on span "Pickup Date and Time" at bounding box center [944, 131] width 54 height 37
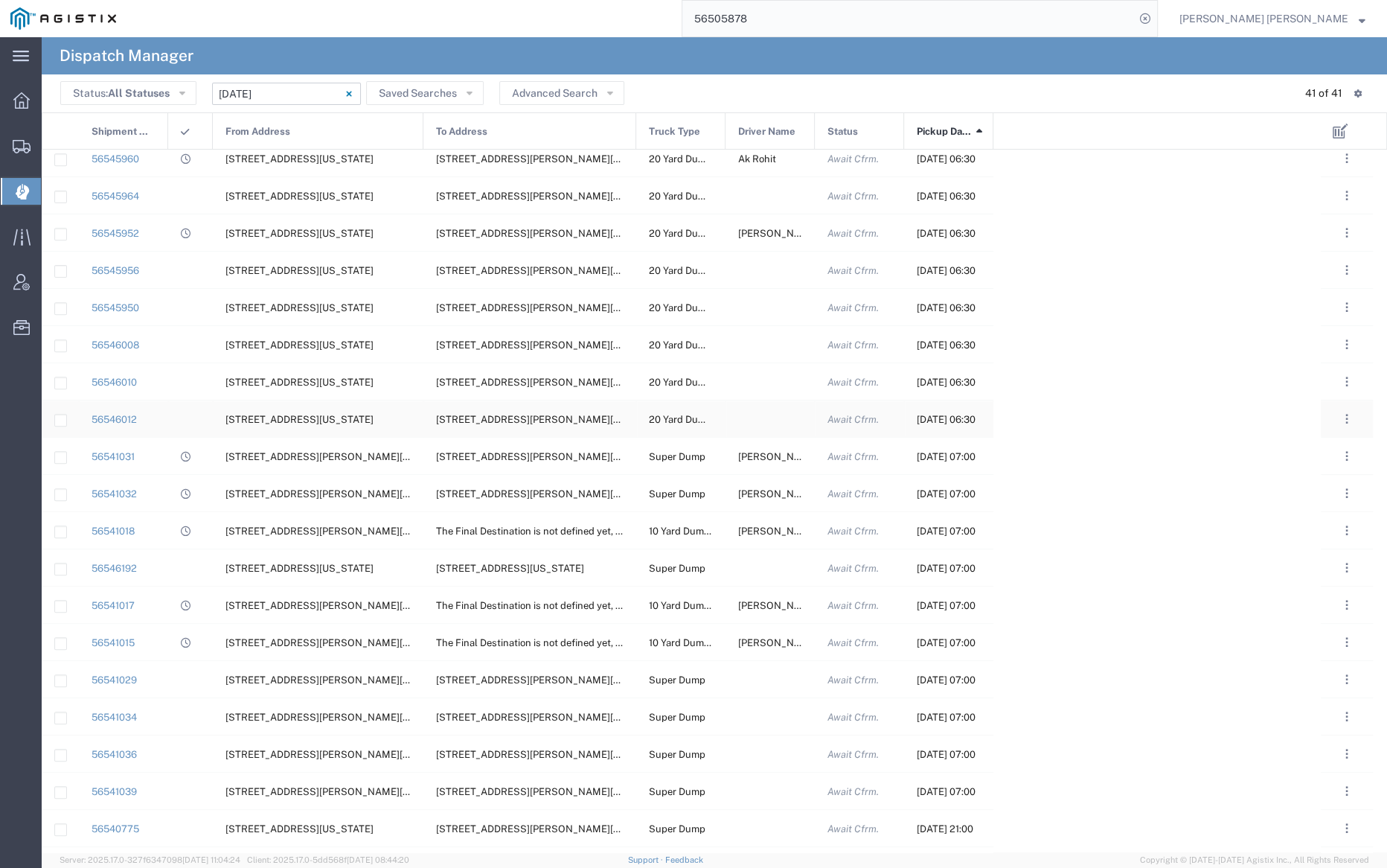
scroll to position [823, 0]
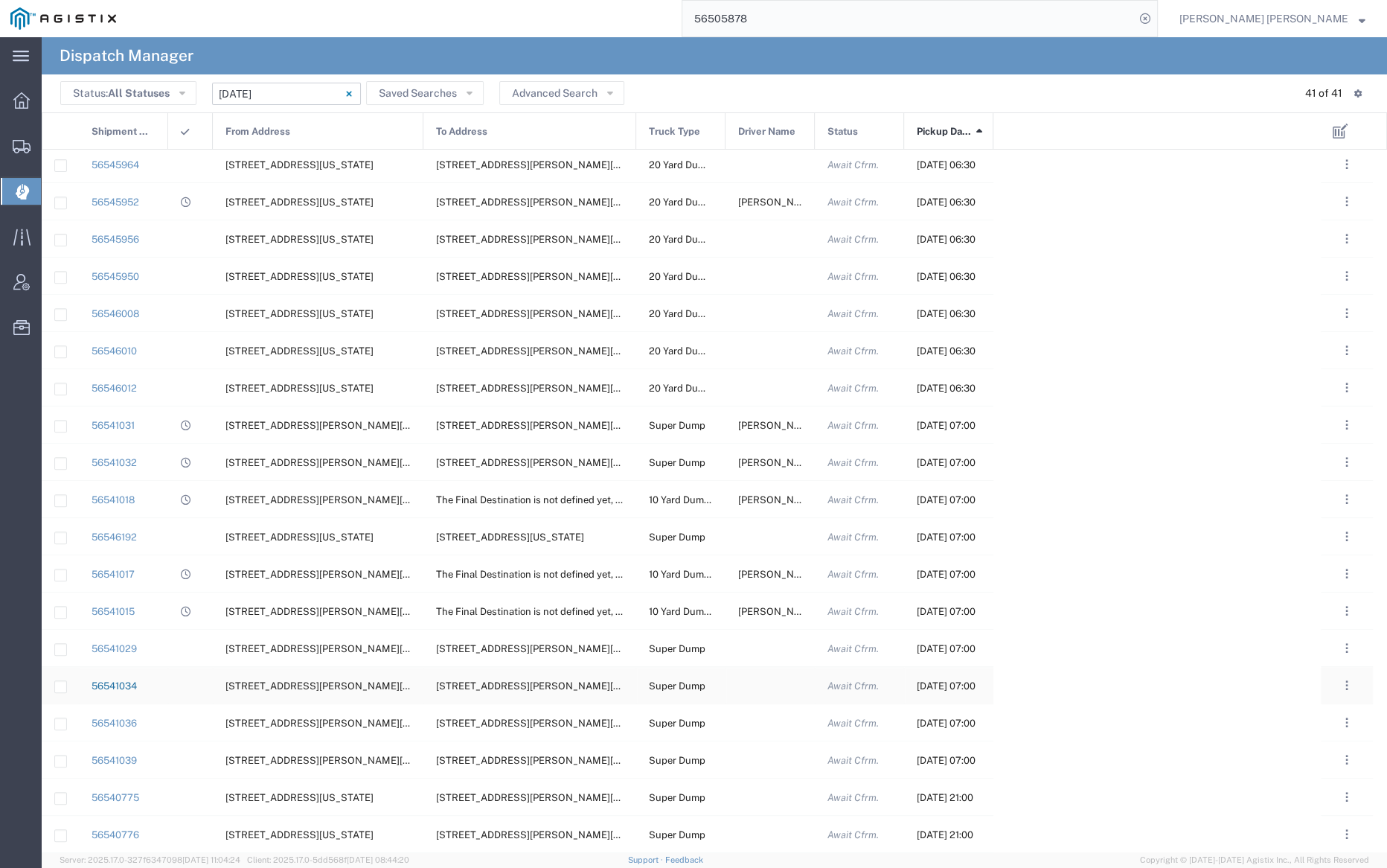
click at [121, 686] on link "56541034" at bounding box center [115, 686] width 45 height 11
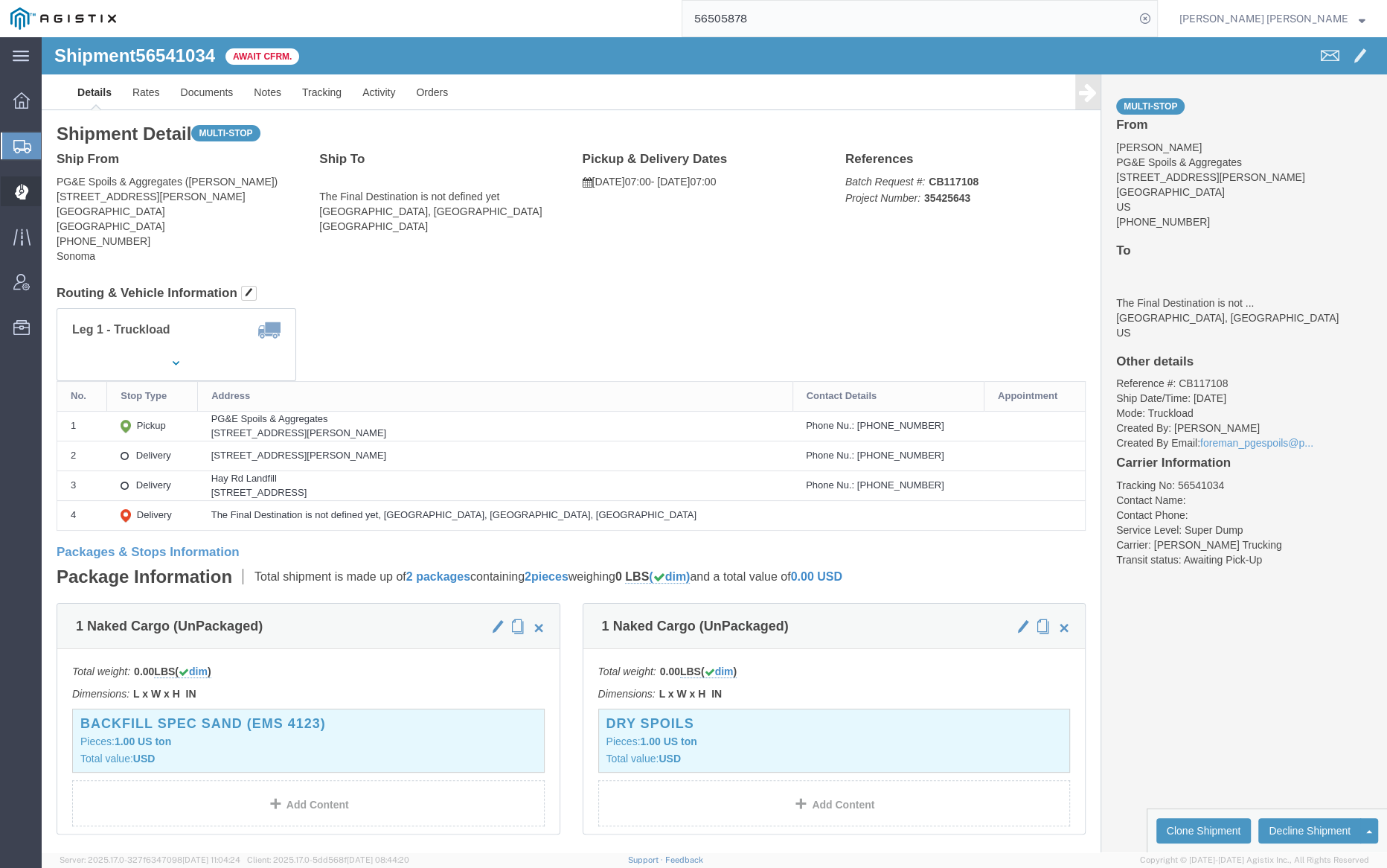
click at [51, 192] on span "Dispatch Manager" at bounding box center [46, 191] width 11 height 30
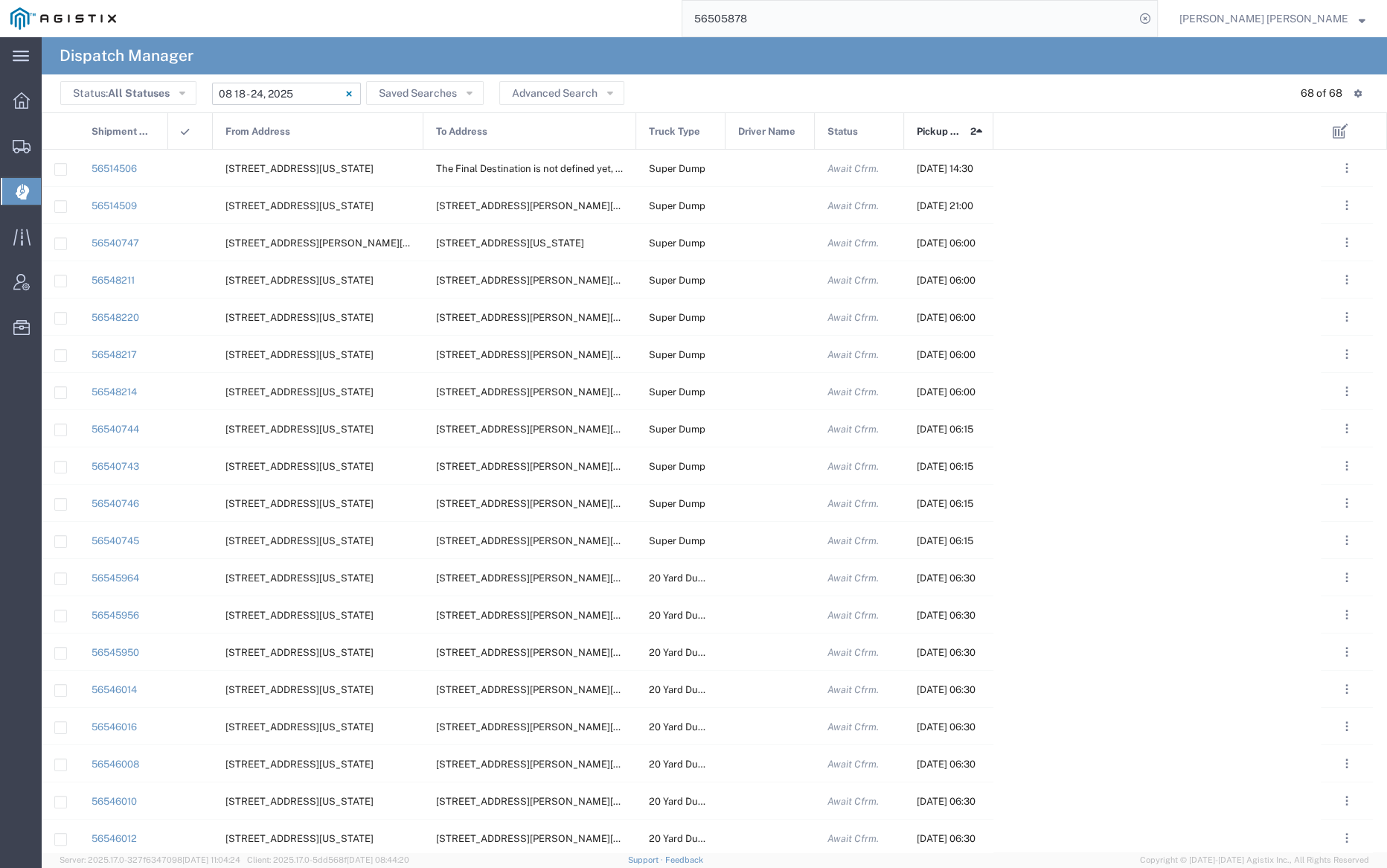
click at [285, 87] on input "08/18/2025 - 08/24/2025" at bounding box center [287, 94] width 149 height 23
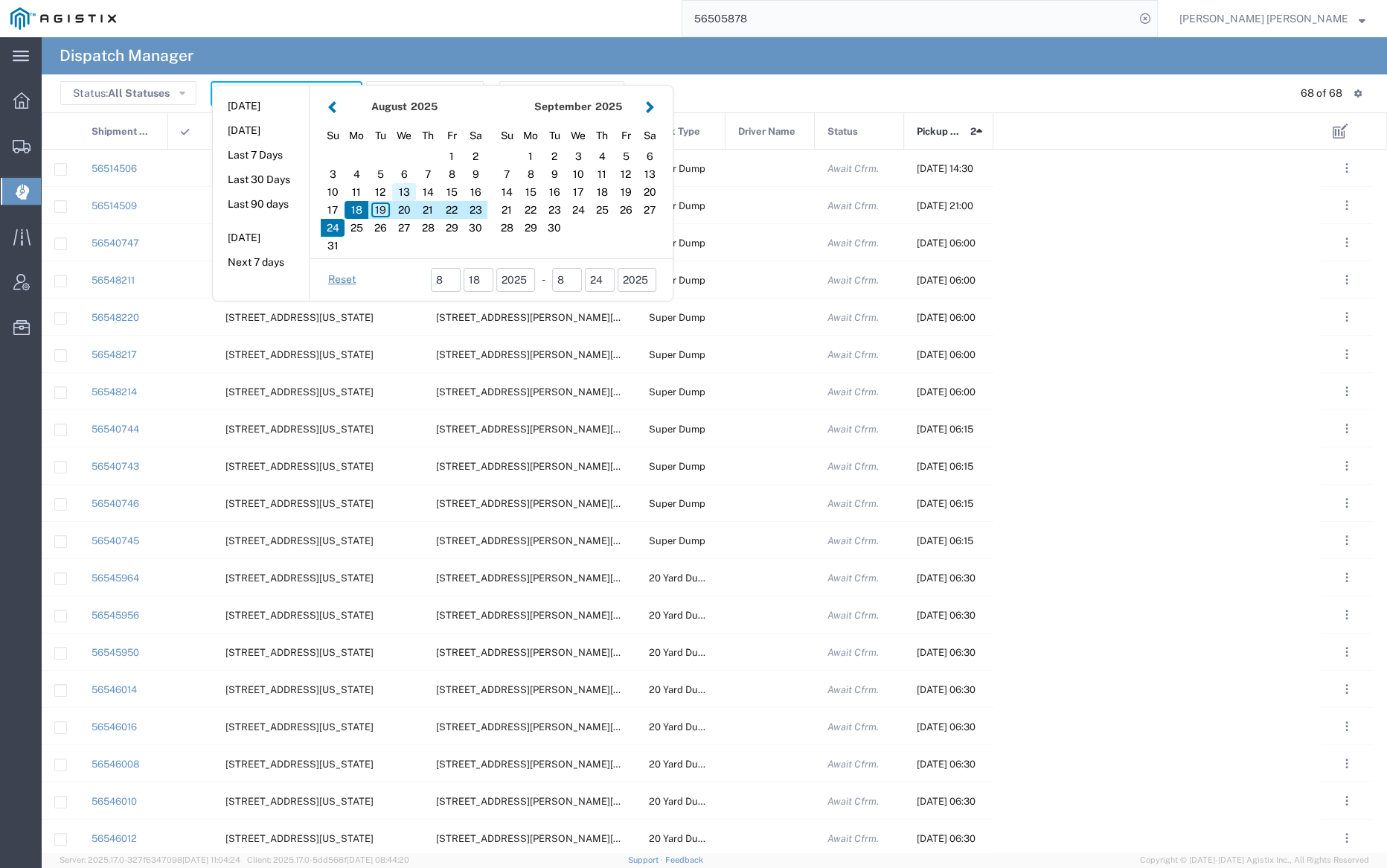
click at [399, 199] on div "13" at bounding box center [405, 192] width 24 height 18
type input "08/13/2025"
type input "08/13/2025 - 08/13/2025"
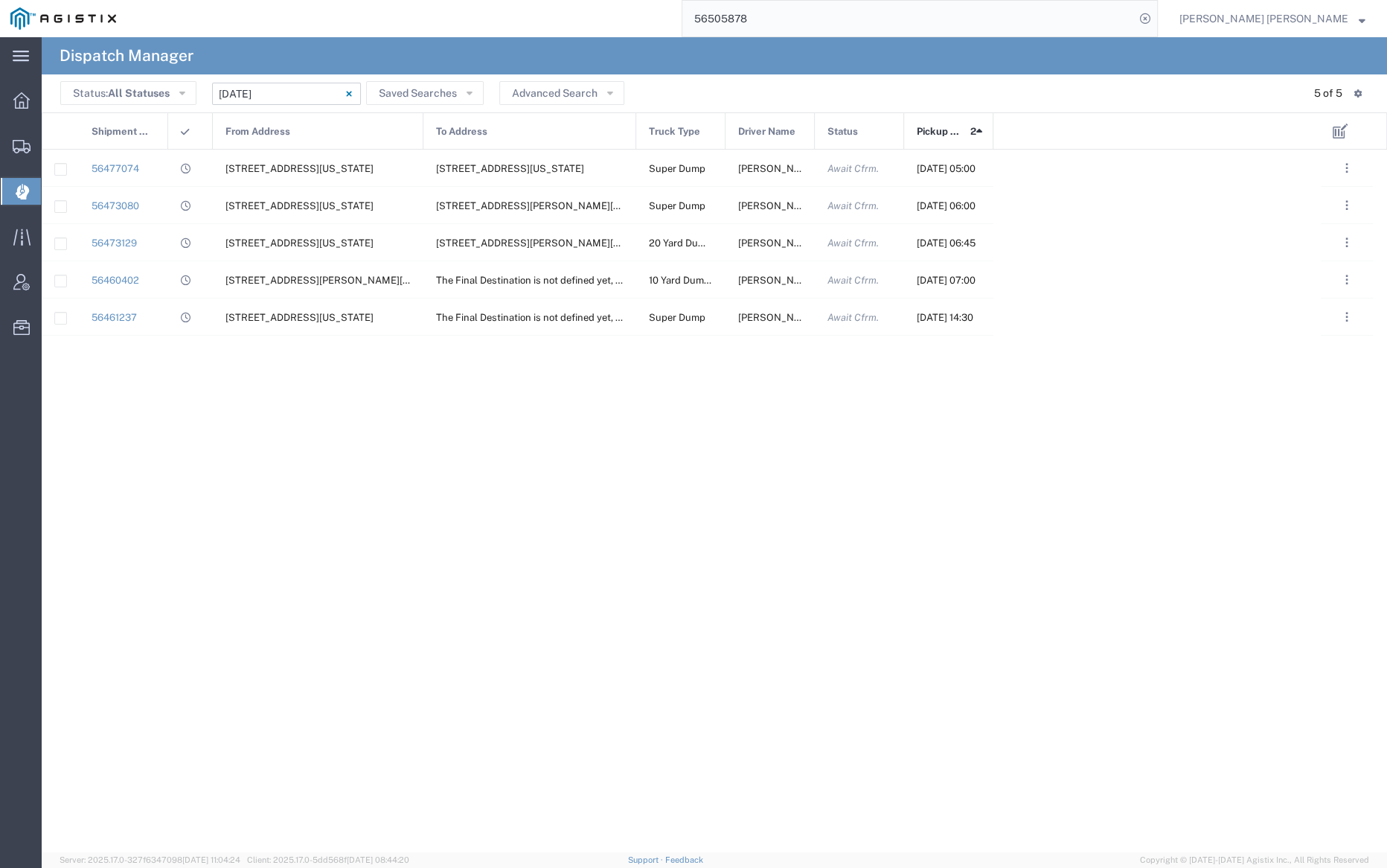
click at [276, 92] on input "08/13/2025 - 08/13/2025" at bounding box center [287, 94] width 149 height 23
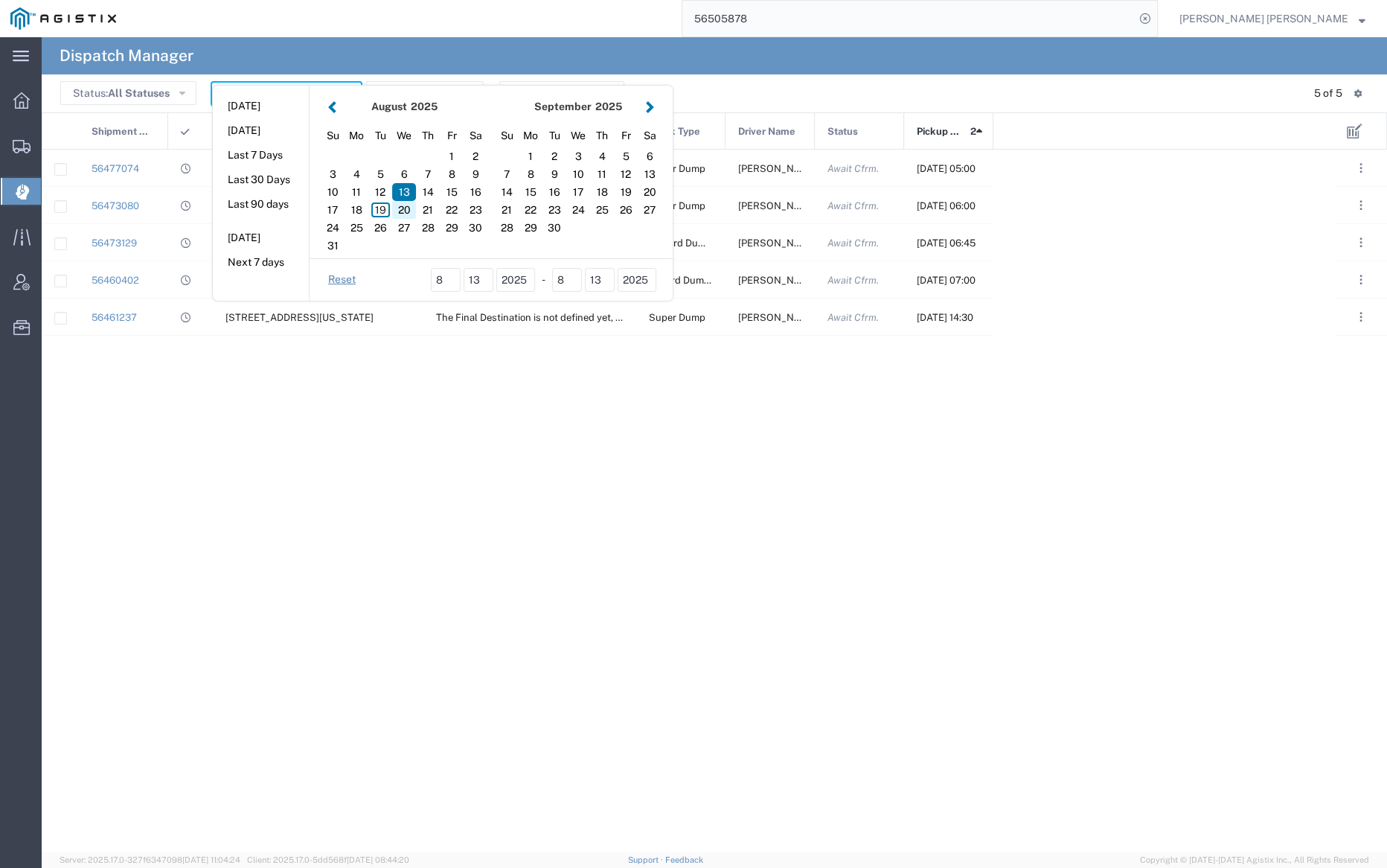
click at [408, 212] on div "20" at bounding box center [405, 210] width 24 height 18
type input "08/20/2025"
type input "08/20/2025 - 08/20/2025"
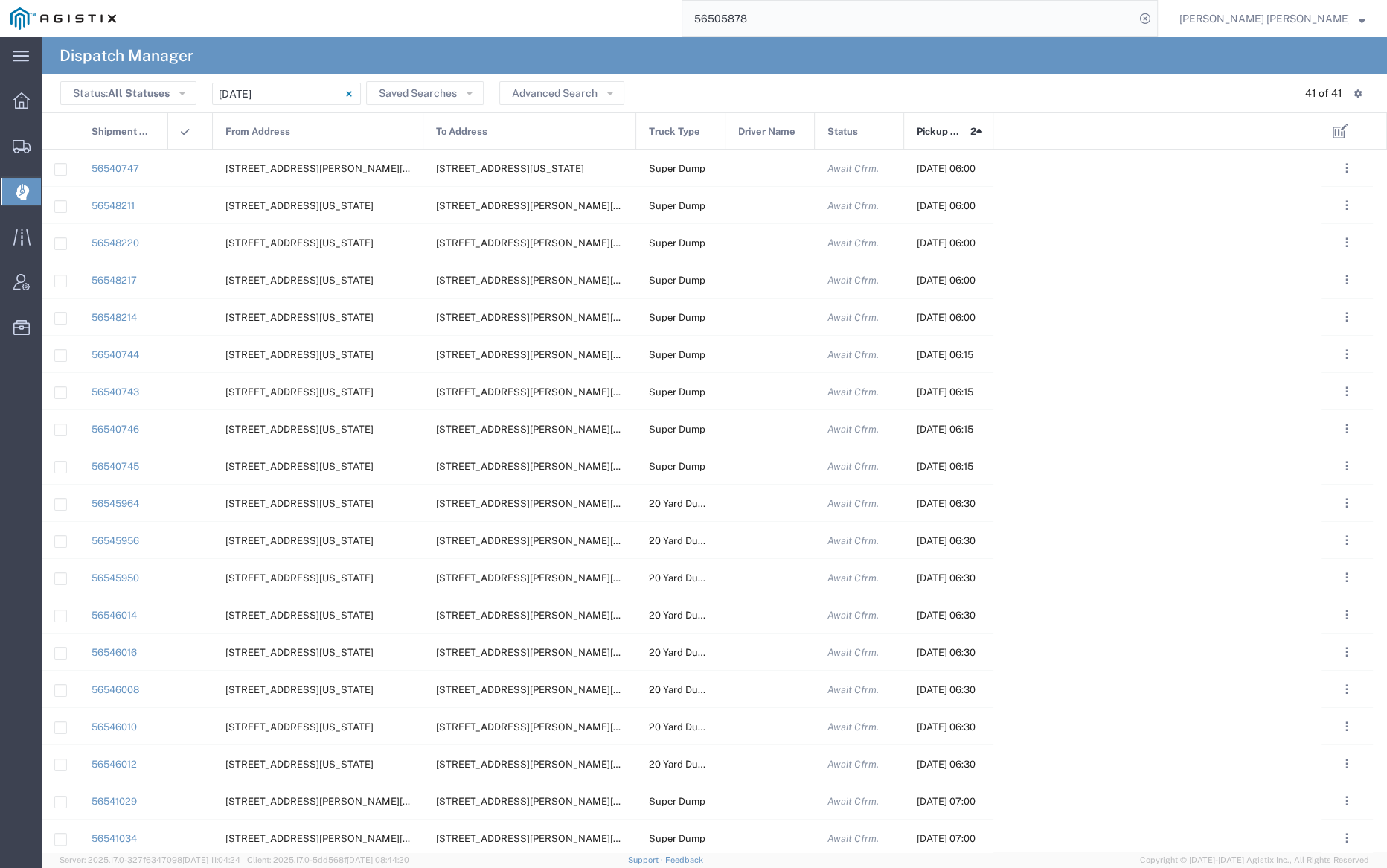
click at [941, 136] on span "Pickup Date and Time" at bounding box center [941, 131] width 48 height 37
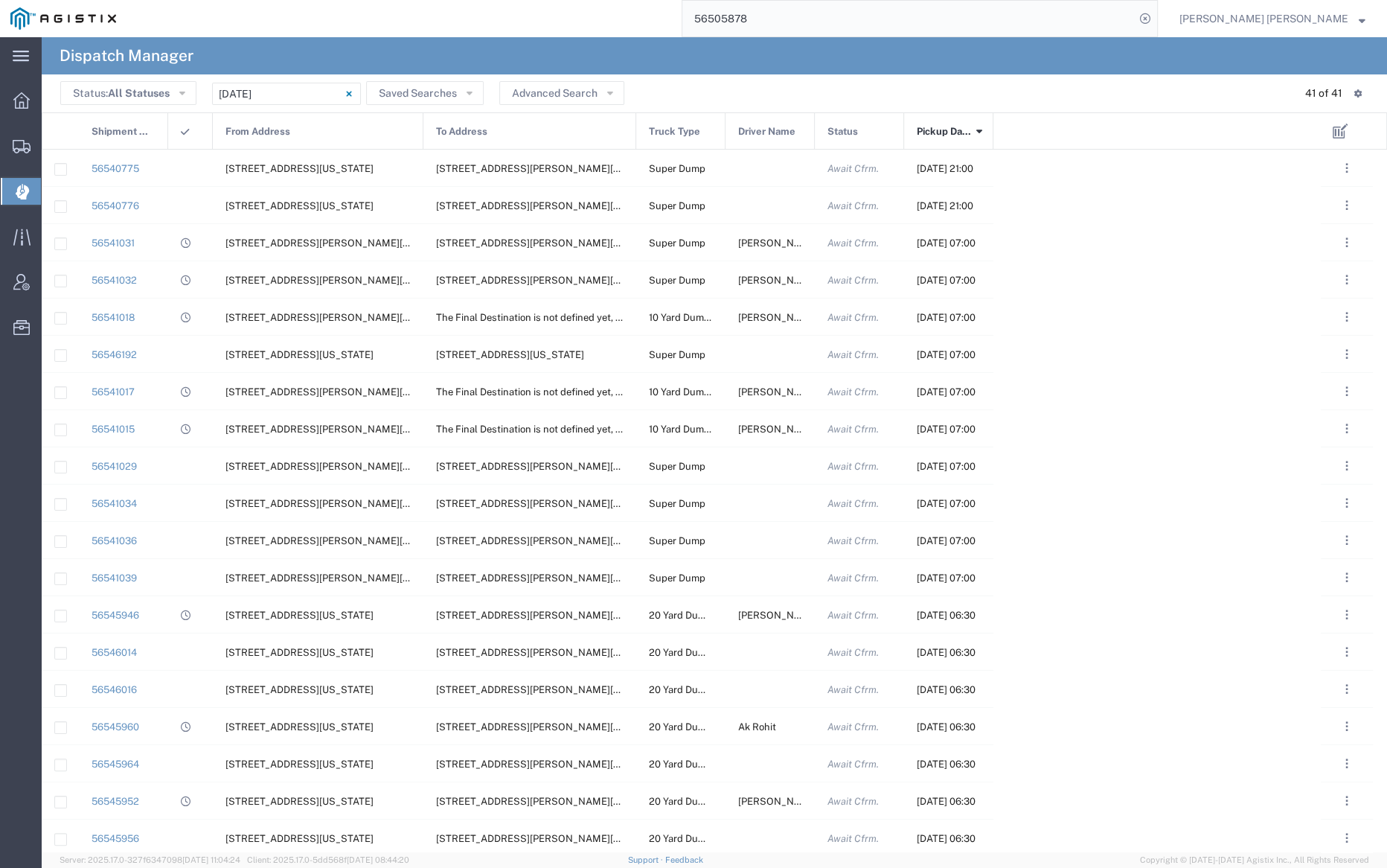
click at [941, 136] on span "Pickup Date and Time" at bounding box center [944, 131] width 54 height 37
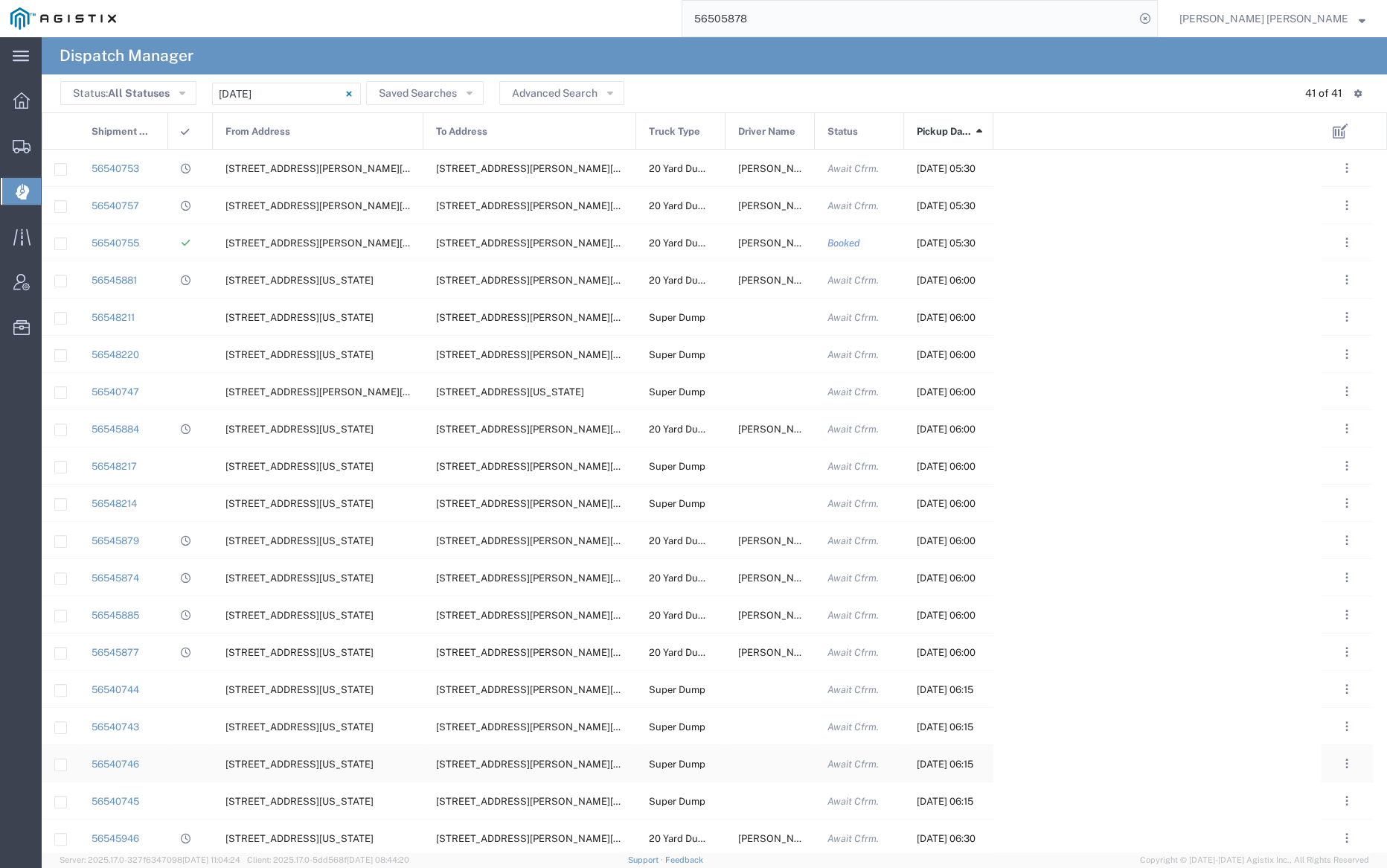
scroll to position [823, 0]
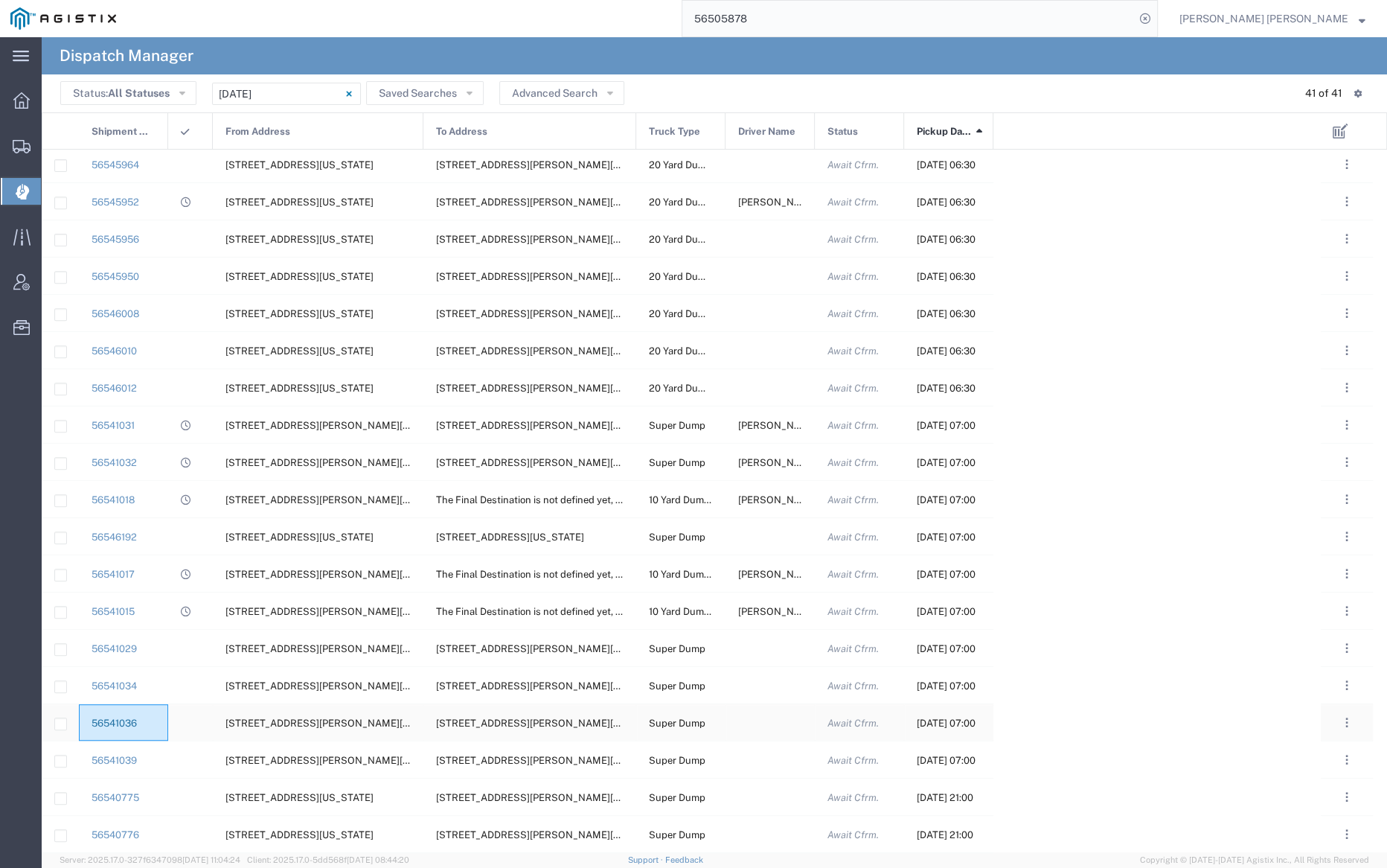
click at [126, 722] on link "56541036" at bounding box center [115, 723] width 45 height 11
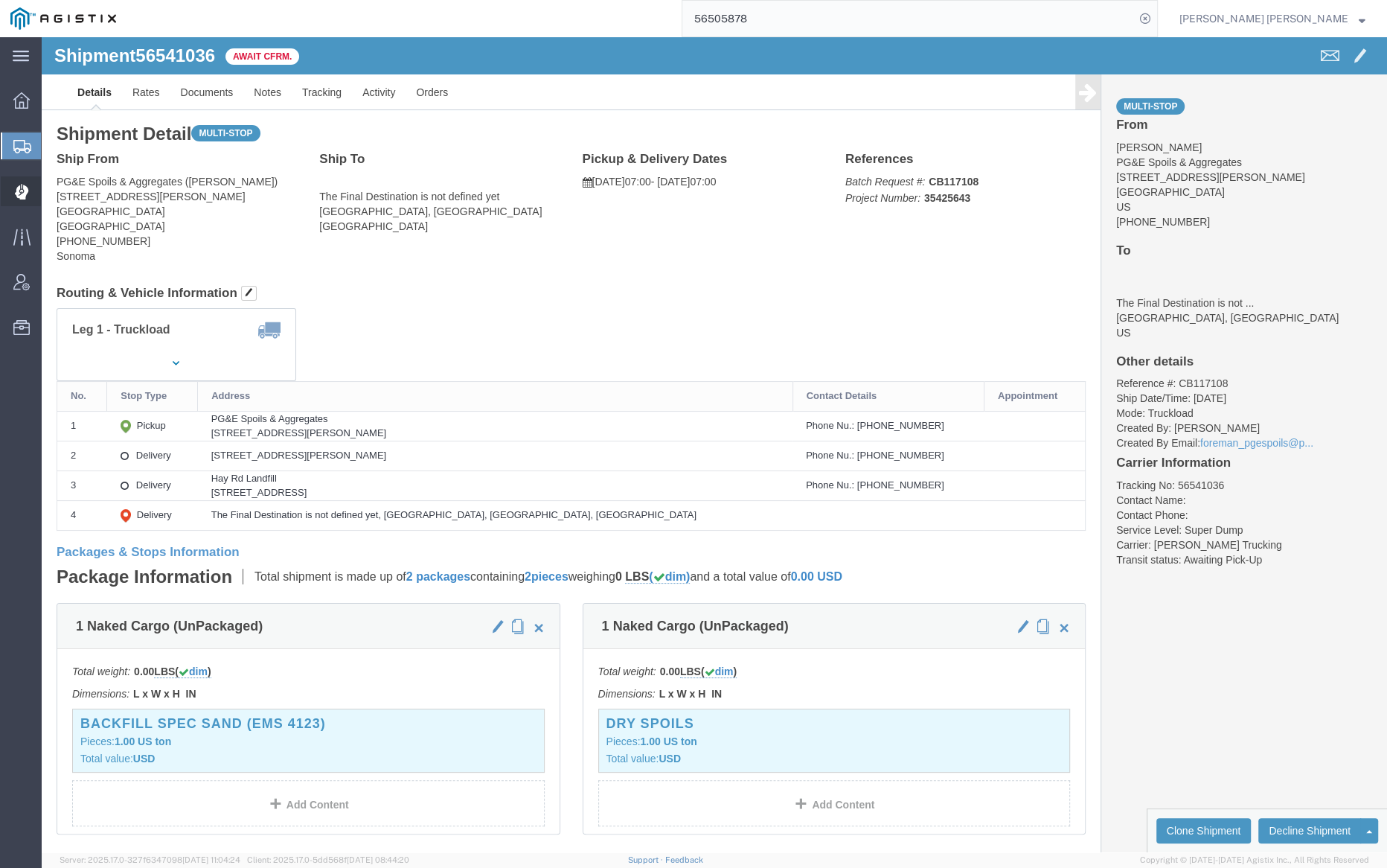
click at [51, 180] on span "Dispatch Manager" at bounding box center [46, 191] width 11 height 30
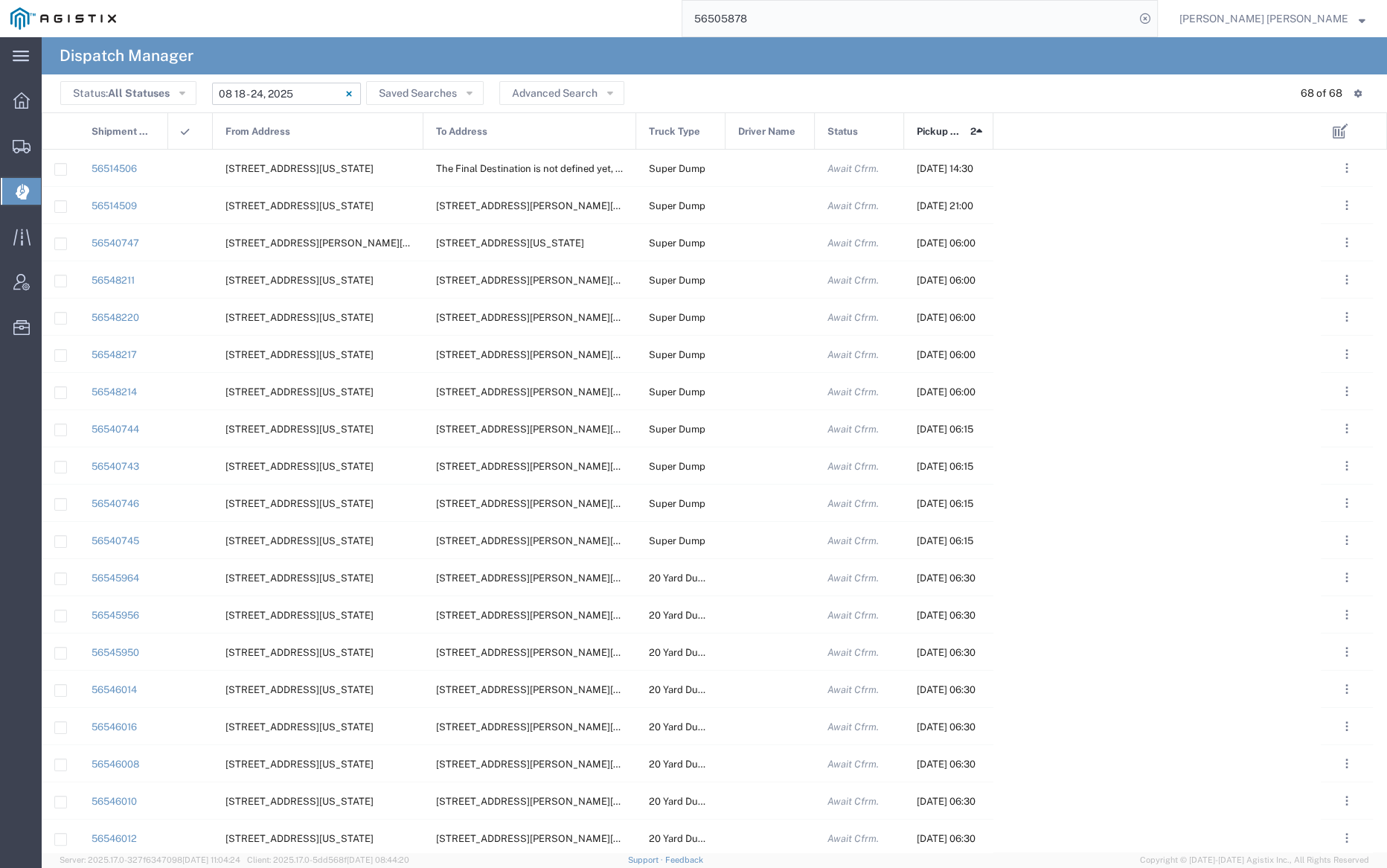
click at [314, 93] on input "08/18/2025 - 08/24/2025" at bounding box center [287, 94] width 149 height 23
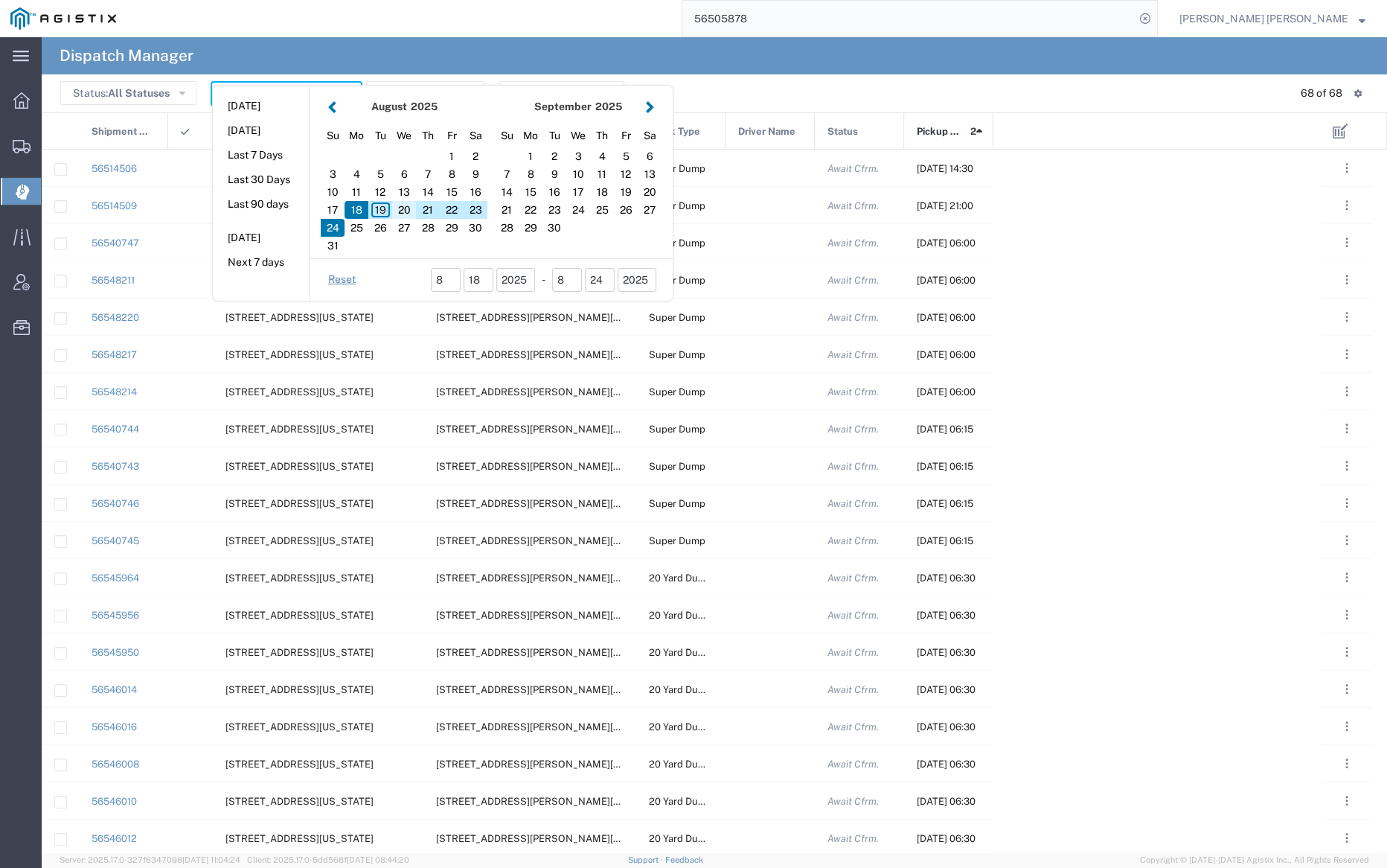
click at [405, 206] on div "20" at bounding box center [405, 210] width 24 height 18
type input "08/20/2025"
type input "08/20/2025 - 08/20/2025"
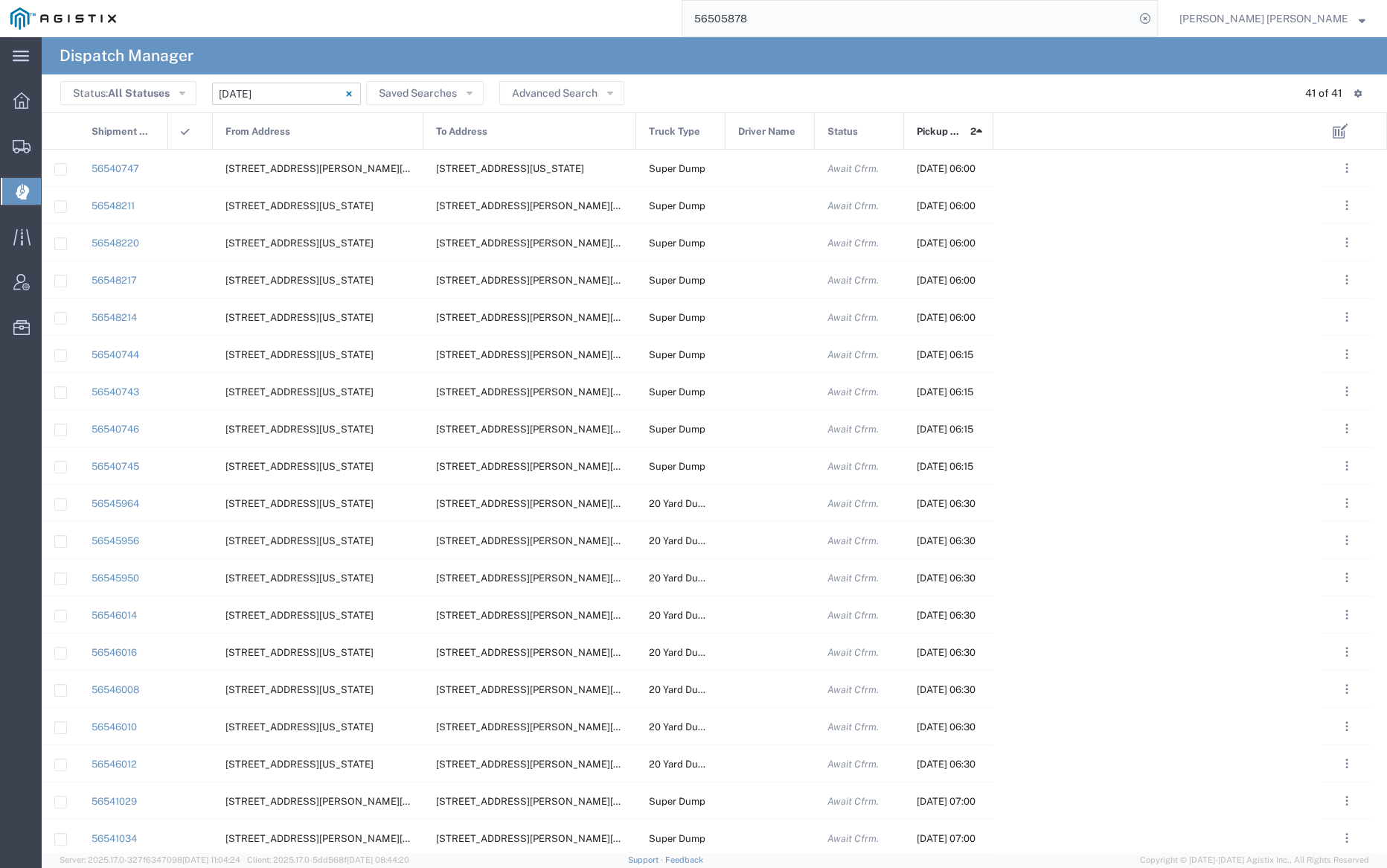
click at [943, 127] on span "Pickup Date and Time" at bounding box center [941, 131] width 48 height 37
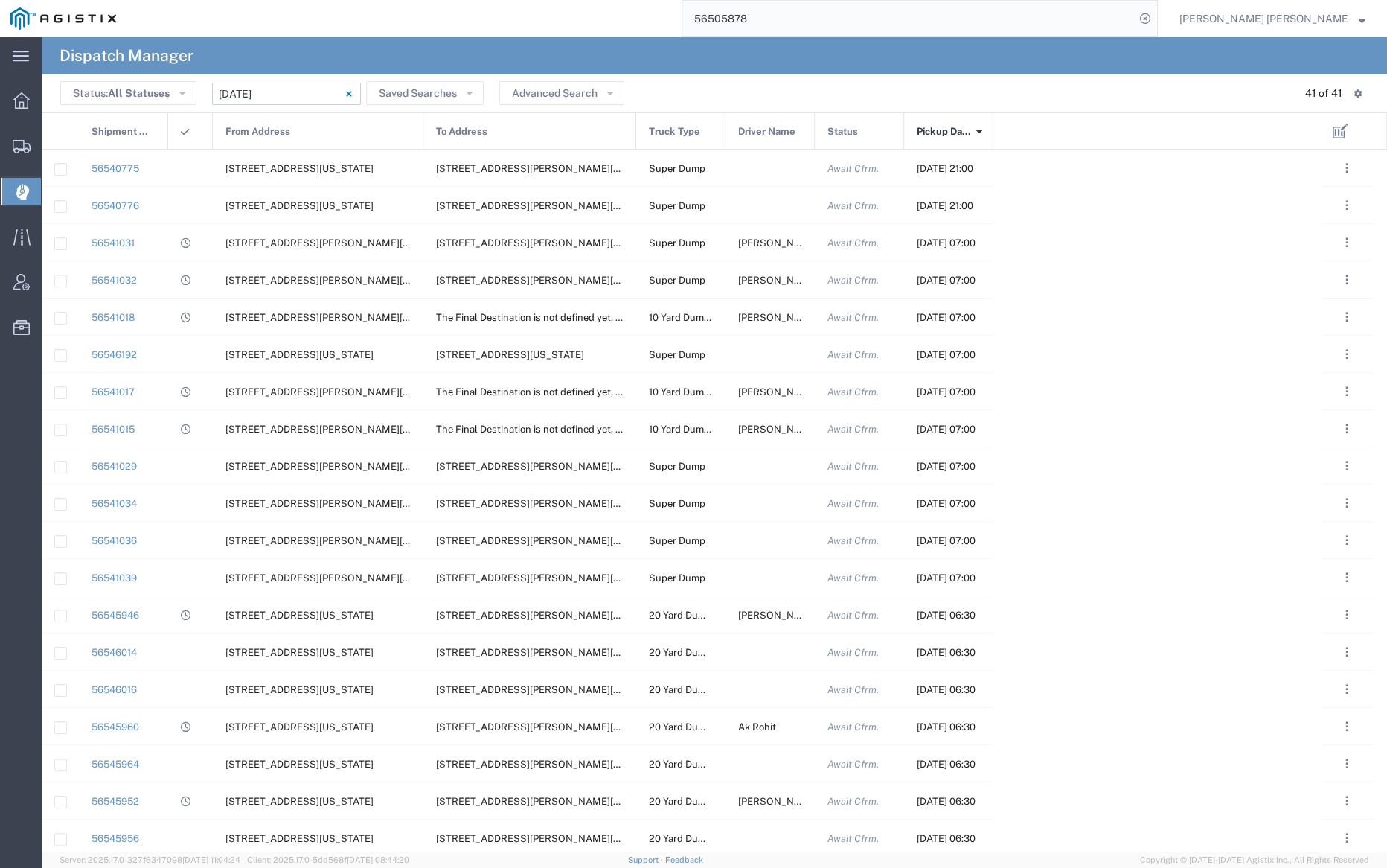
click at [935, 129] on span "Pickup Date and Time" at bounding box center [944, 131] width 54 height 37
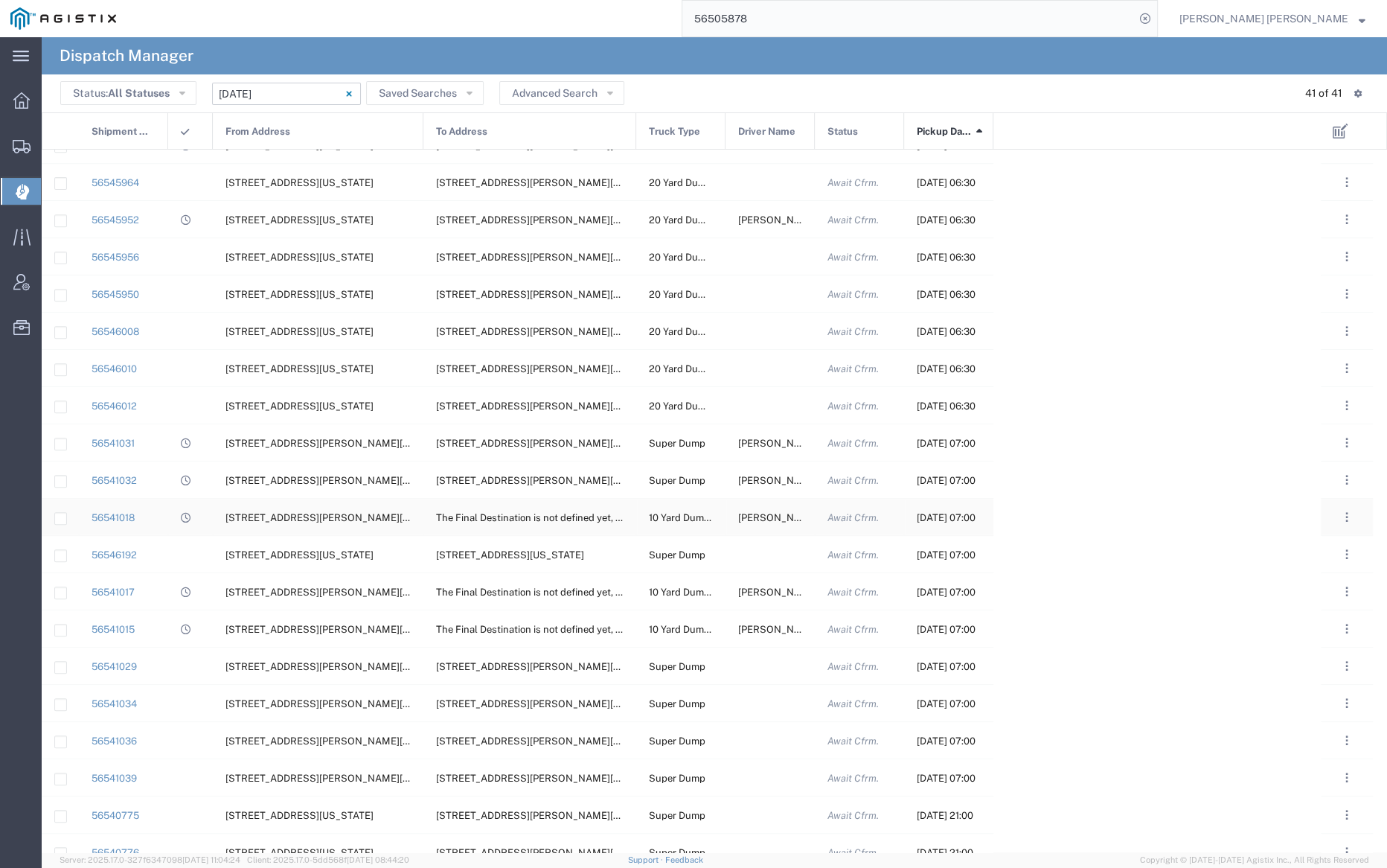
scroll to position [823, 0]
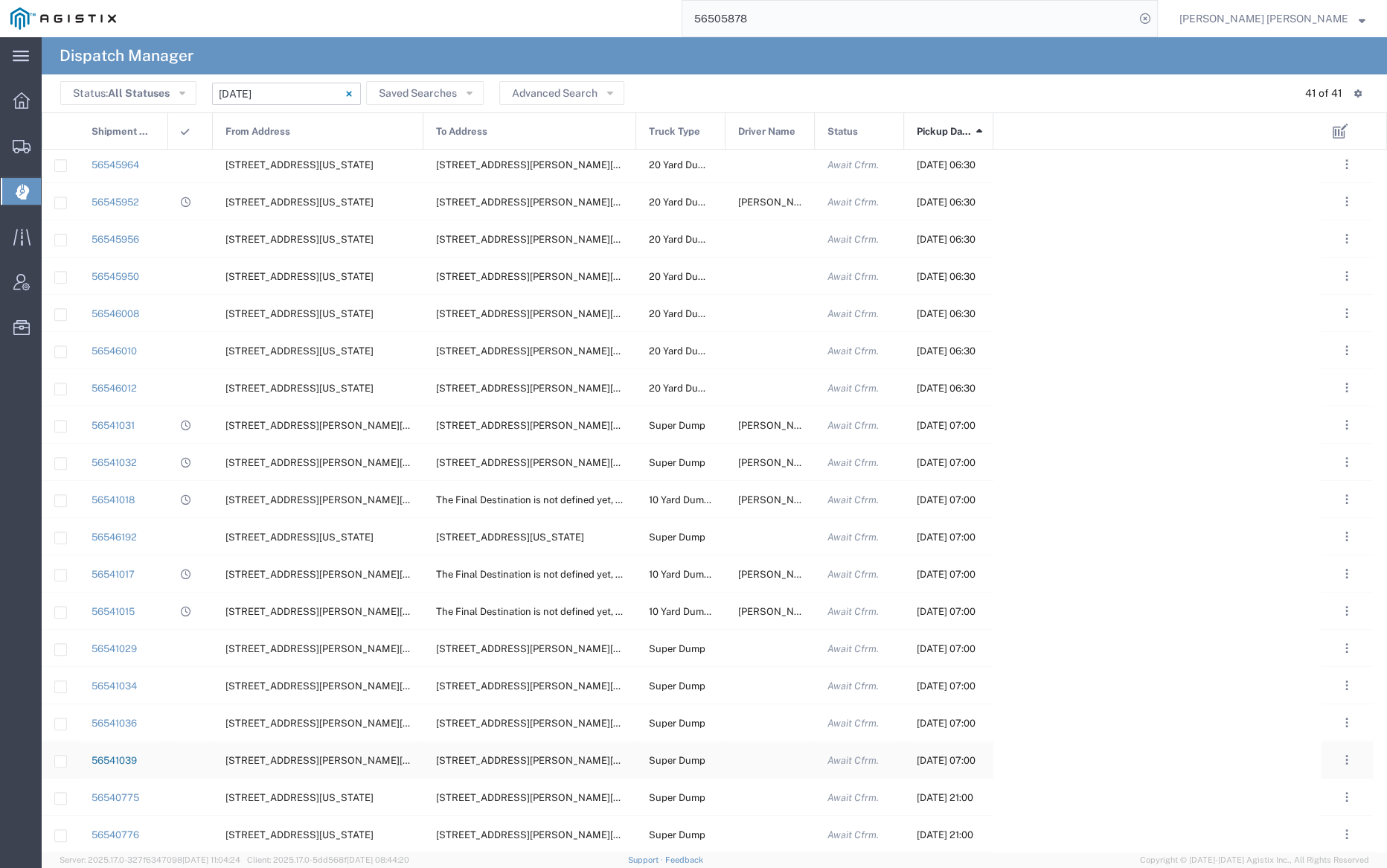
click at [124, 756] on link "56541039" at bounding box center [115, 760] width 45 height 11
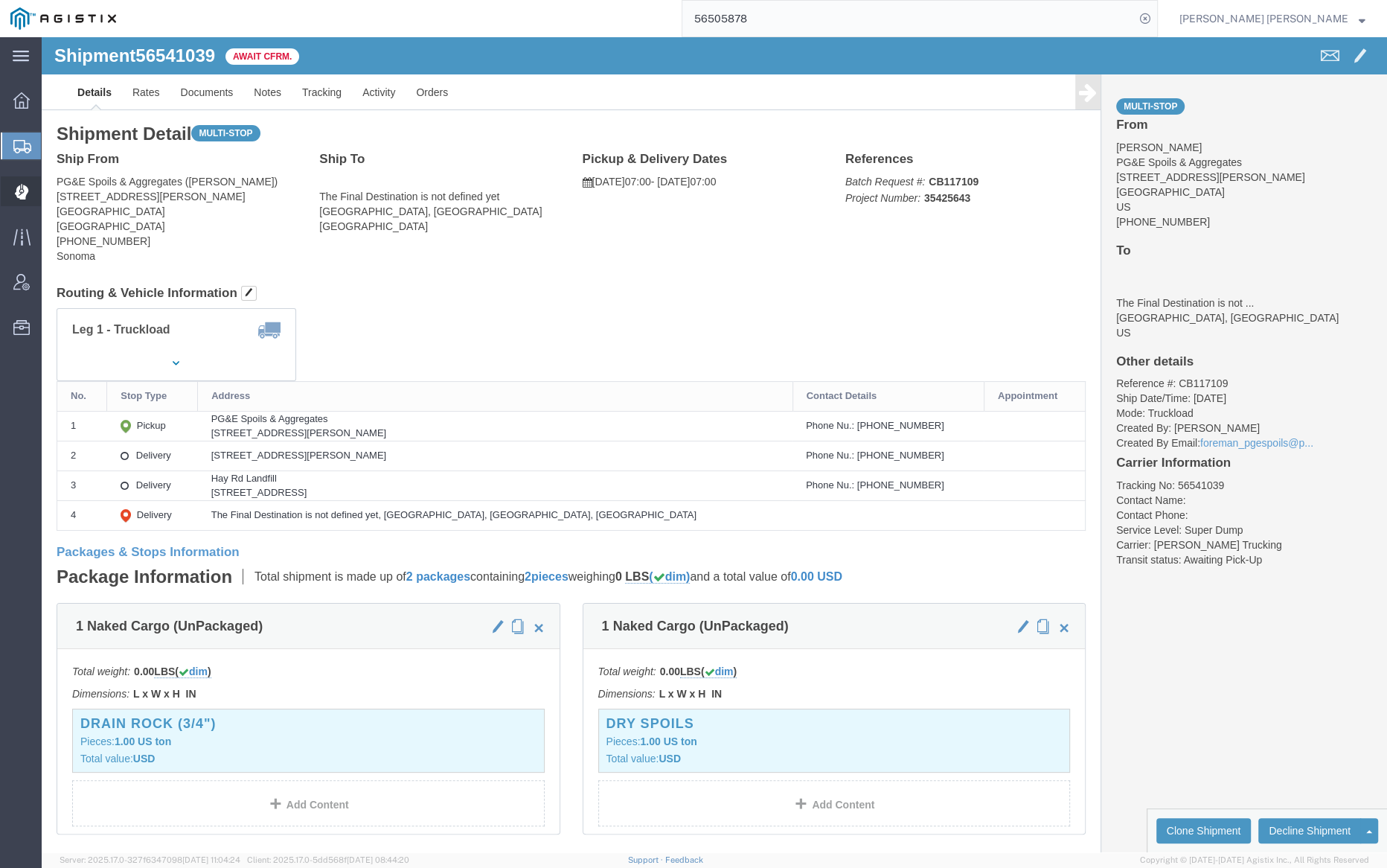
click at [51, 188] on span "Dispatch Manager" at bounding box center [46, 191] width 11 height 30
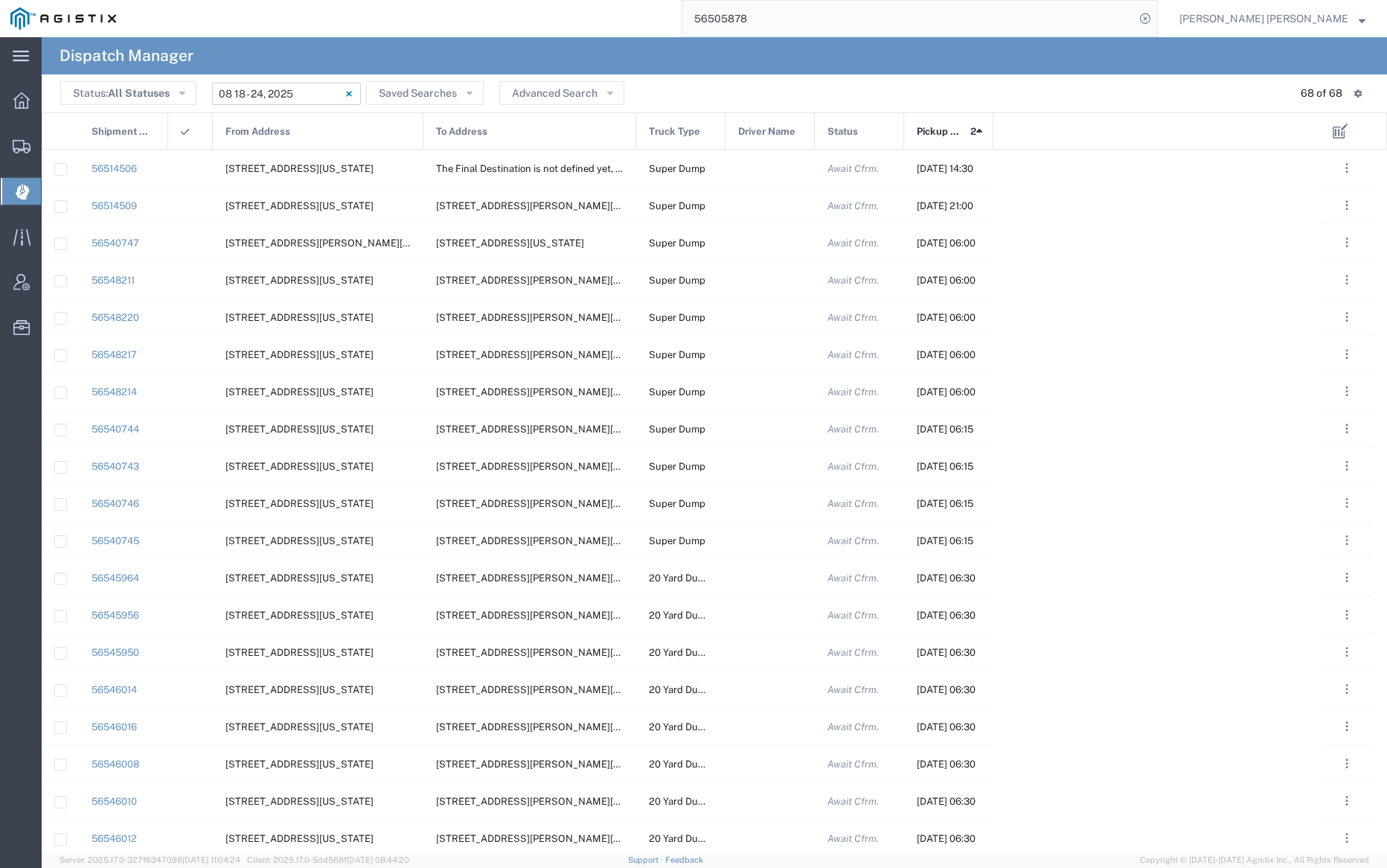
click at [260, 92] on input "08/18/2025 - 08/24/2025" at bounding box center [287, 94] width 149 height 23
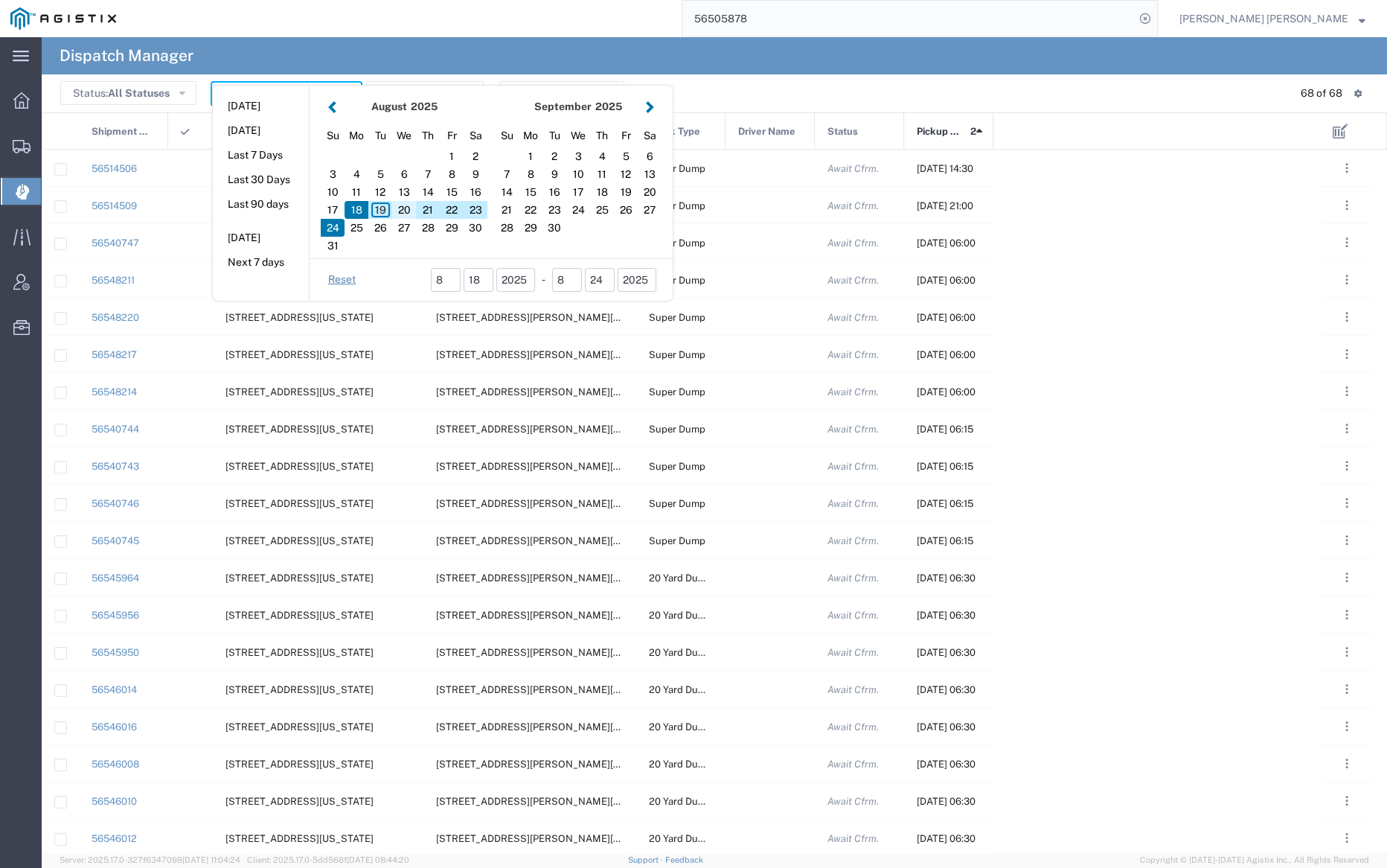
click at [403, 209] on div "20" at bounding box center [405, 210] width 24 height 18
type input "08/20/2025"
type input "08/20/2025 - 08/20/2025"
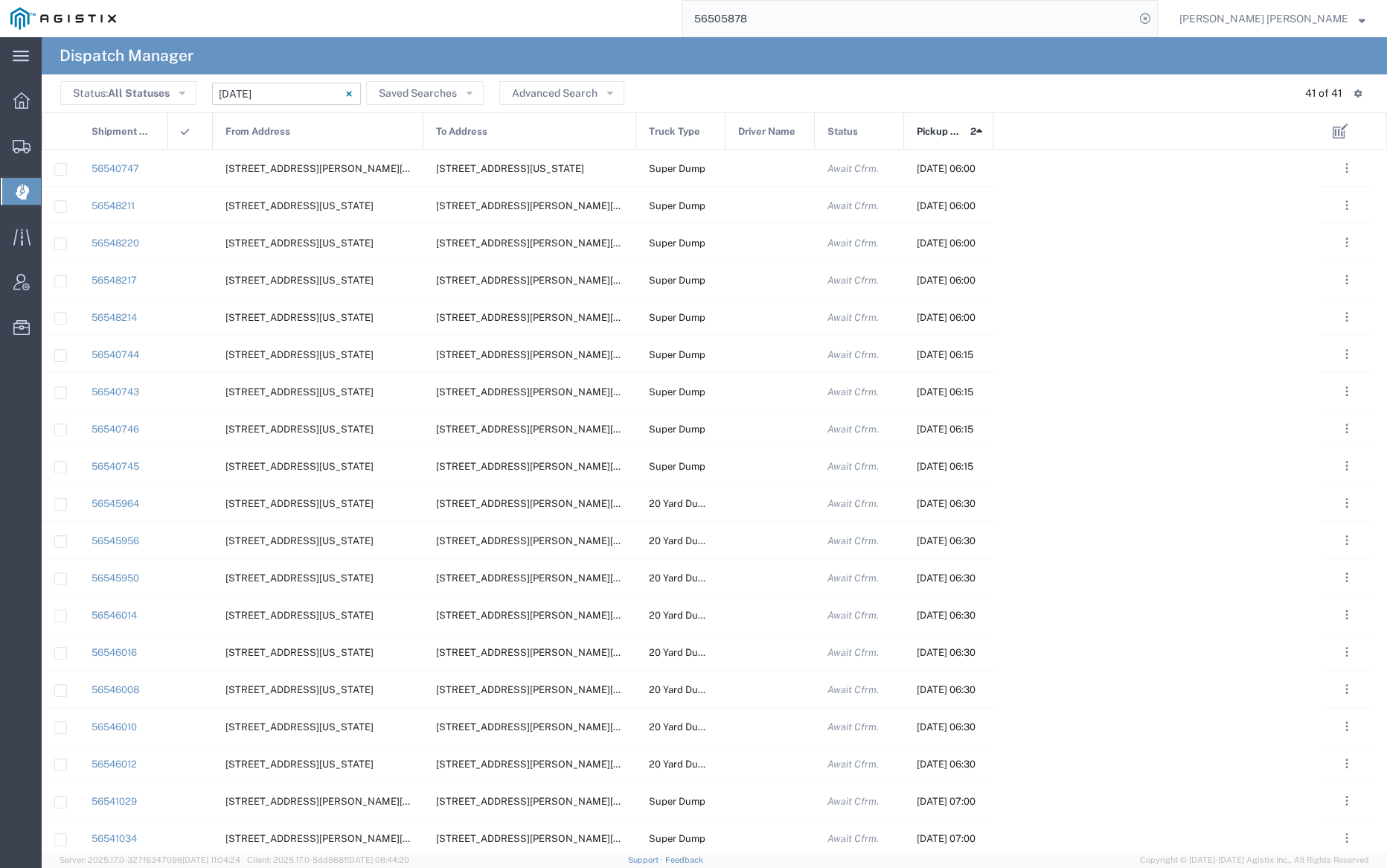
click at [946, 140] on span "Pickup Date and Time" at bounding box center [941, 131] width 48 height 37
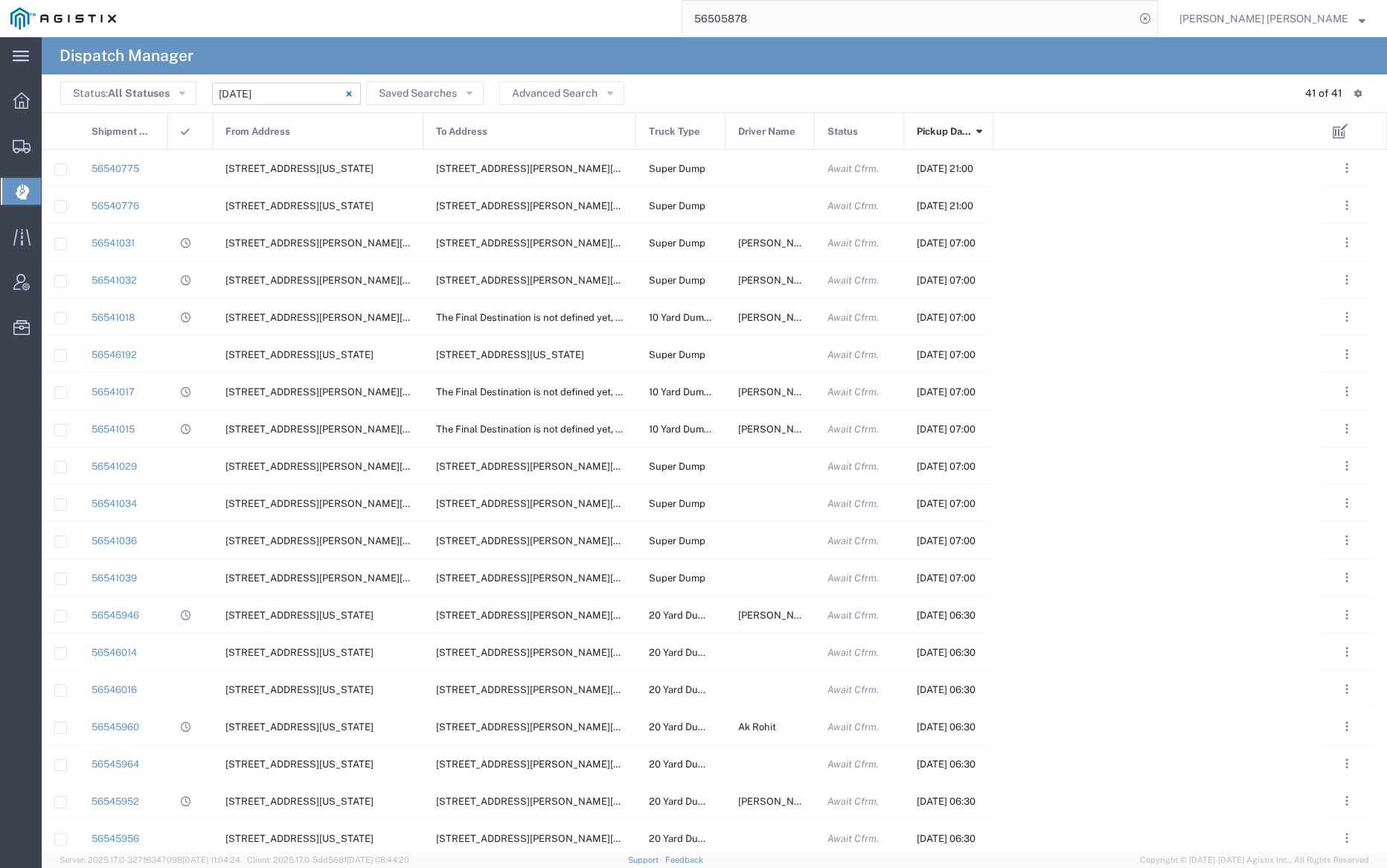
click at [946, 140] on span "Pickup Date and Time" at bounding box center [944, 131] width 54 height 37
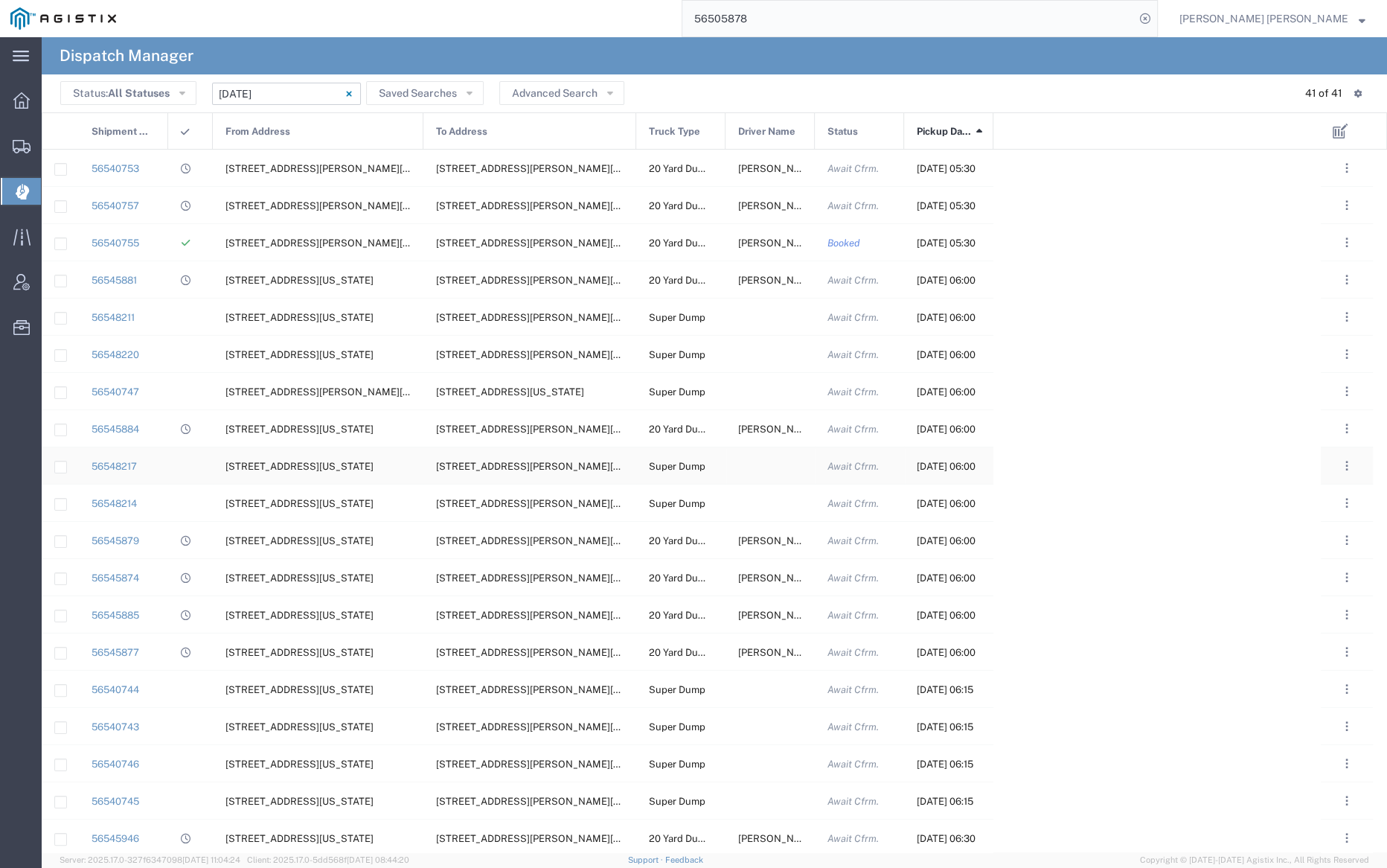
scroll to position [823, 0]
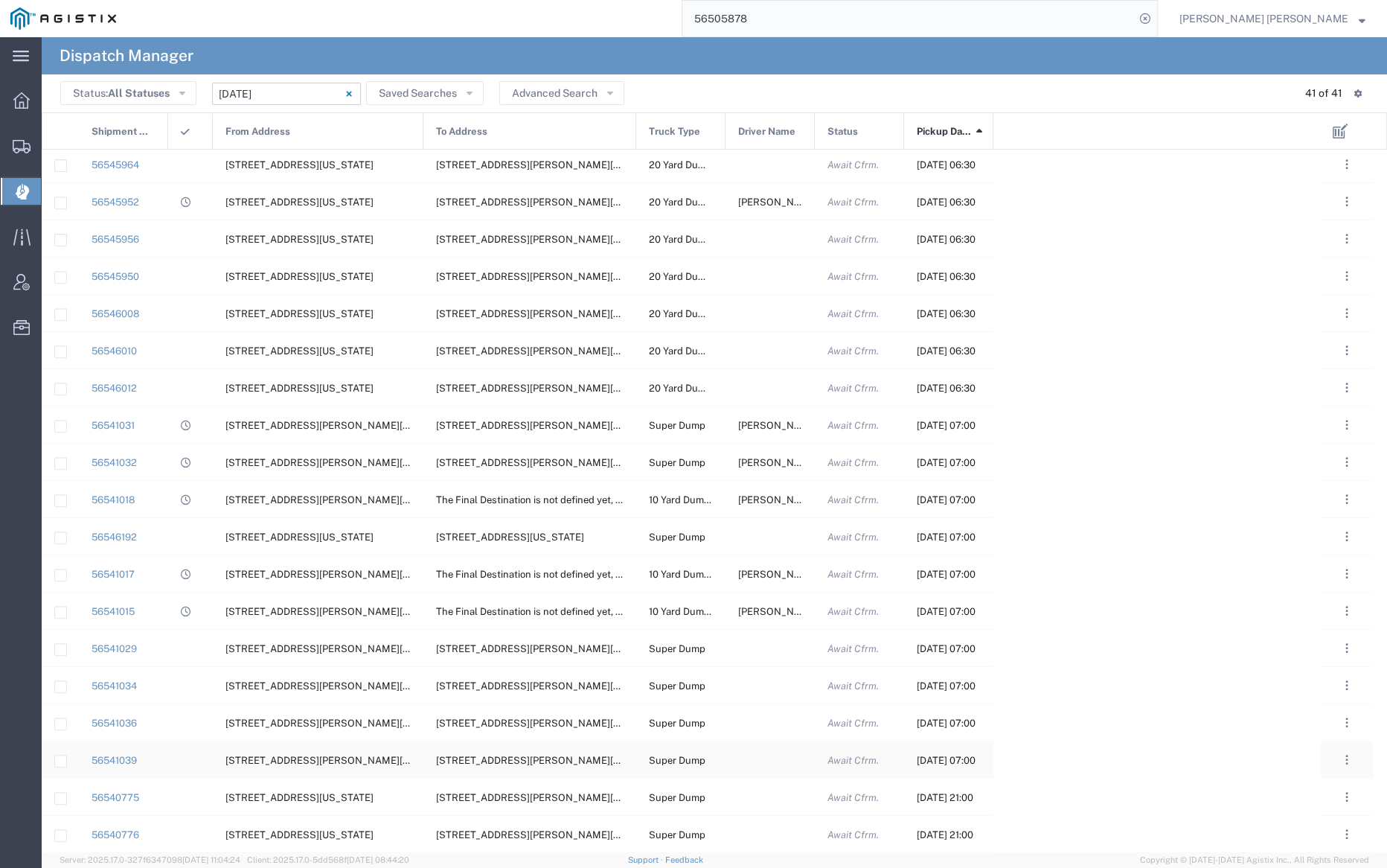
click at [765, 760] on div at bounding box center [770, 760] width 90 height 36
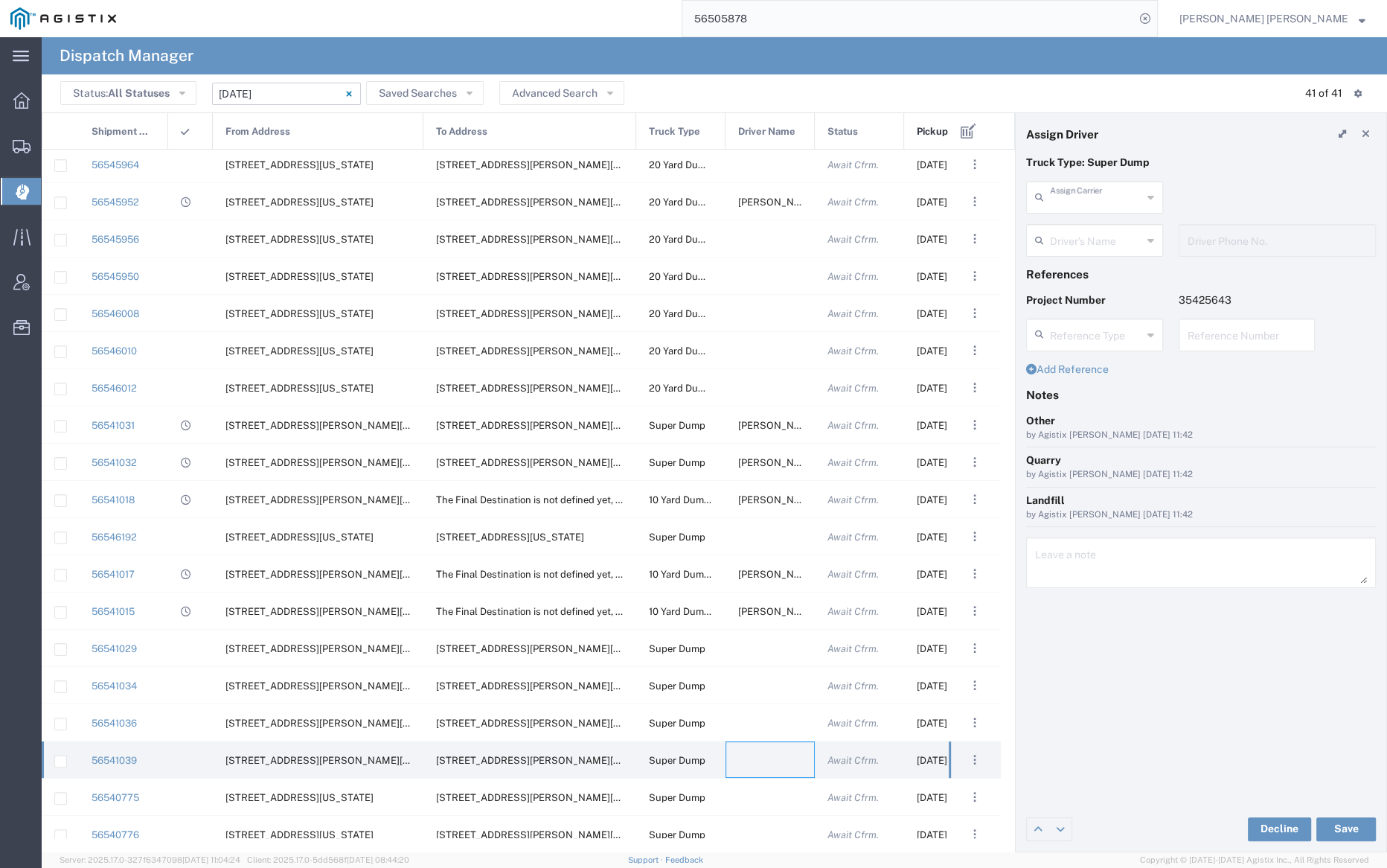
click at [1074, 193] on input "text" at bounding box center [1096, 196] width 92 height 26
click at [1074, 231] on span "Neles Trucking" at bounding box center [1094, 229] width 134 height 23
type input "Neles Trucking"
click at [1074, 238] on input "text" at bounding box center [1097, 239] width 93 height 26
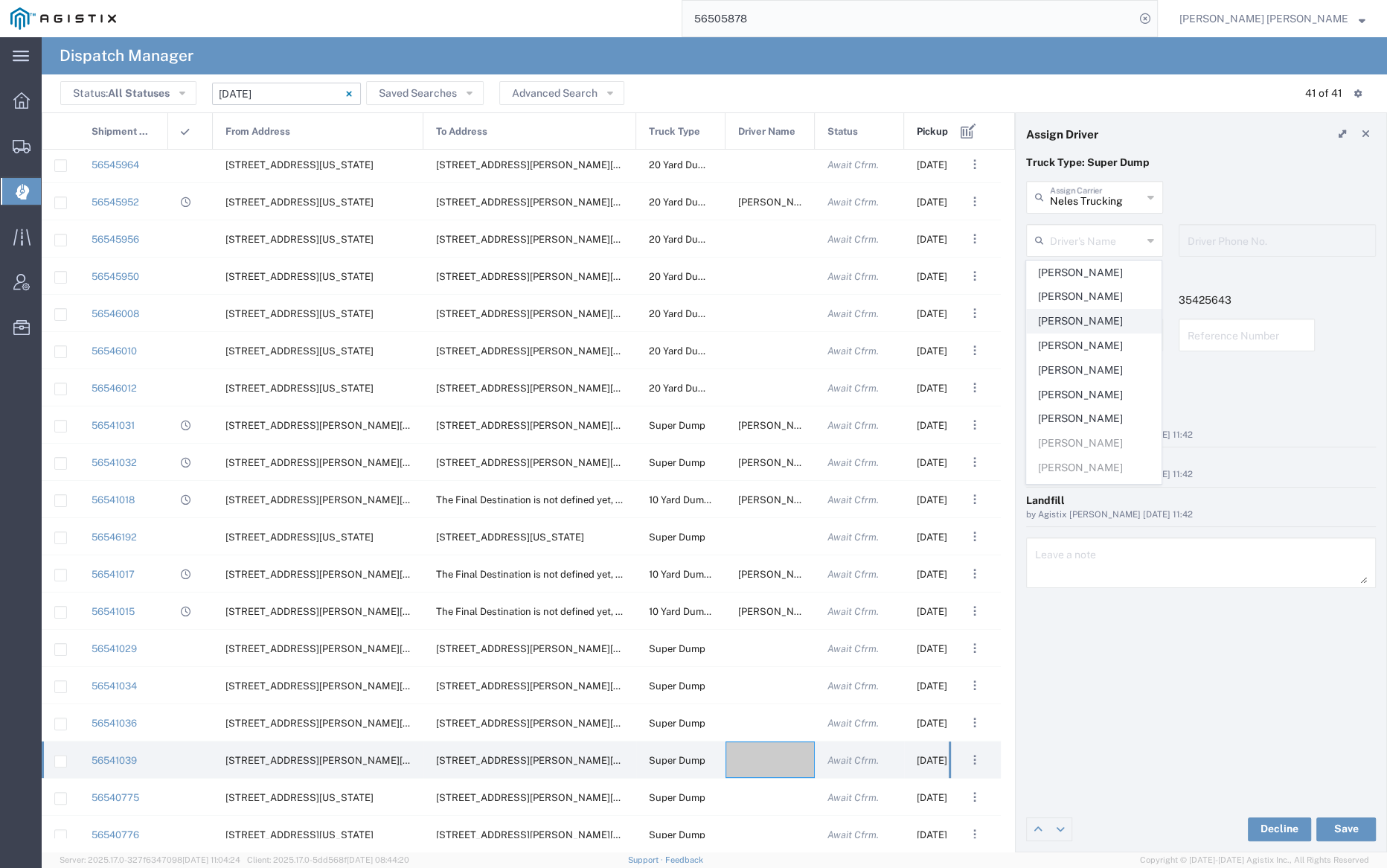
click at [1095, 327] on span "Armando Figueroa" at bounding box center [1094, 321] width 134 height 23
type input "Armando Figueroa"
type input "707-637-3304"
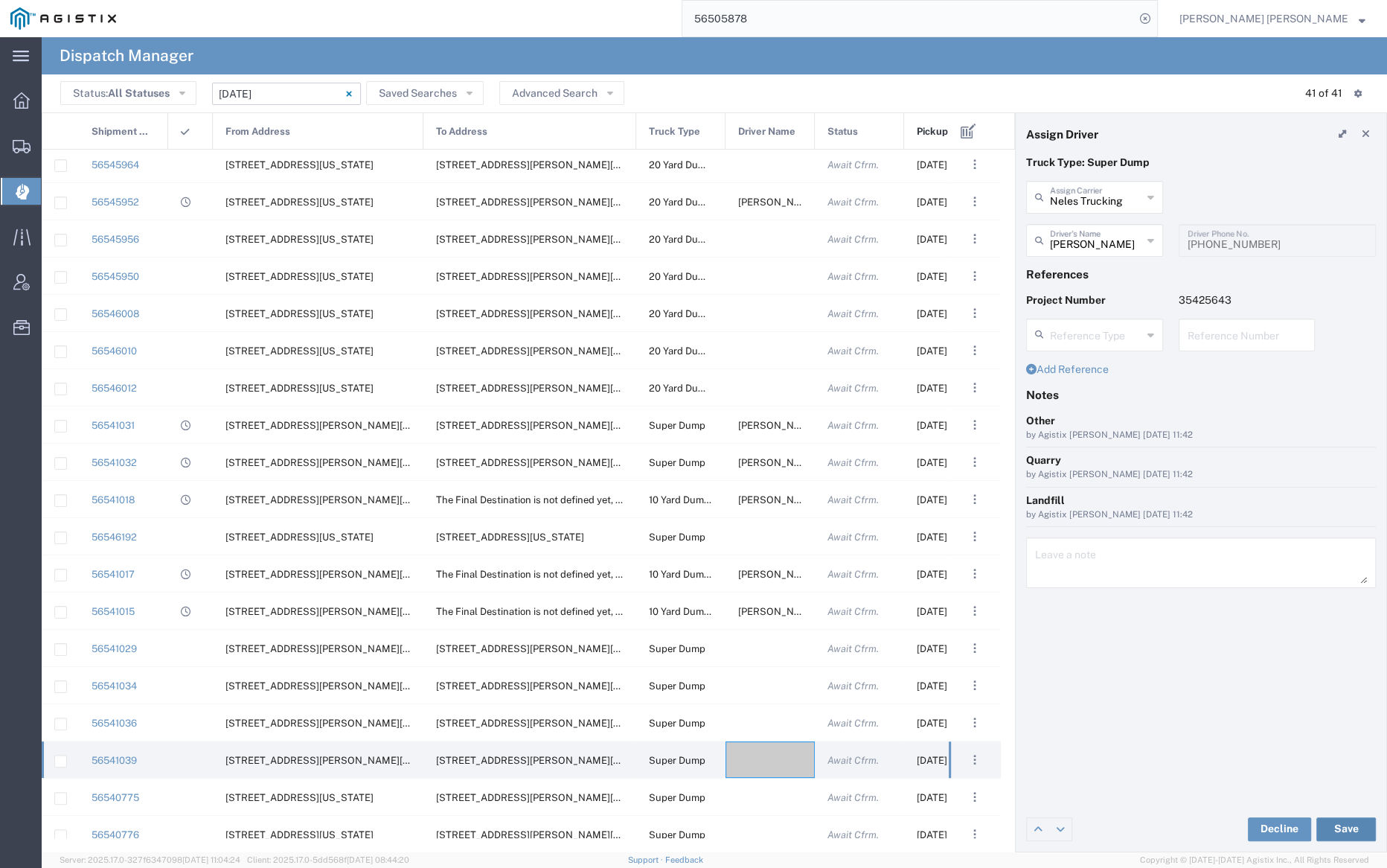
click at [1352, 827] on button "Save" at bounding box center [1346, 830] width 60 height 24
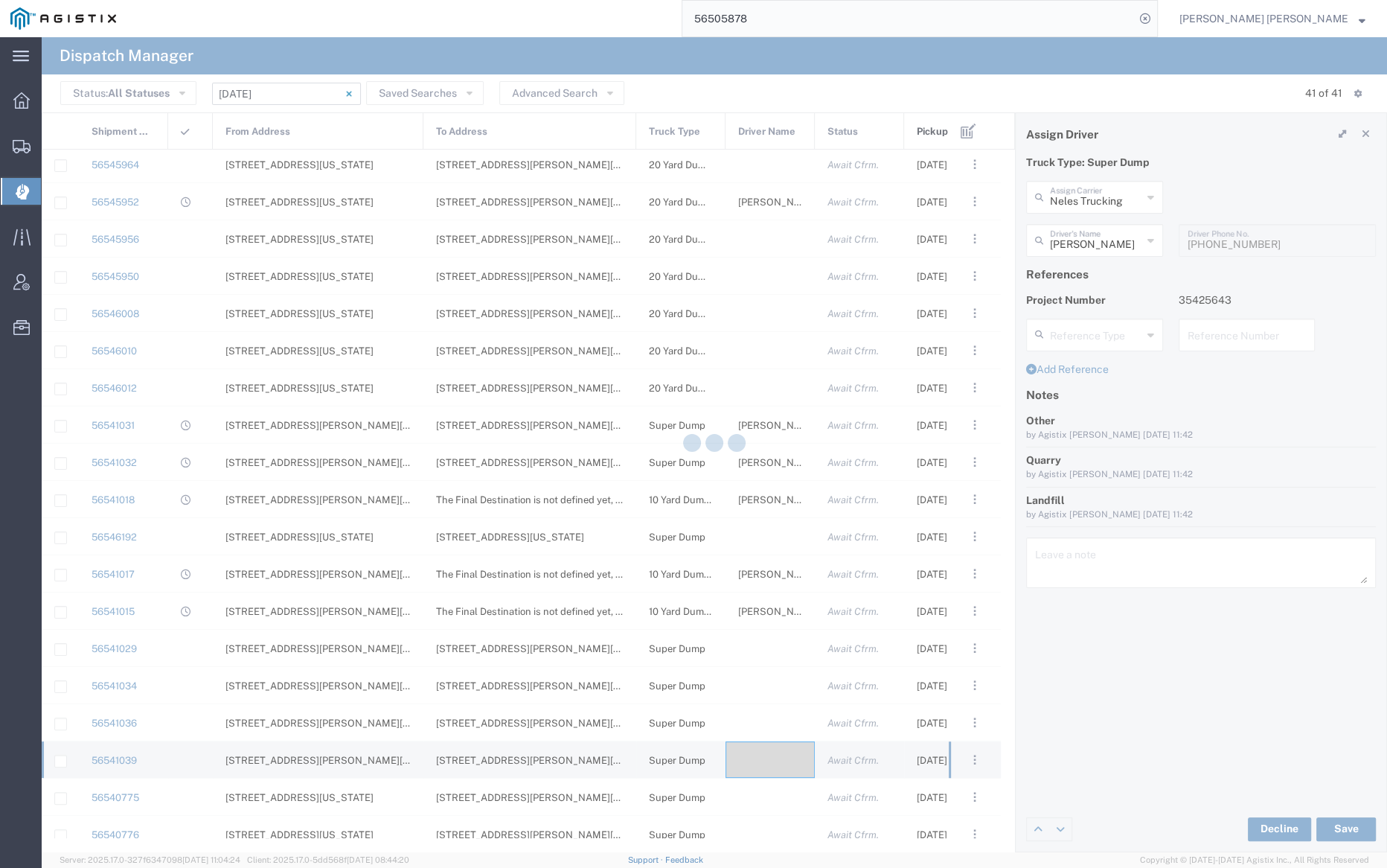
type input "Armando Figueroa"
type input "Neles Trucking"
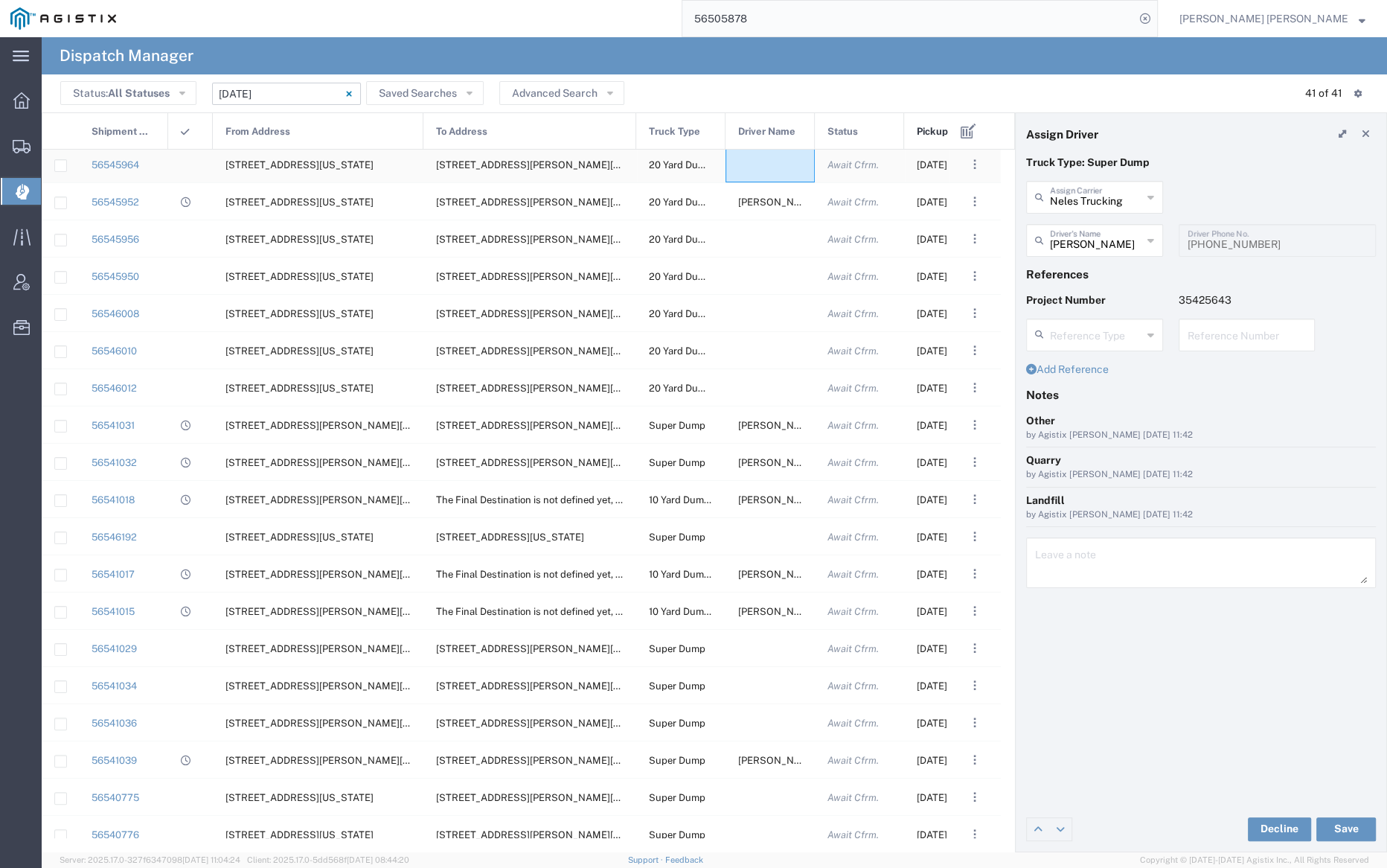
click at [774, 170] on div at bounding box center [770, 164] width 90 height 36
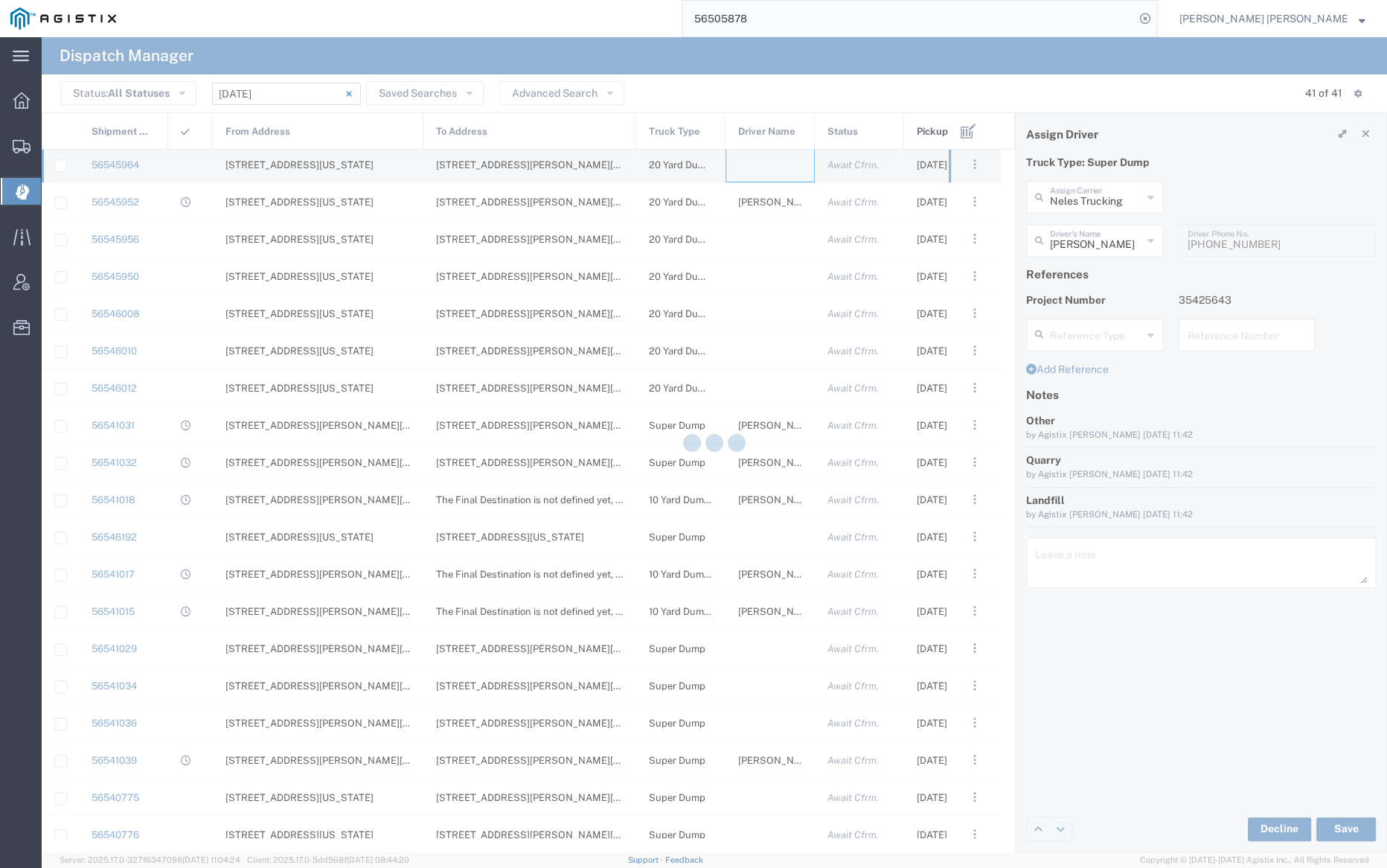
type input "Bray Trucking"
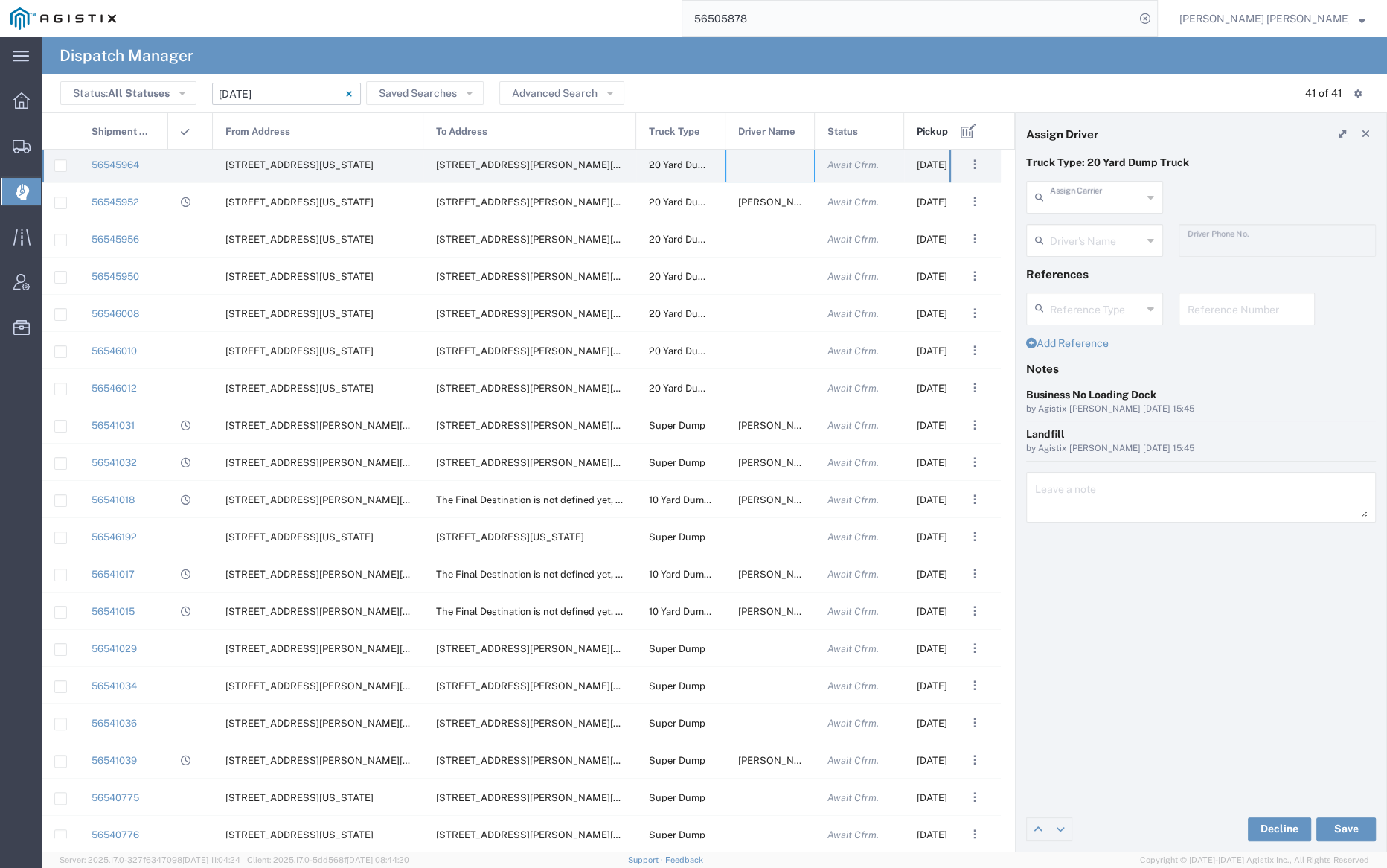
click at [1084, 194] on input "text" at bounding box center [1096, 196] width 92 height 26
click at [1086, 221] on span "Dhillon Trans Services" at bounding box center [1094, 240] width 134 height 46
type input "Dhillon Trans Services"
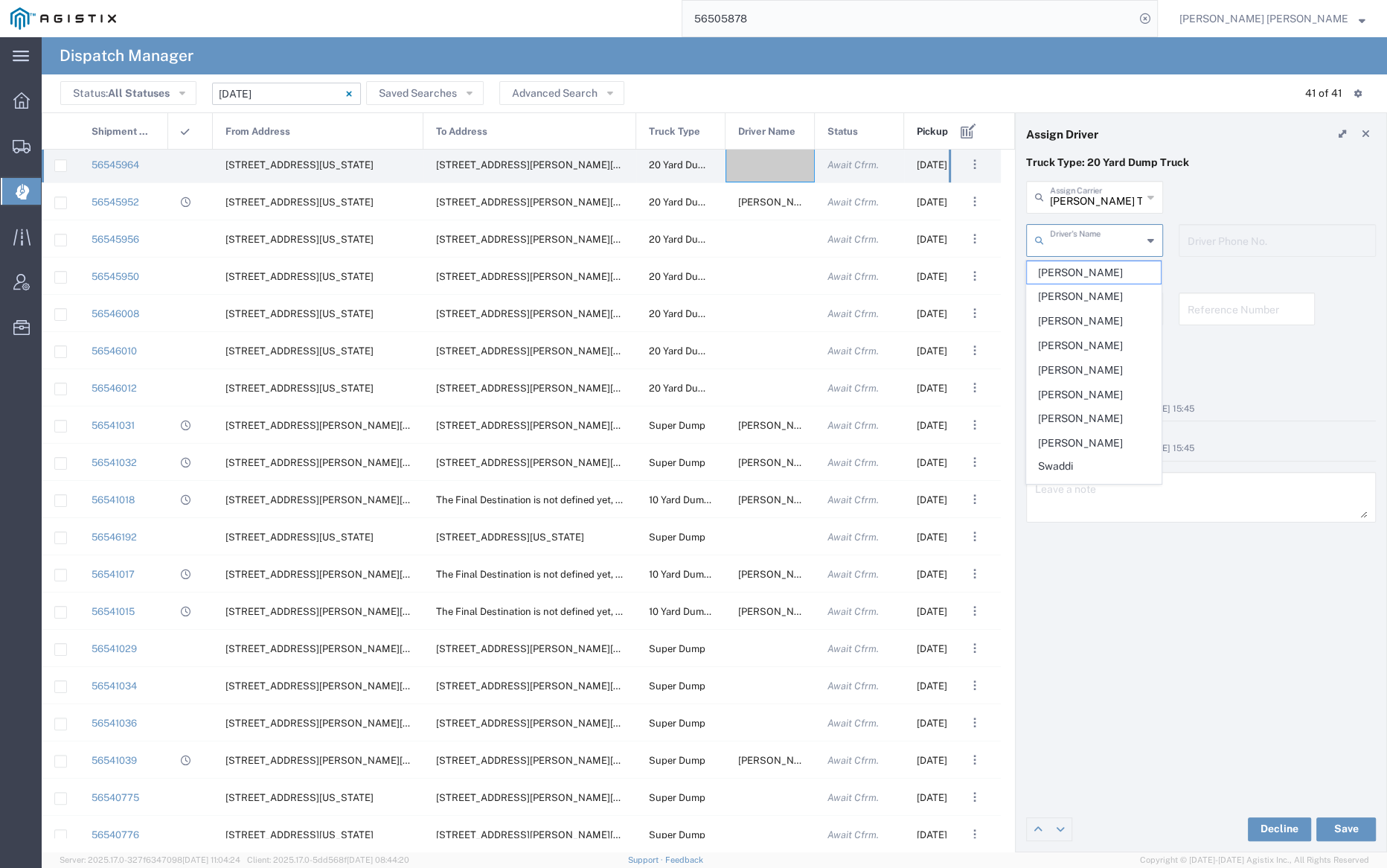
click at [1086, 237] on input "text" at bounding box center [1096, 239] width 92 height 26
click at [1101, 270] on span "Ajaib Singh" at bounding box center [1094, 273] width 134 height 23
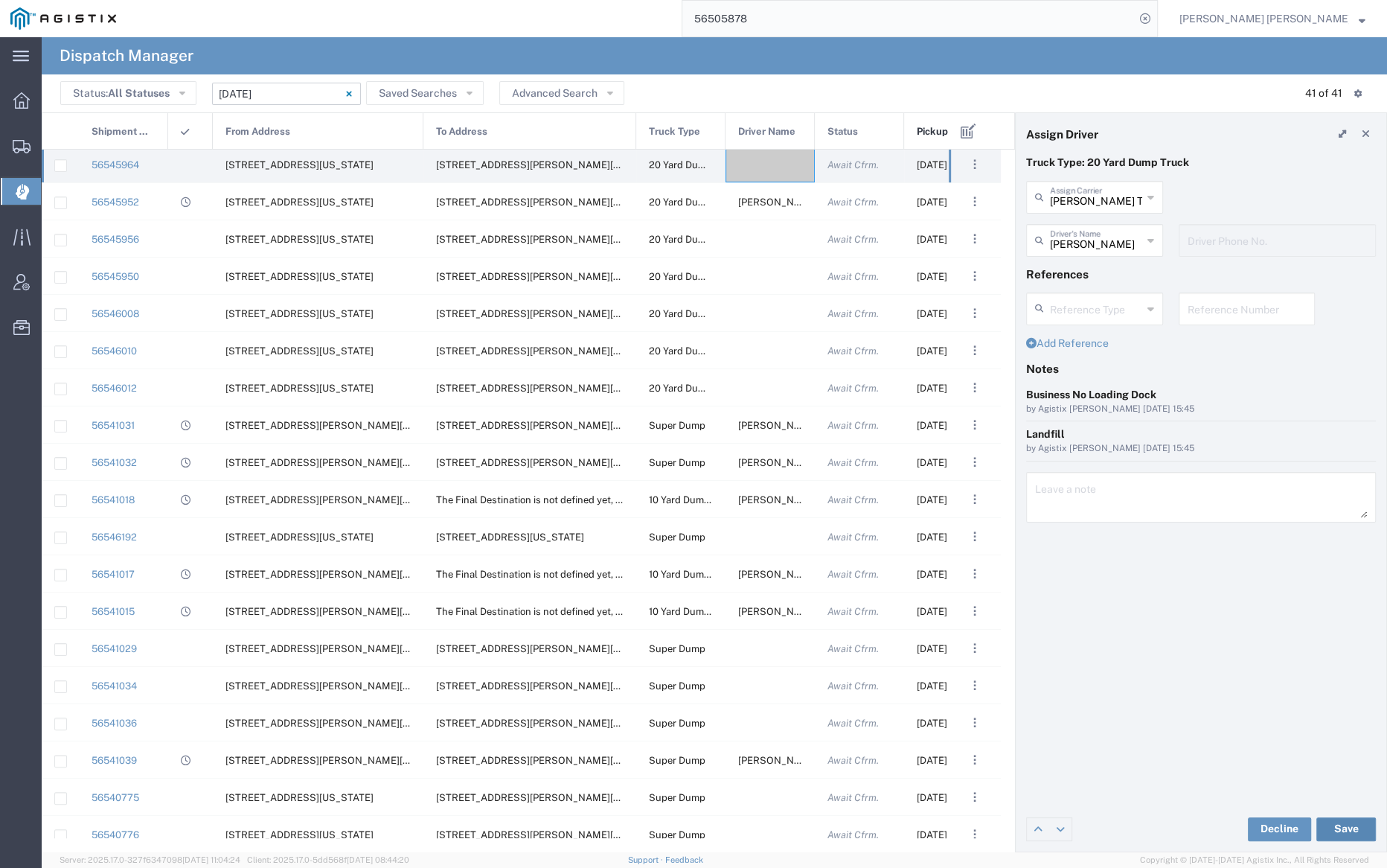
click at [1342, 824] on button "Save" at bounding box center [1346, 830] width 60 height 24
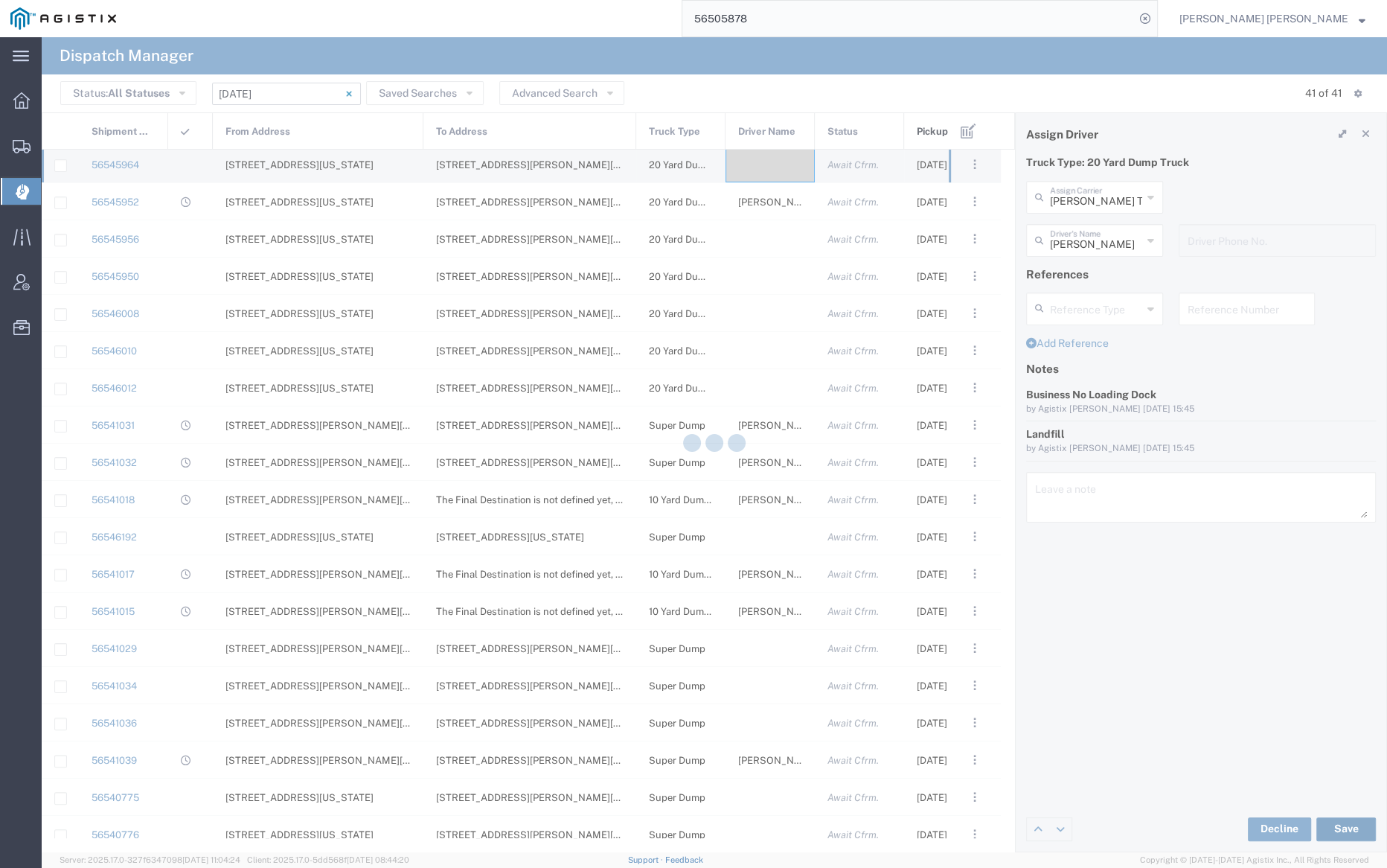
type input "Ajaib Singh"
type input "Dhillon Trans Services"
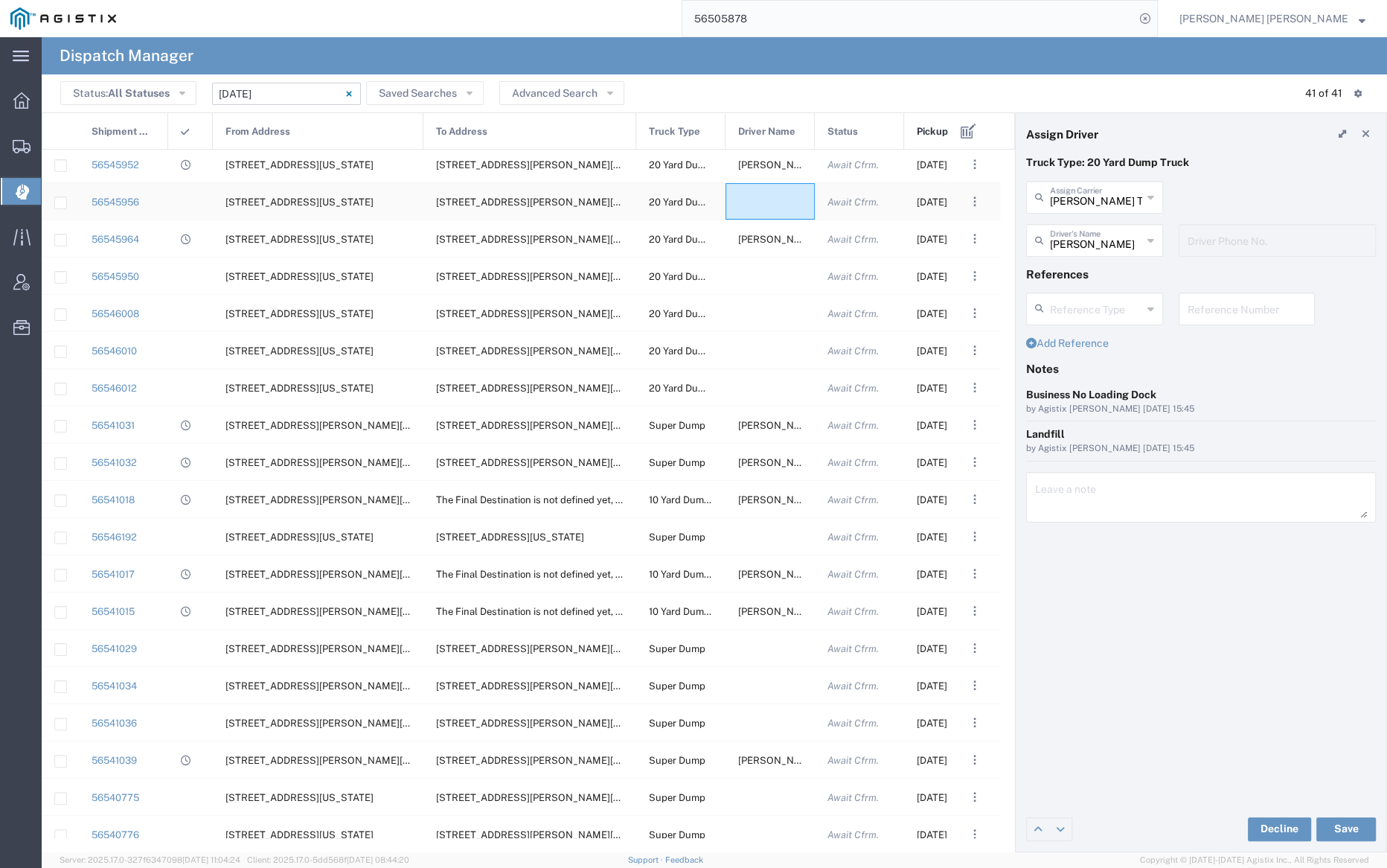
click at [767, 201] on div at bounding box center [770, 201] width 90 height 36
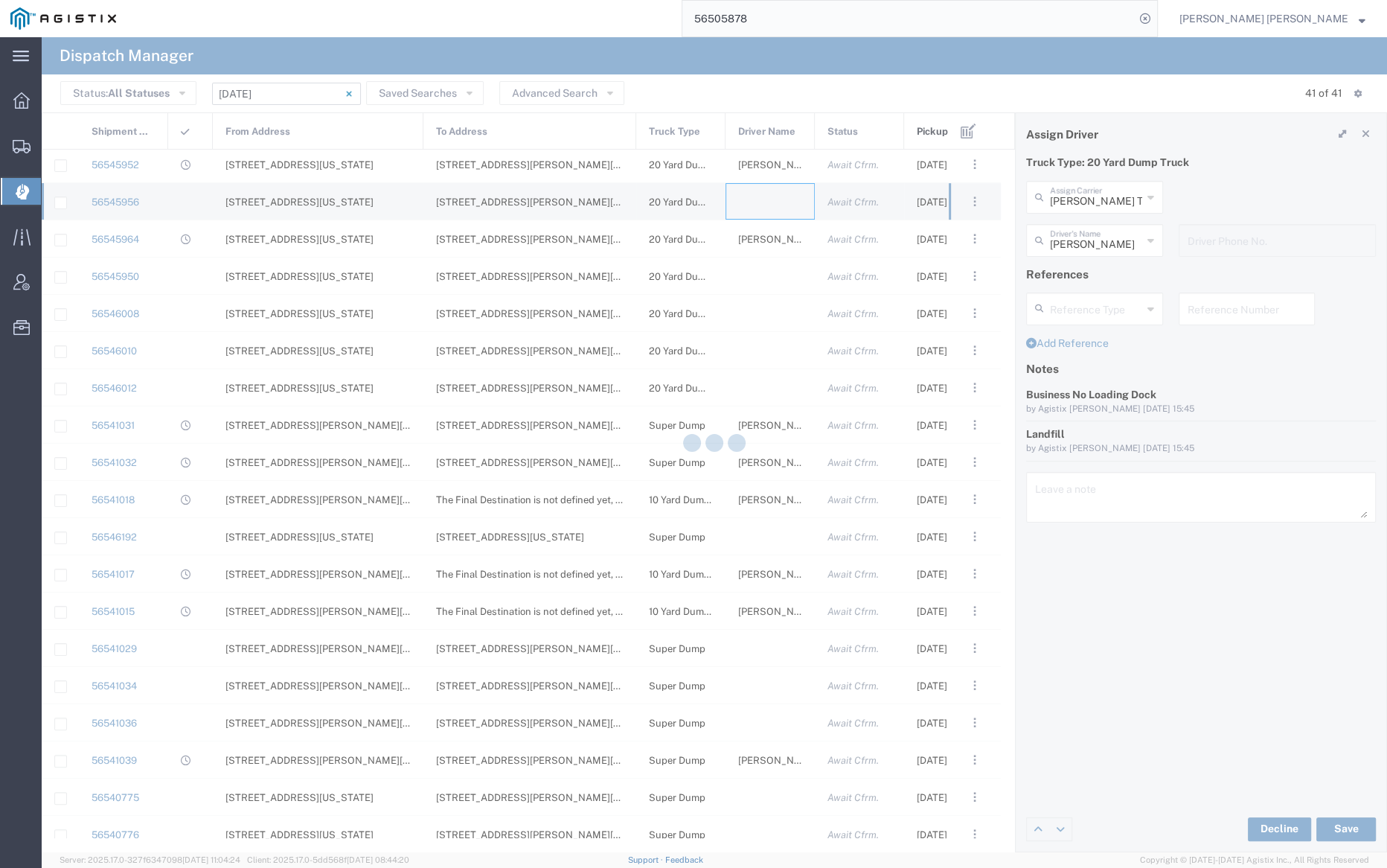
type input "Bray Trucking"
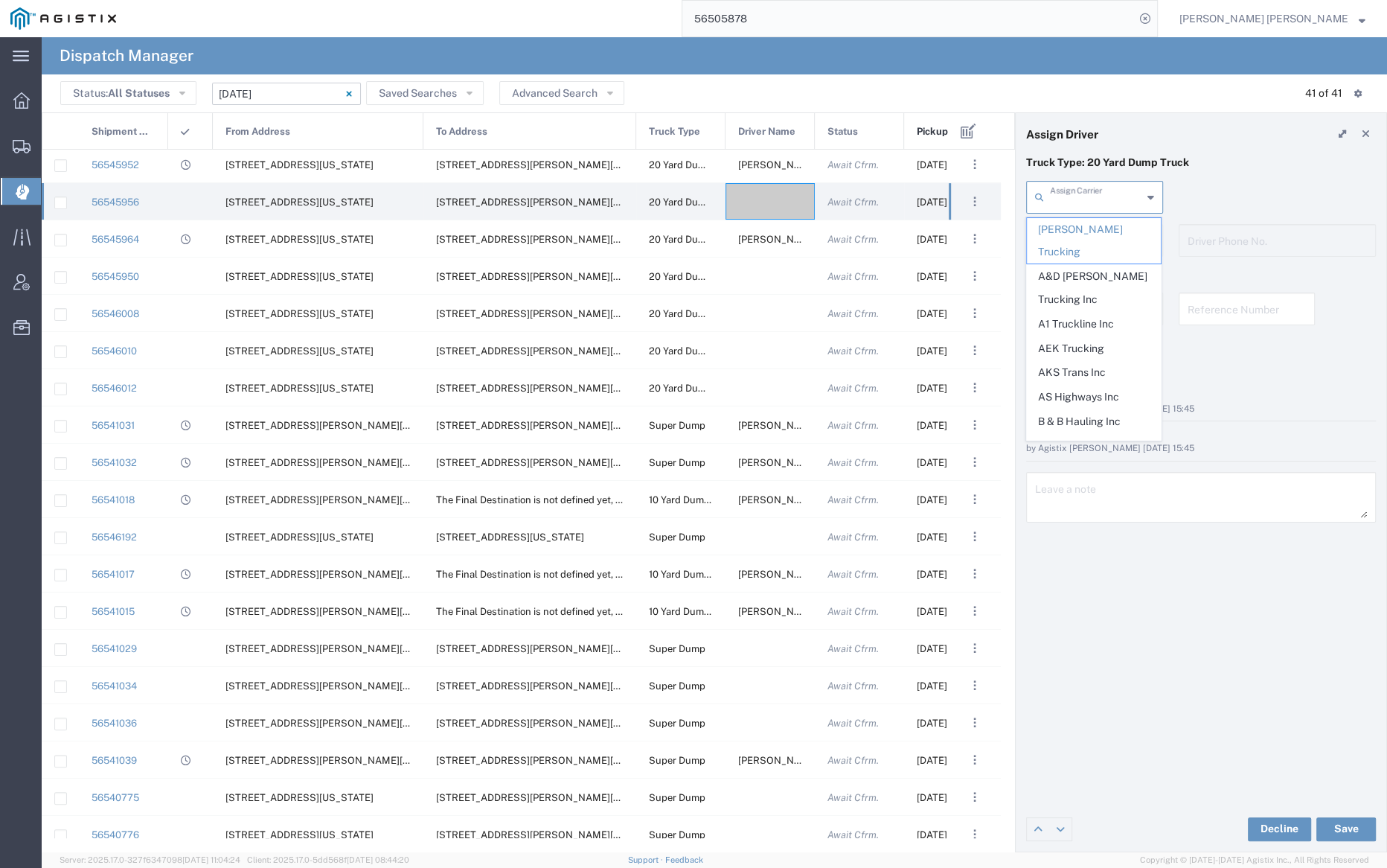
click at [1093, 192] on input "text" at bounding box center [1096, 196] width 92 height 26
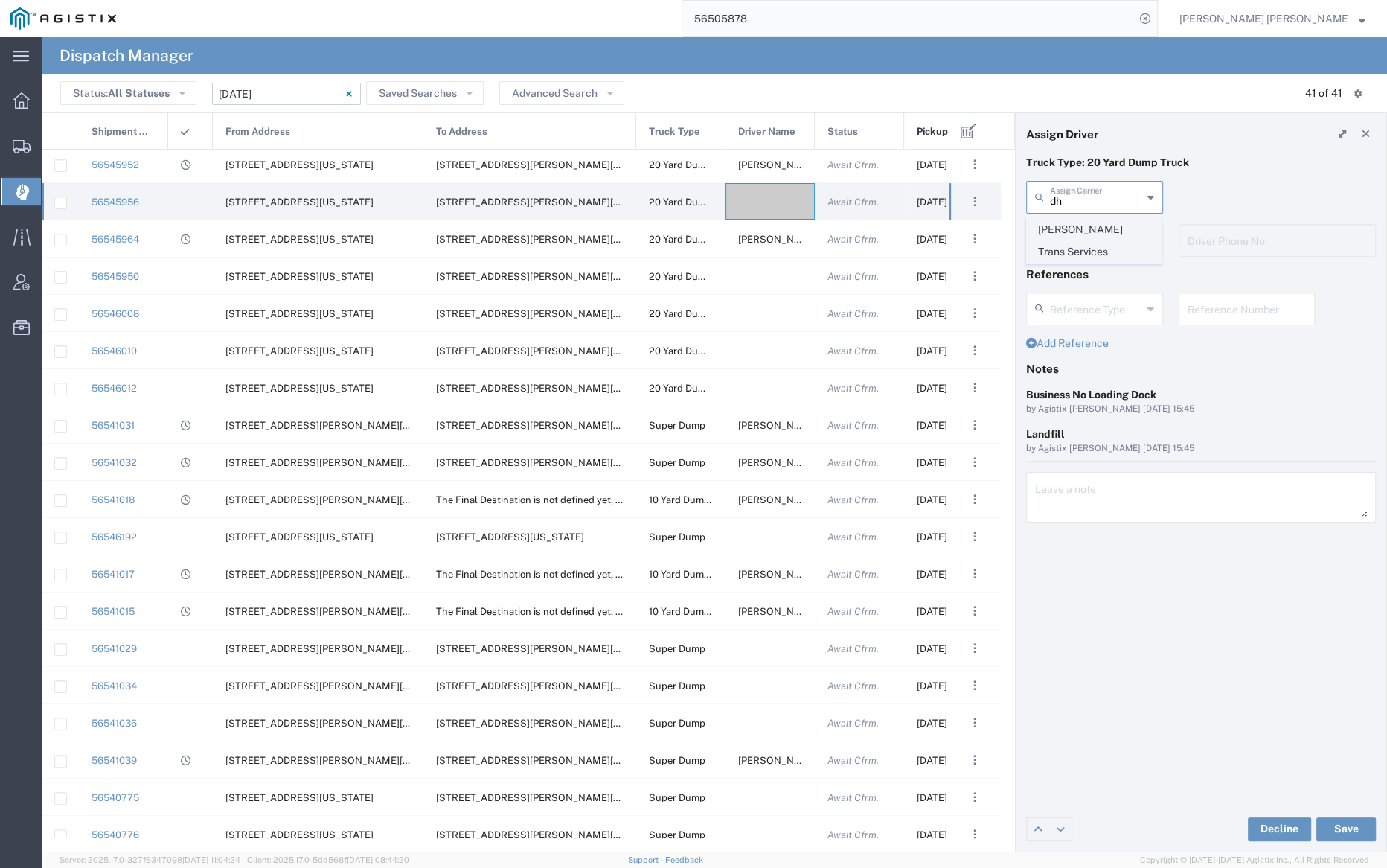
click at [1091, 219] on span "Dhillon Trans Services" at bounding box center [1094, 240] width 134 height 46
type input "Dhillon Trans Services"
click at [1091, 241] on input "text" at bounding box center [1097, 239] width 93 height 26
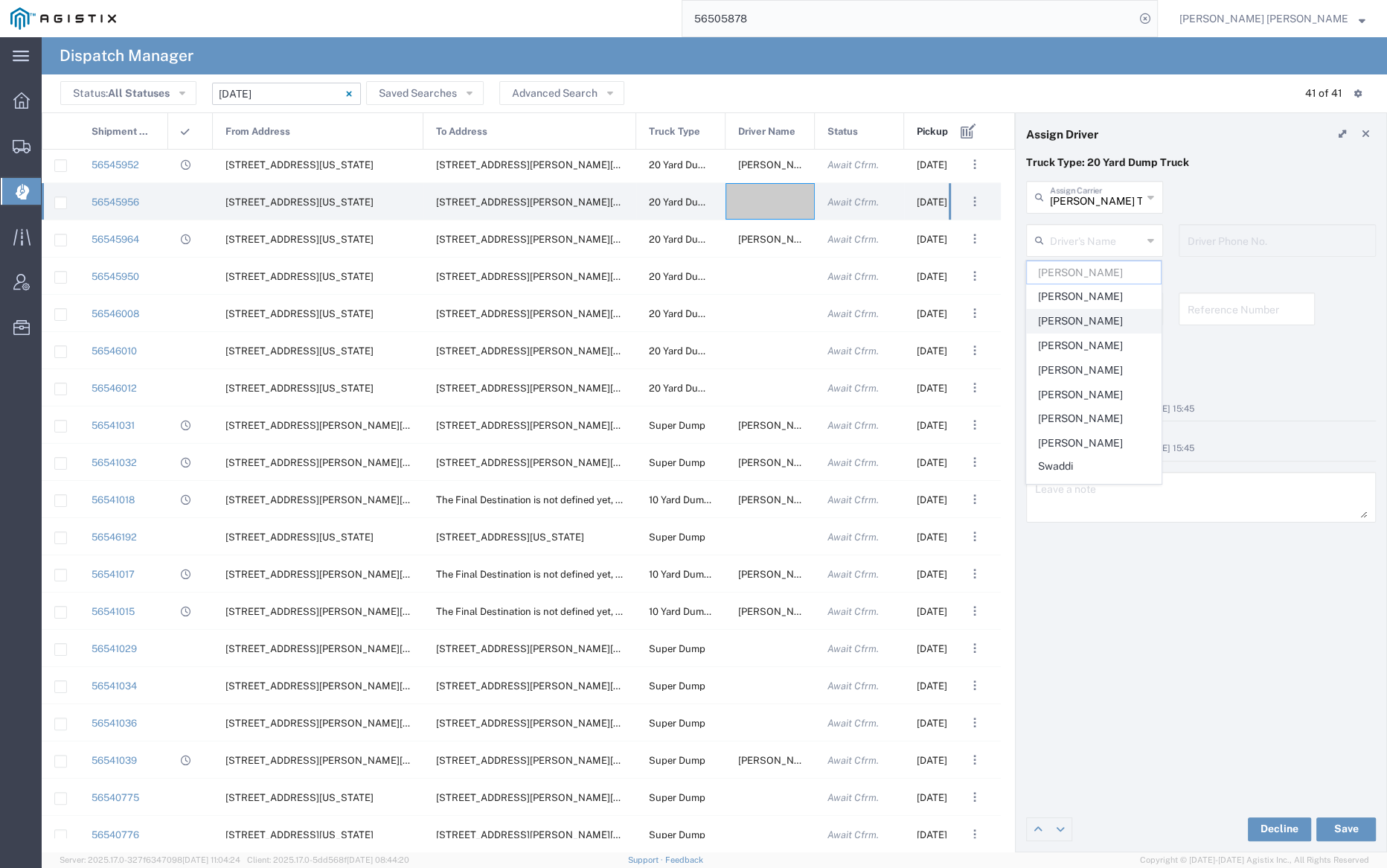
click at [1084, 320] on span "Daljinder Josan" at bounding box center [1094, 321] width 134 height 23
type input "Daljinder Josan"
type input "9255656443"
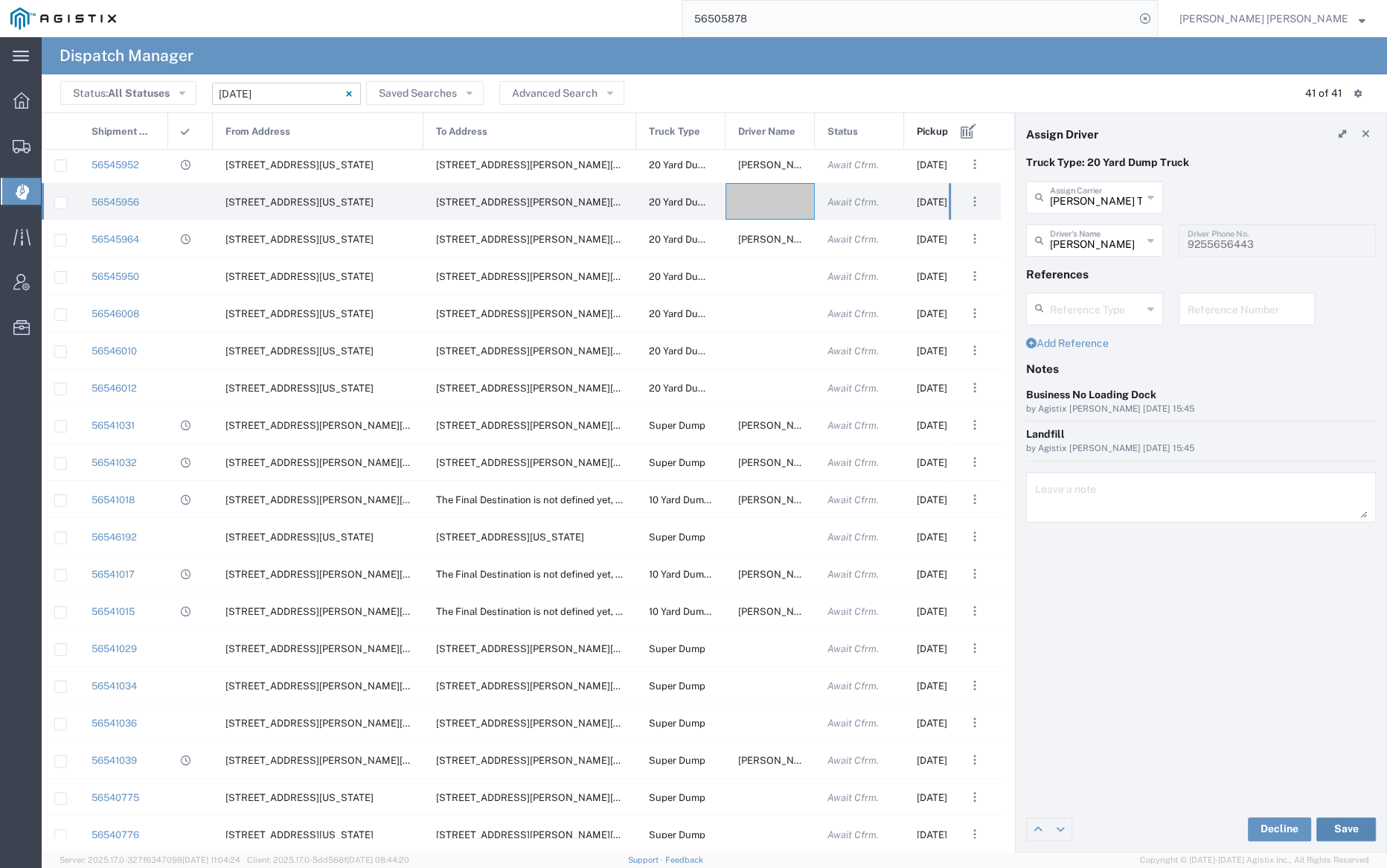
click at [1351, 827] on button "Save" at bounding box center [1346, 830] width 60 height 24
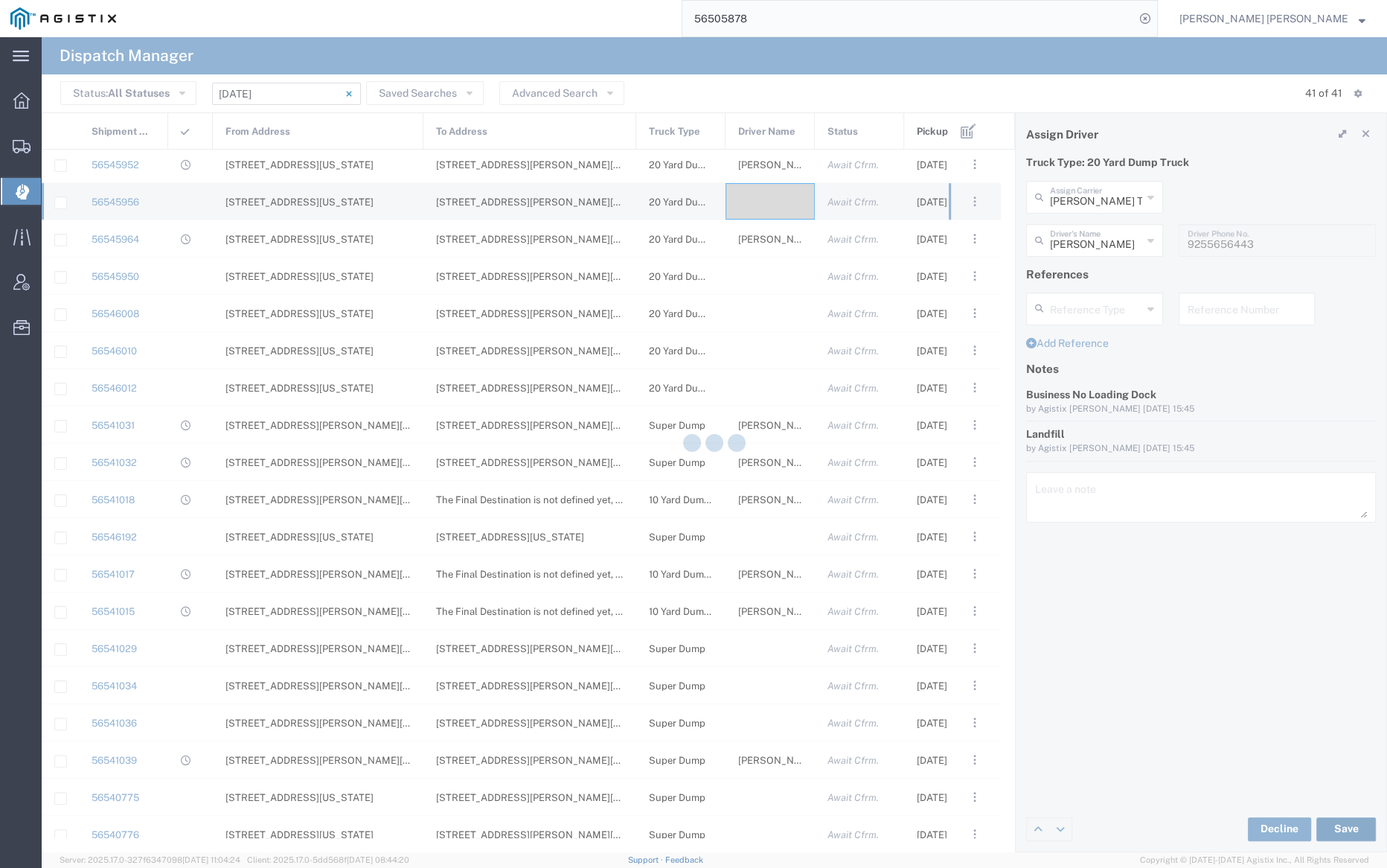
type input "Daljinder Josan"
type input "Dhillon Trans Services"
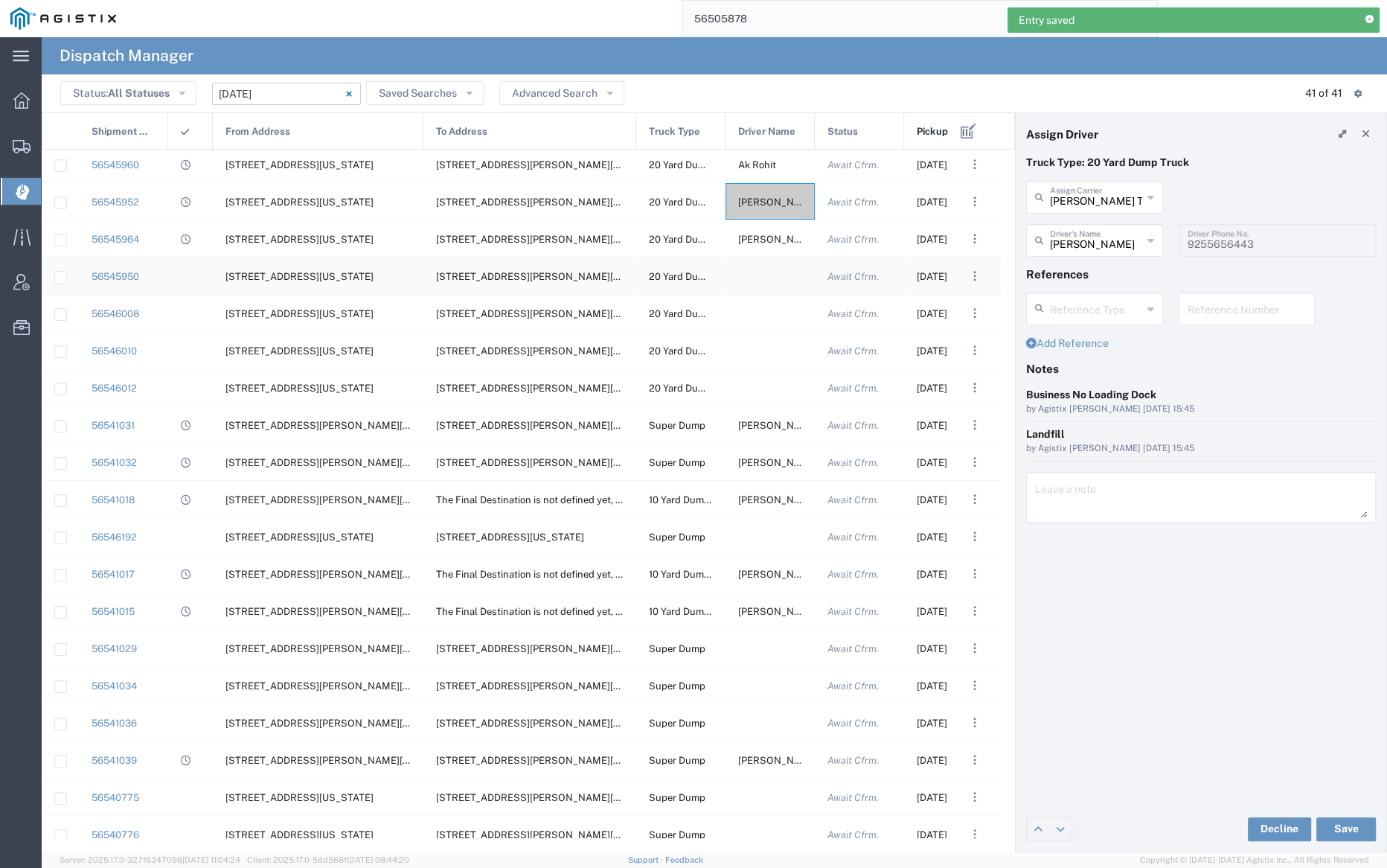
click at [762, 270] on div at bounding box center [770, 276] width 90 height 36
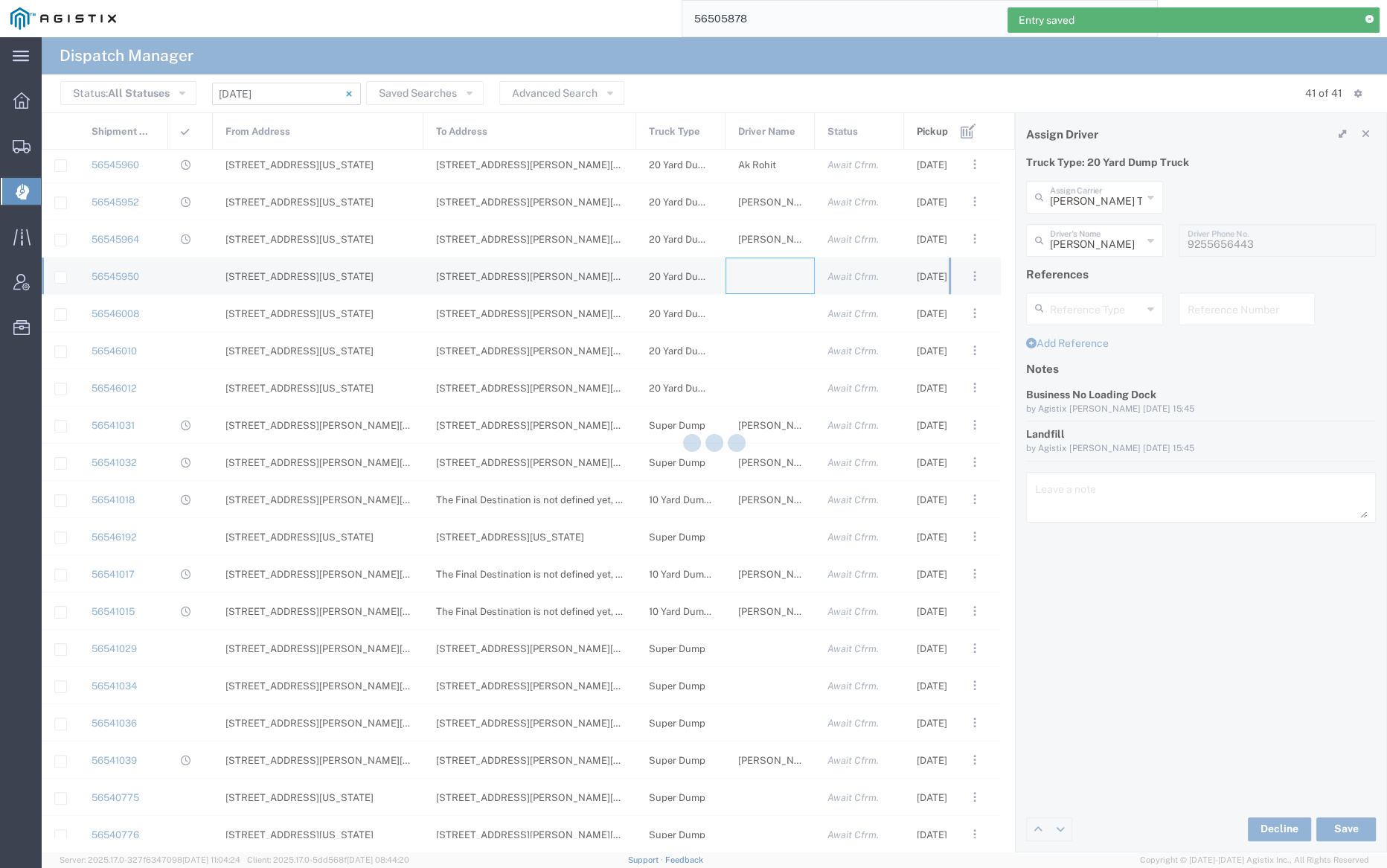
type input "Bray Trucking"
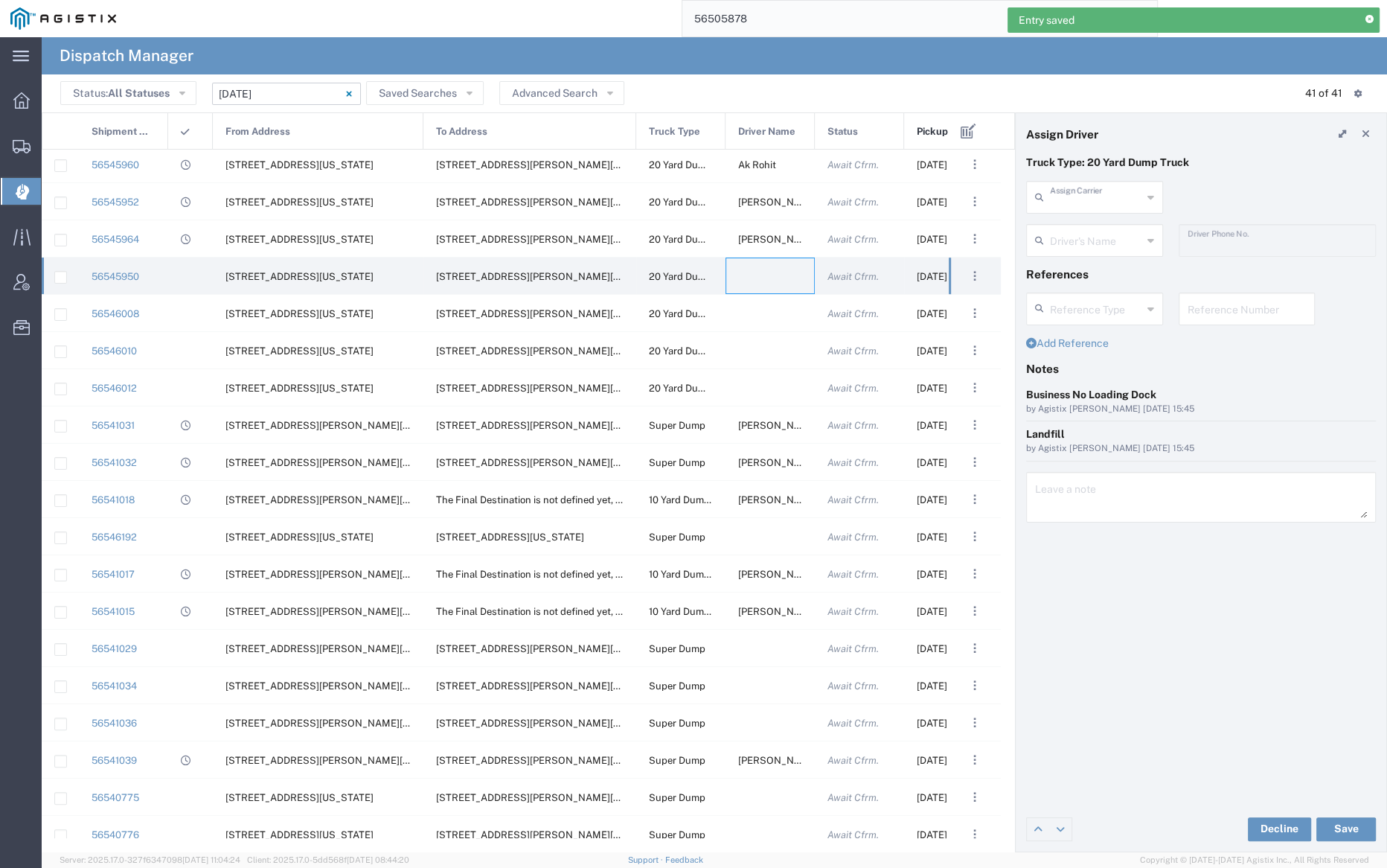
click at [1083, 190] on input "text" at bounding box center [1096, 196] width 92 height 26
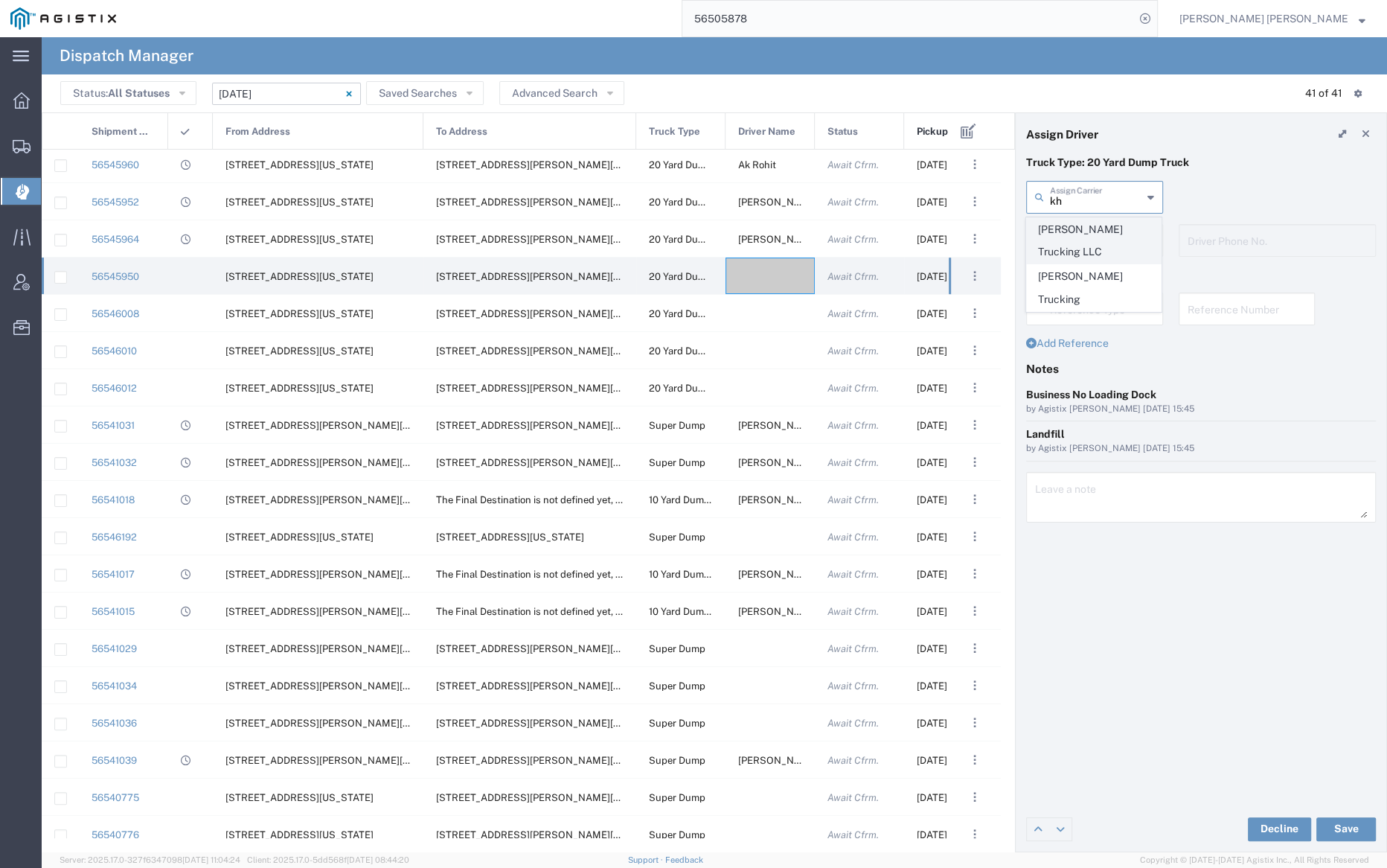
click at [1083, 220] on span "Khinda Trucking LLC" at bounding box center [1094, 240] width 134 height 46
type input "Khinda Trucking LLC"
click at [1083, 227] on input "text" at bounding box center [1096, 239] width 92 height 26
click at [1090, 270] on span "Avtar Khinda" at bounding box center [1094, 273] width 134 height 23
click at [1346, 821] on button "Save" at bounding box center [1346, 830] width 60 height 24
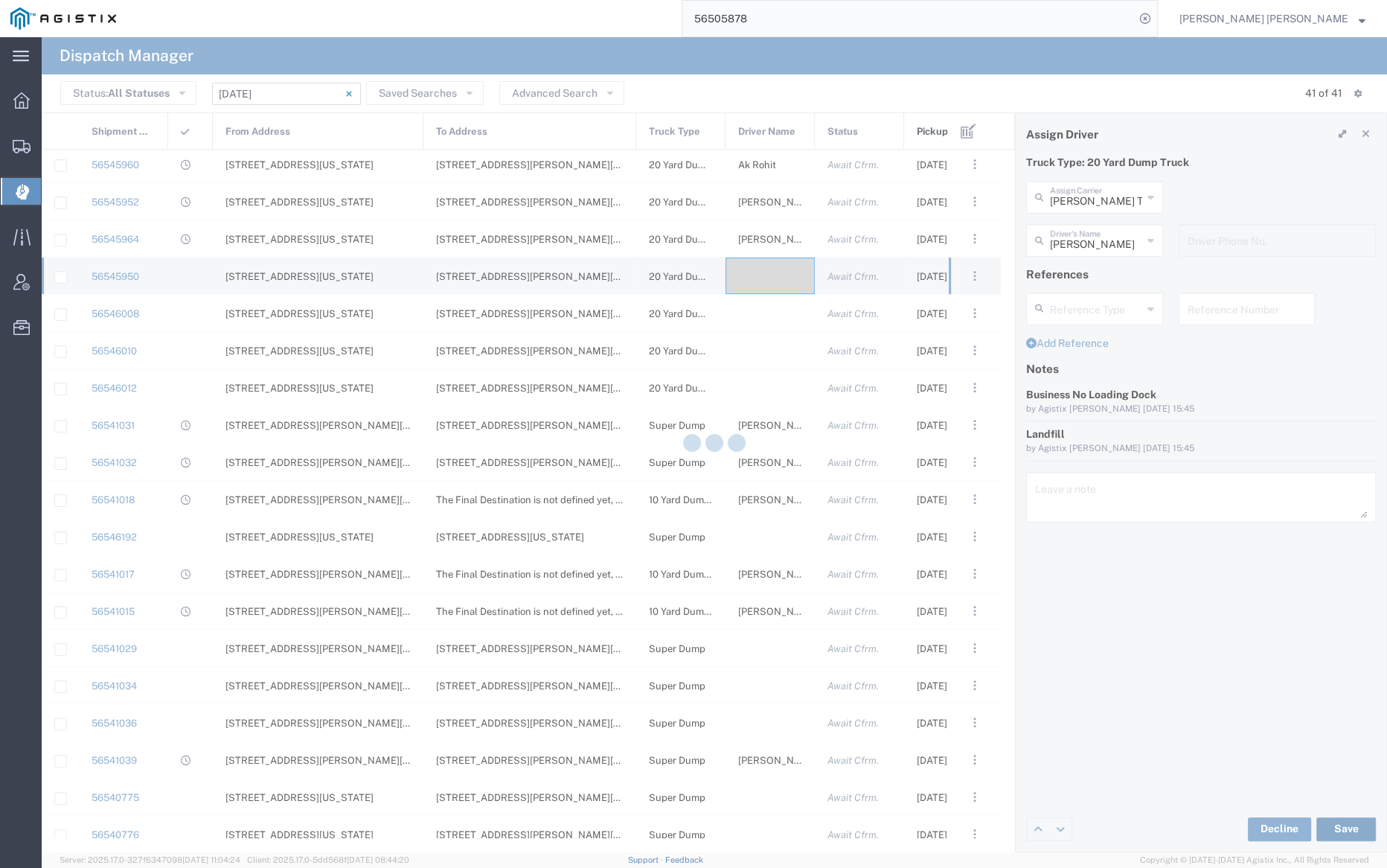
type input "Avtar Khinda"
type input "Khinda Trucking LLC"
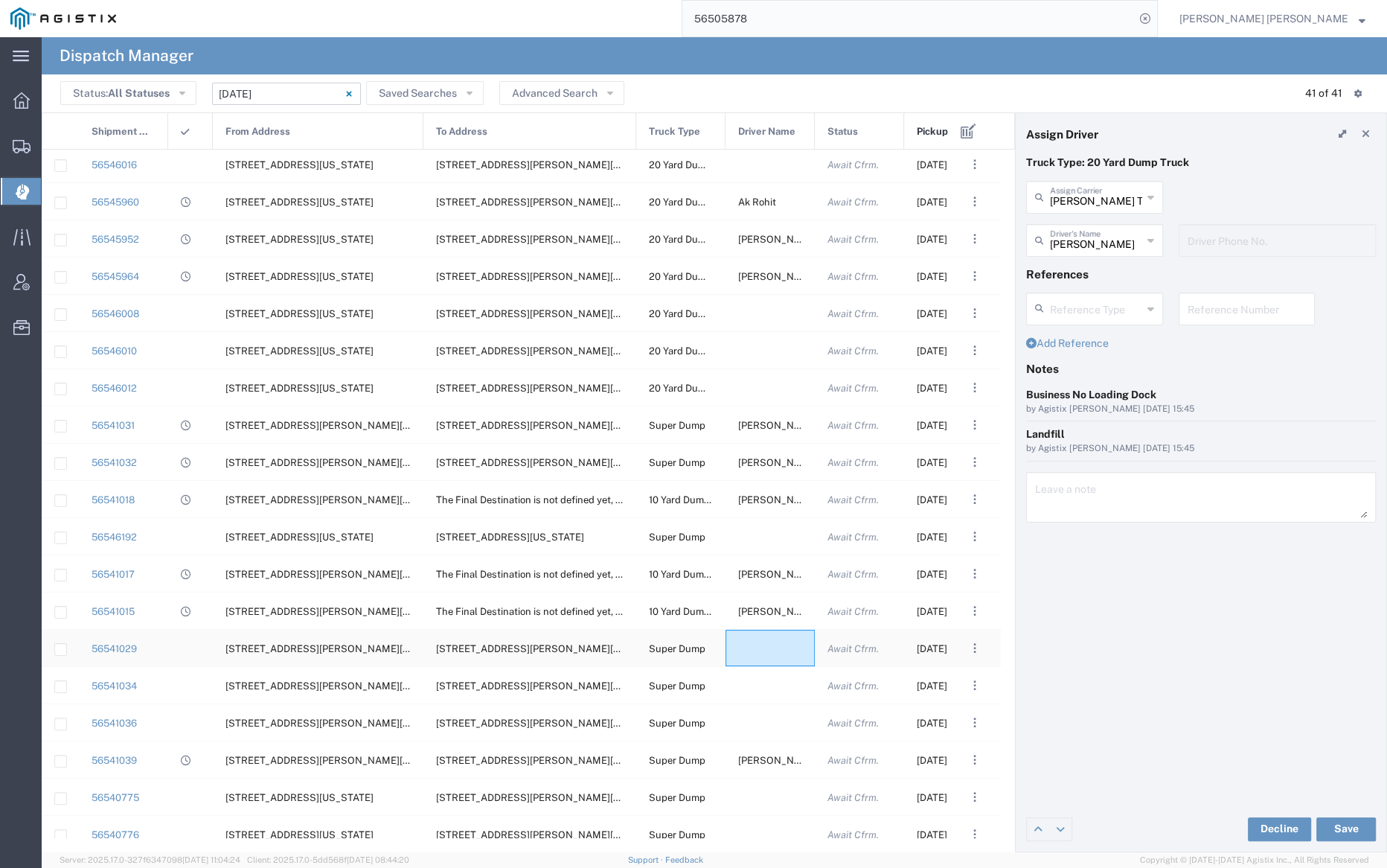
click at [765, 646] on div at bounding box center [770, 648] width 90 height 36
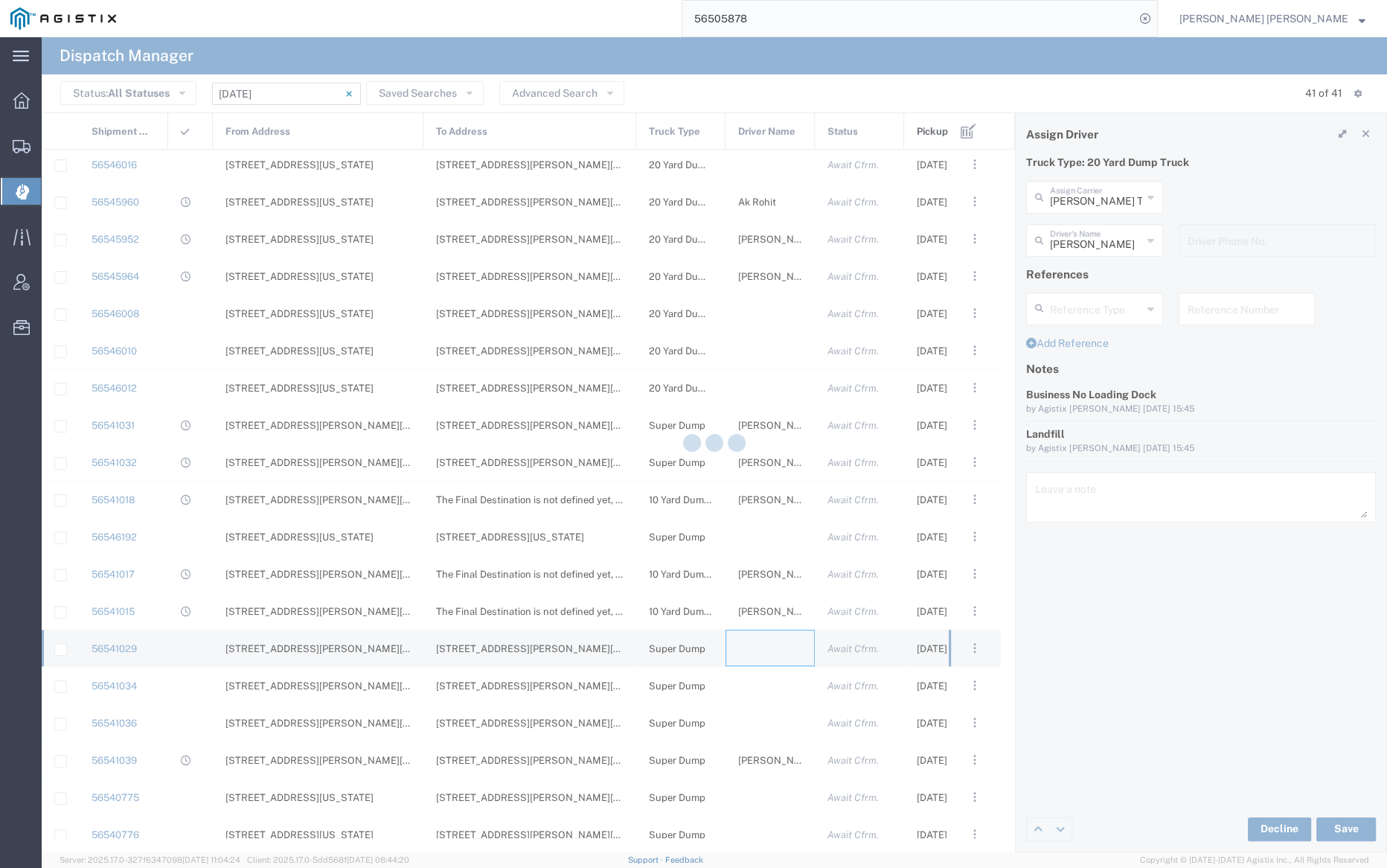
type input "Bray Trucking"
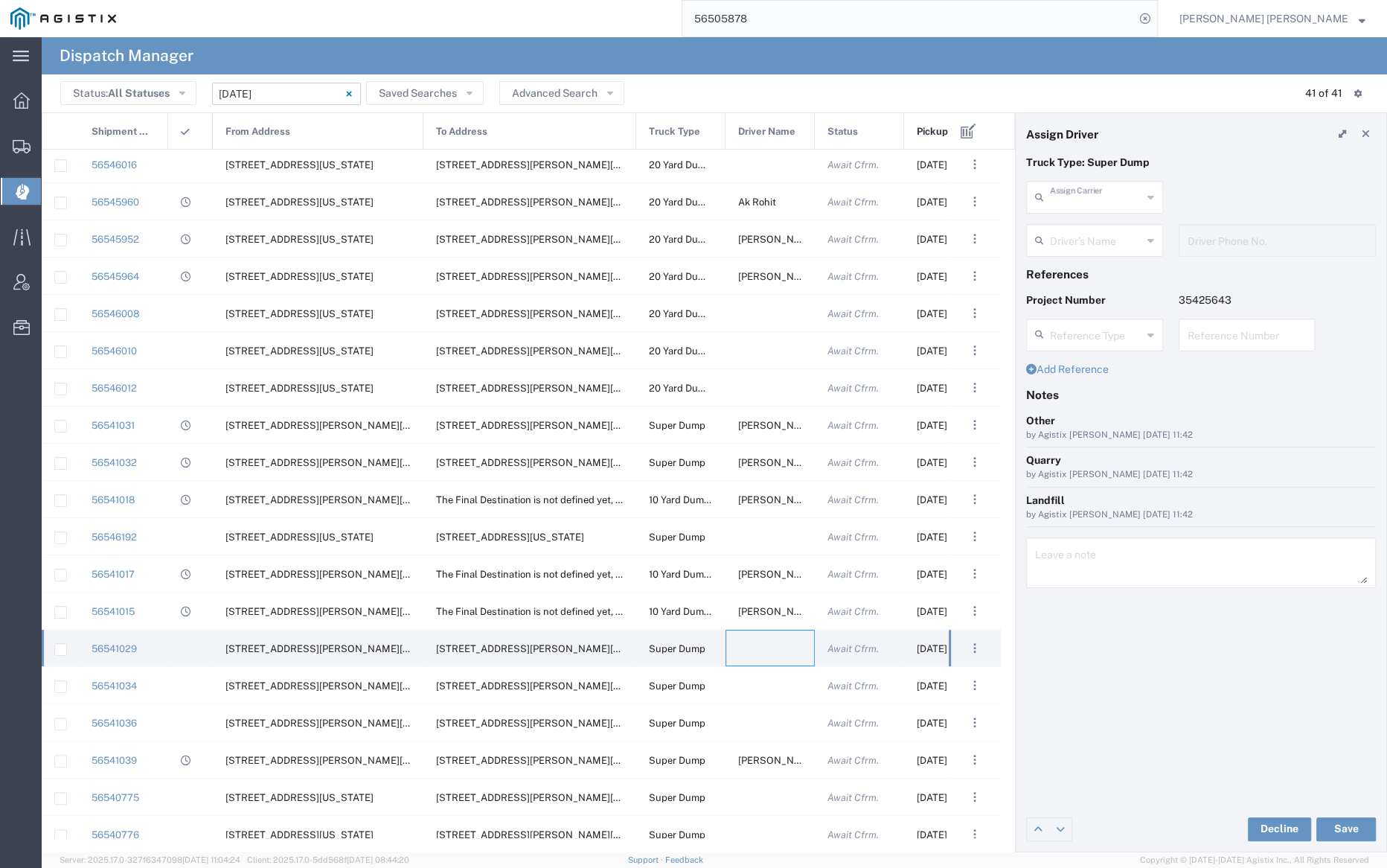
click at [1085, 195] on input "text" at bounding box center [1096, 196] width 92 height 26
click at [1086, 218] on span "Dhillon Trans Services" at bounding box center [1094, 240] width 134 height 46
type input "Dhillon Trans Services"
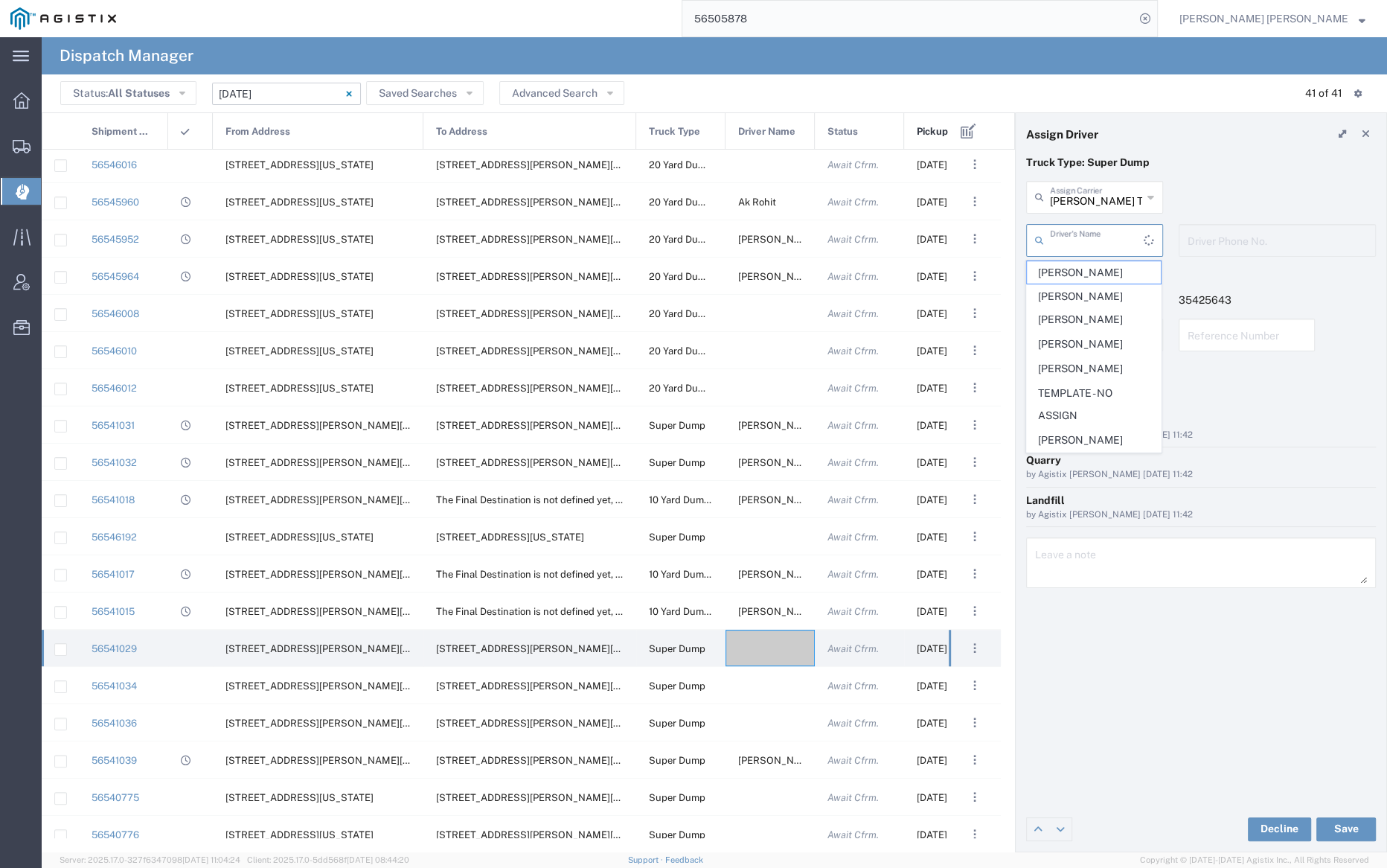
click at [1088, 229] on input "text" at bounding box center [1097, 239] width 93 height 26
click at [1101, 414] on span "Mandeep Kaura" at bounding box center [1094, 426] width 134 height 23
type input "Mandeep Kaura"
type input "925-877-8662"
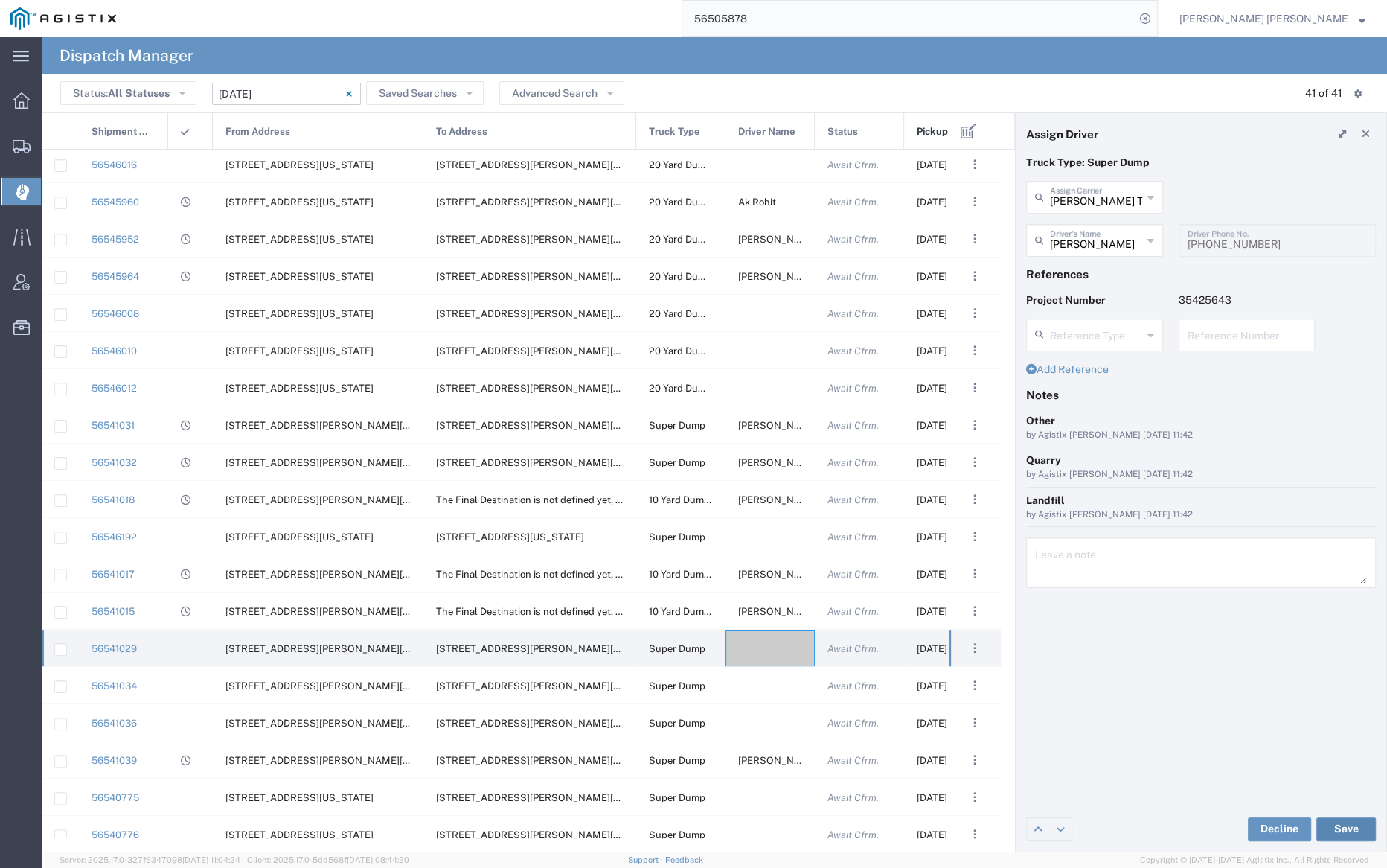
click at [1349, 827] on button "Save" at bounding box center [1346, 830] width 60 height 24
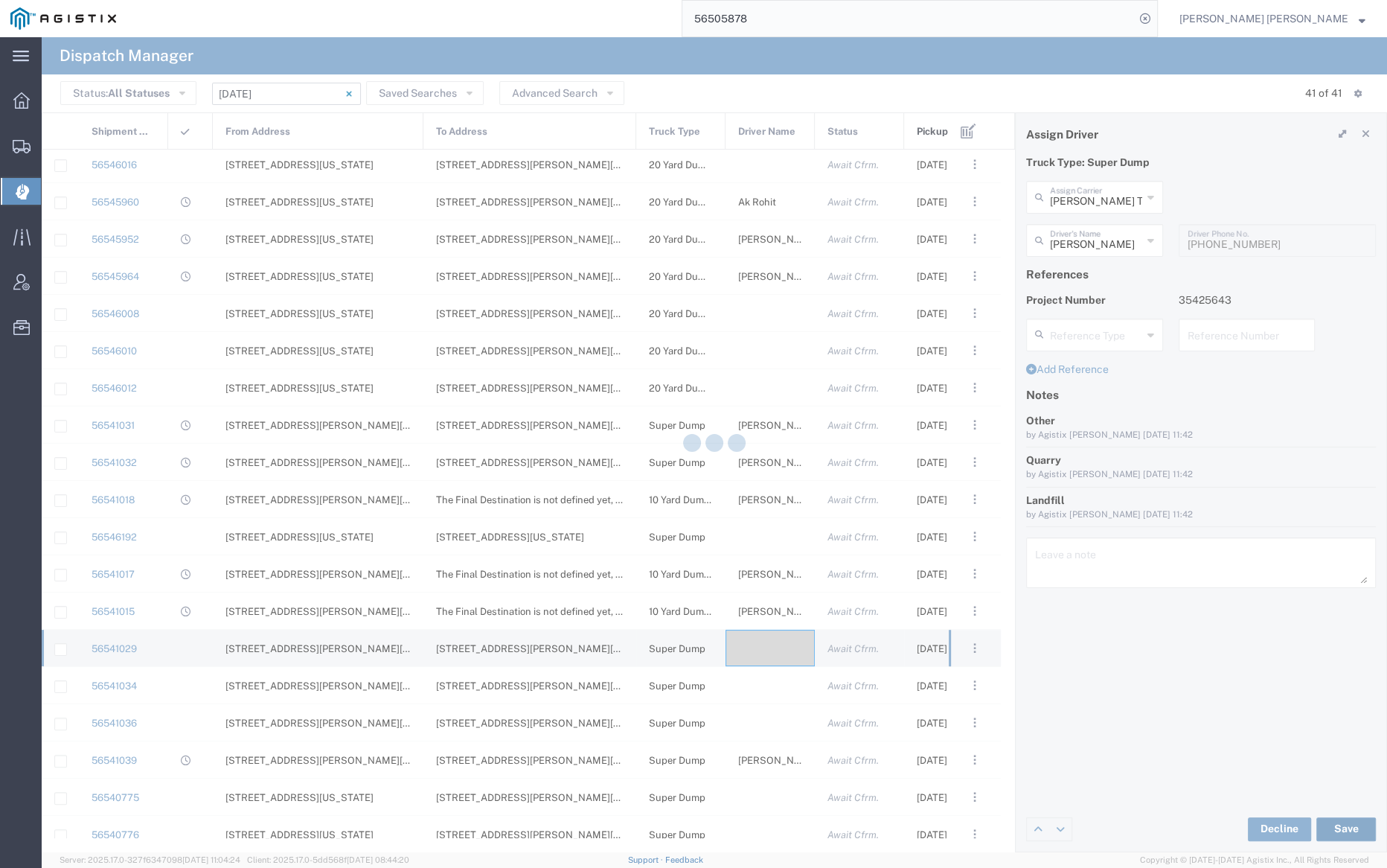
type input "Mandeep Kaura"
type input "Dhillon Trans Services"
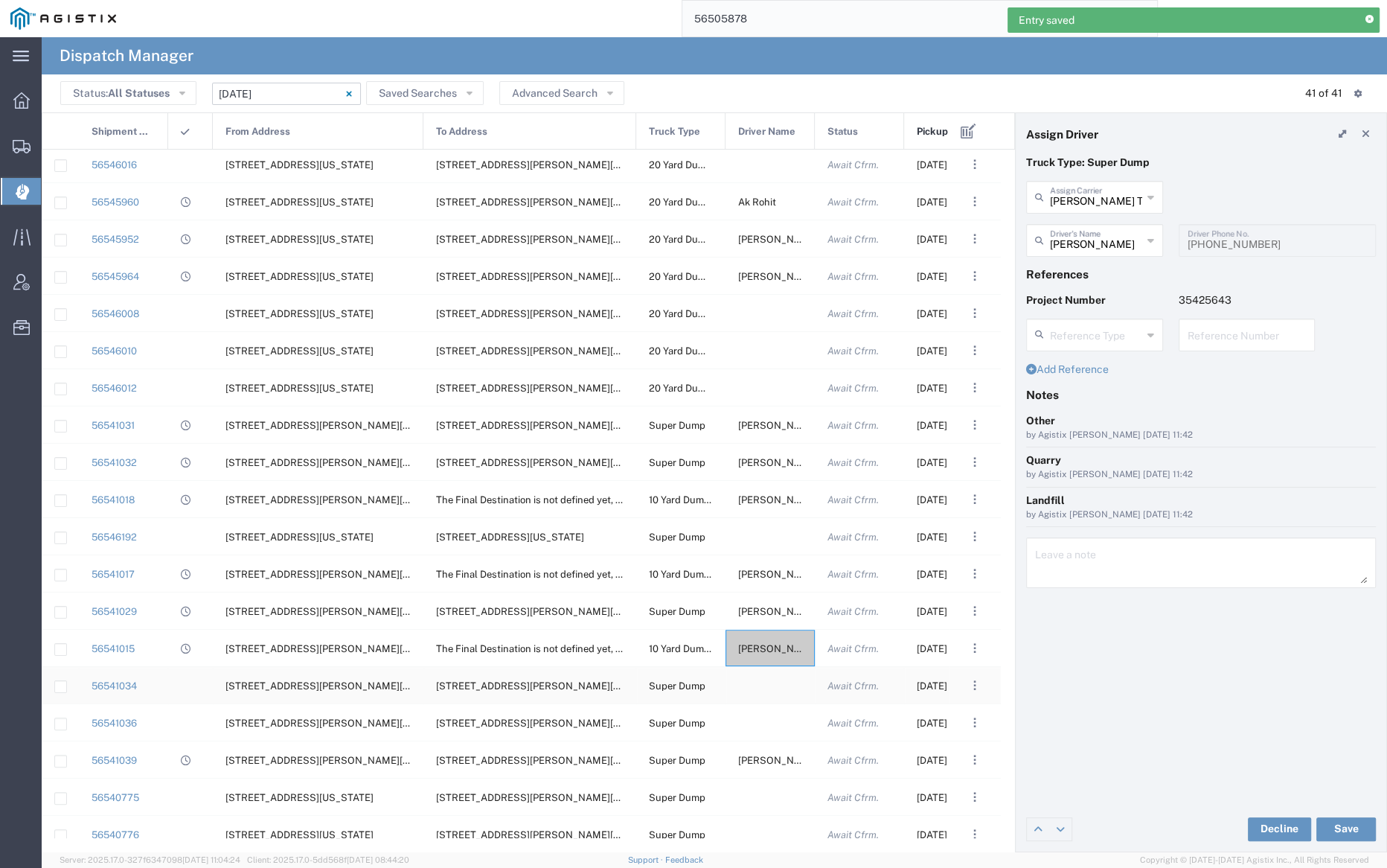
click at [764, 687] on div at bounding box center [770, 685] width 90 height 36
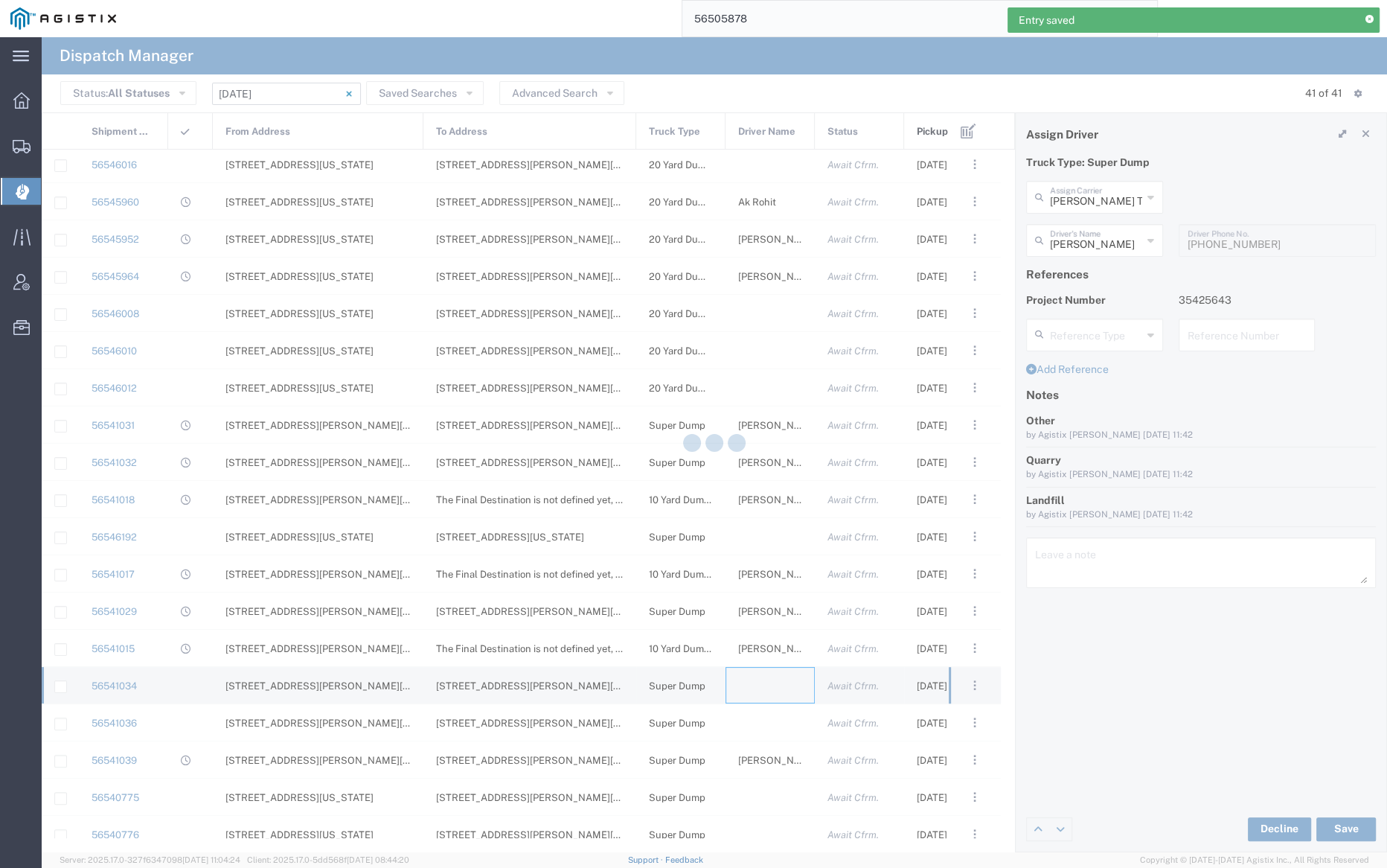
type input "Bray Trucking"
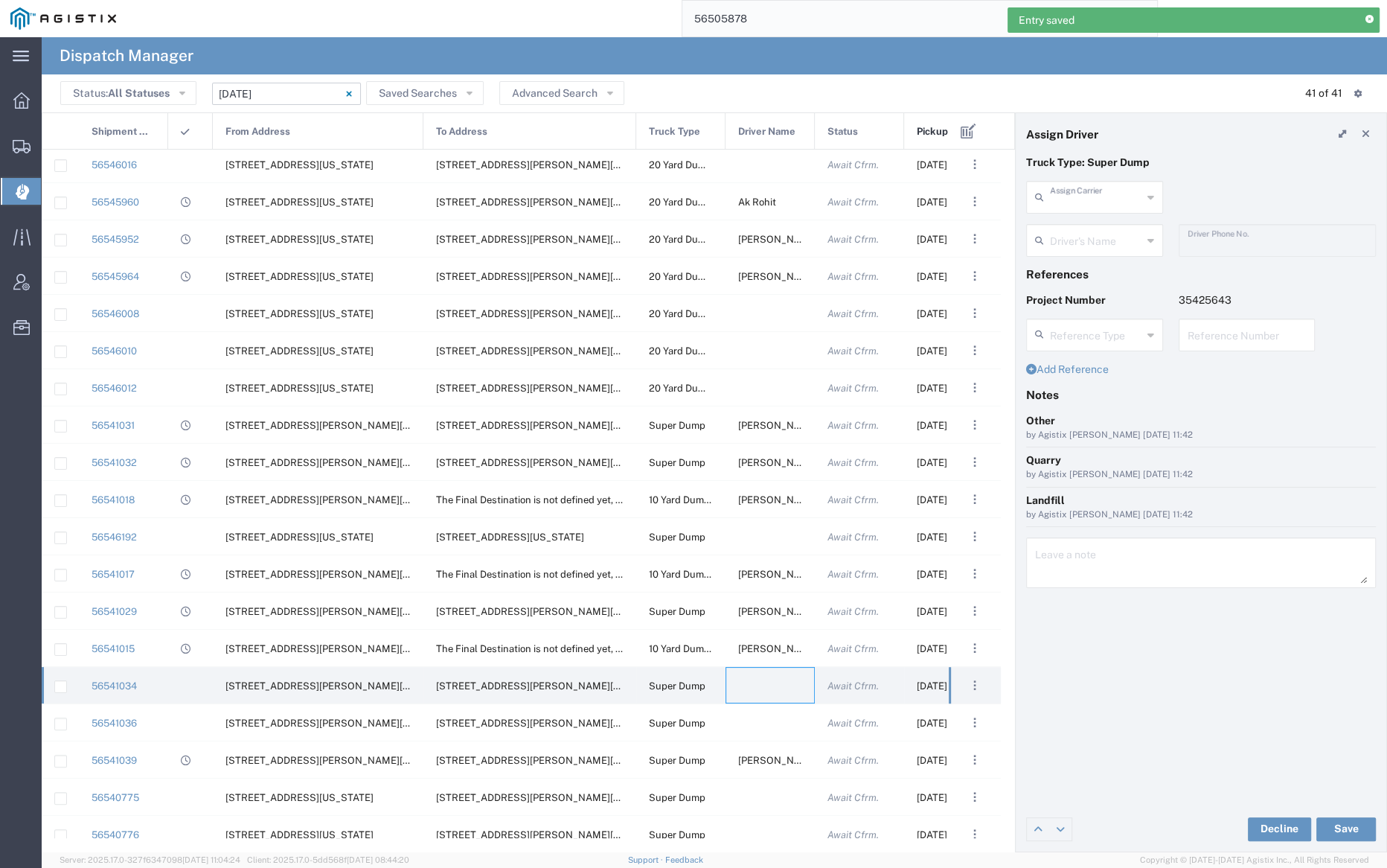
click at [1082, 189] on input "text" at bounding box center [1096, 196] width 92 height 26
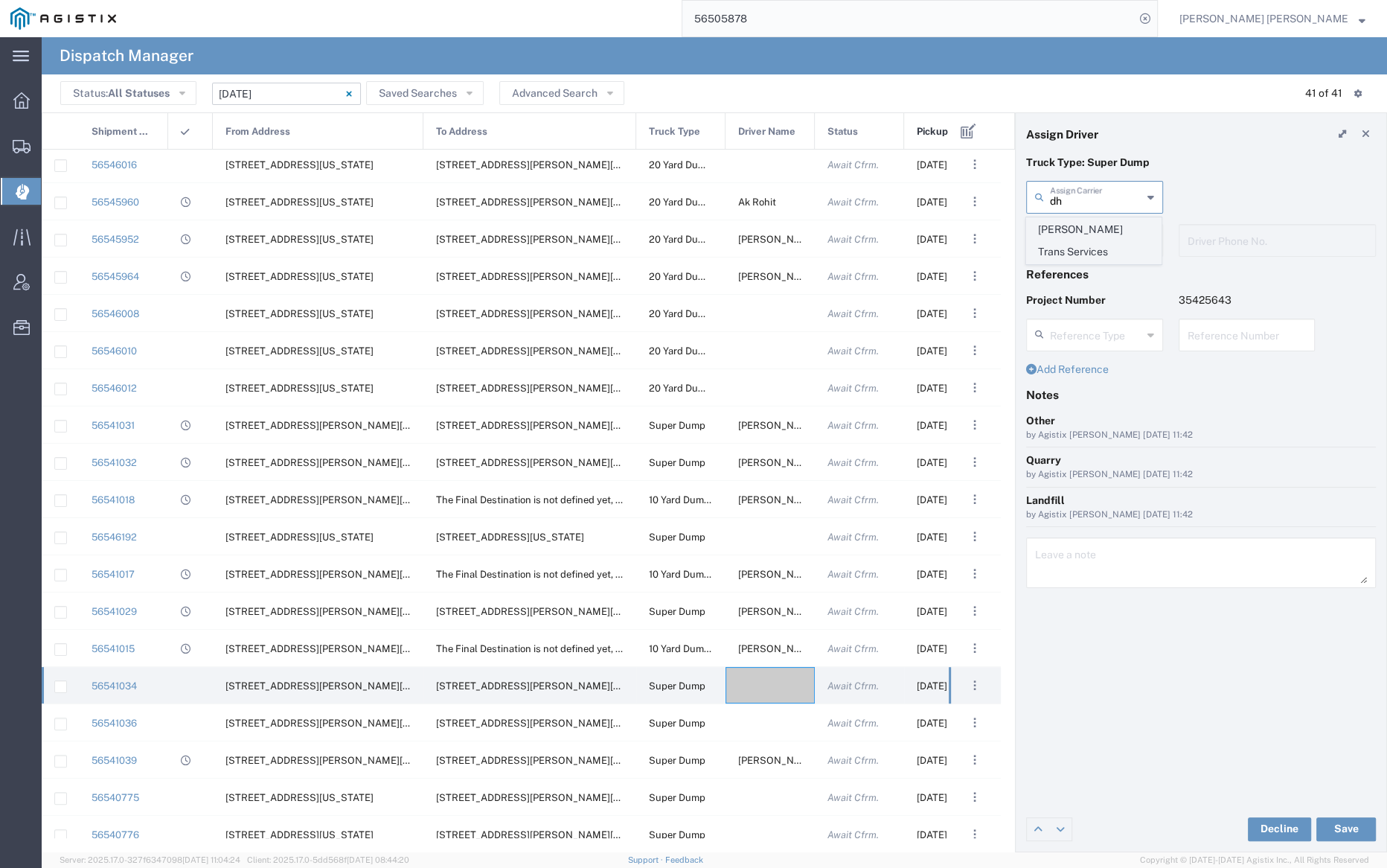
click at [1083, 232] on span "Dhillon Trans Services" at bounding box center [1094, 240] width 134 height 46
type input "Dhillon Trans Services"
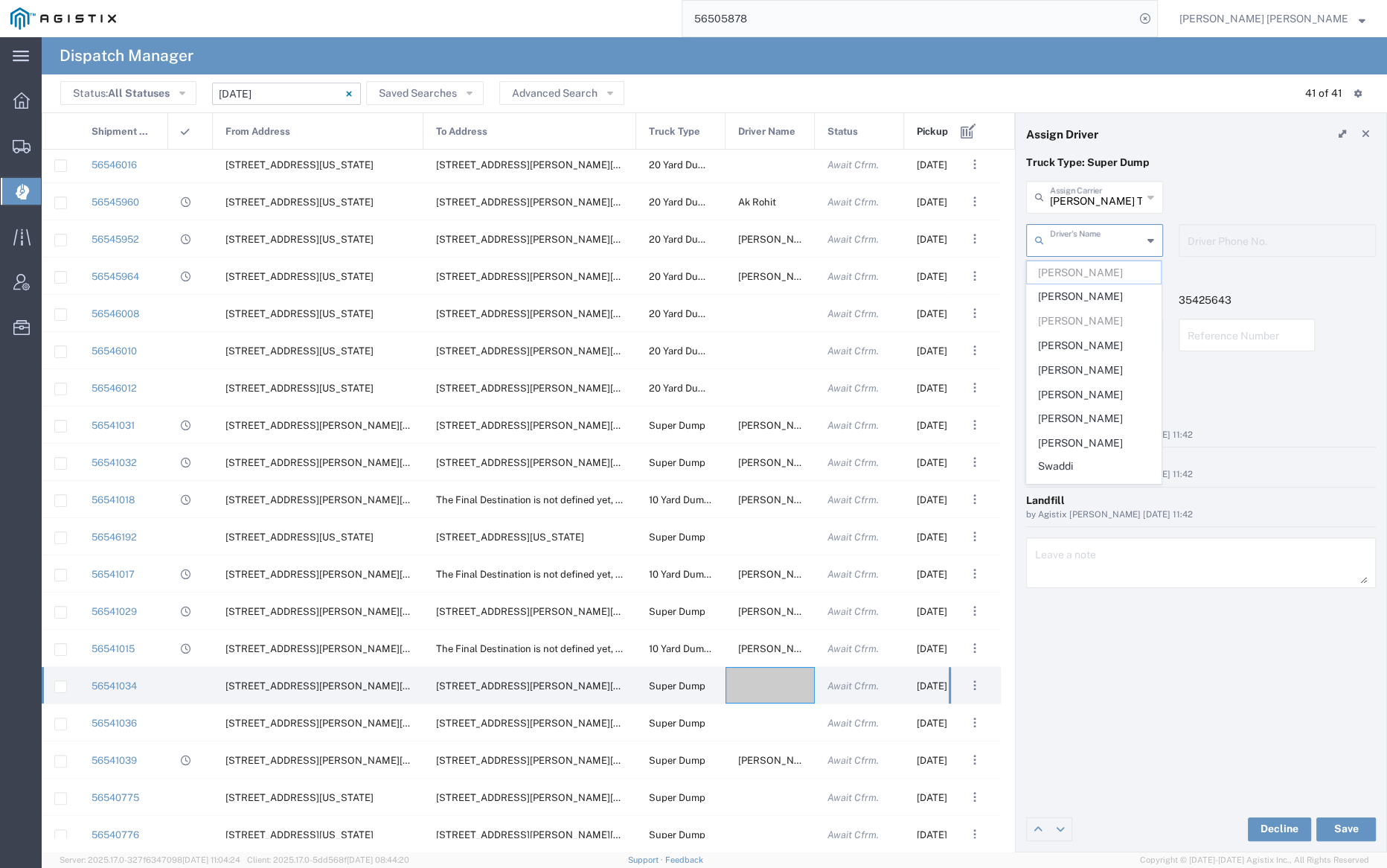
click at [1086, 244] on input "text" at bounding box center [1096, 239] width 92 height 26
click at [1089, 408] on span "Kamaljit Singh" at bounding box center [1094, 418] width 134 height 23
type input "Kamaljit Singh"
type input "9255650374"
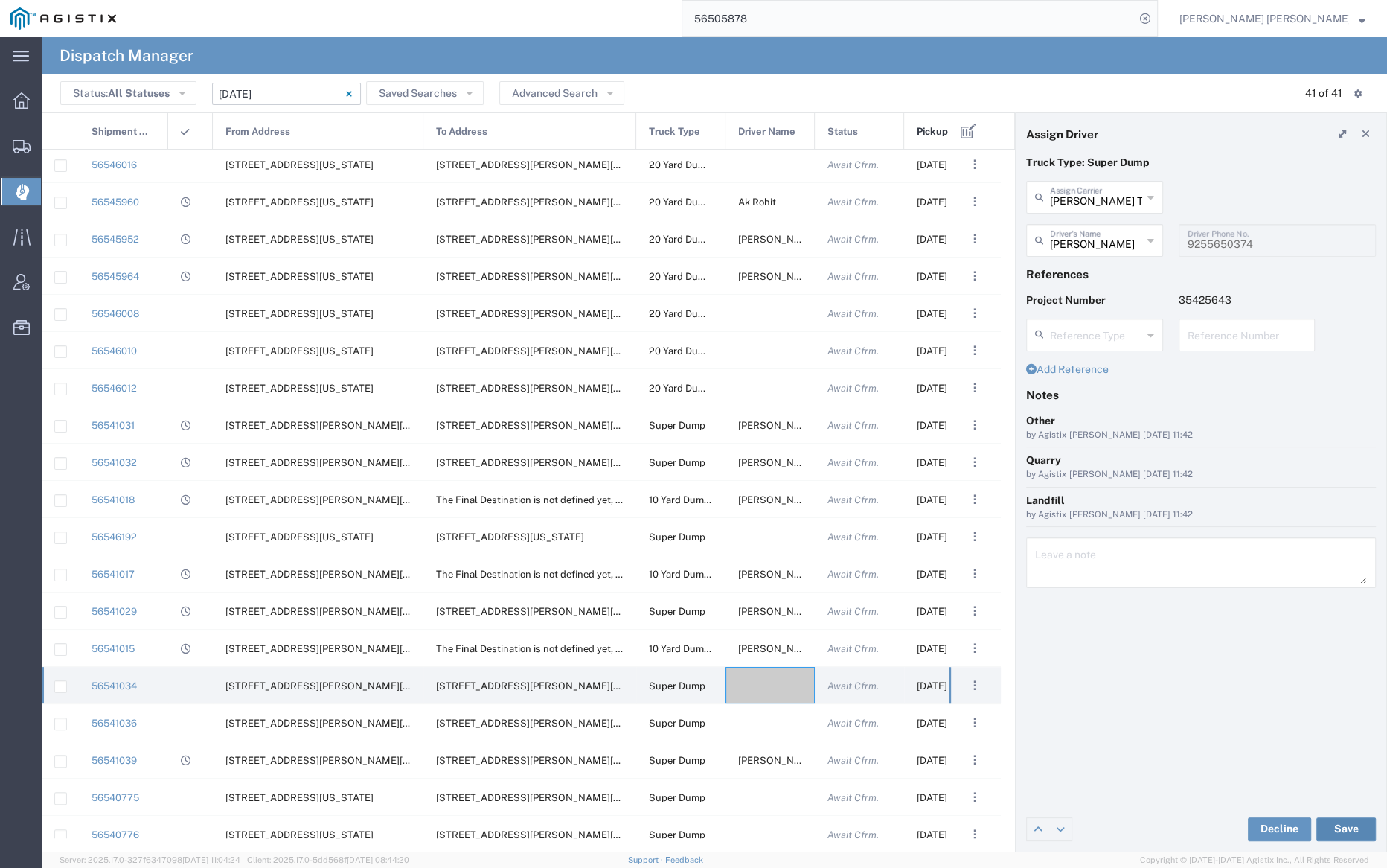
click at [1352, 826] on button "Save" at bounding box center [1346, 830] width 60 height 24
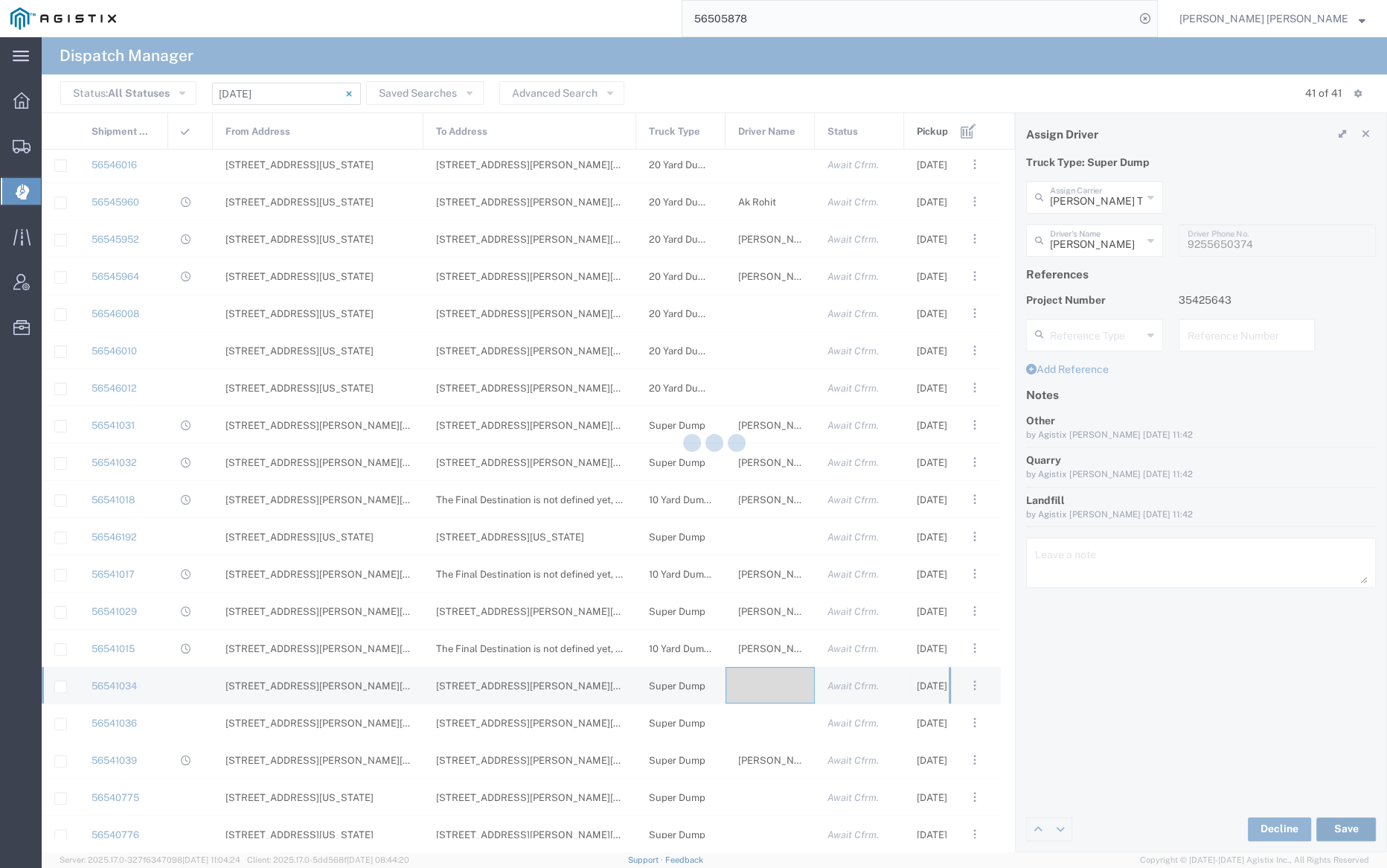
type input "Kamaljit Singh"
type input "Dhillon Trans Services"
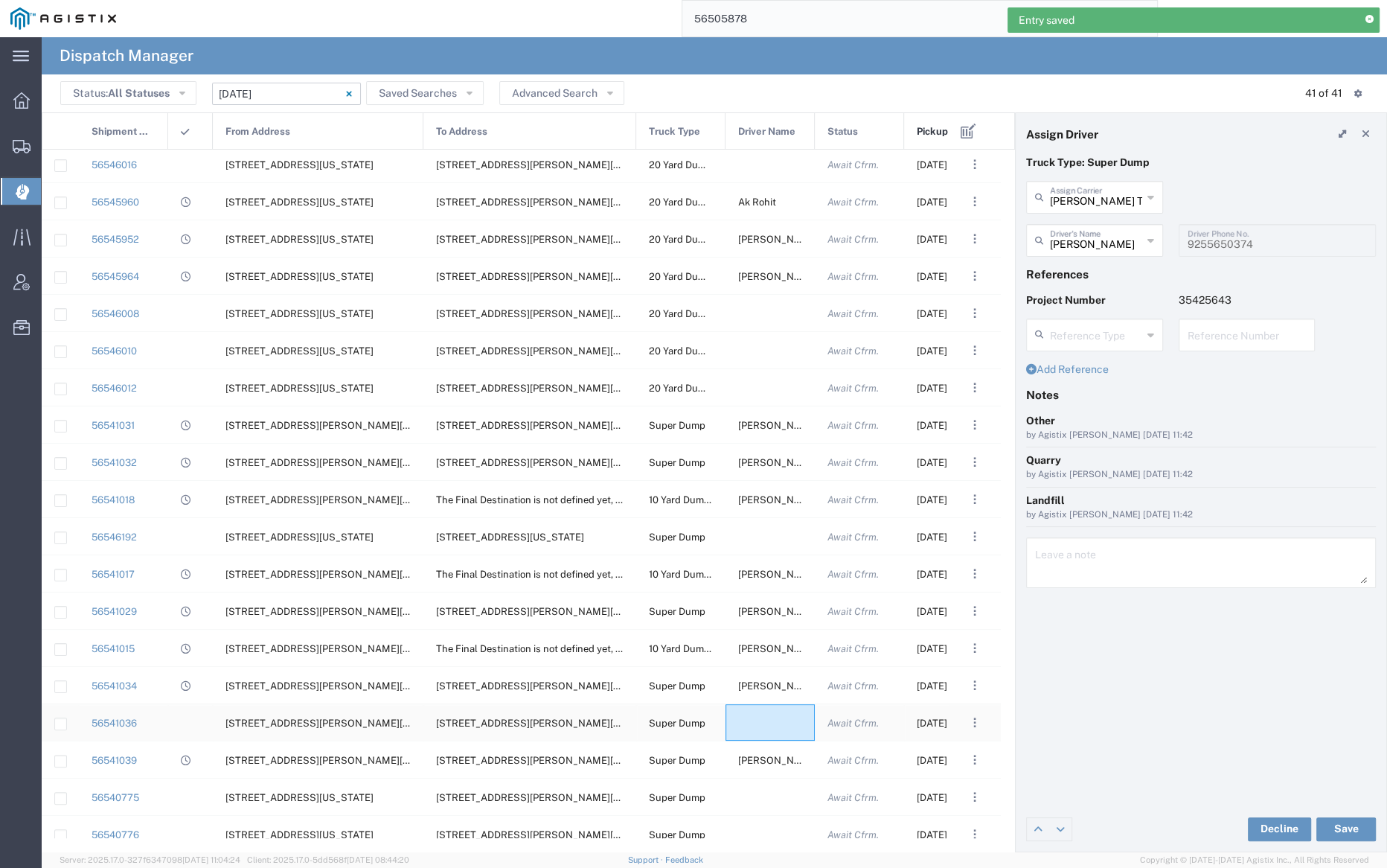
click at [764, 726] on div at bounding box center [770, 722] width 90 height 36
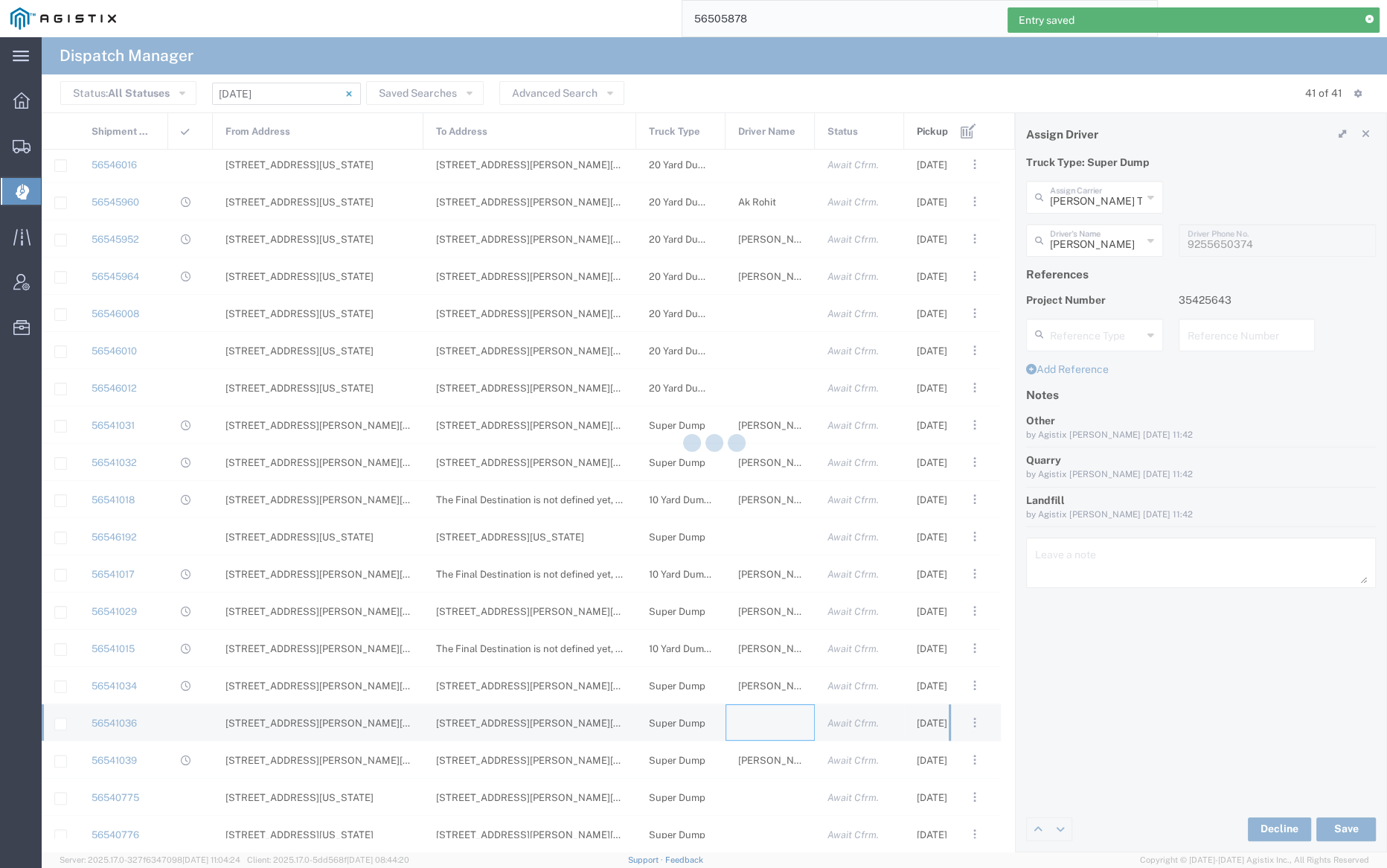
type input "Bray Trucking"
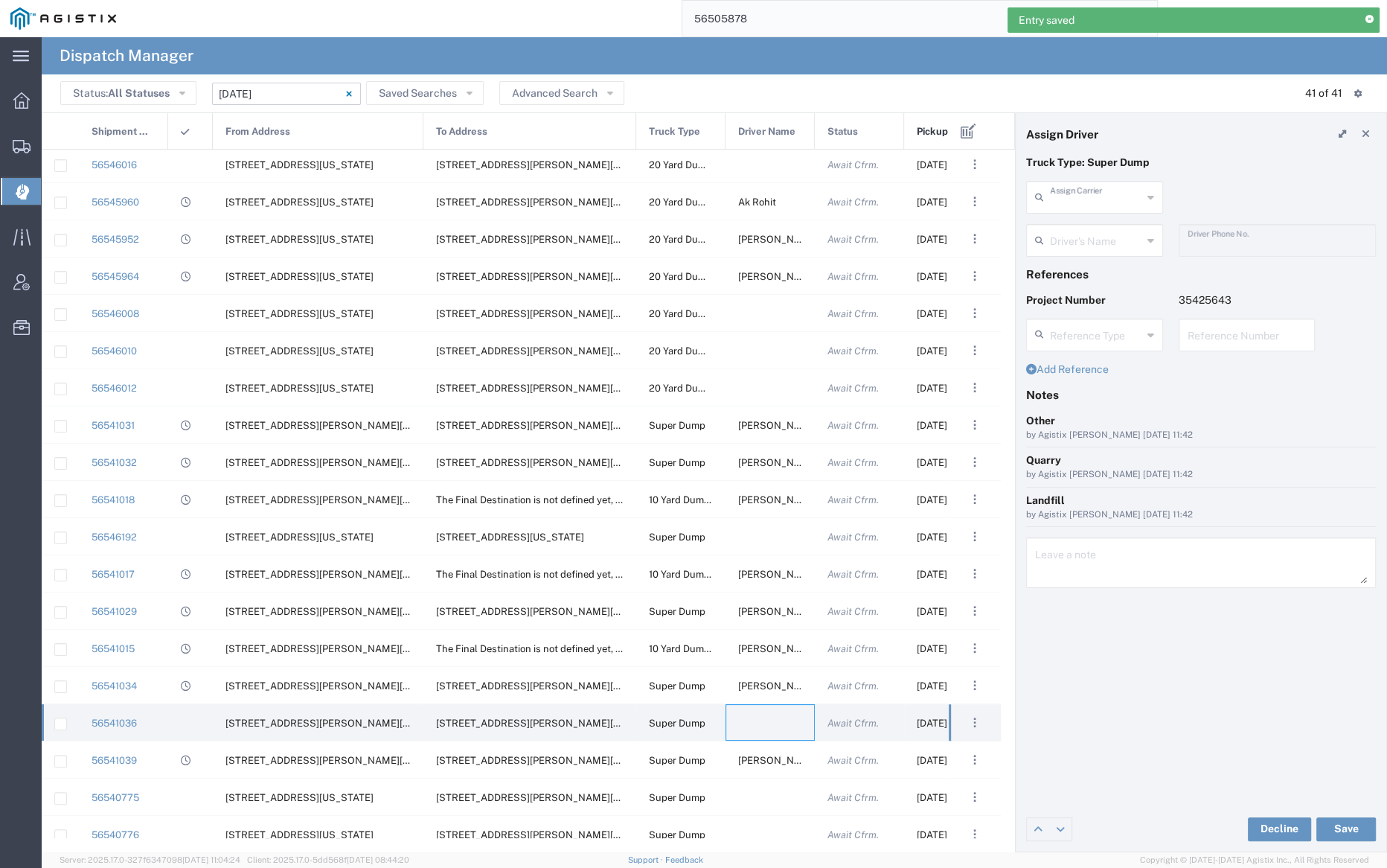
click at [1077, 191] on input "text" at bounding box center [1096, 196] width 92 height 26
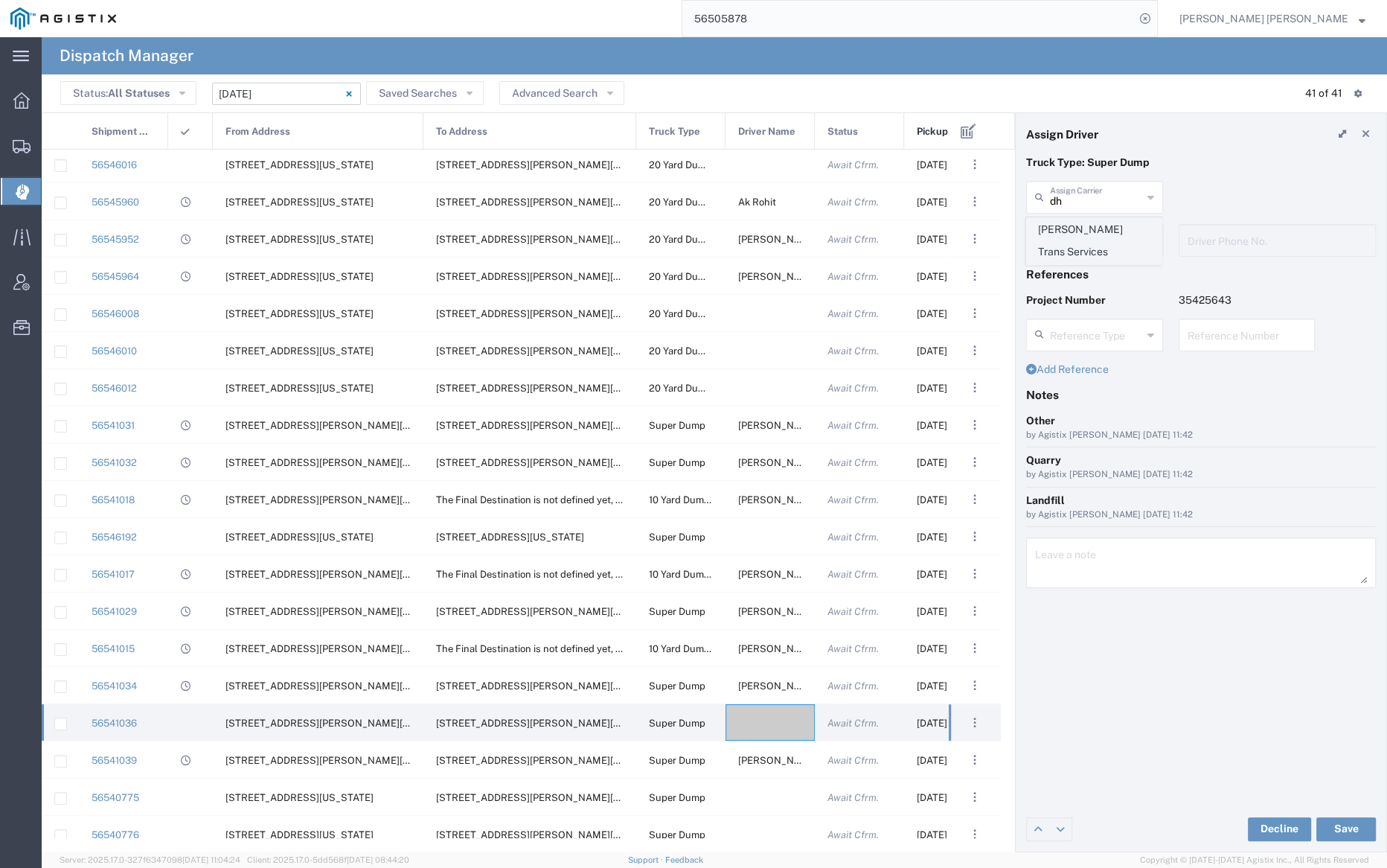
click at [1077, 220] on span "Dhillon Trans Services" at bounding box center [1094, 240] width 134 height 46
type input "Dhillon Trans Services"
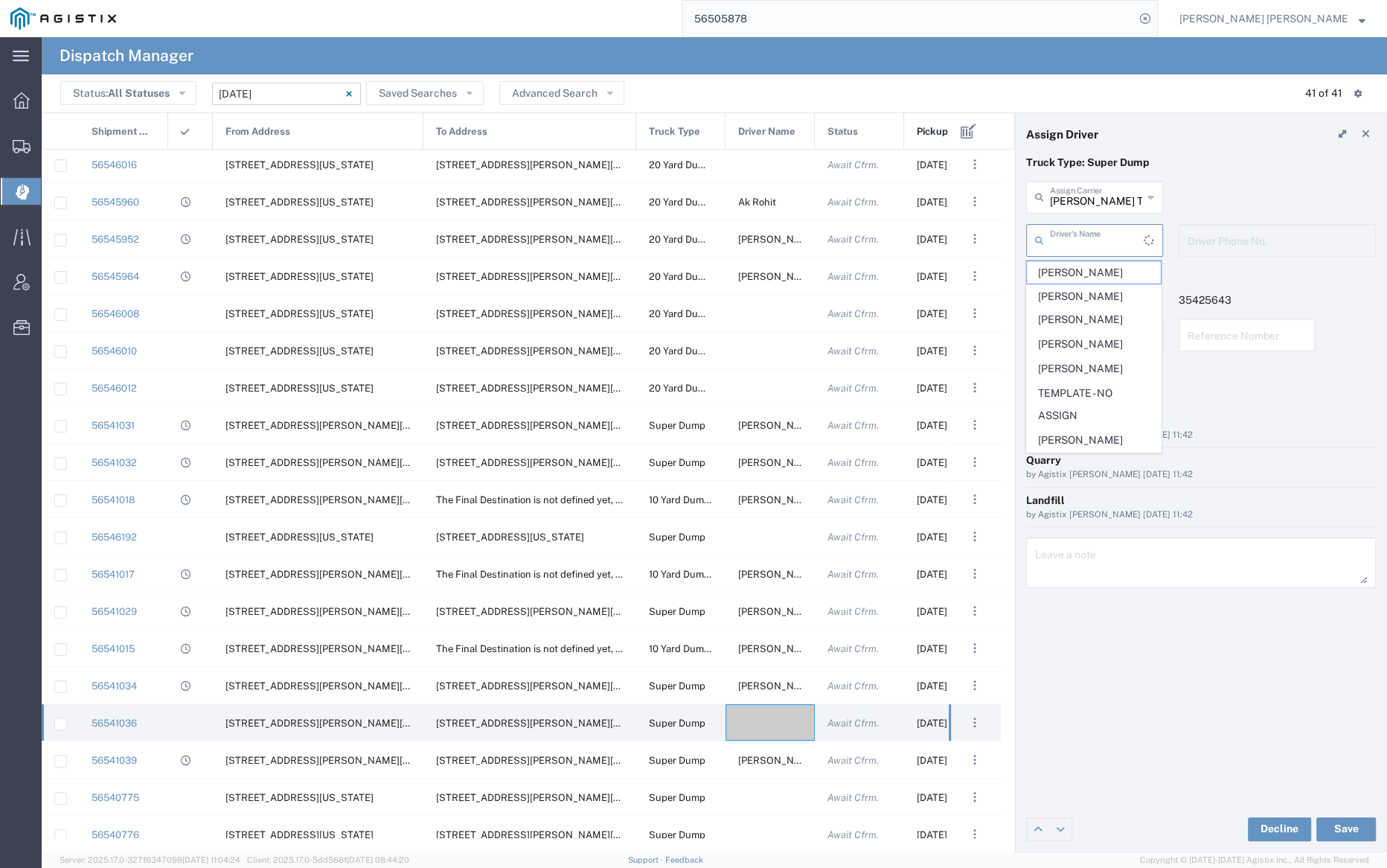
click at [1080, 232] on input "text" at bounding box center [1097, 239] width 93 height 26
click at [1084, 348] on span "Robert Schiller" at bounding box center [1094, 359] width 134 height 23
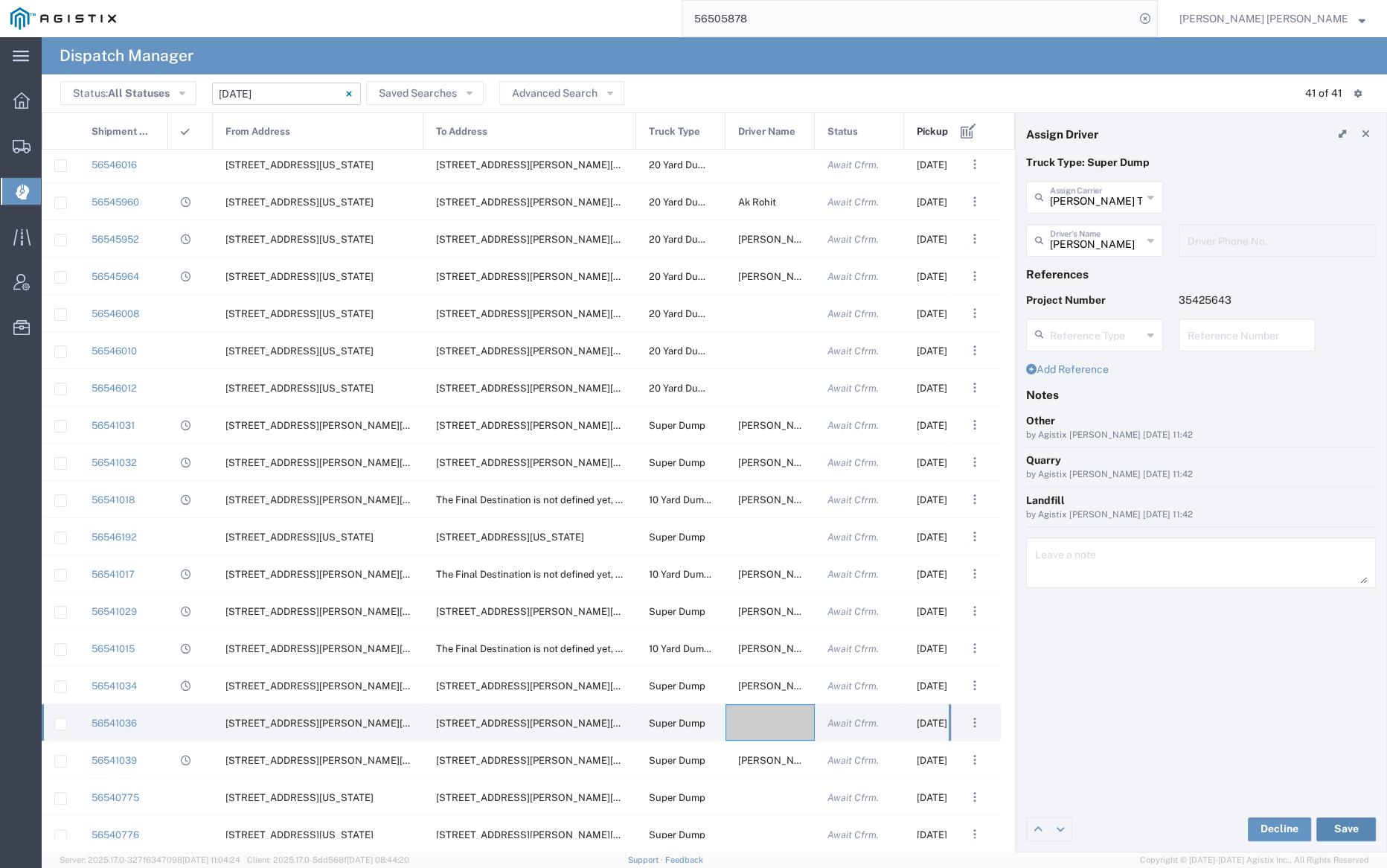
click at [1362, 830] on button "Save" at bounding box center [1346, 830] width 60 height 24
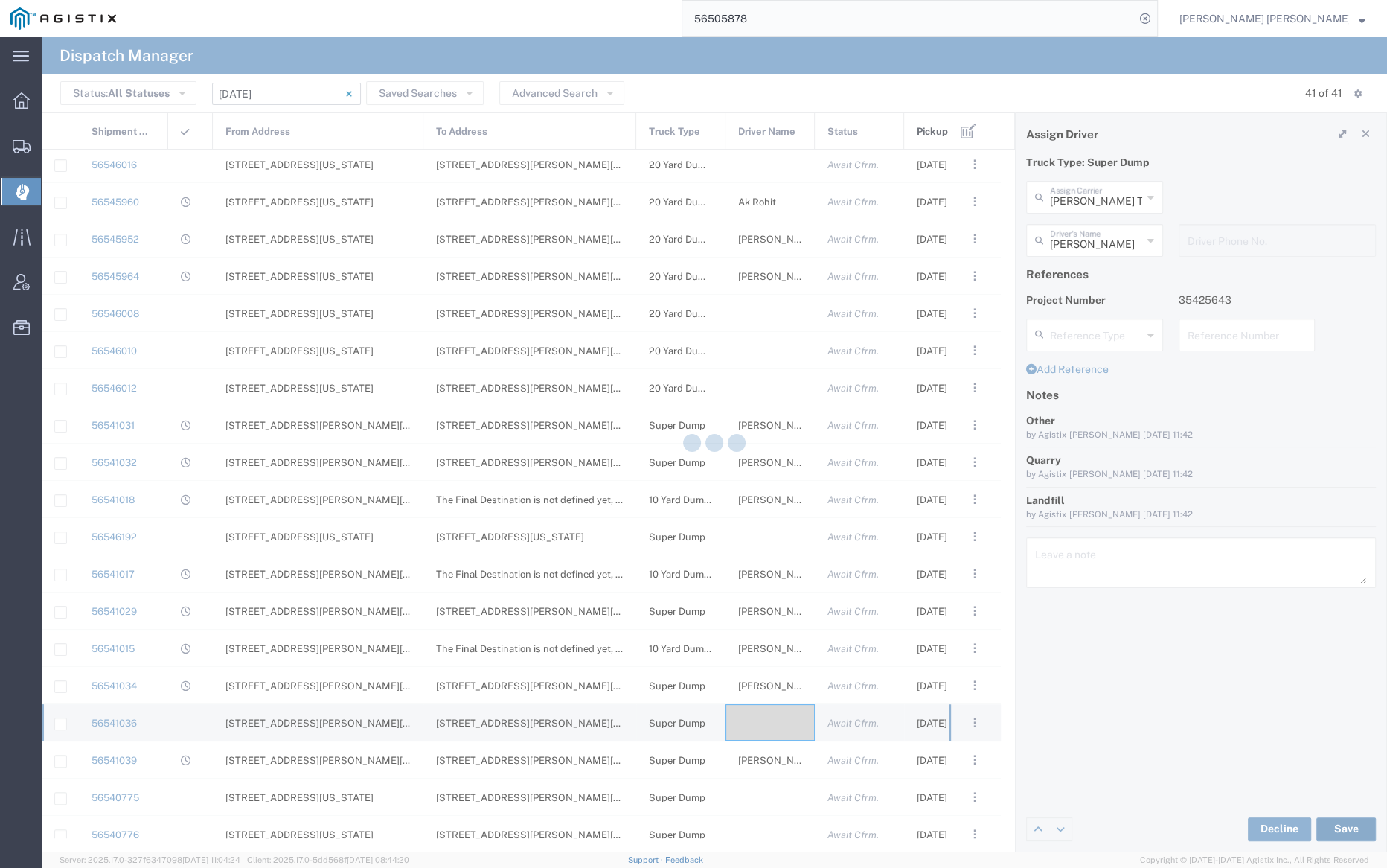
type input "Robert Schiller"
type input "Dhillon Trans Services"
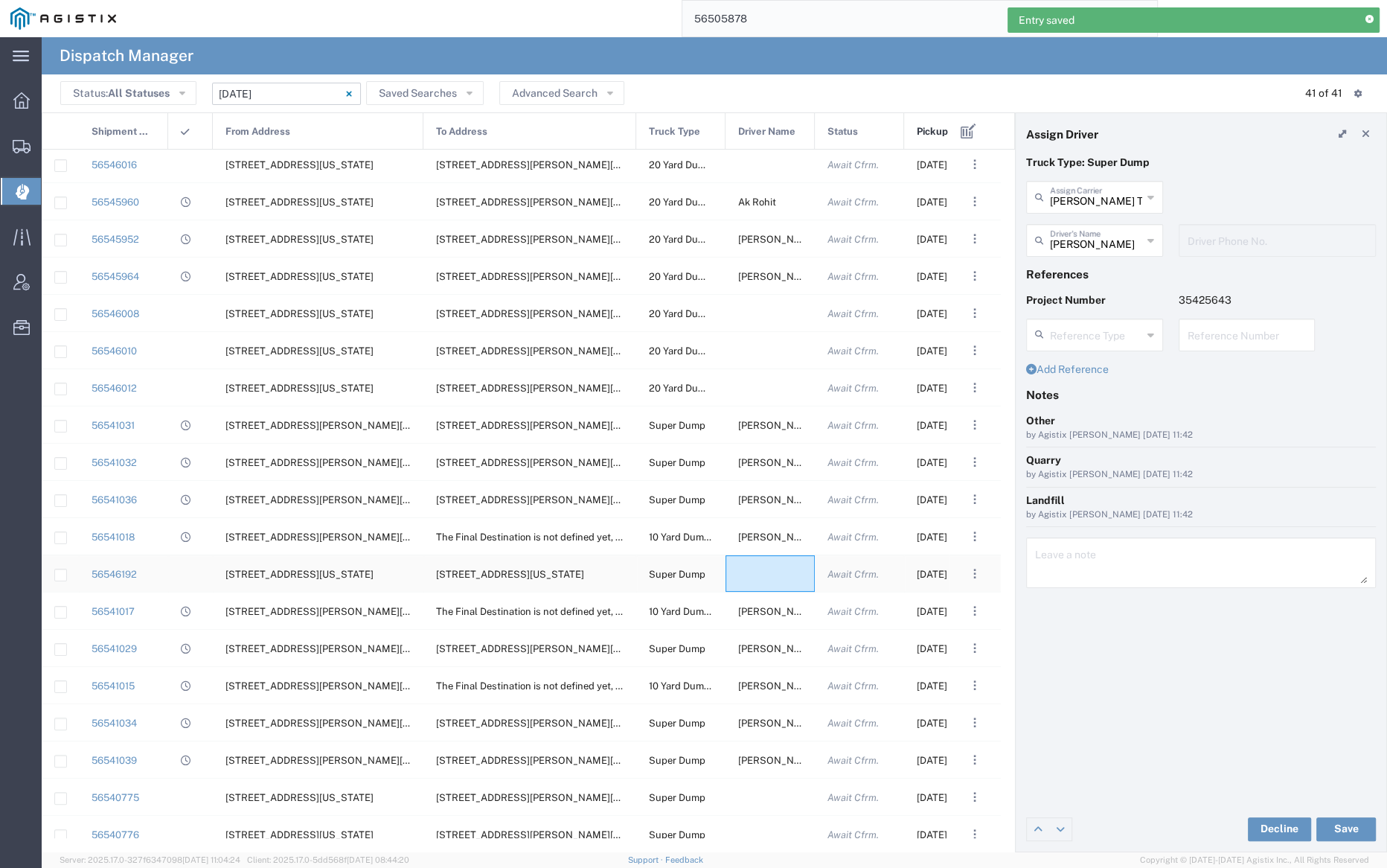
click at [762, 570] on div at bounding box center [770, 573] width 90 height 36
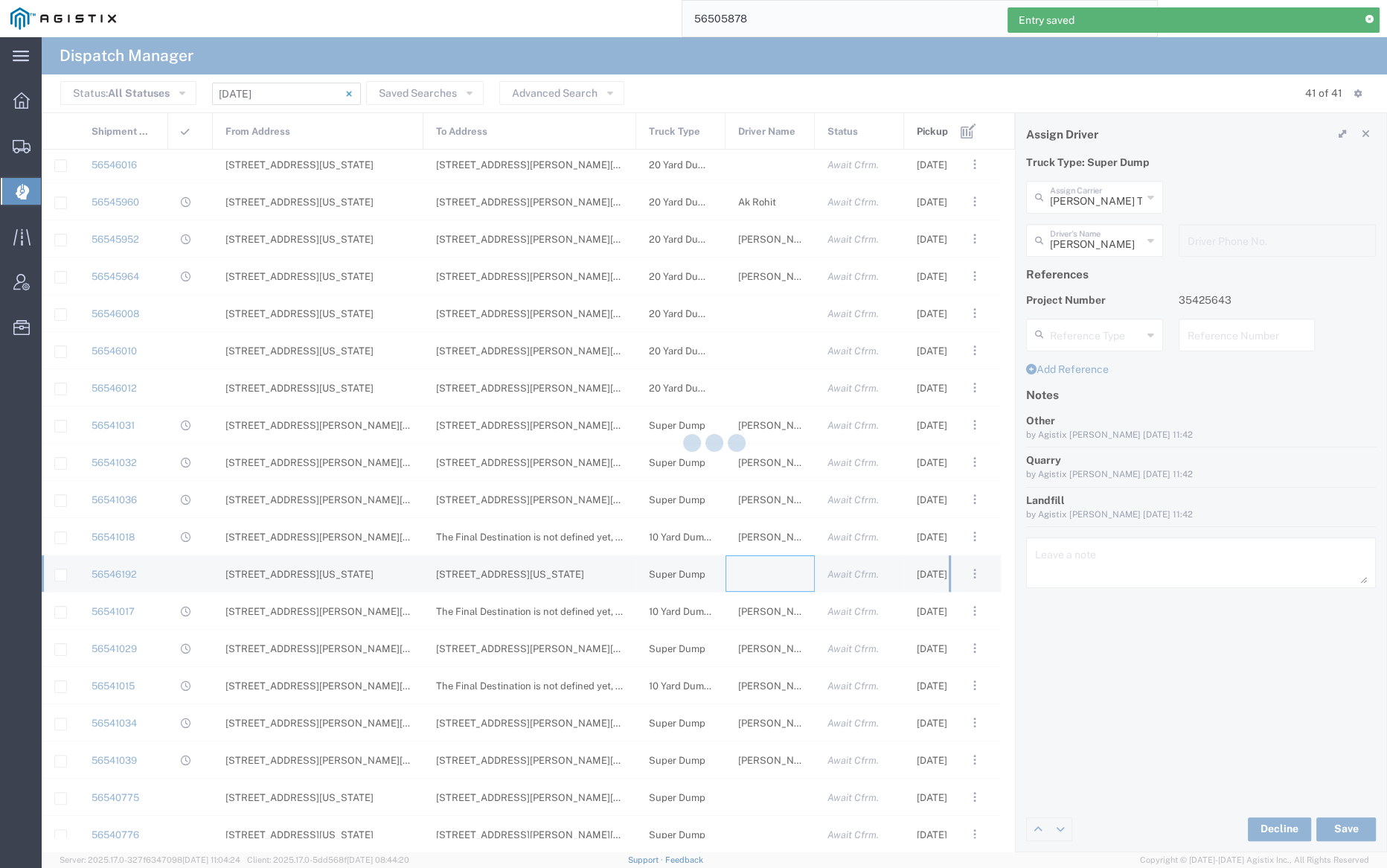
type input "Bray Trucking"
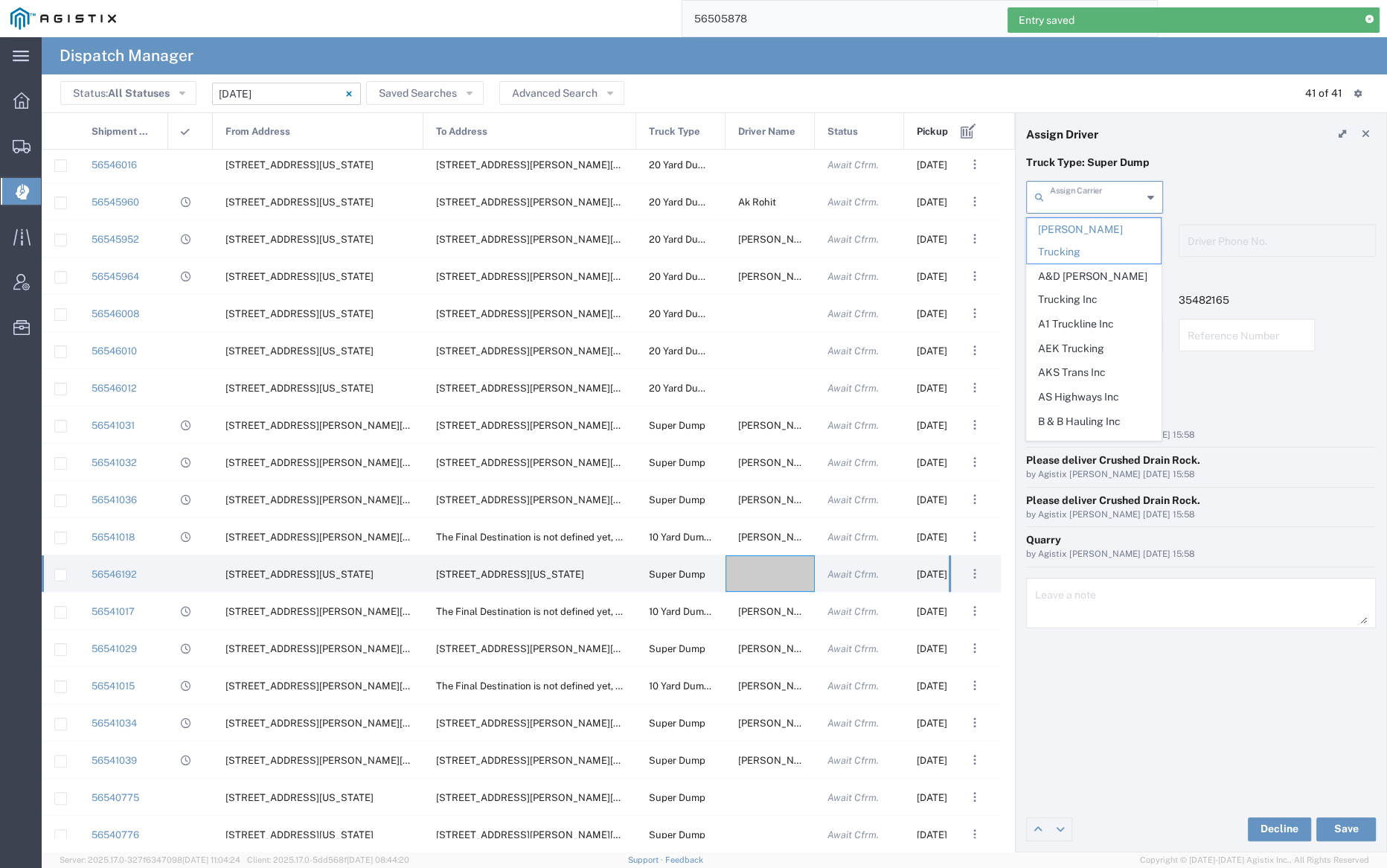
click at [1079, 193] on input "text" at bounding box center [1096, 196] width 92 height 26
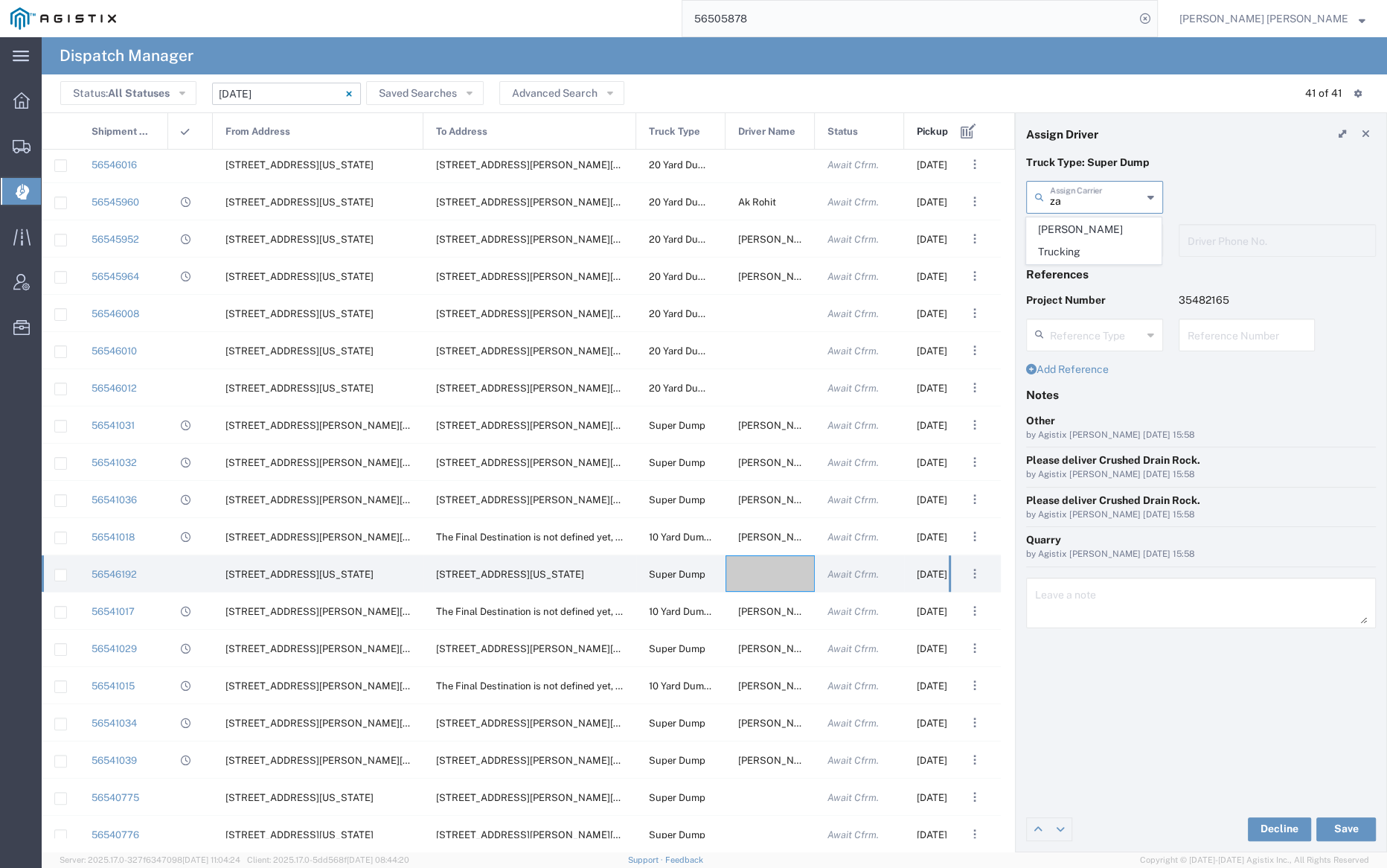
click at [1074, 232] on span "Zabel Trucking" at bounding box center [1094, 240] width 134 height 46
click at [1357, 833] on button "Save" at bounding box center [1346, 830] width 60 height 24
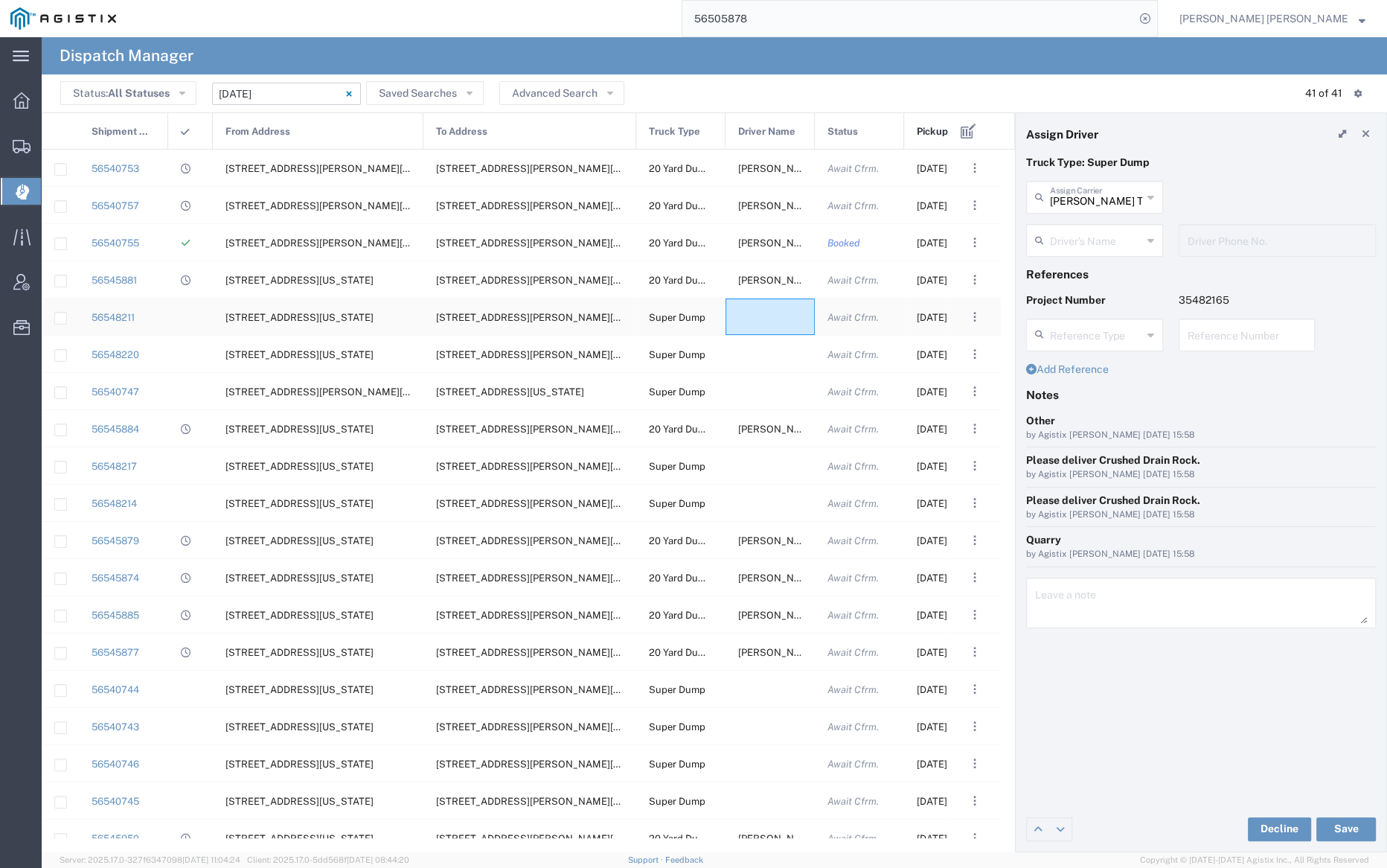
click at [763, 317] on div at bounding box center [770, 316] width 90 height 36
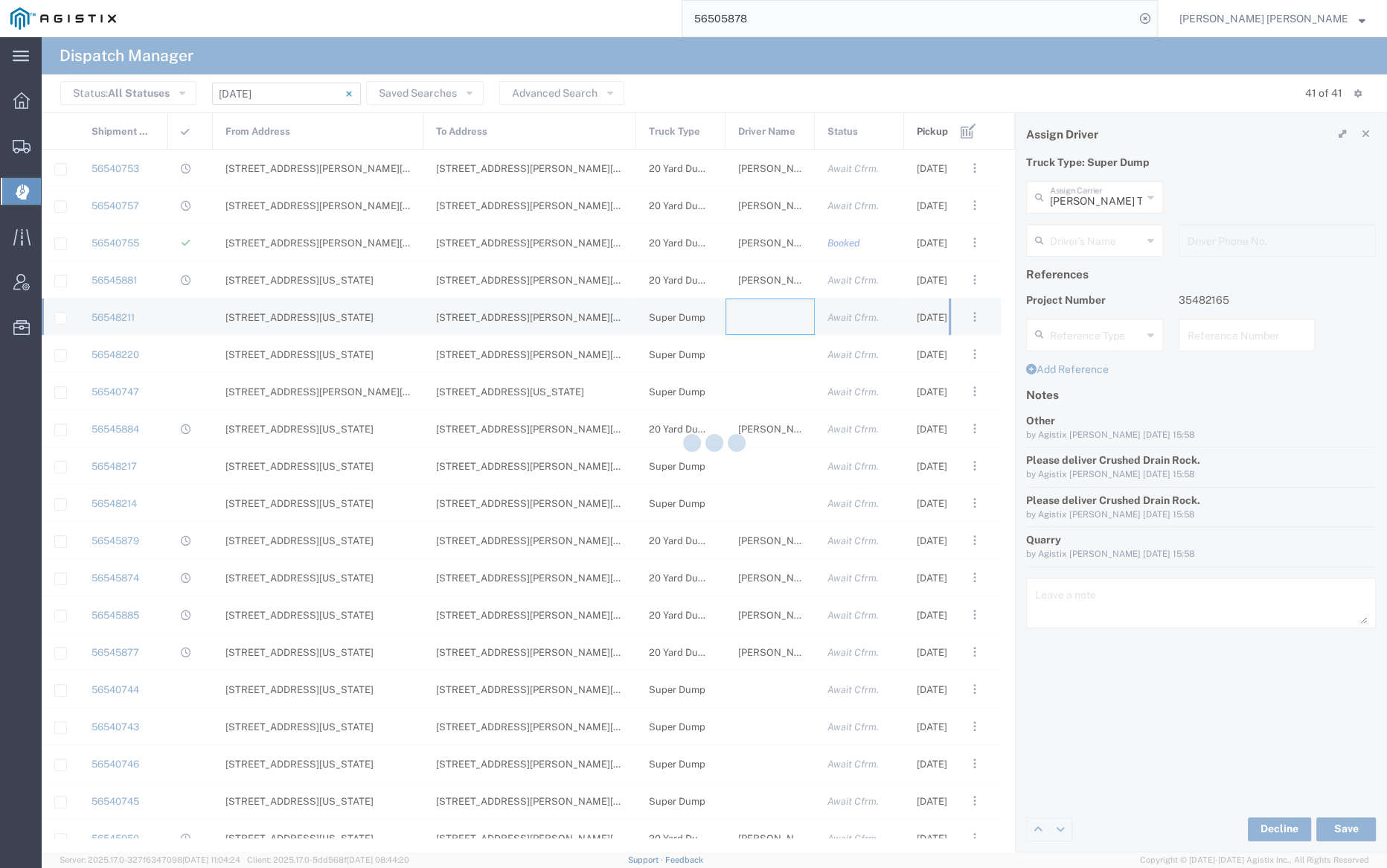
type input "Bray Trucking"
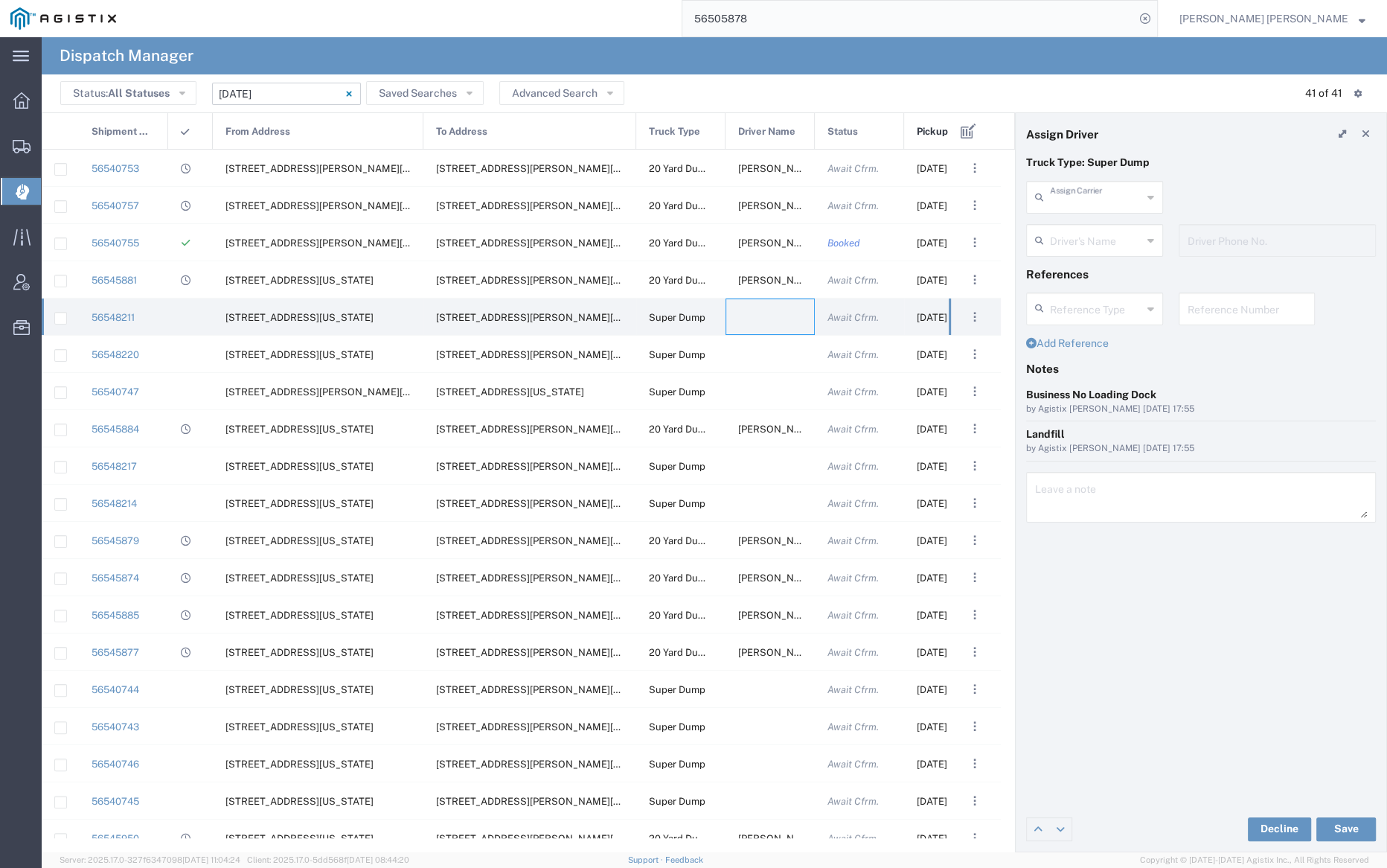
click at [1072, 198] on input "text" at bounding box center [1096, 196] width 92 height 26
click at [1082, 231] on span "Pacificrock Transportation Inc" at bounding box center [1094, 240] width 134 height 46
type input "Pacificrock Transportation Inc"
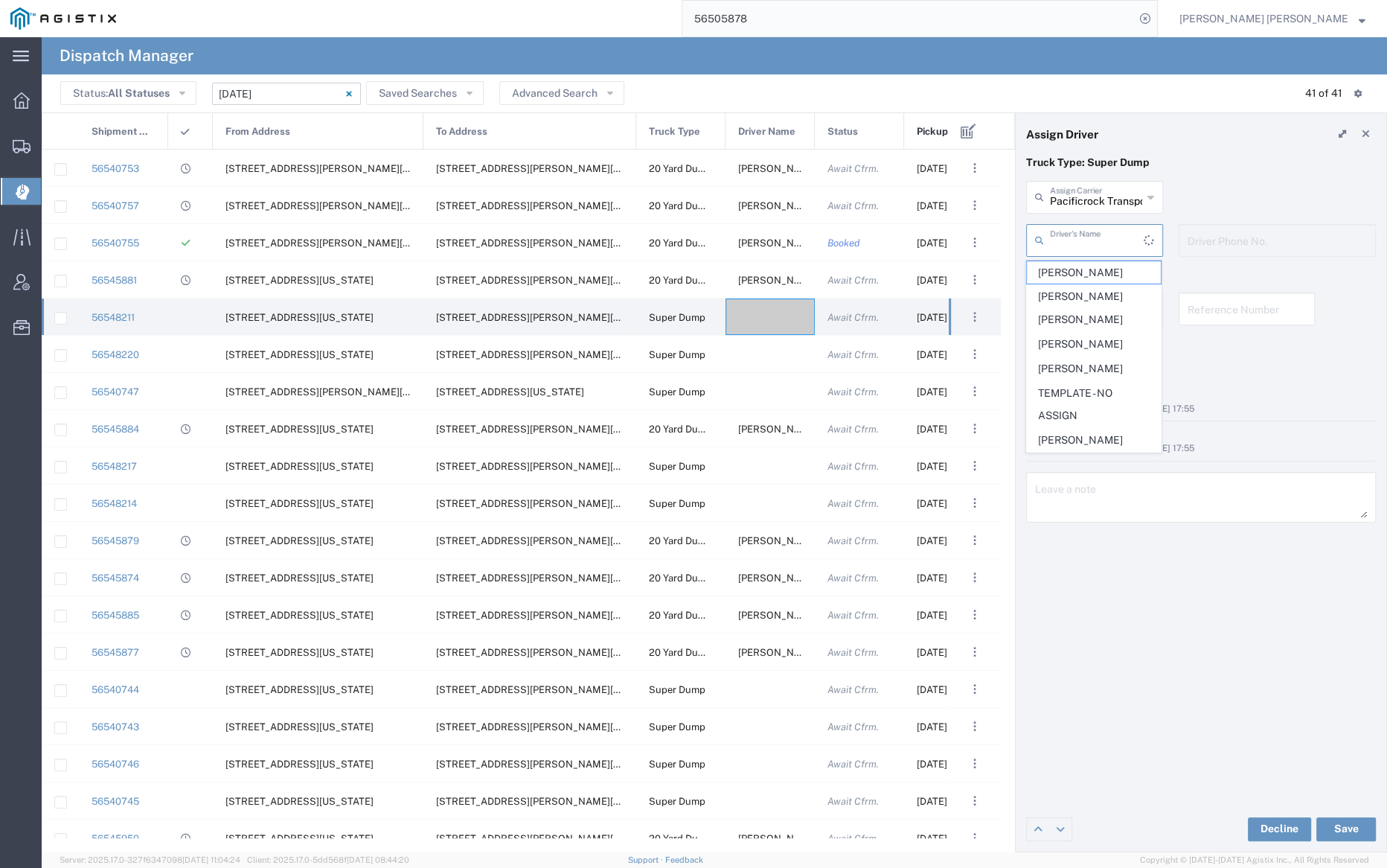
click at [1083, 237] on input "text" at bounding box center [1097, 239] width 93 height 26
click at [1092, 291] on span "Manjinder Singh" at bounding box center [1094, 296] width 134 height 23
type input "Manjinder Singh"
type input "510-626-6498"
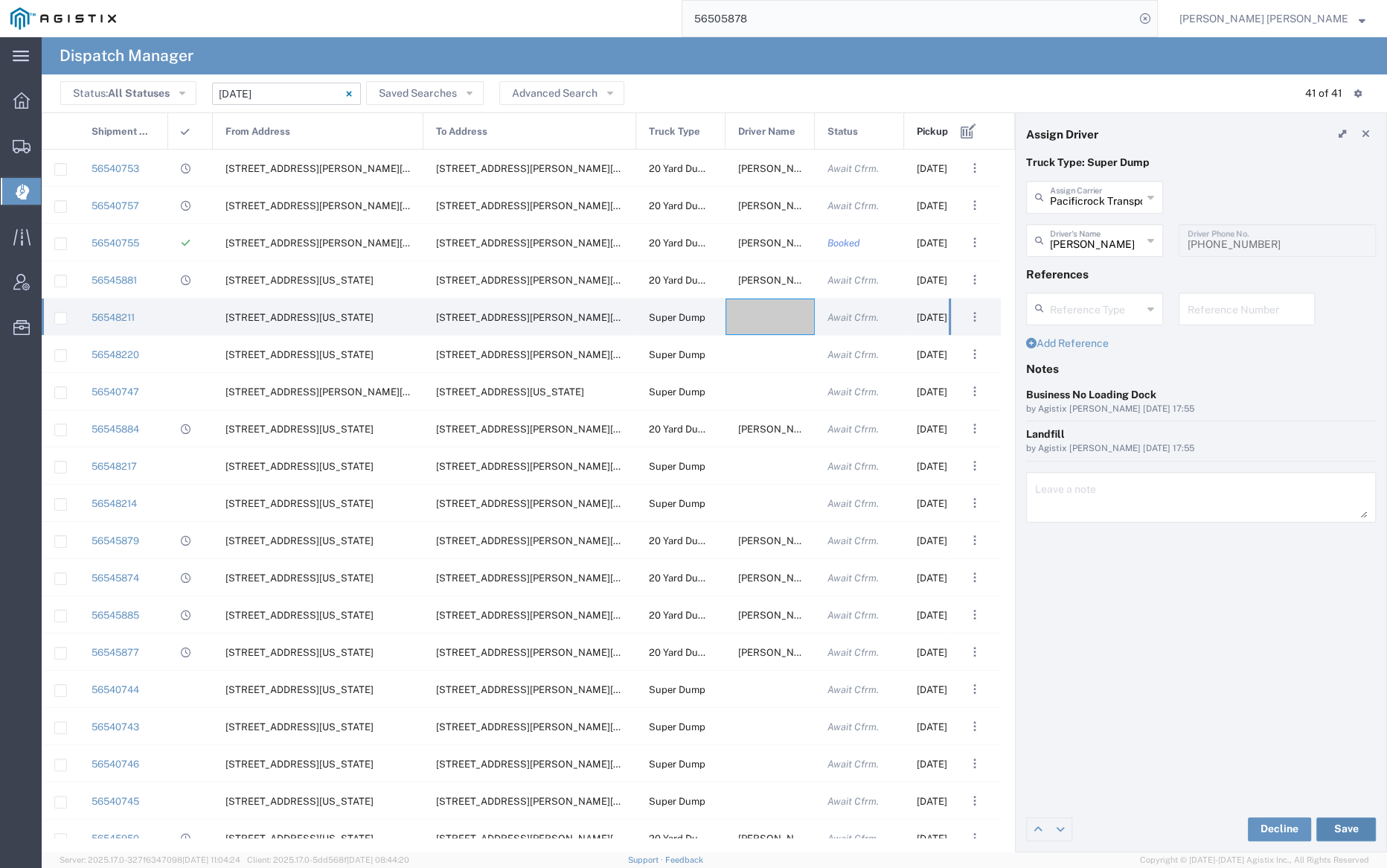
click at [1346, 833] on button "Save" at bounding box center [1346, 830] width 60 height 24
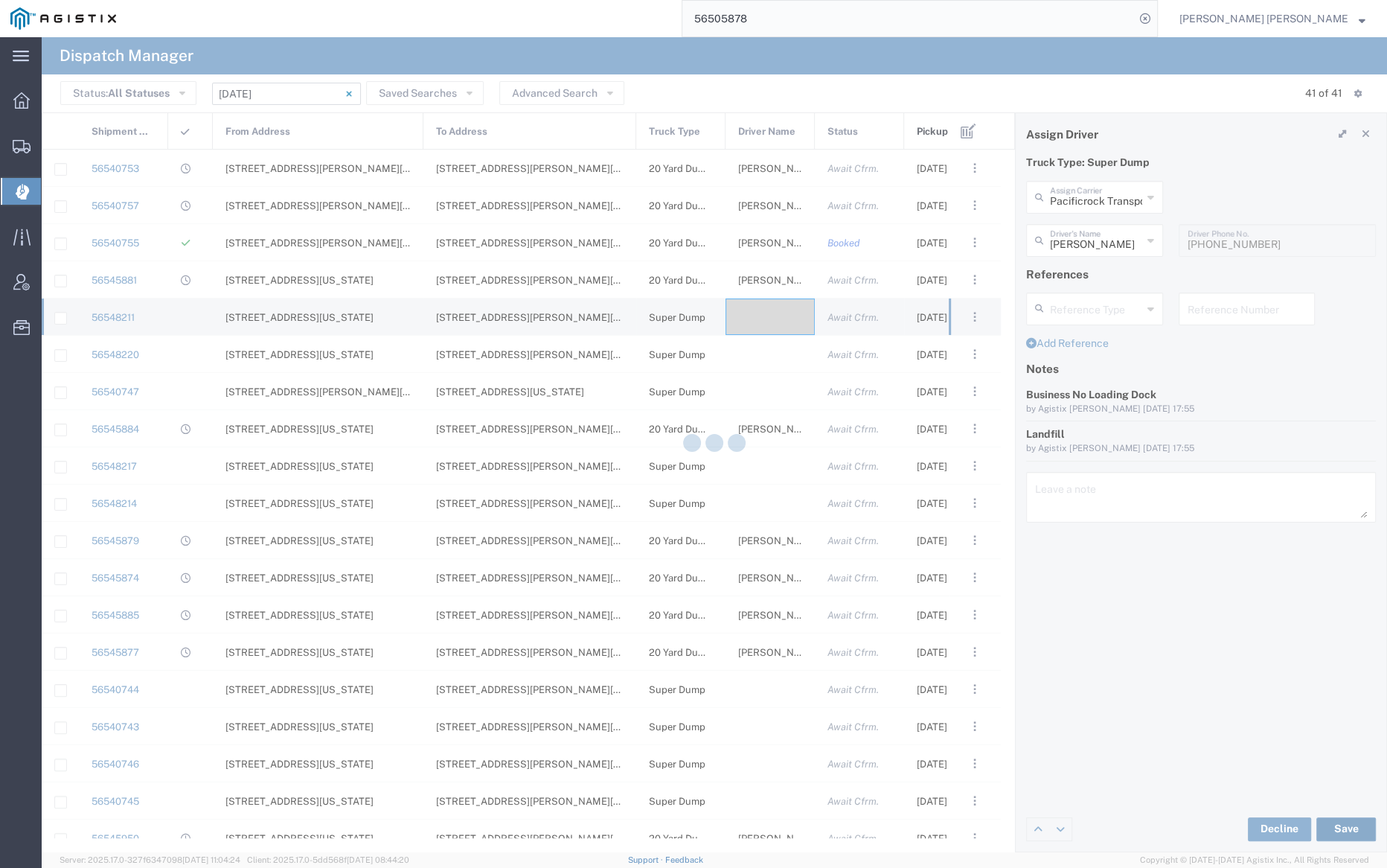
type input "Manjinder Singh"
type input "Pacificrock Transportation Inc"
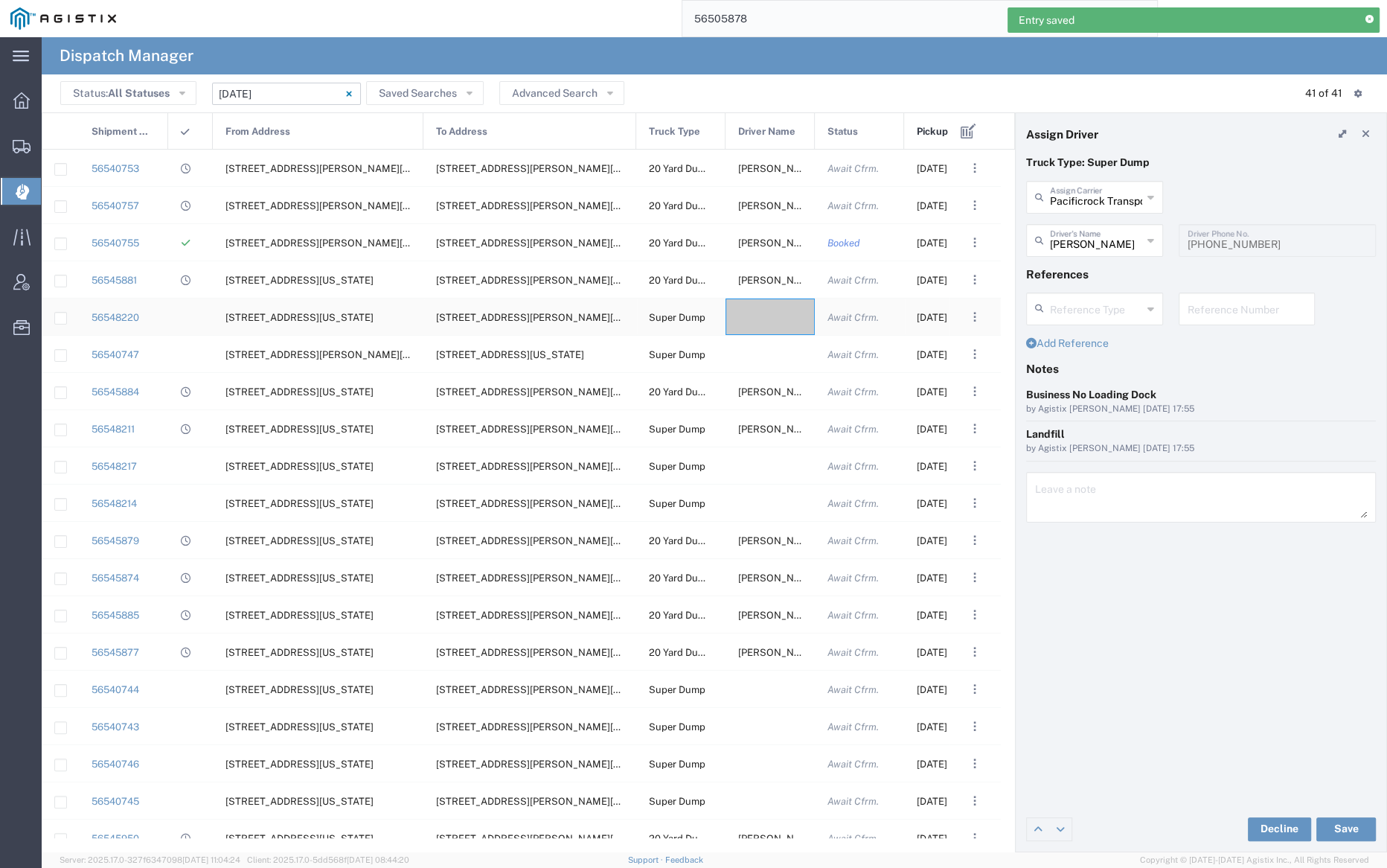
click at [776, 326] on div at bounding box center [770, 316] width 90 height 36
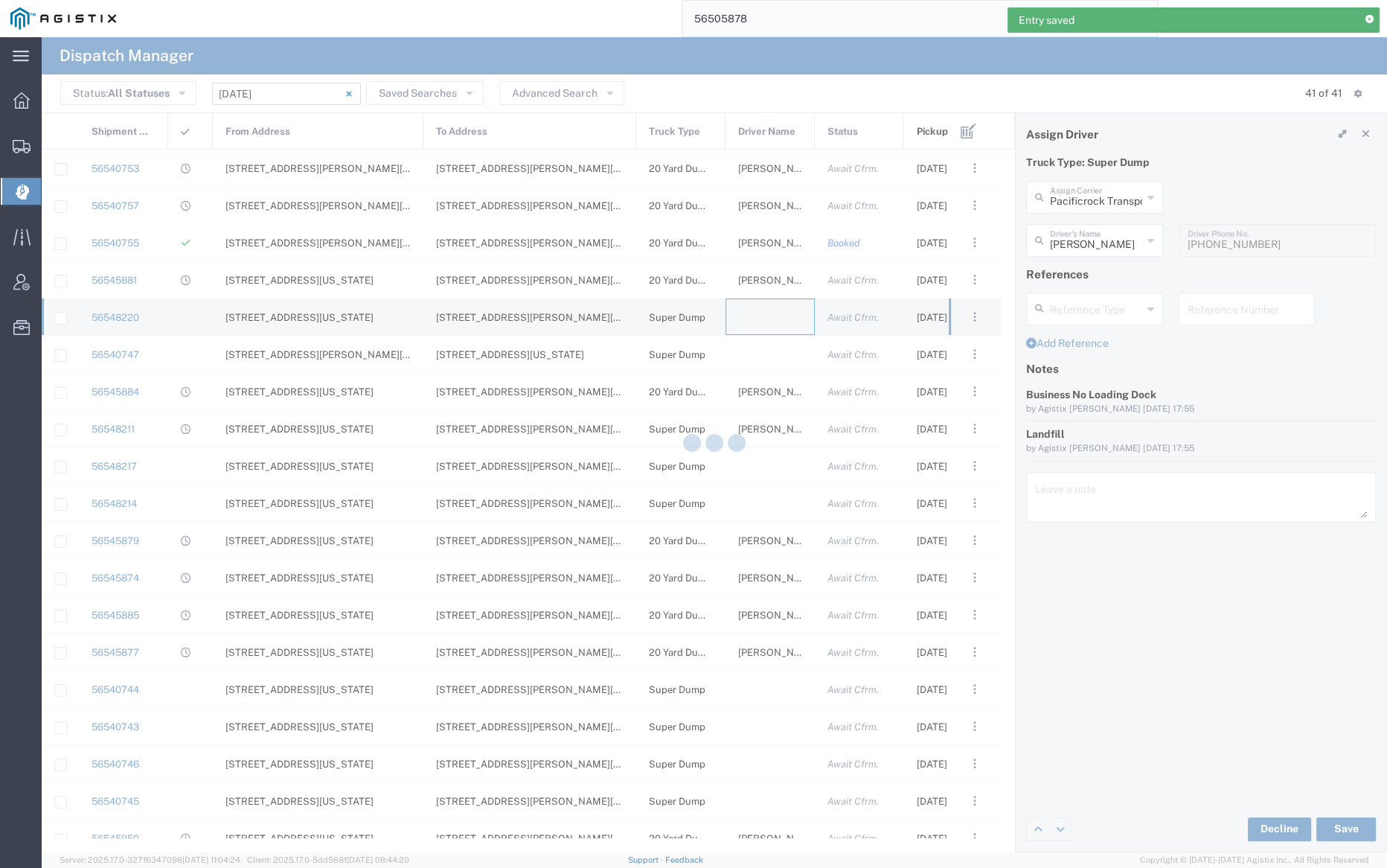
type input "Bray Trucking"
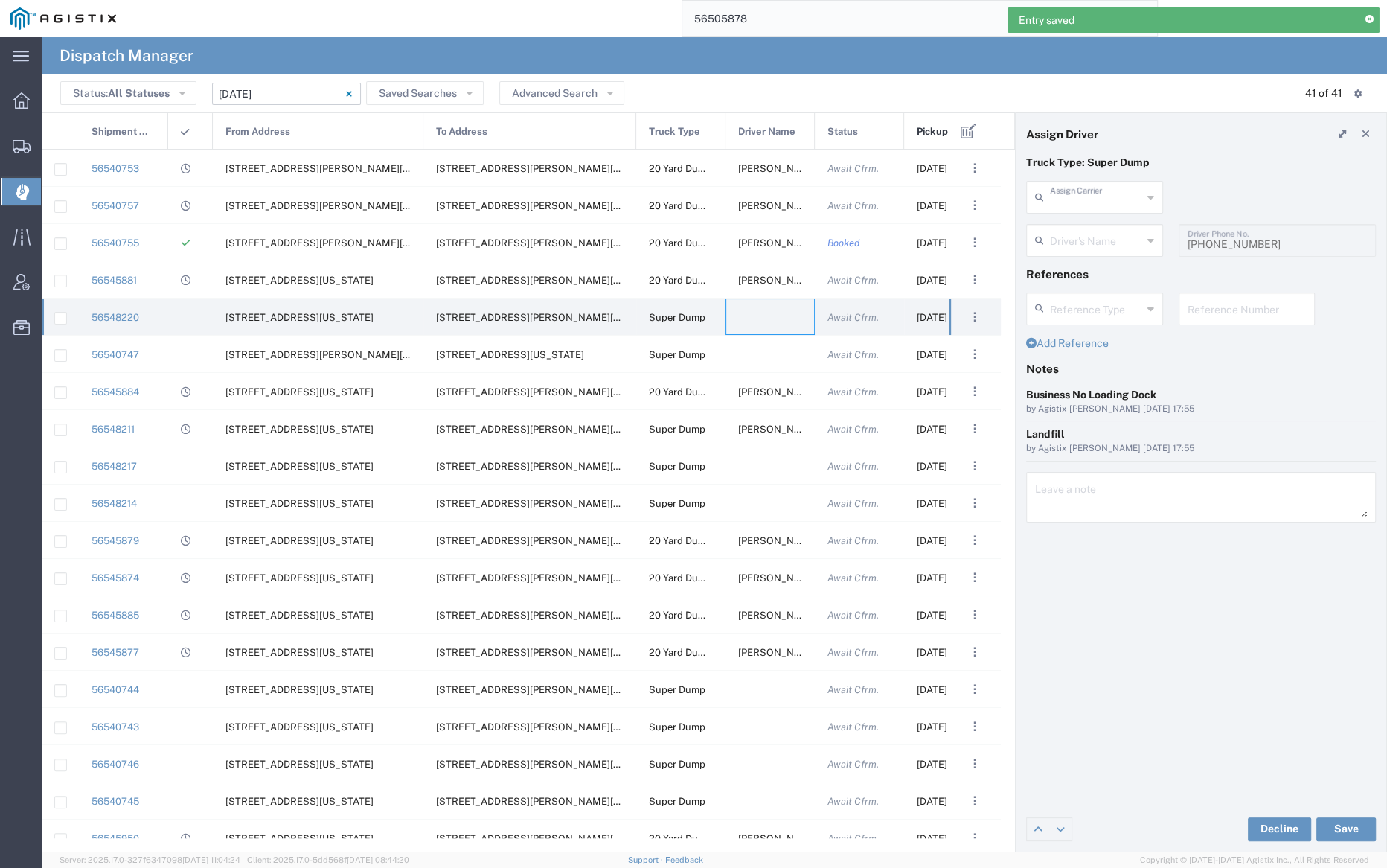
click at [1089, 187] on input "text" at bounding box center [1096, 196] width 92 height 26
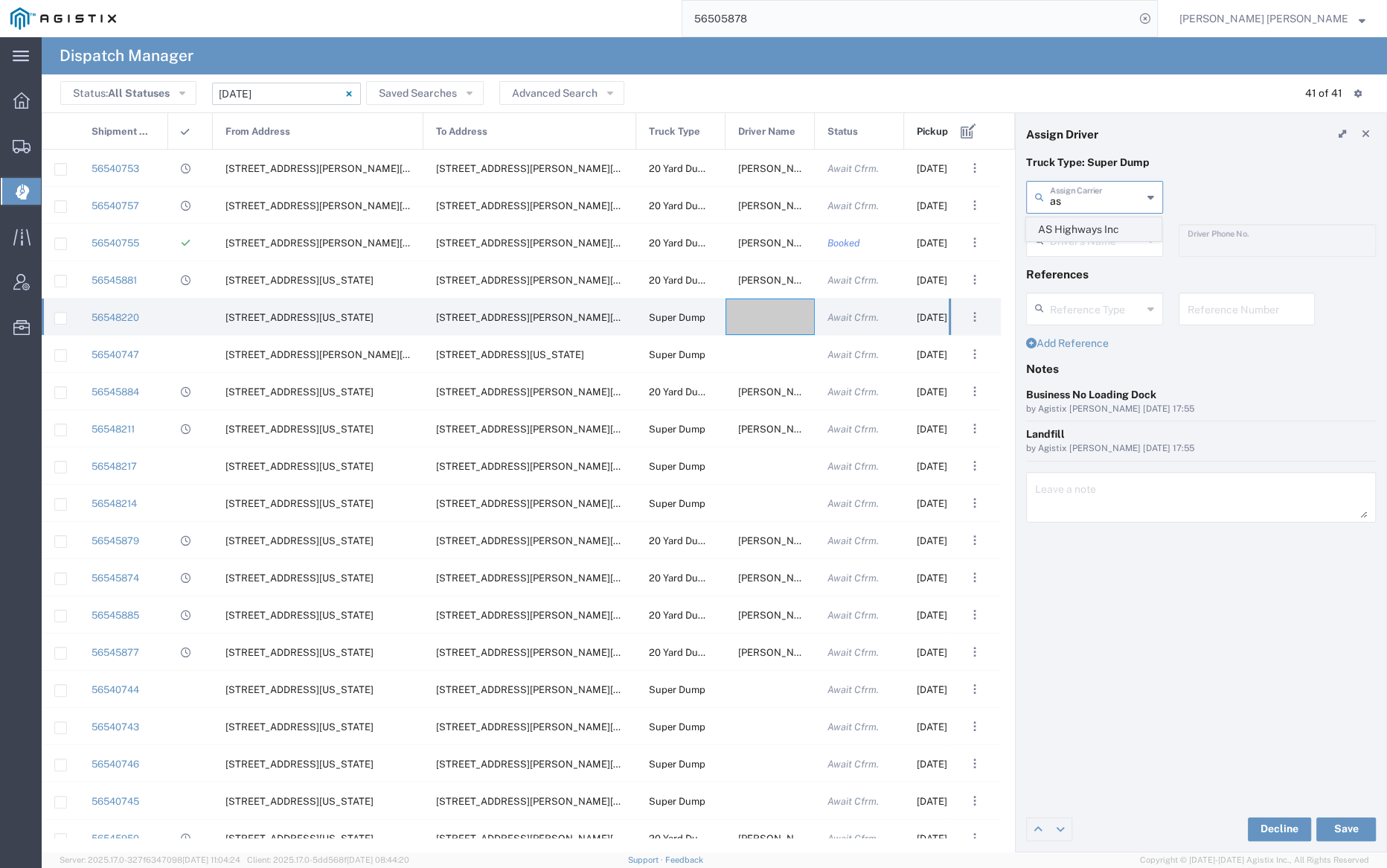
click at [1097, 225] on span "AS Highways Inc" at bounding box center [1094, 229] width 134 height 23
type input "AS Highways Inc"
click at [1096, 237] on input "text" at bounding box center [1097, 239] width 93 height 26
click at [1104, 270] on span "Amninder Singh" at bounding box center [1094, 273] width 134 height 23
type input "Amninder Singh"
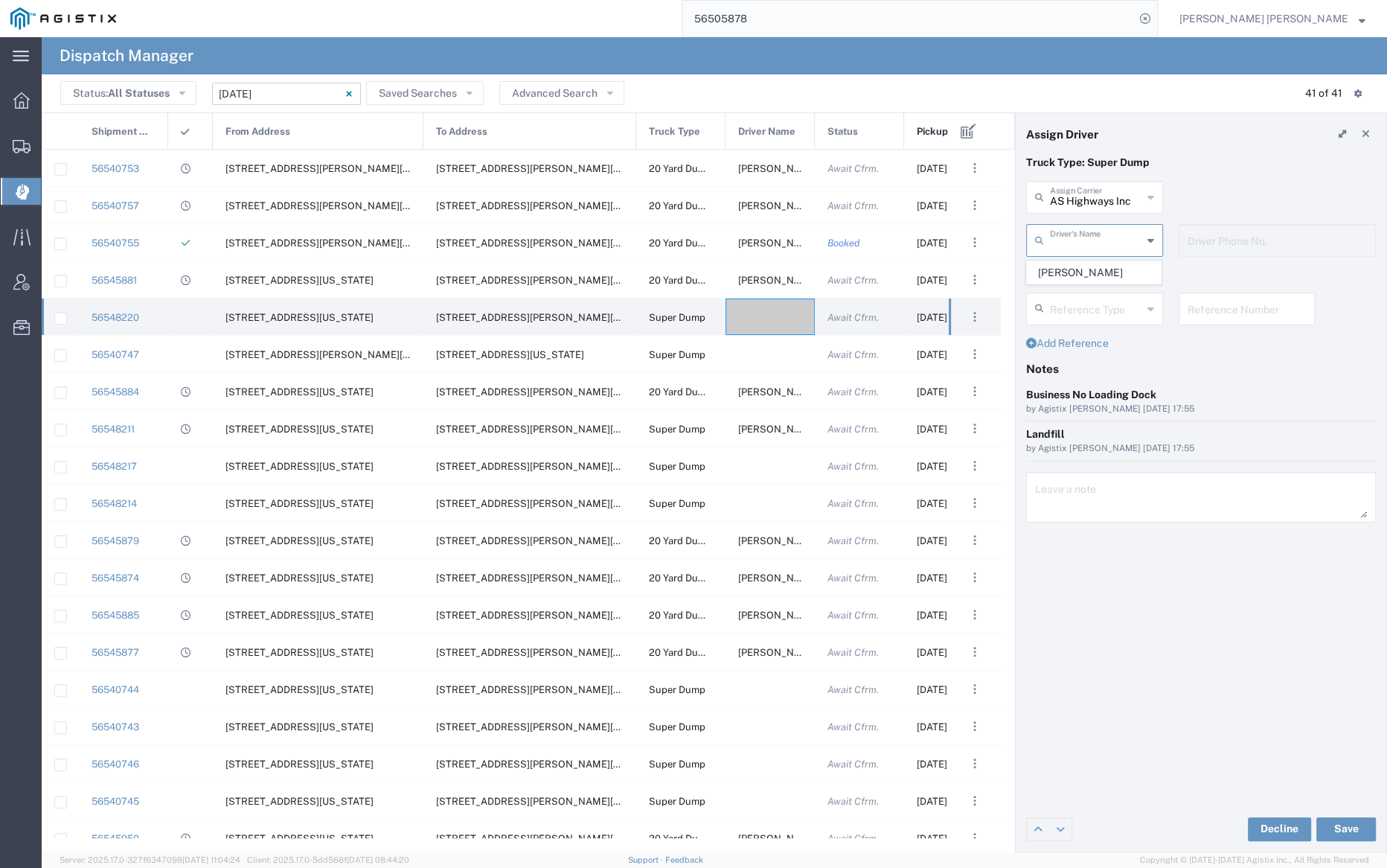
type input "510-754-0368"
click at [1356, 824] on button "Save" at bounding box center [1346, 830] width 60 height 24
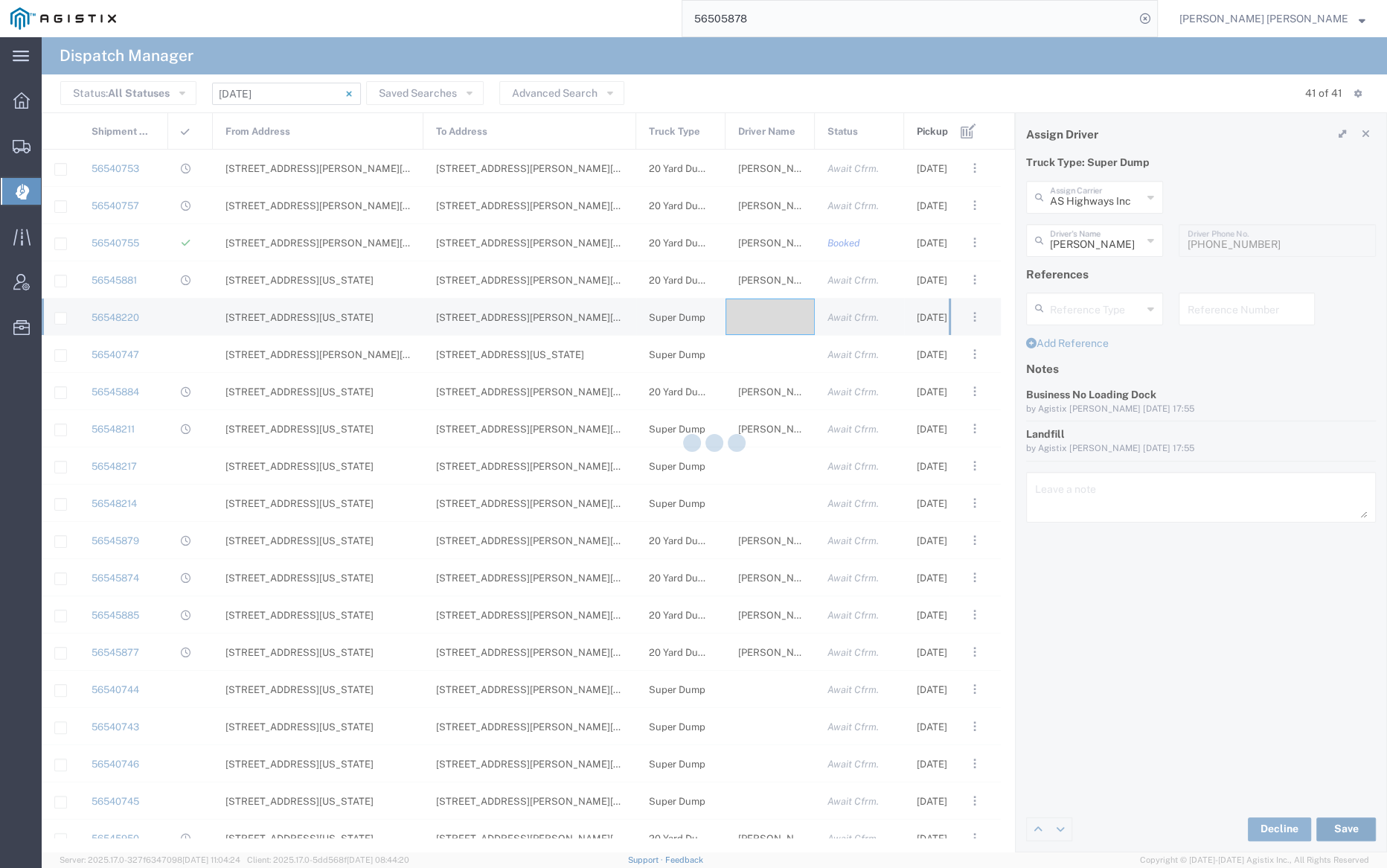
type input "Amninder Singh"
type input "AS Highways Inc"
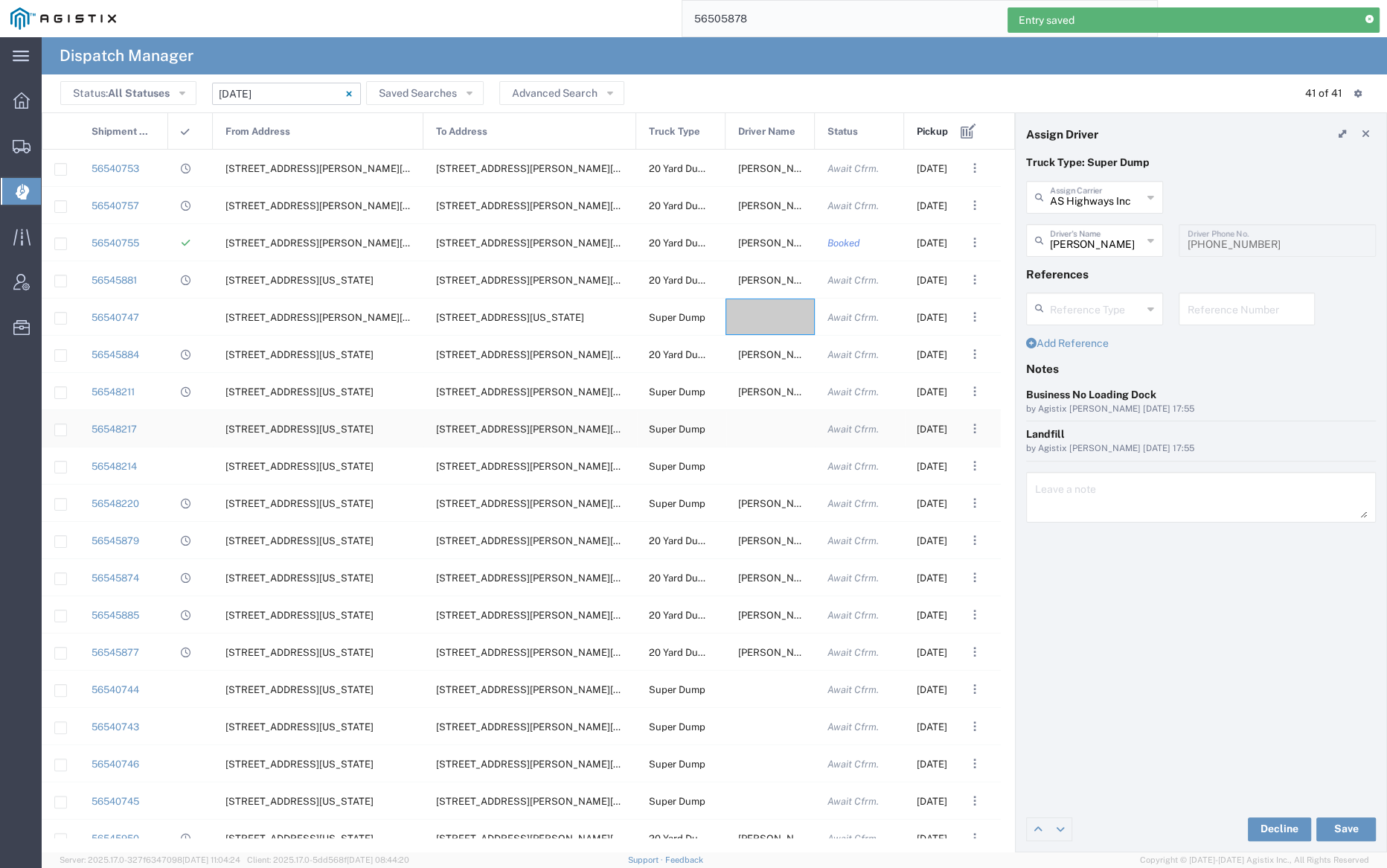
click at [767, 432] on div at bounding box center [770, 428] width 90 height 36
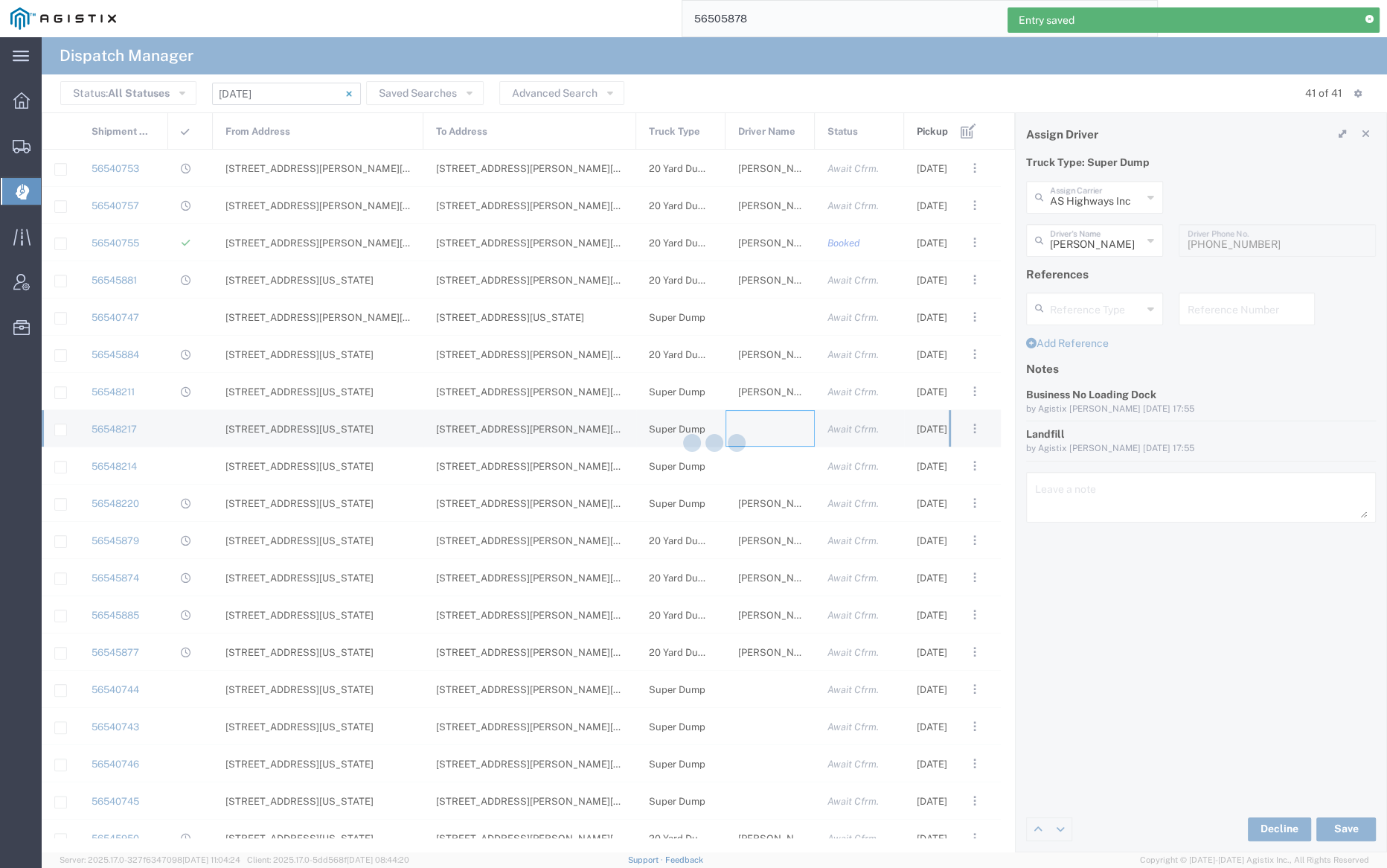
type input "Bray Trucking"
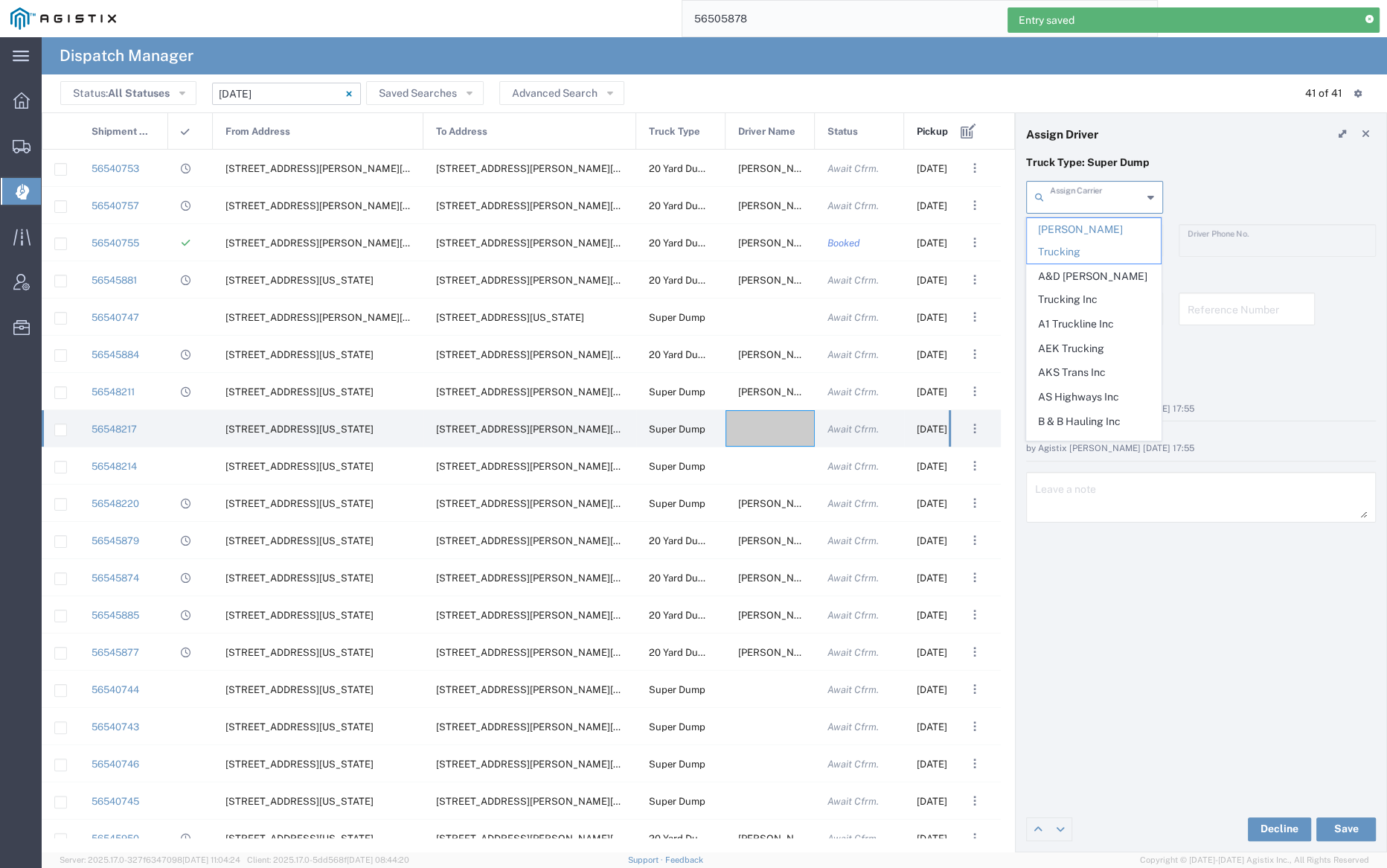
click at [1095, 202] on input "text" at bounding box center [1096, 196] width 92 height 26
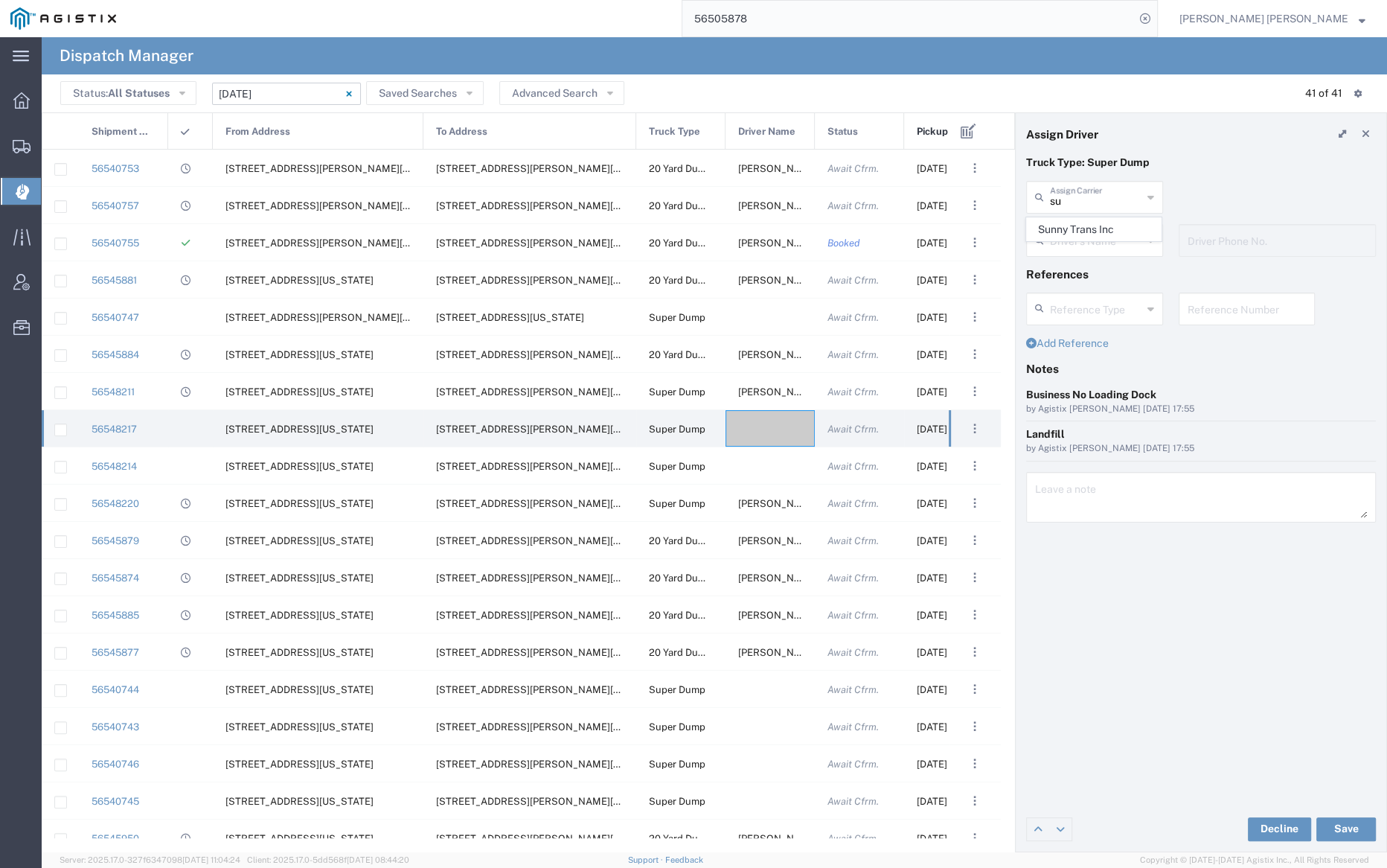
click at [1095, 225] on span "Sunny Trans Inc" at bounding box center [1094, 229] width 134 height 23
type input "Sunny Trans Inc"
click at [1095, 231] on input "text" at bounding box center [1097, 239] width 93 height 26
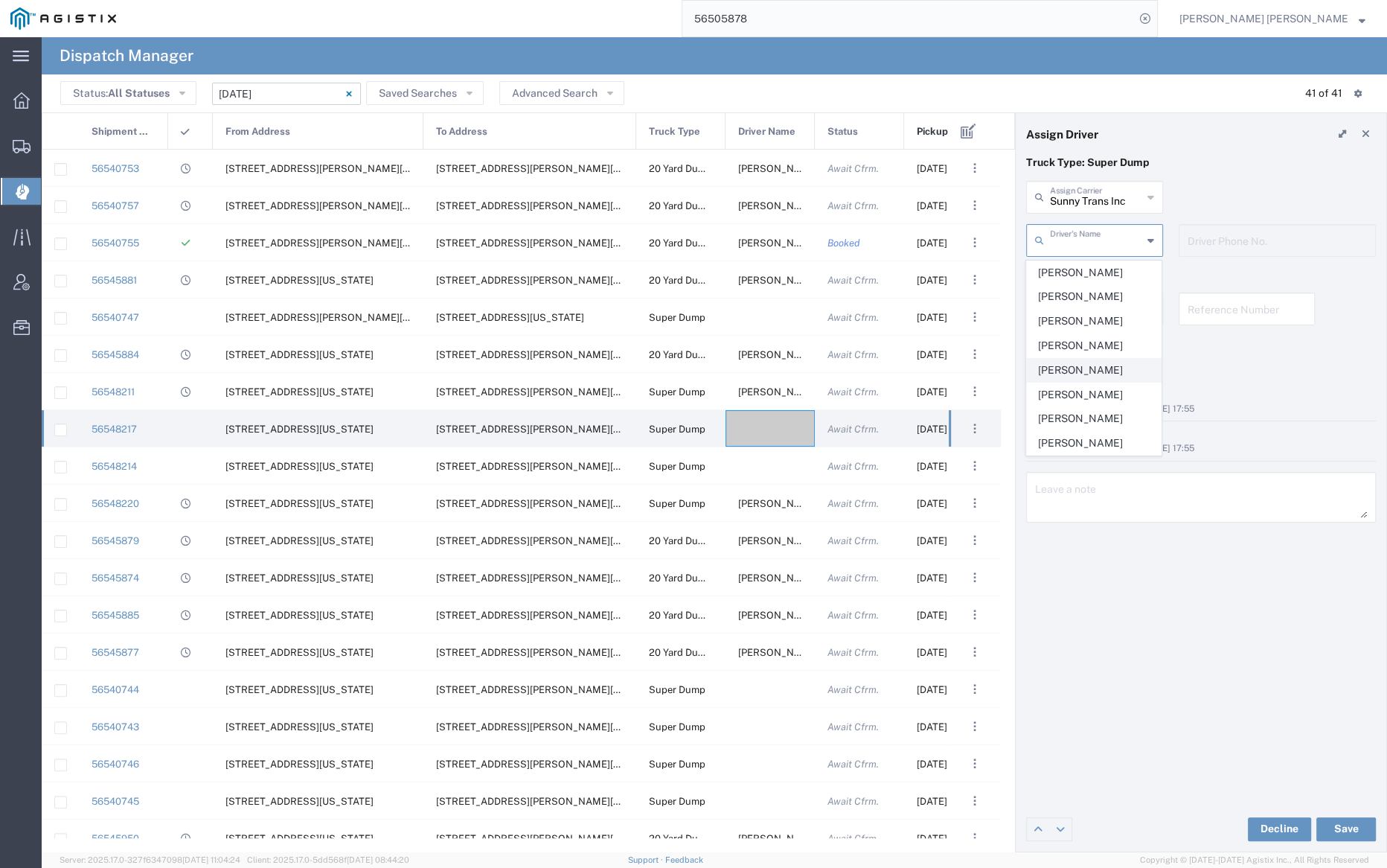
click at [1100, 362] on span "Raman Kumar" at bounding box center [1094, 370] width 134 height 23
type input "Raman Kumar"
type input "510-514-9509"
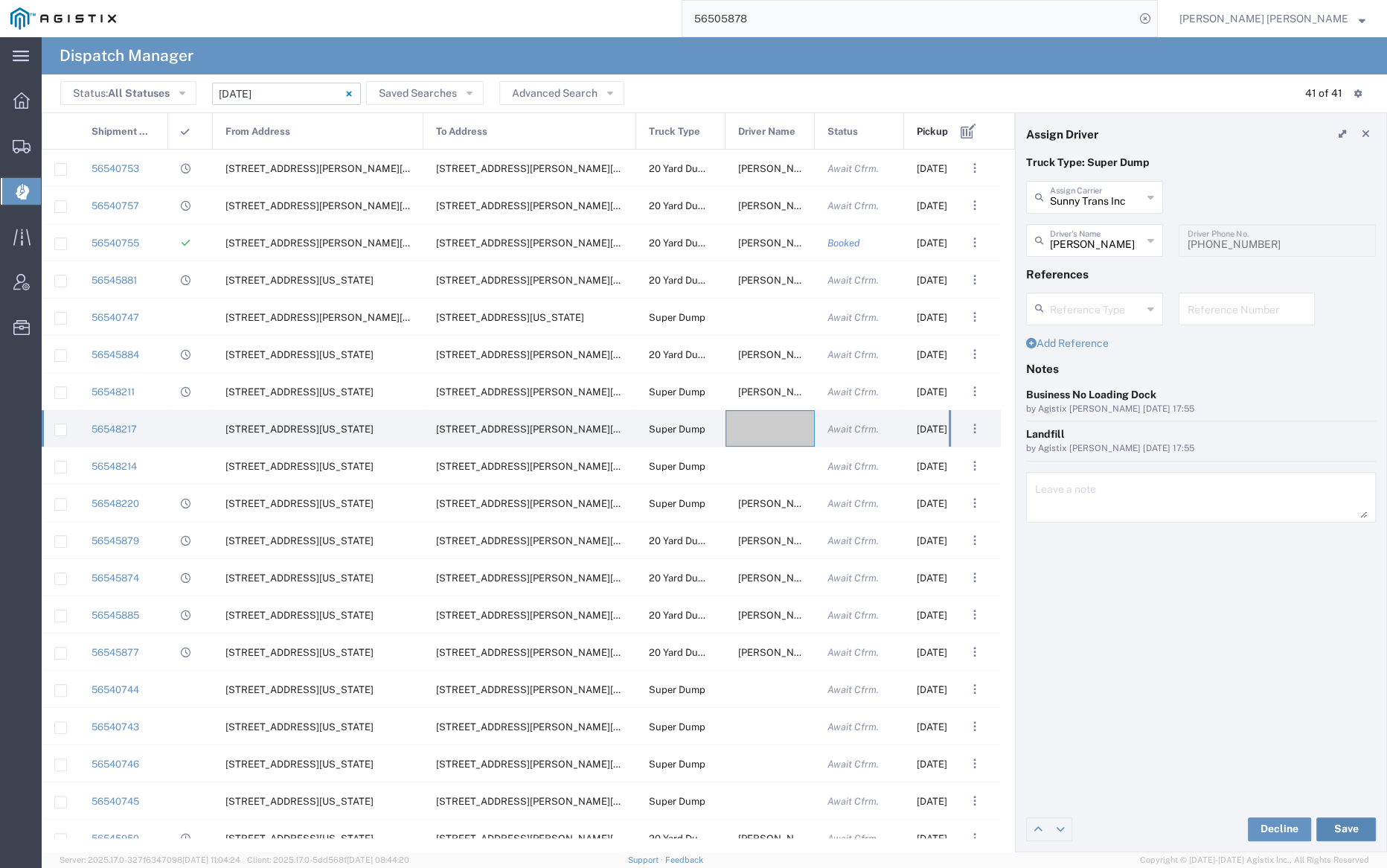
click at [1352, 823] on button "Save" at bounding box center [1346, 830] width 60 height 24
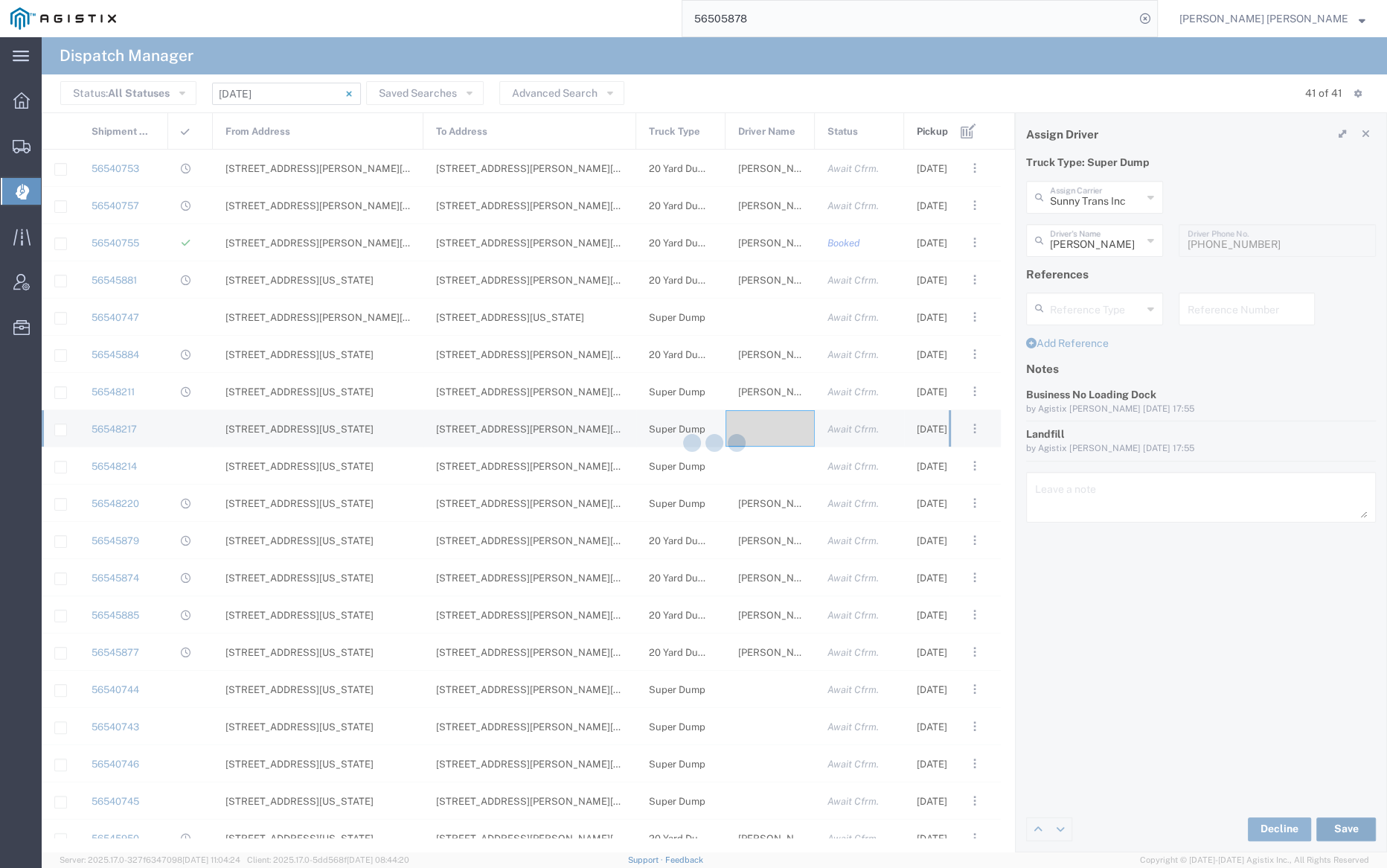
type input "Raman Kumar"
type input "Sunny Trans Inc"
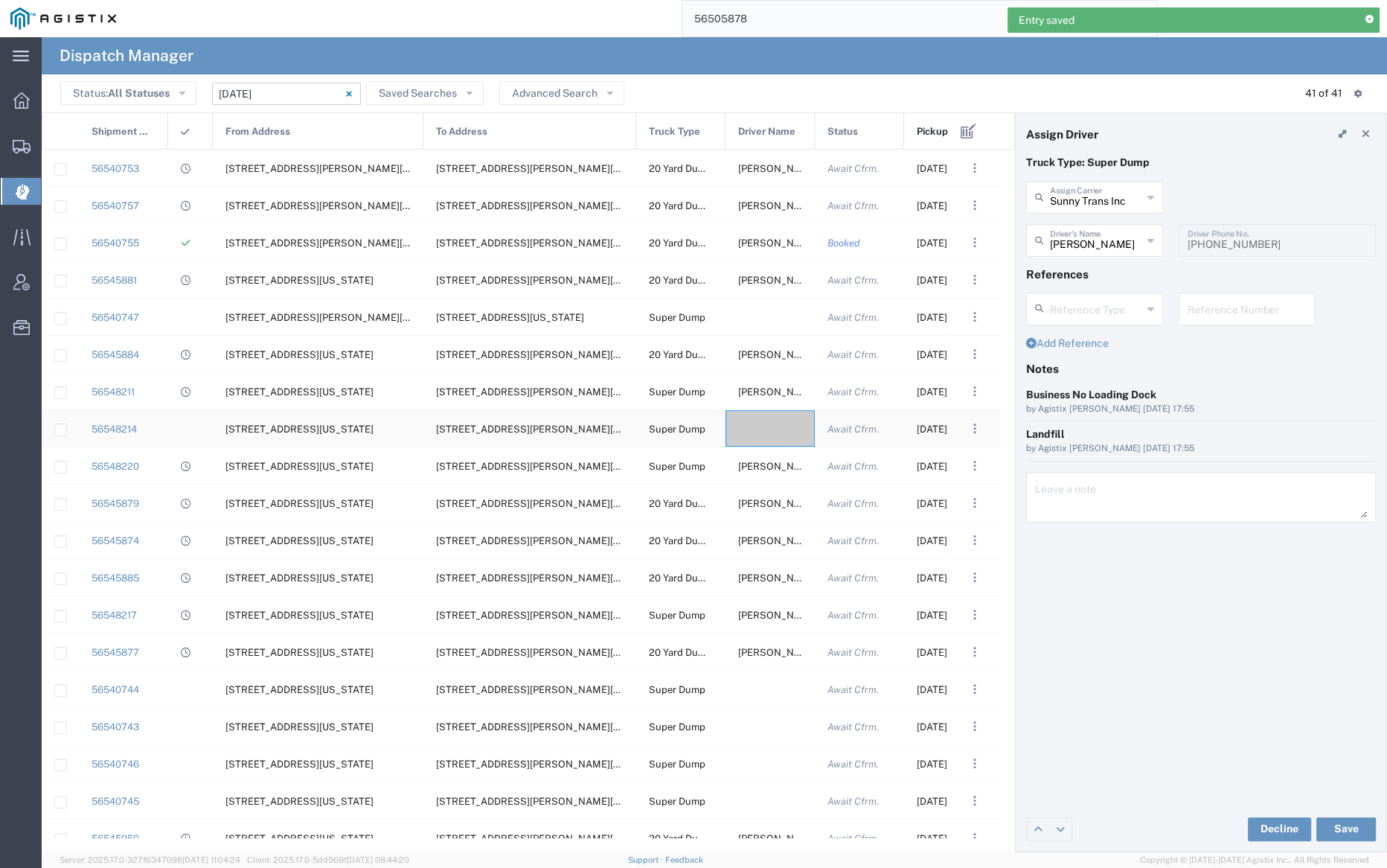
click at [772, 432] on div at bounding box center [770, 428] width 90 height 36
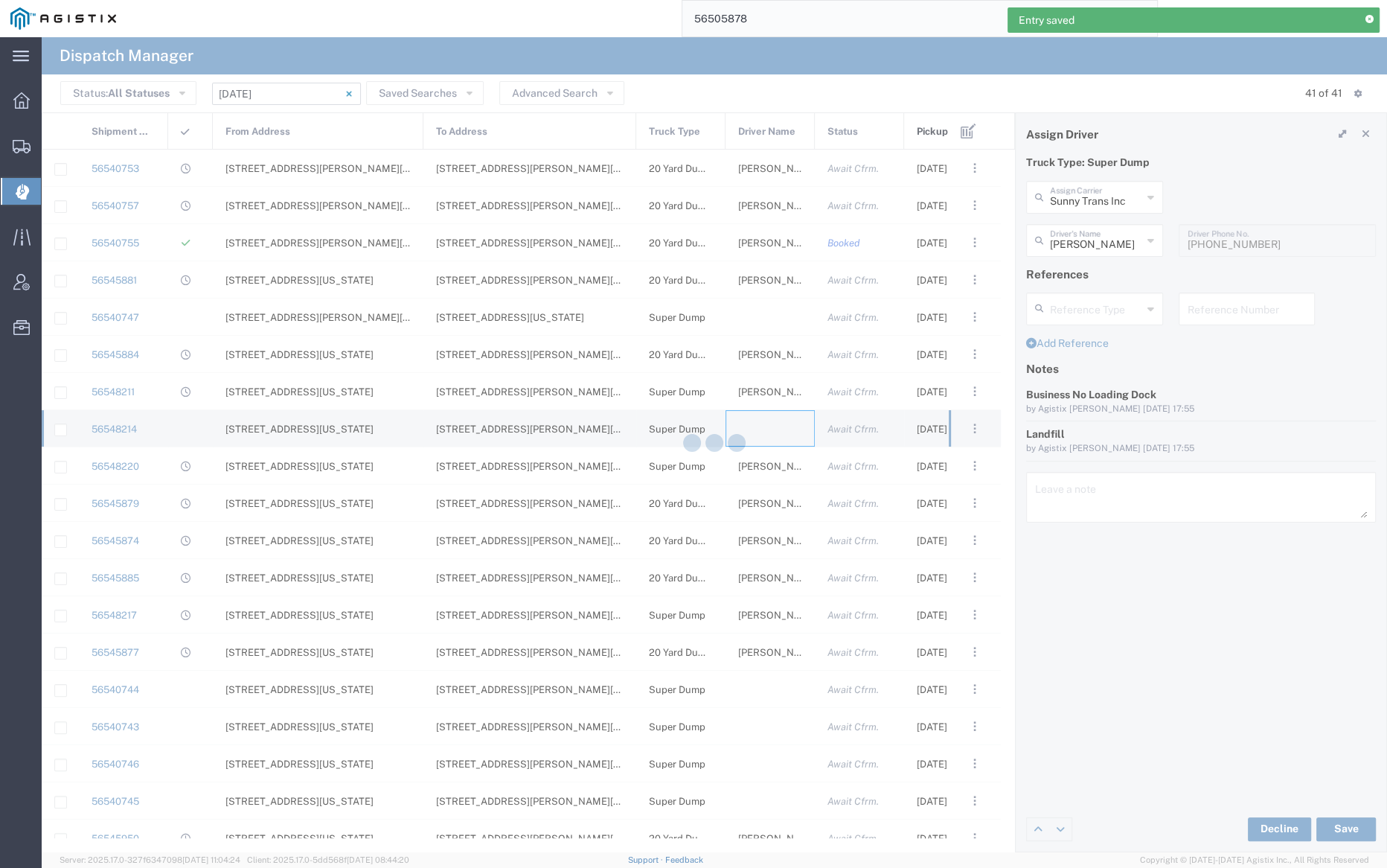
type input "Bray Trucking"
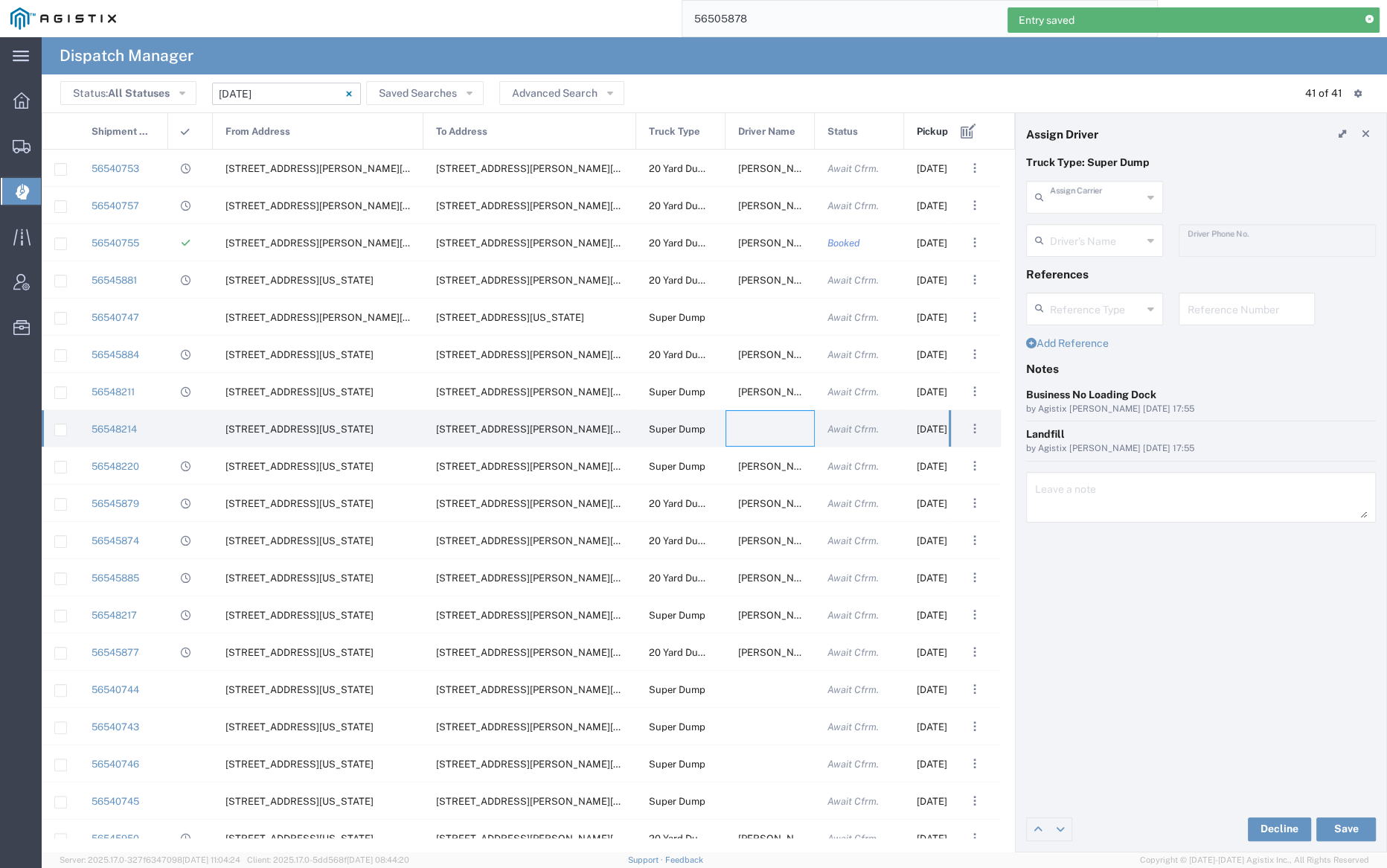
click at [1095, 197] on input "text" at bounding box center [1096, 196] width 92 height 26
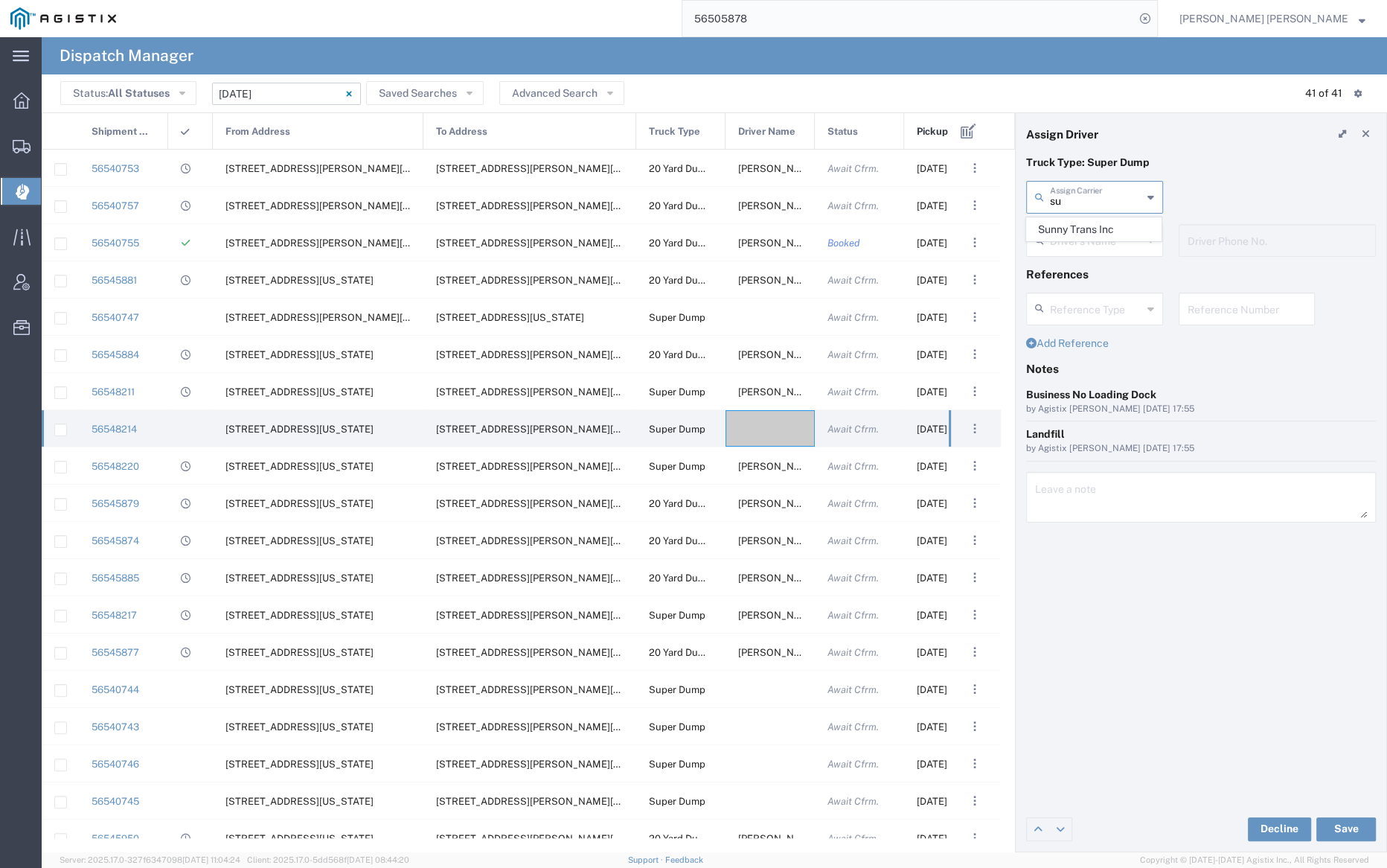
click at [1097, 226] on span "Sunny Trans Inc" at bounding box center [1094, 229] width 134 height 23
type input "Sunny Trans Inc"
click at [1097, 232] on input "text" at bounding box center [1097, 239] width 93 height 26
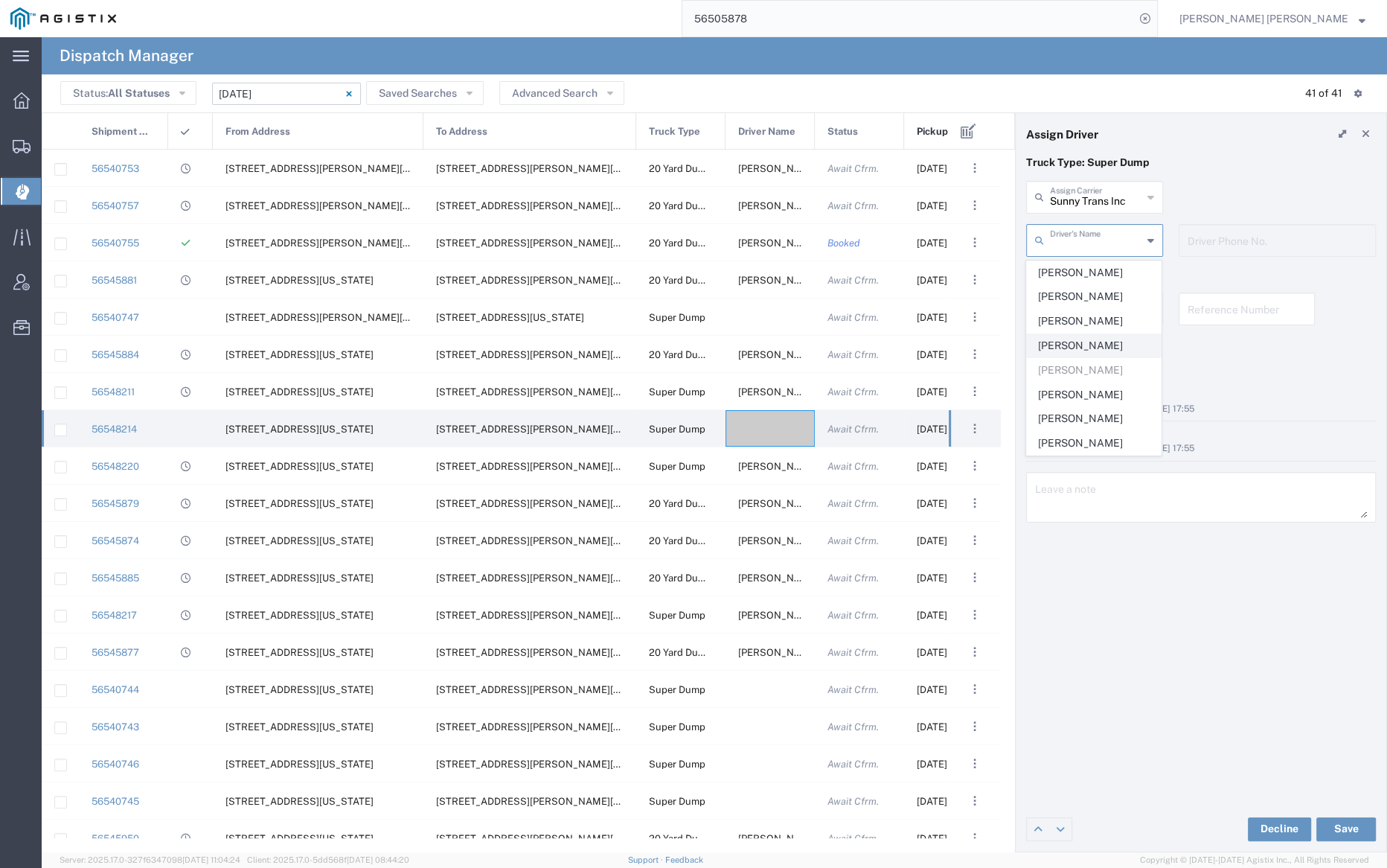
click at [1083, 350] on span "Prince Singh" at bounding box center [1094, 346] width 134 height 23
type input "Prince Singh"
type input "669-251-8855"
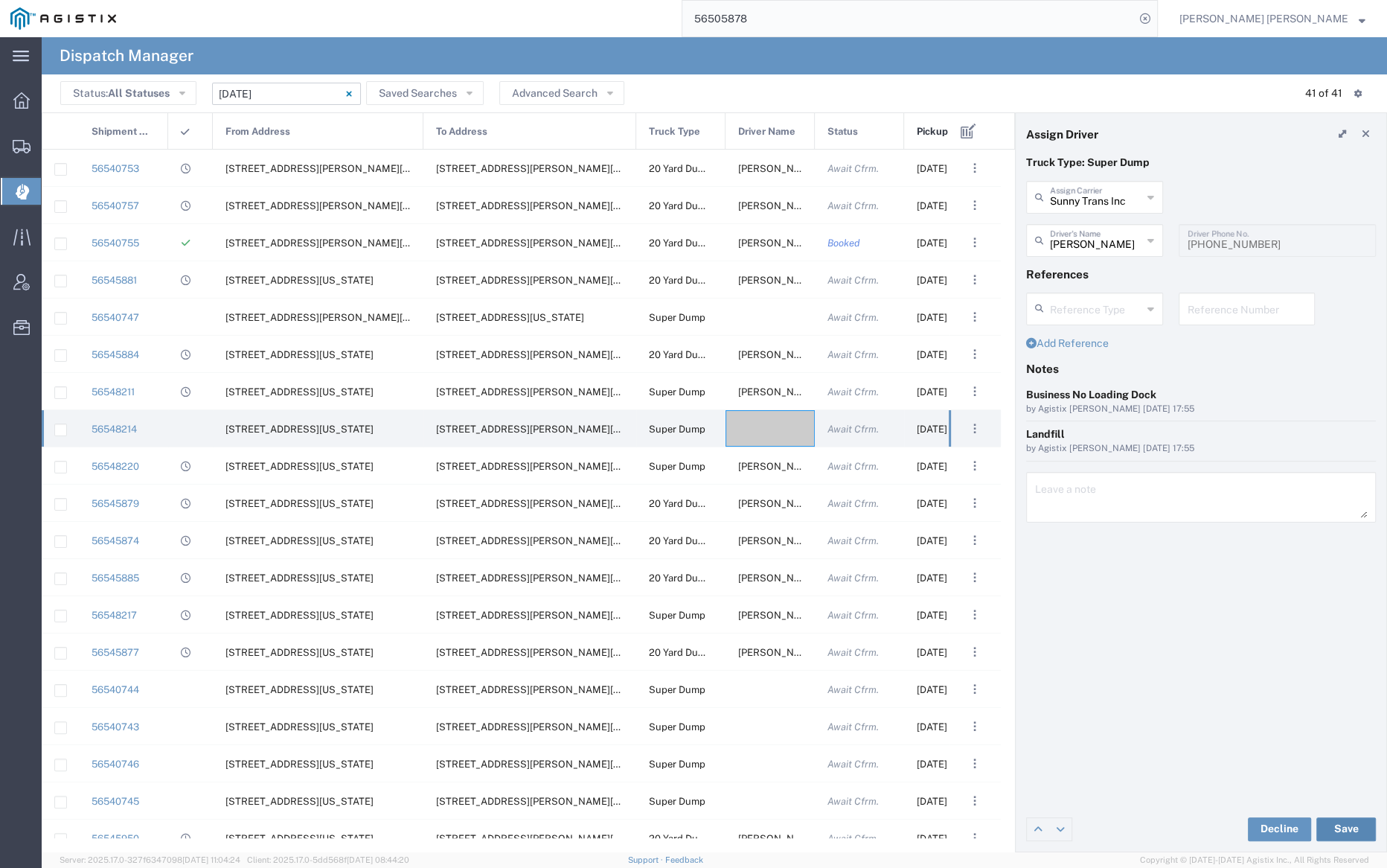
click at [1352, 827] on button "Save" at bounding box center [1346, 830] width 60 height 24
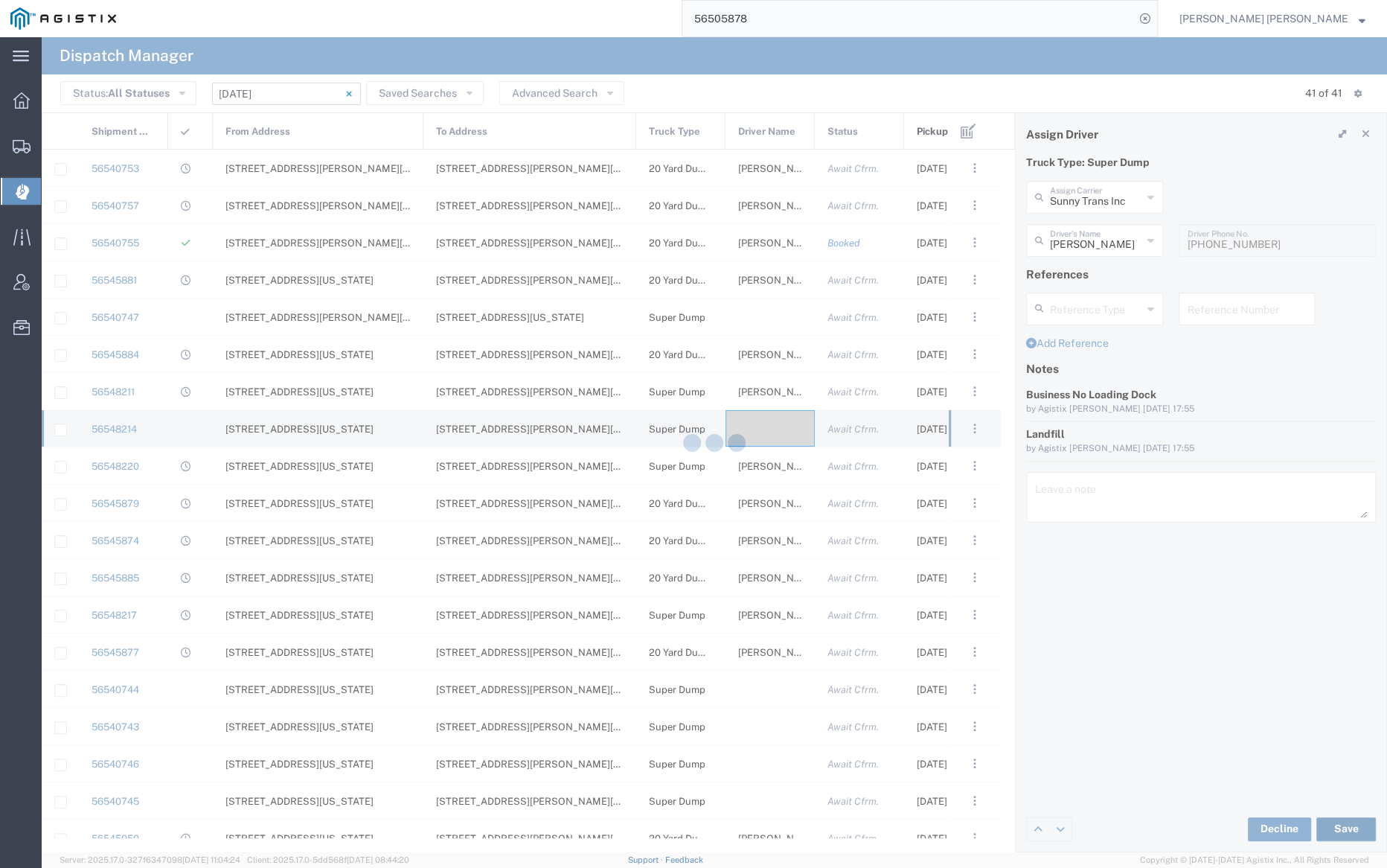
type input "Prince Singh"
type input "Sunny Trans Inc"
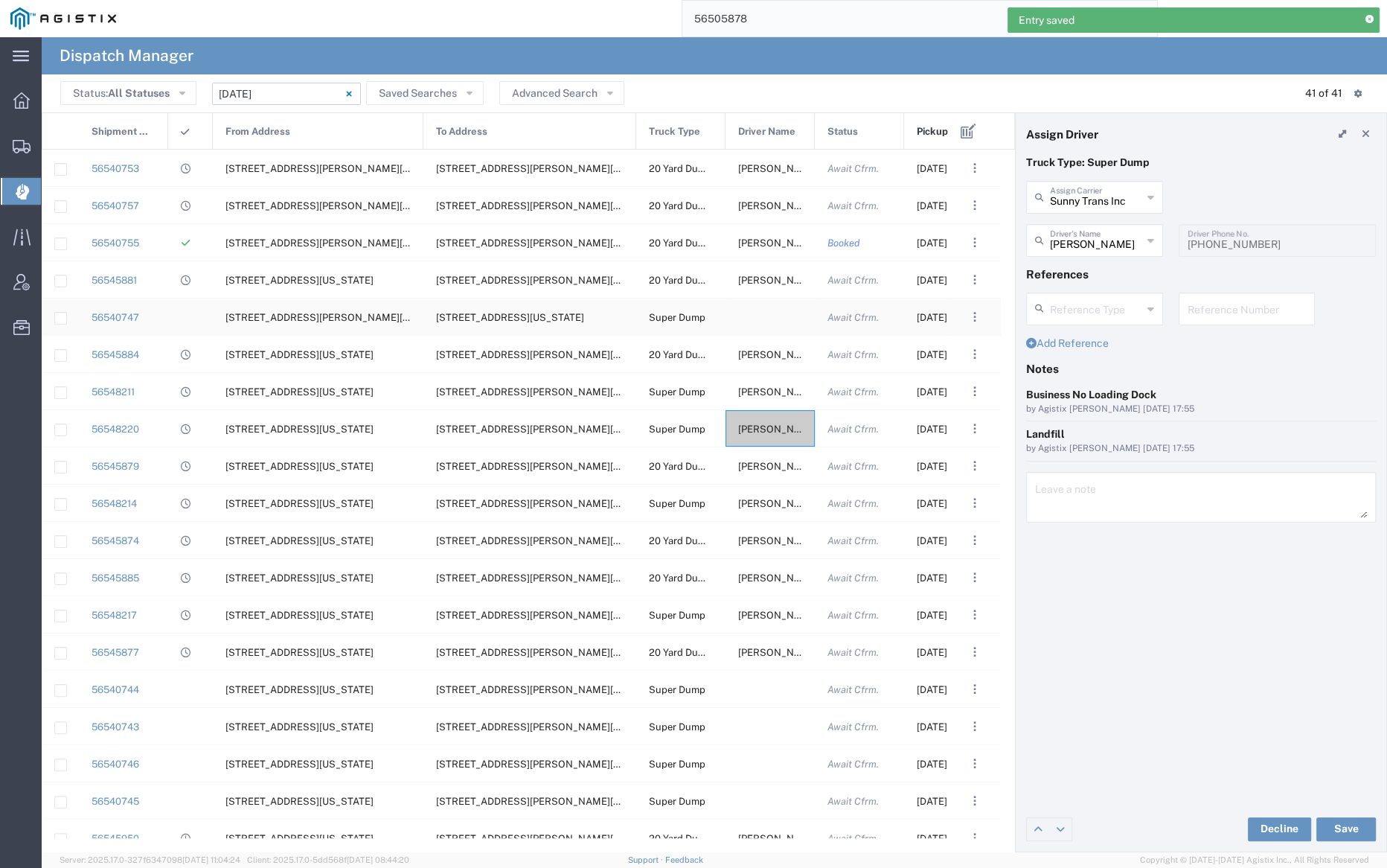
click at [764, 313] on div at bounding box center [770, 316] width 90 height 36
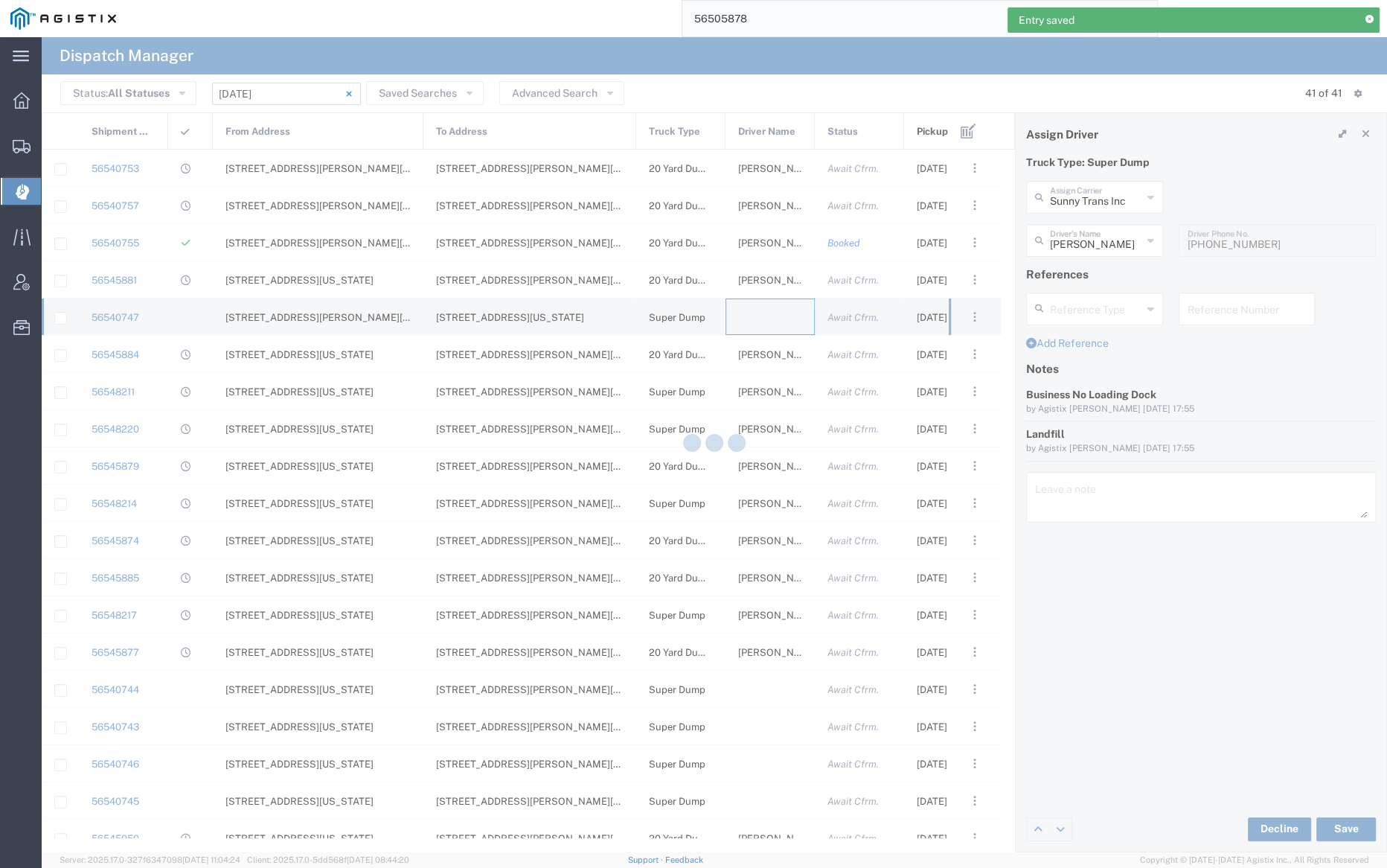
type input "Bray Trucking"
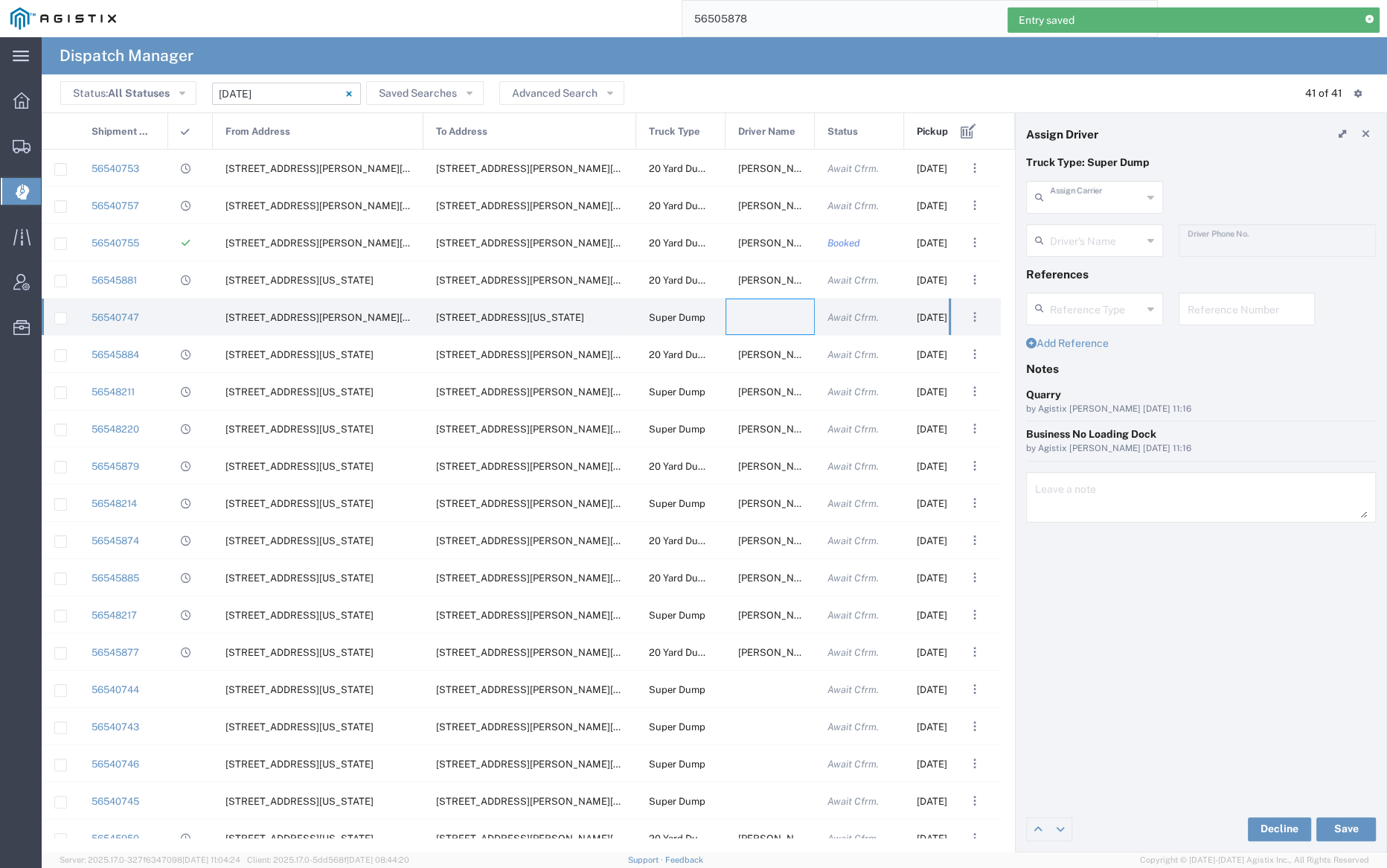
click at [1101, 203] on input "text" at bounding box center [1096, 196] width 92 height 26
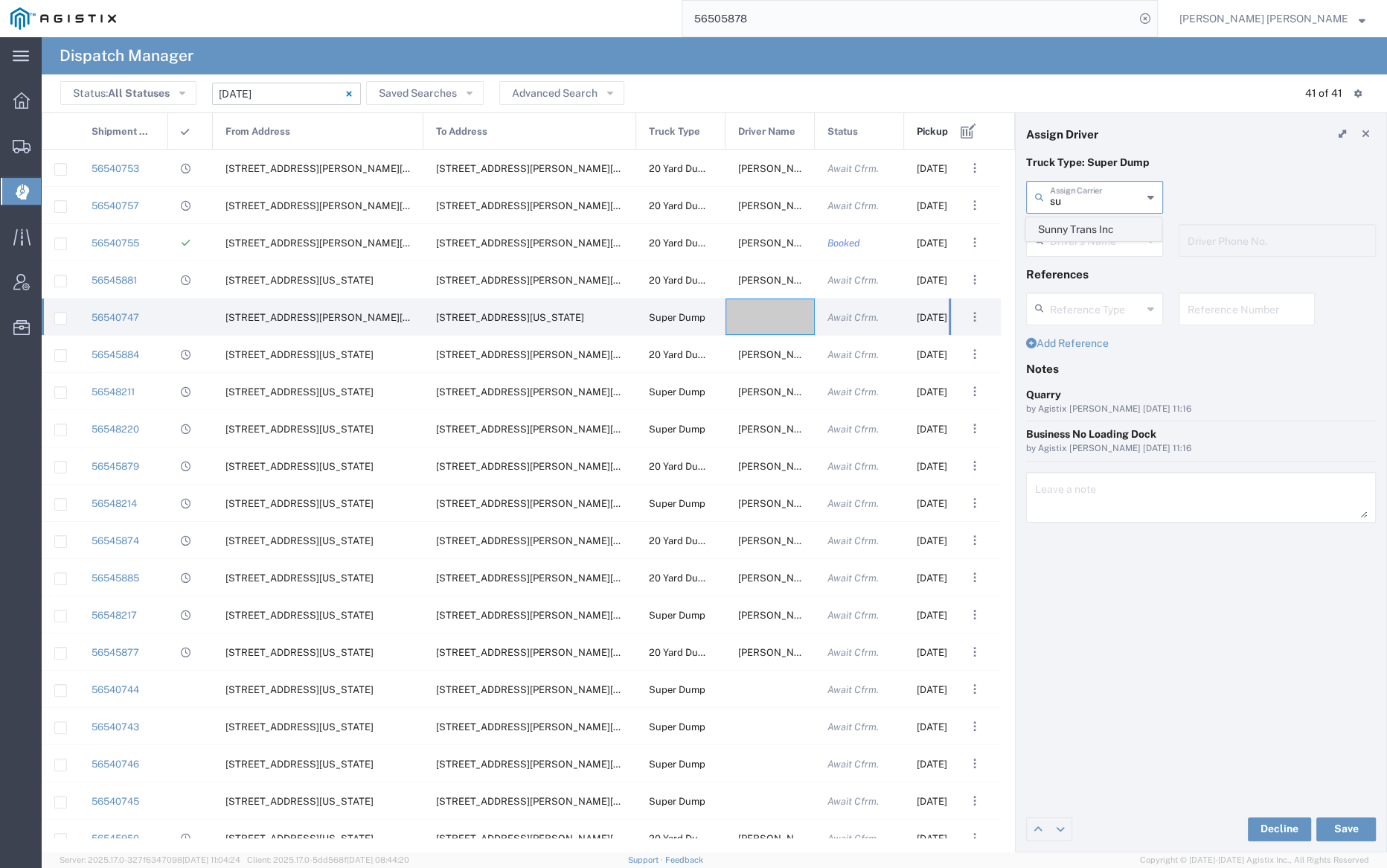
click at [1103, 228] on span "Sunny Trans Inc" at bounding box center [1094, 229] width 134 height 23
type input "Sunny Trans Inc"
click at [1103, 243] on input "text" at bounding box center [1096, 239] width 92 height 26
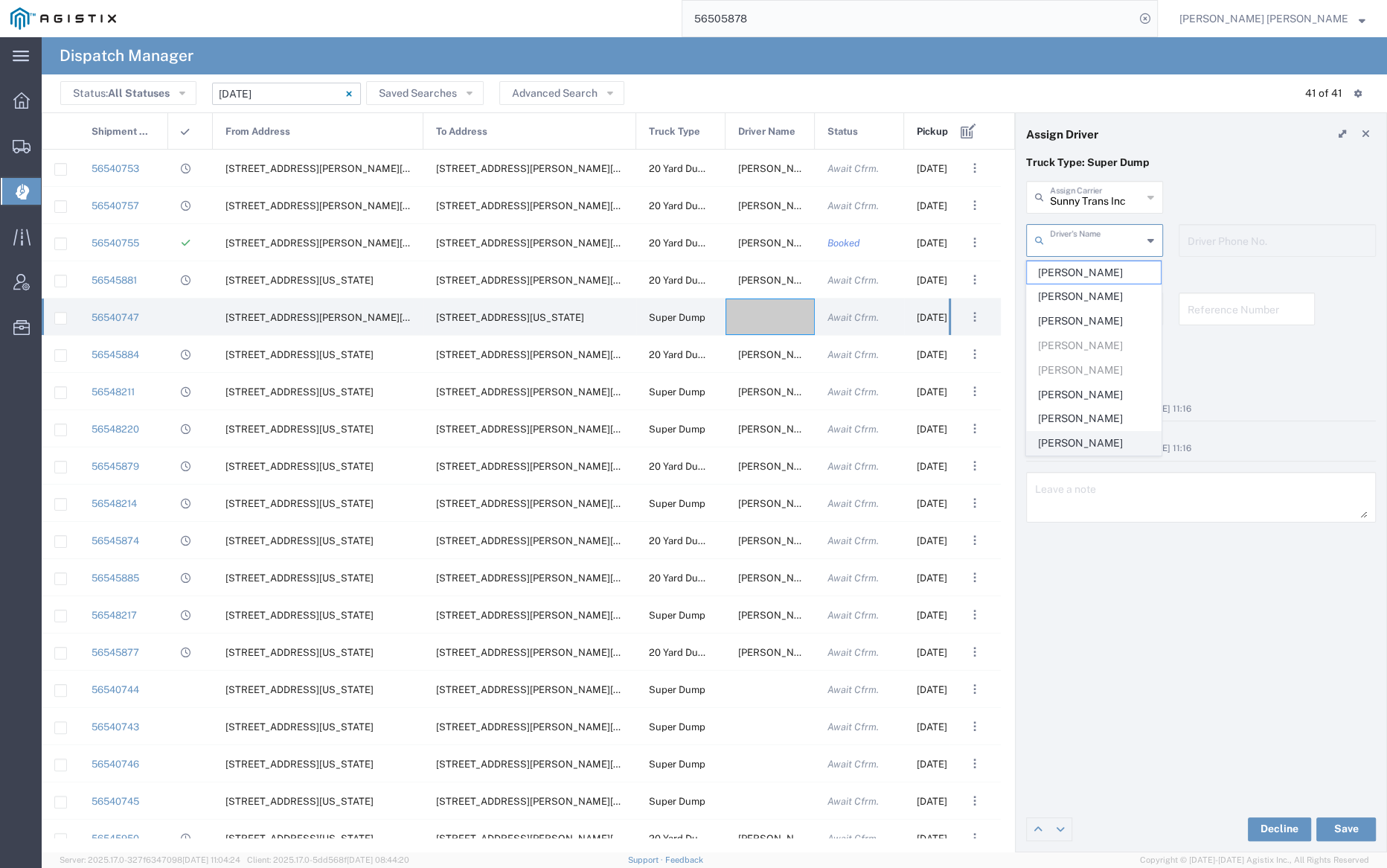
click at [1101, 443] on span "Sunny Mann" at bounding box center [1094, 443] width 134 height 23
type input "Sunny Mann"
type input "510-200-6920"
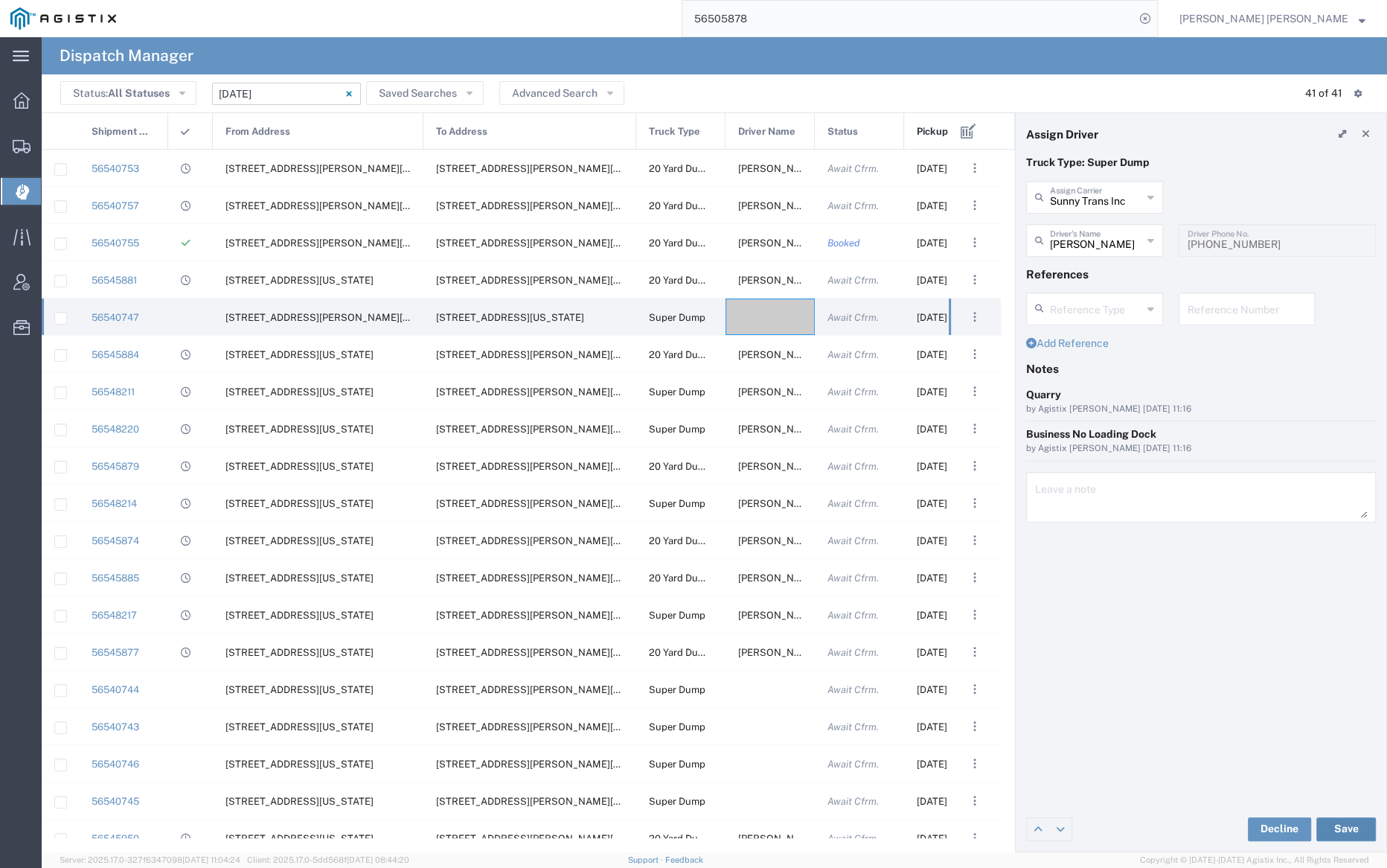
click at [1342, 824] on button "Save" at bounding box center [1346, 830] width 60 height 24
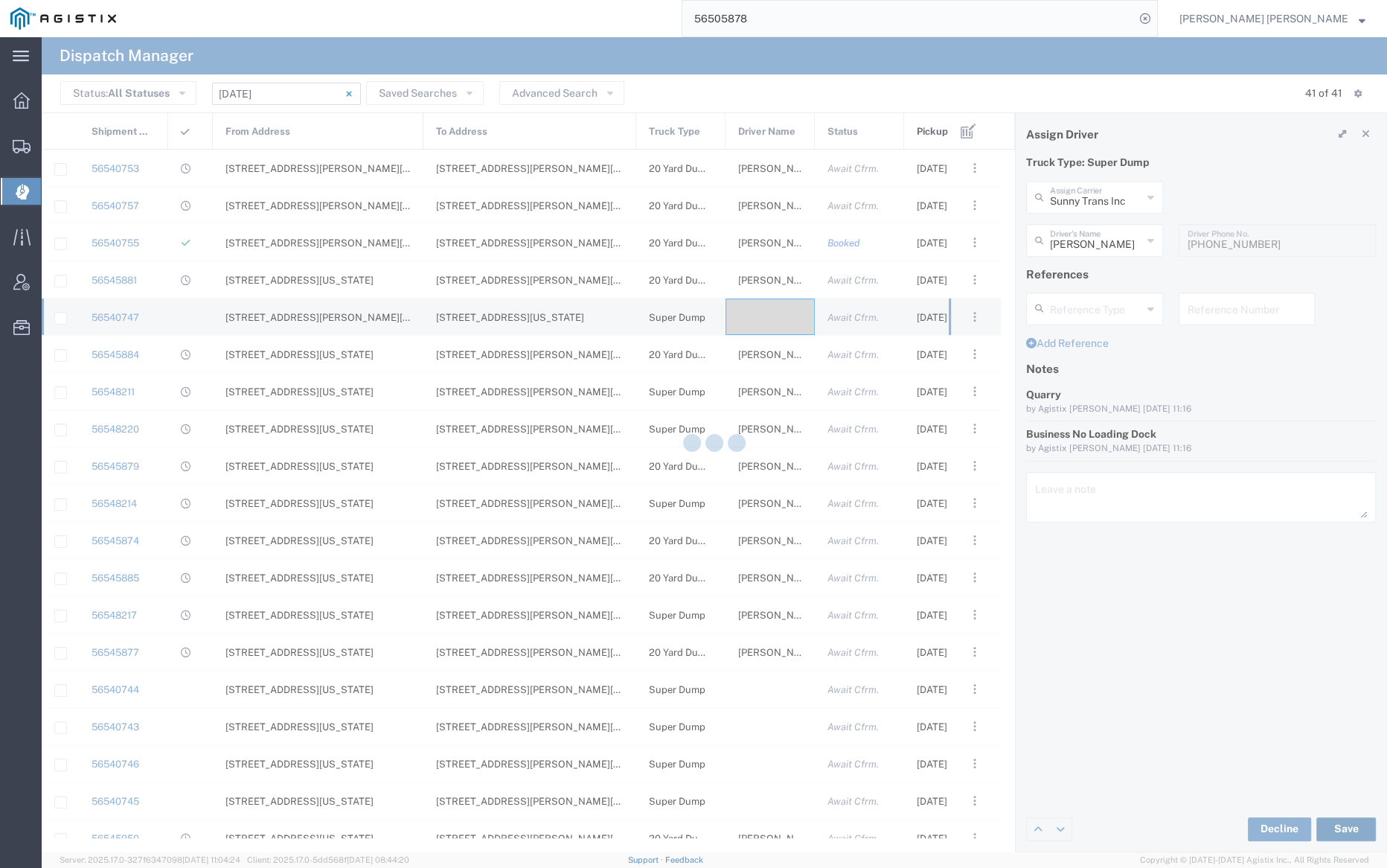
type input "Sunny Mann"
type input "Sunny Trans Inc"
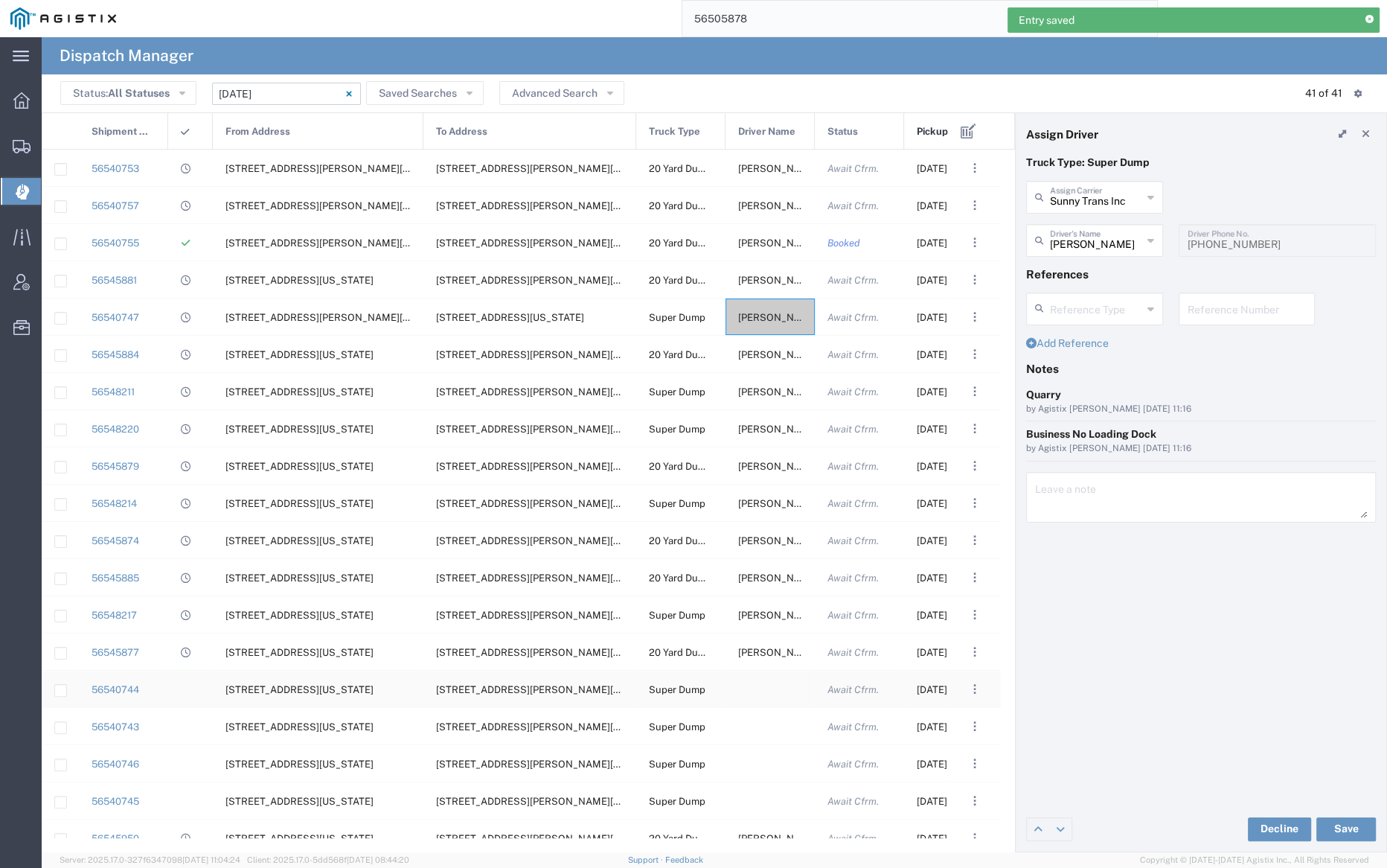
click at [748, 695] on div at bounding box center [770, 689] width 90 height 36
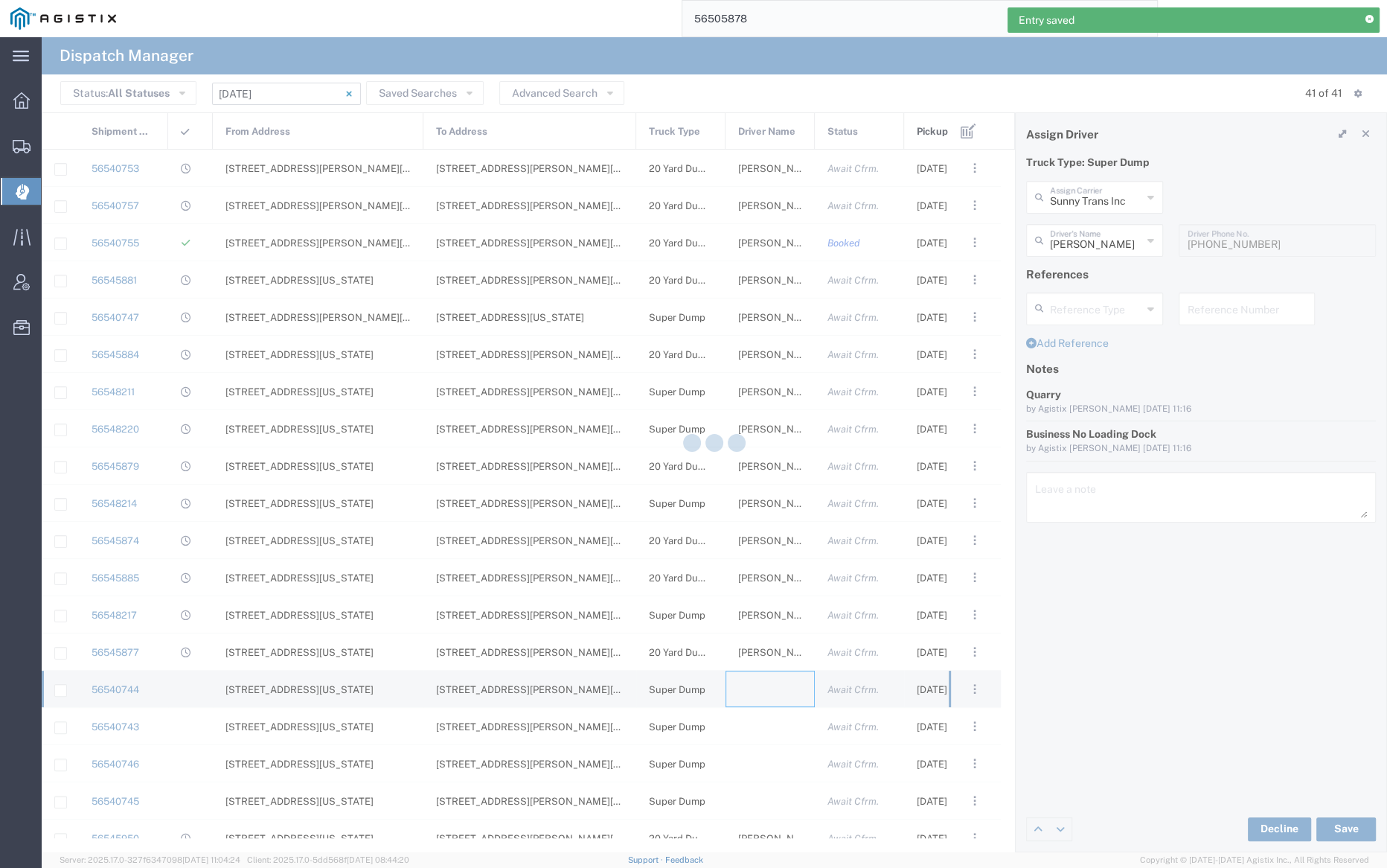
type input "Bray Trucking"
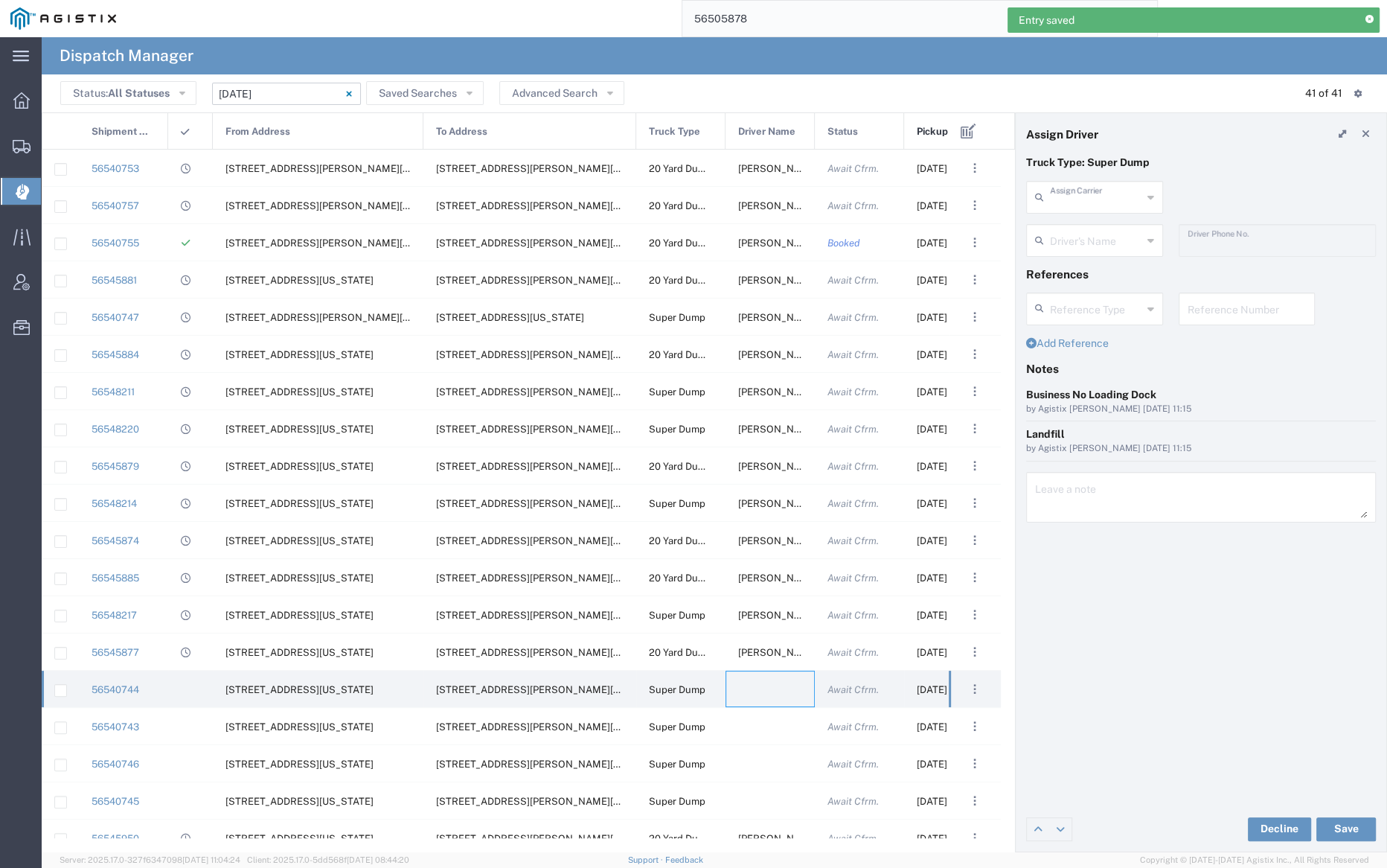
click at [1068, 193] on input "text" at bounding box center [1096, 196] width 92 height 26
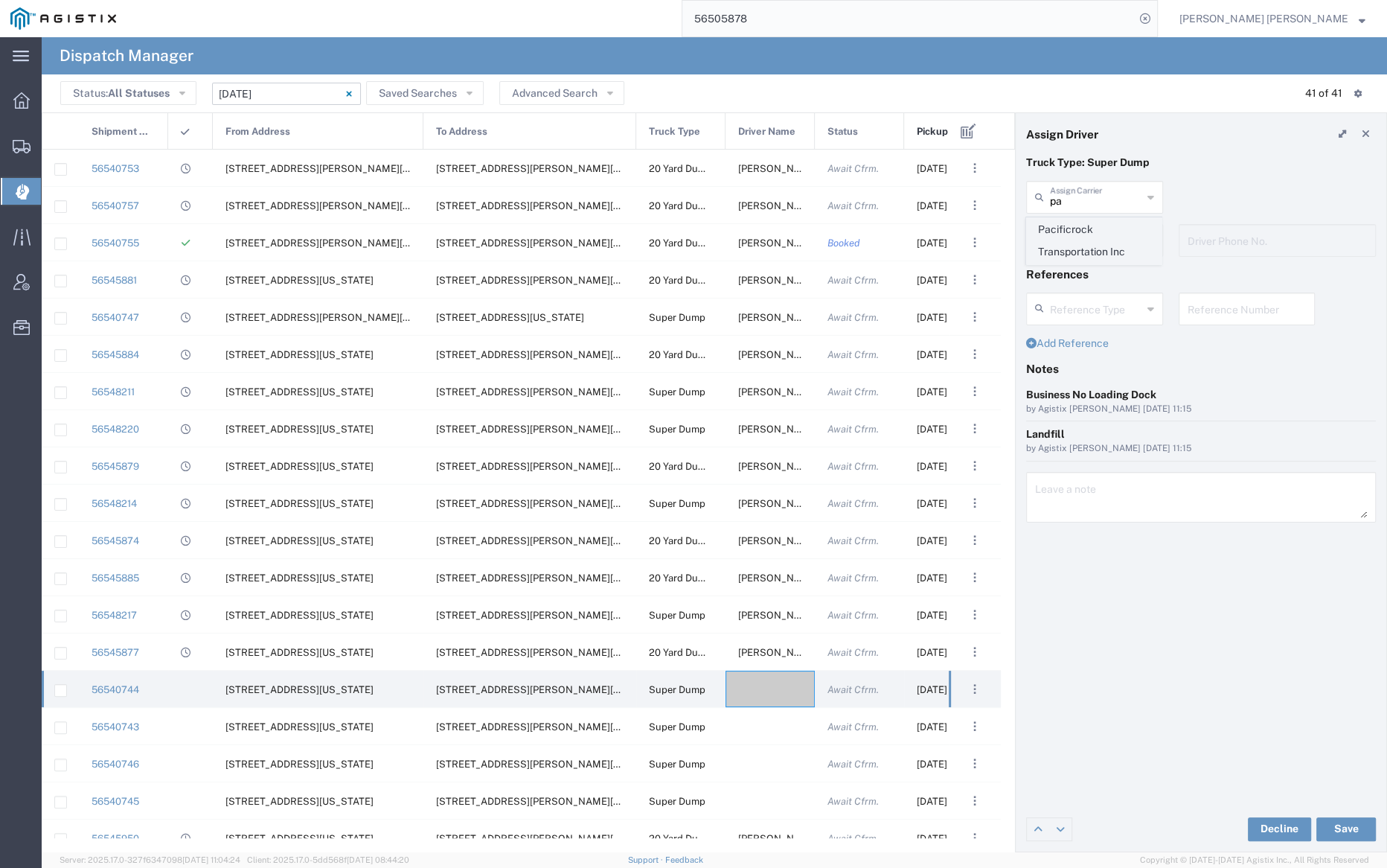
click at [1069, 233] on span "Pacificrock Transportation Inc" at bounding box center [1094, 240] width 134 height 46
type input "Pacificrock Transportation Inc"
click at [1072, 238] on input "text" at bounding box center [1096, 239] width 92 height 26
click at [1097, 319] on span "Swarnjeet Singh" at bounding box center [1094, 321] width 134 height 23
type input "Swarnjeet Singh"
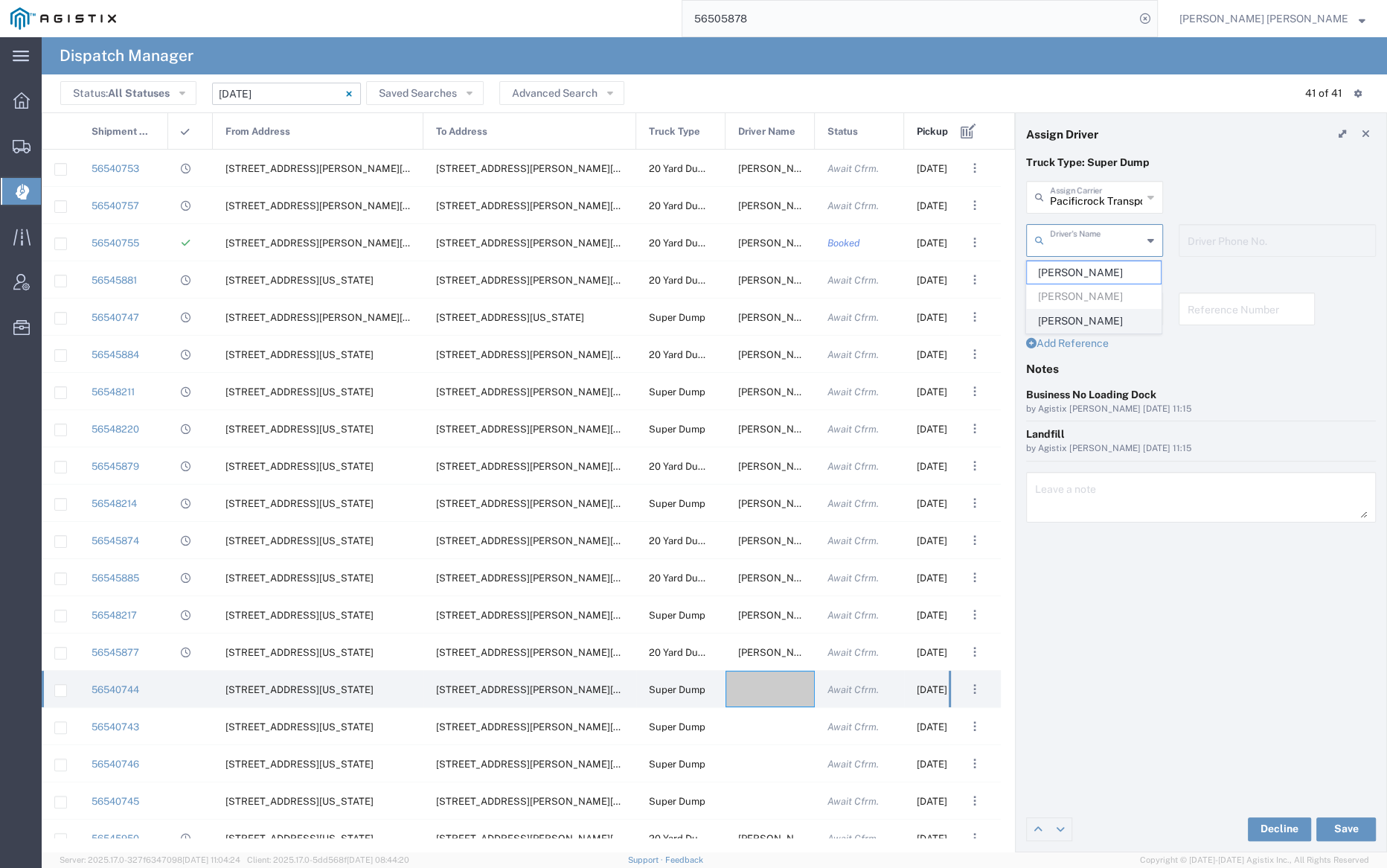
type input "5103647231"
click at [1342, 831] on button "Save" at bounding box center [1346, 830] width 60 height 24
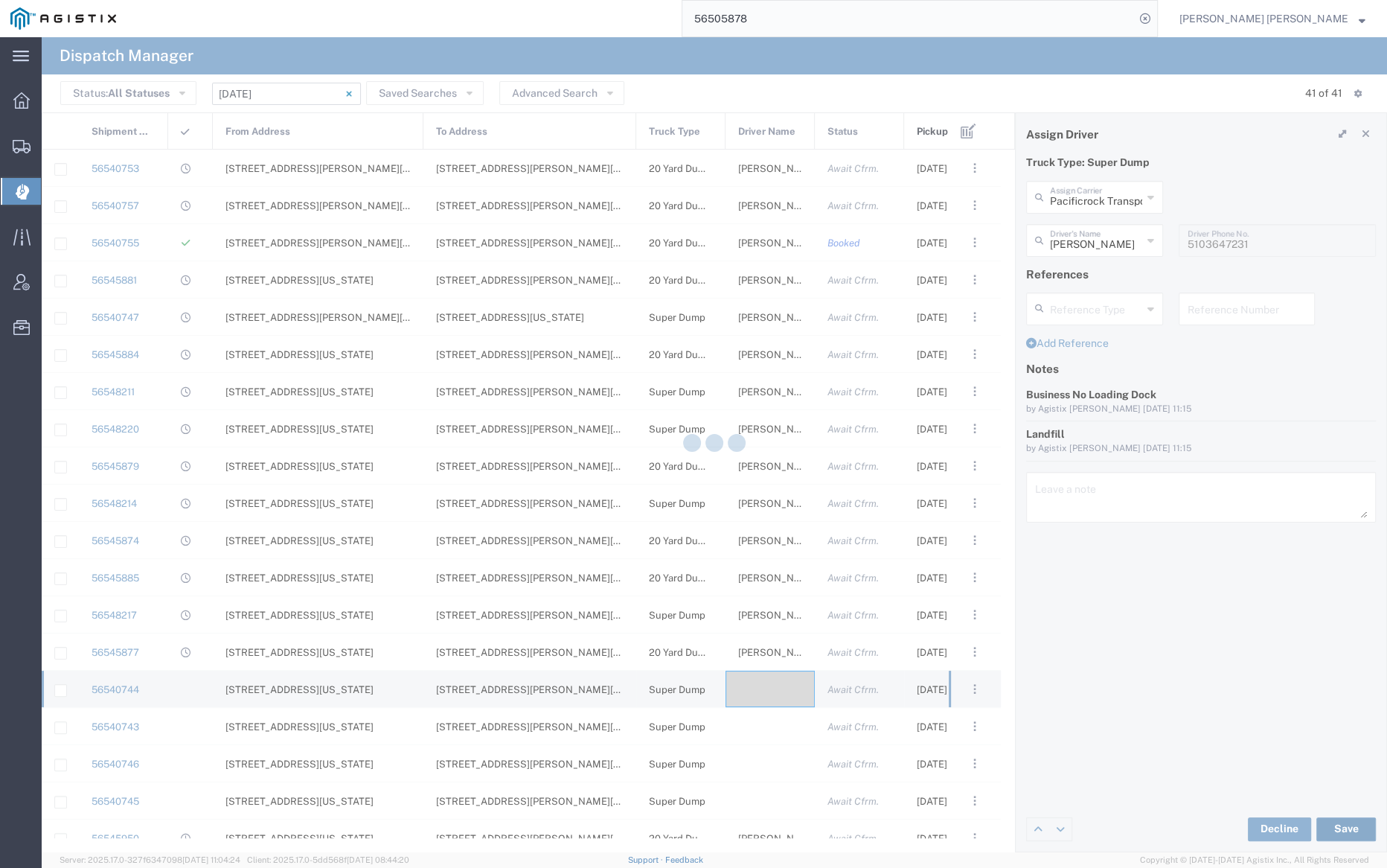
type input "Swarnjeet Singh"
type input "Pacificrock Transportation Inc"
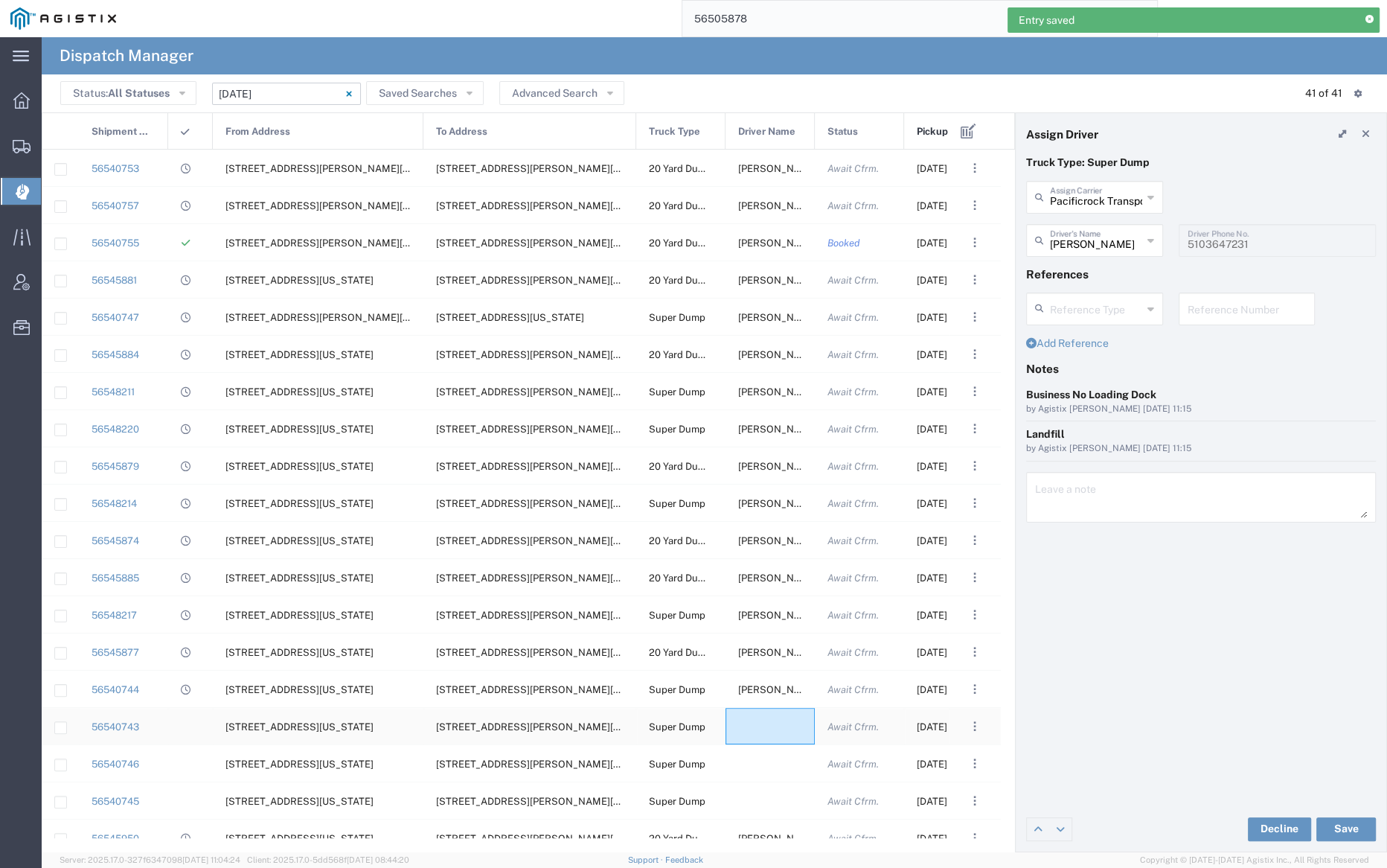
click at [768, 734] on div at bounding box center [770, 726] width 90 height 36
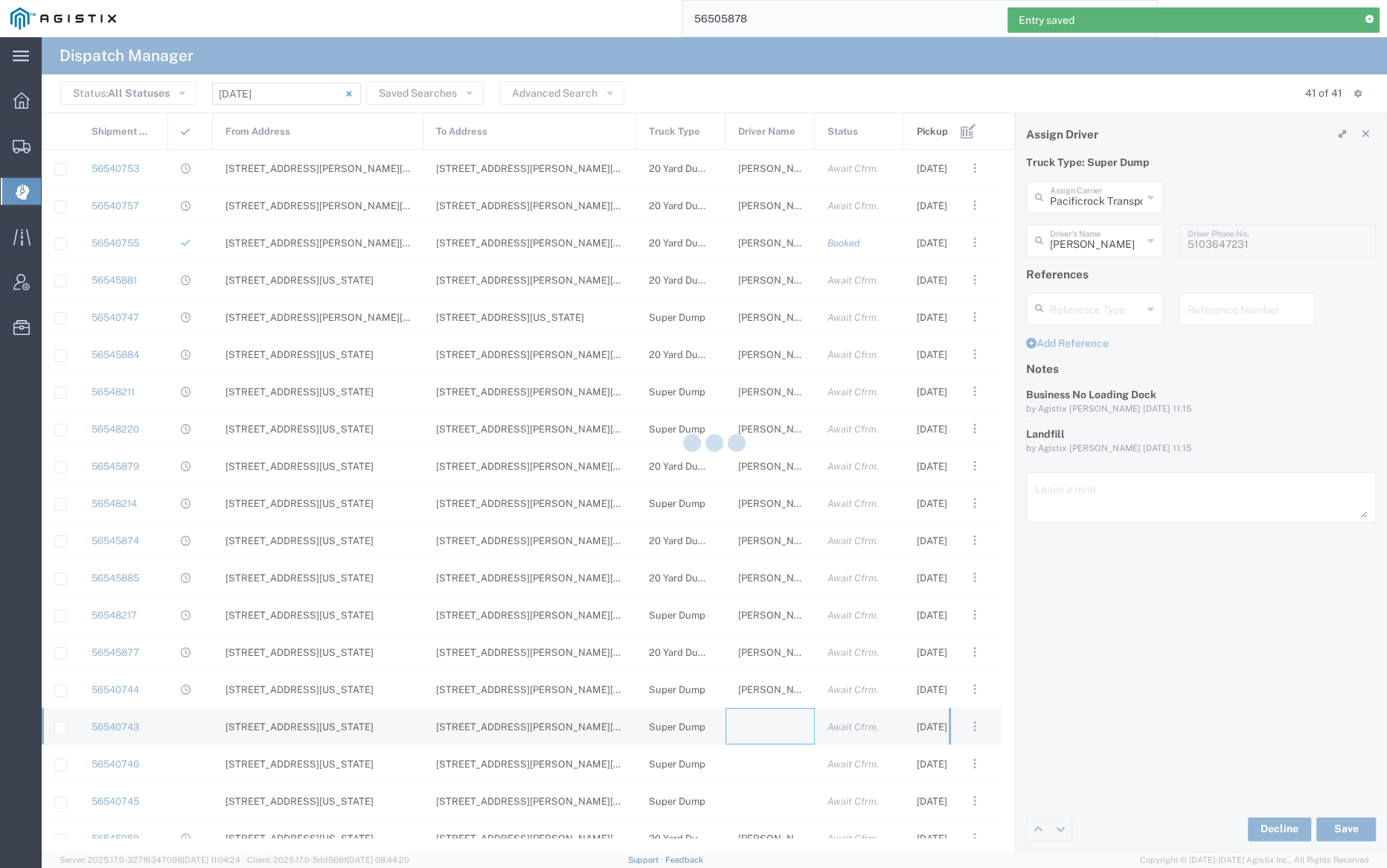
type input "Bray Trucking"
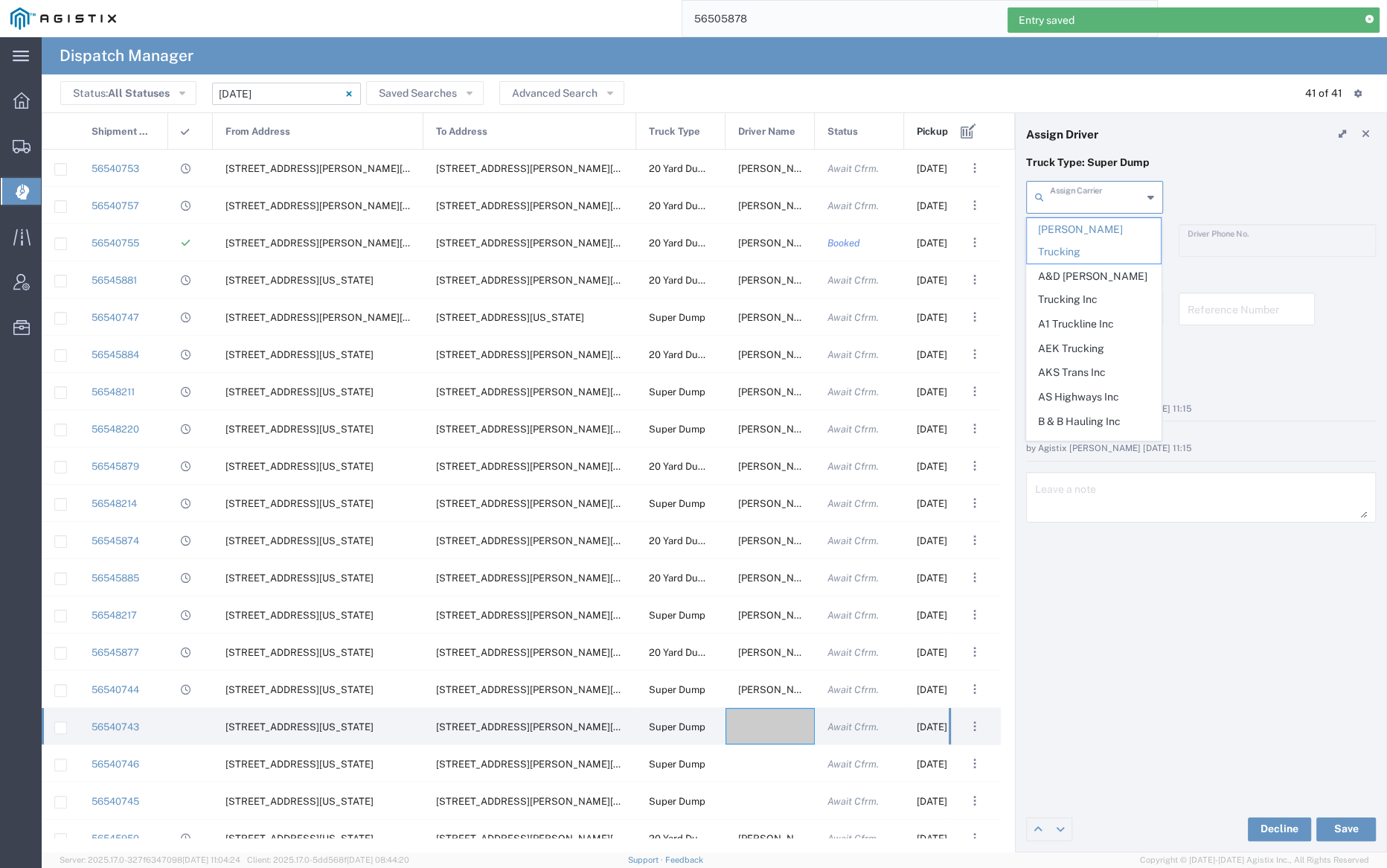
click at [1084, 204] on input "text" at bounding box center [1096, 196] width 92 height 26
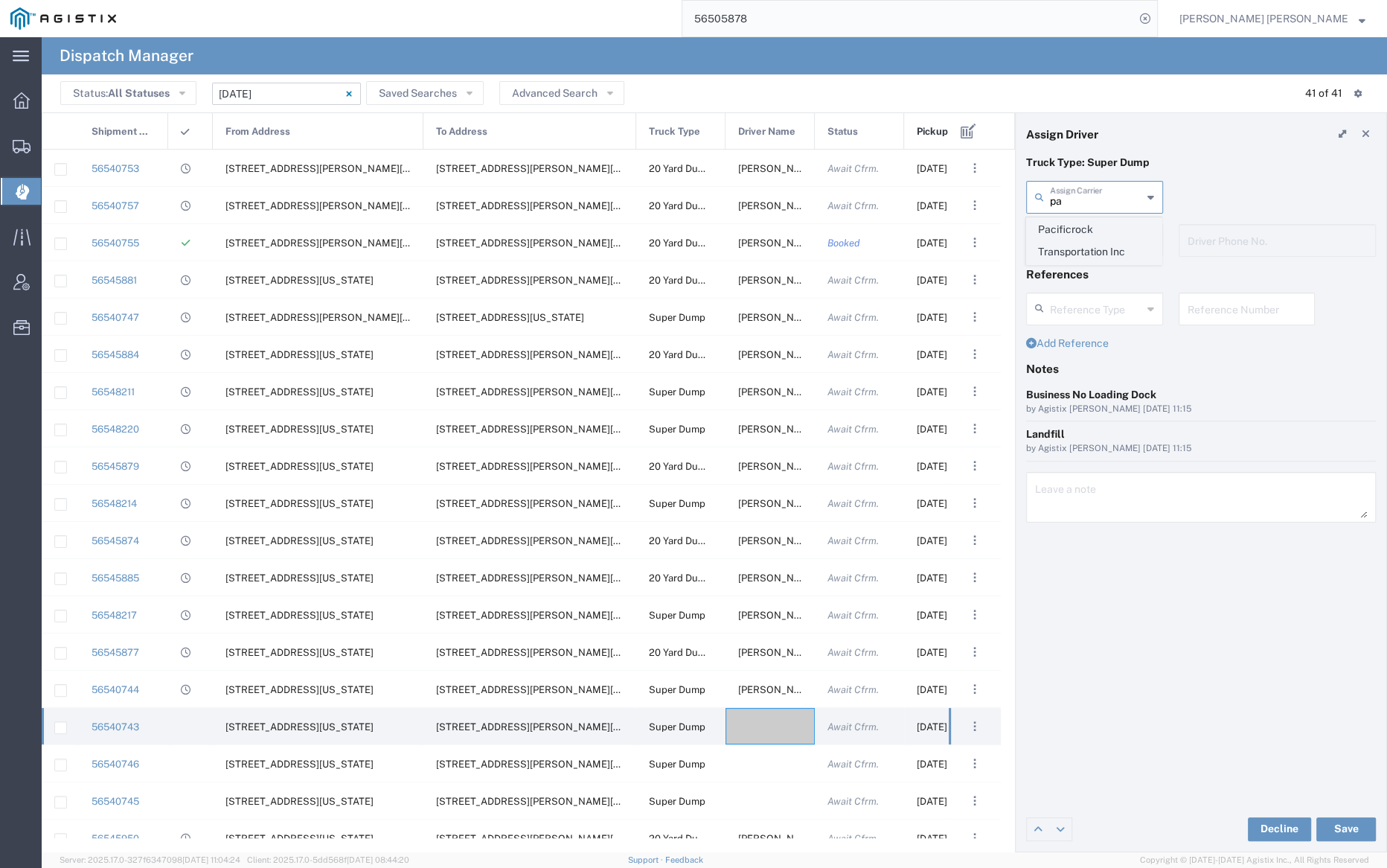
click at [1094, 231] on span "Pacificrock Transportation Inc" at bounding box center [1094, 240] width 134 height 46
type input "Pacificrock Transportation Inc"
click at [1098, 241] on input "text" at bounding box center [1096, 239] width 92 height 26
click at [1096, 270] on span "Bhupinder Singh" at bounding box center [1094, 273] width 134 height 23
type input "Bhupinder Singh"
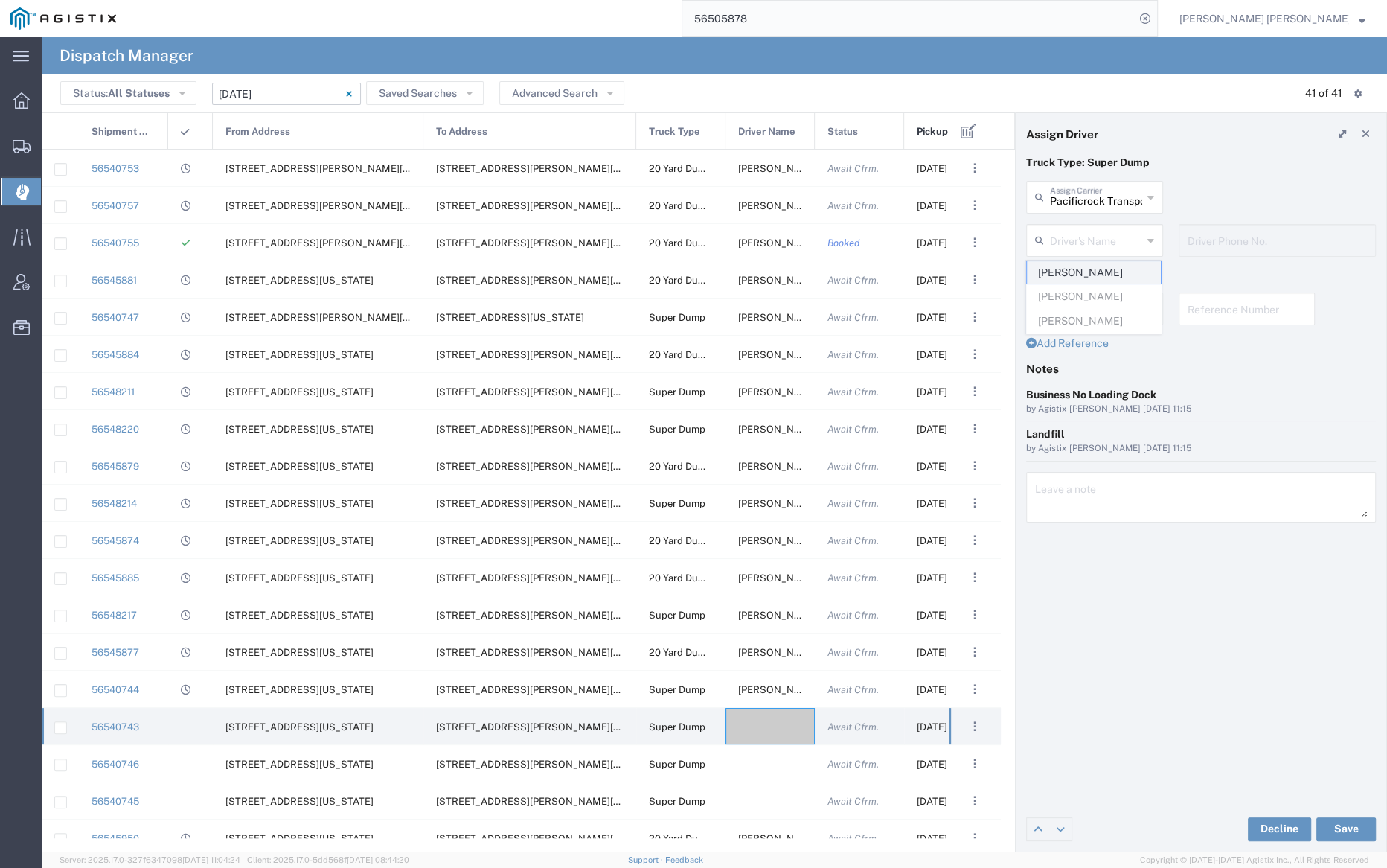
type input "747-252-3049"
click at [1361, 824] on button "Save" at bounding box center [1346, 830] width 60 height 24
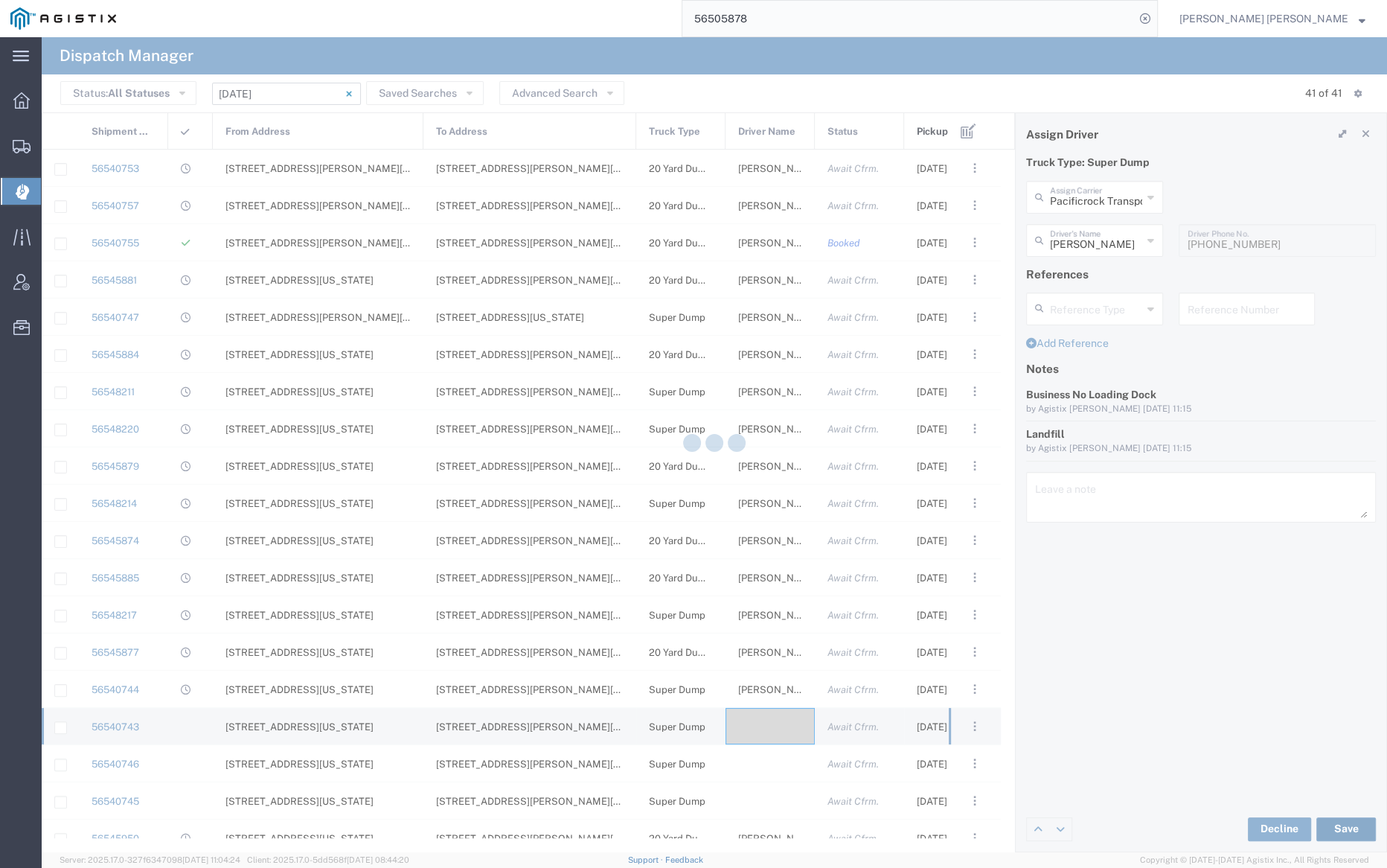
type input "Bhupinder Singh"
type input "Pacificrock Transportation Inc"
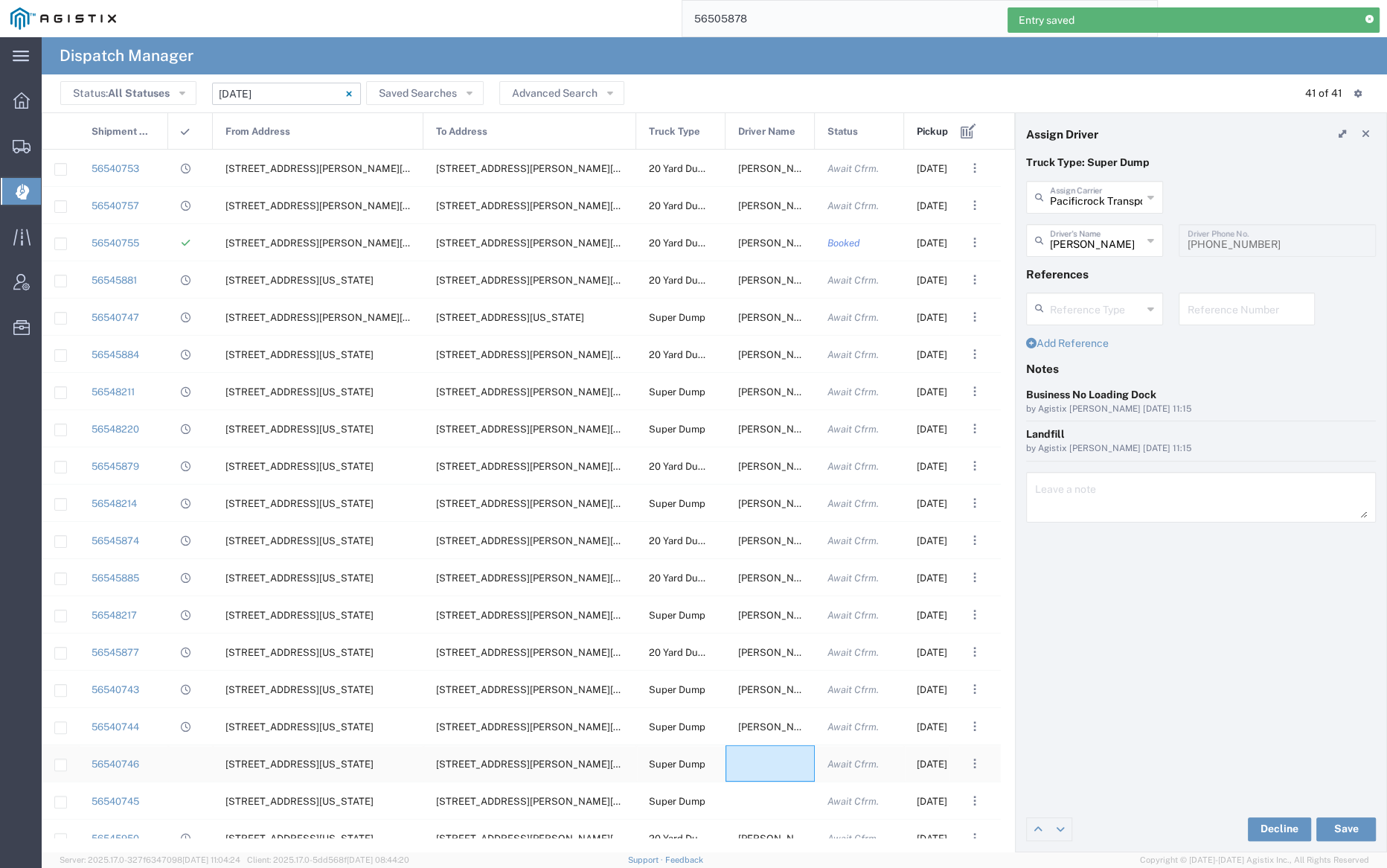
click at [771, 768] on div at bounding box center [770, 763] width 90 height 36
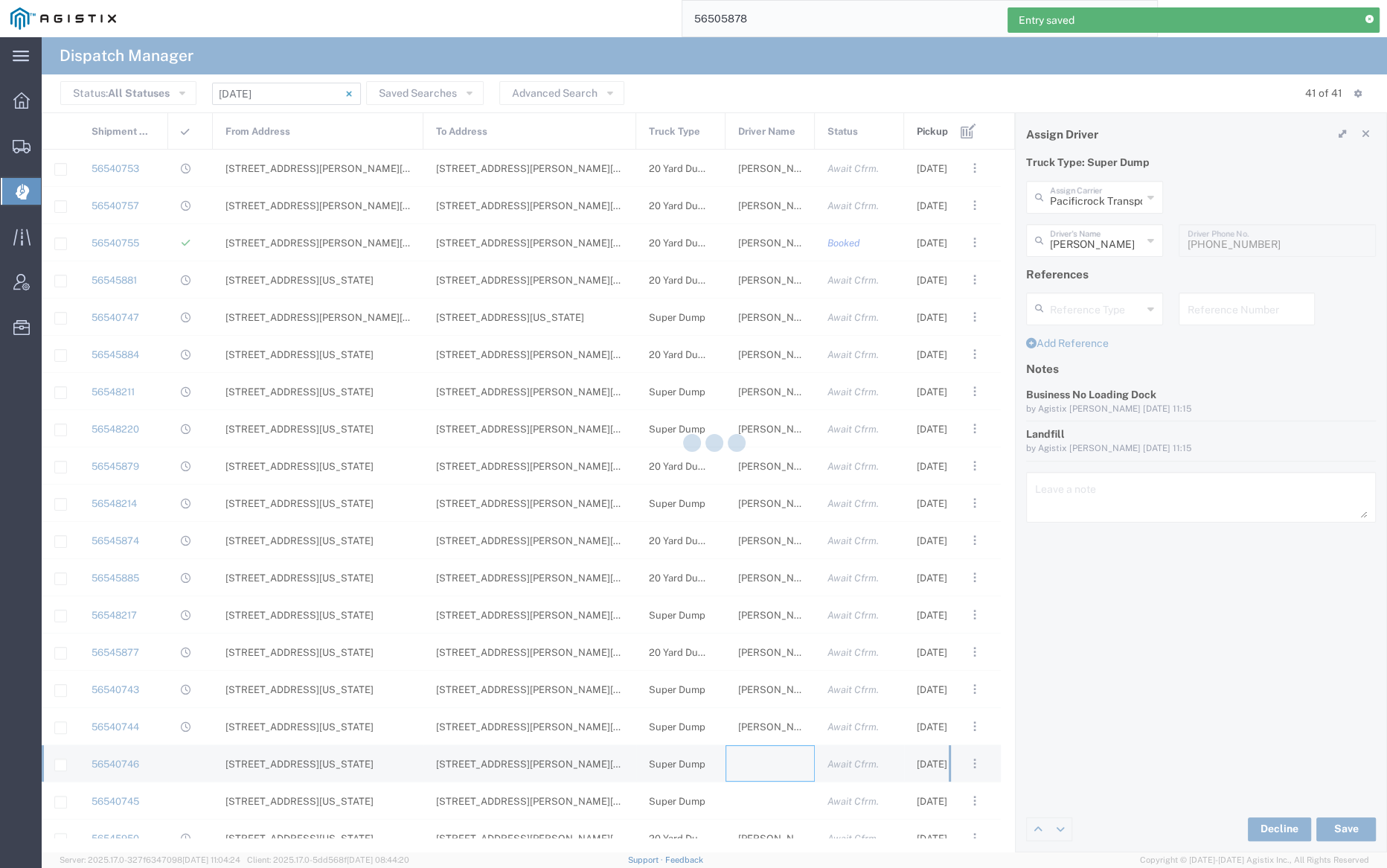
type input "Bray Trucking"
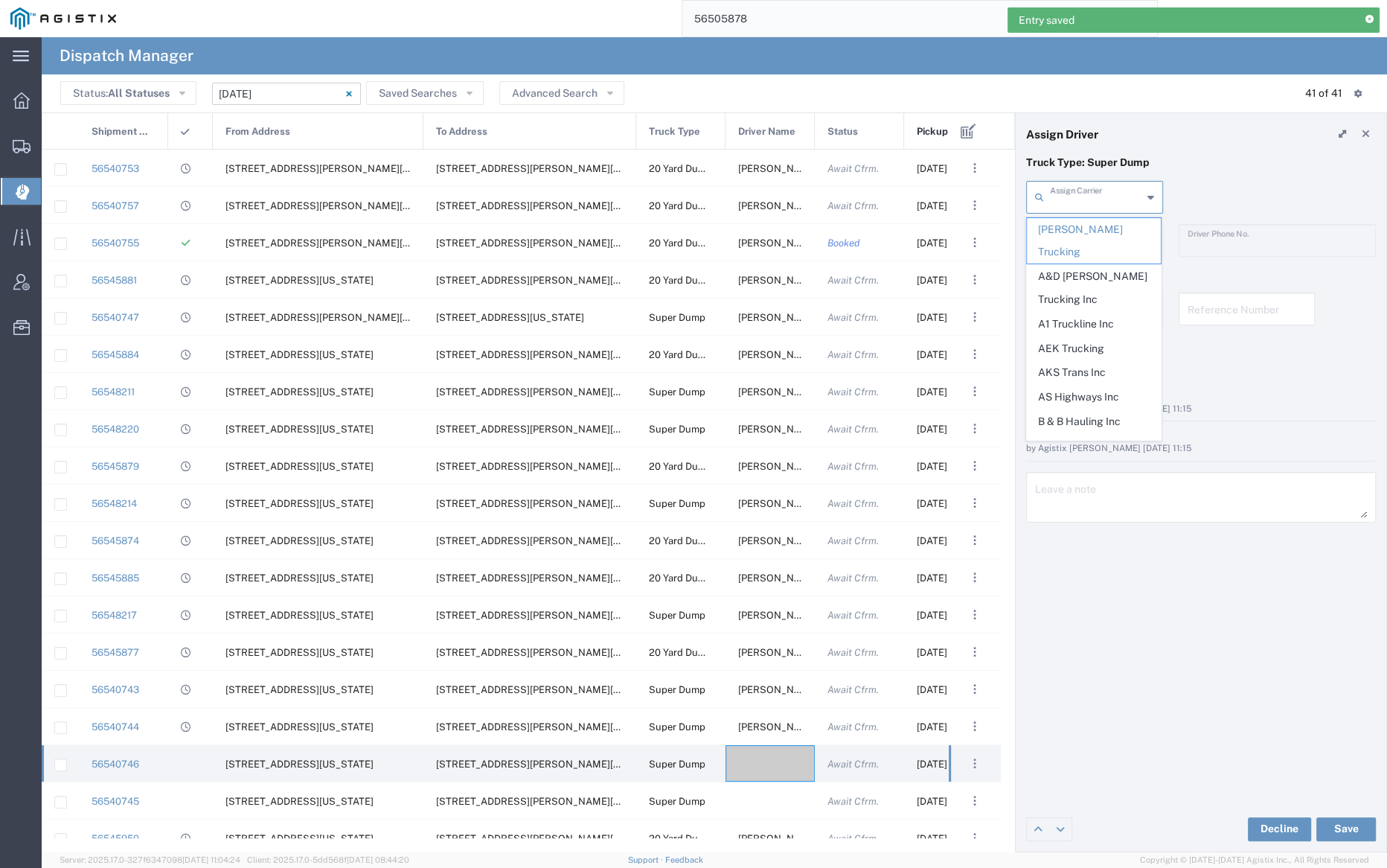
click at [1077, 194] on input "text" at bounding box center [1096, 196] width 92 height 26
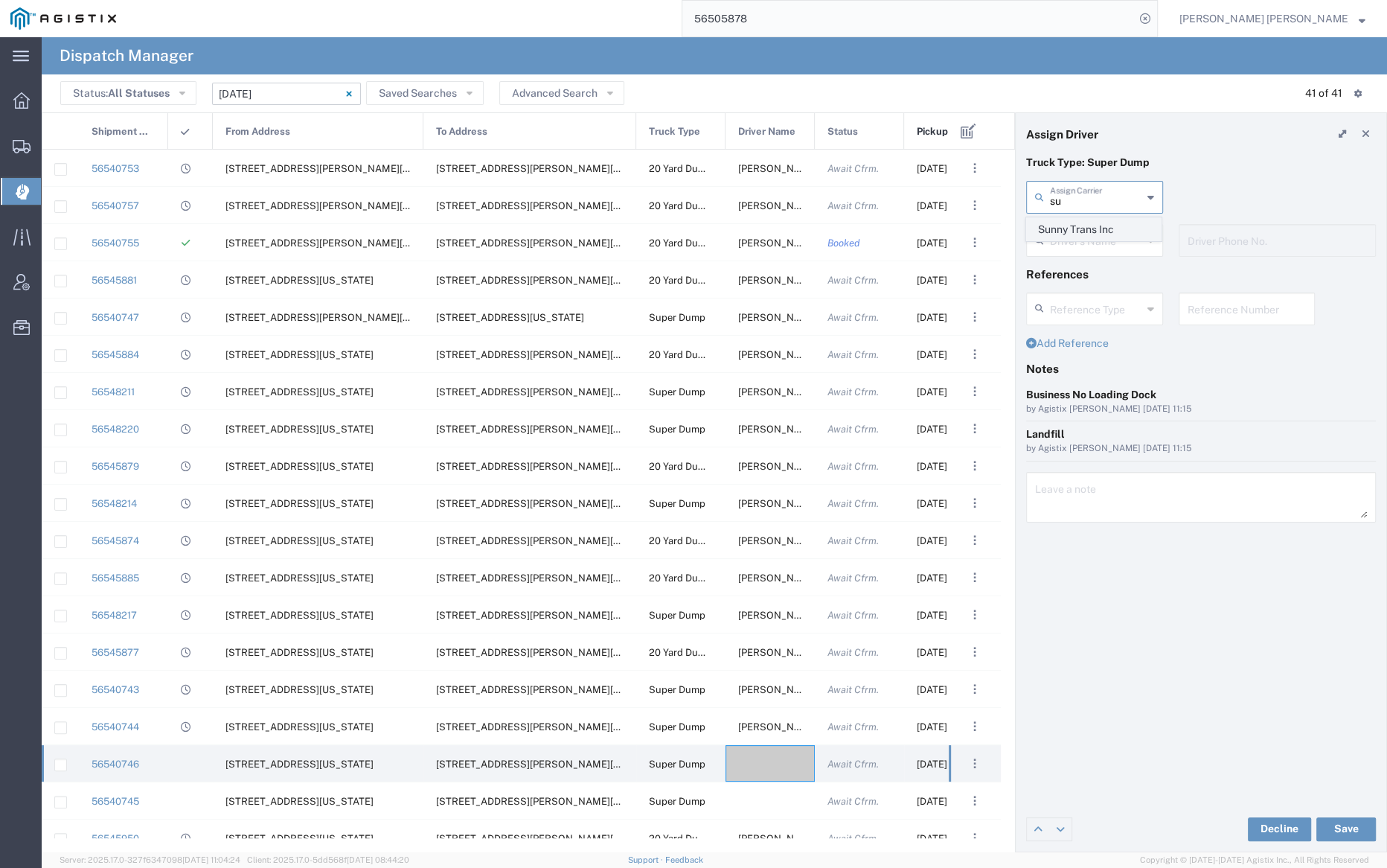
click at [1078, 228] on span "Sunny Trans Inc" at bounding box center [1094, 229] width 134 height 23
type input "Sunny Trans Inc"
click at [1078, 228] on input "text" at bounding box center [1097, 239] width 93 height 26
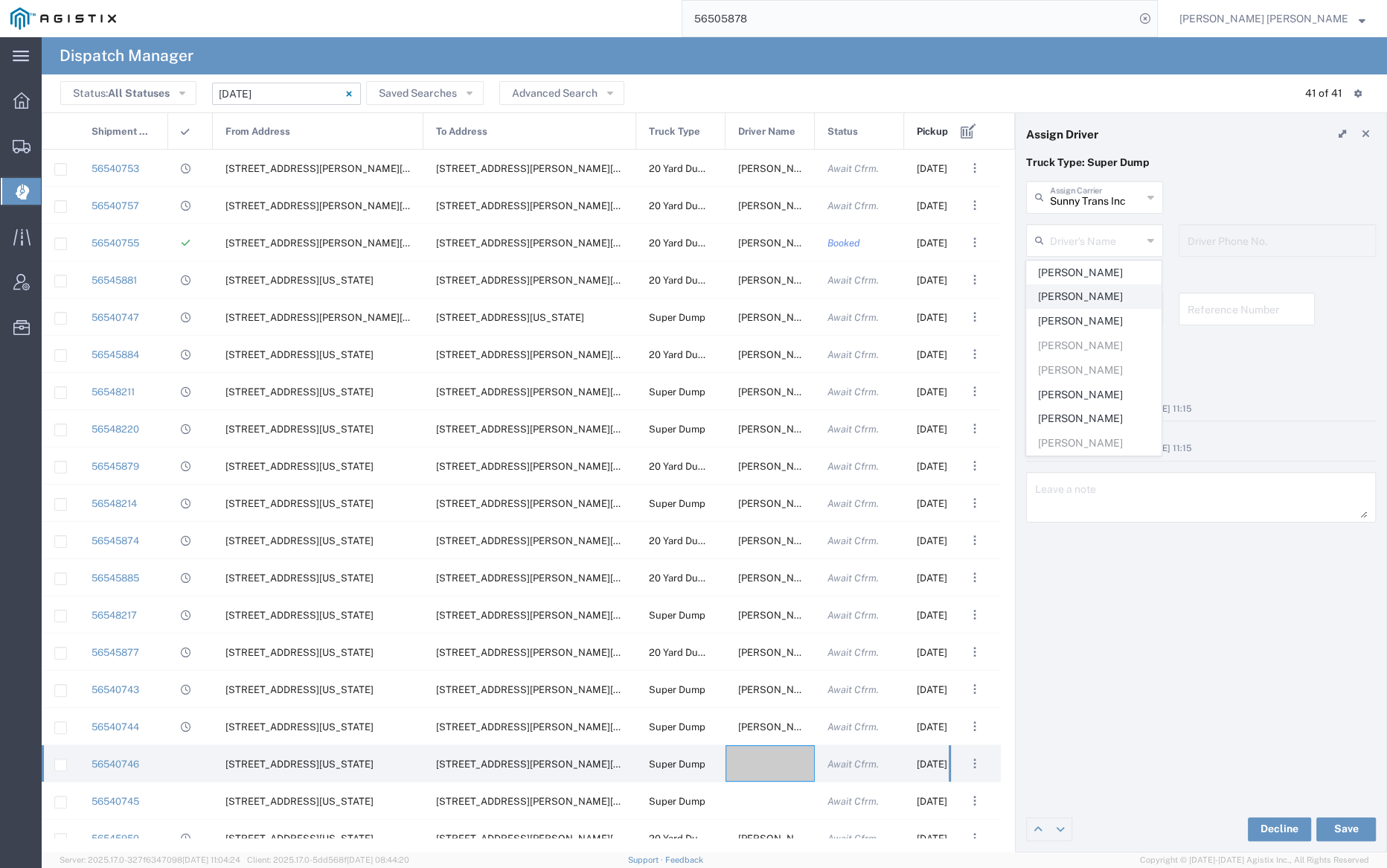
click at [1089, 295] on span "Harmanpreet Singh" at bounding box center [1094, 296] width 134 height 23
type input "Harmanpreet Singh"
type input "530-713-8340"
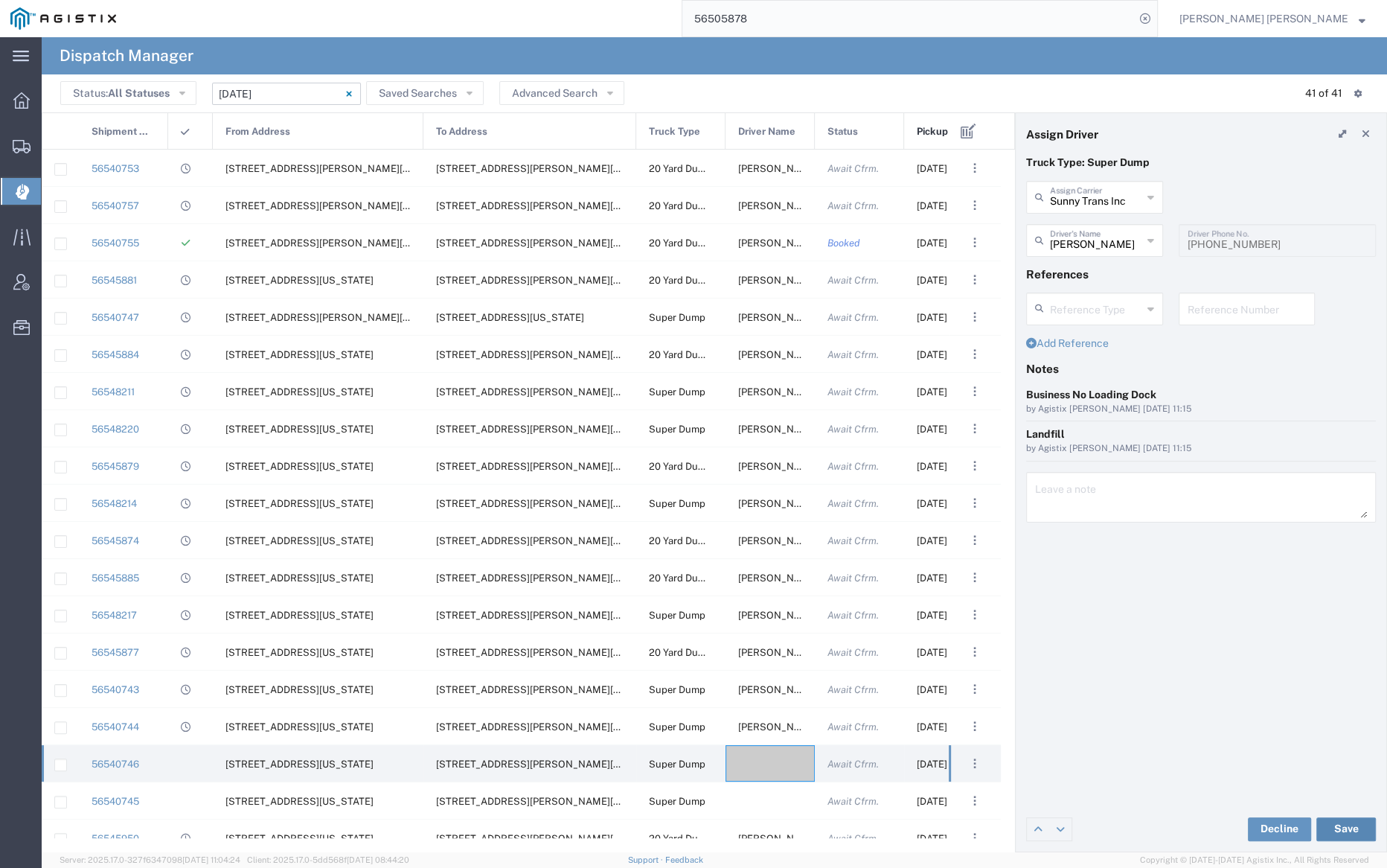
click at [1341, 824] on button "Save" at bounding box center [1346, 830] width 60 height 24
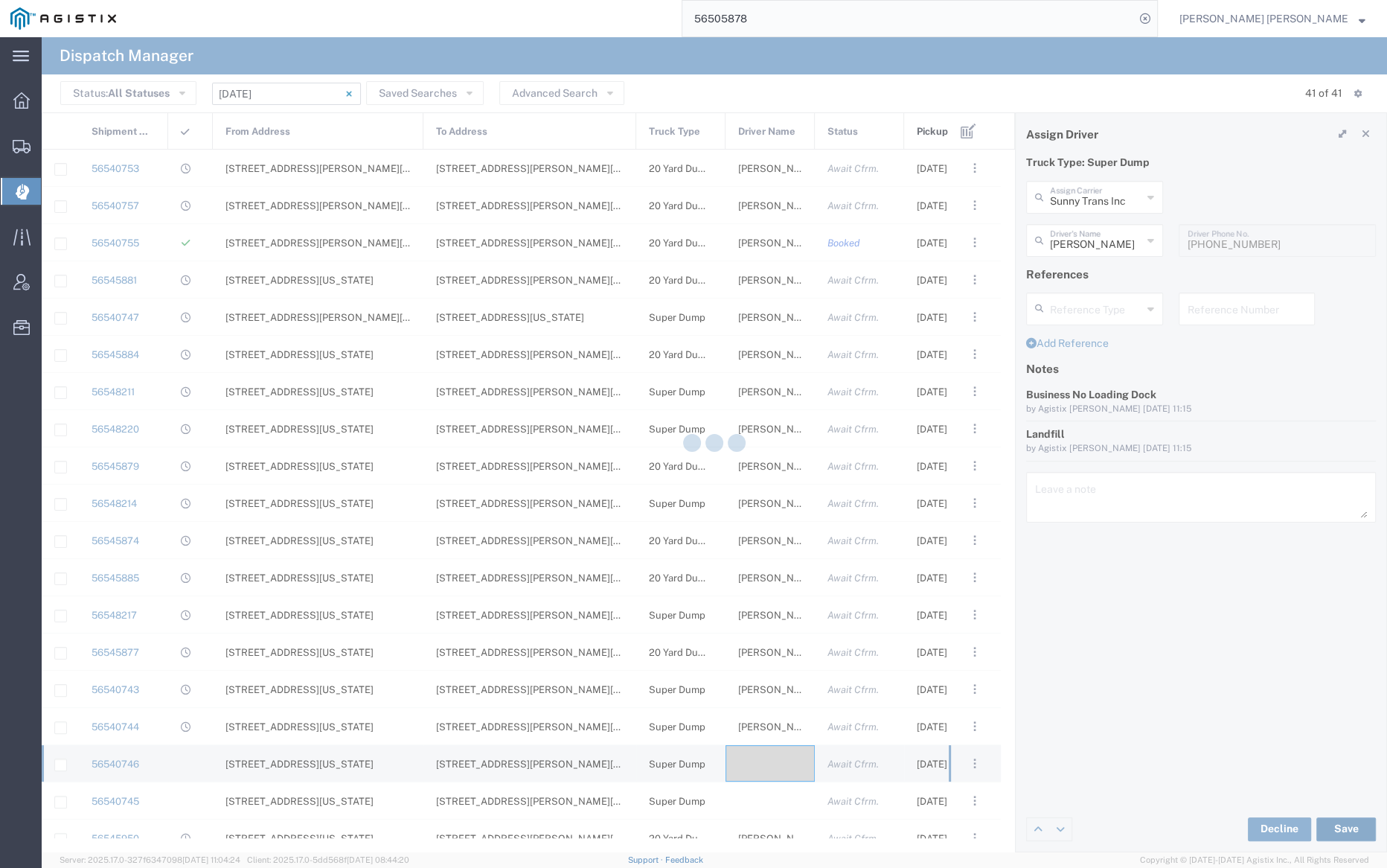
type input "Harmanpreet Singh"
type input "Sunny Trans Inc"
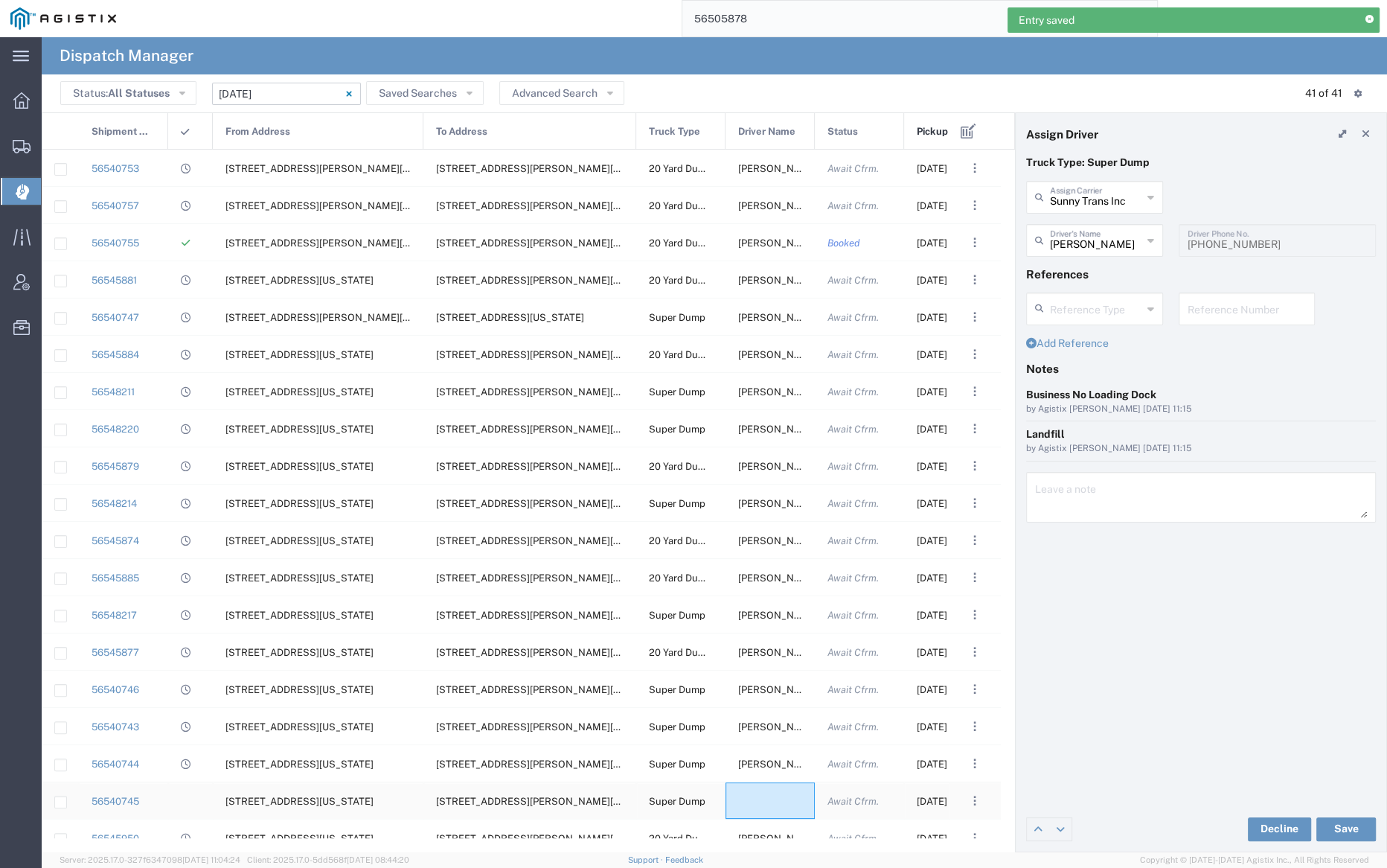
click at [760, 800] on div at bounding box center [770, 800] width 90 height 36
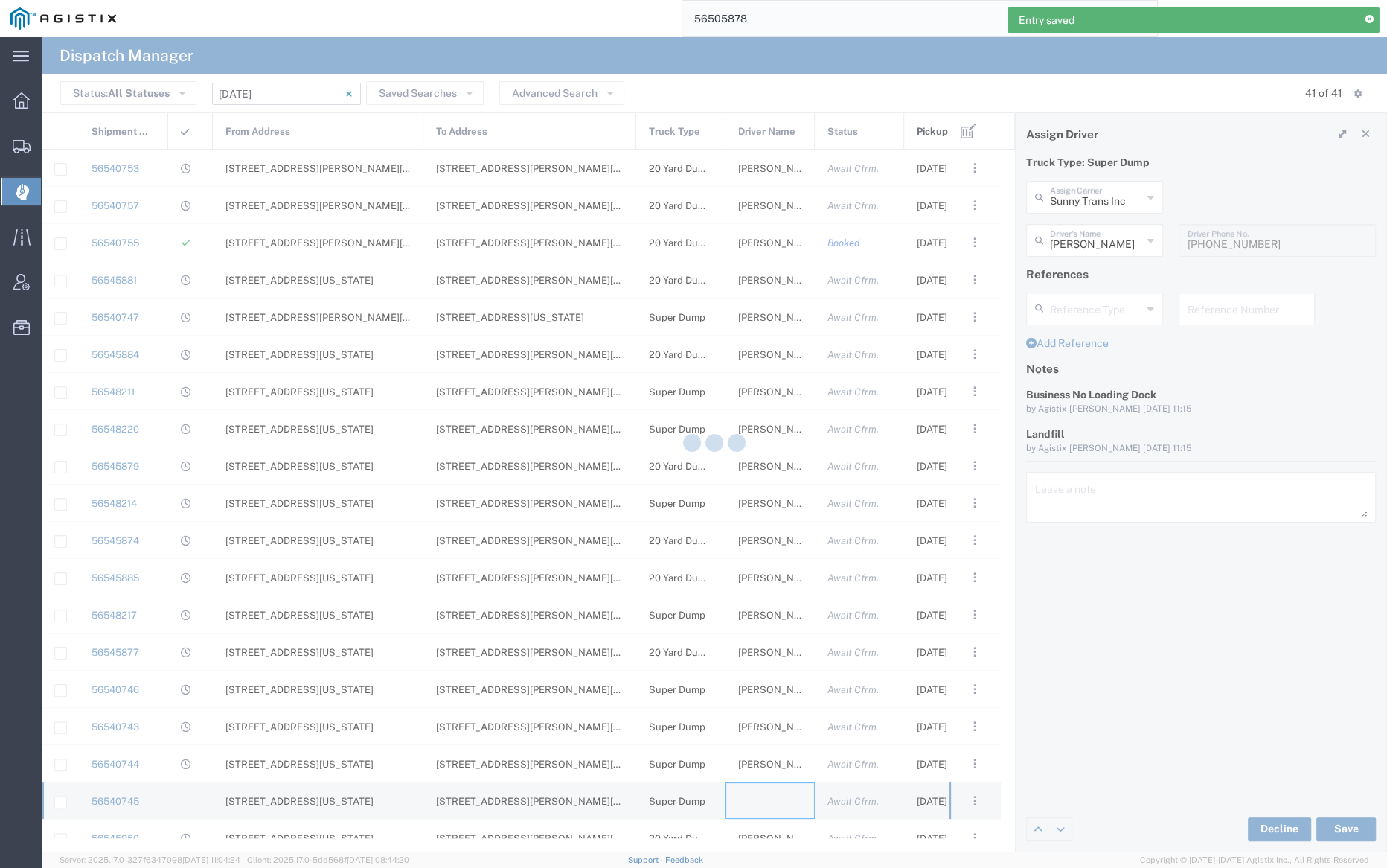
type input "Bray Trucking"
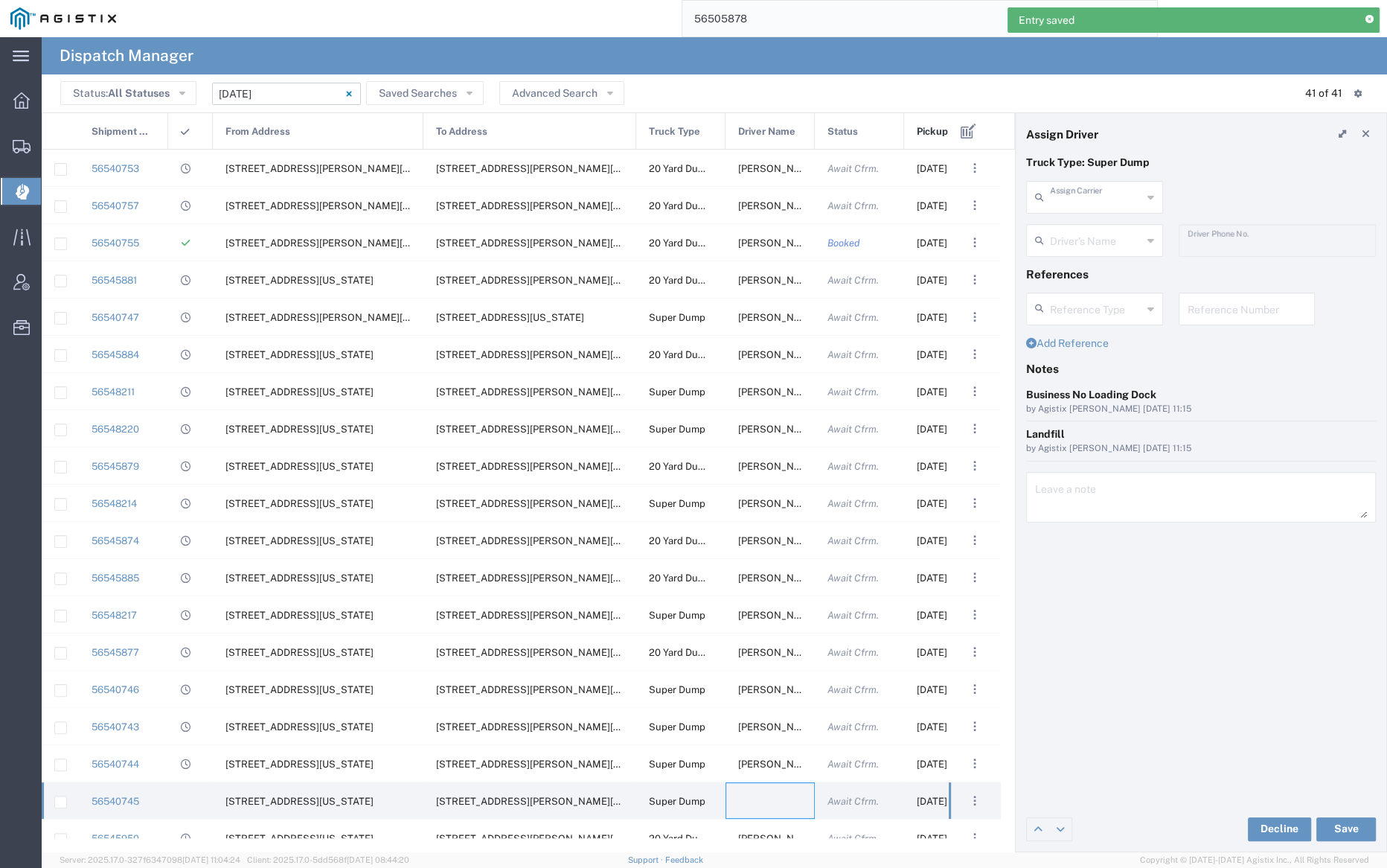
click at [1066, 188] on input "text" at bounding box center [1096, 196] width 92 height 26
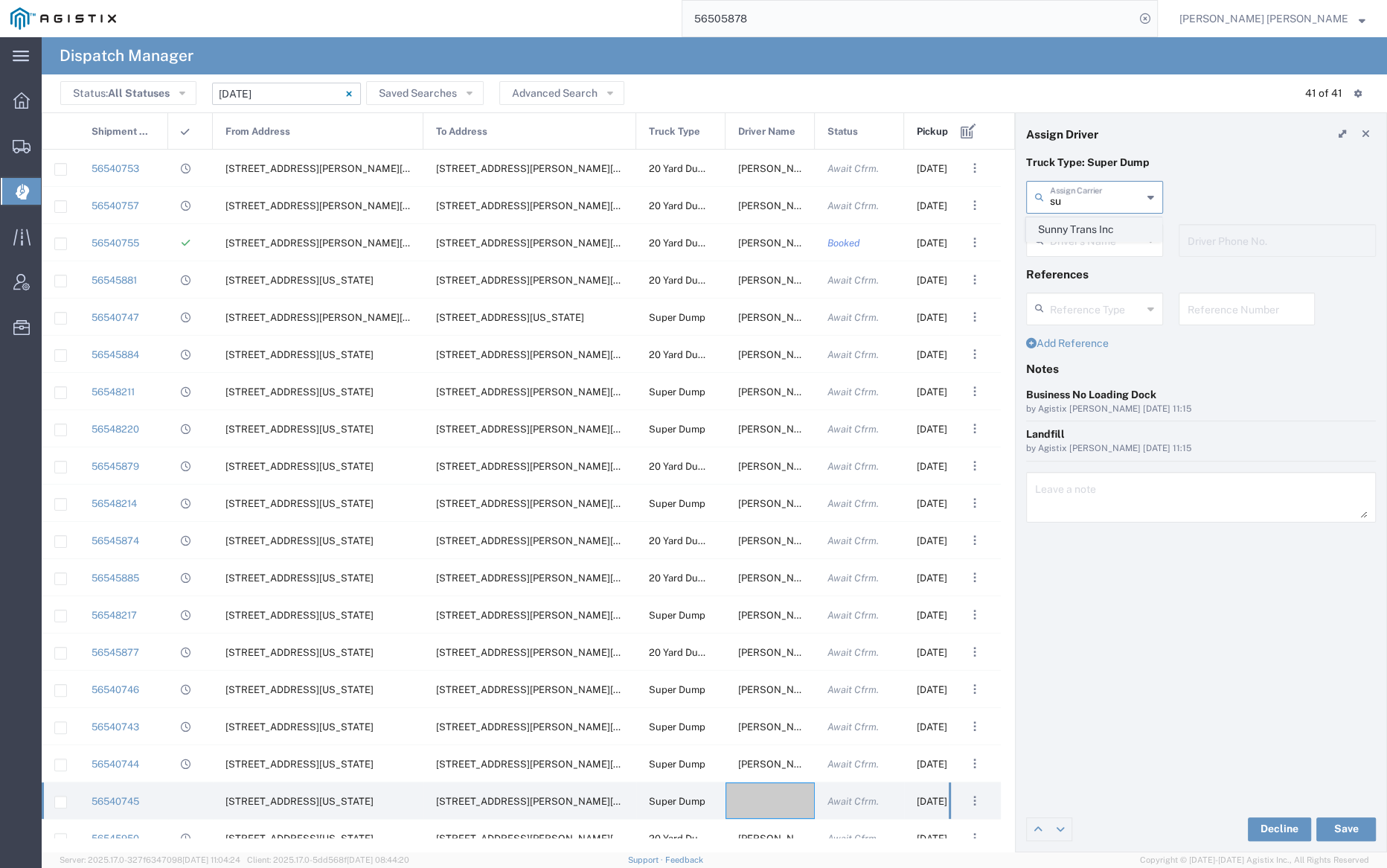
click at [1075, 225] on span "Sunny Trans Inc" at bounding box center [1094, 229] width 134 height 23
type input "Sunny Trans Inc"
click at [1076, 249] on input "text" at bounding box center [1096, 239] width 92 height 26
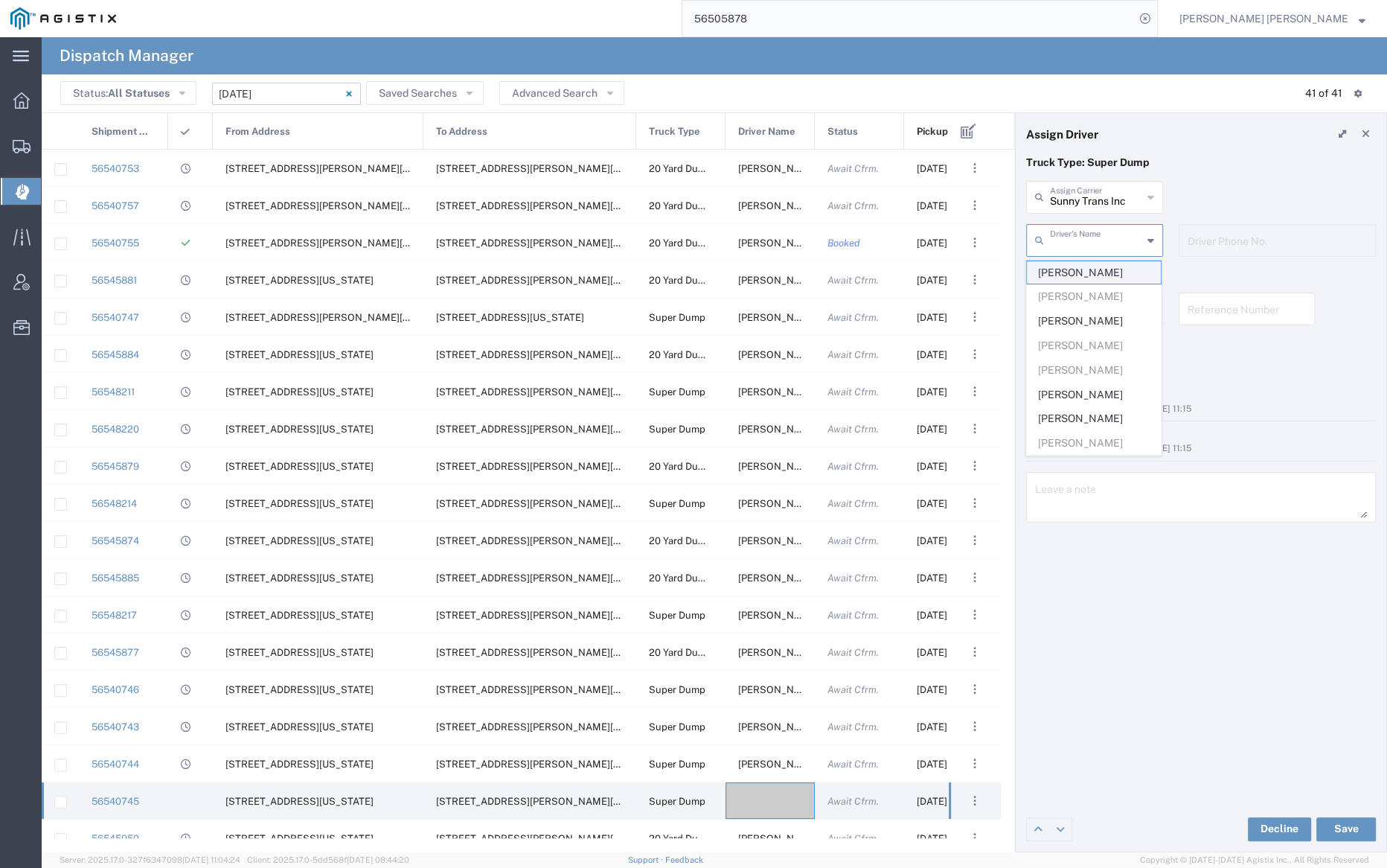
click at [1083, 277] on span "Gagandeep Singh" at bounding box center [1094, 273] width 134 height 23
type input "Gagandeep Singh"
type input "530-713-8340"
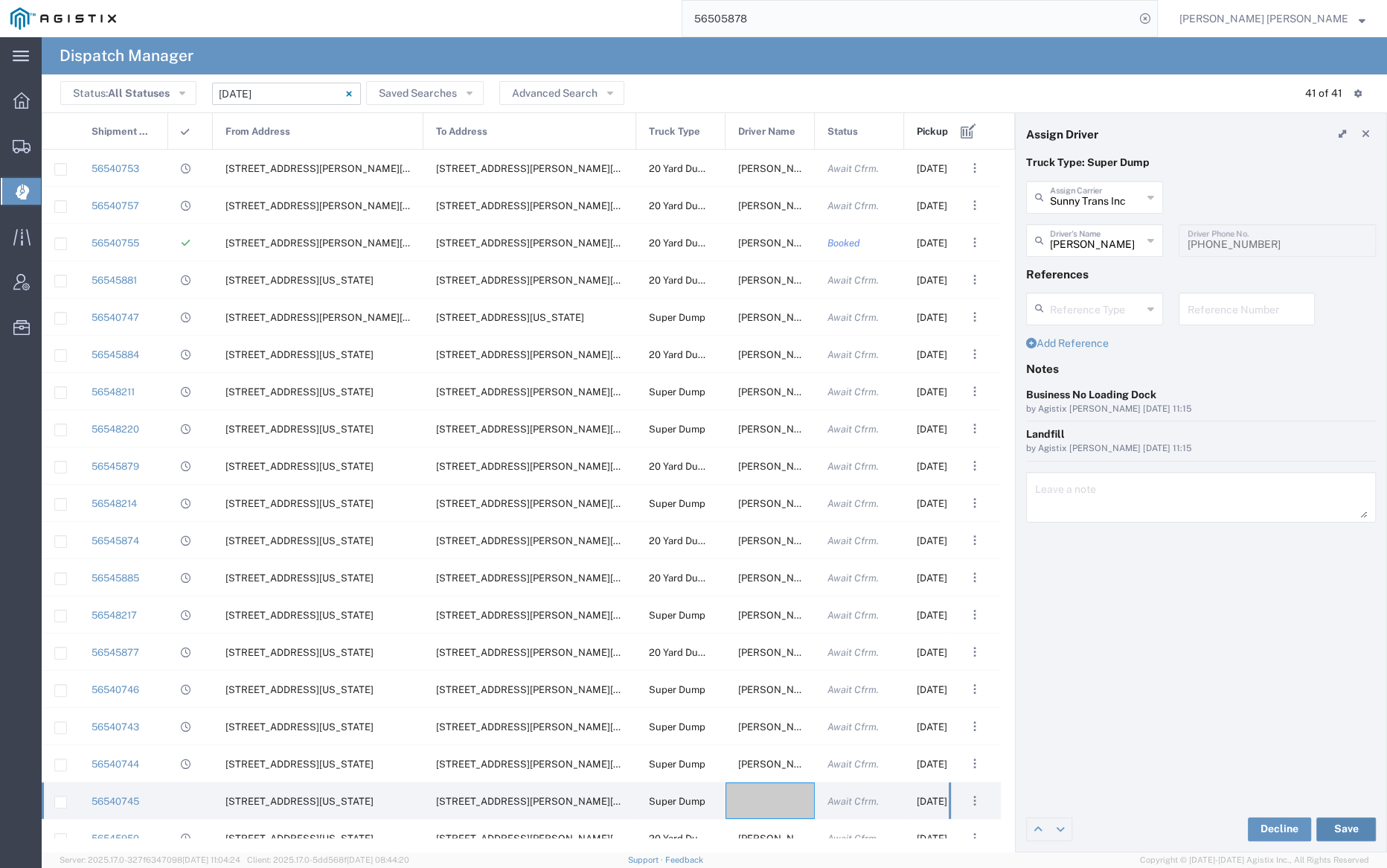
click at [1350, 830] on button "Save" at bounding box center [1346, 830] width 60 height 24
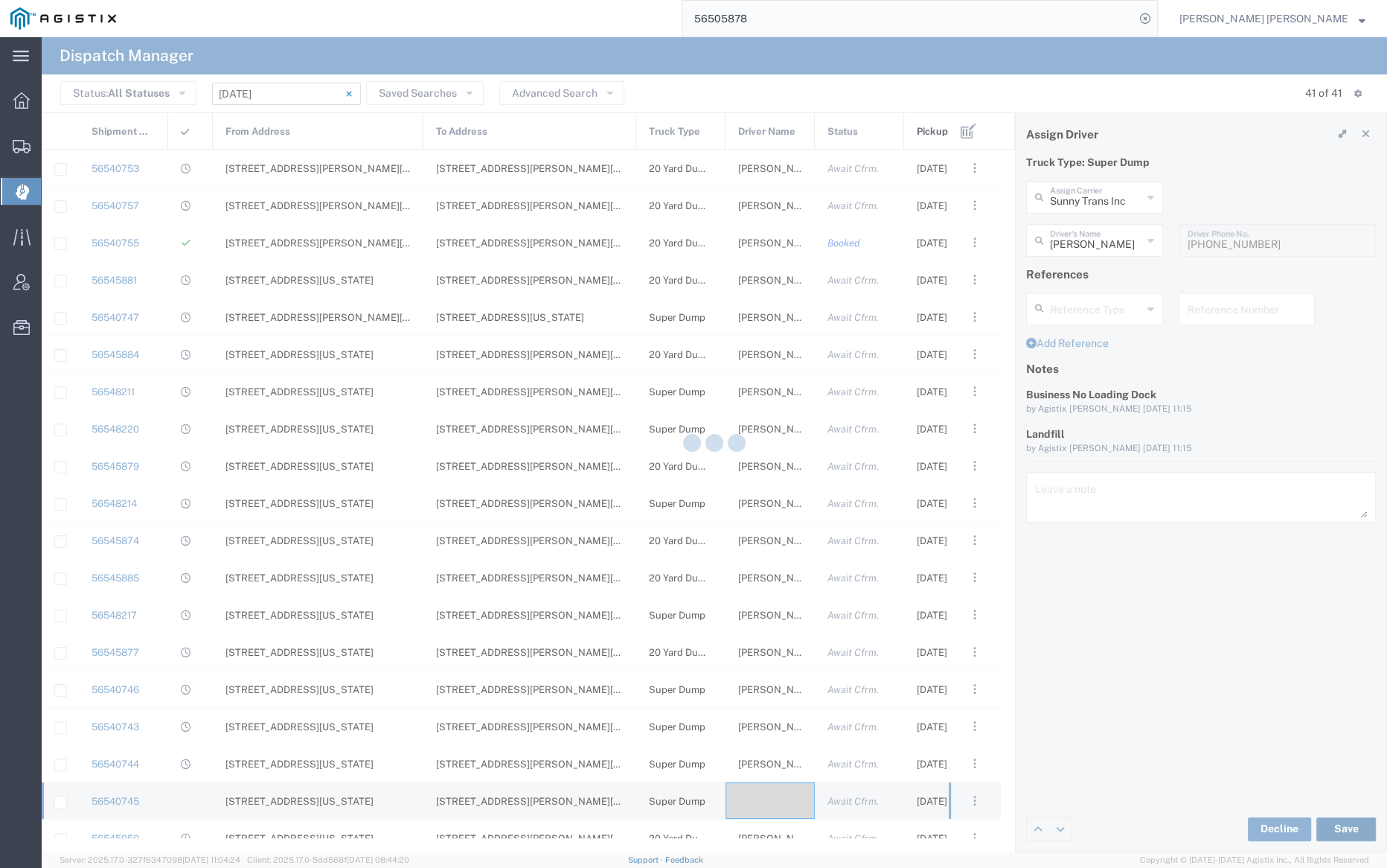
type input "Gagandeep Singh"
type input "Sunny Trans Inc"
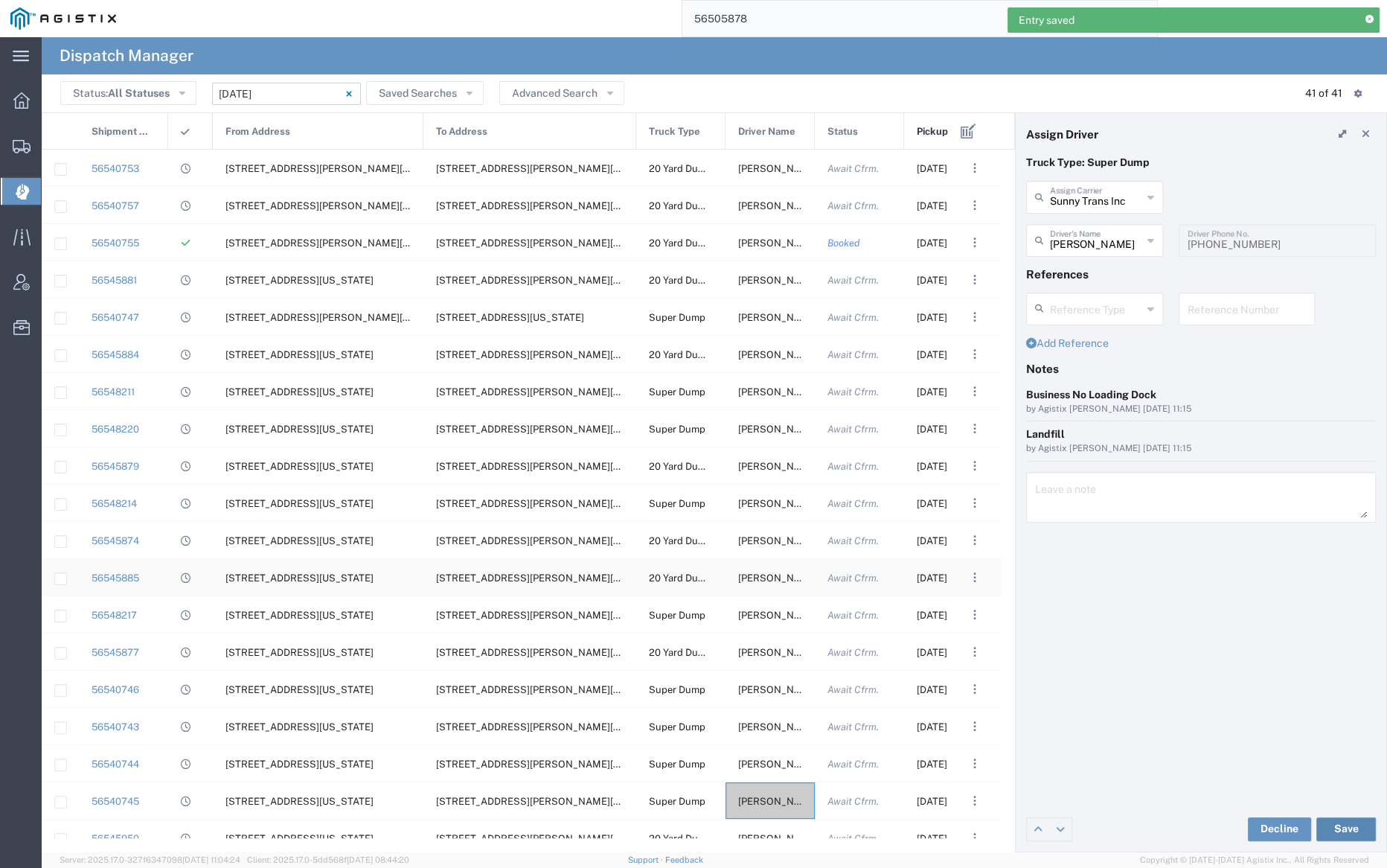
scroll to position [837, 0]
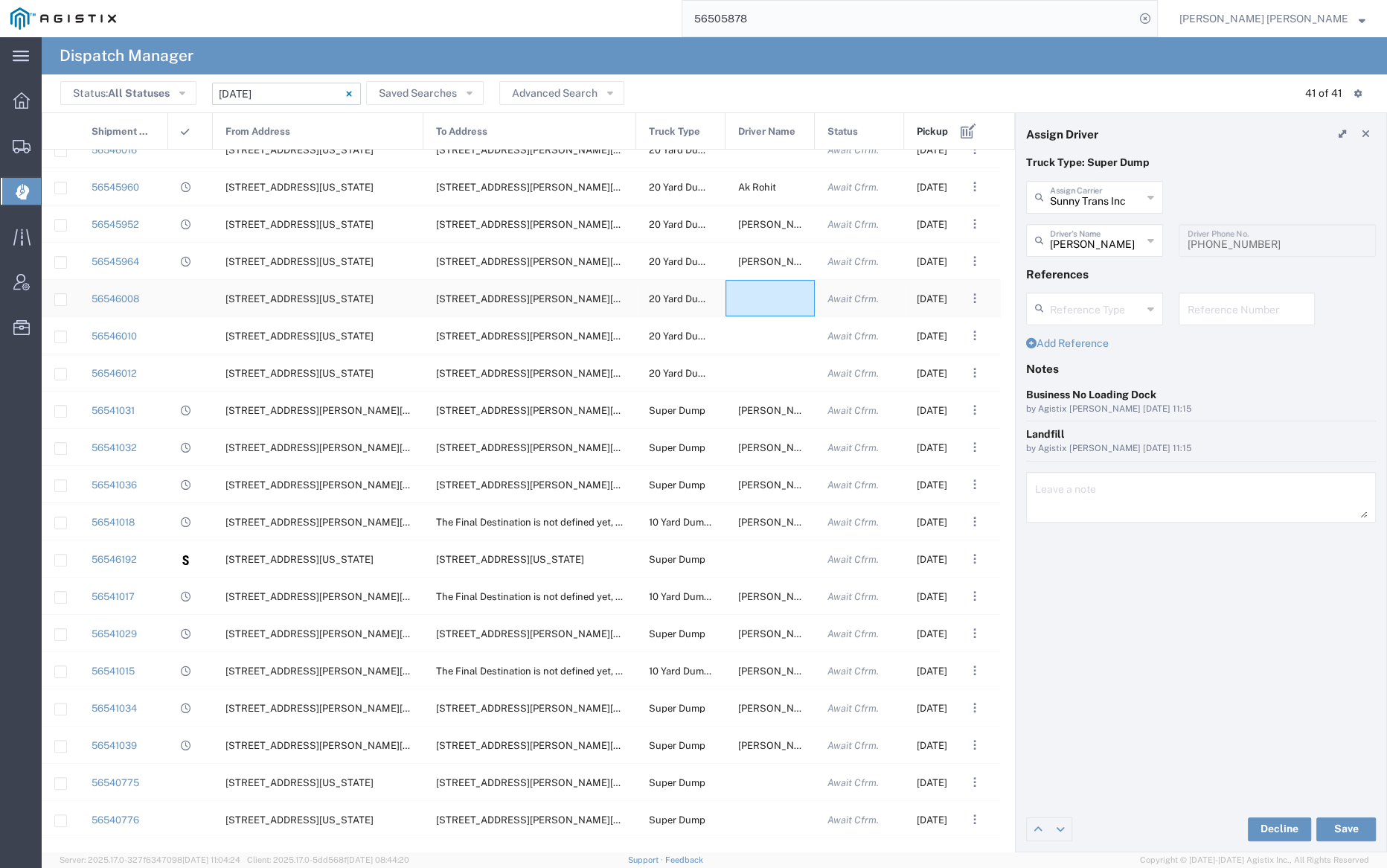
click at [774, 301] on div at bounding box center [770, 298] width 90 height 36
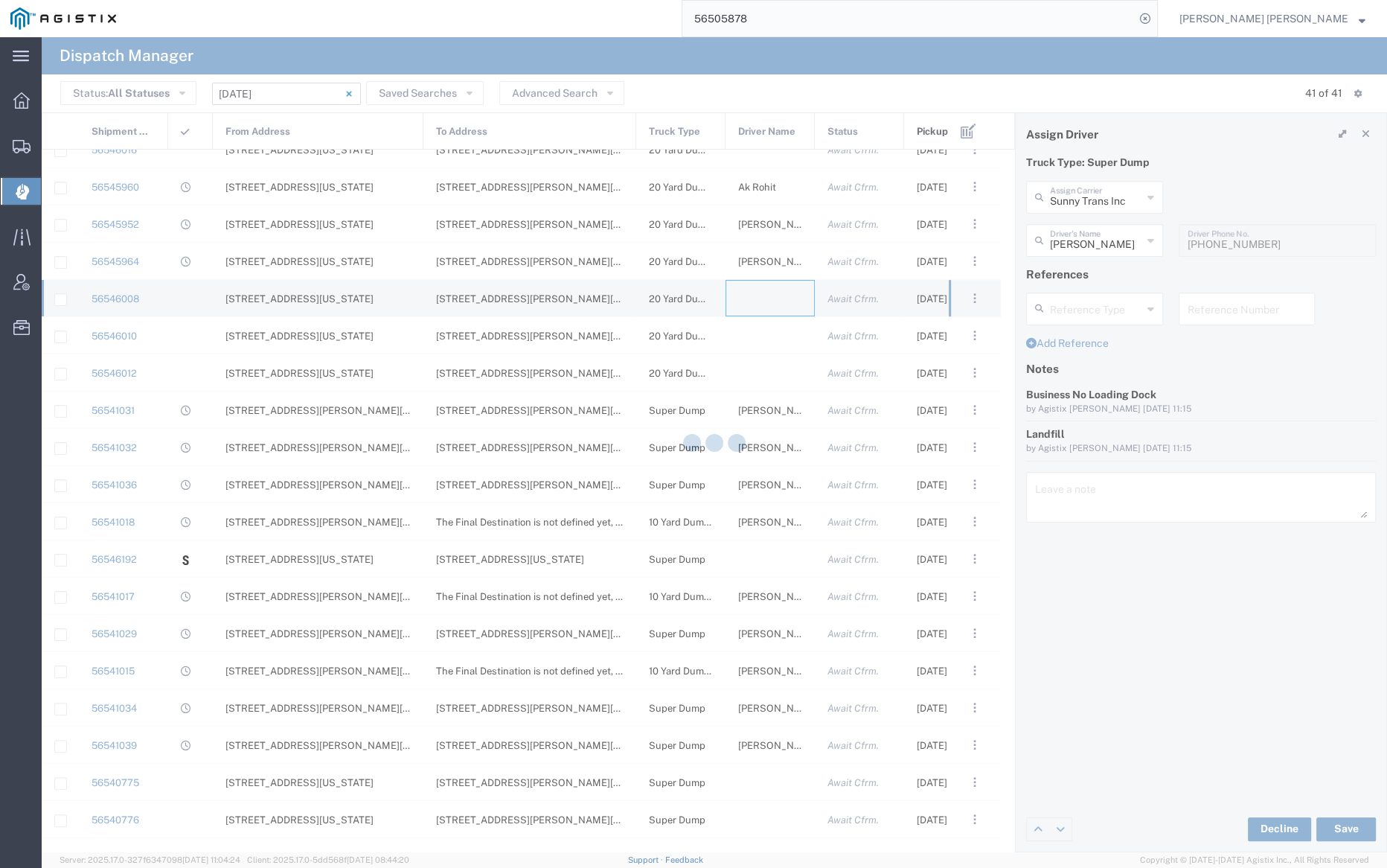
type input "Bray Trucking"
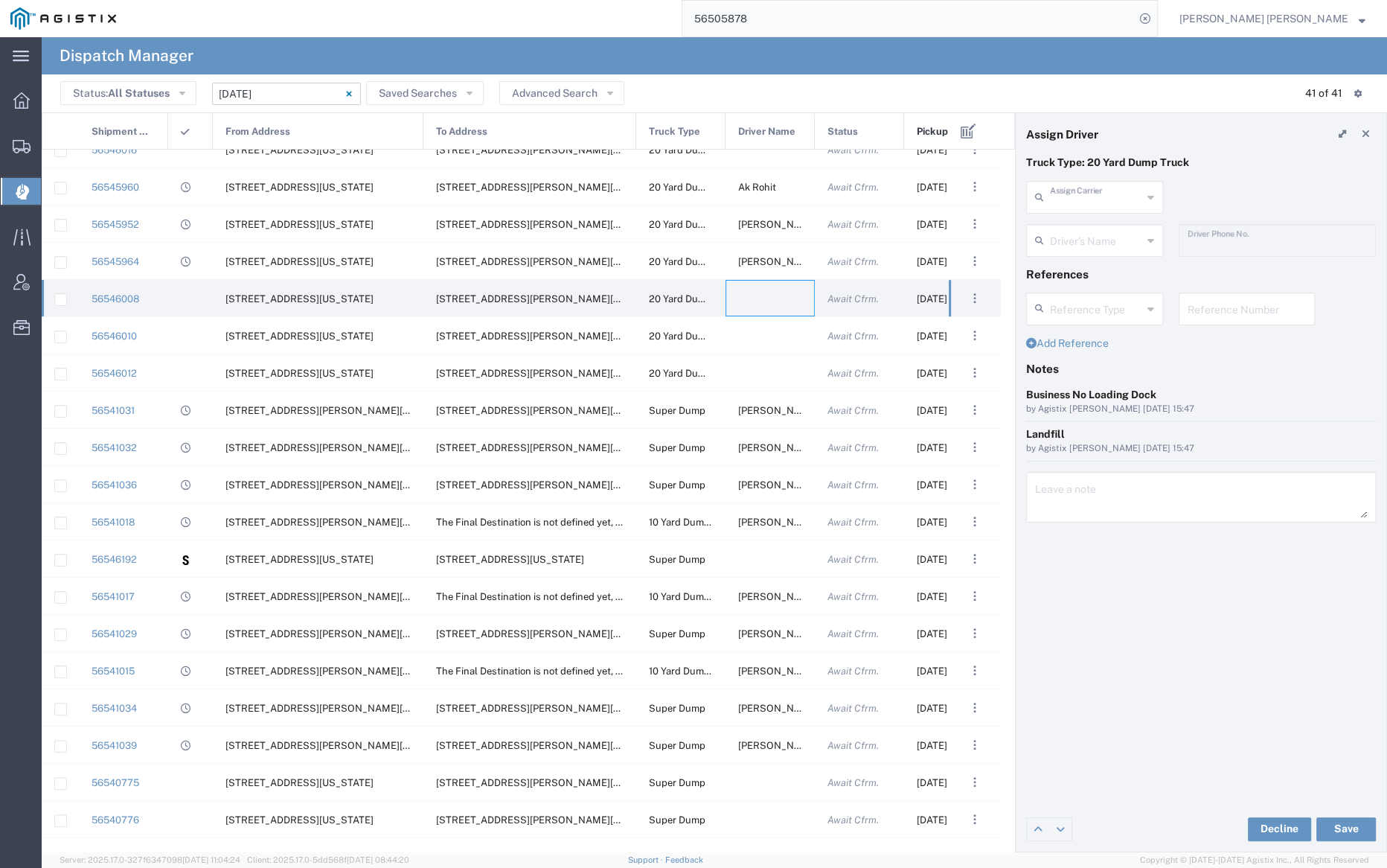
click at [1078, 204] on input "text" at bounding box center [1096, 196] width 92 height 26
click at [1082, 232] on span "Jagjot Trans Inc" at bounding box center [1094, 240] width 134 height 46
type input "Jagjot Trans Inc"
click at [1082, 235] on input "text" at bounding box center [1097, 239] width 93 height 26
click at [1098, 270] on span "Harpreet Singh" at bounding box center [1094, 273] width 134 height 23
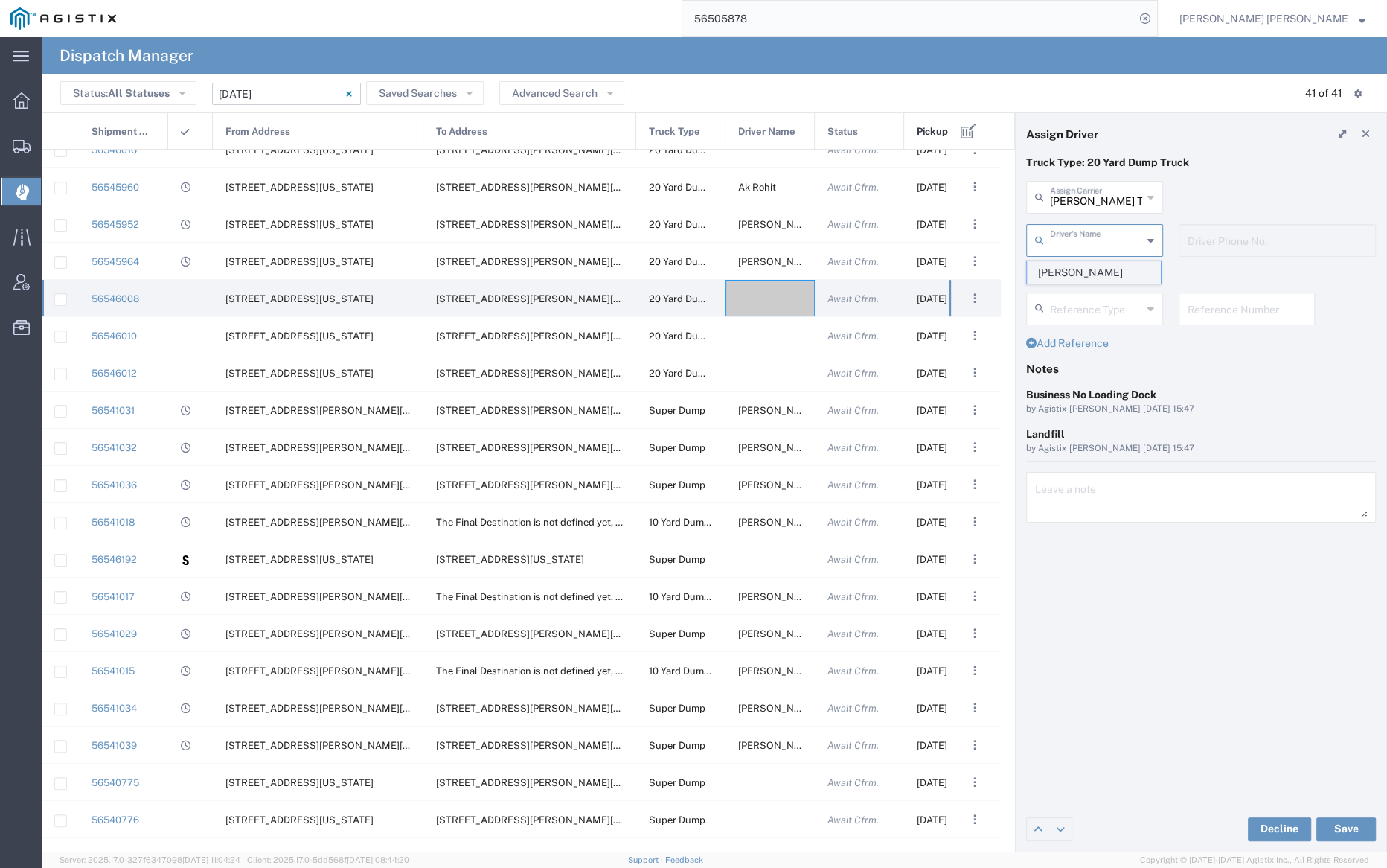
type input "Harpreet Singh"
type input "9253544313"
click at [1355, 828] on button "Save" at bounding box center [1346, 830] width 60 height 24
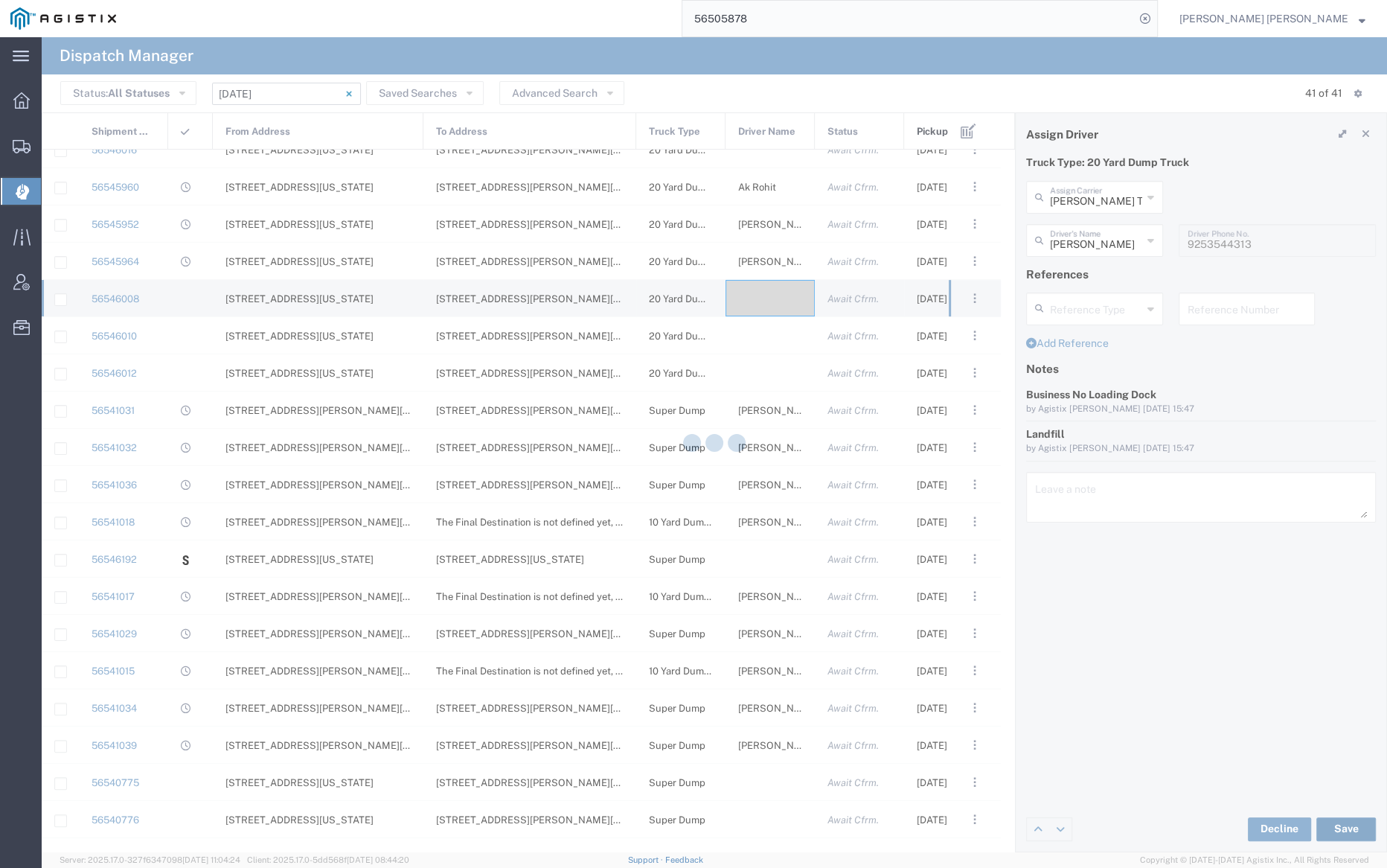
type input "Harpreet Singh"
type input "Jagjot Trans Inc"
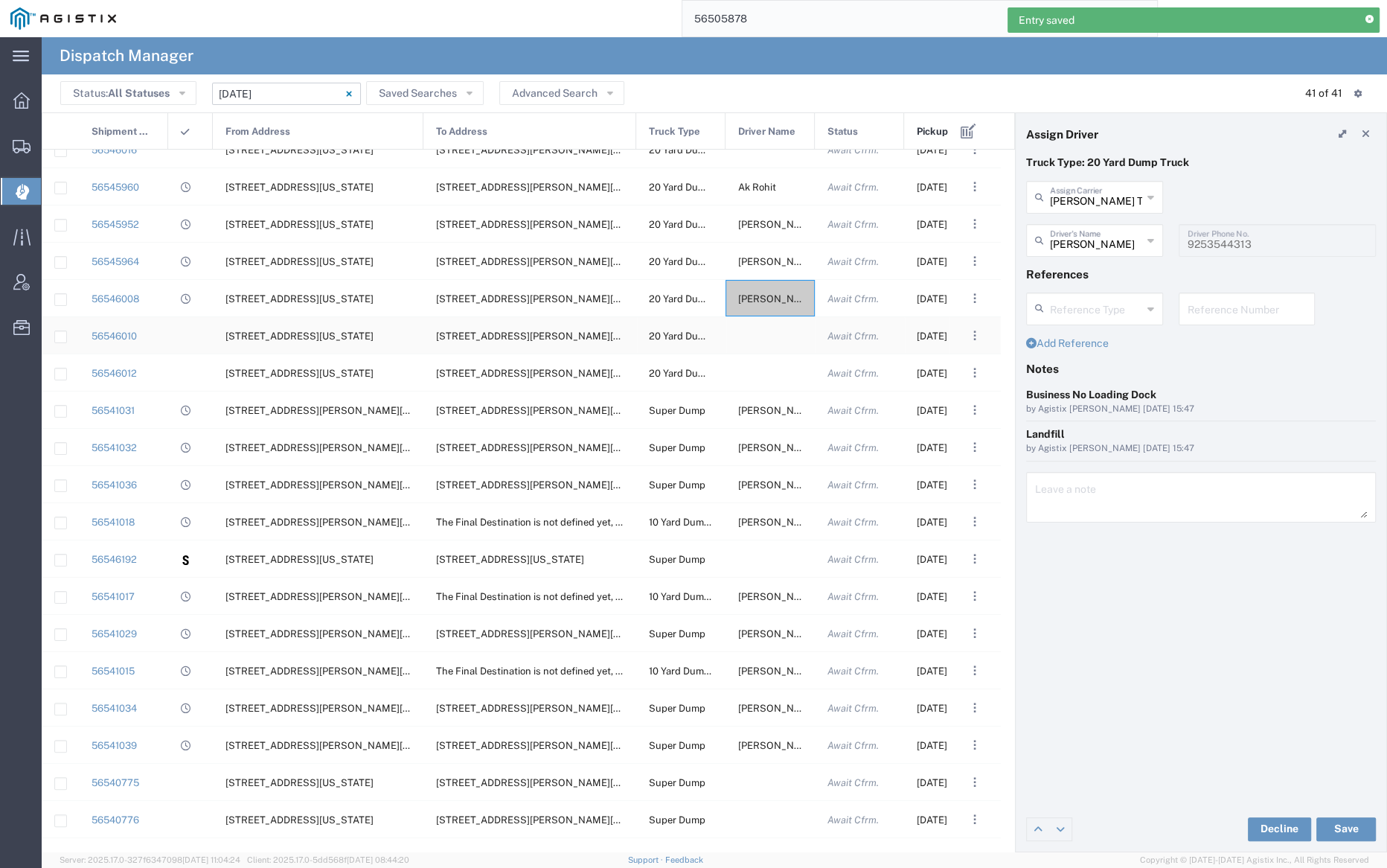
click at [765, 338] on div at bounding box center [770, 335] width 90 height 36
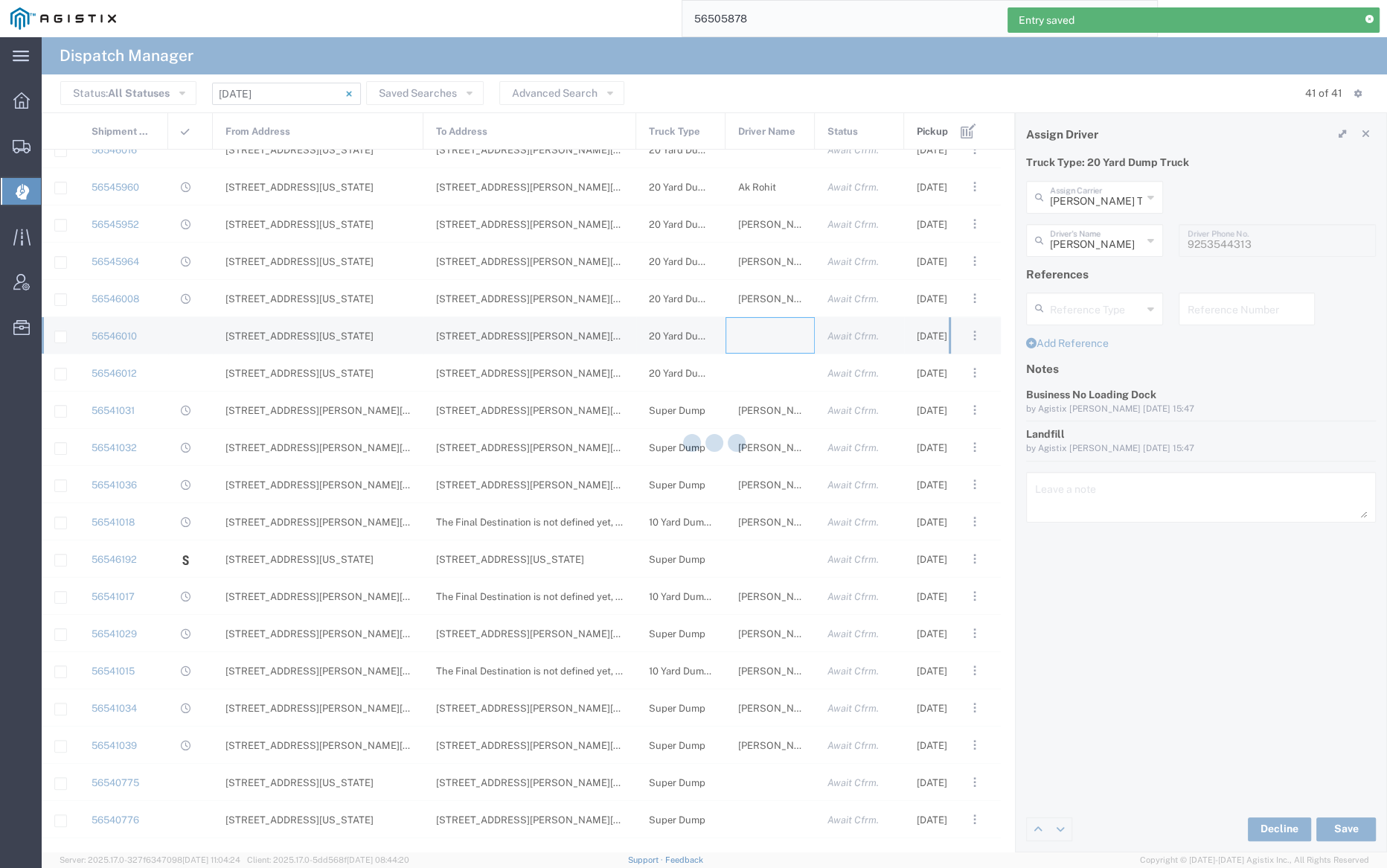
type input "Bray Trucking"
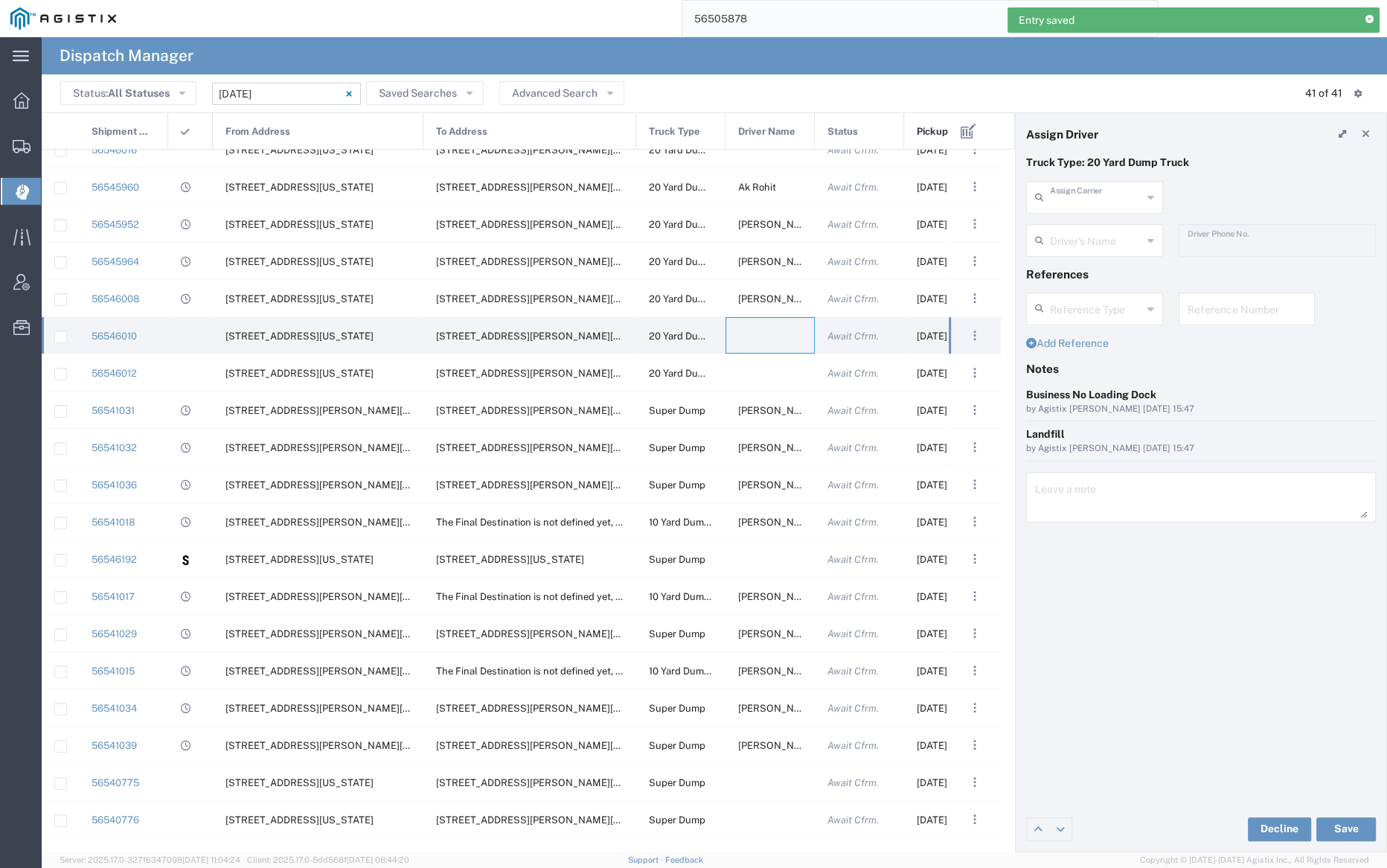
click at [1080, 191] on input "text" at bounding box center [1096, 196] width 92 height 26
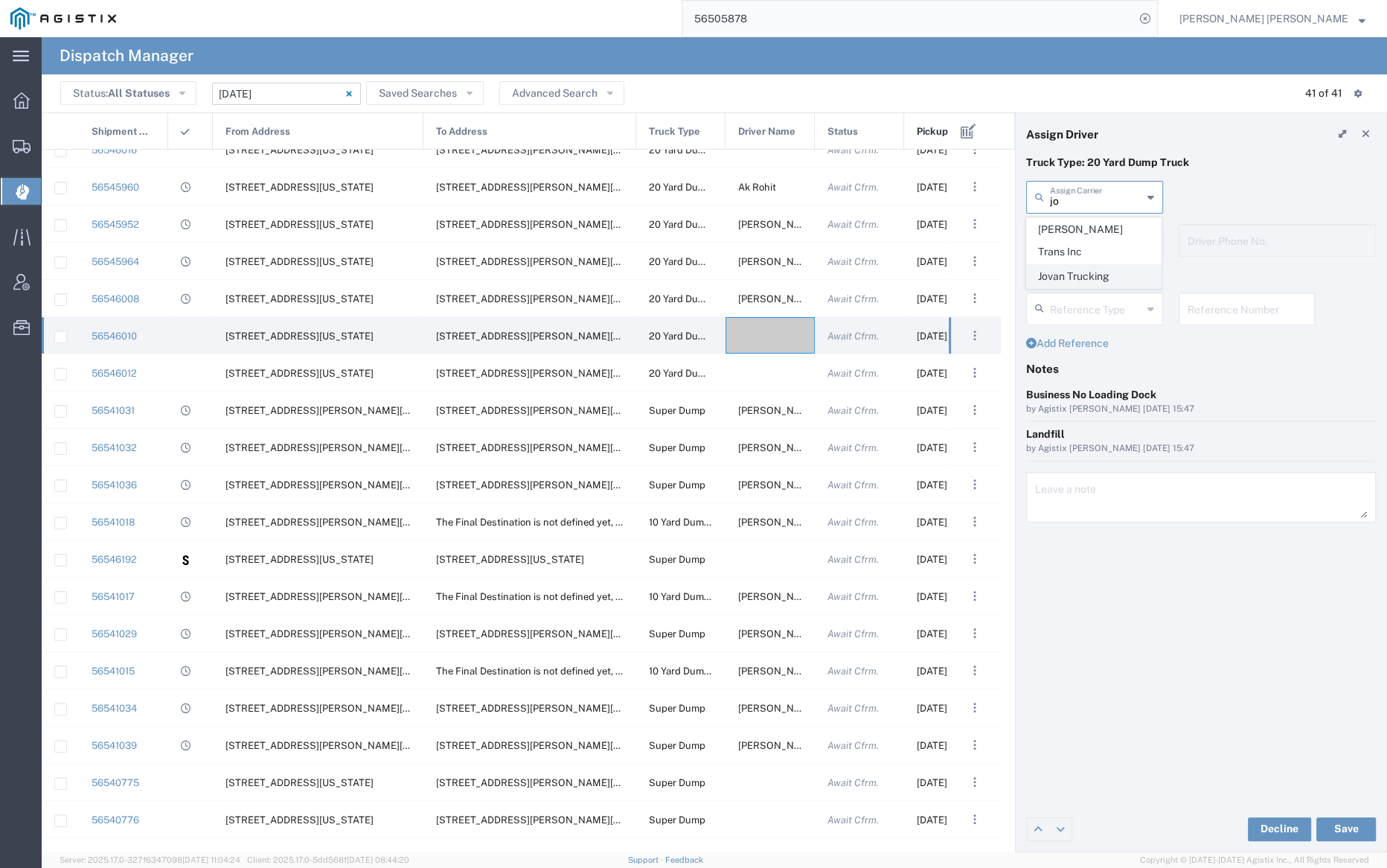
click at [1083, 265] on span "Jovan Trucking" at bounding box center [1094, 277] width 134 height 23
type input "Jovan Trucking"
click at [1083, 237] on input "text" at bounding box center [1096, 239] width 92 height 26
click at [1091, 274] on span "Charanjit Singh" at bounding box center [1094, 273] width 134 height 23
type input "Charanjit Singh"
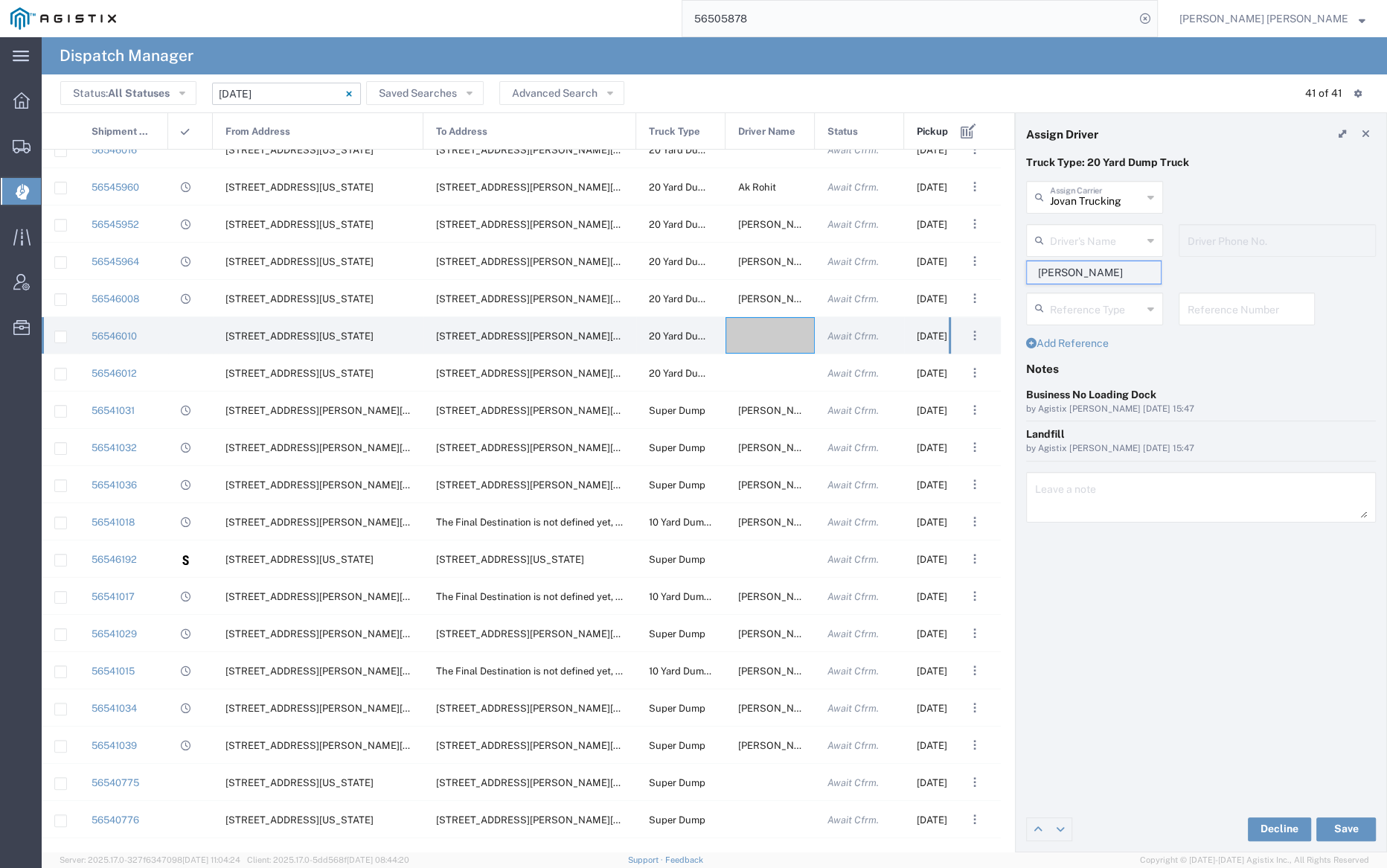
type input "408-318-5260"
click at [1353, 827] on button "Save" at bounding box center [1346, 830] width 60 height 24
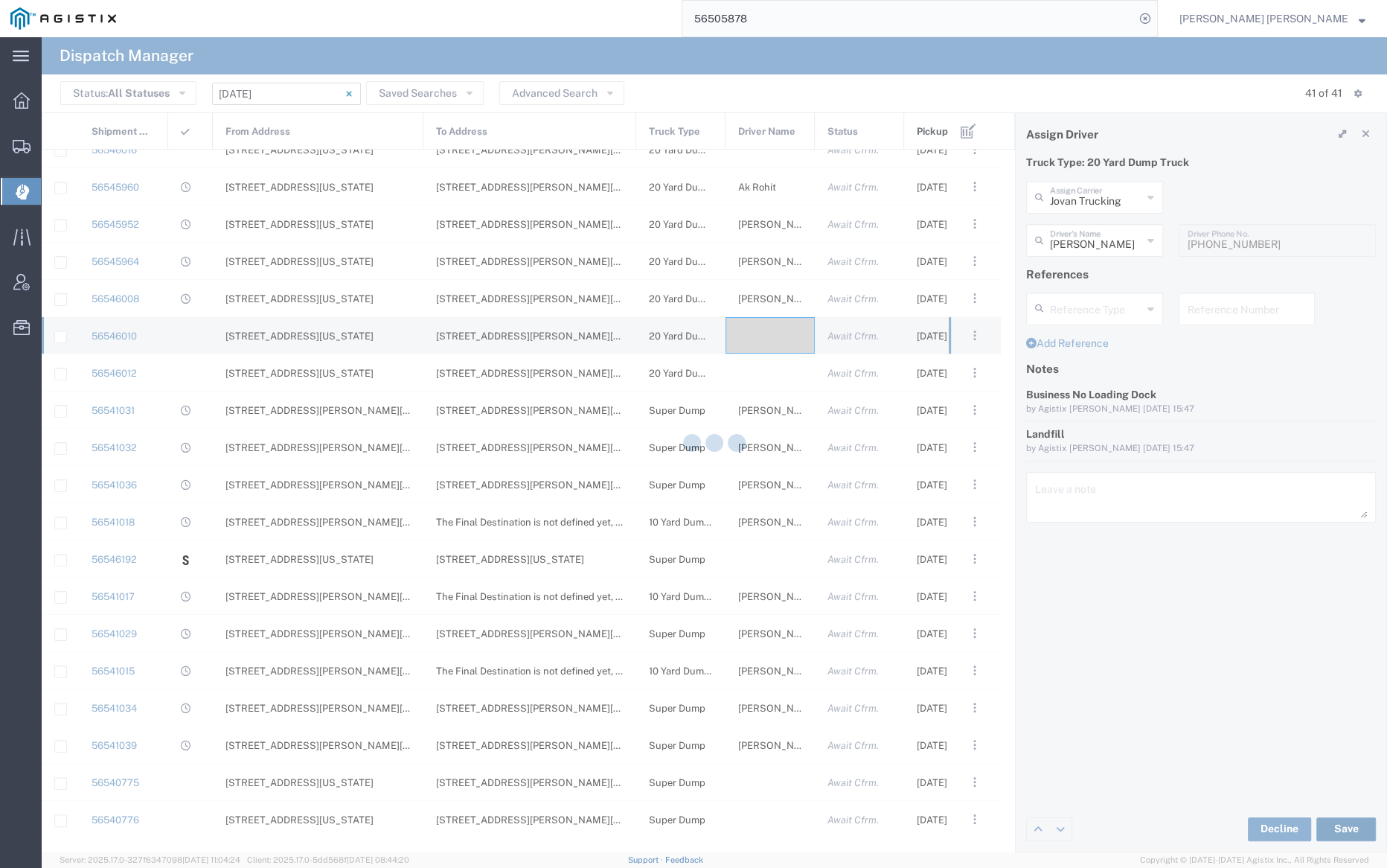
type input "Charanjit Singh"
type input "Jovan Trucking"
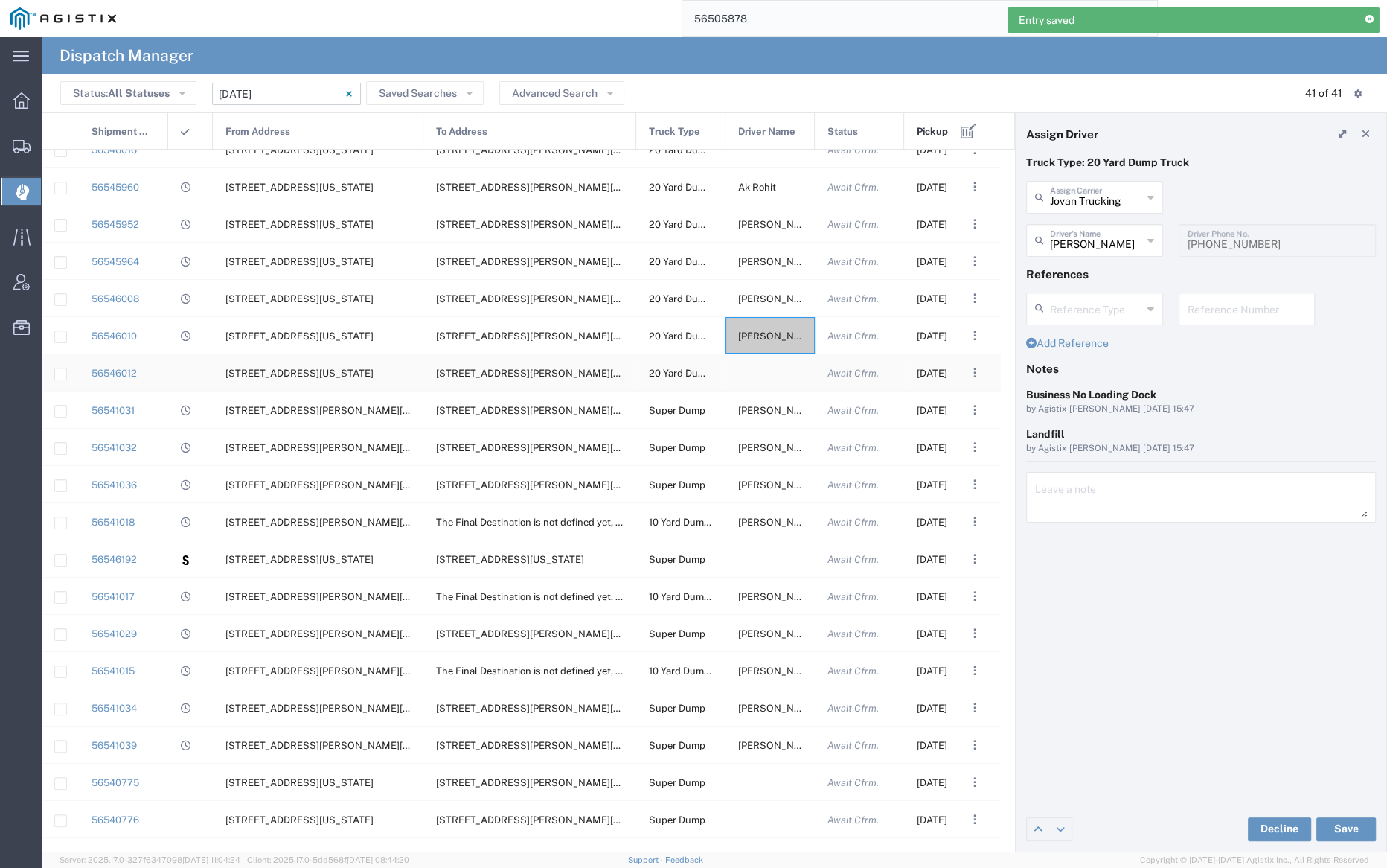
click at [774, 374] on div at bounding box center [770, 372] width 90 height 36
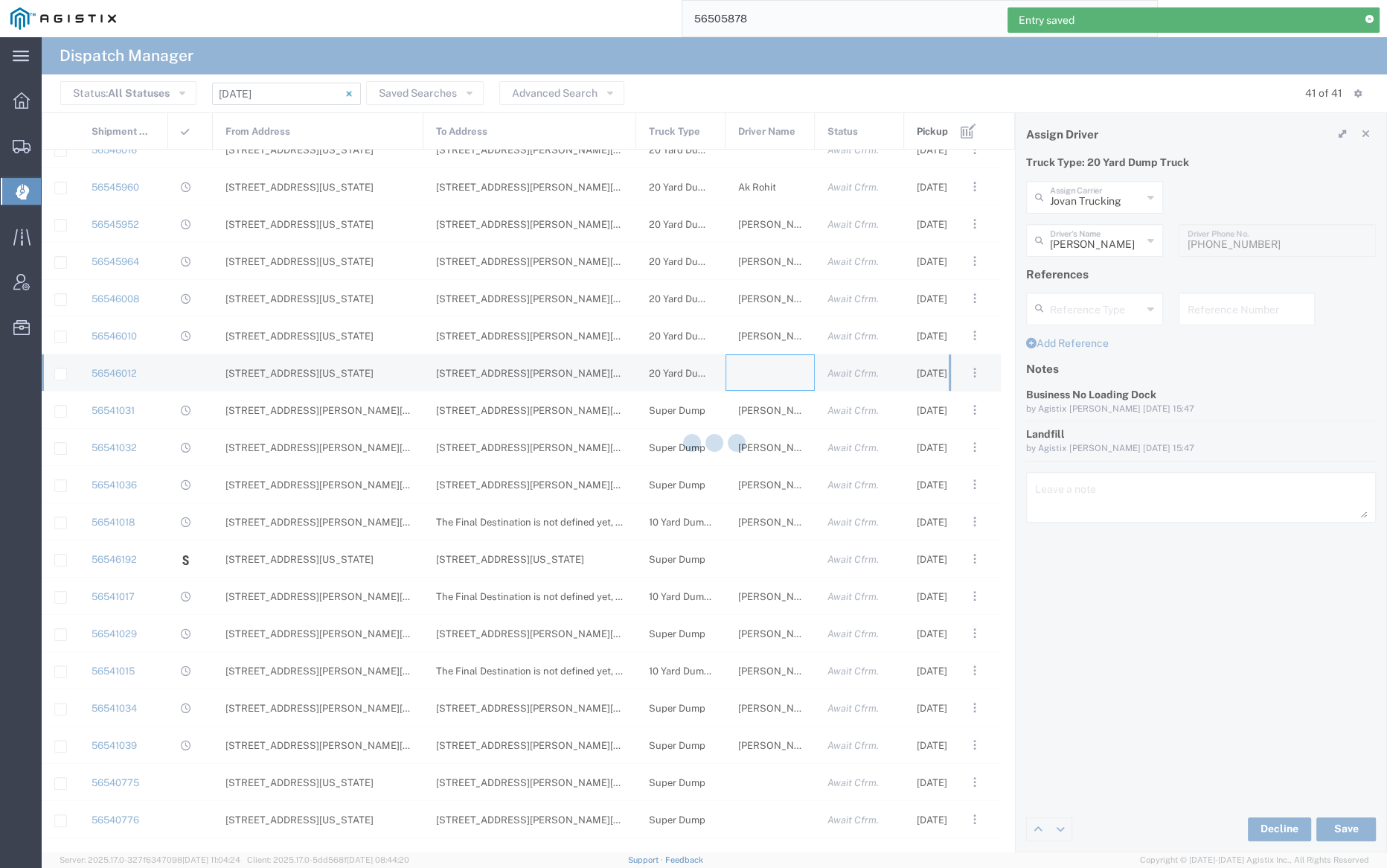
type input "Bray Trucking"
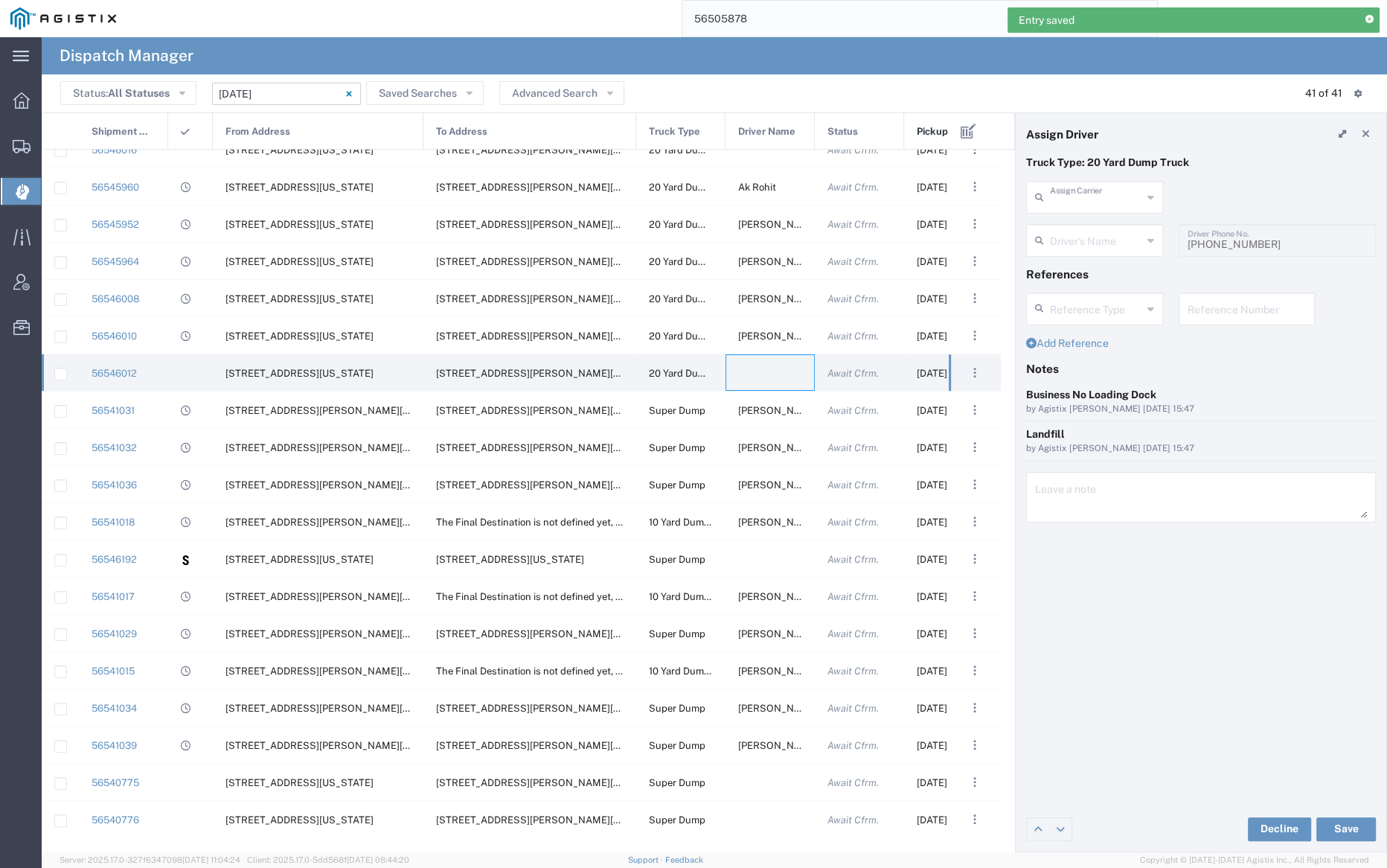
click at [1091, 194] on input "text" at bounding box center [1096, 196] width 92 height 26
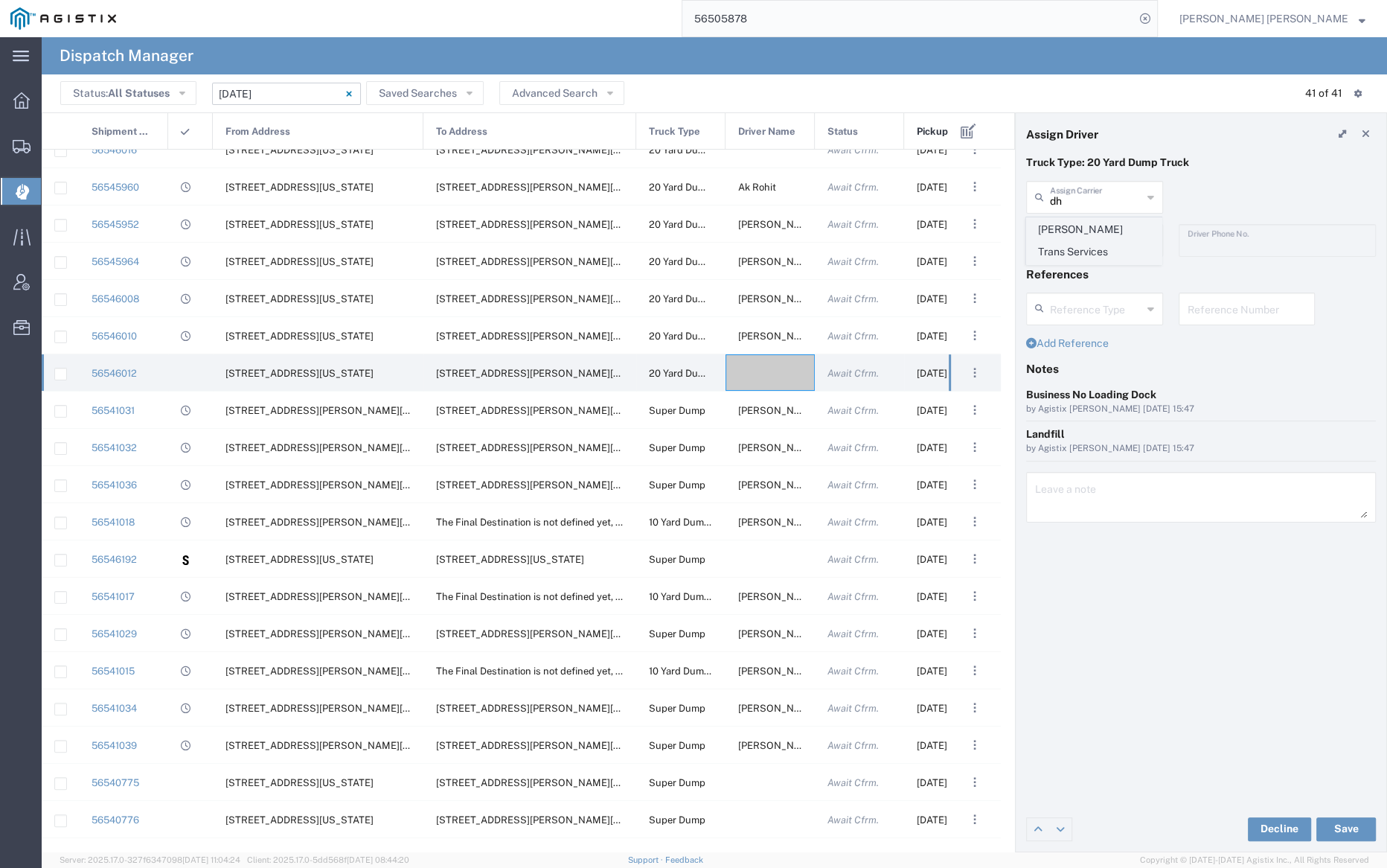
click at [1093, 229] on span "Dhillon Trans Services" at bounding box center [1094, 240] width 134 height 46
type input "Dhillon Trans Services"
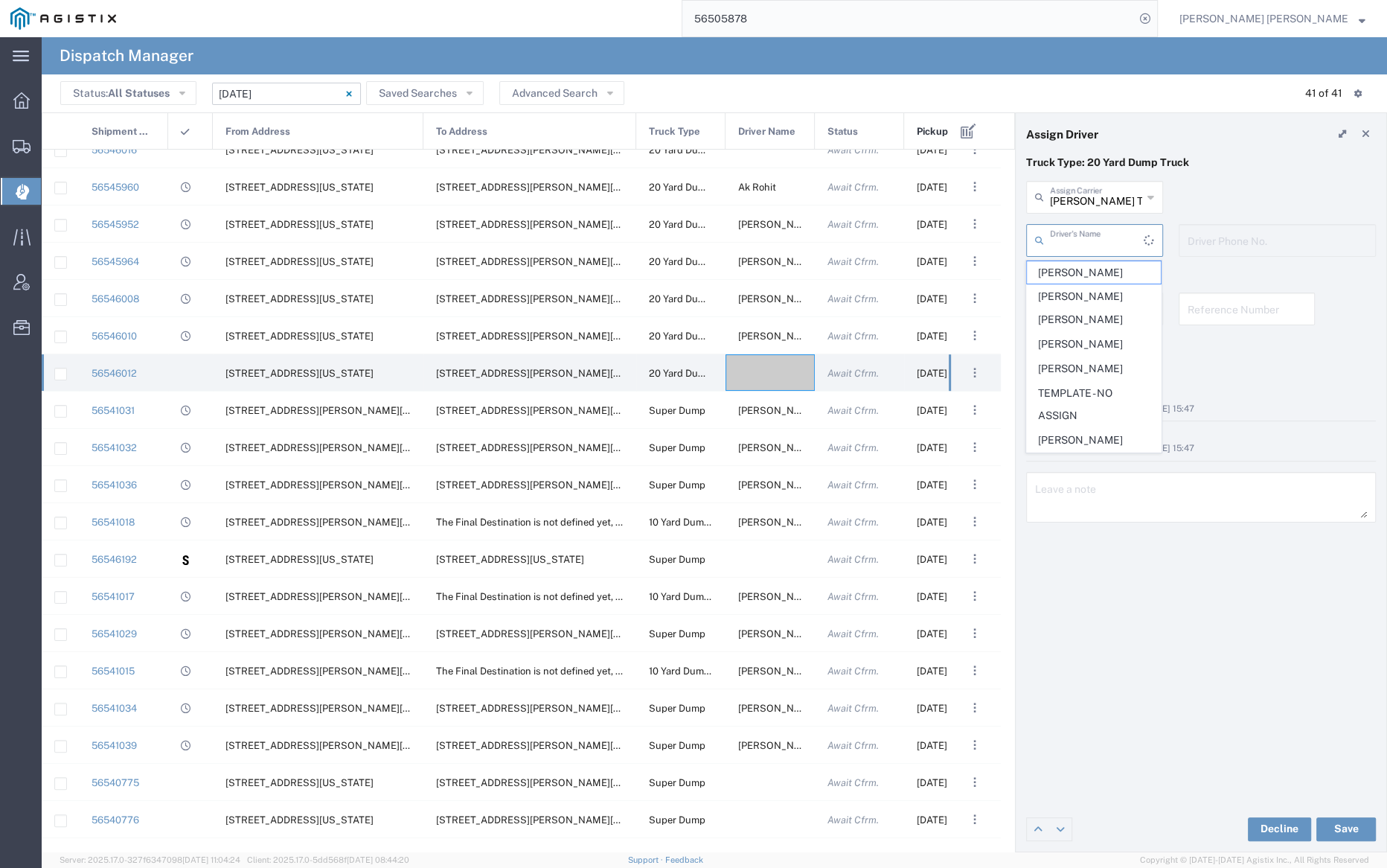
click at [1093, 237] on input "text" at bounding box center [1097, 239] width 93 height 26
click at [1079, 372] on span "Sewa Singh" at bounding box center [1094, 384] width 134 height 23
type input "Sewa Singh"
type input "9255655299"
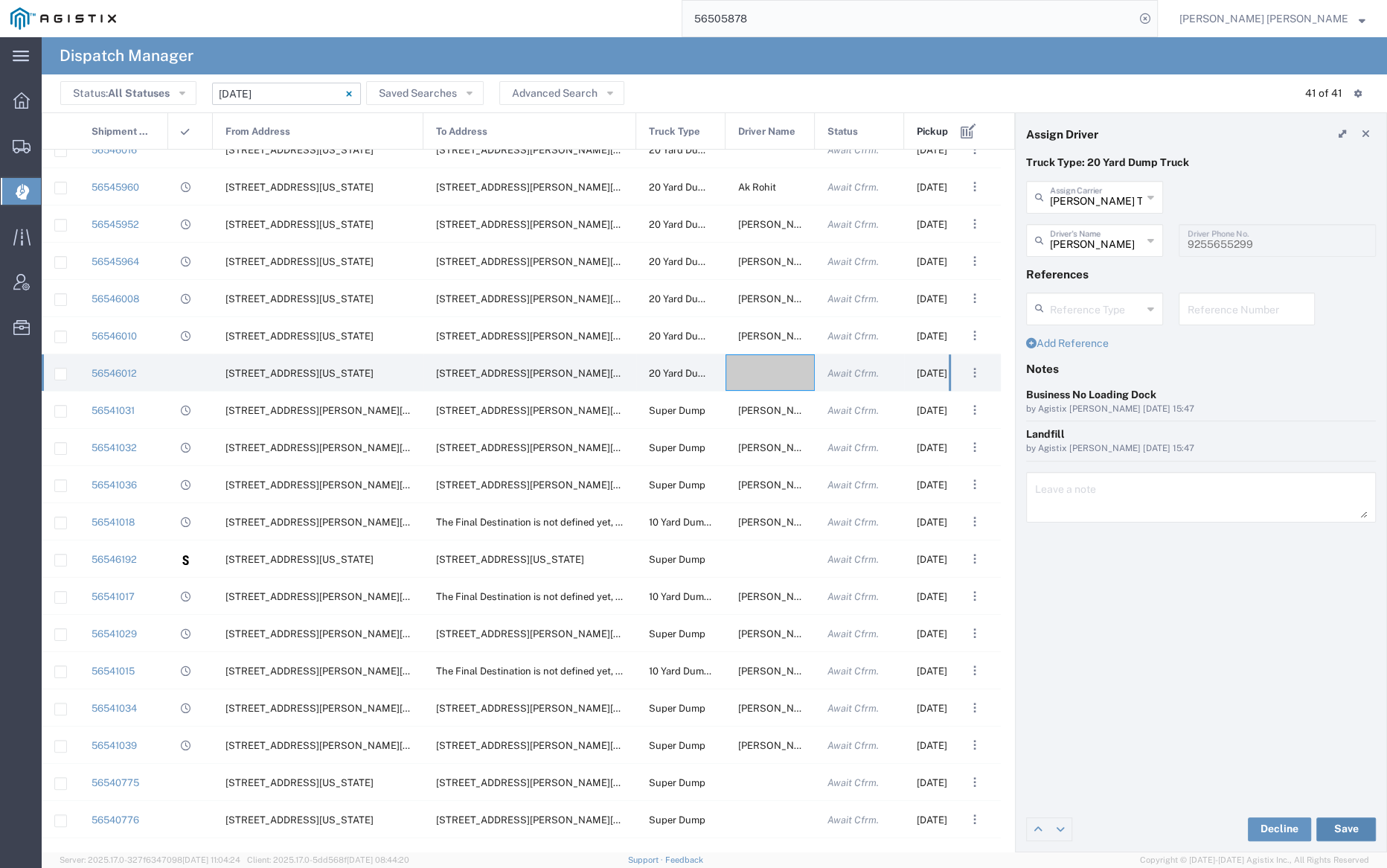
click at [1352, 828] on button "Save" at bounding box center [1346, 830] width 60 height 24
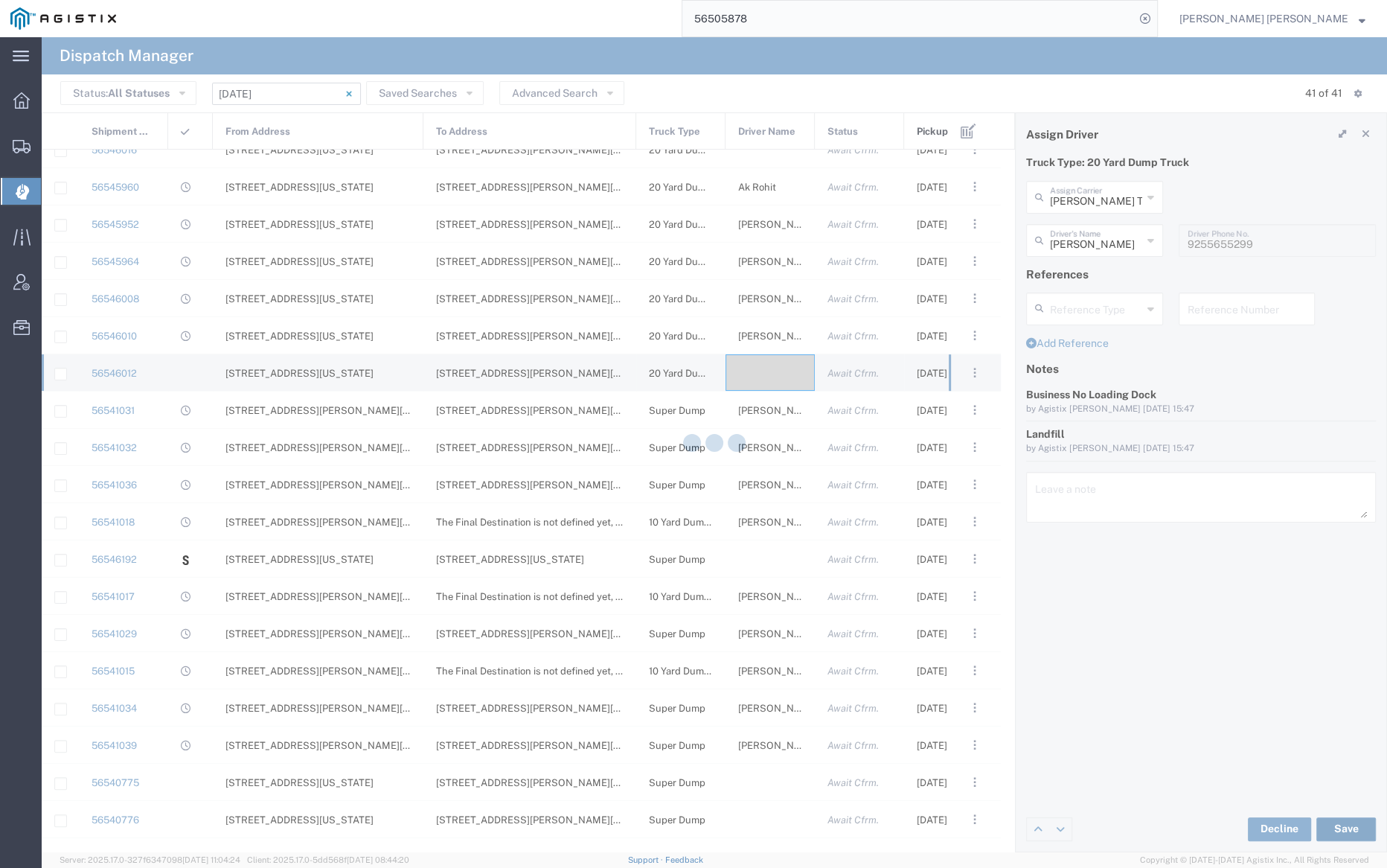
type input "Sewa Singh"
type input "Dhillon Trans Services"
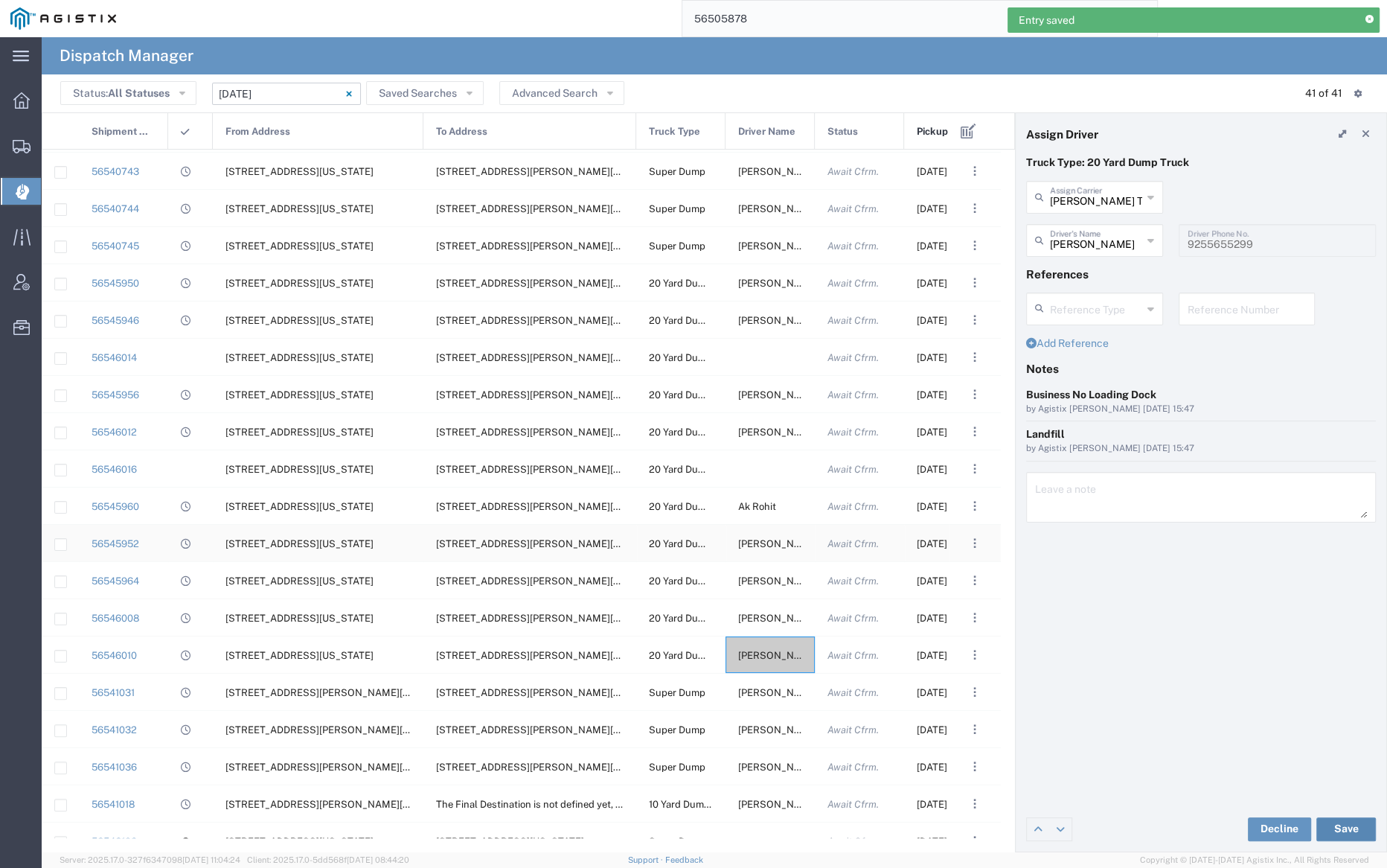
scroll to position [496, 0]
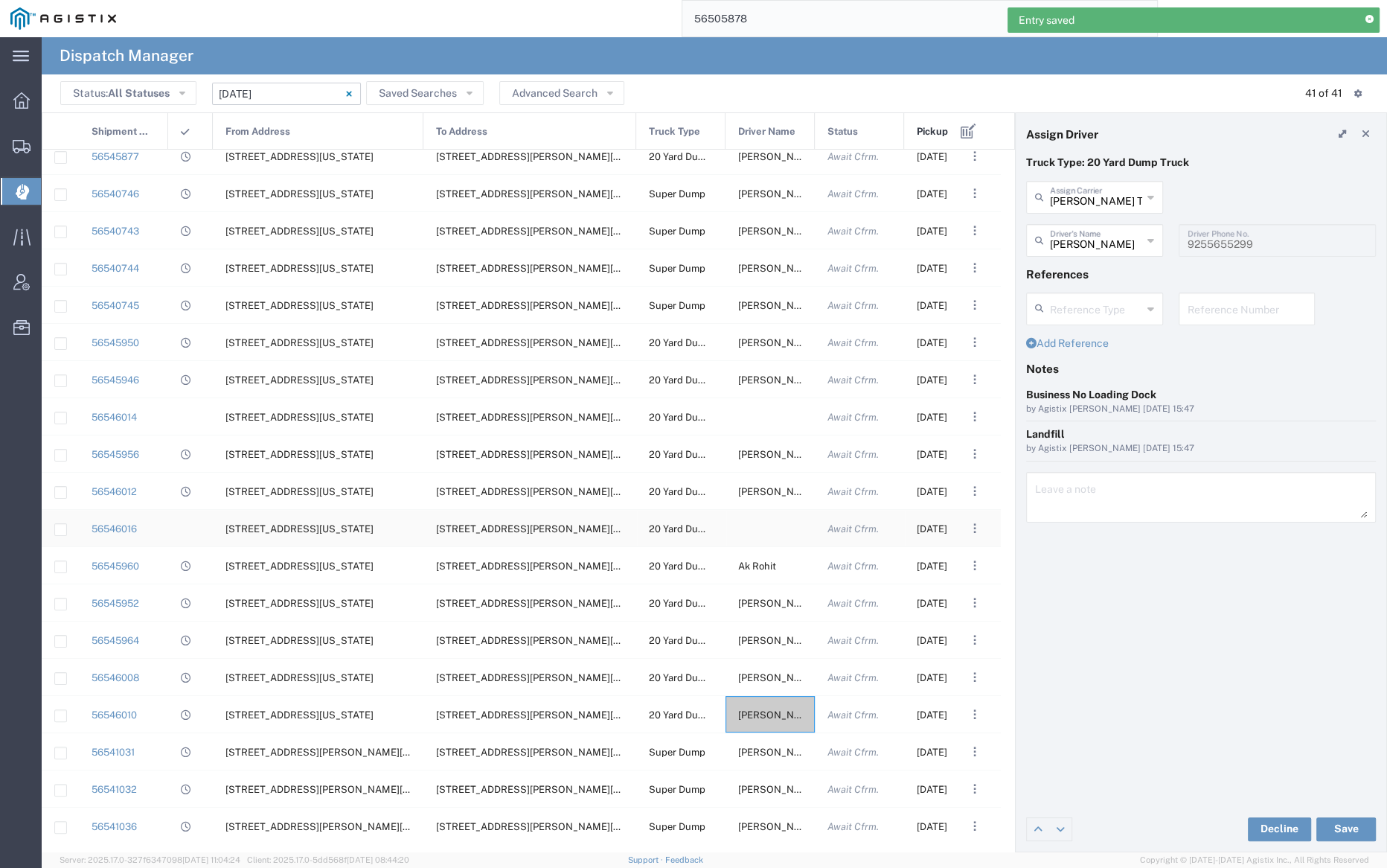
click at [771, 525] on div at bounding box center [770, 528] width 90 height 36
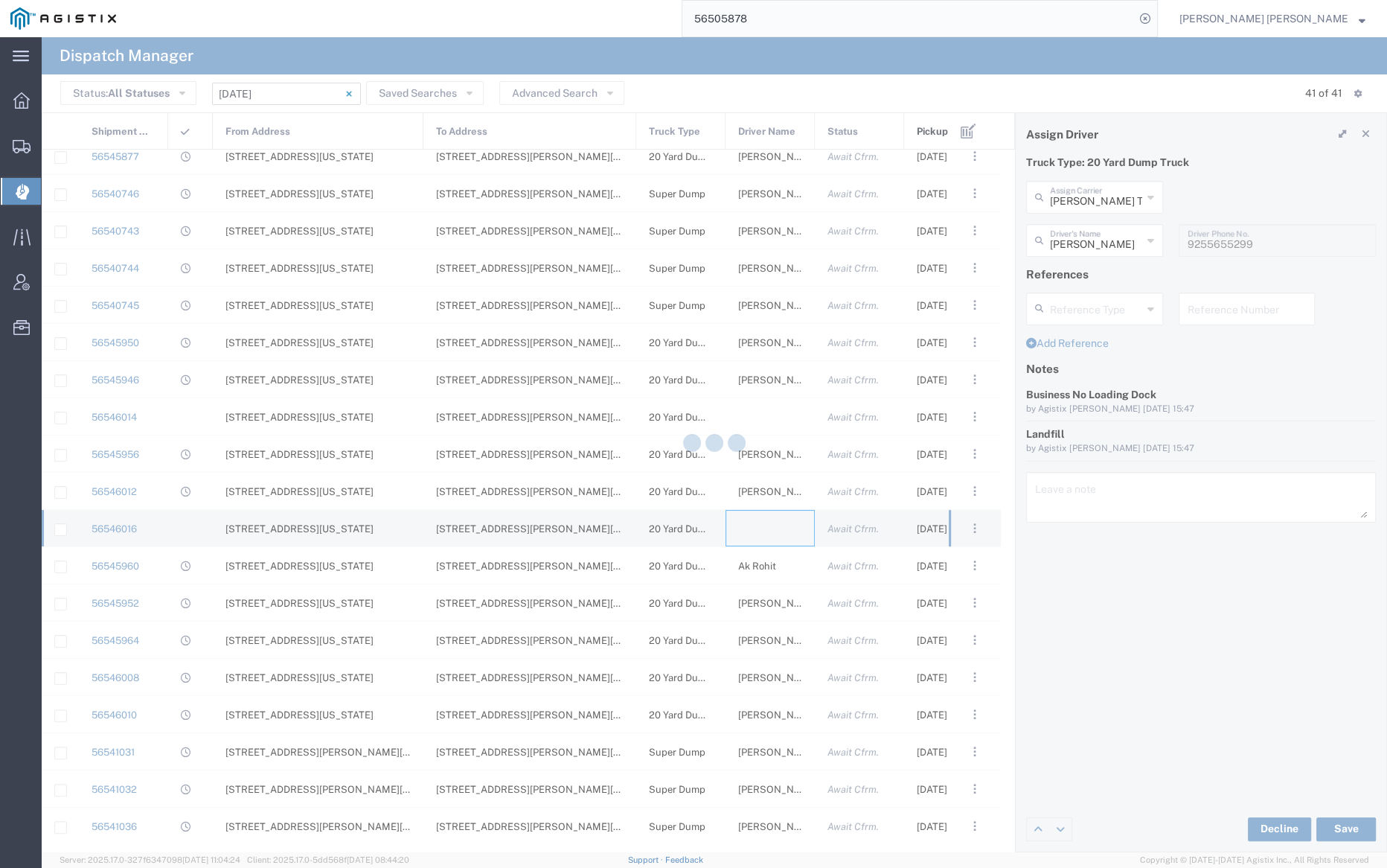
type input "Bray Trucking"
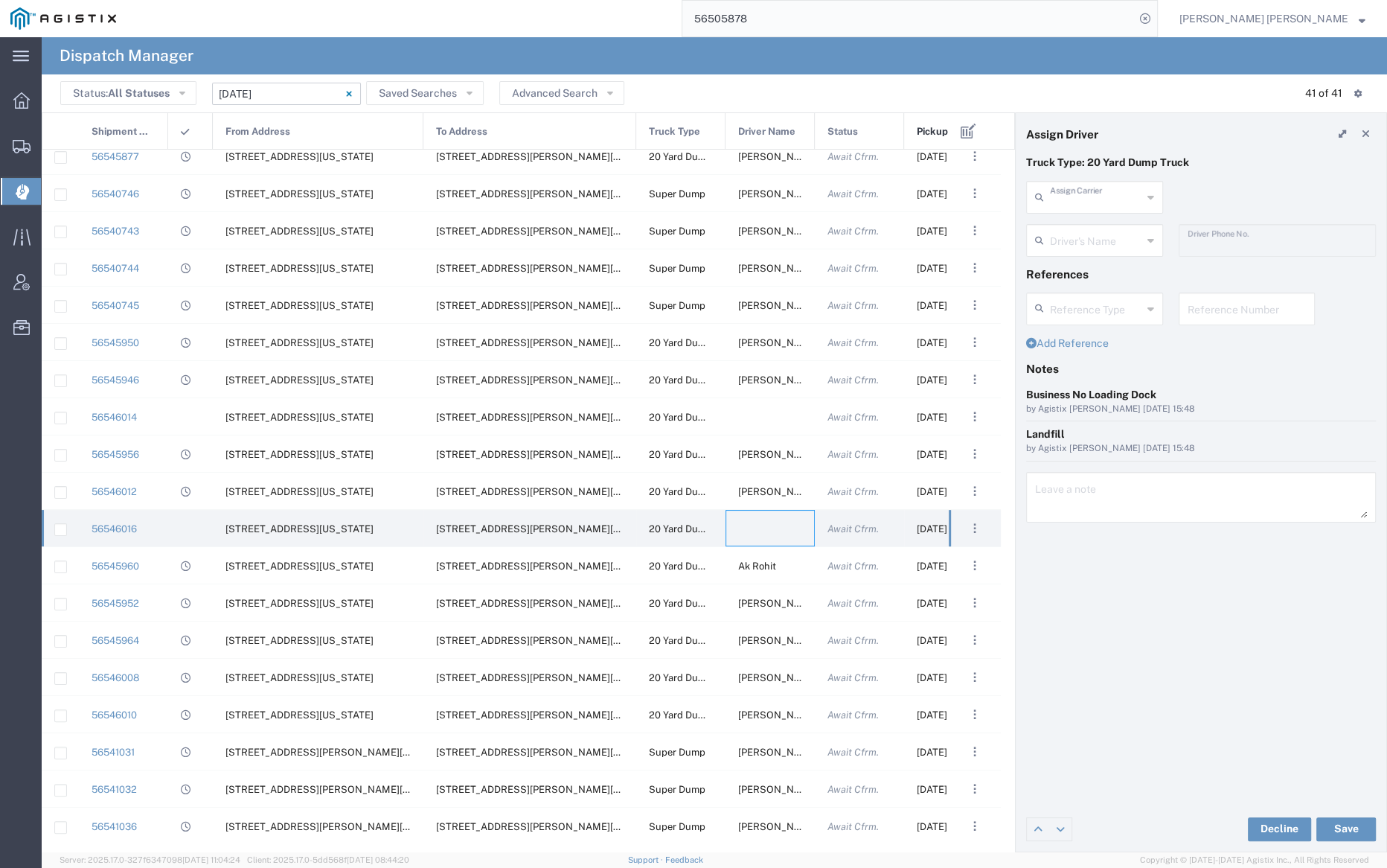
click at [1087, 200] on input "text" at bounding box center [1096, 196] width 92 height 26
click at [1086, 222] on span "Sunny Trans Inc" at bounding box center [1094, 229] width 134 height 23
type input "Sunny Trans Inc"
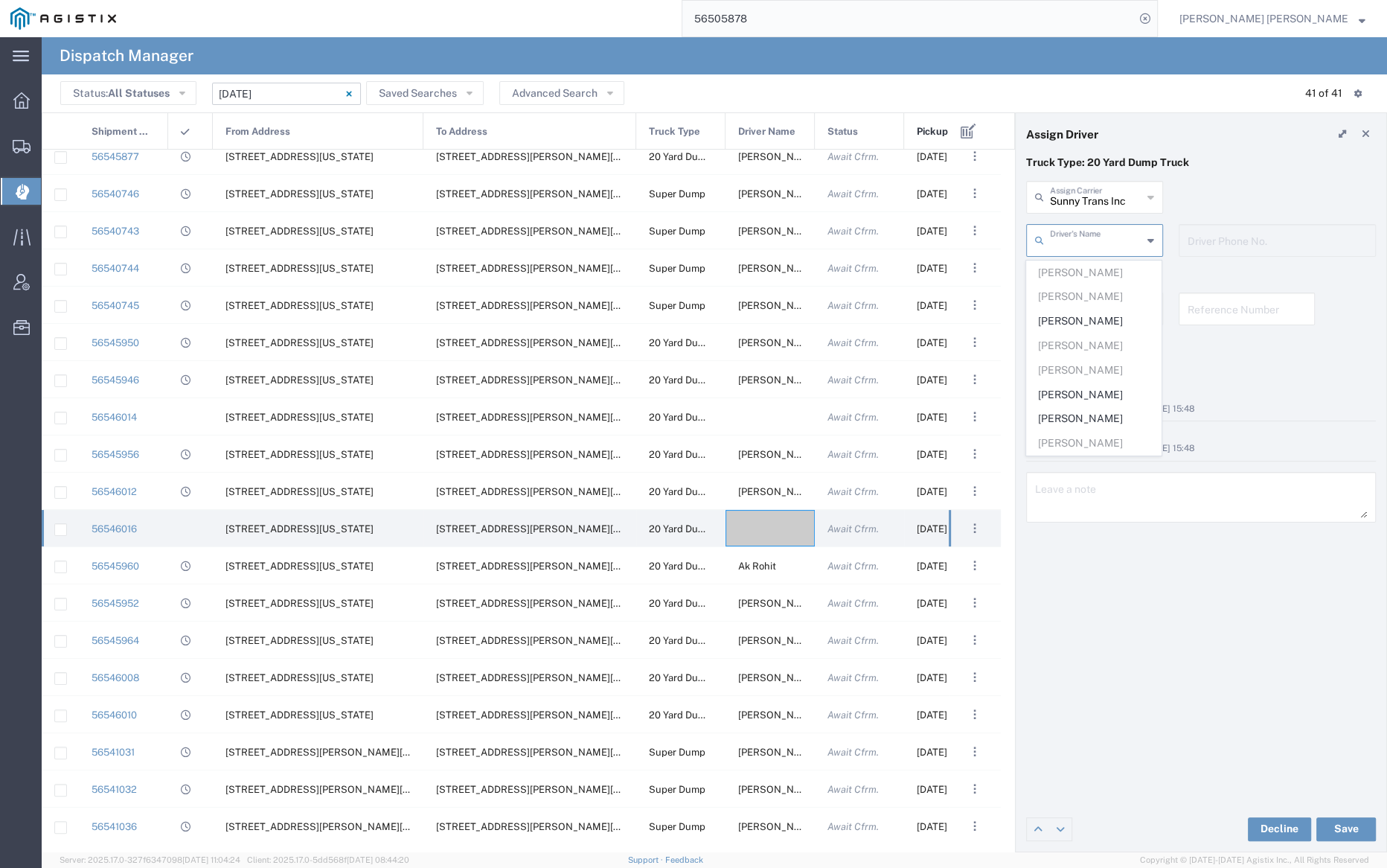
click at [1085, 243] on input "text" at bounding box center [1096, 239] width 92 height 26
click at [1082, 408] on span "Sarwinder Singh" at bounding box center [1094, 418] width 134 height 23
type input "Sarwinder Singh"
type input "559-316-9530"
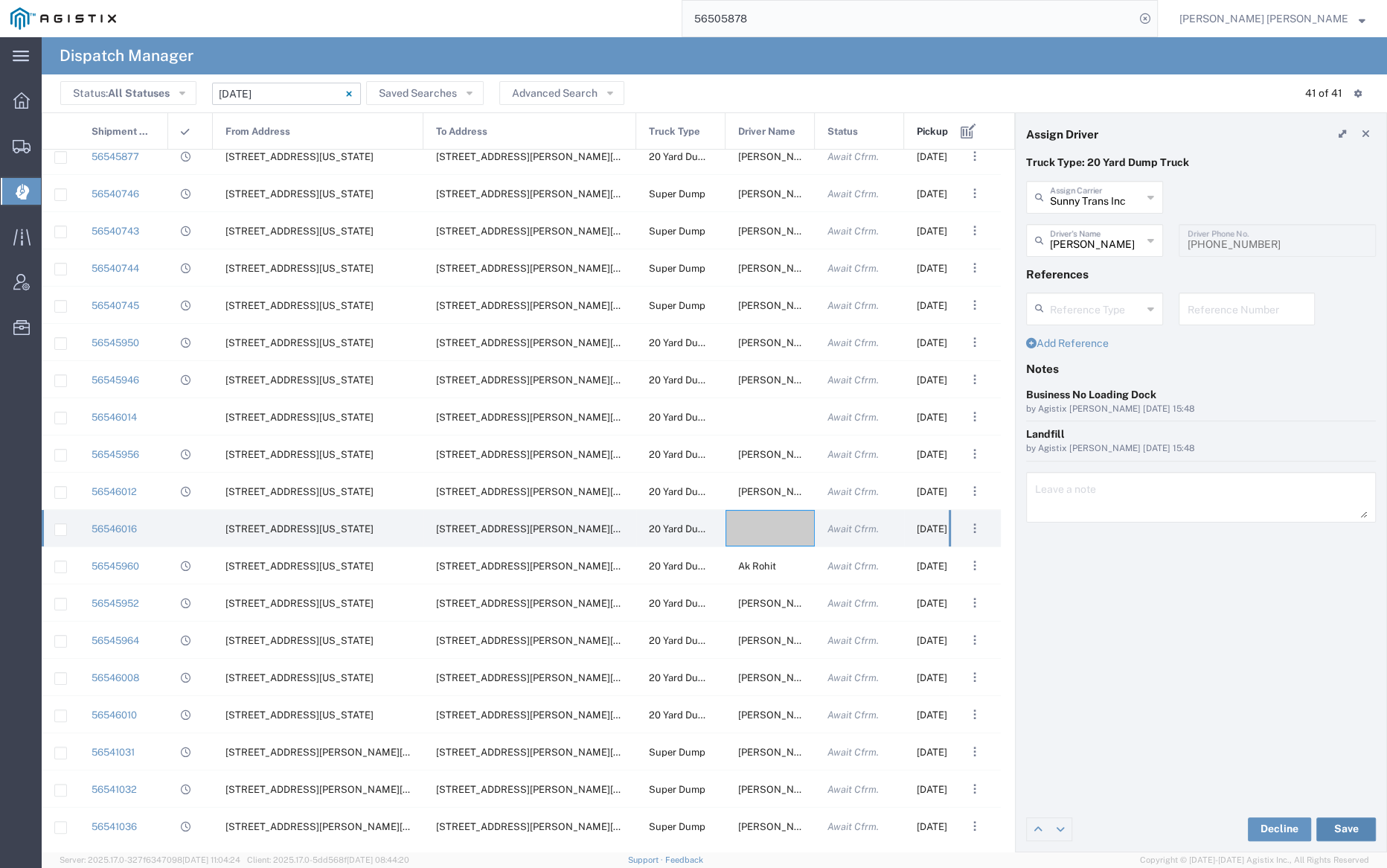
click at [1352, 823] on button "Save" at bounding box center [1346, 830] width 60 height 24
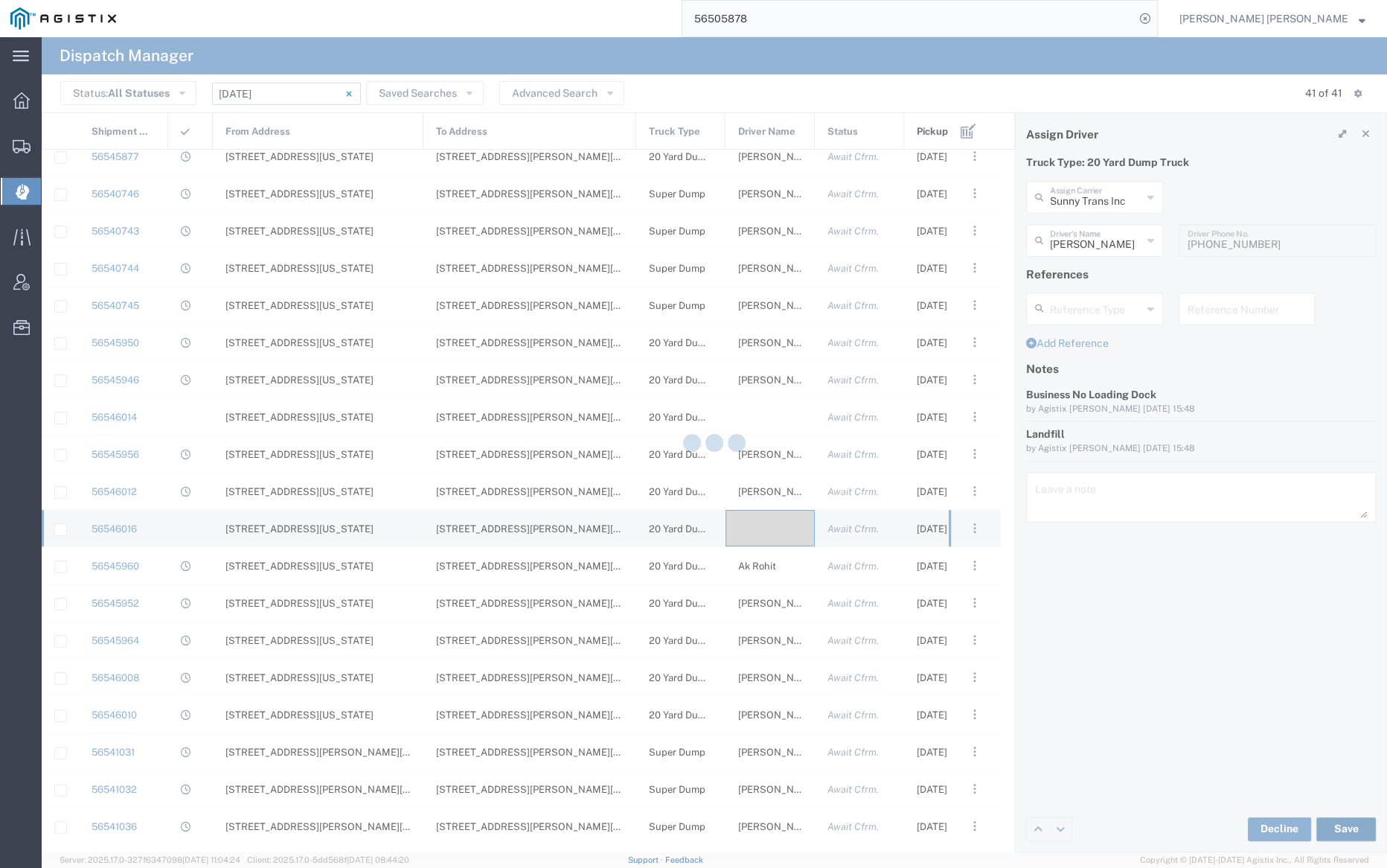
type input "Sarwinder Singh"
type input "Sunny Trans Inc"
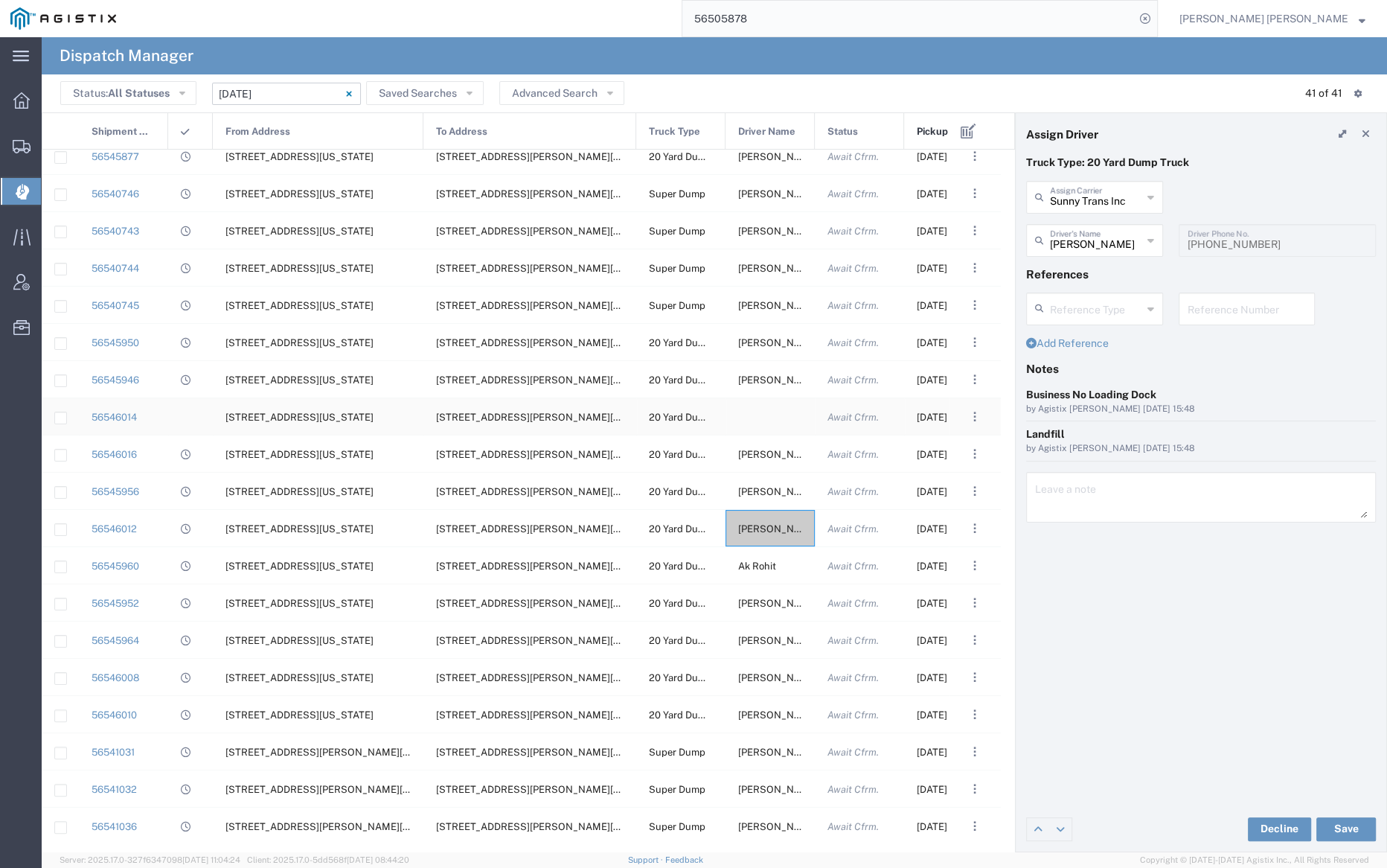
click at [757, 418] on div at bounding box center [770, 416] width 90 height 36
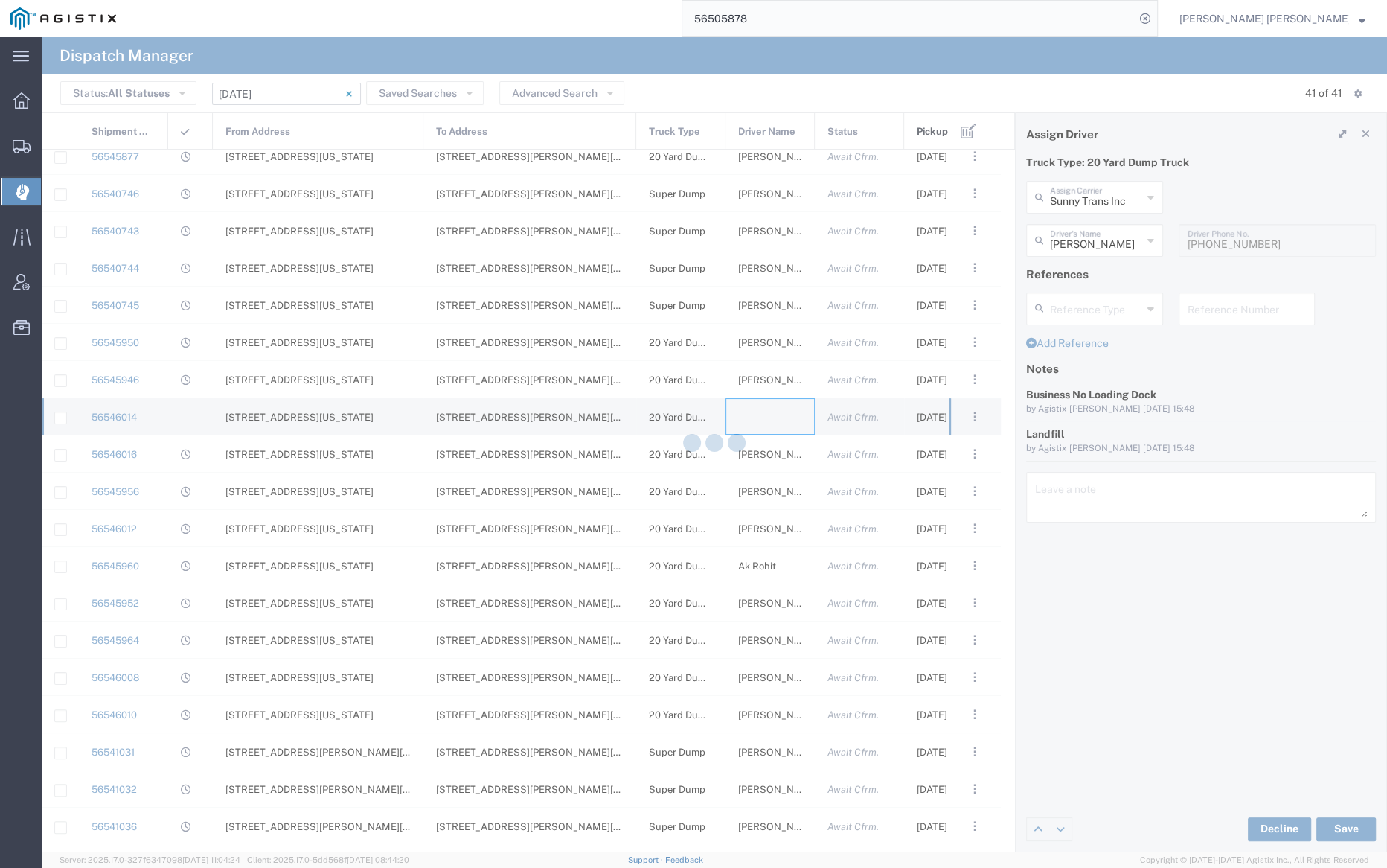
type input "Bray Trucking"
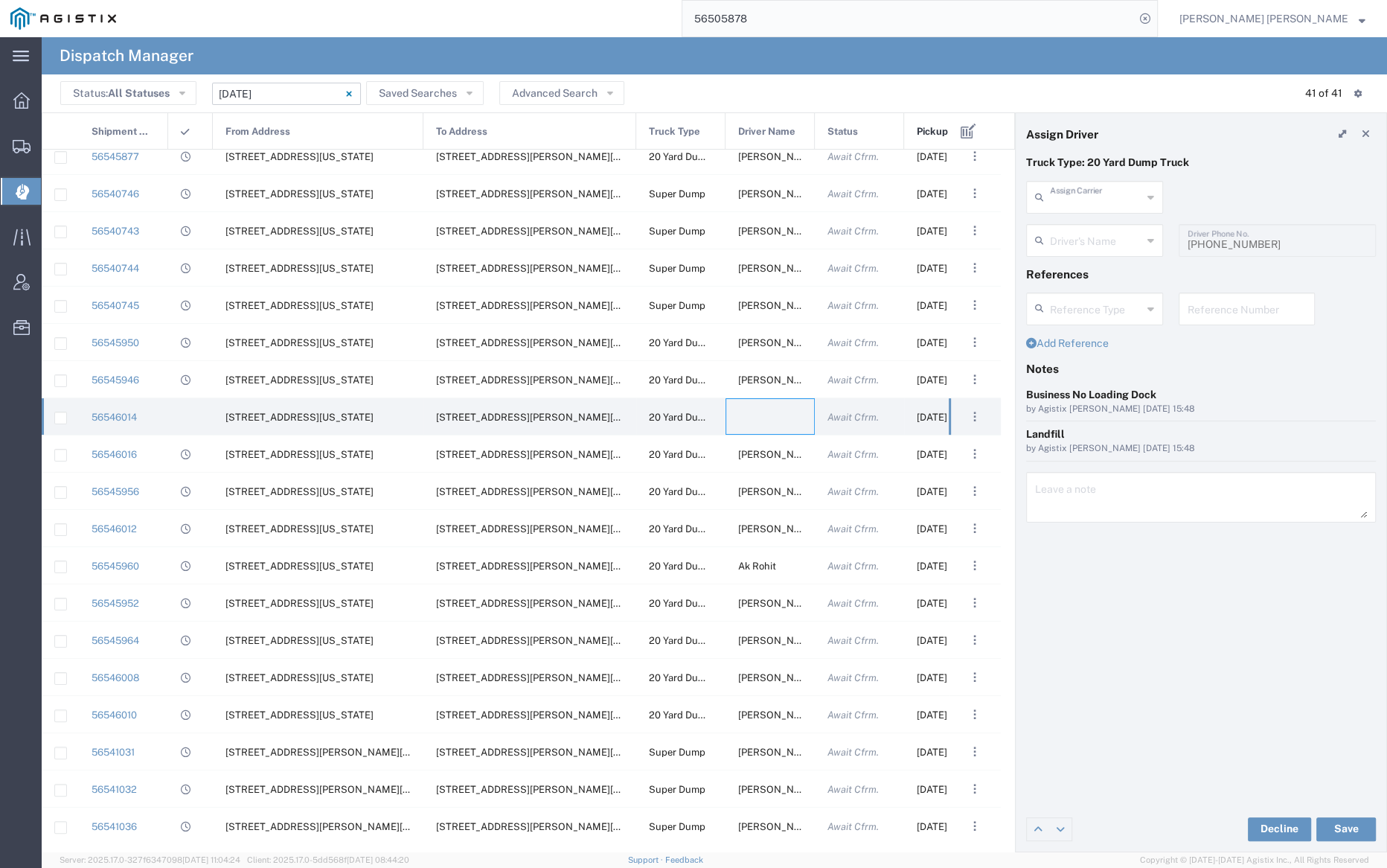
click at [1088, 194] on input "text" at bounding box center [1096, 196] width 92 height 26
type input "k"
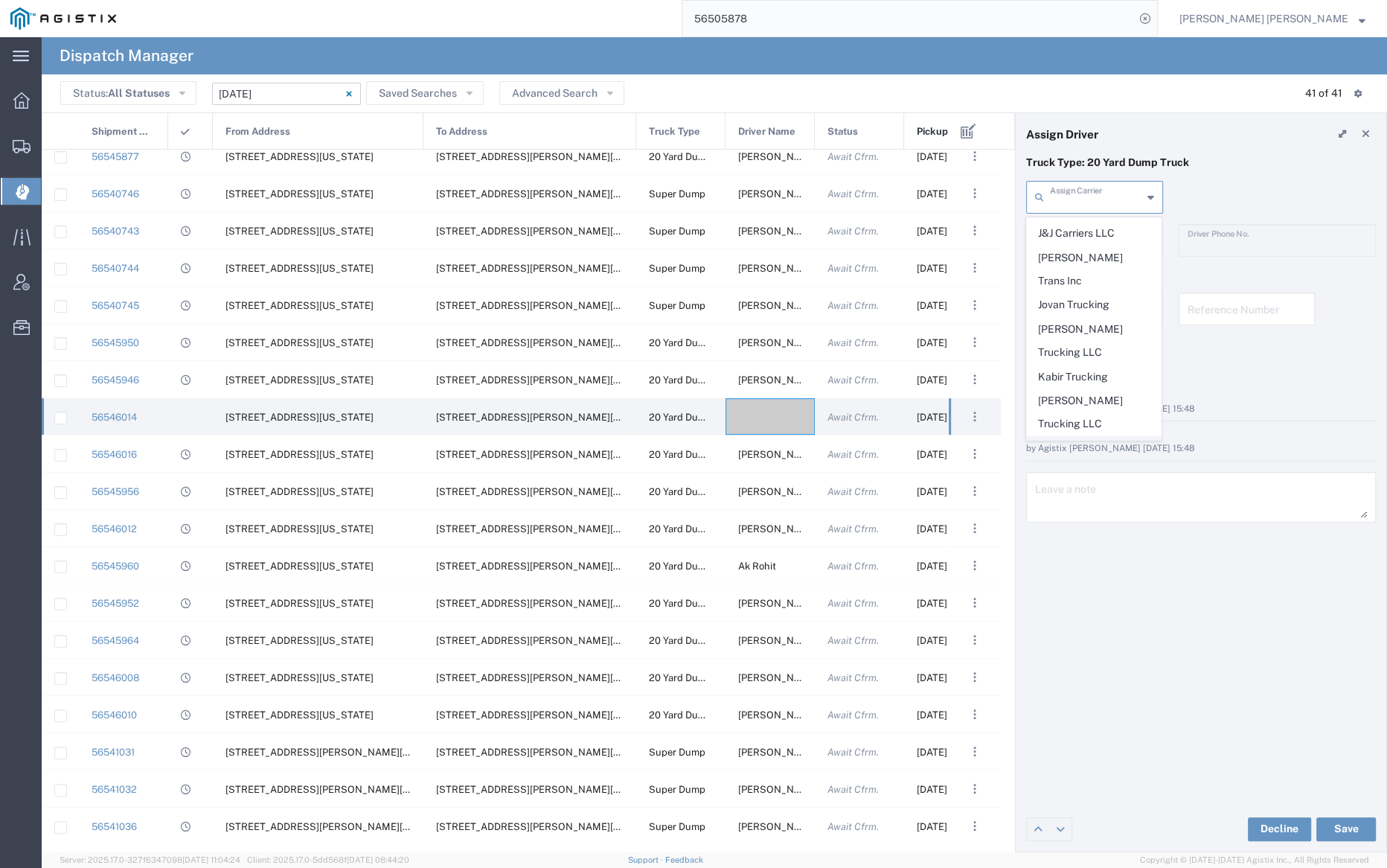
scroll to position [616, 0]
click at [1088, 417] on span "Kabir Trucking" at bounding box center [1094, 428] width 134 height 23
type input "Kabir Trucking"
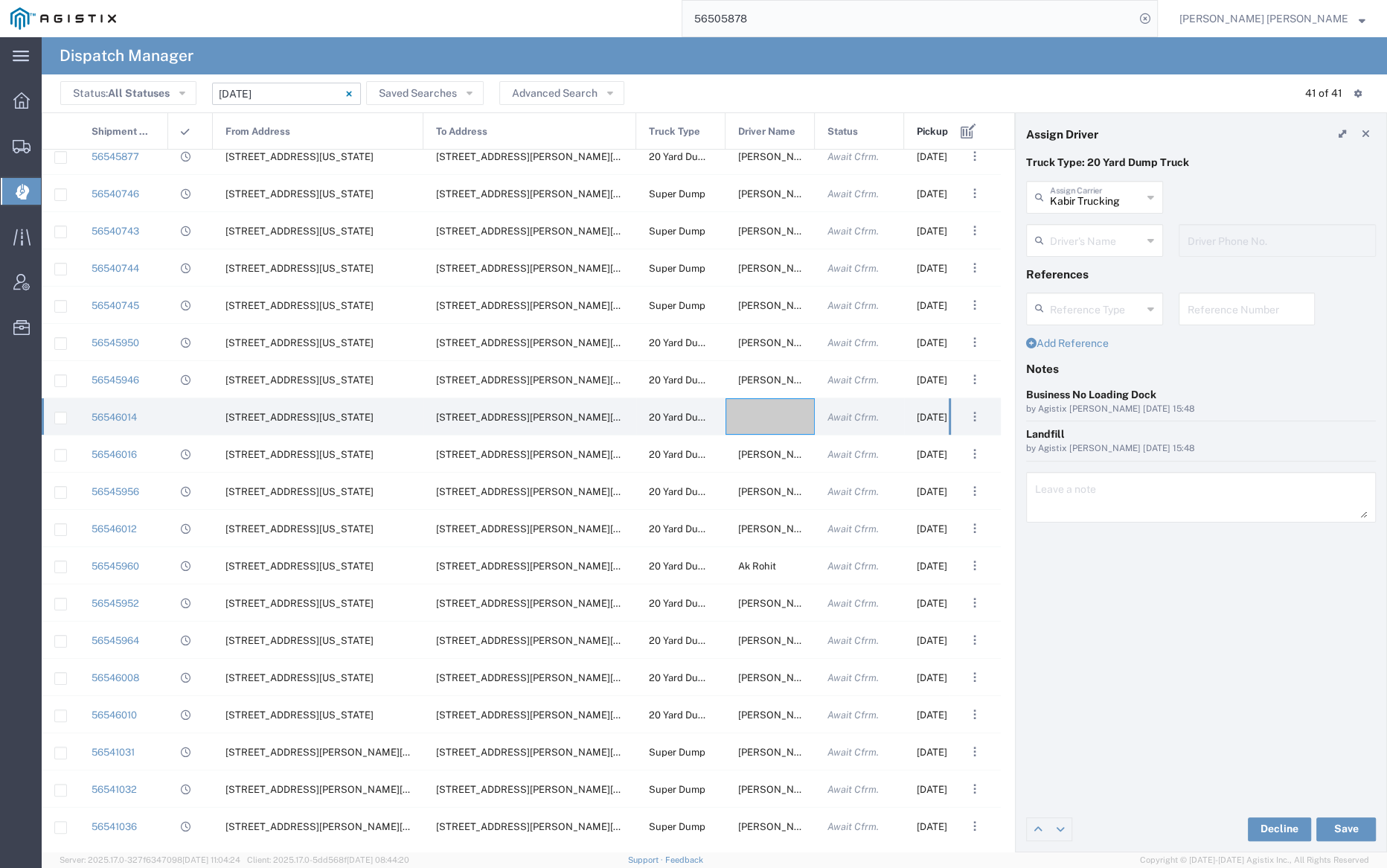
click at [1088, 224] on div "Driver's Name" at bounding box center [1095, 240] width 137 height 32
click at [1096, 280] on span "Surinder Singh" at bounding box center [1094, 273] width 134 height 23
type input "Surinder Singh"
type input "2096404172"
click at [1351, 825] on button "Save" at bounding box center [1346, 830] width 60 height 24
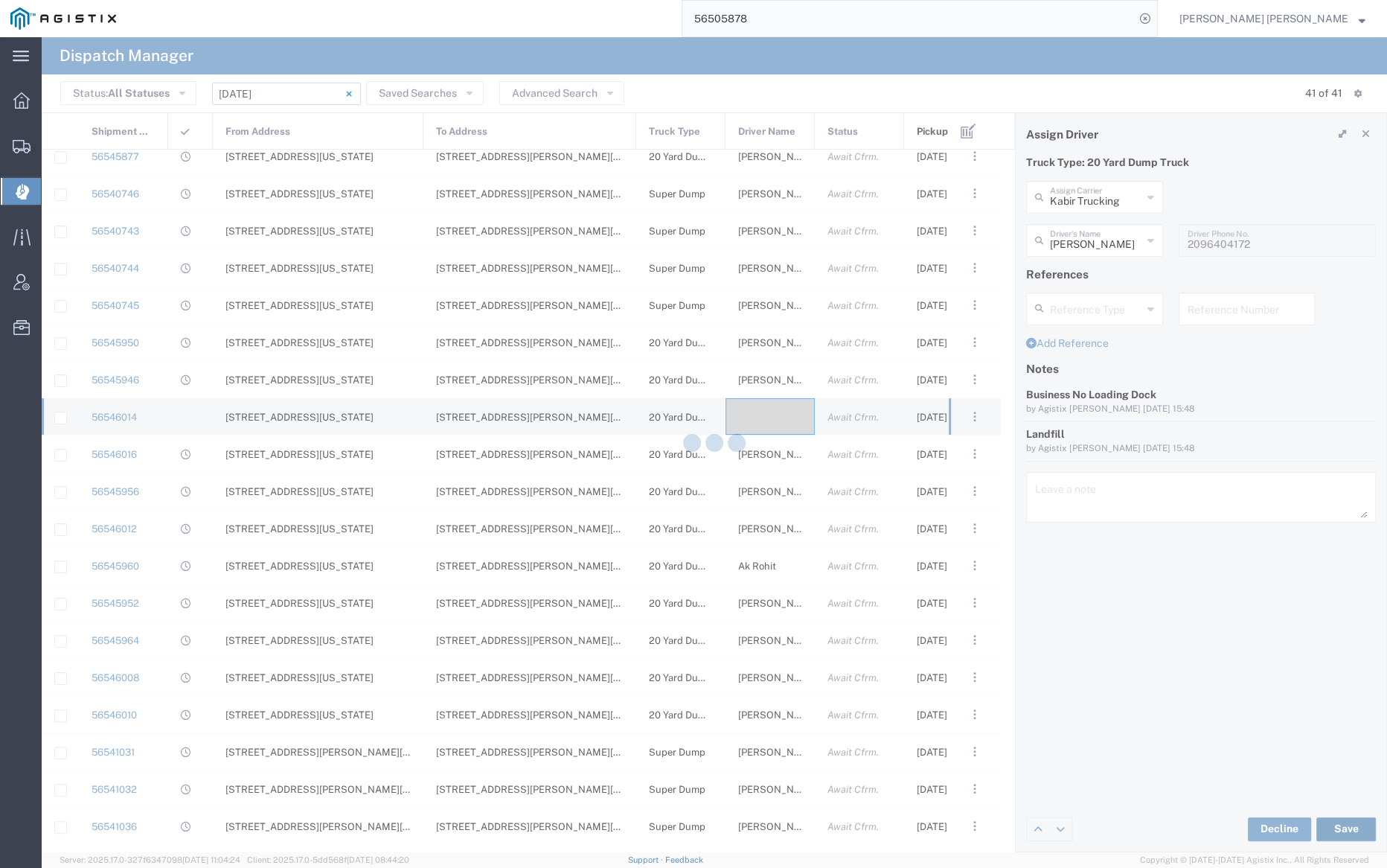
type input "Surinder Singh"
type input "Kabir Trucking"
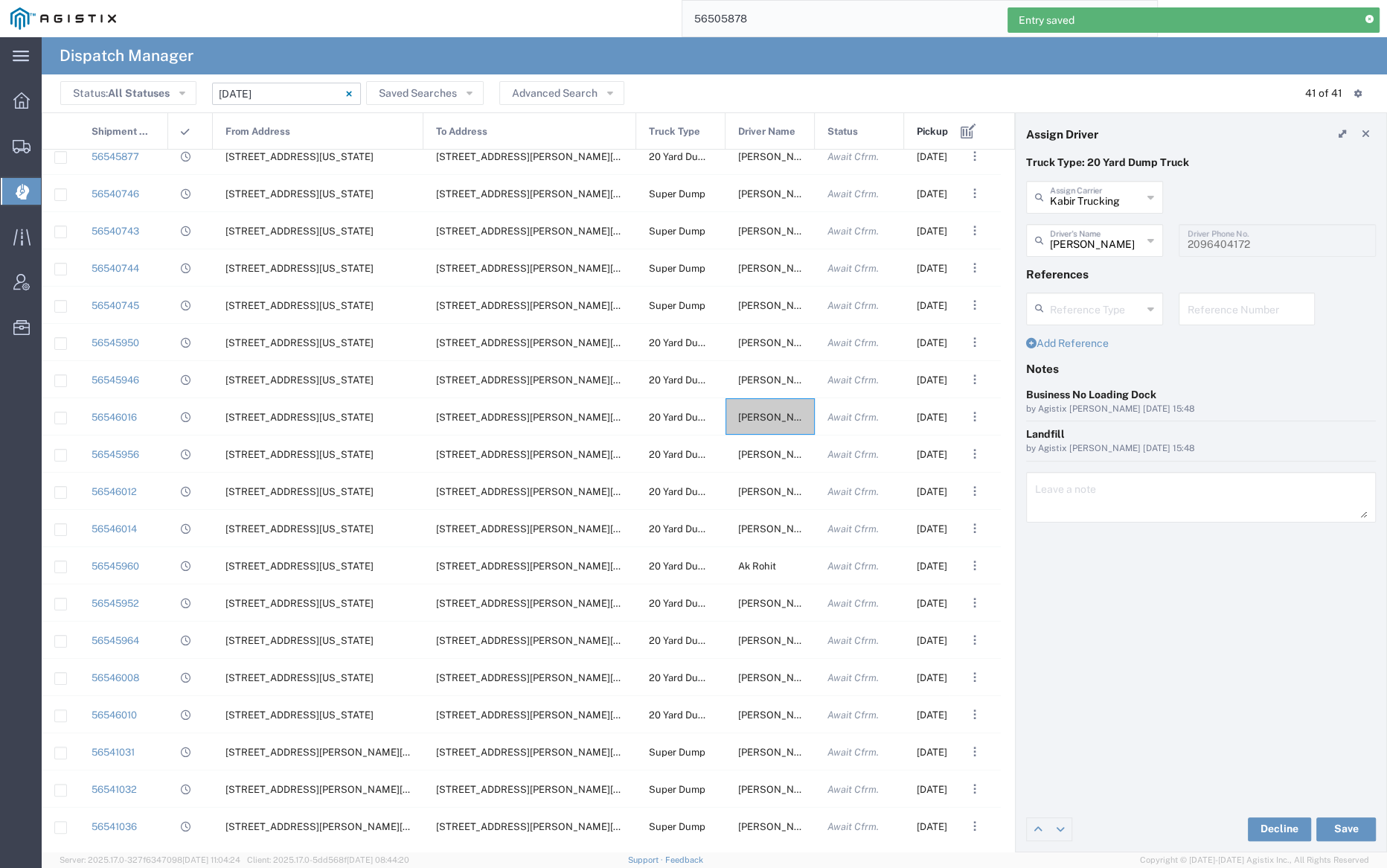
click at [268, 87] on input "08/20/2025 - 08/20/2025" at bounding box center [287, 94] width 149 height 23
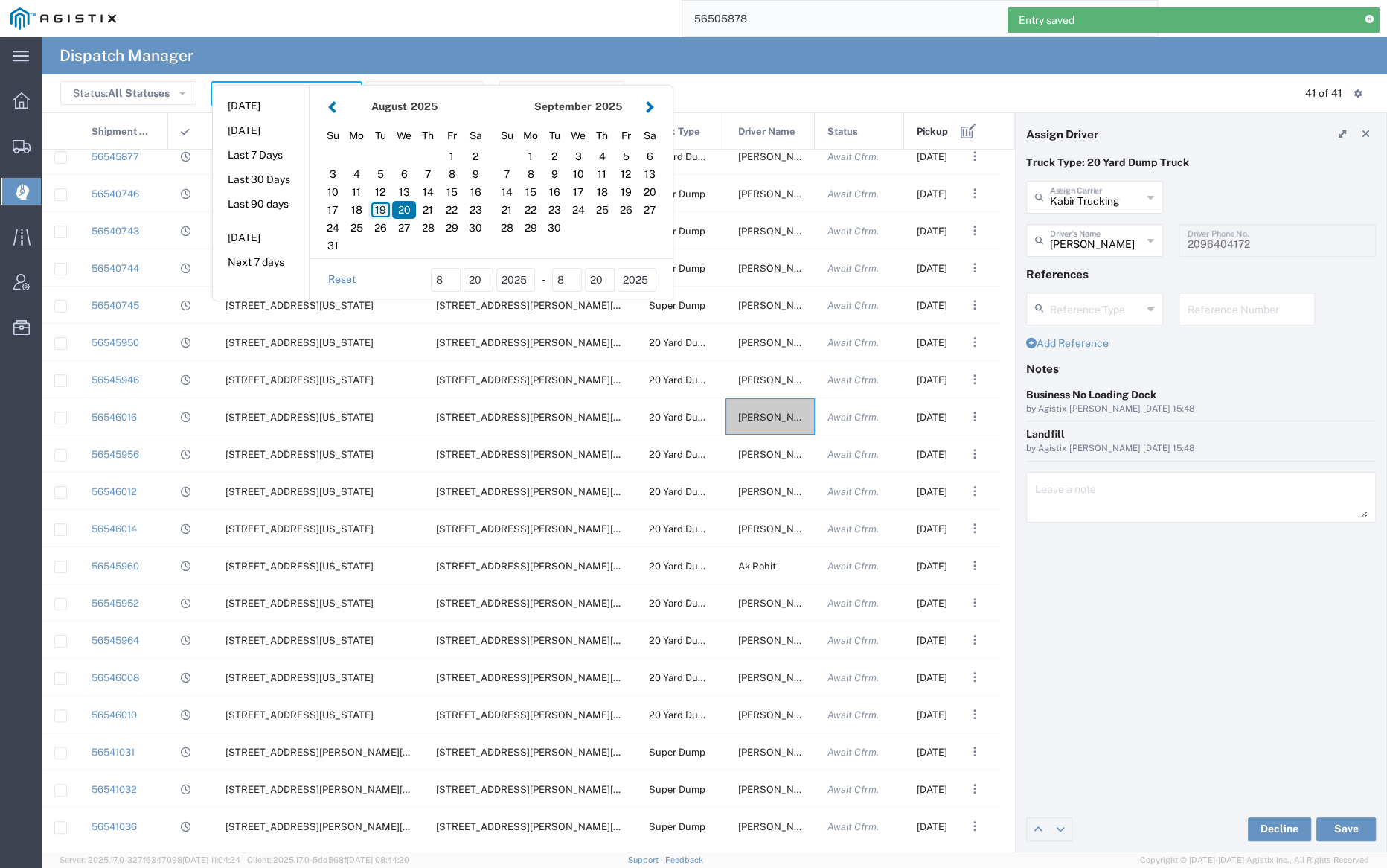
click at [380, 207] on div "19" at bounding box center [380, 210] width 24 height 18
type input "08/19/2025"
type input "08/19/2025 - 08/19/2025"
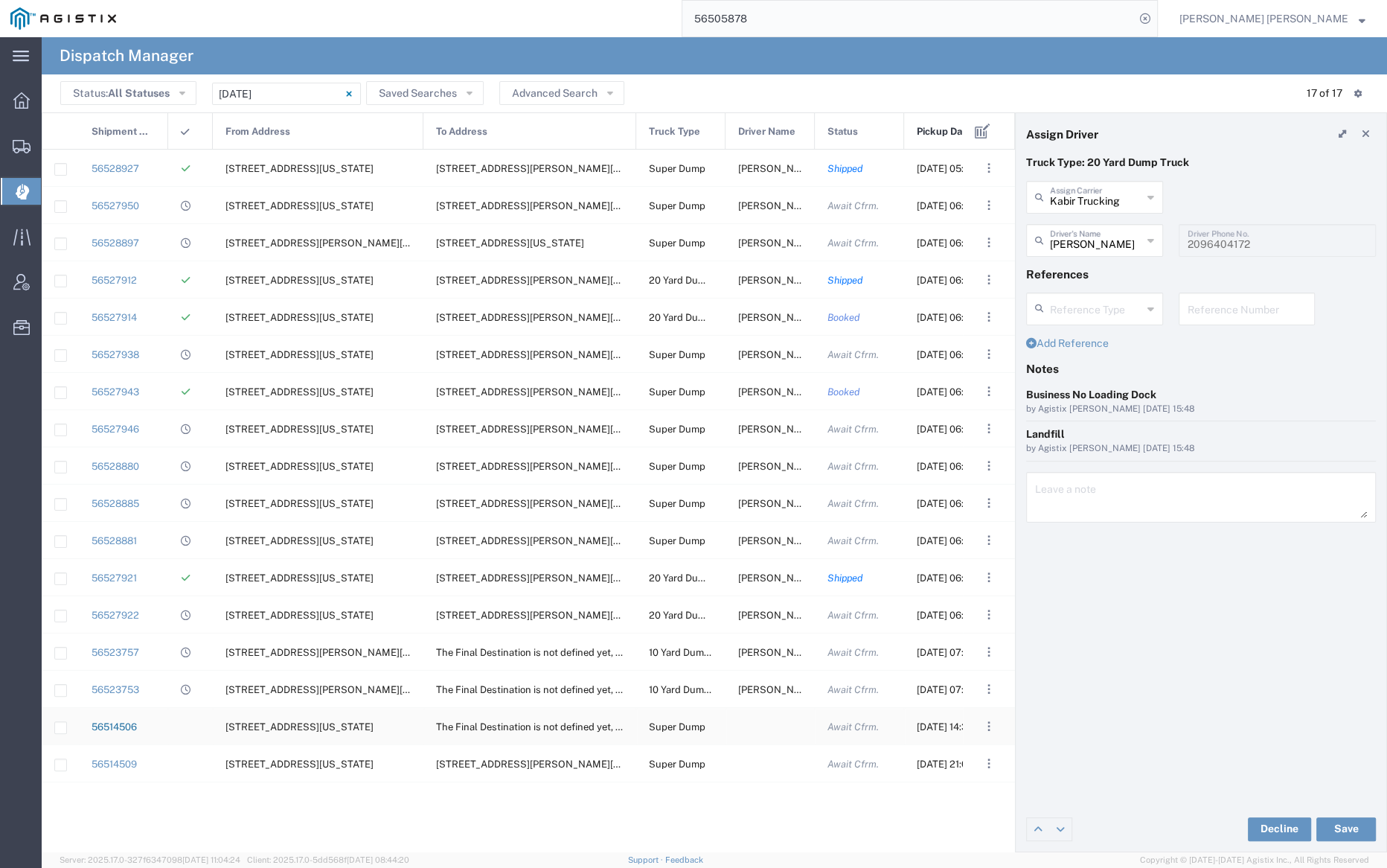
click at [130, 726] on link "56514506" at bounding box center [115, 726] width 45 height 11
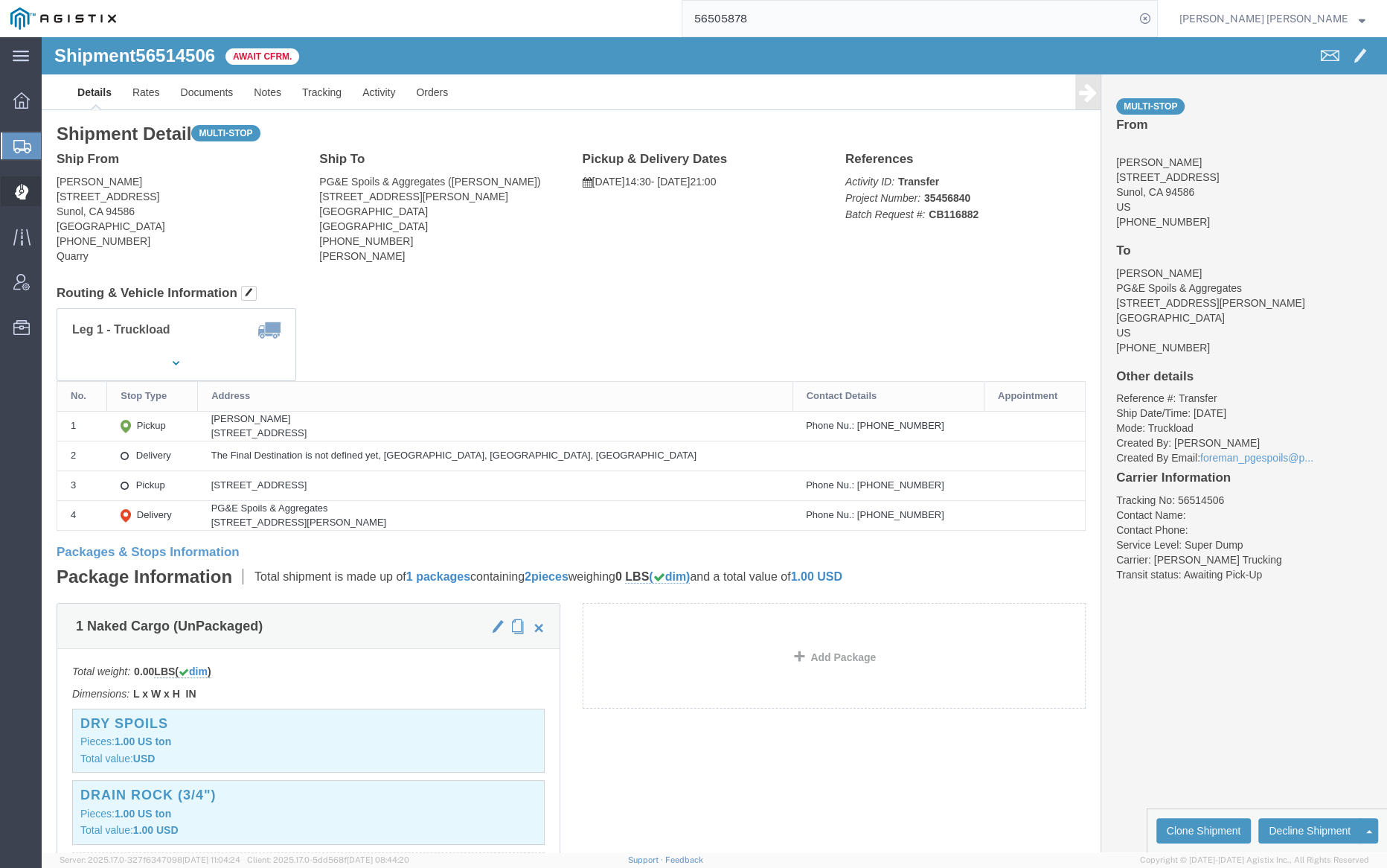
click at [51, 192] on span "Dispatch Manager" at bounding box center [46, 191] width 11 height 30
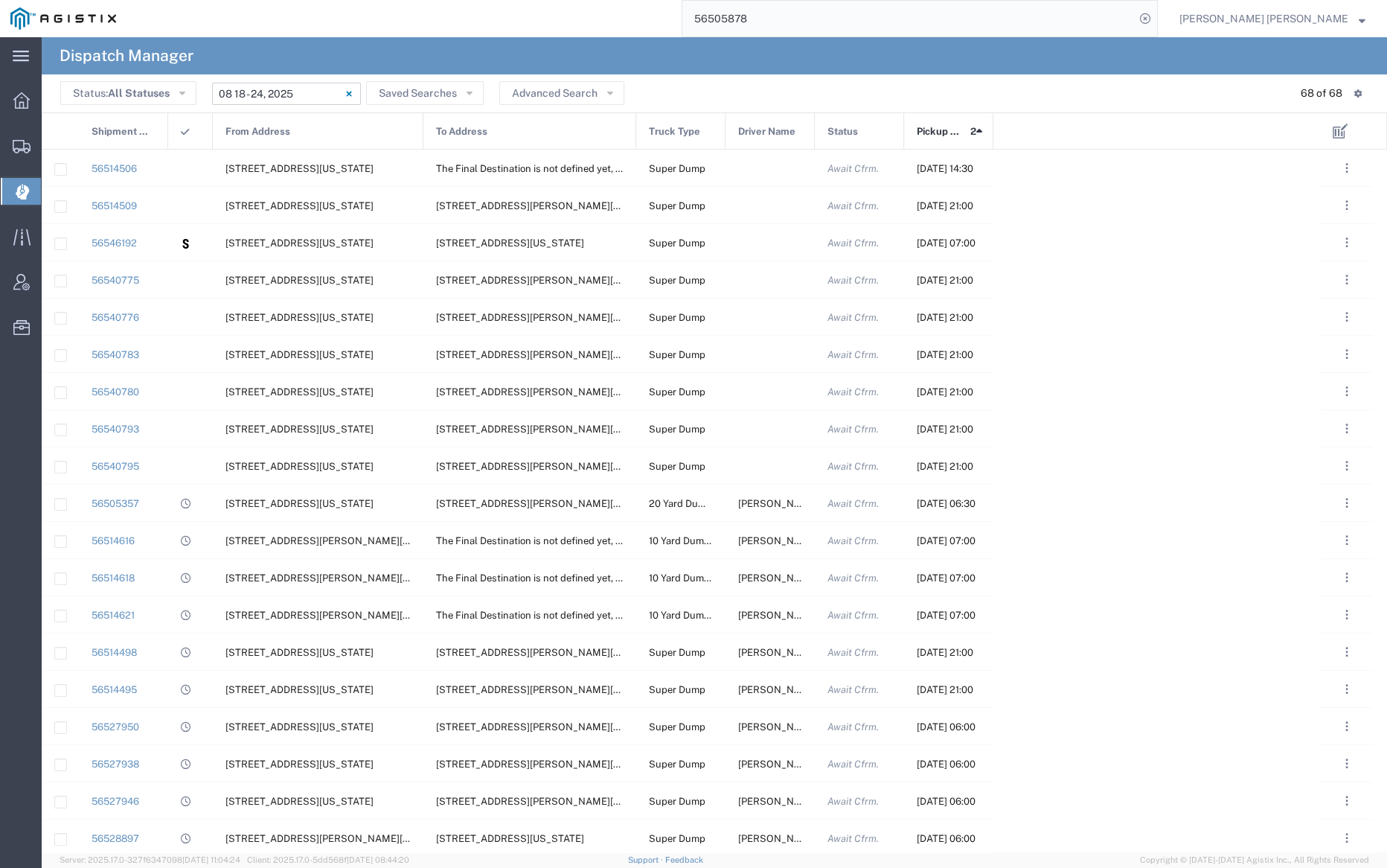
click at [282, 87] on input "08/18/2025 - 08/24/2025" at bounding box center [287, 94] width 149 height 23
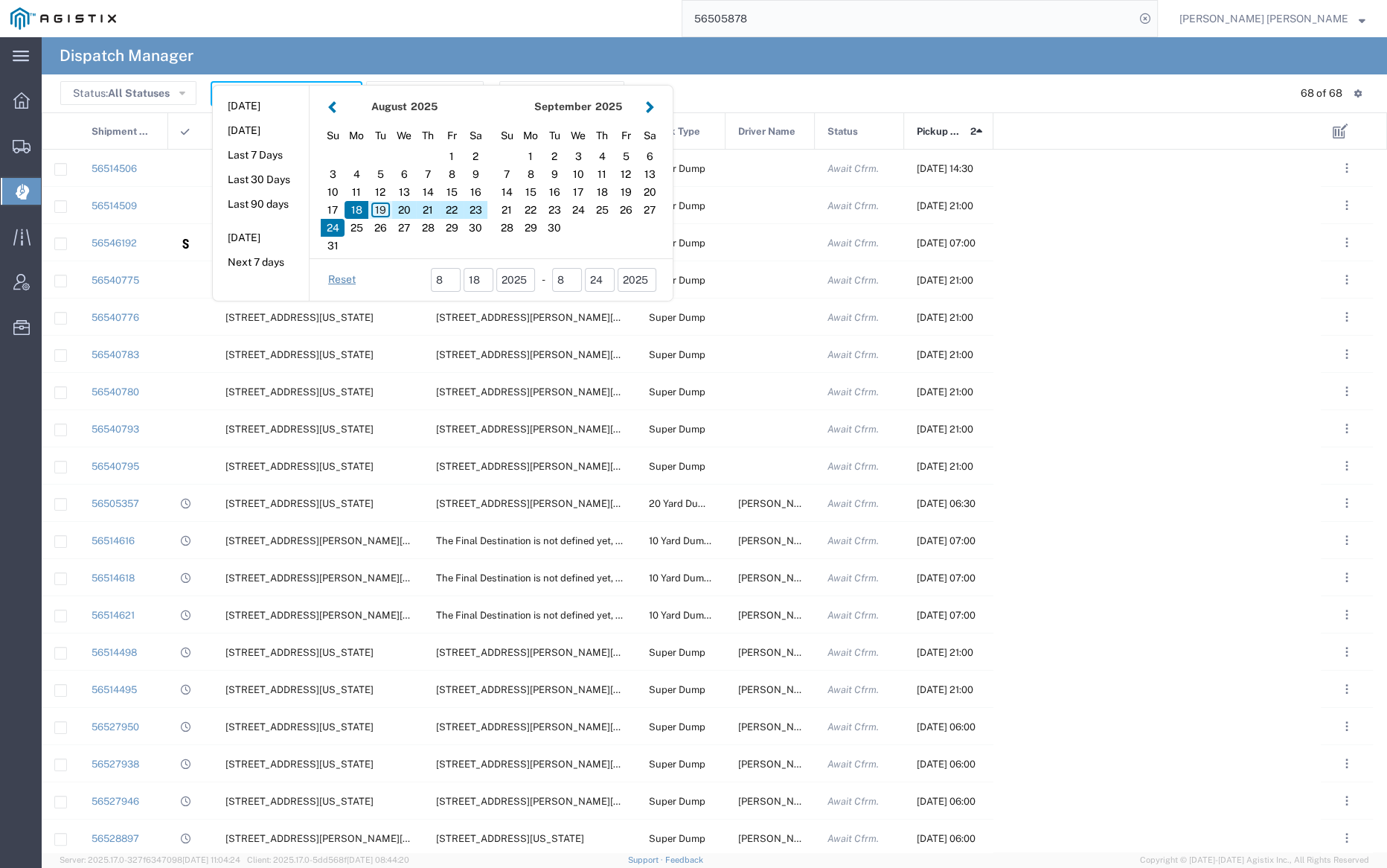
click at [381, 212] on div "19" at bounding box center [380, 210] width 24 height 18
type input "08/19/2025"
type input "08/19/2025 - 08/19/2025"
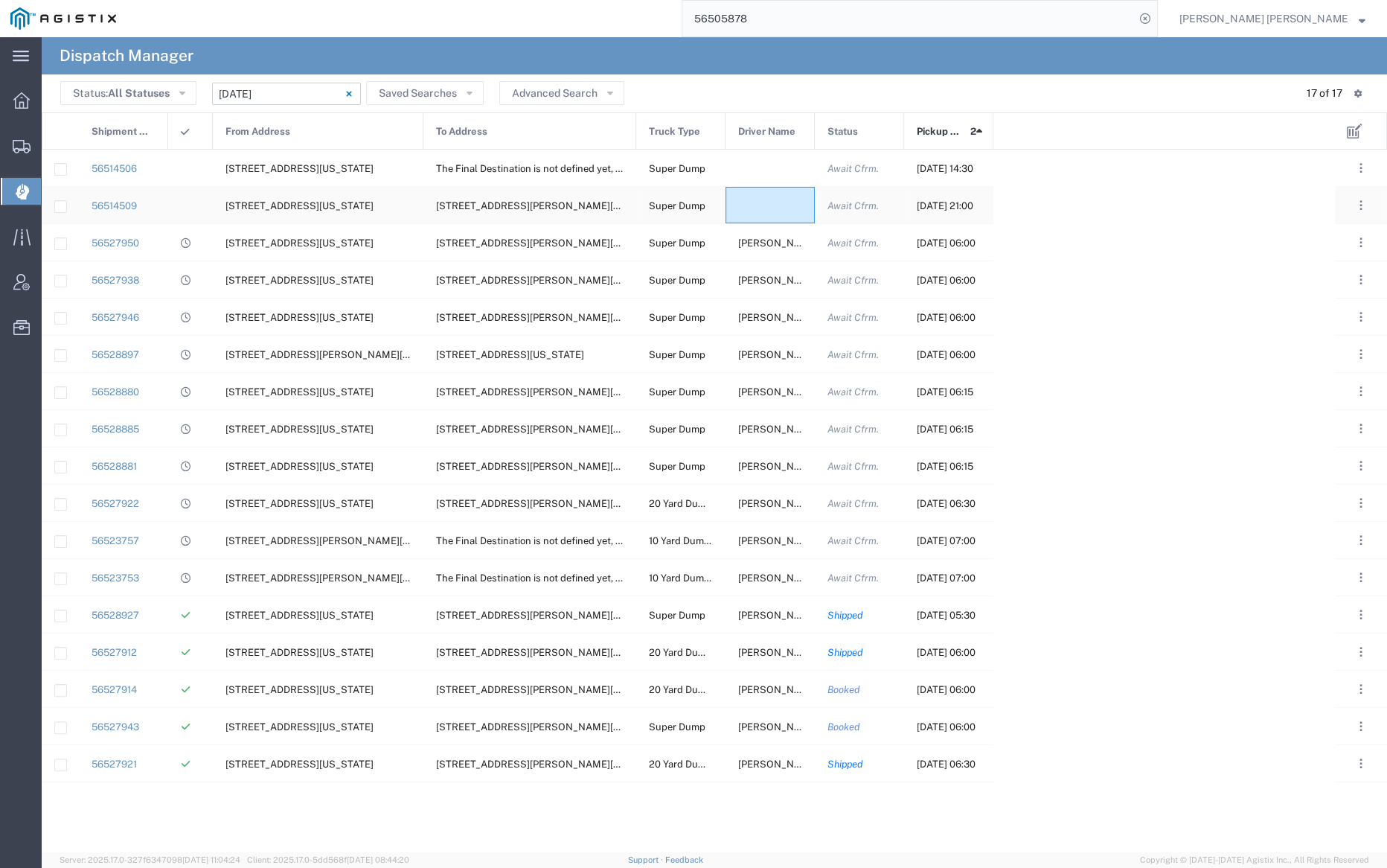
click at [774, 199] on div at bounding box center [770, 205] width 90 height 36
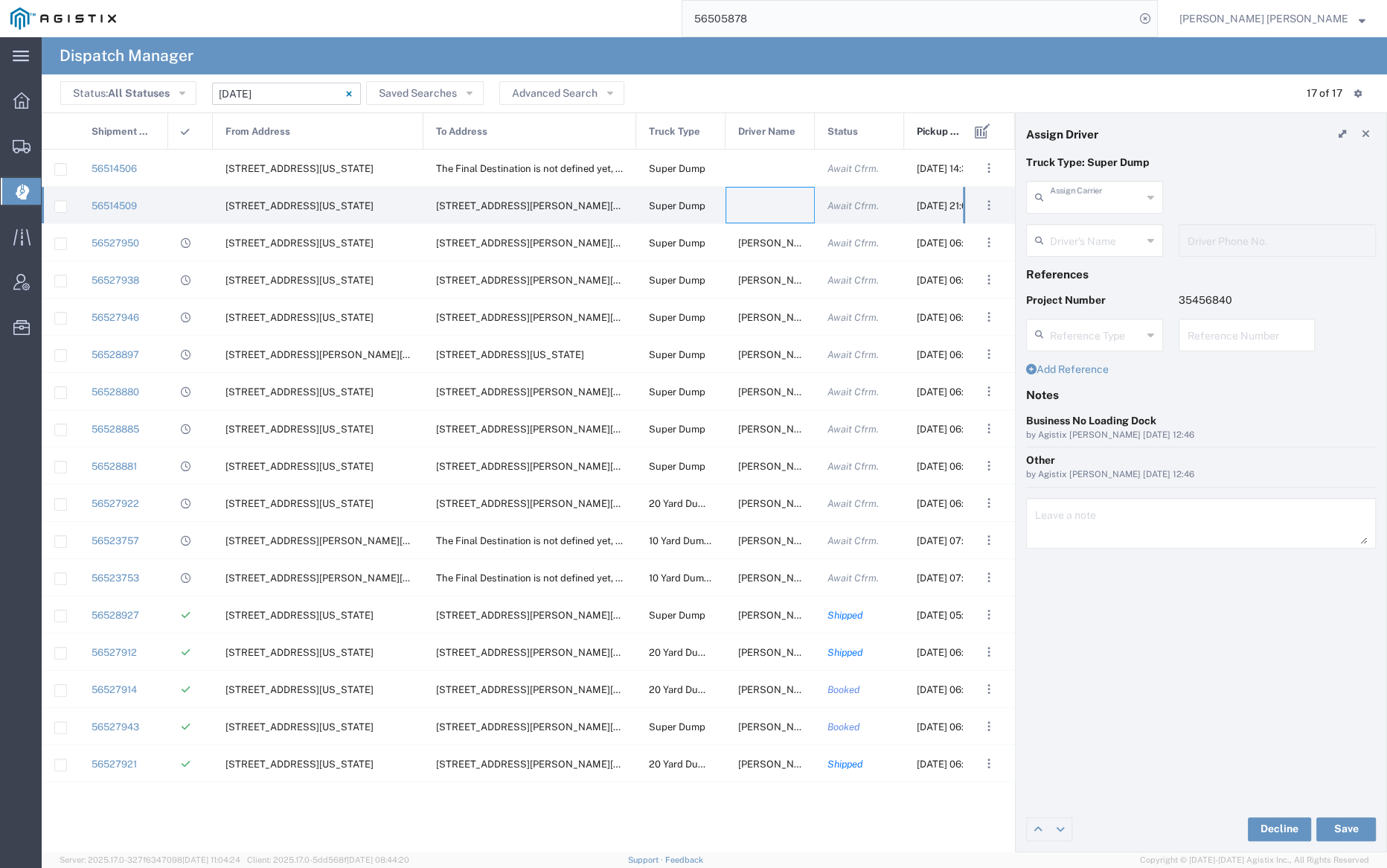
click at [1077, 194] on input "text" at bounding box center [1096, 196] width 92 height 26
click at [1077, 227] on span "Dhillon Trans Services" at bounding box center [1094, 240] width 134 height 46
type input "Dhillon Trans Services"
click at [1075, 237] on input "text" at bounding box center [1096, 239] width 92 height 26
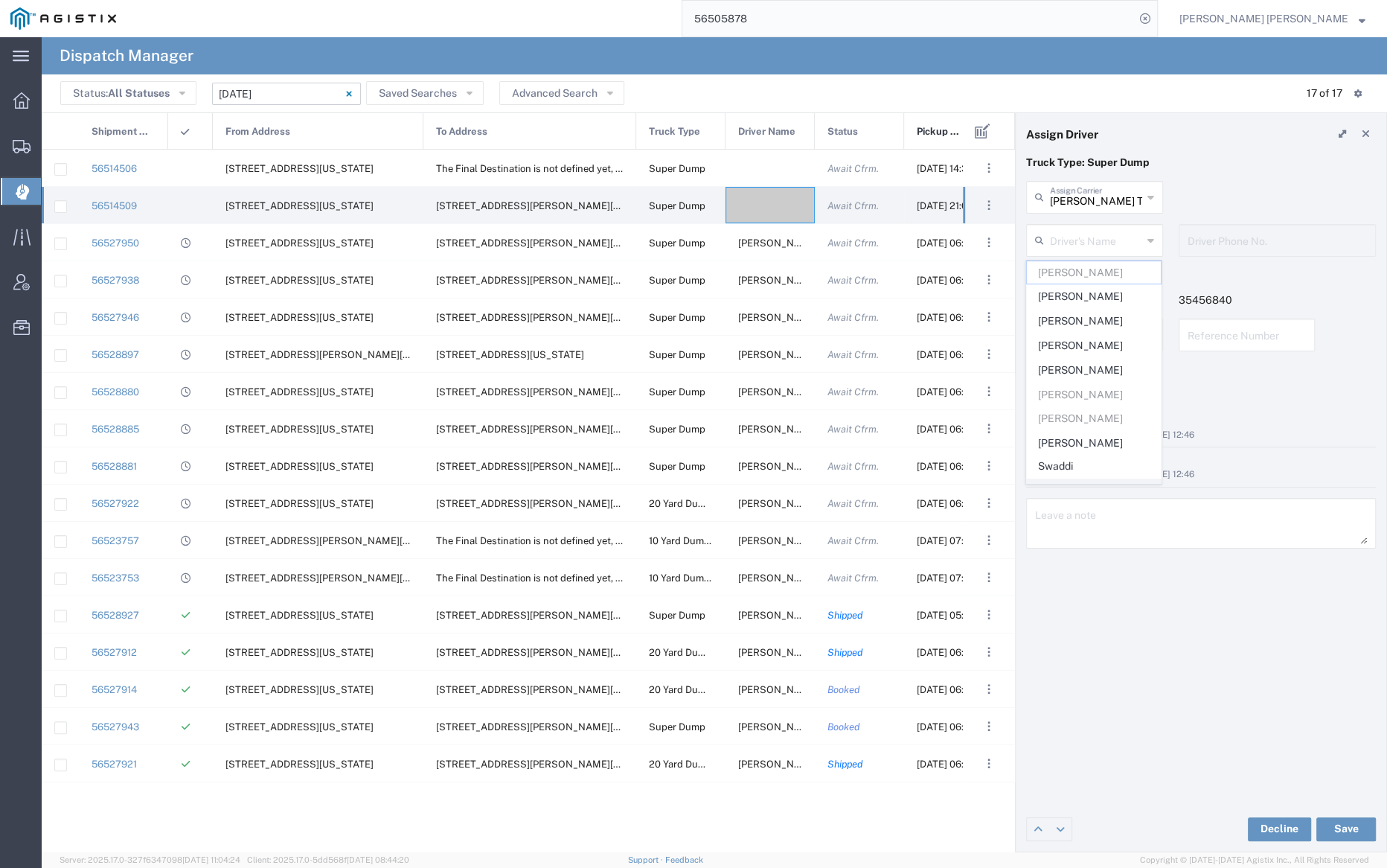
click at [1072, 479] on span "Karandeep Singh" at bounding box center [1094, 491] width 134 height 23
type input "Karandeep Singh"
type input "9259845120"
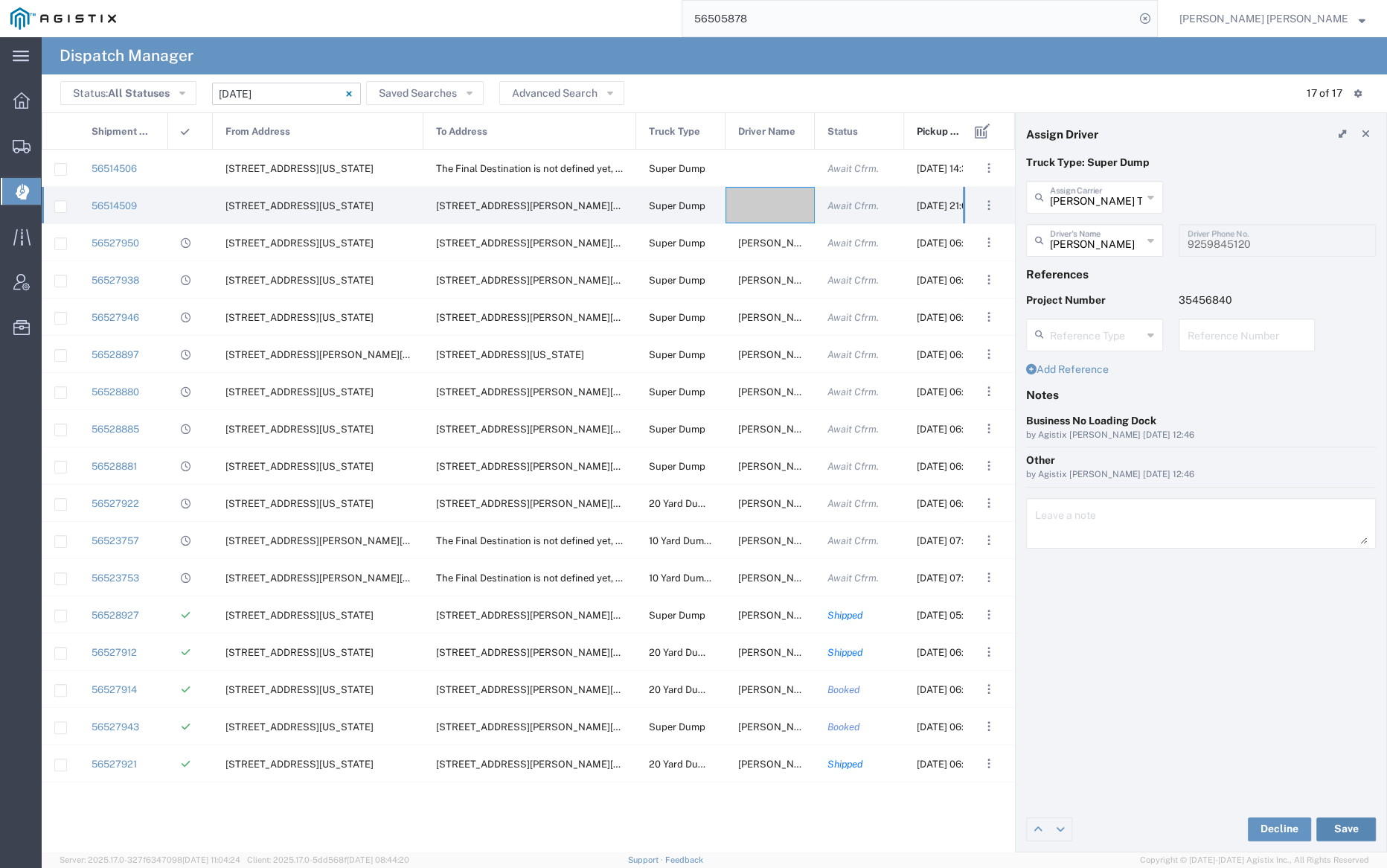
click at [1346, 827] on button "Save" at bounding box center [1346, 830] width 60 height 24
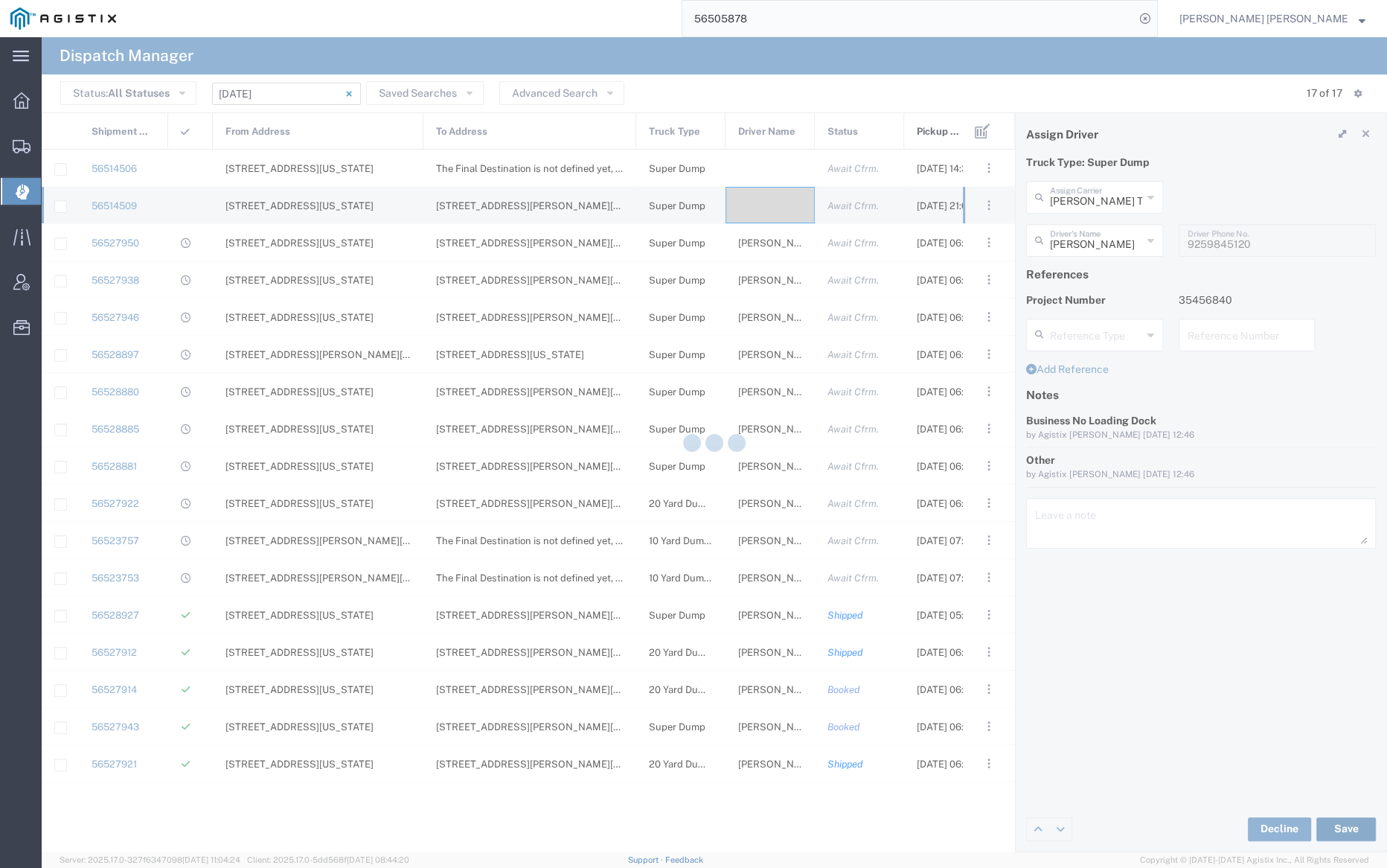
type input "Karandeep Singh"
type input "Dhillon Trans Services"
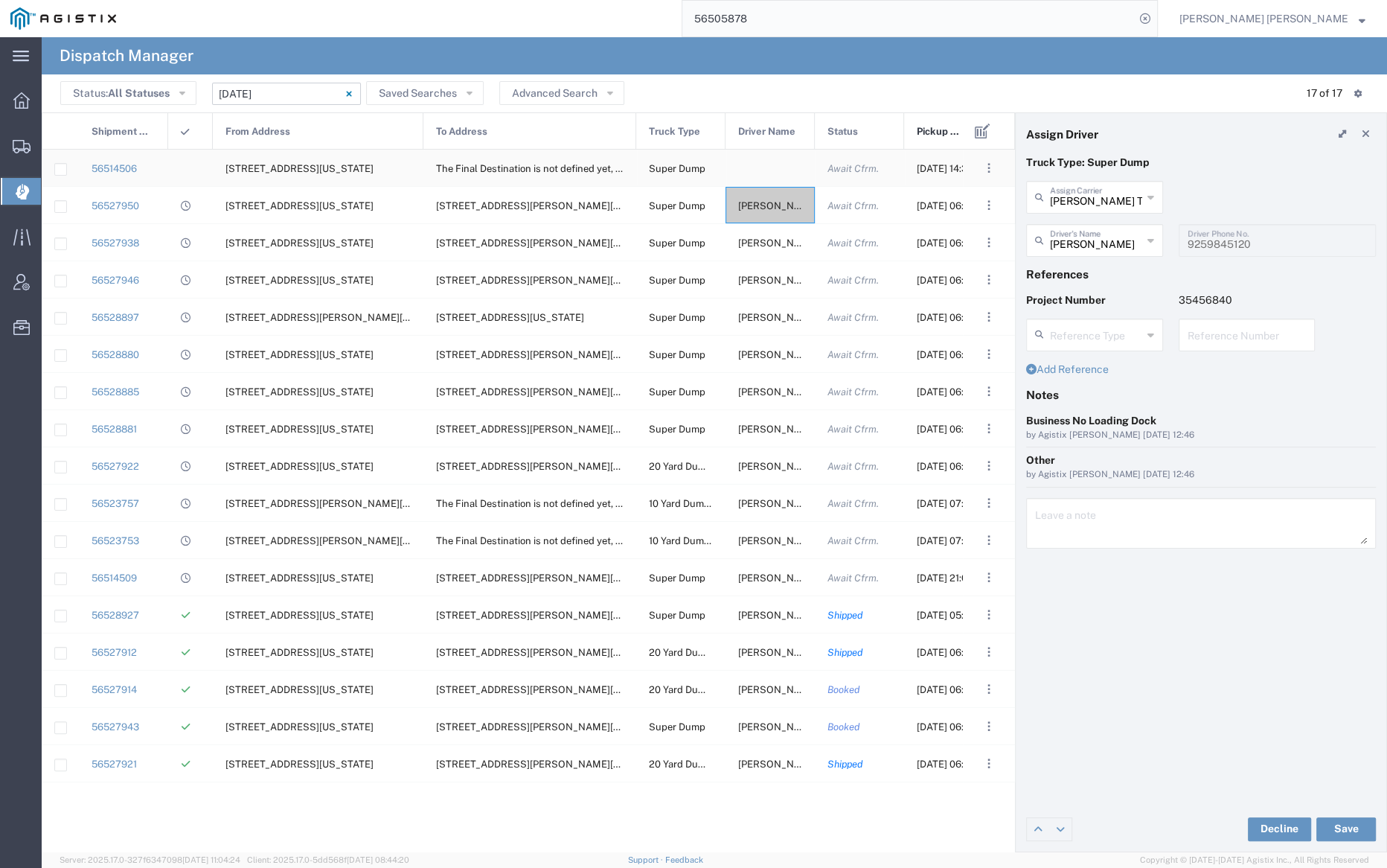
click at [760, 167] on div at bounding box center [770, 168] width 90 height 36
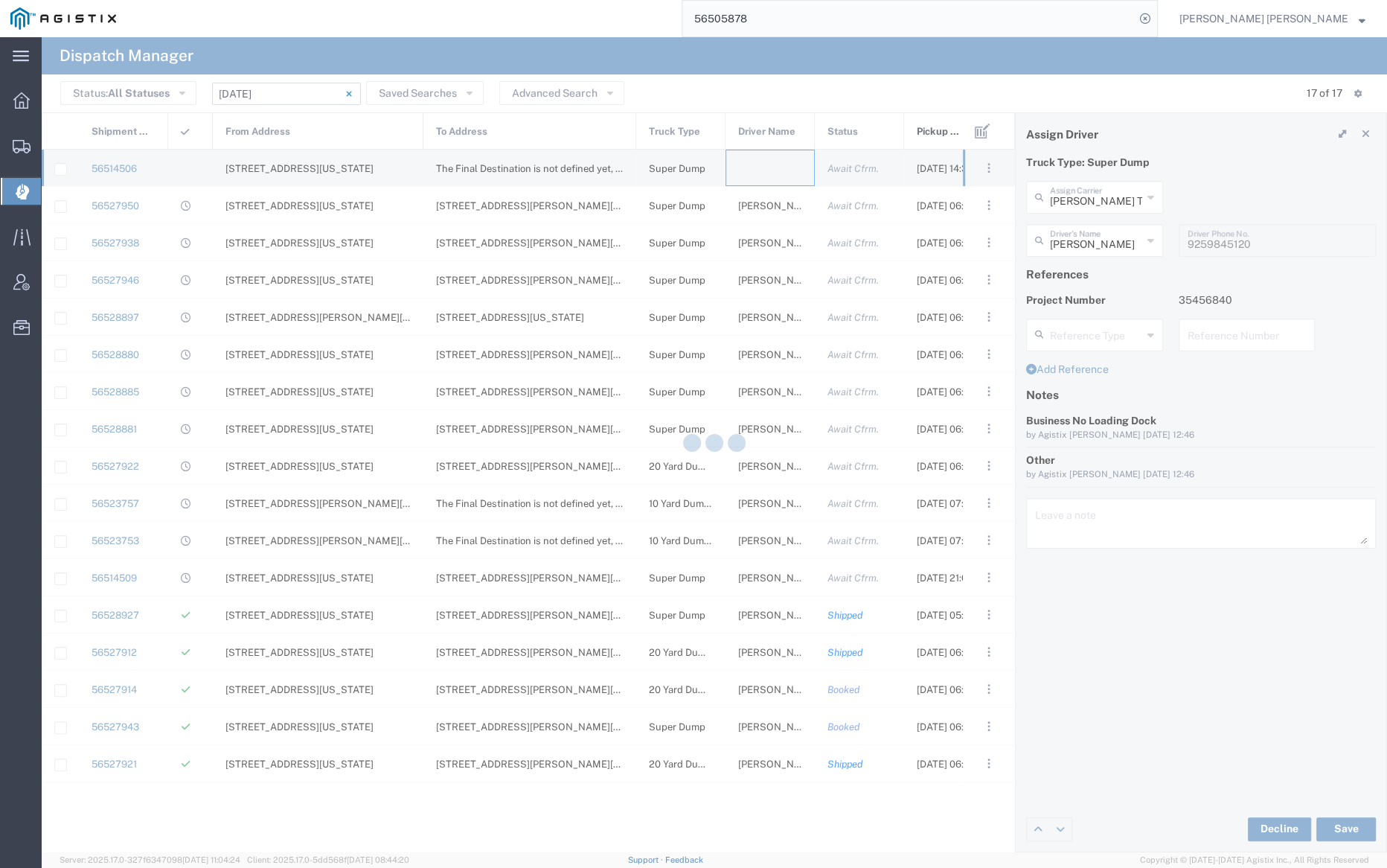
type input "Bray Trucking"
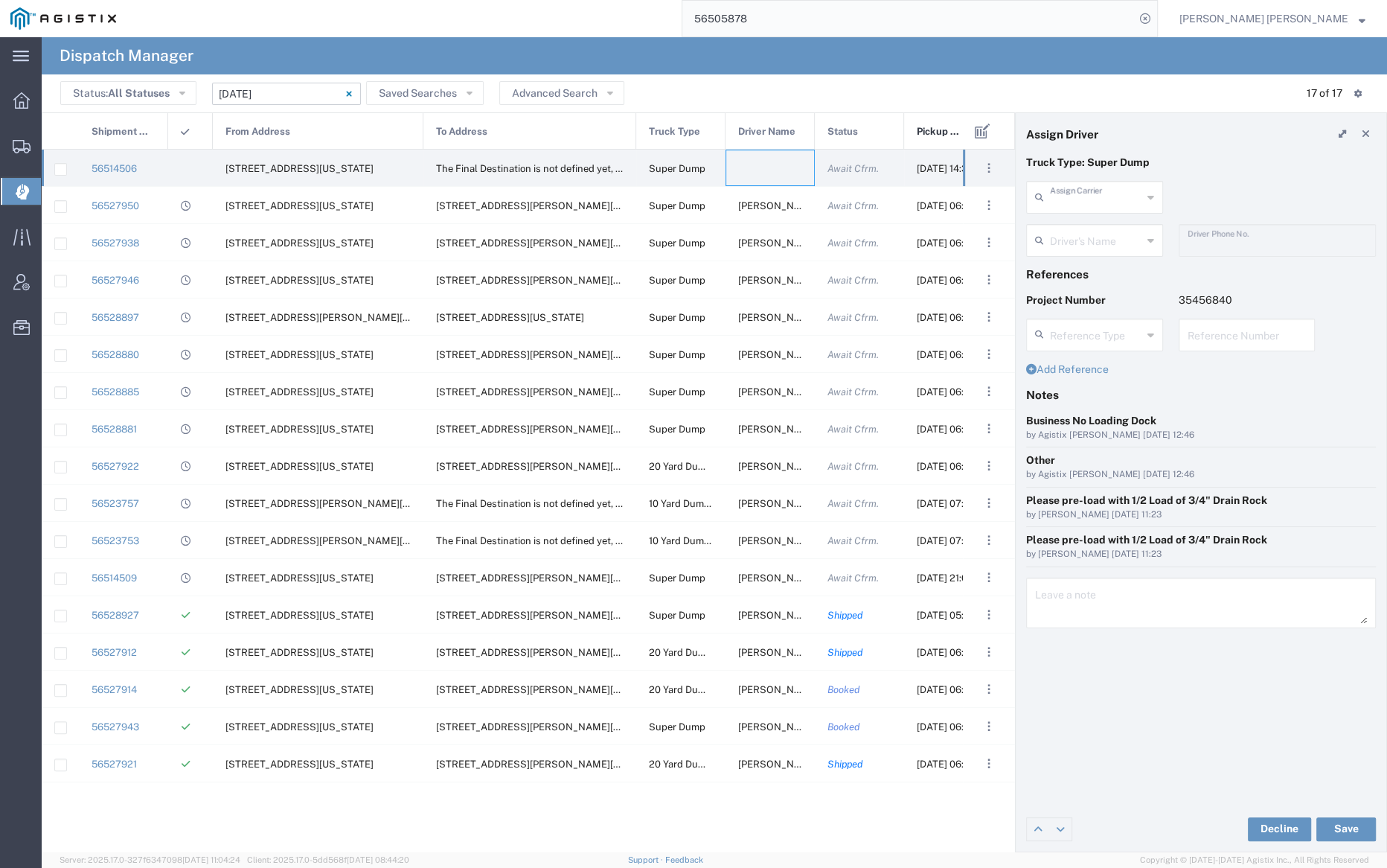
click at [1082, 193] on input "text" at bounding box center [1096, 196] width 92 height 26
type input "d"
click at [1097, 229] on span "Dhillon Trans Services" at bounding box center [1094, 240] width 134 height 46
type input "Dhillon Trans Services"
click at [1093, 240] on input "text" at bounding box center [1097, 239] width 93 height 26
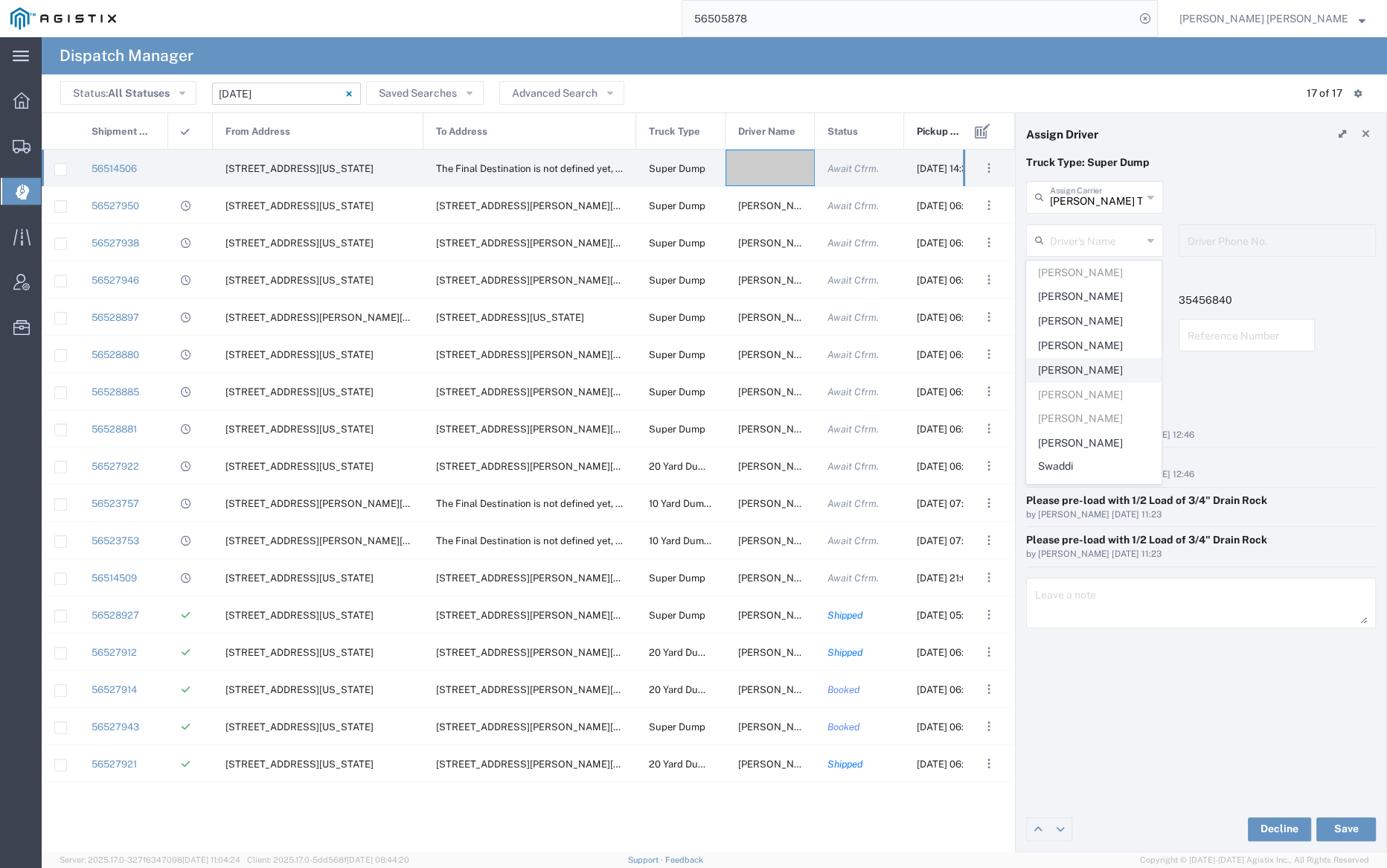
click at [1091, 373] on span "Harman Singh" at bounding box center [1094, 370] width 134 height 23
type input "Harman Singh"
type input "9252556221"
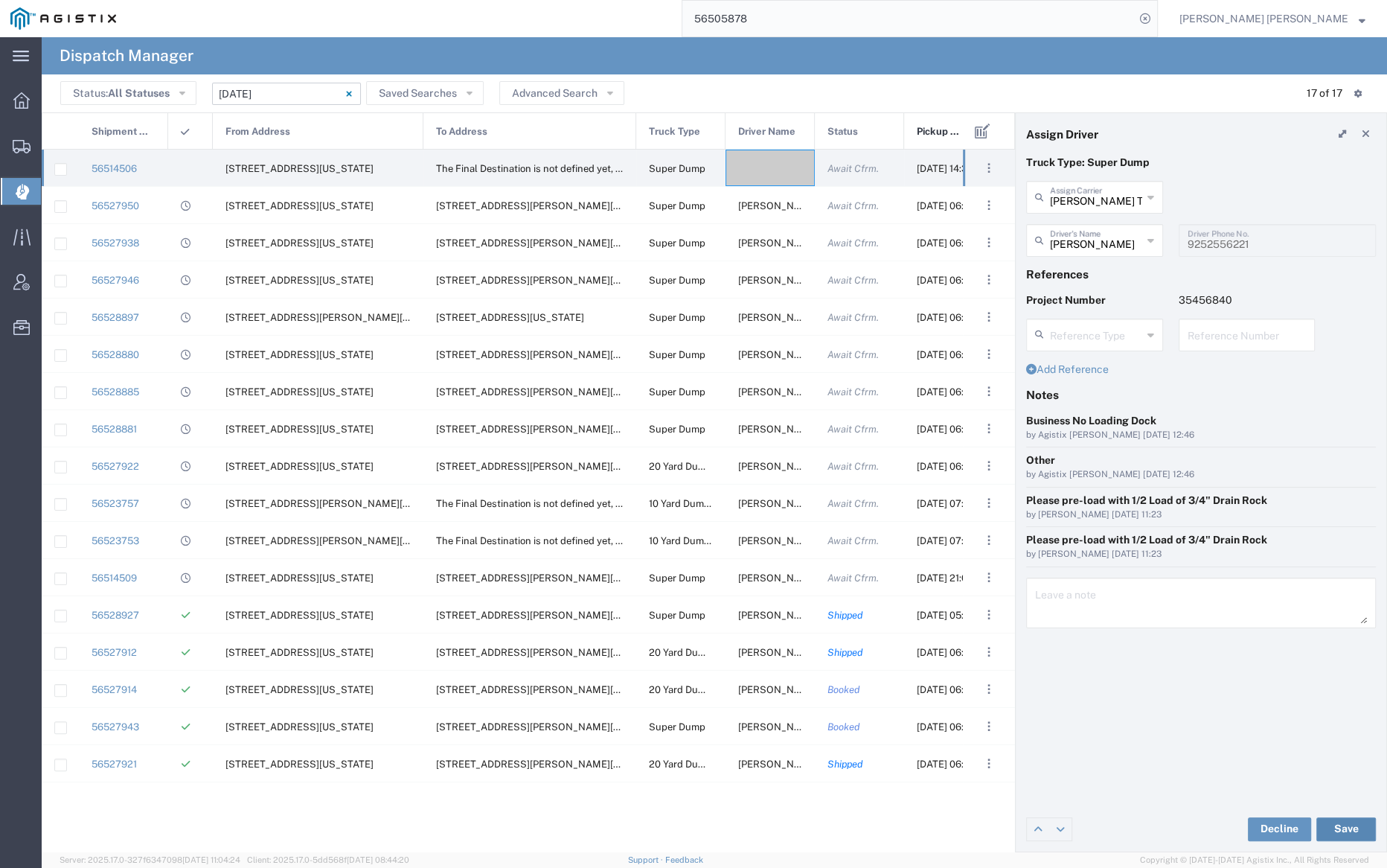
click at [1352, 831] on button "Save" at bounding box center [1346, 830] width 60 height 24
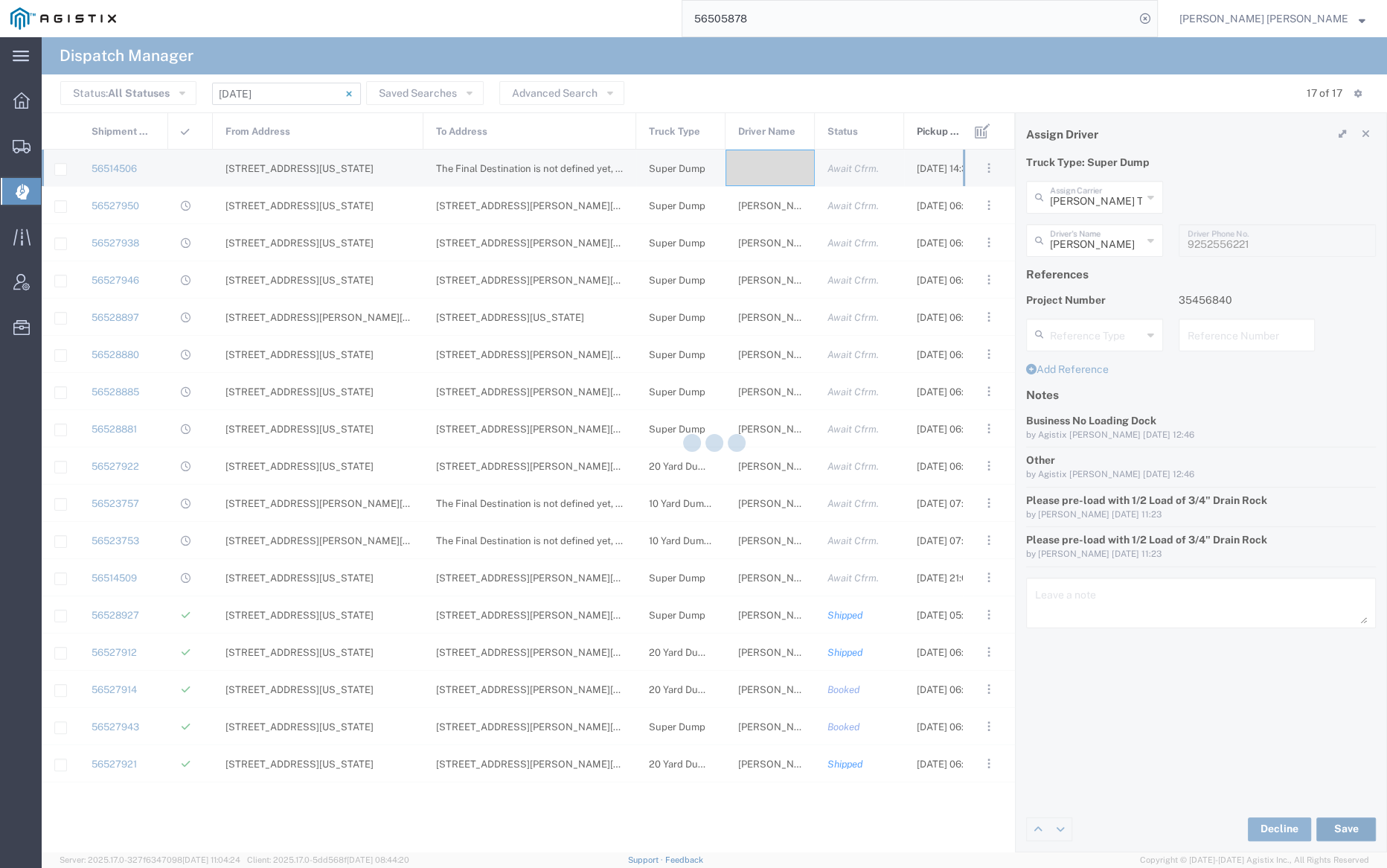
type input "Harman Singh"
type input "Dhillon Trans Services"
